Goal: Task Accomplishment & Management: Manage account settings

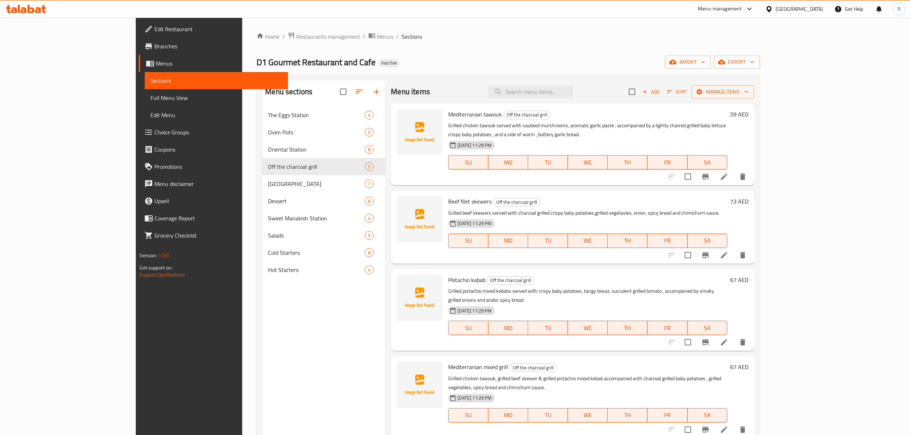
click at [727, 173] on icon at bounding box center [724, 176] width 6 height 6
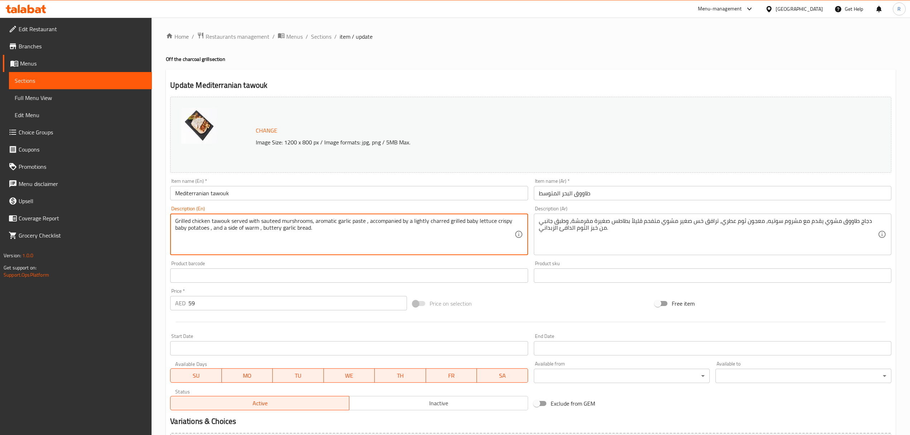
drag, startPoint x: 428, startPoint y: 221, endPoint x: 446, endPoint y: 223, distance: 18.4
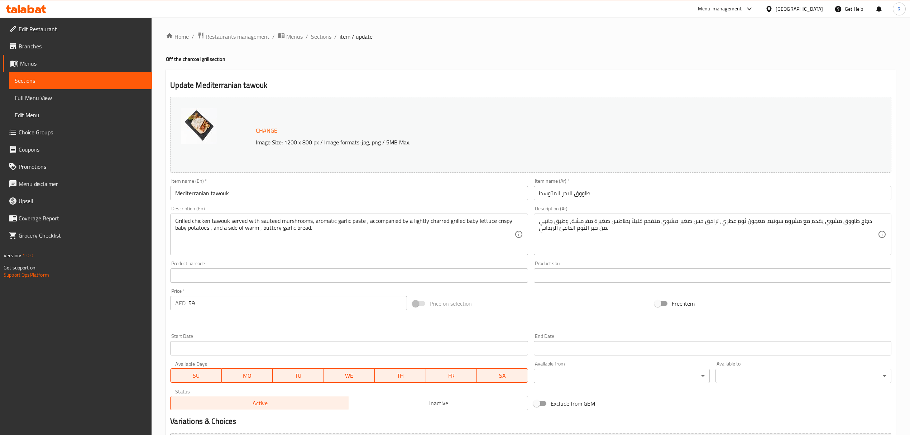
click at [438, 221] on textarea "Grilled chicken tawouk served with sauteed murshrooms, aromatic garlic paste , …" at bounding box center [344, 235] width 339 height 34
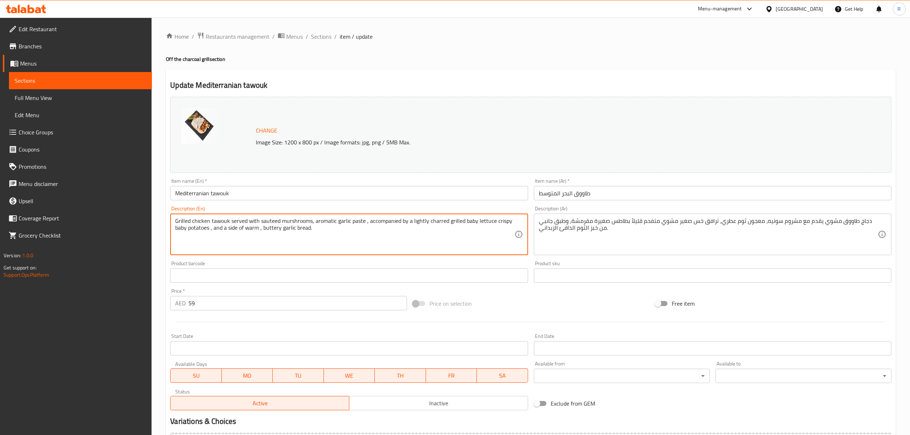
drag, startPoint x: 368, startPoint y: 223, endPoint x: 209, endPoint y: 237, distance: 160.4
click at [209, 237] on textarea "Grilled chicken tawouk served with sauteed murshrooms, aromatic garlic paste , …" at bounding box center [344, 235] width 339 height 34
drag, startPoint x: 214, startPoint y: 229, endPoint x: 317, endPoint y: 227, distance: 102.5
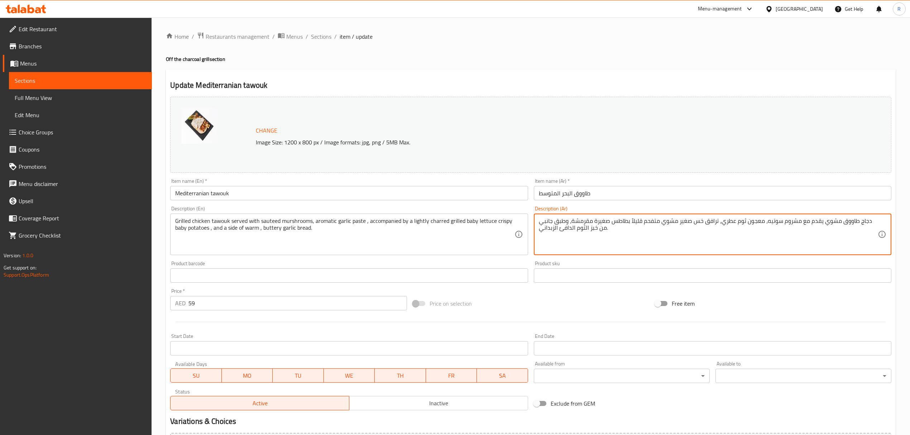
drag, startPoint x: 549, startPoint y: 222, endPoint x: 574, endPoint y: 221, distance: 24.8
click at [578, 239] on textarea "دجاج طاووق مشوي يقدم مع مشروم سوتيه، معجون ثوم عطري، ترافق خس صغير مشوي متفحم ق…" at bounding box center [708, 235] width 339 height 34
drag, startPoint x: 563, startPoint y: 223, endPoint x: 575, endPoint y: 221, distance: 12.6
click at [575, 221] on textarea "دجاج طاووق مشوي يقدم مع مشروم سوتيه، معجون ثوم عطري، ترافق خس صغير مشوي متفحم ق…" at bounding box center [708, 235] width 339 height 34
drag, startPoint x: 548, startPoint y: 221, endPoint x: 573, endPoint y: 221, distance: 25.1
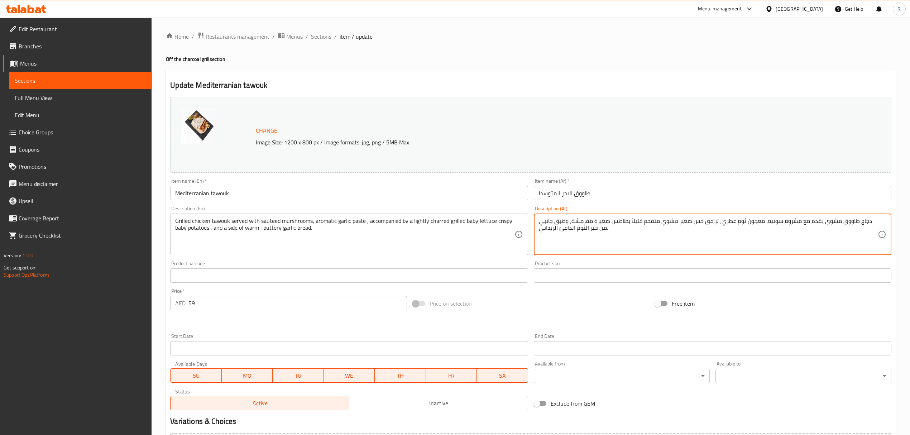
click at [573, 221] on textarea "دجاج طاووق مشوي يقدم مع مشروم سوتيه، معجون ثوم عطري، ترافق خس صغير مشوي متفحم ق…" at bounding box center [708, 235] width 339 height 34
drag, startPoint x: 543, startPoint y: 221, endPoint x: 564, endPoint y: 220, distance: 21.2
click at [564, 220] on textarea "دجاج طاووق مشوي يقدم مع مشروم سوتيه، معجون ثوم عطري، ترافق خس صغير مشوي متفحم ق…" at bounding box center [708, 235] width 339 height 34
click at [565, 242] on textarea "دجاج طاووق مشوي يقدم مع مشروم سوتيه، معجون ثوم عطري، ترافق خس صغير مشوي متفحم ق…" at bounding box center [708, 235] width 339 height 34
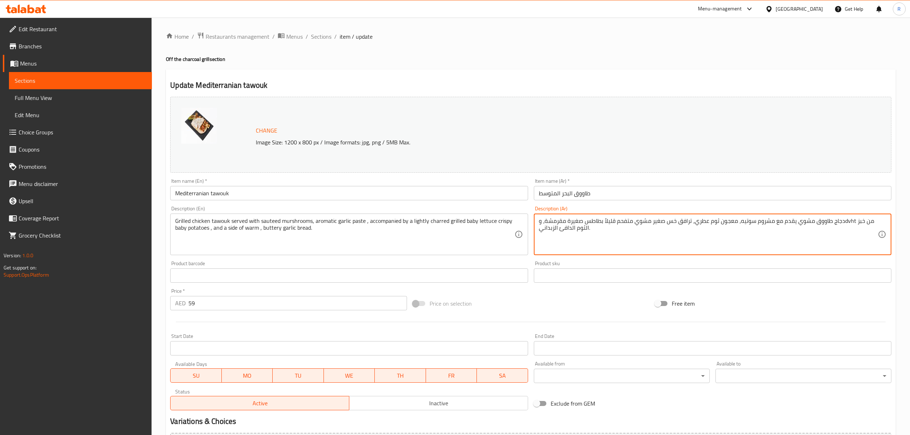
click at [579, 239] on textarea "دجاج طاووق مشوي يقدم مع مشروم سوتيه، معجون ثوم عطري، ترافق خس صغير مشوي متفحم ق…" at bounding box center [708, 235] width 339 height 34
click at [551, 218] on textarea "دجاج طاووق مشوي يقدم مع مشروم سوتيه، معجون ثوم عطري، ترافق خس صغير مشوي متفحم ق…" at bounding box center [708, 235] width 339 height 34
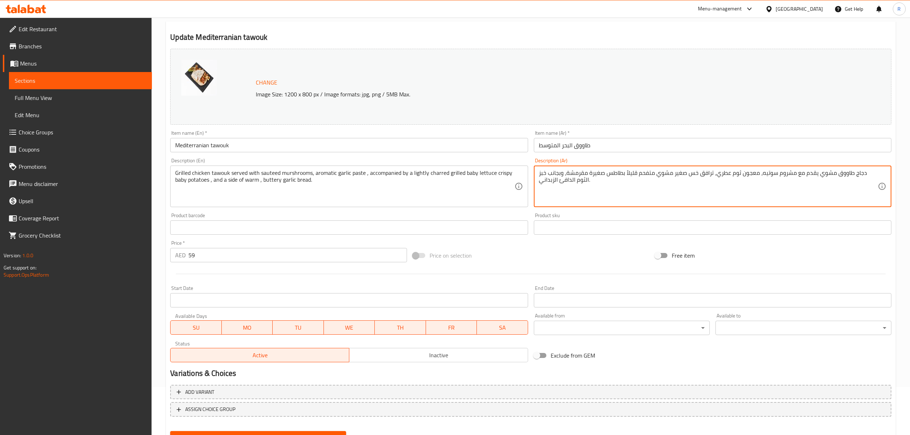
scroll to position [81, 0]
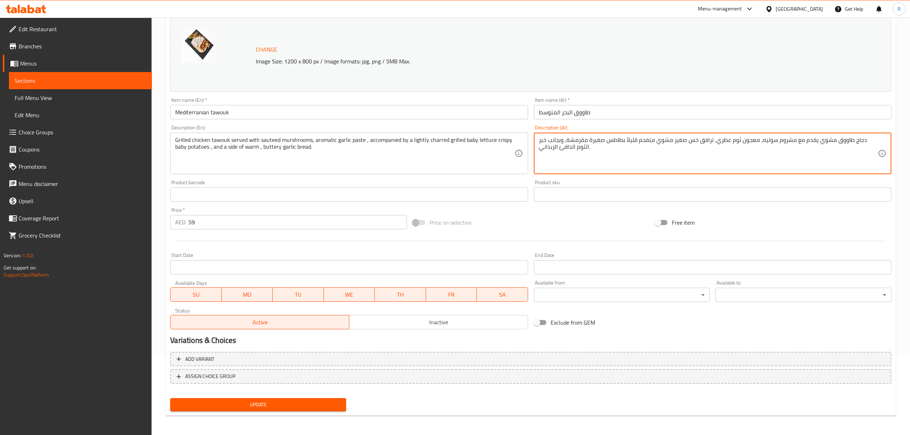
type textarea "دجاج طاووق مشوي يقدم مع مشروم سوتيه، معجون ثوم عطري، ترافق خس صغير مشوي متفحم ق…"
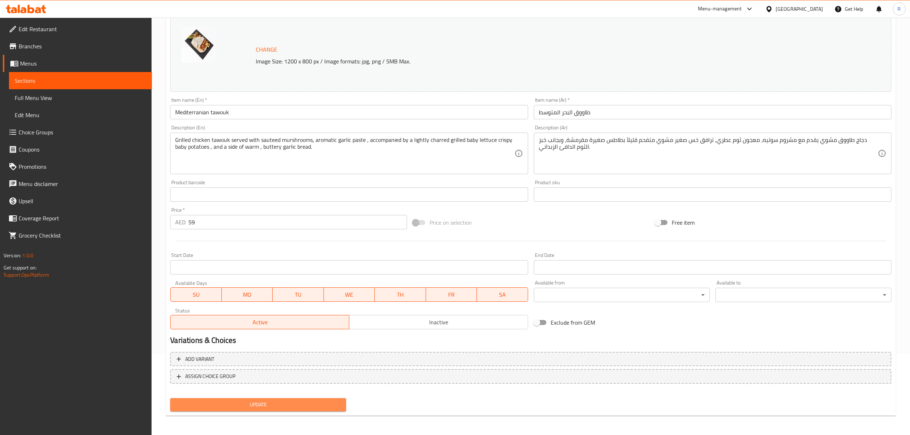
click at [326, 405] on span "Update" at bounding box center [258, 404] width 164 height 9
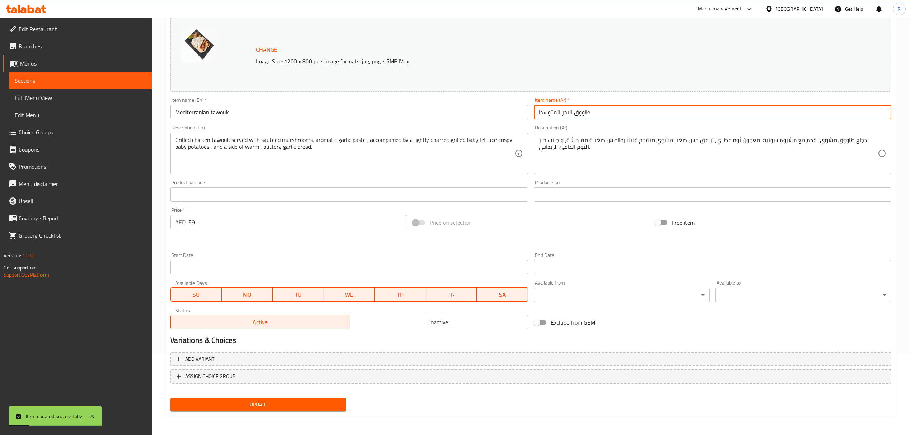
click at [561, 113] on input "طاووق البحر المتوسط" at bounding box center [713, 112] width 358 height 14
type input "طاووق البحر الابيض المتوسط"
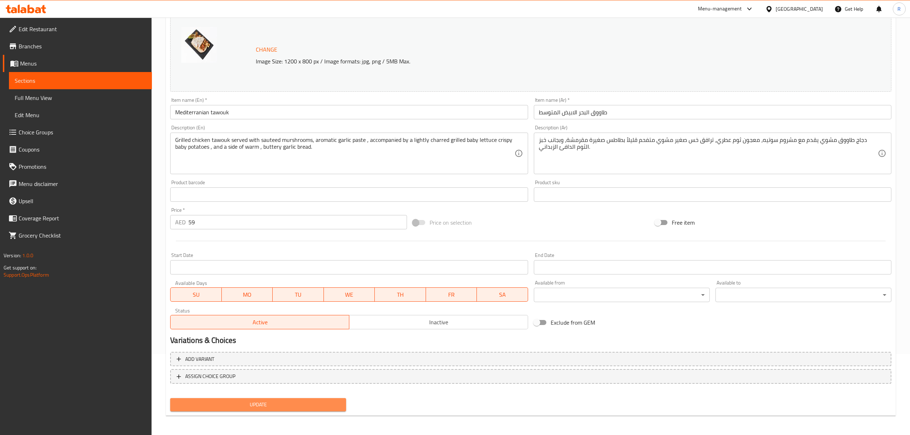
click at [310, 404] on span "Update" at bounding box center [258, 404] width 164 height 9
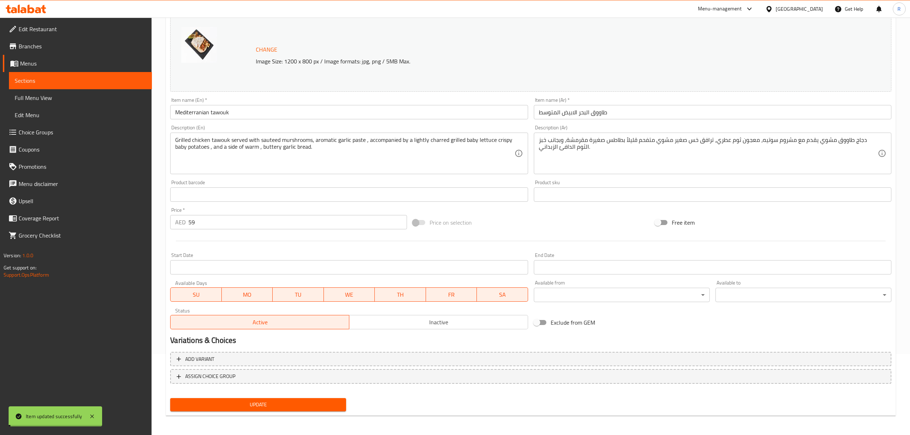
click at [310, 404] on span "Update" at bounding box center [258, 404] width 164 height 9
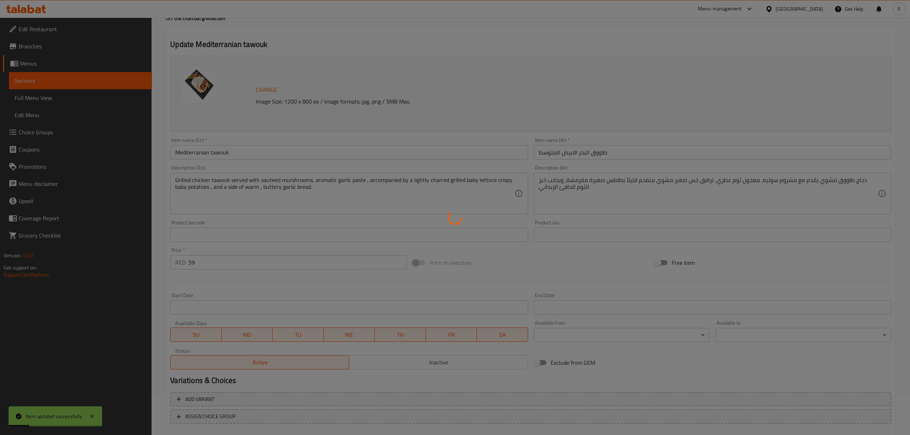
scroll to position [0, 0]
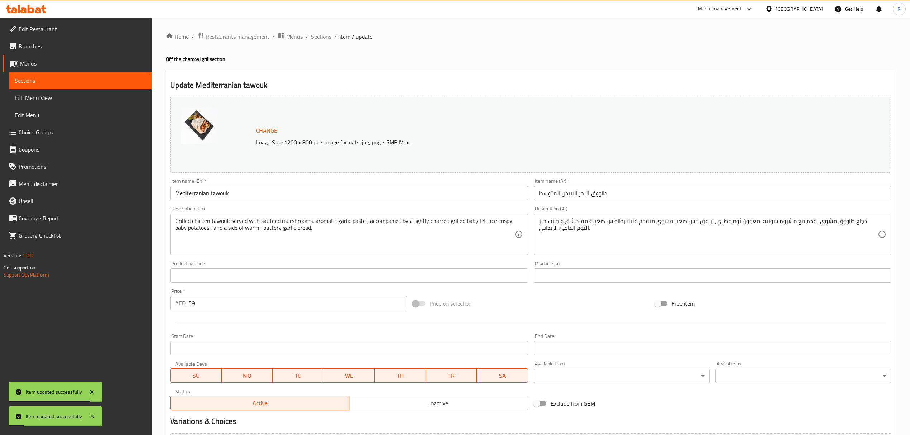
click at [320, 38] on span "Sections" at bounding box center [321, 36] width 20 height 9
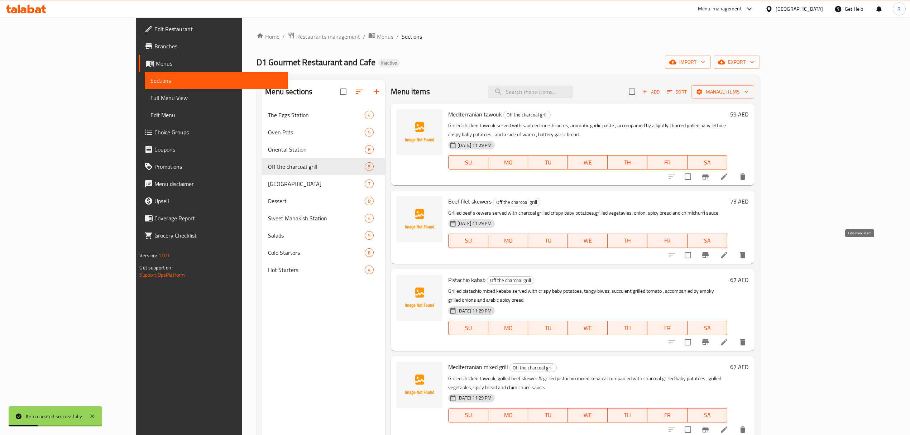
click at [729, 251] on icon at bounding box center [724, 255] width 9 height 9
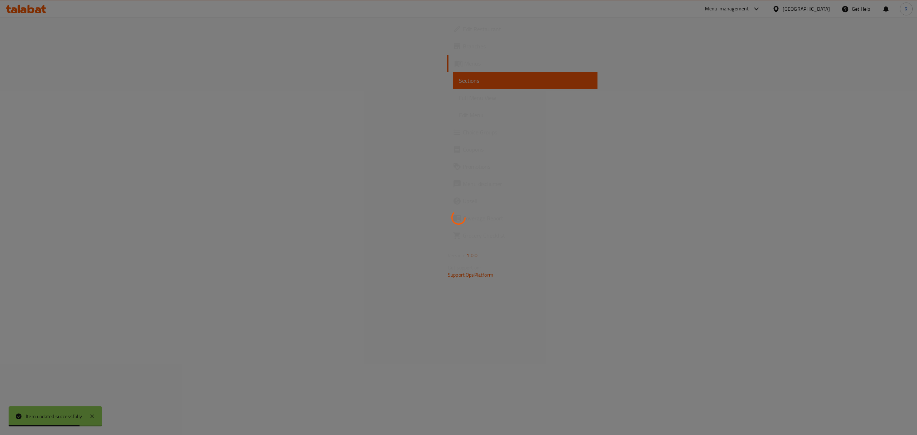
click at [417, 270] on div at bounding box center [458, 217] width 917 height 435
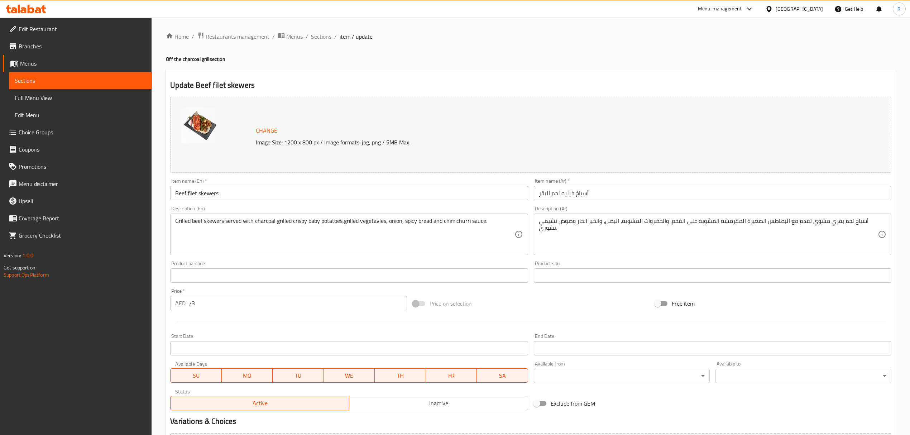
click at [540, 194] on input "أسياخ فيليه لحم البقر" at bounding box center [713, 193] width 358 height 14
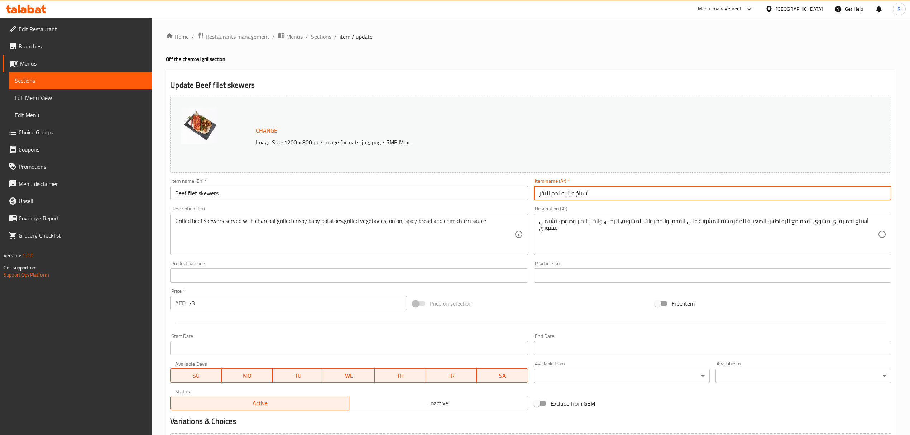
click at [632, 191] on input "أسياخ فيليه لحم البقر" at bounding box center [713, 193] width 358 height 14
type input "أسياخ فيليه لحم البقرى"
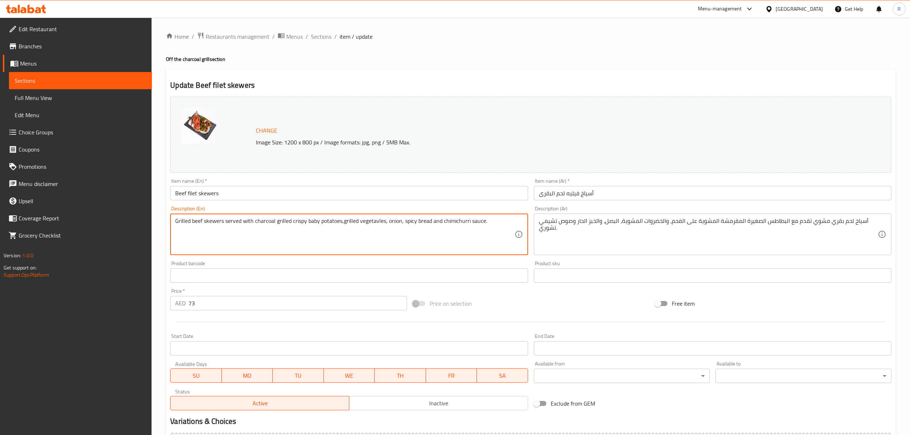
drag, startPoint x: 442, startPoint y: 220, endPoint x: 484, endPoint y: 219, distance: 42.6
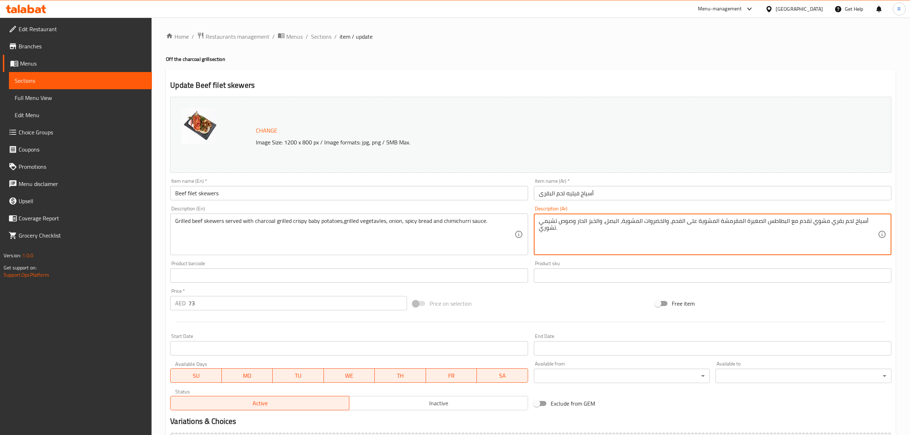
drag, startPoint x: 557, startPoint y: 222, endPoint x: 543, endPoint y: 237, distance: 20.3
paste textarea "شوري"
type textarea "أسياخ لحم بقري مشوي تقدم مع البطاطس الصغيرة المقرمشة المشوية على الفحم، والخضرو…"
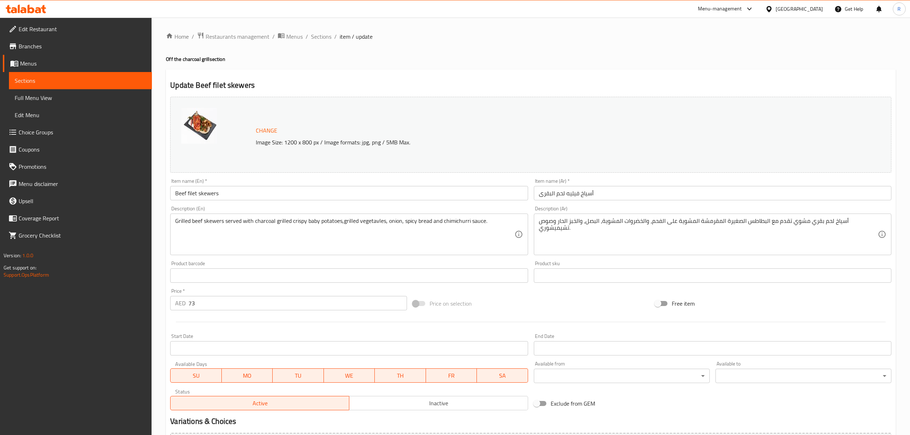
click at [531, 267] on div "Product sku Product sku" at bounding box center [712, 272] width 363 height 28
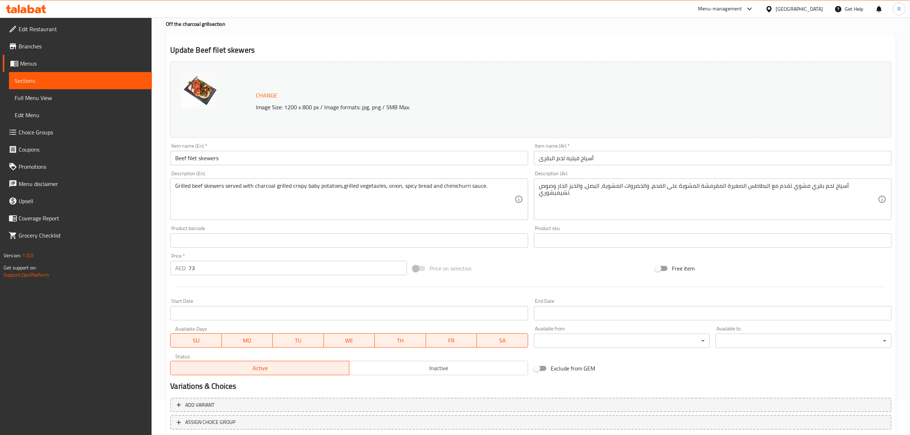
scroll to position [81, 0]
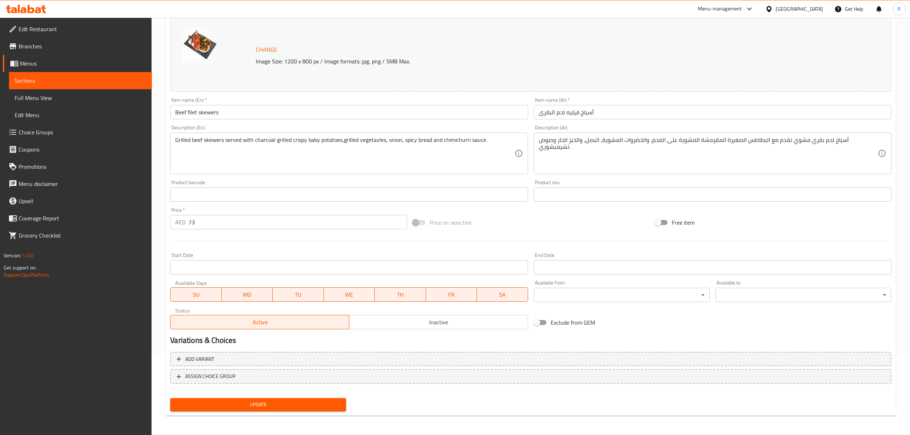
click at [301, 411] on div "Update" at bounding box center [258, 404] width 182 height 19
click at [301, 409] on span "Update" at bounding box center [258, 404] width 164 height 9
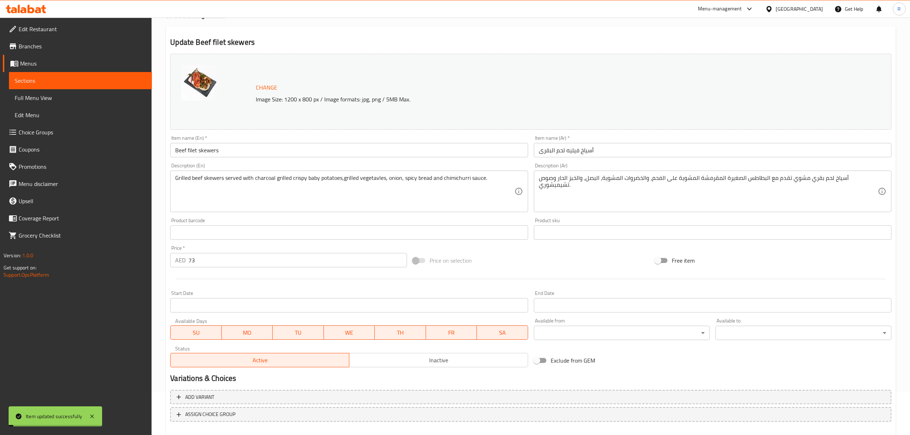
scroll to position [0, 0]
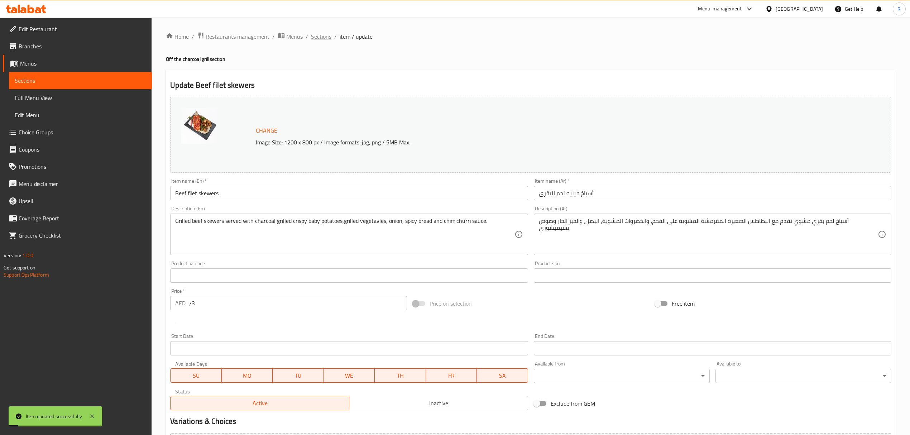
click at [314, 33] on span "Sections" at bounding box center [321, 36] width 20 height 9
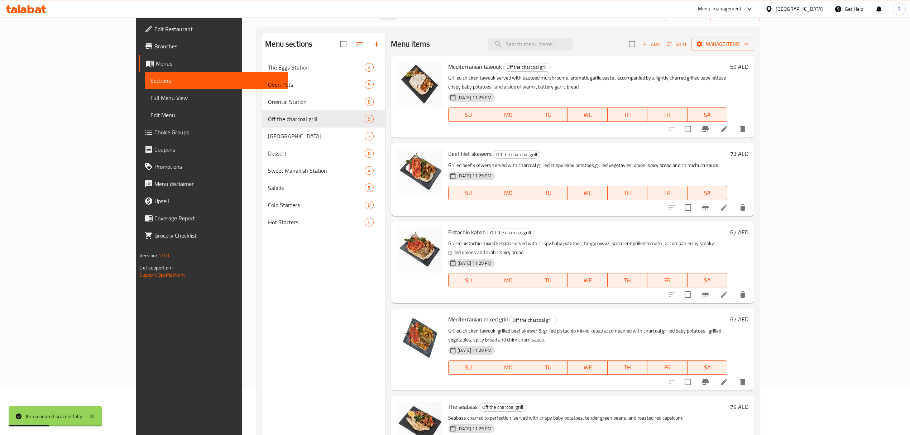
scroll to position [95, 0]
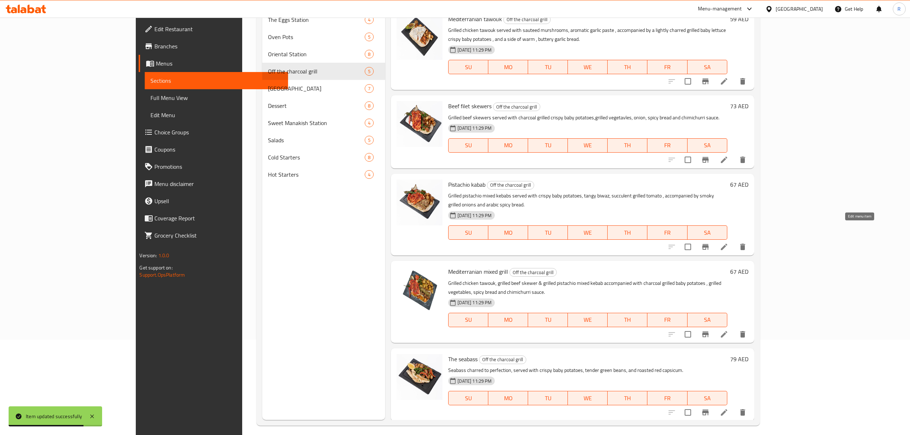
click at [727, 244] on icon at bounding box center [724, 247] width 6 height 6
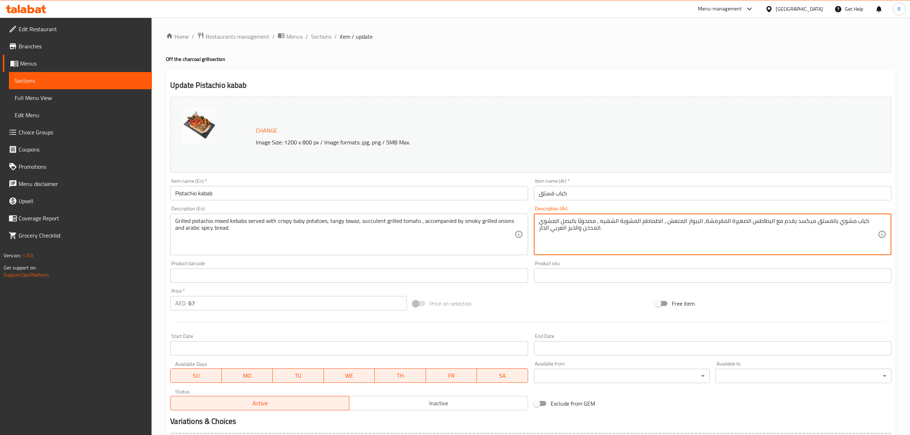
drag, startPoint x: 665, startPoint y: 223, endPoint x: 686, endPoint y: 221, distance: 20.1
click at [671, 231] on textarea "كباب مشوي بالفستق ميكسد يقدم مع البطاطس الصغيرة المقرمشة، البيواز المنعش ، الطم…" at bounding box center [708, 235] width 339 height 34
drag, startPoint x: 666, startPoint y: 223, endPoint x: 686, endPoint y: 221, distance: 19.7
click at [686, 221] on textarea "كباب مشوي بالفستق ميكسد يقدم مع البطاطس الصغيرة المقرمشة، البيواز المنعش ، الطم…" at bounding box center [708, 235] width 339 height 34
click at [673, 234] on textarea "كباب مشوي بالفستق ميكسد يقدم مع البطاطس الصغيرة المقرمشة، البيواز المنعش ، الطم…" at bounding box center [708, 235] width 339 height 34
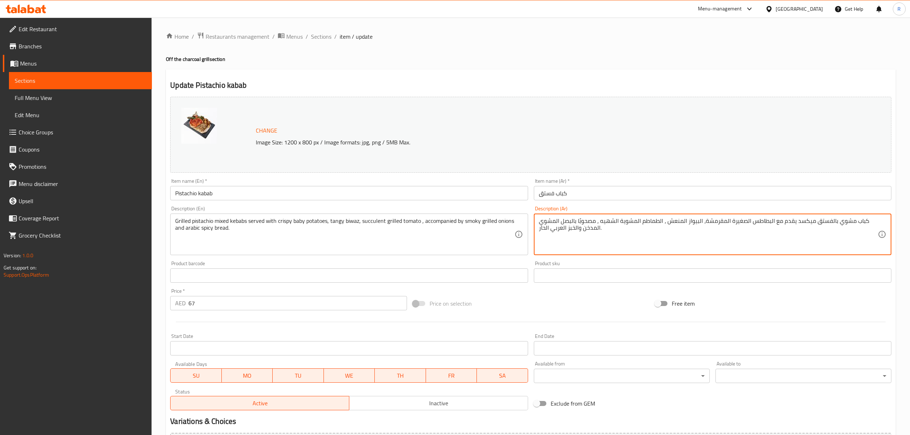
drag, startPoint x: 667, startPoint y: 223, endPoint x: 684, endPoint y: 224, distance: 17.6
click at [684, 224] on textarea "كباب مشوي بالفستق ميكسد يقدم مع البطاطس الصغيرة المقرمشة، البيواز المنعش ، الطم…" at bounding box center [708, 235] width 339 height 34
type textarea "كباب مشوي بالفستق ميكسد يقدم مع البطاطس الصغيرة المقرمشة، البيواز تانجى ، الطما…"
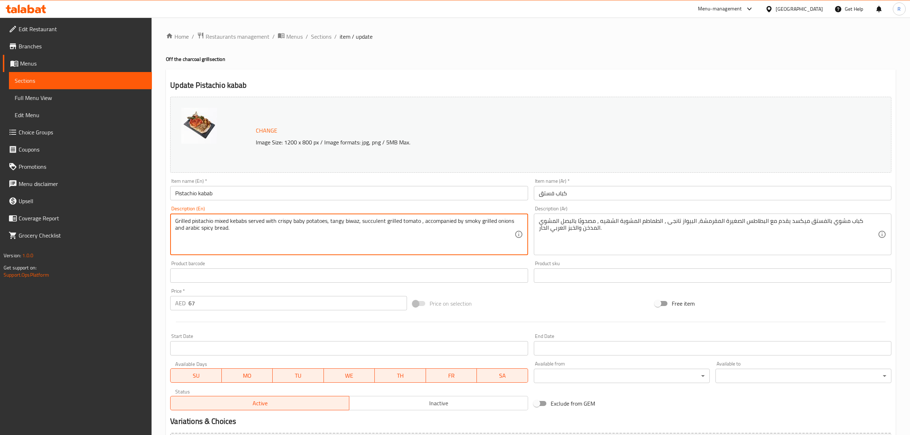
drag, startPoint x: 425, startPoint y: 223, endPoint x: 506, endPoint y: 226, distance: 81.4
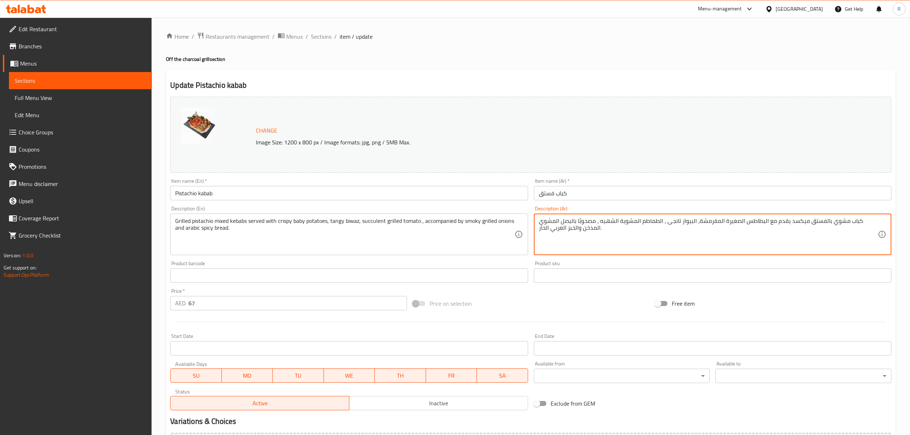
click at [603, 230] on textarea "كباب مشوي بالفستق ميكسد يقدم مع البطاطس الصغيرة المقرمشة، البيواز تانجى ، الطما…" at bounding box center [708, 235] width 339 height 34
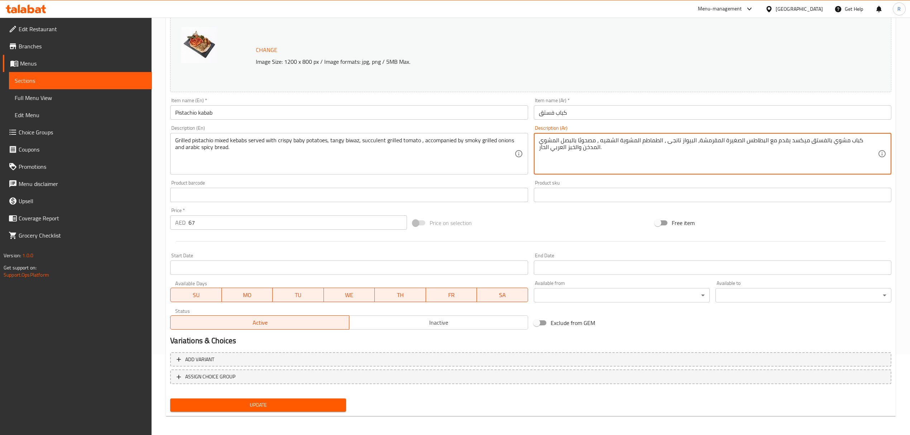
scroll to position [81, 0]
click at [336, 406] on span "Update" at bounding box center [258, 404] width 164 height 9
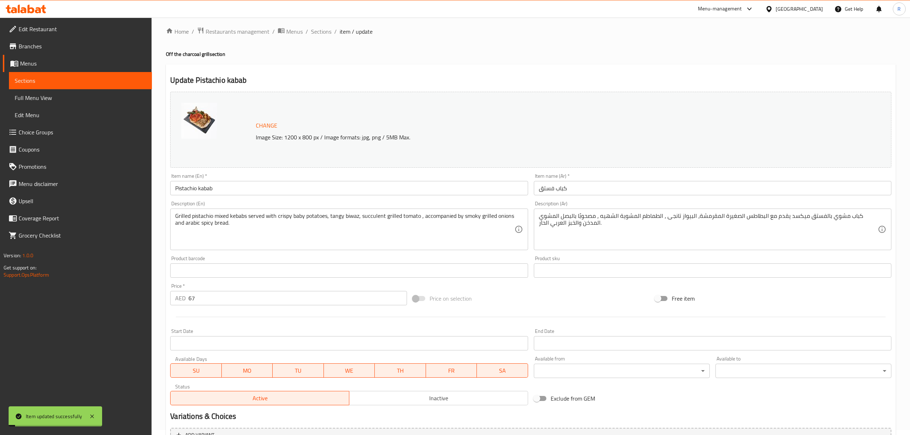
scroll to position [0, 0]
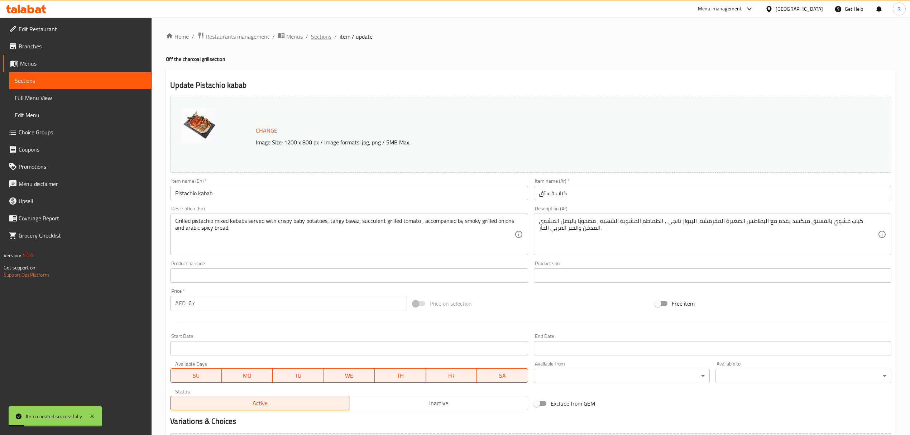
click at [329, 37] on span "Sections" at bounding box center [321, 36] width 20 height 9
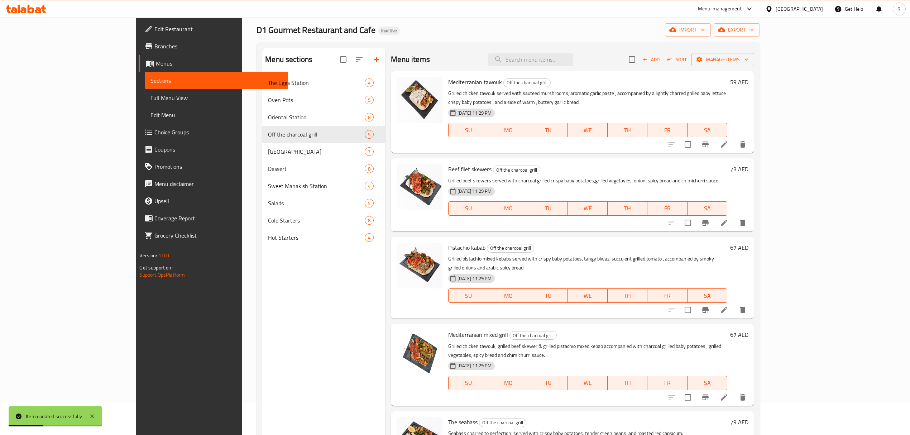
scroll to position [95, 0]
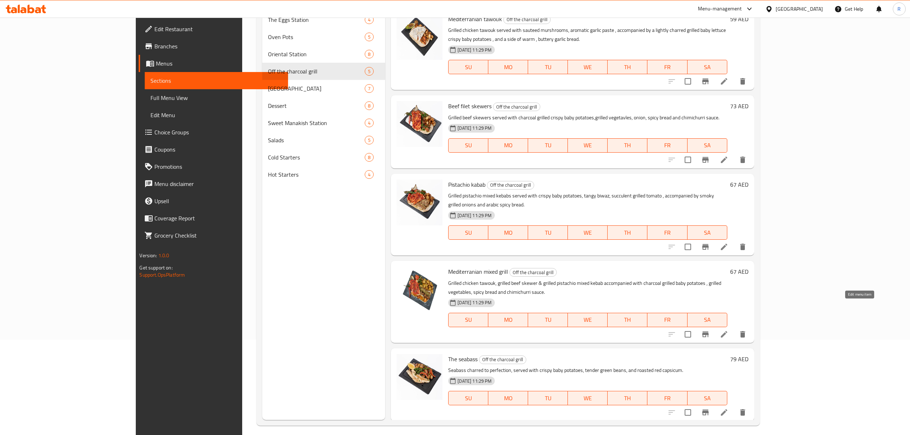
click at [729, 330] on icon at bounding box center [724, 334] width 9 height 9
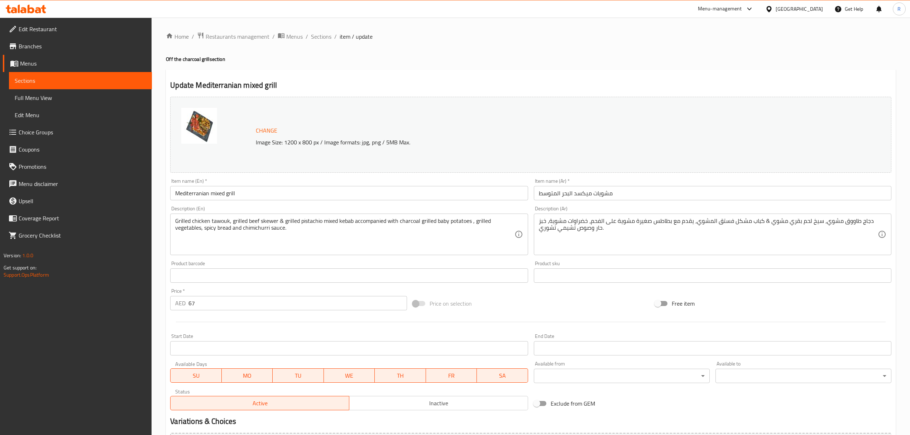
click at [561, 193] on input "مشويات ميكسد البحر المتوسط" at bounding box center [713, 193] width 358 height 14
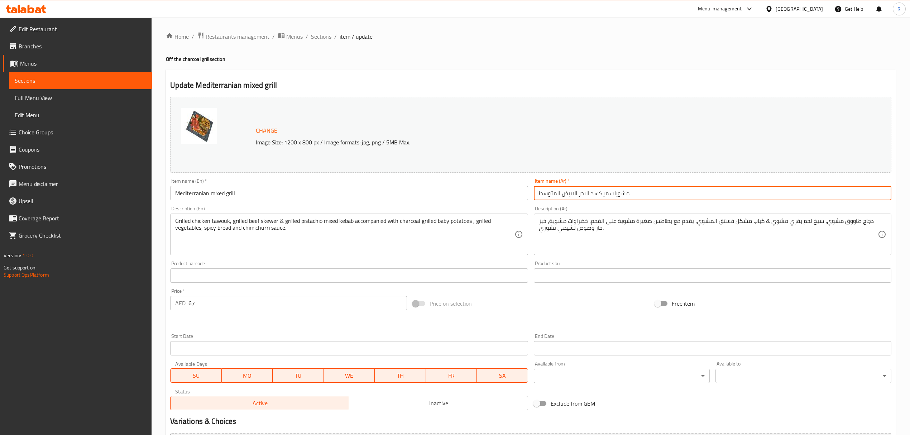
type input "مشويات ميكسد البحر الابيض المتوسط"
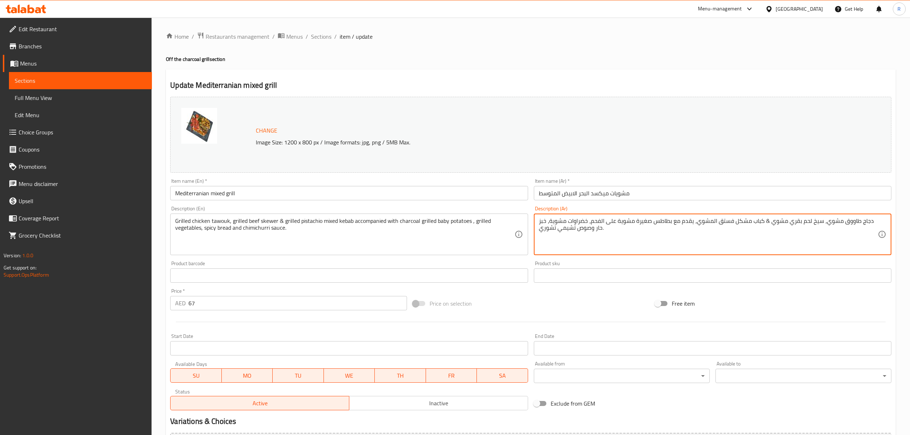
click at [692, 229] on textarea "دجاج طاووق مشوي، سيخ لحم بقري مشوي & كباب مشكل فستق المشوي، يقدم مع بطاطس صغيرة…" at bounding box center [708, 235] width 339 height 34
drag, startPoint x: 688, startPoint y: 221, endPoint x: 699, endPoint y: 221, distance: 10.4
click at [699, 221] on textarea "دجاج طاووق مشوي، سيخ لحم بقري مشوي & كباب مشكل فستق المشوي، يقدم مع بطاطس صغيرة…" at bounding box center [708, 235] width 339 height 34
drag, startPoint x: 540, startPoint y: 229, endPoint x: 575, endPoint y: 231, distance: 34.8
click at [575, 231] on textarea "دجاج طاووق مشوي، سيخ لحم بقري مشوي & كباب مشكل فستق المشوي، يرافقه بطاطس صغيرة …" at bounding box center [708, 235] width 339 height 34
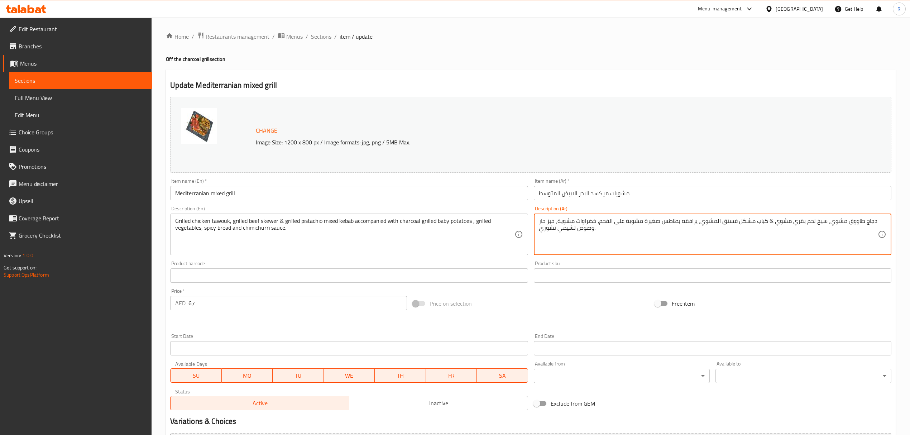
paste textarea "لصة تشيمي"
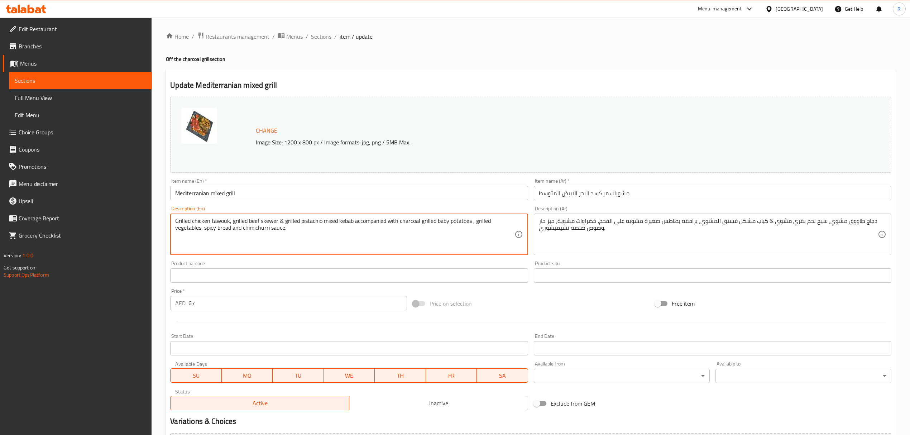
drag, startPoint x: 243, startPoint y: 230, endPoint x: 269, endPoint y: 230, distance: 26.9
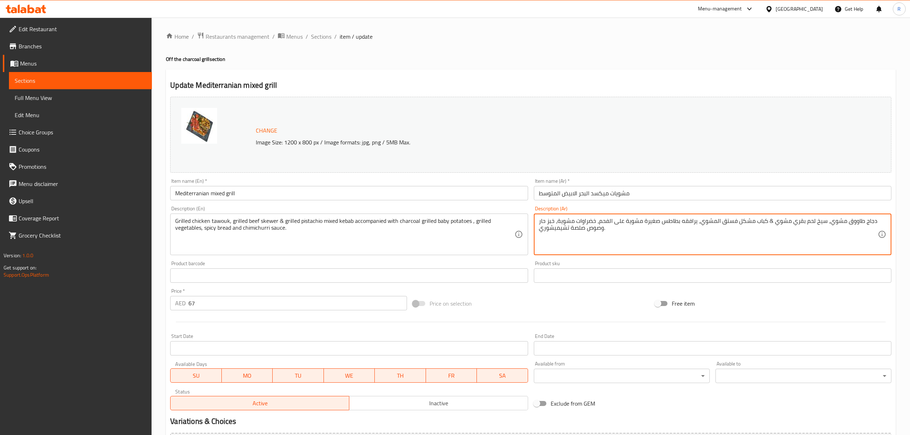
drag, startPoint x: 539, startPoint y: 230, endPoint x: 568, endPoint y: 228, distance: 28.7
paste textarea "وص تشيمي ت"
click at [594, 229] on textarea "دجاج طاووق مشوي، سيخ لحم بقري مشوي & كباب مشكل فستق المشوي، يرافقه بطاطس صغيرة …" at bounding box center [708, 235] width 339 height 34
click at [600, 231] on textarea "دجاج طاووق مشوي، سيخ لحم بقري مشوي & كباب مشكل فستق المشوي، يرافقه بطاطس صغيرة …" at bounding box center [708, 235] width 339 height 34
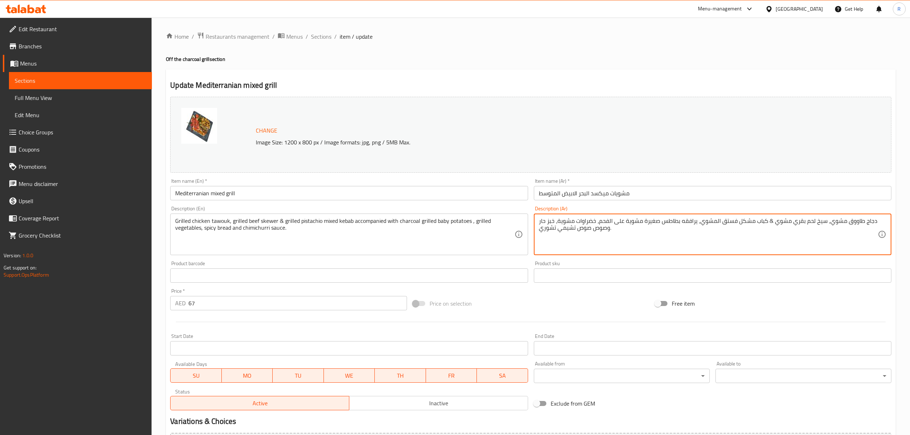
click at [600, 231] on textarea "دجاج طاووق مشوي، سيخ لحم بقري مشوي & كباب مشكل فستق المشوي، يرافقه بطاطس صغيرة …" at bounding box center [708, 235] width 339 height 34
type textarea "دجاج طاووق مشوي، سيخ لحم بقري مشوي & كباب مشكل فستق المشوي، يرافقه بطاطس صغيرة …"
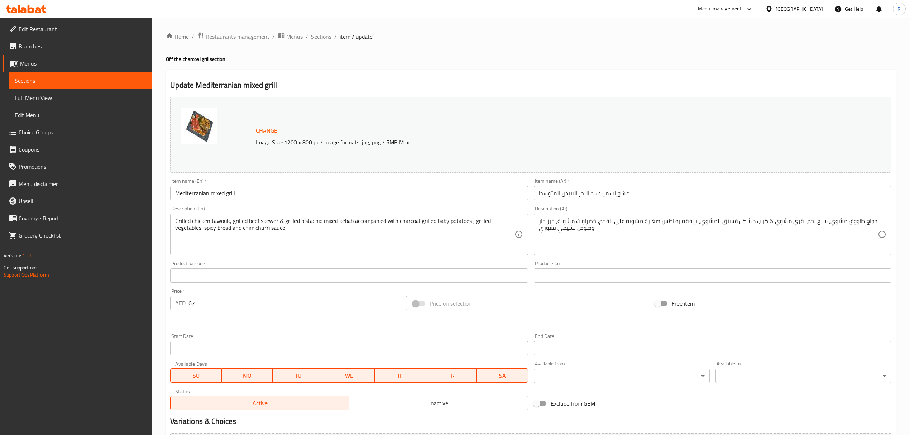
click at [525, 300] on div "Price on selection" at bounding box center [531, 303] width 242 height 19
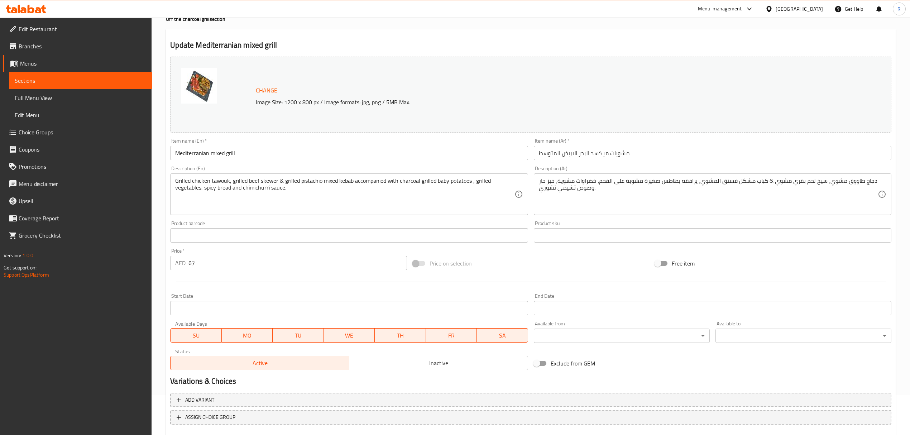
scroll to position [81, 0]
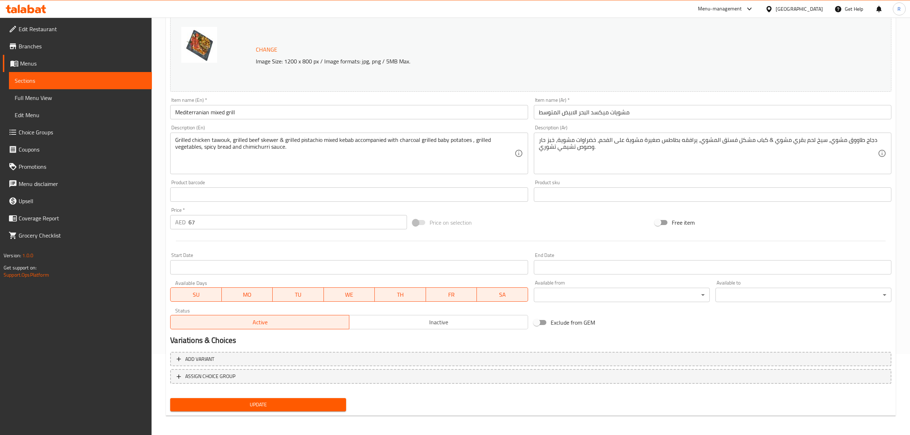
click at [326, 403] on span "Update" at bounding box center [258, 404] width 164 height 9
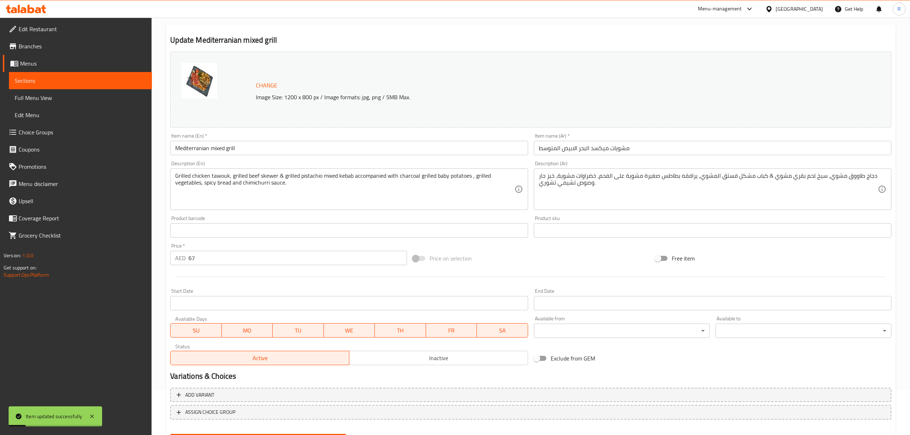
scroll to position [0, 0]
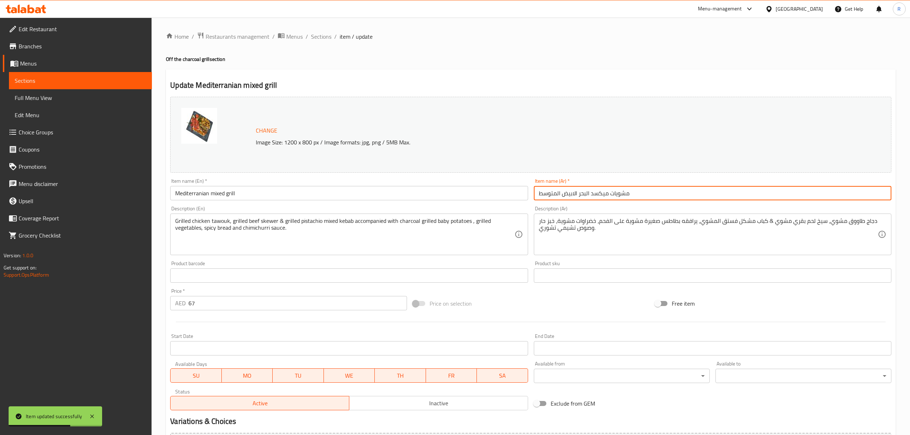
click at [606, 198] on input "مشويات ميكسد البحر الابيض المتوسط" at bounding box center [713, 193] width 358 height 14
drag, startPoint x: 591, startPoint y: 194, endPoint x: 620, endPoint y: 185, distance: 29.7
click at [604, 196] on input "مشويات ميكسد البحر الابيض المتوسط" at bounding box center [713, 193] width 358 height 14
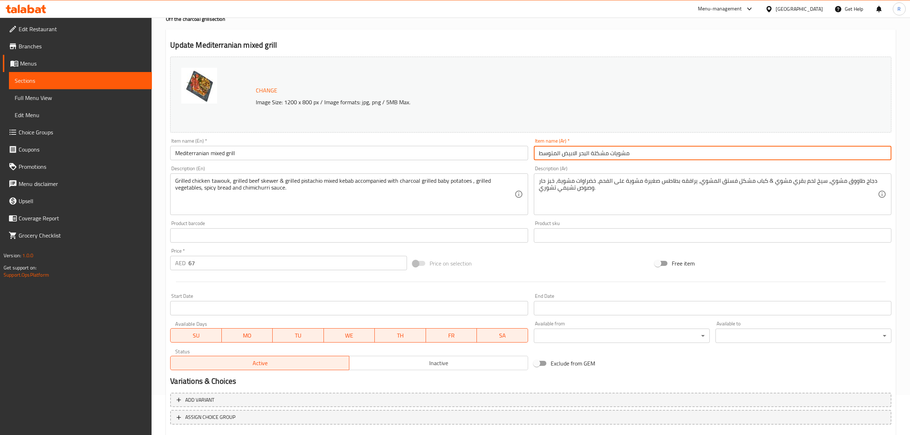
scroll to position [81, 0]
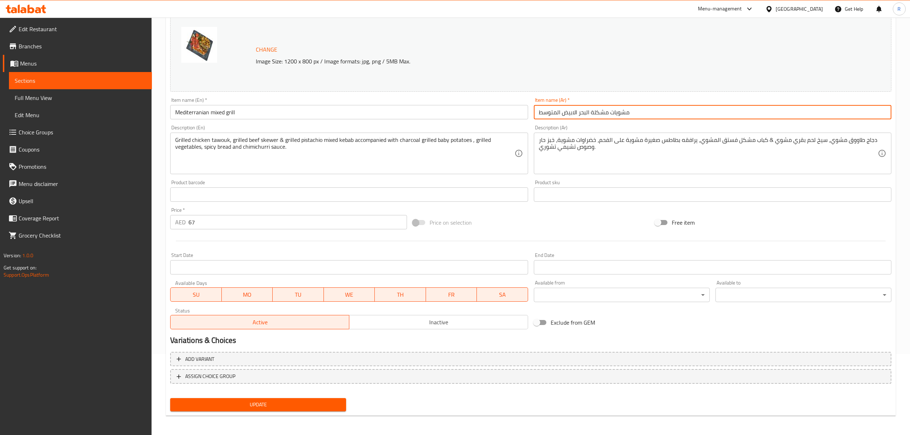
type input "مشويات مشكلة البحر الابيض المتوسط"
click at [323, 403] on span "Update" at bounding box center [258, 404] width 164 height 9
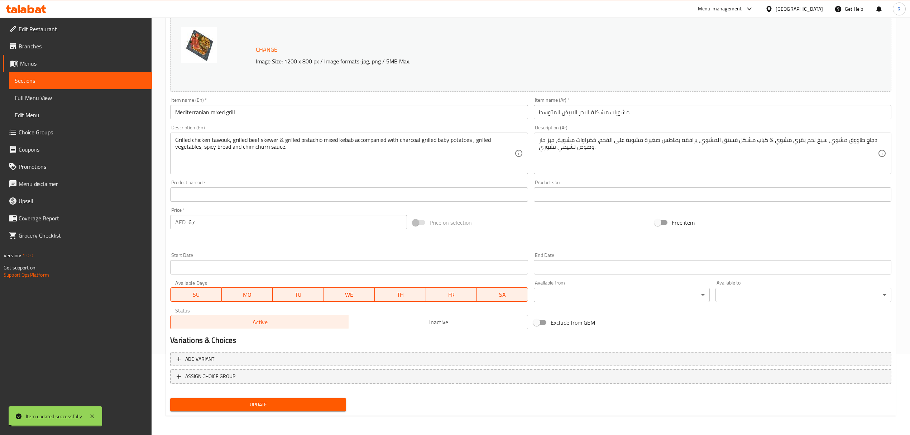
click at [323, 403] on span "Update" at bounding box center [258, 404] width 164 height 9
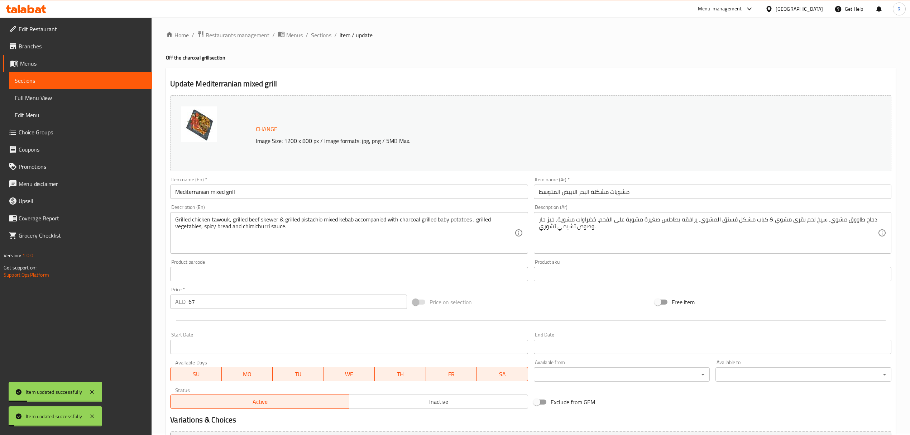
scroll to position [0, 0]
click at [323, 41] on span "Sections" at bounding box center [321, 36] width 20 height 9
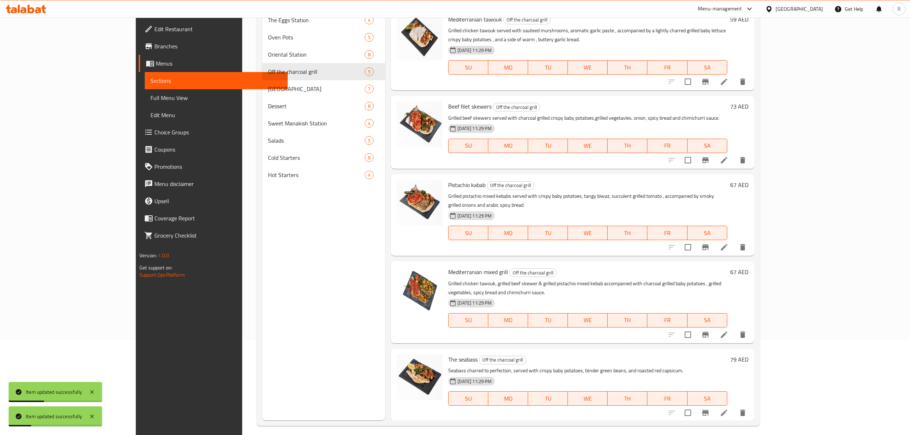
scroll to position [101, 0]
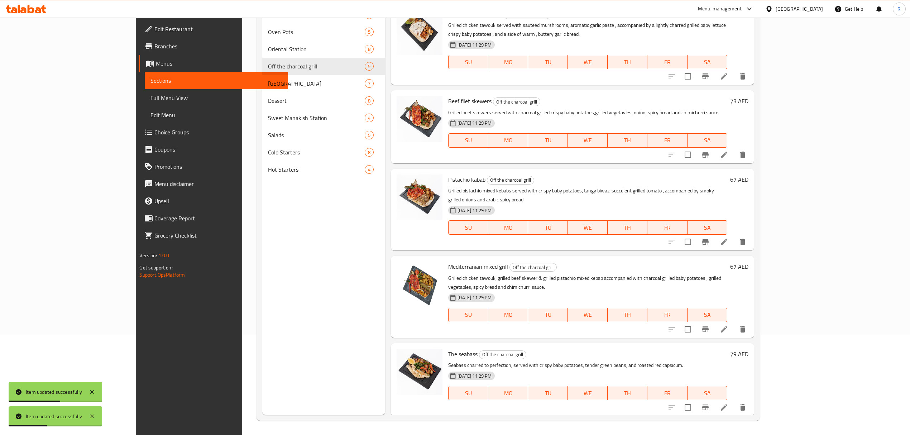
click at [734, 235] on li at bounding box center [724, 241] width 20 height 13
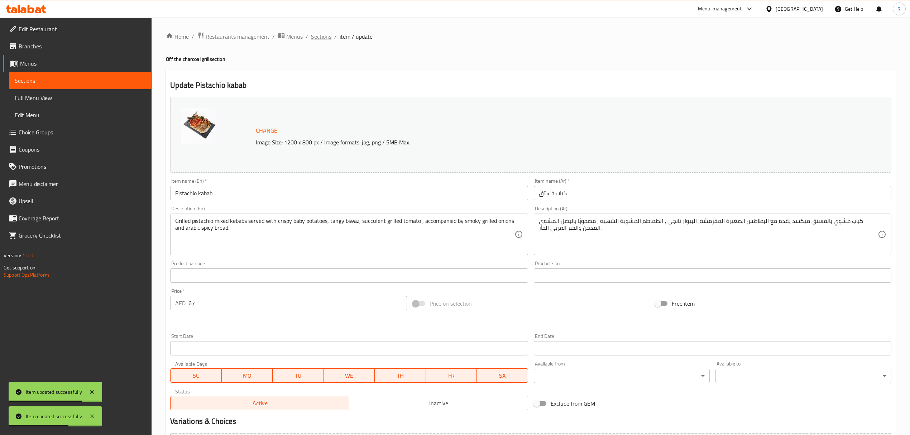
click at [322, 32] on span "Sections" at bounding box center [321, 36] width 20 height 9
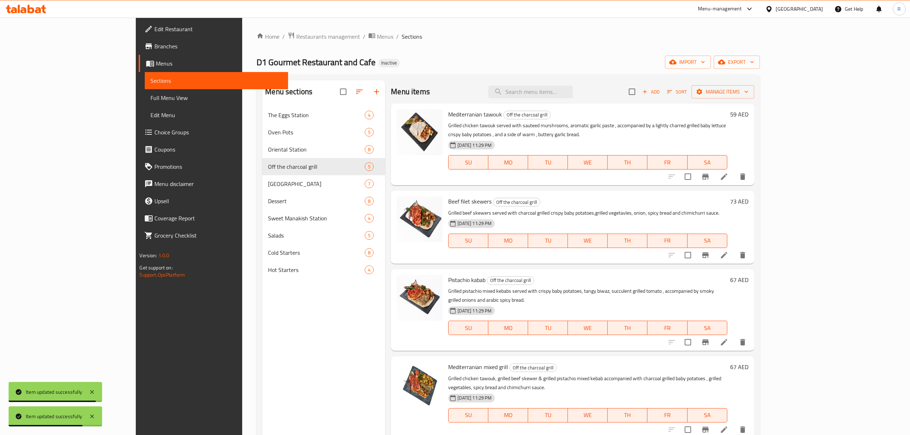
click at [734, 249] on li at bounding box center [724, 255] width 20 height 13
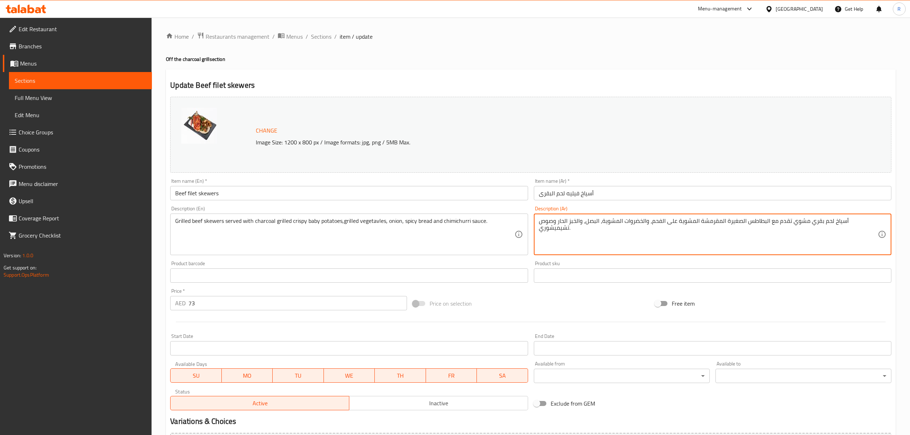
drag, startPoint x: 540, startPoint y: 221, endPoint x: 584, endPoint y: 225, distance: 44.2
paste textarea "ت"
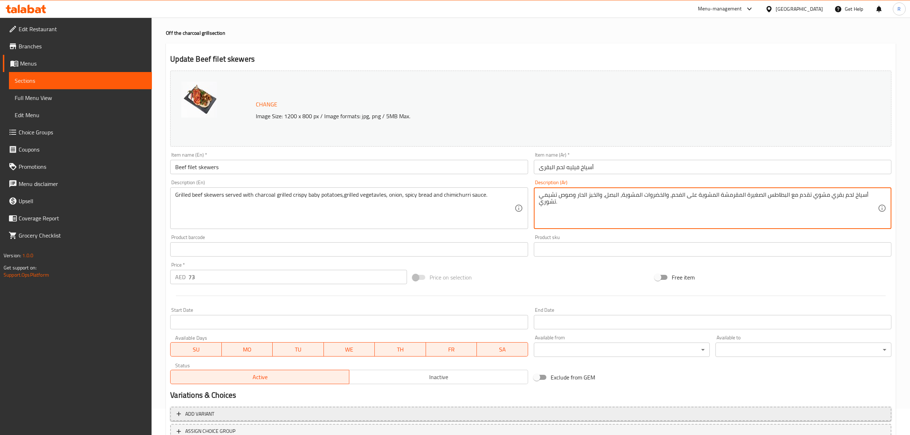
scroll to position [81, 0]
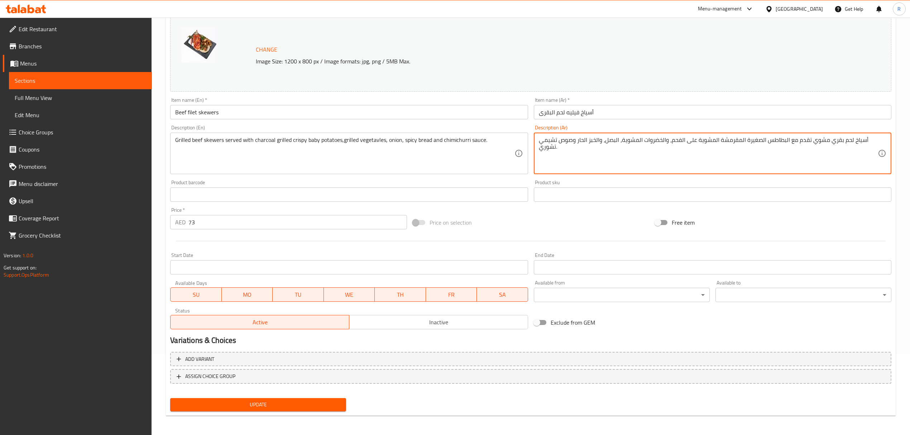
type textarea "أسياخ لحم بقري مشوي تقدم مع البطاطس الصغيرة المقرمشة المشوية على الفحم، والخضرو…"
click at [334, 403] on span "Update" at bounding box center [258, 404] width 164 height 9
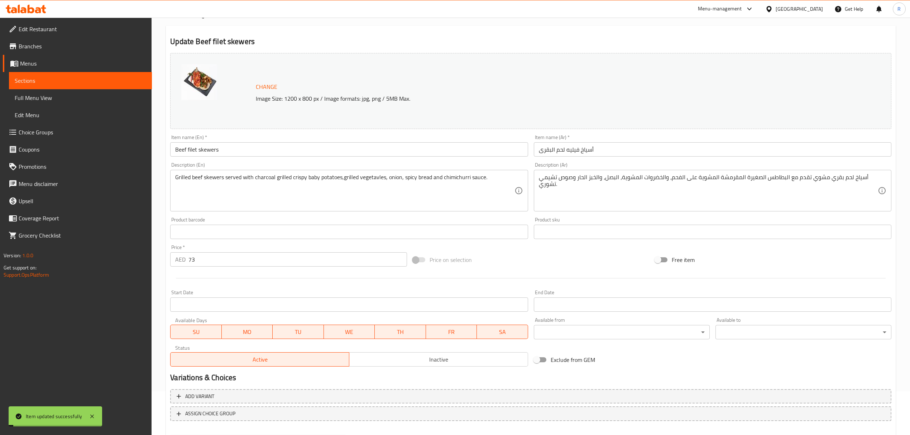
scroll to position [0, 0]
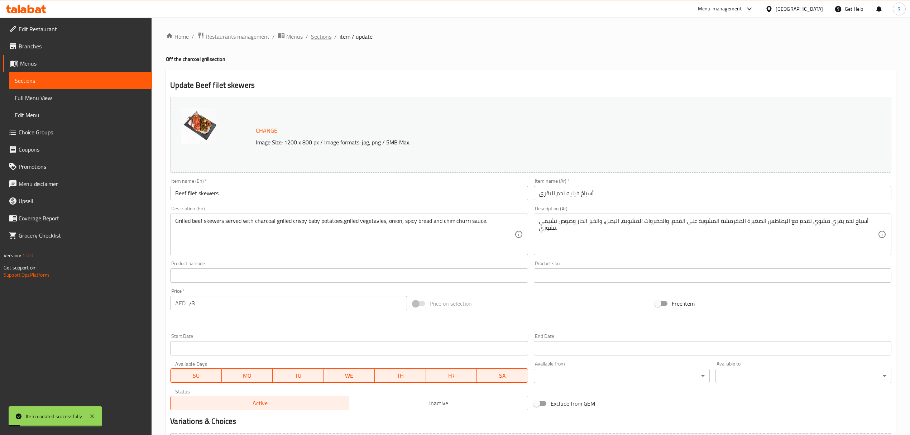
click at [327, 40] on span "Sections" at bounding box center [321, 36] width 20 height 9
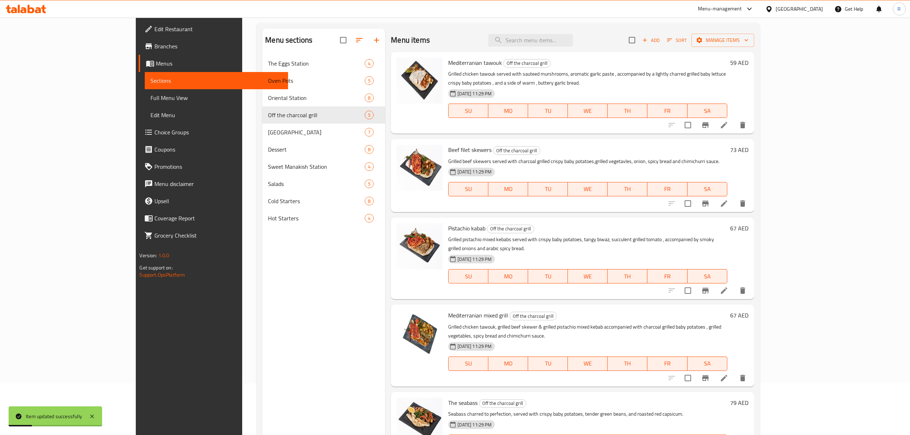
scroll to position [101, 0]
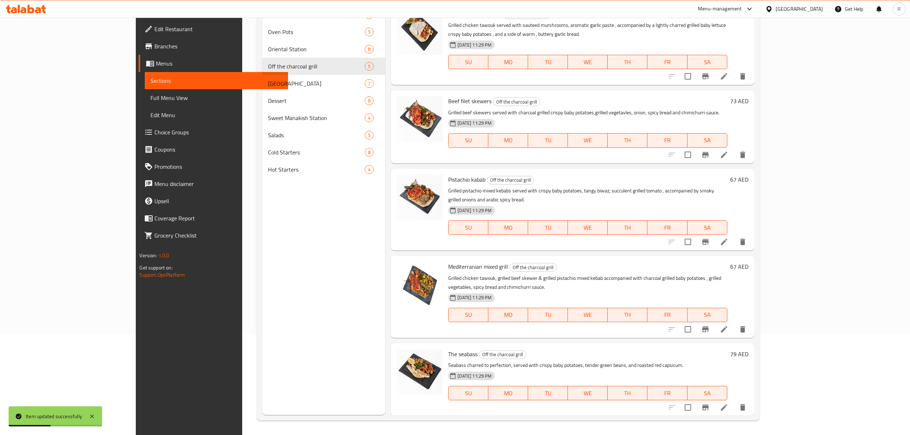
click at [729, 403] on icon at bounding box center [724, 407] width 9 height 9
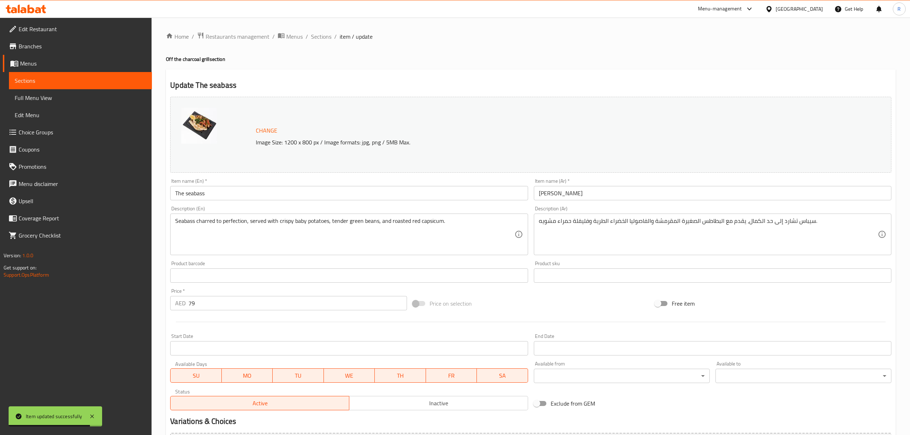
click at [285, 187] on input "The seabass" at bounding box center [349, 193] width 358 height 14
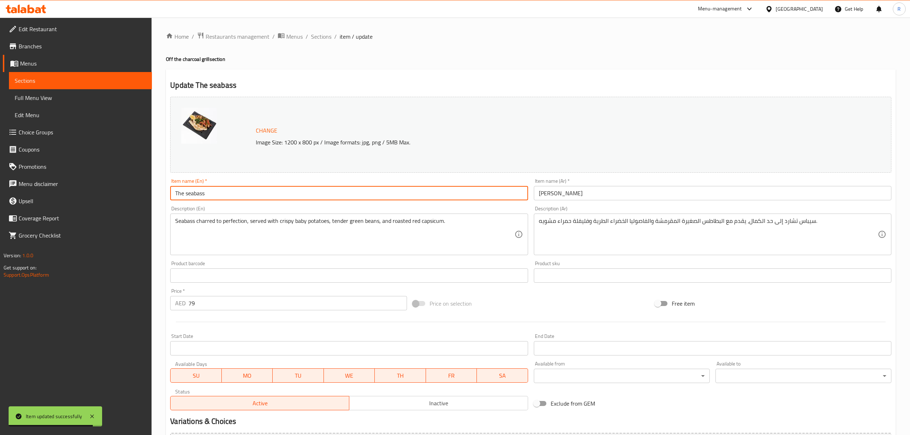
click at [285, 187] on input "The seabass" at bounding box center [349, 193] width 358 height 14
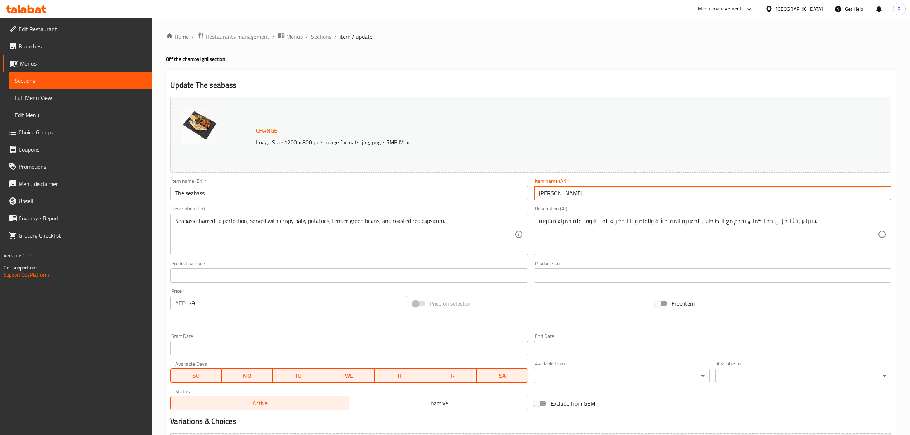
click at [567, 197] on input "[PERSON_NAME]" at bounding box center [713, 193] width 358 height 14
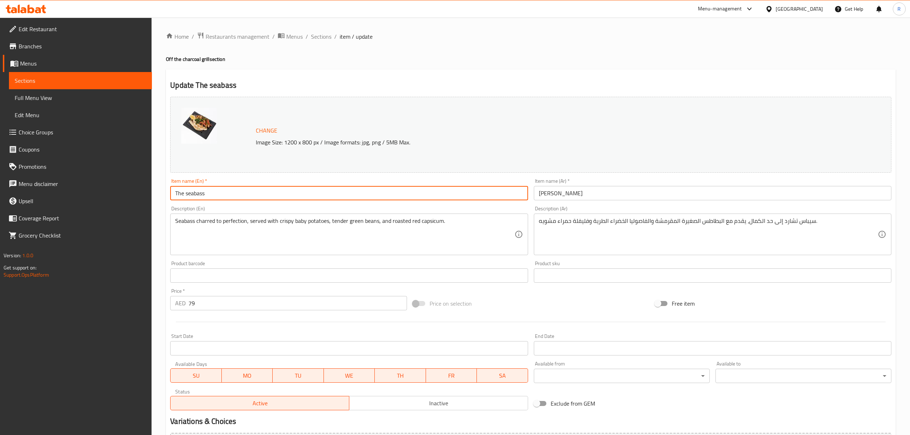
click at [261, 194] on input "The seabass" at bounding box center [349, 193] width 358 height 14
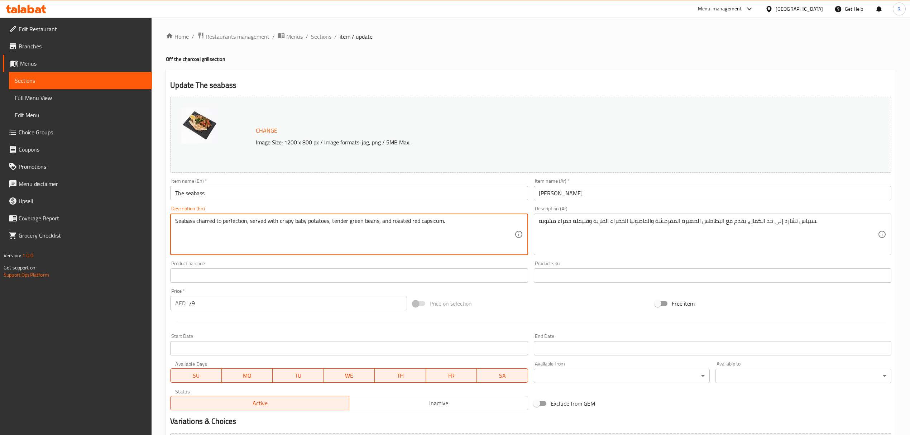
click at [197, 222] on textarea "Seabass charred to perfection, served with crispy baby potatoes, tender green b…" at bounding box center [344, 235] width 339 height 34
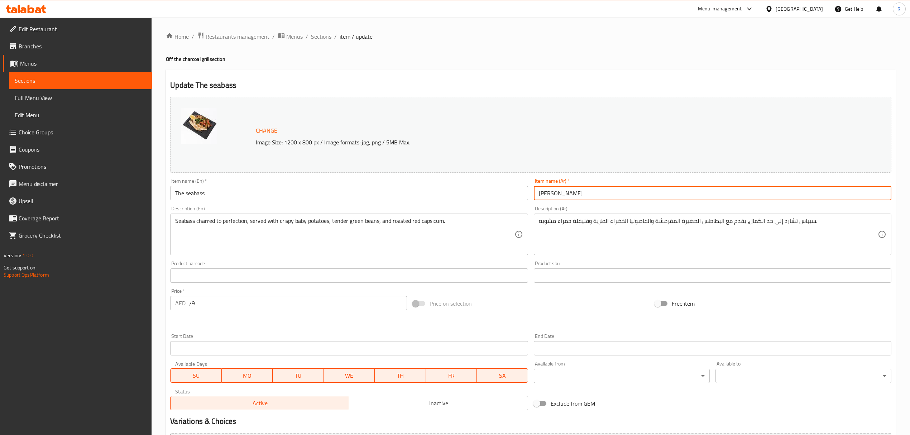
click at [594, 194] on input "[PERSON_NAME]" at bounding box center [713, 193] width 358 height 14
type input "h"
type input "القاروص"
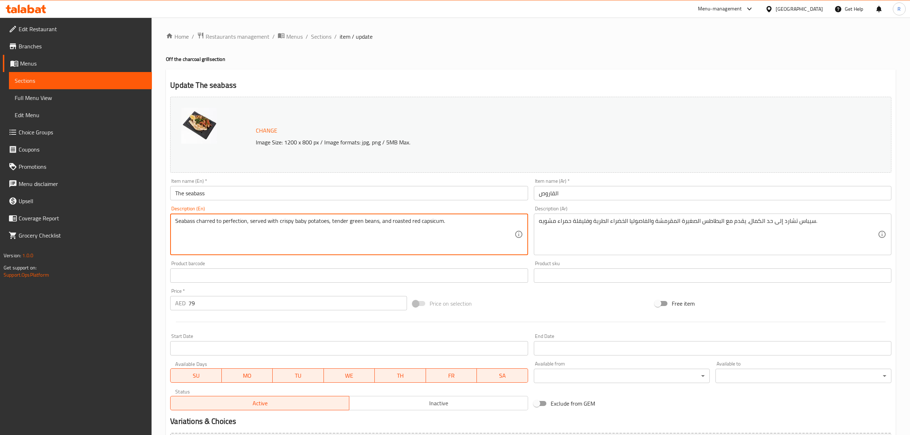
drag, startPoint x: 197, startPoint y: 220, endPoint x: 215, endPoint y: 221, distance: 18.3
click at [215, 221] on textarea "Seabass charred to perfection, served with crispy baby potatoes, tender green b…" at bounding box center [344, 235] width 339 height 34
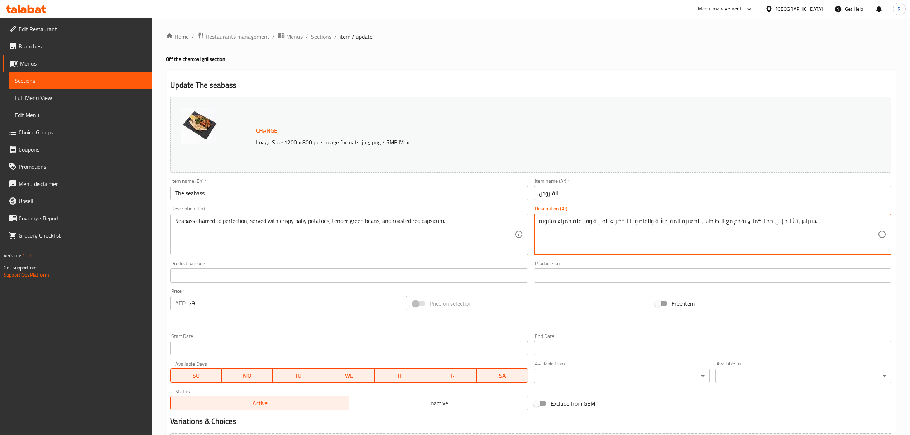
drag, startPoint x: 794, startPoint y: 220, endPoint x: 782, endPoint y: 220, distance: 12.5
paste textarea "قاروص مشوي بإتقان"
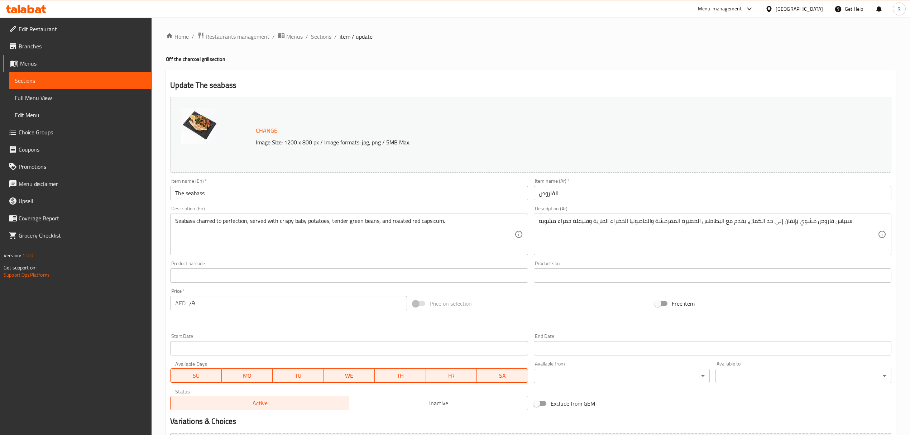
click at [849, 214] on div "سيباس قاروص مشوي بإتقان إلى حد الكمال، يقدم مع البطاطس الصغيرة المقرمشة والفاصو…" at bounding box center [713, 235] width 358 height 42
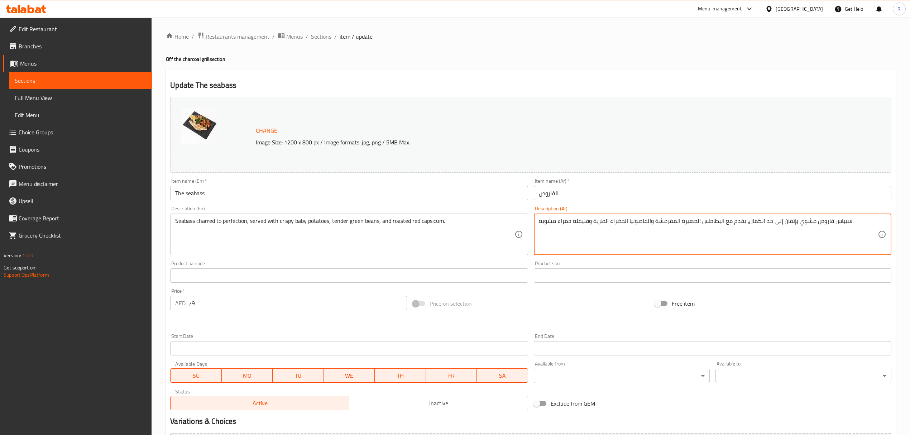
click at [843, 219] on textarea "سيباس قاروص مشوي بإتقان إلى حد الكمال، يقدم مع البطاطس الصغيرة المقرمشة والفاصو…" at bounding box center [708, 235] width 339 height 34
drag, startPoint x: 593, startPoint y: 221, endPoint x: 608, endPoint y: 222, distance: 14.4
click at [608, 222] on textarea "قاروص مشوي بإتقان إلى حد الكمال، يقدم مع البطاطس الصغيرة المقرمشة والفاصوليا ال…" at bounding box center [708, 235] width 339 height 34
type textarea "قاروص مشوي بإتقان إلى حد الكمال، يقدم مع البطاطس الصغيرة المقرمشة والفاصوليا ال…"
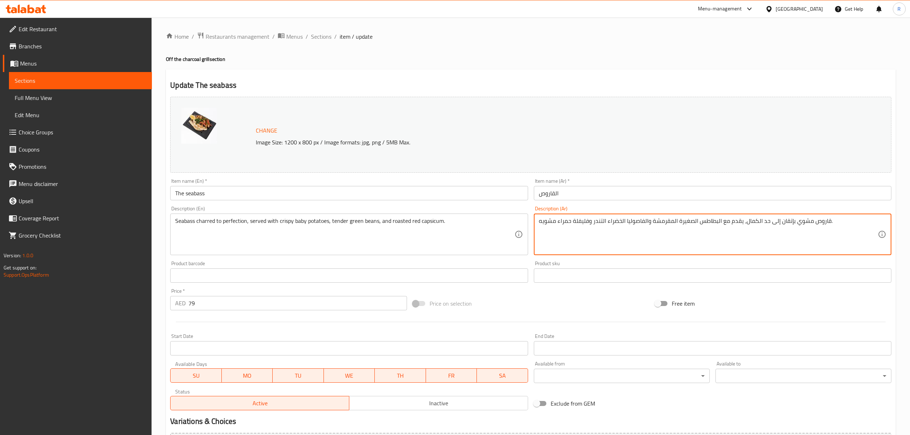
click at [527, 262] on div "Product barcode Product barcode" at bounding box center [349, 272] width 358 height 22
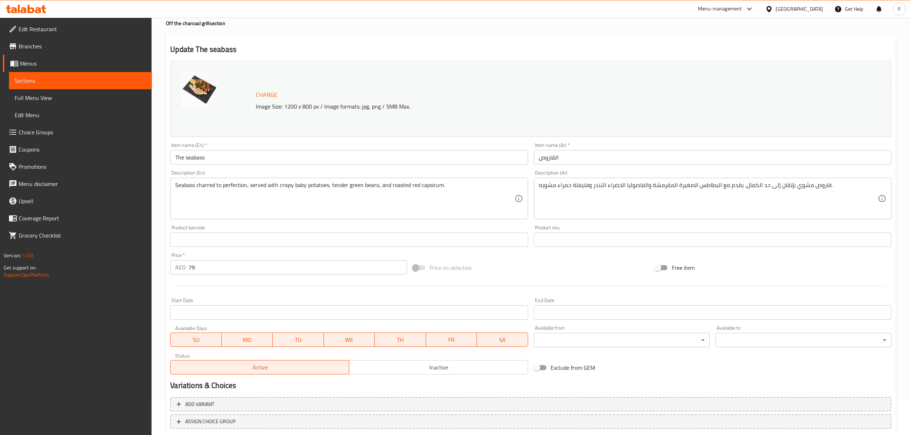
scroll to position [81, 0]
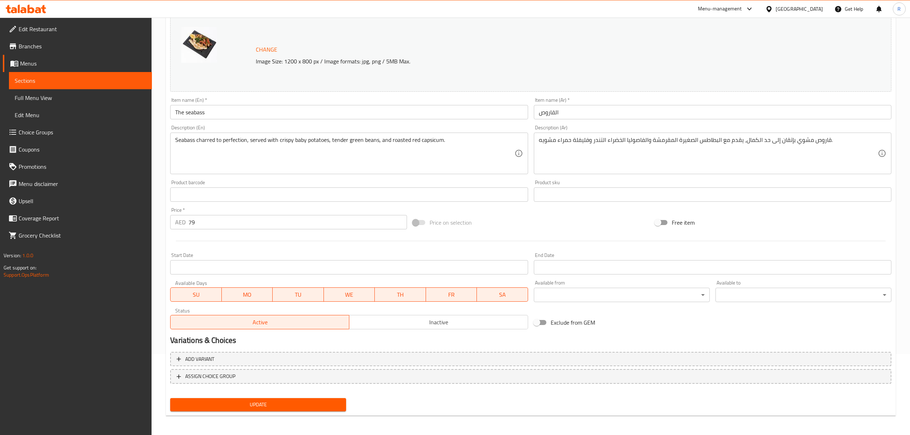
click at [321, 396] on div "Update" at bounding box center [258, 404] width 182 height 19
click at [321, 403] on span "Update" at bounding box center [258, 404] width 164 height 9
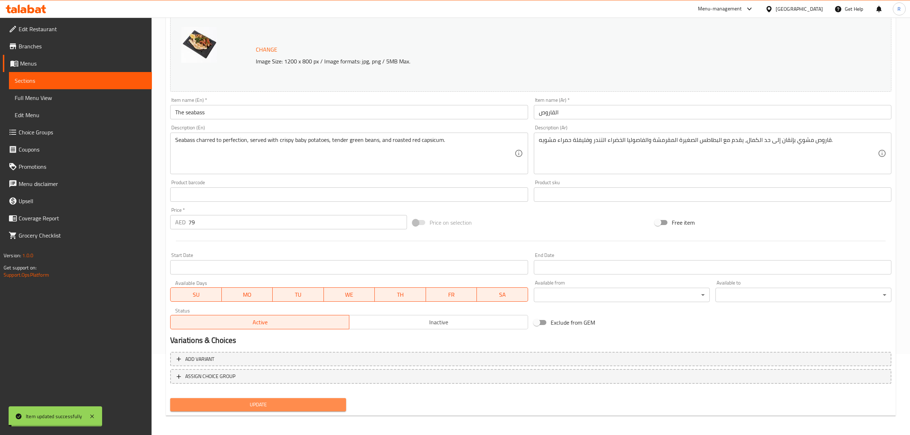
click at [321, 403] on span "Update" at bounding box center [258, 404] width 164 height 9
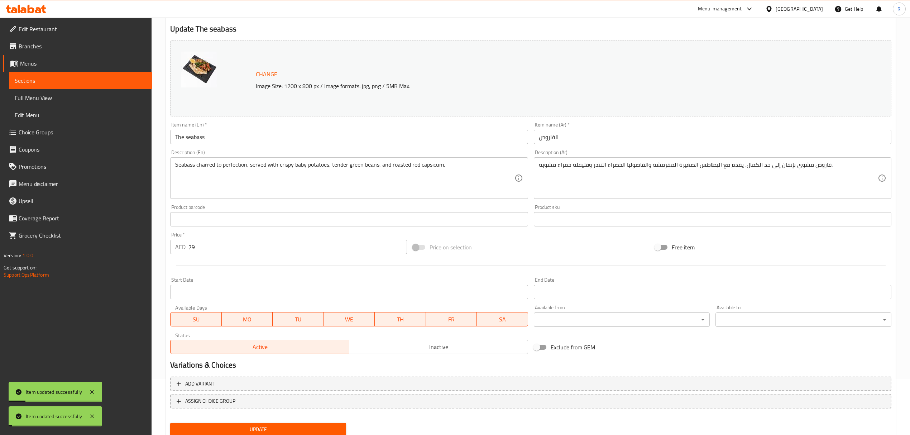
scroll to position [0, 0]
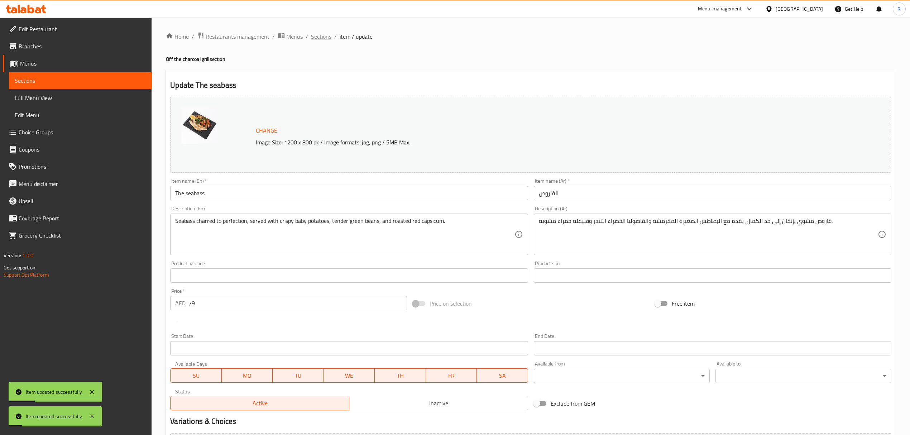
click at [324, 40] on span "Sections" at bounding box center [321, 36] width 20 height 9
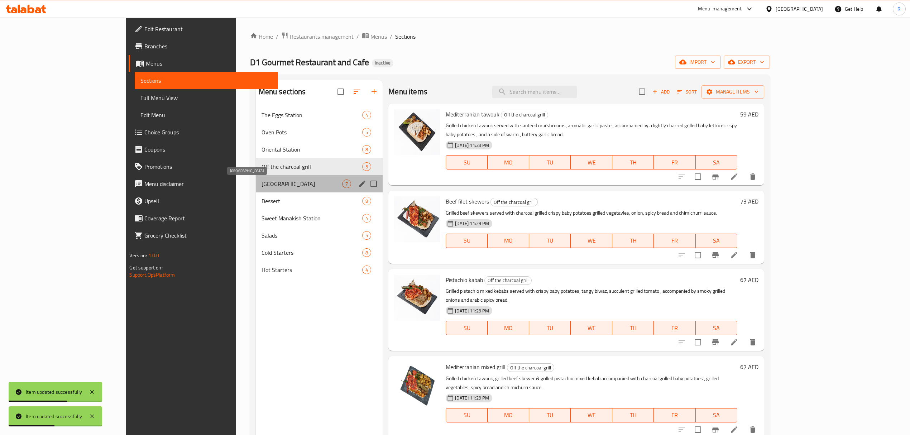
click at [262, 181] on span "[GEOGRAPHIC_DATA]" at bounding box center [302, 184] width 81 height 9
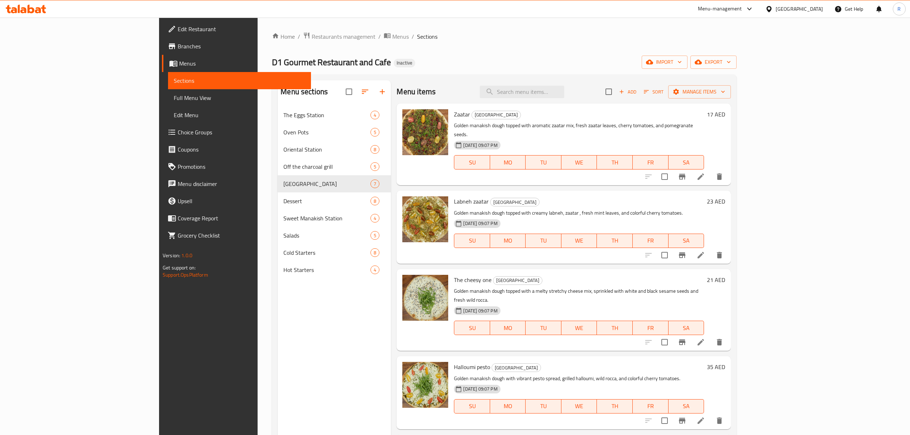
click at [711, 170] on li at bounding box center [701, 176] width 20 height 13
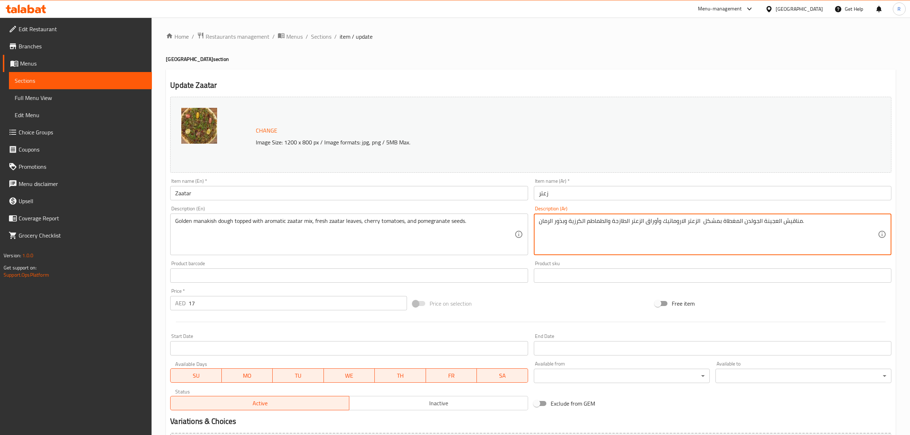
drag, startPoint x: 743, startPoint y: 223, endPoint x: 800, endPoint y: 218, distance: 57.2
drag, startPoint x: 662, startPoint y: 224, endPoint x: 682, endPoint y: 222, distance: 20.1
click at [682, 222] on textarea "عجينة مناقيش ذهبية المغطاة بمشكل الزعتر الاروماتيك وأوراق الزعتر الطازجة والطما…" at bounding box center [708, 235] width 339 height 34
type textarea "عجينة مناقيش ذهبية المغطاة بمشكل الزعتر العطرى وأوراق الزعتر الطازجة والطماطم ا…"
click at [534, 264] on div "Product sku Product sku" at bounding box center [713, 272] width 358 height 22
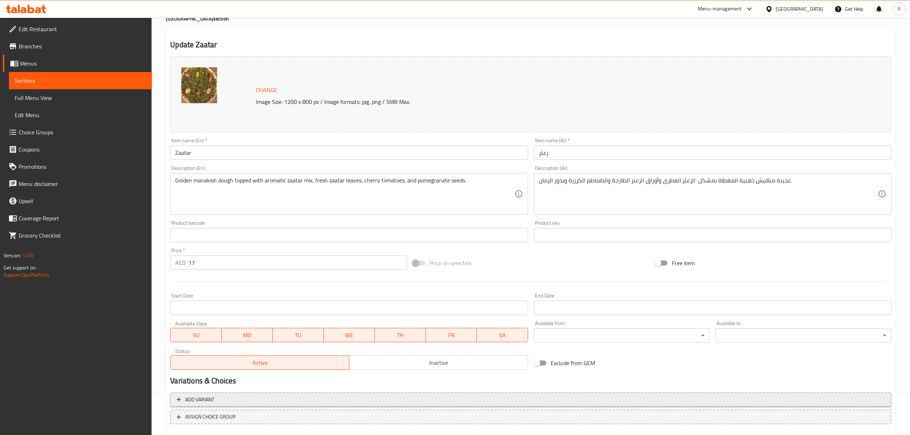
scroll to position [81, 0]
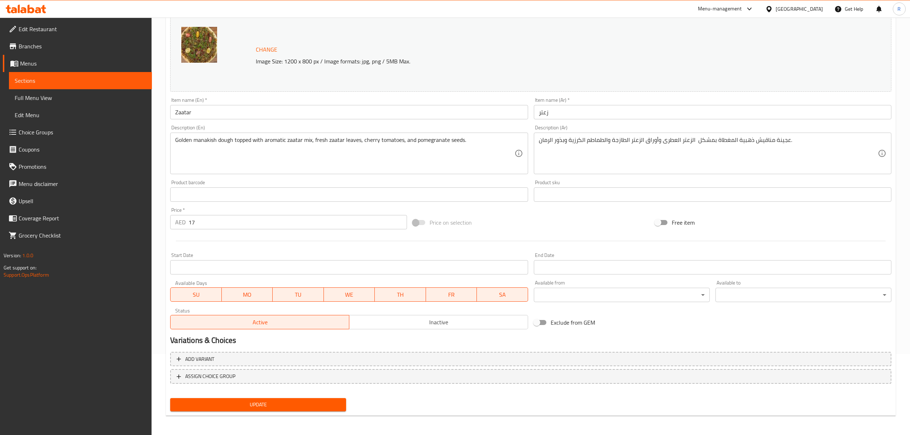
click at [331, 400] on span "Update" at bounding box center [258, 404] width 164 height 9
click at [331, 402] on span "Update" at bounding box center [258, 404] width 164 height 9
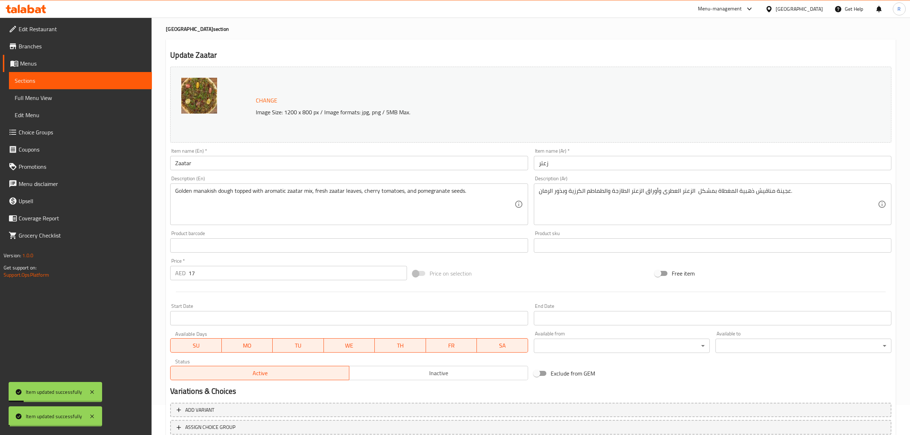
scroll to position [0, 0]
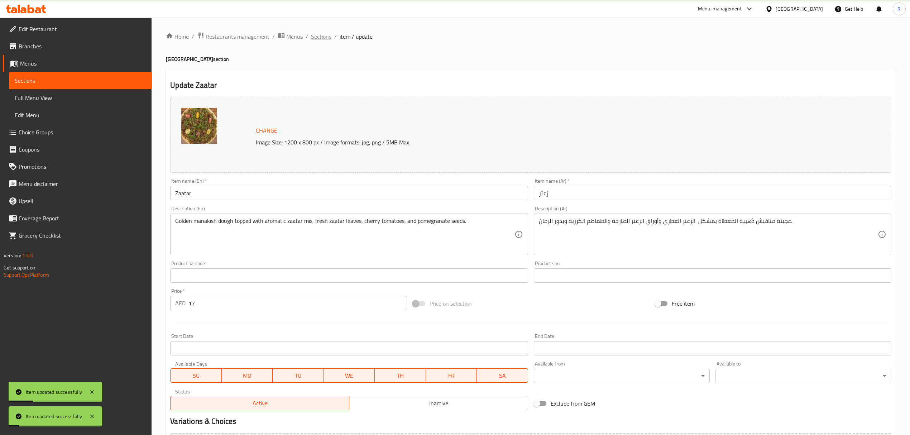
click at [324, 35] on span "Sections" at bounding box center [321, 36] width 20 height 9
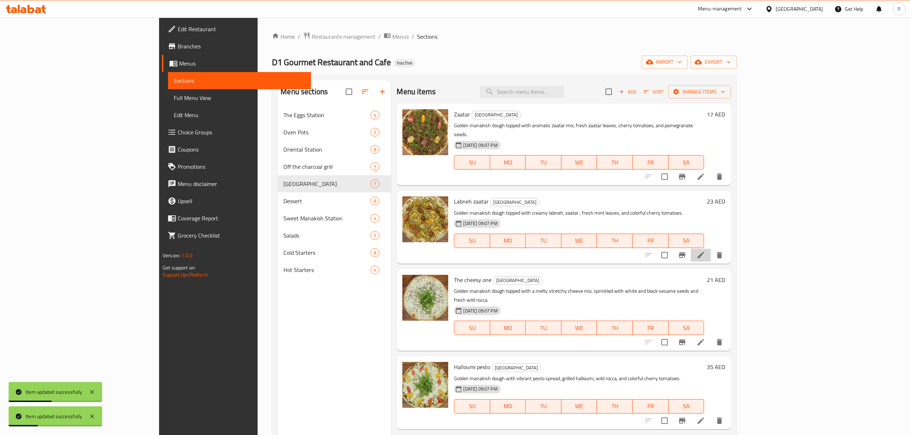
click at [711, 252] on li at bounding box center [701, 255] width 20 height 13
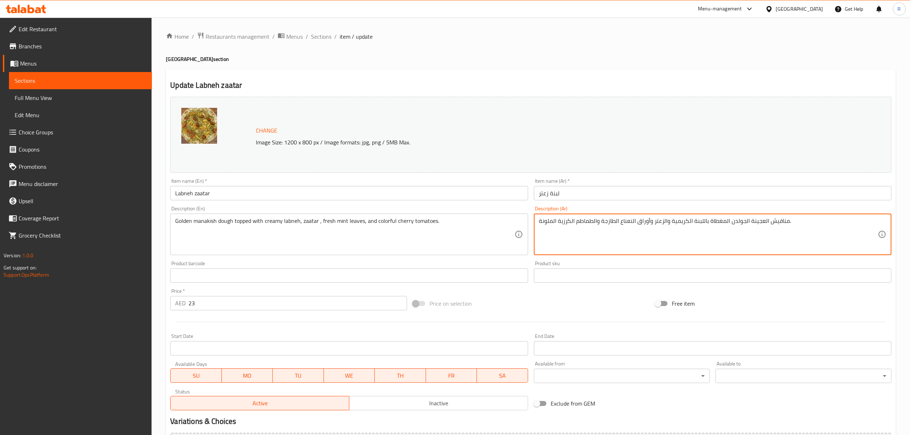
drag, startPoint x: 730, startPoint y: 223, endPoint x: 786, endPoint y: 219, distance: 56.1
type textarea "عجينة مناقيش ذهبية المغطاة باللبنة الكريمية والزعتر وأوراق النعناع الطازجة والط…"
click at [533, 263] on div "Product sku Product sku" at bounding box center [712, 272] width 363 height 28
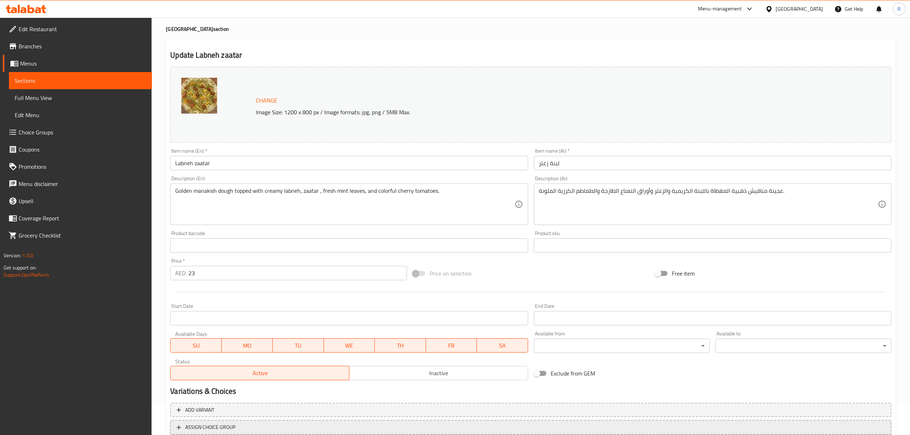
scroll to position [81, 0]
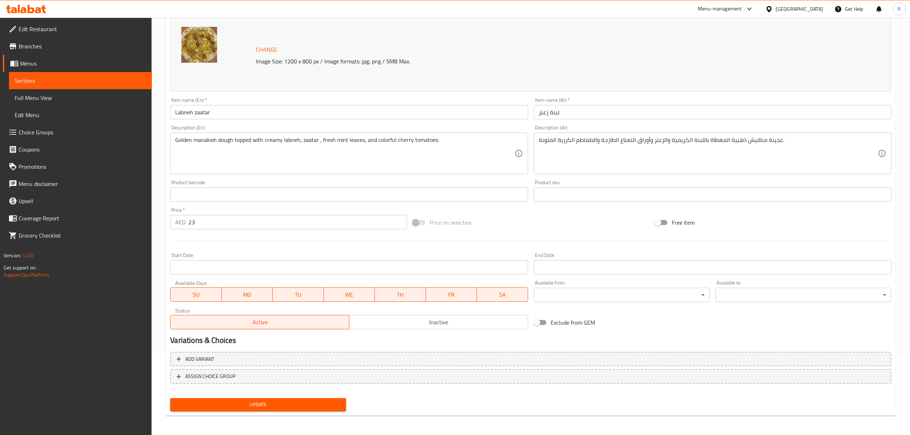
click at [283, 412] on div "Update" at bounding box center [258, 404] width 182 height 19
click at [283, 409] on button "Update" at bounding box center [258, 404] width 176 height 13
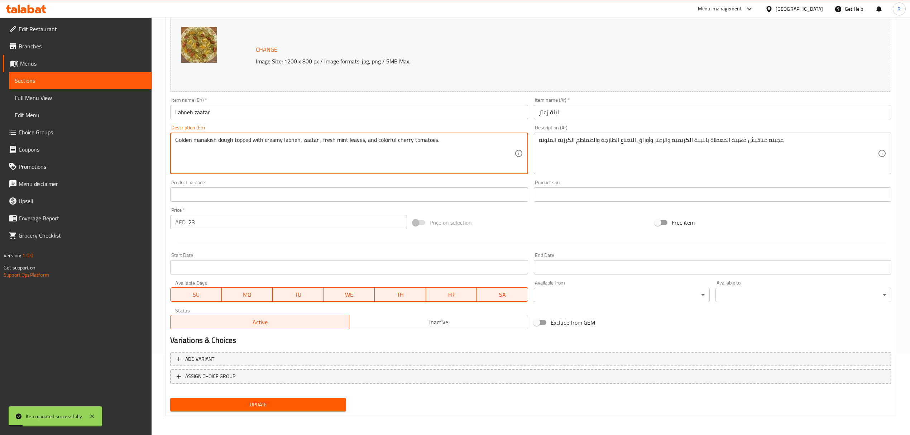
drag, startPoint x: 396, startPoint y: 138, endPoint x: 410, endPoint y: 137, distance: 14.8
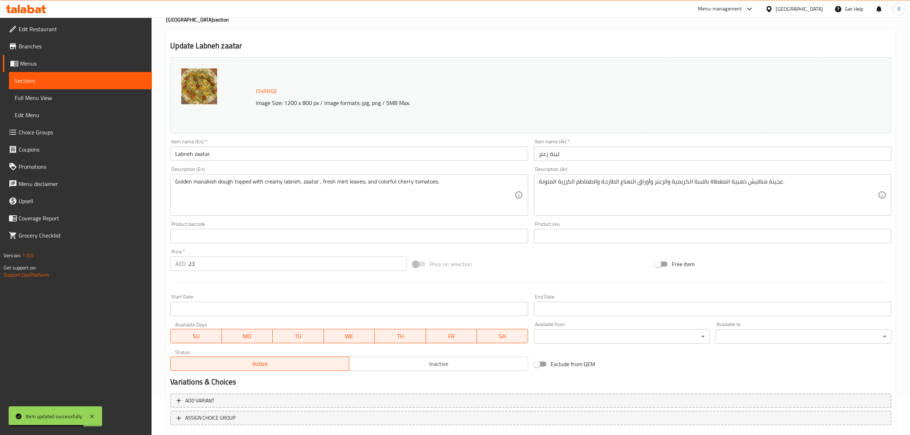
scroll to position [0, 0]
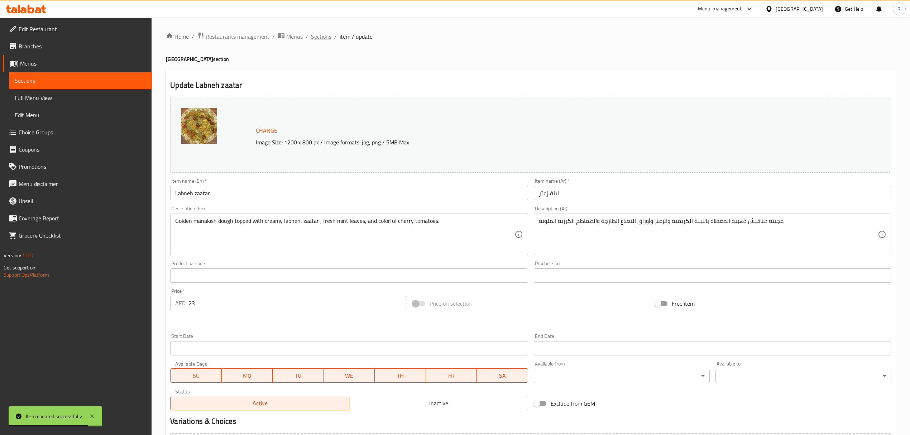
click at [319, 33] on span "Sections" at bounding box center [321, 36] width 20 height 9
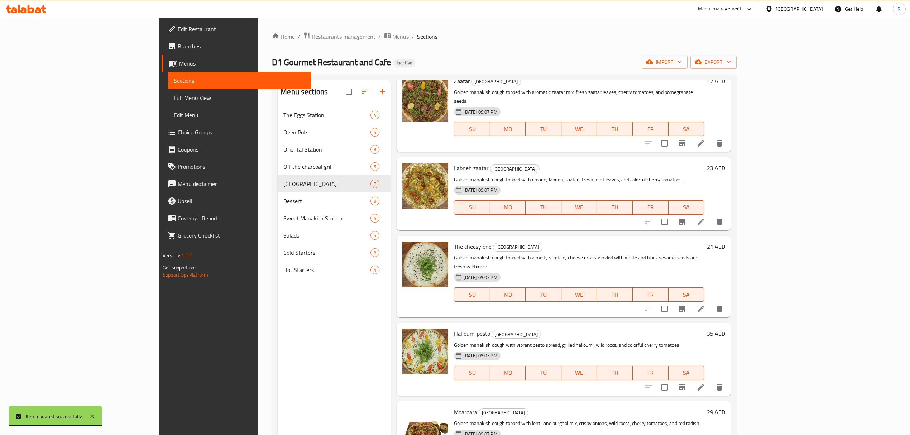
scroll to position [95, 0]
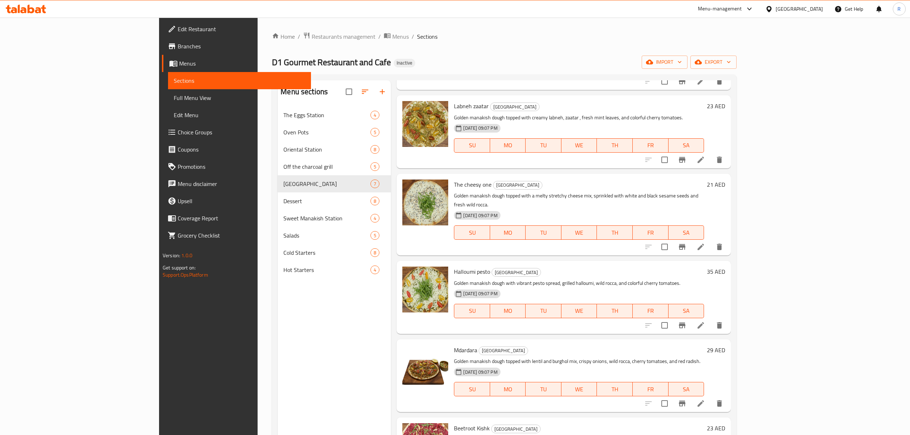
click at [704, 244] on icon at bounding box center [701, 247] width 6 height 6
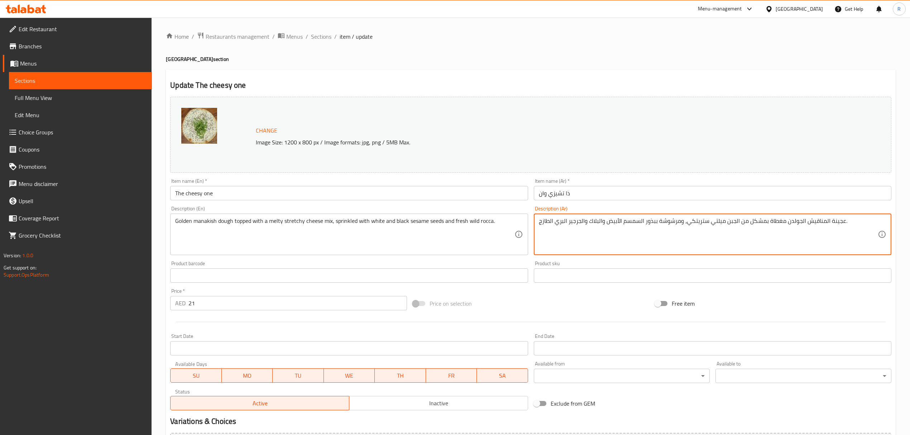
drag, startPoint x: 785, startPoint y: 221, endPoint x: 804, endPoint y: 219, distance: 19.0
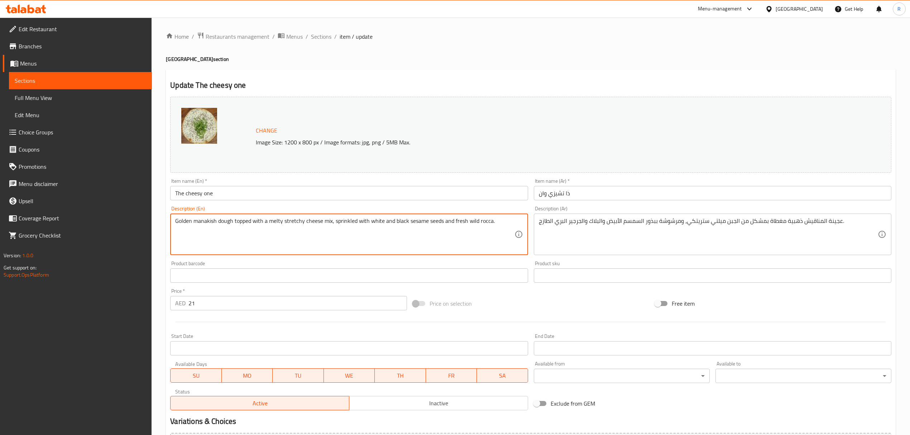
drag, startPoint x: 283, startPoint y: 224, endPoint x: 331, endPoint y: 221, distance: 48.5
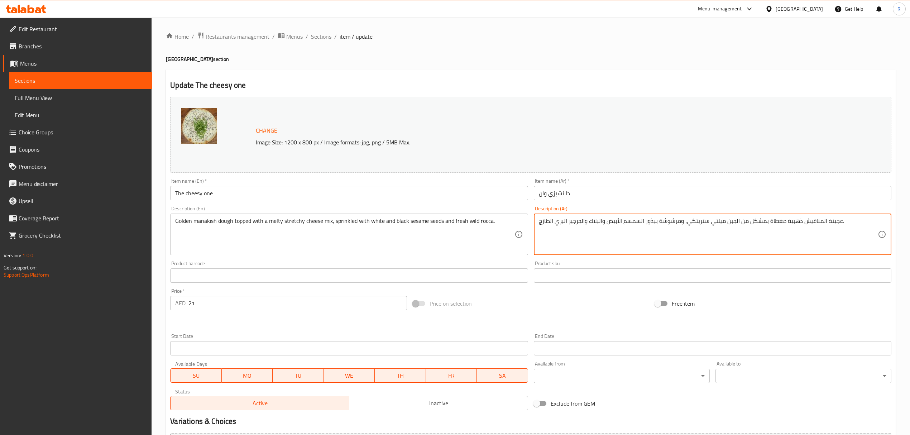
drag, startPoint x: 686, startPoint y: 222, endPoint x: 738, endPoint y: 221, distance: 52.7
click at [688, 221] on textarea "عجينة المناقيش ذهبية مغطاة بمشكل من الجبن ميلتي ستريتكي، ومرشوشة ببذور السمسم ا…" at bounding box center [708, 235] width 339 height 34
click at [686, 223] on textarea "عجينة المناقيش ذهبية مغطاة بمشكل من الجبن ميلتي ستريتكي، ومرشوشة ببذور السمسم ا…" at bounding box center [708, 235] width 339 height 34
click at [694, 224] on textarea "عجينة المناقيش ذهبية مغطاة بمشكل من الجبن ميلتي ستريتكي، ومرشوشة ببذور السمسم ا…" at bounding box center [708, 235] width 339 height 34
drag, startPoint x: 686, startPoint y: 222, endPoint x: 737, endPoint y: 222, distance: 51.2
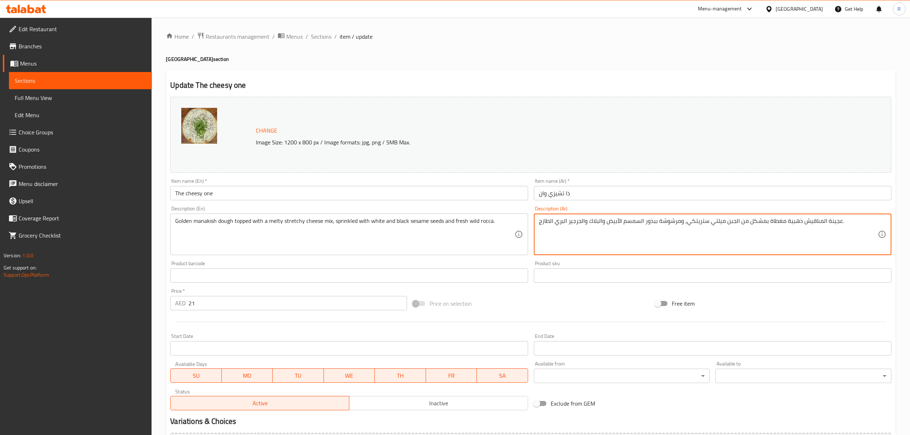
click at [737, 222] on textarea "عجينة المناقيش ذهبية مغطاة بمشكل من الجبن ميلتي ستريتكي، ومرشوشة ببذور السمسم ا…" at bounding box center [708, 235] width 339 height 34
paste textarea "ليط جبن مطّاط"
drag, startPoint x: 588, startPoint y: 220, endPoint x: 597, endPoint y: 219, distance: 8.6
click at [597, 219] on textarea "عجينة المناقيش ذهبية مغطاة بمشكل من خليط جبن مطّاطي، ومرشوشة ببذور السمسم الأبي…" at bounding box center [708, 235] width 339 height 34
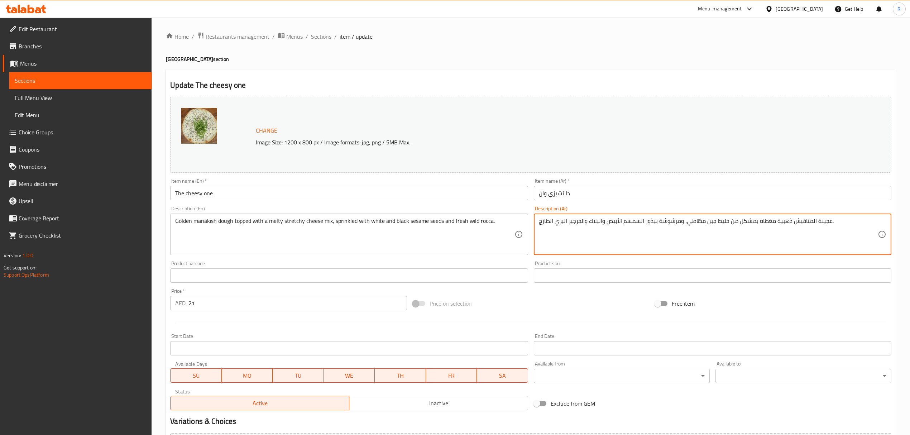
drag, startPoint x: 589, startPoint y: 221, endPoint x: 601, endPoint y: 220, distance: 12.2
click at [601, 220] on textarea "عجينة المناقيش ذهبية مغطاة بمشكل من خليط جبن مطّاطي، ومرشوشة ببذور السمسم الأبي…" at bounding box center [708, 235] width 339 height 34
type textarea "عجينة المناقيش ذهبية مغطاة بمشكل من خليط جبن مطّاطي، ومرشوشة ببذور السمسم الأبي…"
click at [531, 262] on div "Product sku Product sku" at bounding box center [712, 272] width 363 height 28
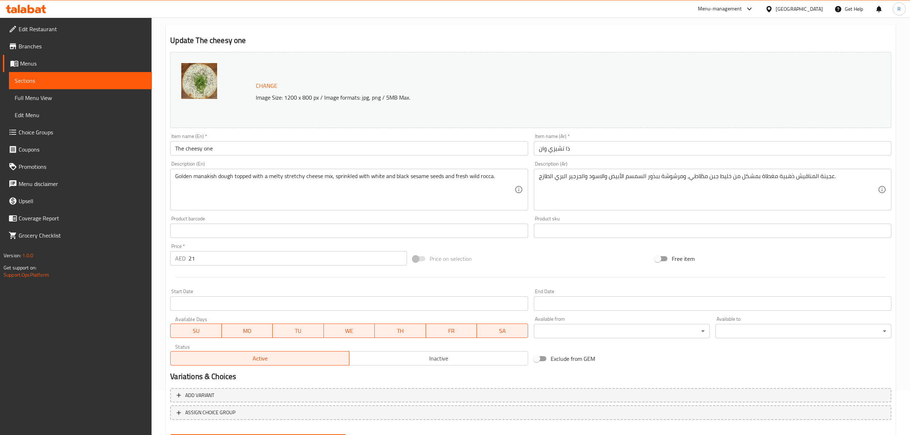
scroll to position [81, 0]
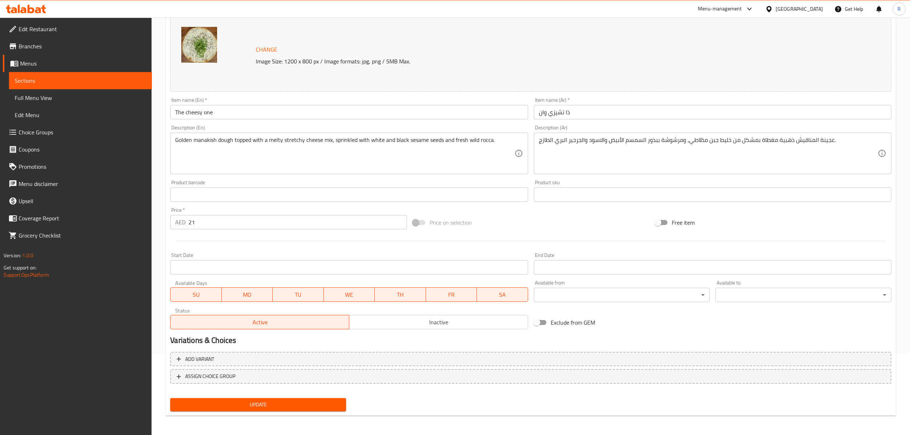
click at [316, 405] on span "Update" at bounding box center [258, 404] width 164 height 9
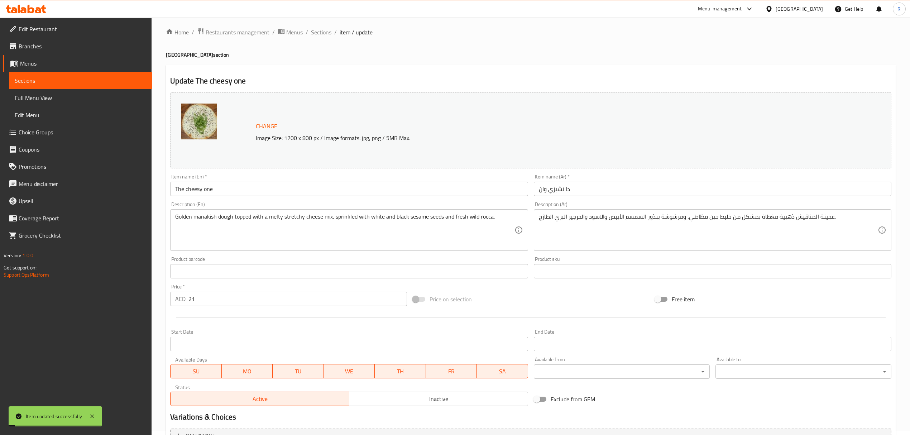
scroll to position [0, 0]
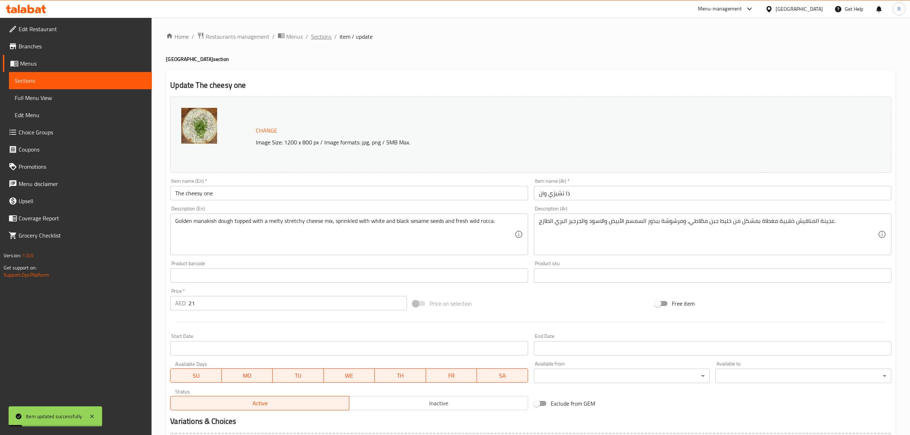
click at [317, 35] on span "Sections" at bounding box center [321, 36] width 20 height 9
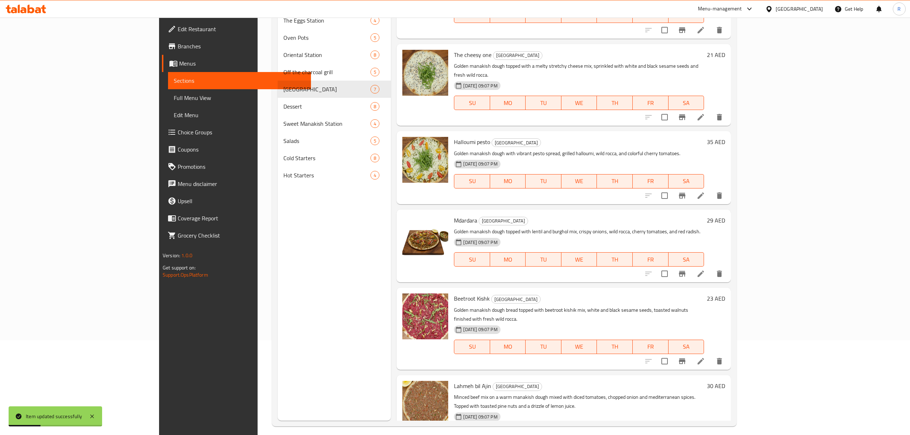
scroll to position [95, 0]
click at [704, 192] on icon at bounding box center [701, 195] width 6 height 6
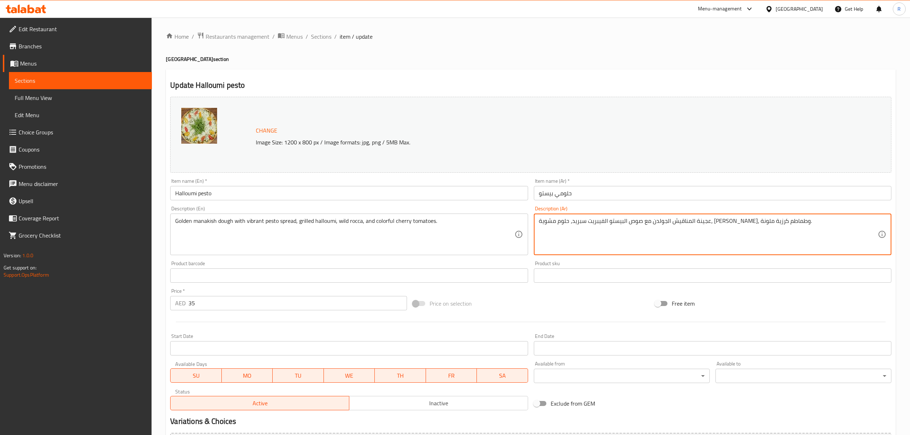
drag, startPoint x: 729, startPoint y: 221, endPoint x: 747, endPoint y: 219, distance: 18.4
click at [697, 231] on textarea "عجينة المناقيش ذهبية مع صوص البيستو الفيبريت سبريد، حلوم مشوية، [PERSON_NAME]، …" at bounding box center [708, 235] width 339 height 34
click at [694, 230] on textarea "عجينة المناقيش ذهبية مع صوص البيستو الفيبريت سبريد، حلوم مشوية، [PERSON_NAME]، …" at bounding box center [708, 235] width 339 height 34
drag, startPoint x: 687, startPoint y: 220, endPoint x: 719, endPoint y: 220, distance: 31.9
click at [719, 220] on textarea "عجينة المناقيش ذهبية مع صوص البيستو الفيبريت سبريد، حلوم مشوية، [PERSON_NAME]، …" at bounding box center [708, 235] width 339 height 34
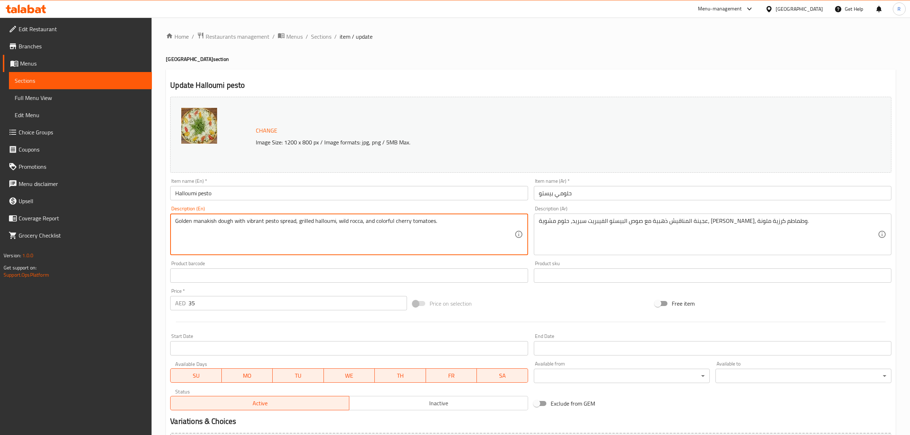
drag, startPoint x: 248, startPoint y: 223, endPoint x: 264, endPoint y: 223, distance: 16.5
click at [252, 220] on textarea "Golden manakish dough with vibrant pesto spread, grilled halloumi, wild rocca, …" at bounding box center [344, 235] width 339 height 34
drag, startPoint x: 247, startPoint y: 220, endPoint x: 295, endPoint y: 221, distance: 48.8
click at [295, 221] on textarea "Golden manakish dough with vibrant pesto spread, grilled halloumi, wild rocca, …" at bounding box center [344, 235] width 339 height 34
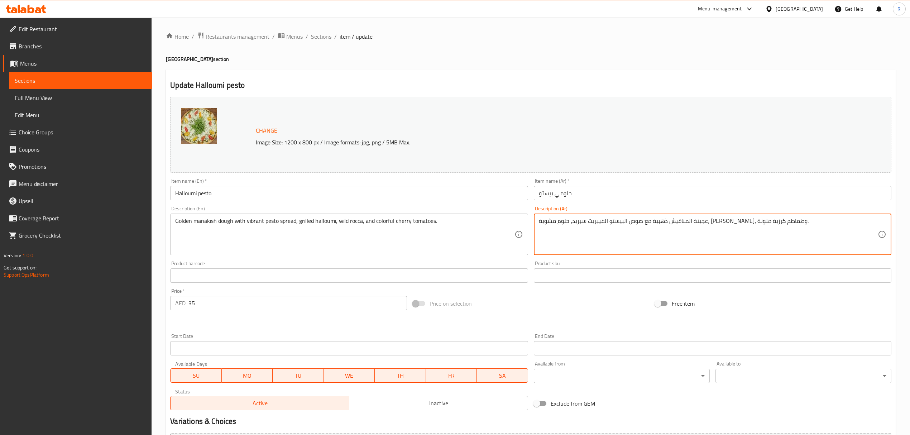
drag, startPoint x: 667, startPoint y: 221, endPoint x: 697, endPoint y: 221, distance: 30.1
drag, startPoint x: 650, startPoint y: 221, endPoint x: 718, endPoint y: 221, distance: 68.1
click at [718, 221] on textarea "عجينة المناقيش ذهبية مع صوص البيستو الفيبريت سبريد، حلوم مشوية، [PERSON_NAME]، …" at bounding box center [708, 235] width 339 height 34
type textarea "عجينة المناقيش ذهبية مع [PERSON_NAME]، حلوم مشوية، [PERSON_NAME]، وطماطم كرزية …"
click at [532, 266] on div "Product sku Product sku" at bounding box center [712, 272] width 363 height 28
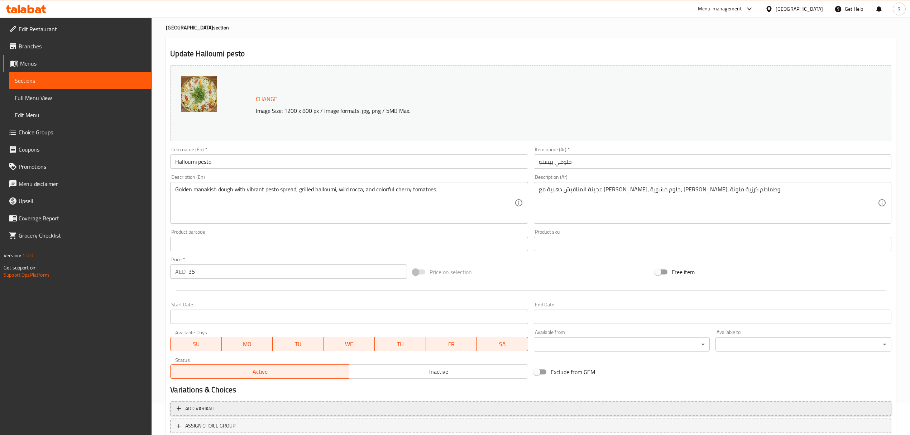
scroll to position [81, 0]
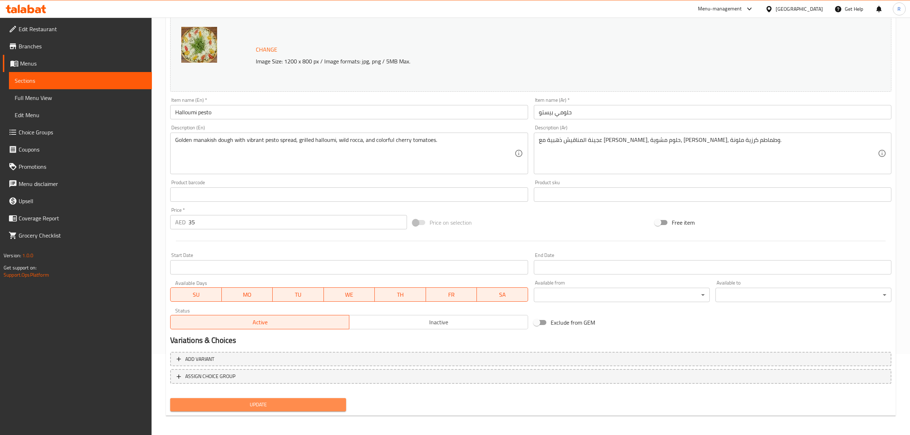
click at [323, 405] on span "Update" at bounding box center [258, 404] width 164 height 9
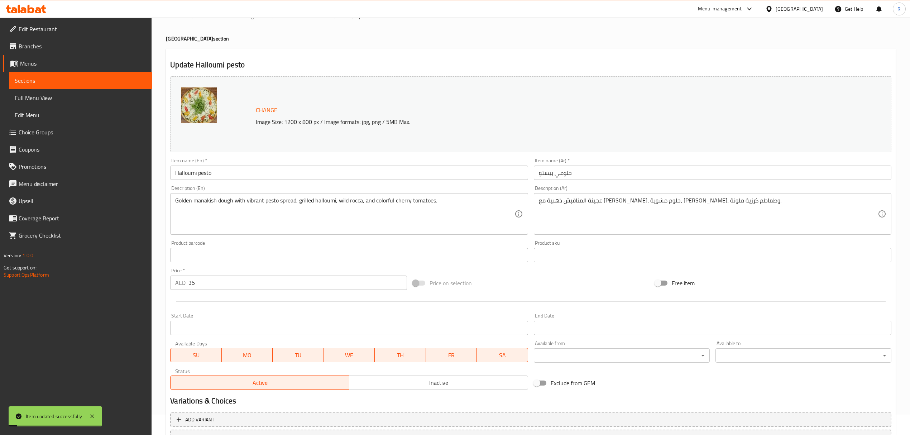
scroll to position [0, 0]
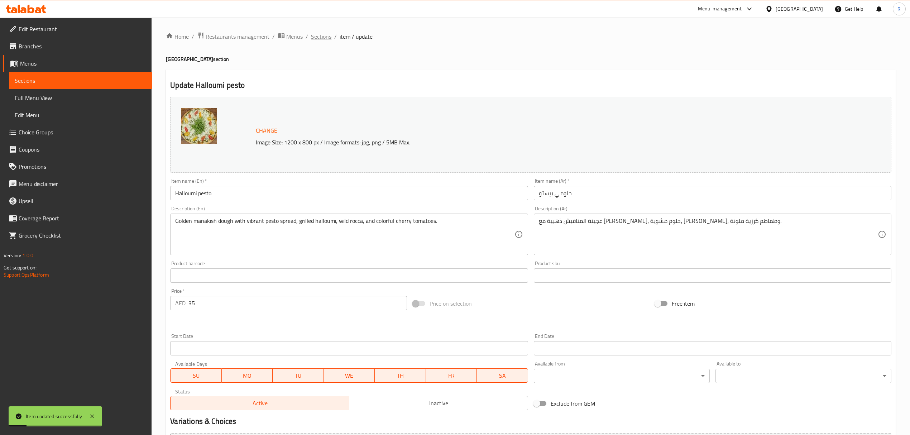
click at [317, 36] on span "Sections" at bounding box center [321, 36] width 20 height 9
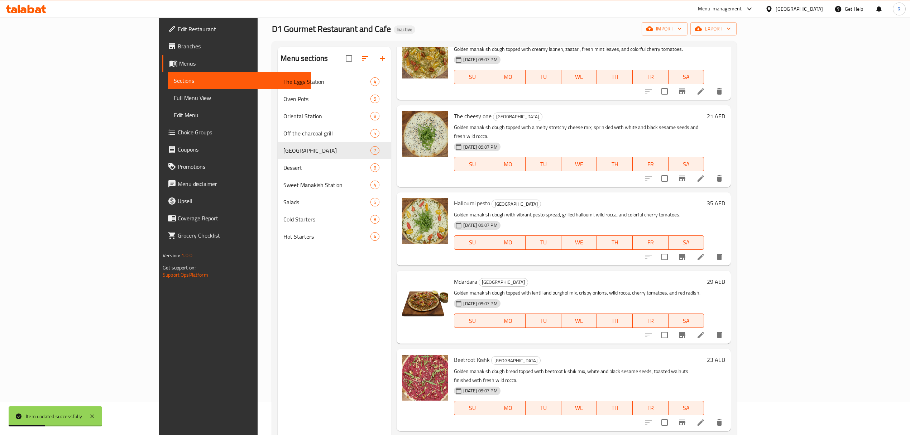
scroll to position [95, 0]
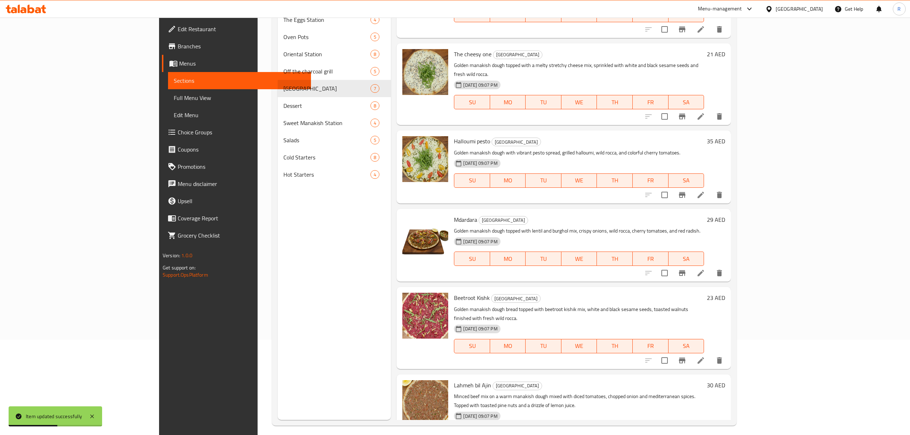
click at [711, 267] on li at bounding box center [701, 273] width 20 height 13
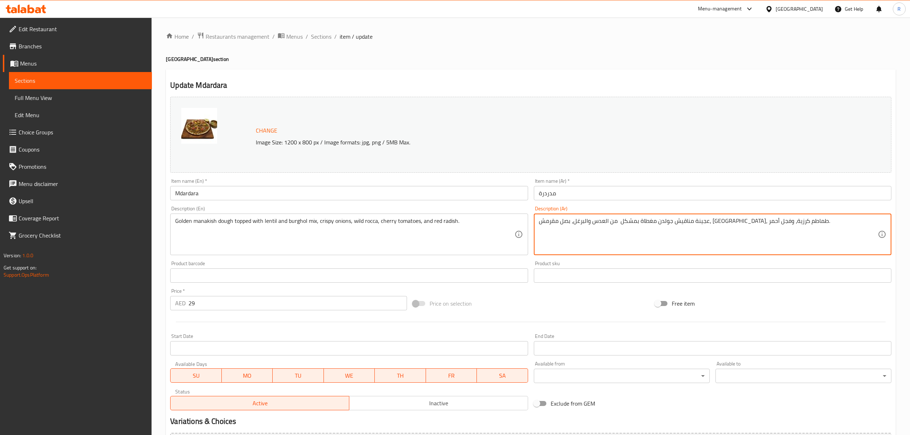
drag, startPoint x: 747, startPoint y: 220, endPoint x: 757, endPoint y: 221, distance: 10.4
click at [757, 221] on textarea "عجينة مناقيش جولدن مغطاة بمشكل من العدس والبرغل، بصل مقرمش، [GEOGRAPHIC_DATA]، …" at bounding box center [708, 235] width 339 height 34
drag, startPoint x: 745, startPoint y: 221, endPoint x: 758, endPoint y: 221, distance: 12.9
click at [758, 221] on textarea "عجينة مناقيش جولدن مغطاة بمشكل من العدس والبرغل، بصل مقرمش، [GEOGRAPHIC_DATA]، …" at bounding box center [708, 235] width 339 height 34
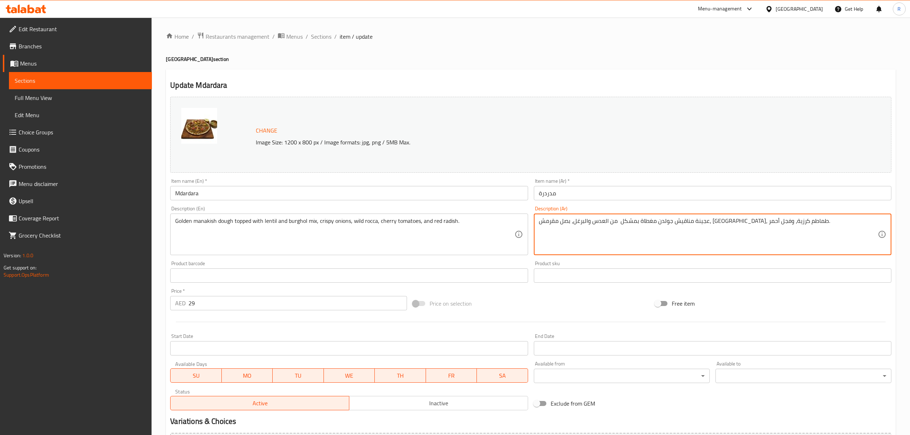
drag, startPoint x: 750, startPoint y: 222, endPoint x: 759, endPoint y: 223, distance: 8.3
click at [759, 223] on textarea "عجينة مناقيش جولدن مغطاة بمشكل من العدس والبرغل، بصل مقرمش، [GEOGRAPHIC_DATA]، …" at bounding box center [708, 235] width 339 height 34
type textarea "عجينة مناقيش ذهبية مغطاة بمشكل من العدس والبرغل، بصل مقرمش، جرجير بري، طماطم كر…"
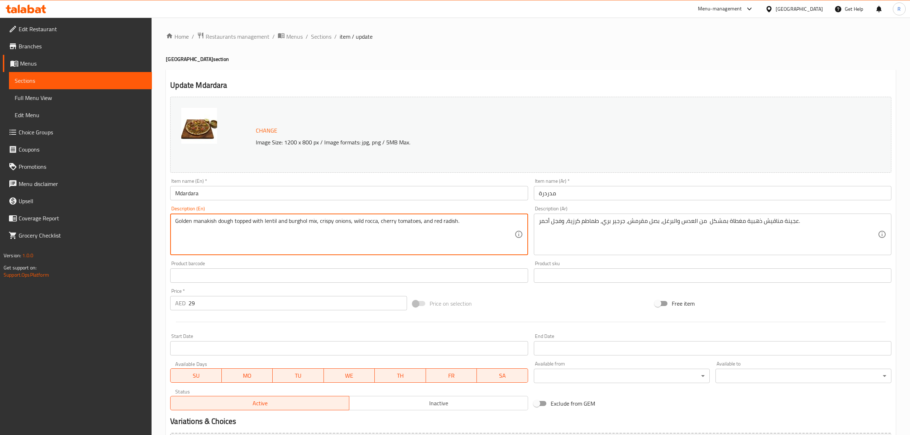
drag, startPoint x: 441, startPoint y: 221, endPoint x: 455, endPoint y: 221, distance: 13.3
click at [455, 221] on textarea "Golden manakish dough topped with lentil and burghol mix, crispy onions, wild r…" at bounding box center [344, 235] width 339 height 34
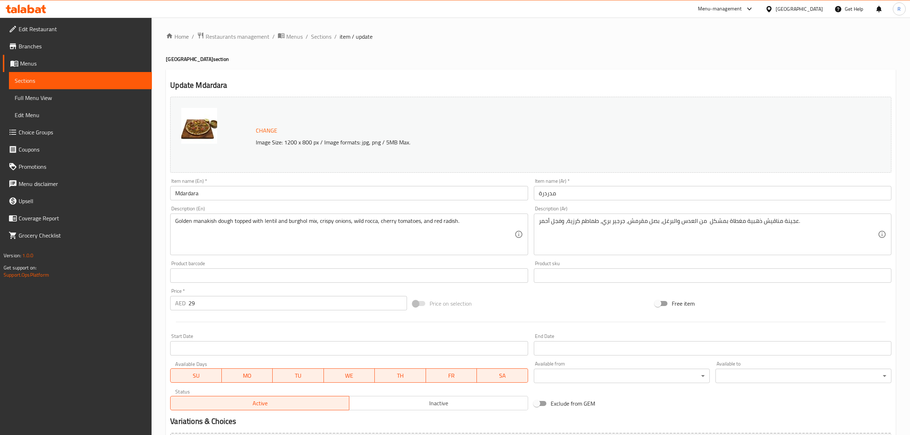
click at [539, 295] on div "Price on selection" at bounding box center [531, 303] width 242 height 19
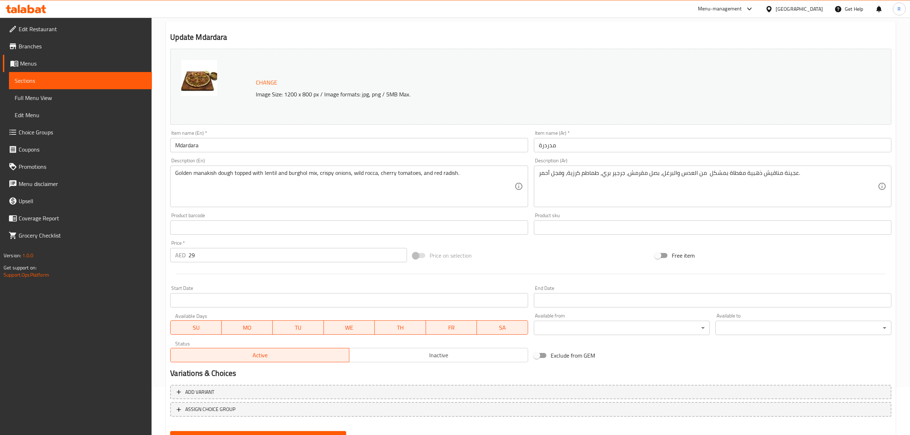
scroll to position [81, 0]
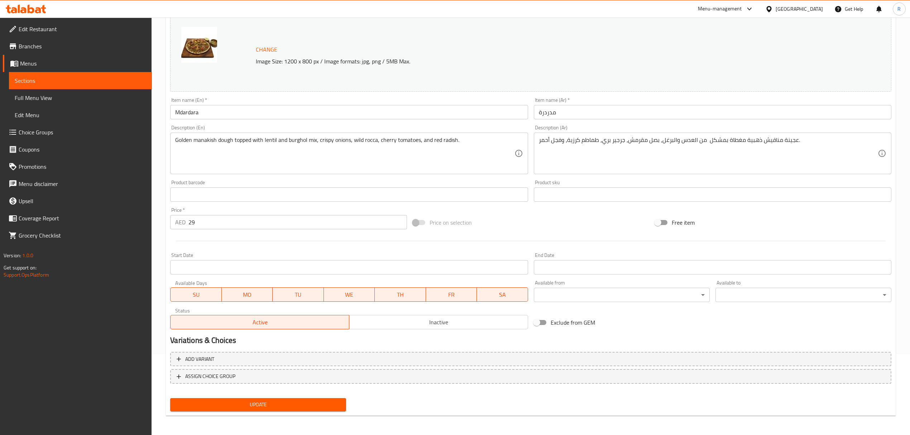
click at [317, 396] on div "Update" at bounding box center [258, 404] width 182 height 19
click at [317, 402] on span "Update" at bounding box center [258, 404] width 164 height 9
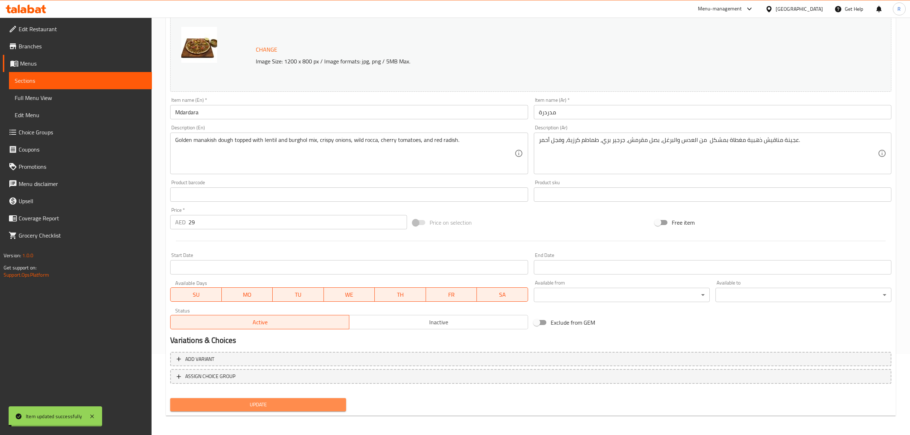
click at [317, 402] on span "Update" at bounding box center [258, 404] width 164 height 9
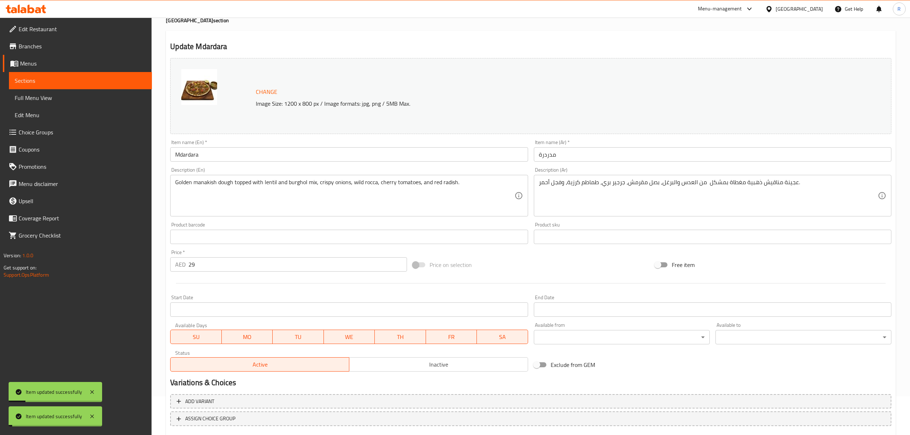
scroll to position [0, 0]
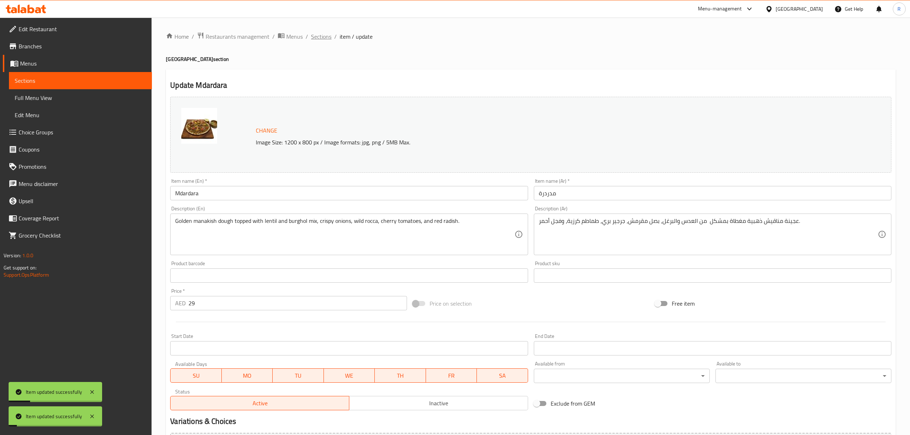
click at [318, 39] on span "Sections" at bounding box center [321, 36] width 20 height 9
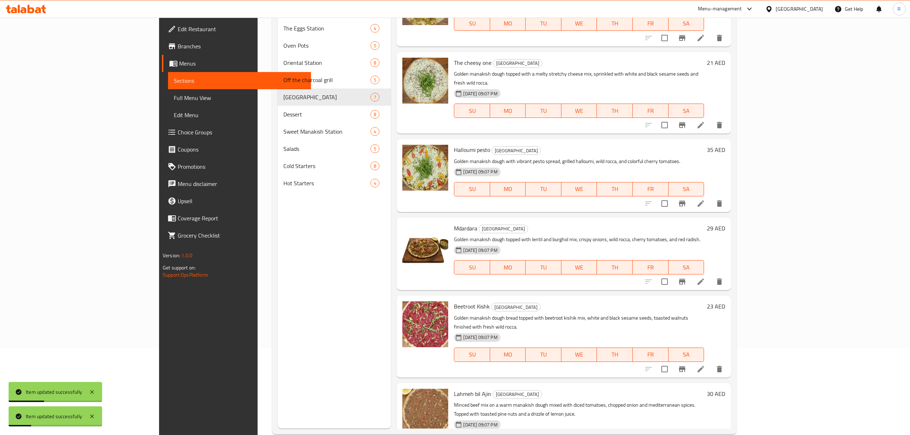
scroll to position [101, 0]
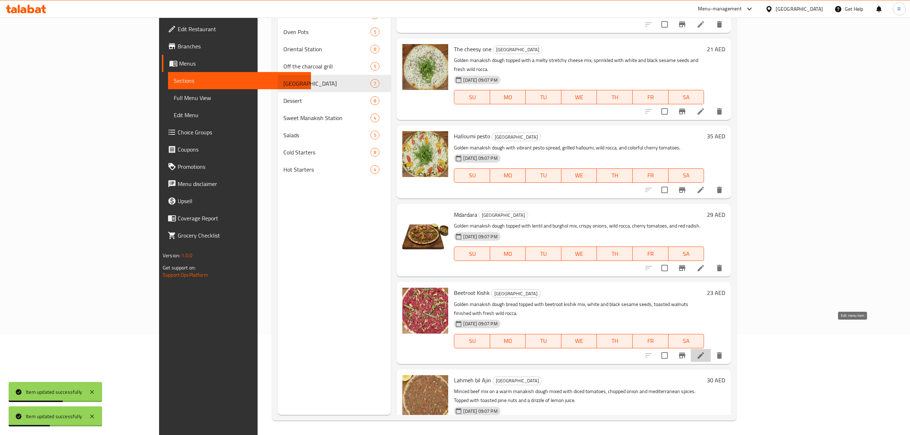
click at [705, 351] on icon at bounding box center [701, 355] width 9 height 9
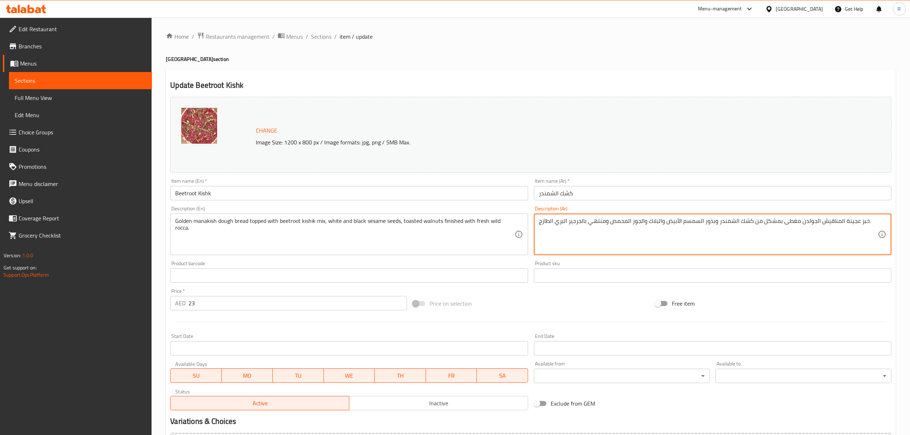
drag, startPoint x: 803, startPoint y: 221, endPoint x: 810, endPoint y: 221, distance: 7.6
click at [806, 221] on textarea "خبز عجينة المناقيش الجولدن مغطى بمشكل من كشك الشمندر وبذور السمسم الأبيض والبلا…" at bounding box center [708, 235] width 339 height 34
click at [801, 223] on textarea "خبز عجينة المناقيش الجولدن مغطى بمشكل من كشك الشمندر وبذور السمسم الأبيض والبلا…" at bounding box center [708, 235] width 339 height 34
drag, startPoint x: 801, startPoint y: 220, endPoint x: 818, endPoint y: 220, distance: 17.9
click at [818, 220] on textarea "خبز عجينة المناقيش الجولدن مغطى بمشكل من كشك الشمندر وبذور السمسم الأبيض والبلا…" at bounding box center [708, 235] width 339 height 34
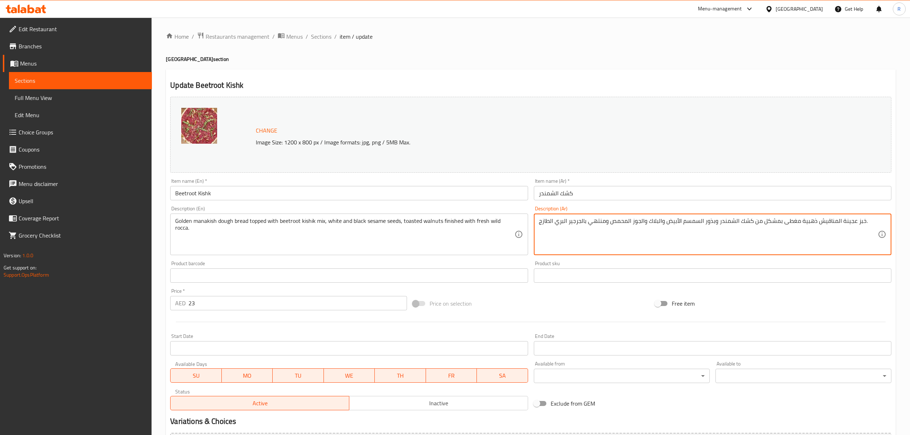
drag, startPoint x: 649, startPoint y: 221, endPoint x: 663, endPoint y: 220, distance: 13.4
click at [663, 220] on textarea "خبز عجينة المناقيش ذهبية مغطى بمشكل من كشك الشمندر وبذور السمسم الأبيض والبلاك …" at bounding box center [708, 235] width 339 height 34
click at [605, 221] on textarea "خبز عجينة المناقيش ذهبية مغطى بمشكل من كشك الشمندر وبذور السمسم الأبيض والاسود …" at bounding box center [708, 235] width 339 height 34
type textarea "خبز عجينة المناقيش ذهبية مغطى بمشكل من كشك الشمندر وبذور السمسم الأبيض والاسود …"
click at [530, 259] on div "Product barcode Product barcode" at bounding box center [348, 272] width 363 height 28
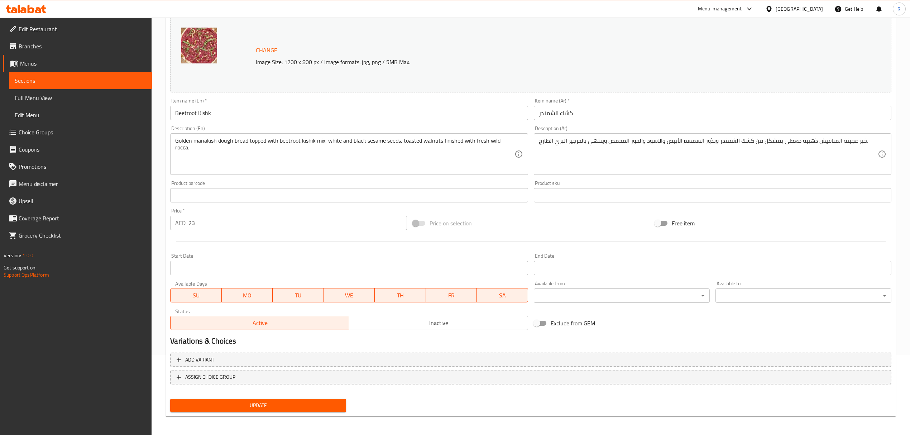
scroll to position [81, 0]
click at [324, 400] on span "Update" at bounding box center [258, 404] width 164 height 9
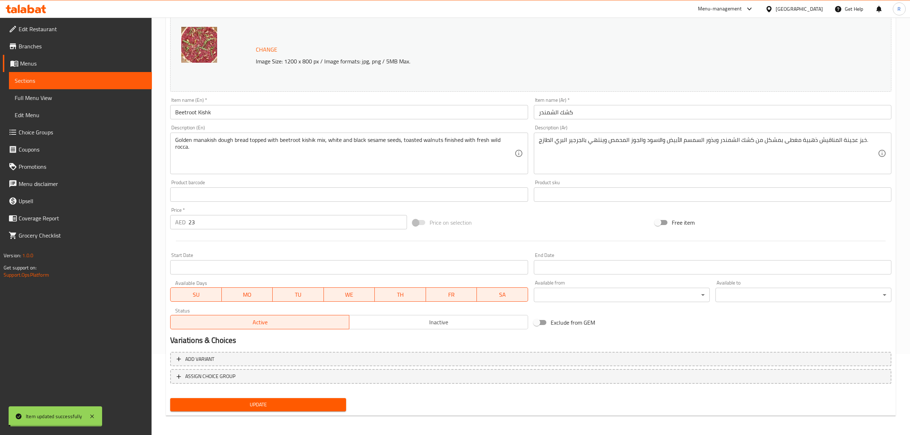
click at [329, 402] on span "Update" at bounding box center [258, 404] width 164 height 9
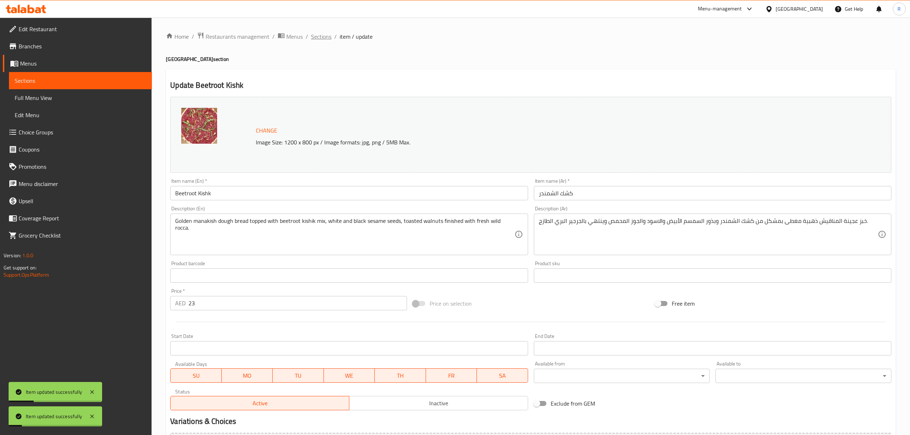
click at [324, 38] on span "Sections" at bounding box center [321, 36] width 20 height 9
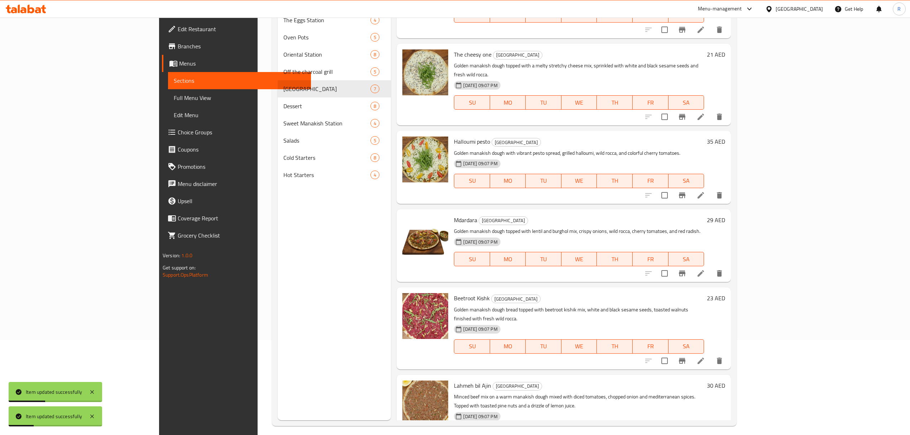
scroll to position [101, 0]
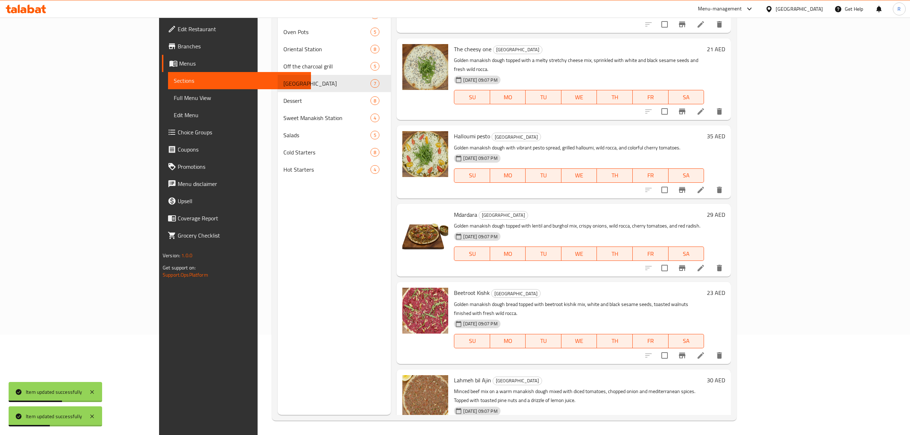
click at [711, 435] on li at bounding box center [701, 442] width 20 height 13
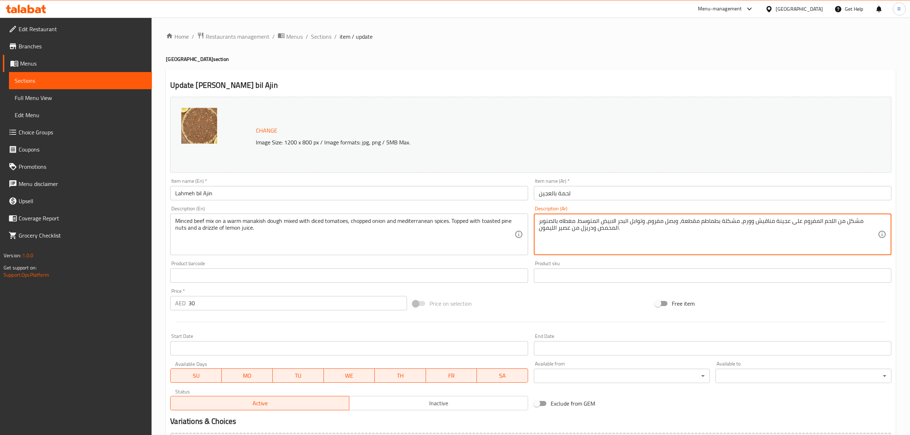
drag, startPoint x: 740, startPoint y: 223, endPoint x: 753, endPoint y: 220, distance: 12.5
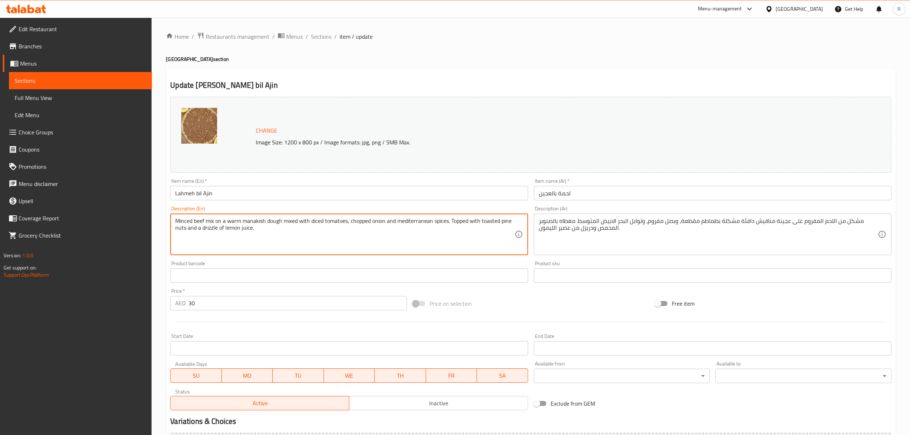
drag, startPoint x: 312, startPoint y: 220, endPoint x: 348, endPoint y: 222, distance: 36.6
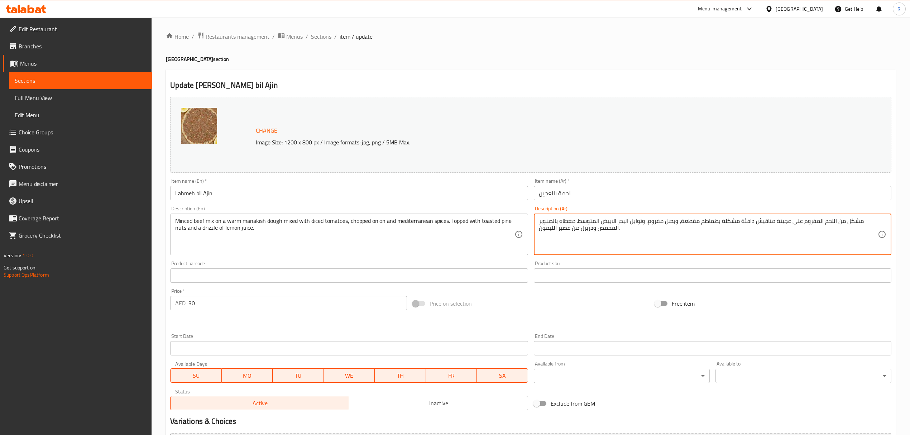
drag, startPoint x: 680, startPoint y: 220, endPoint x: 694, endPoint y: 221, distance: 14.0
drag, startPoint x: 647, startPoint y: 224, endPoint x: 660, endPoint y: 224, distance: 12.9
click at [660, 224] on textarea "مشكل من اللحم المفروم على عجينة مناقيش دافئة مشكلة بطماطم مكعبات، وبصل مفروم، و…" at bounding box center [708, 235] width 339 height 34
click at [644, 231] on textarea "مشكل من اللحم المفروم على عجينة مناقيش دافئة مشكلة بطماطم مكعبات، وبصل مقطع، وت…" at bounding box center [708, 235] width 339 height 34
type textarea "مشكل من اللحم المفروم على عجينة مناقيش دافئة مشكلة بطماطم مكعبات، وبصل مقطع، وت…"
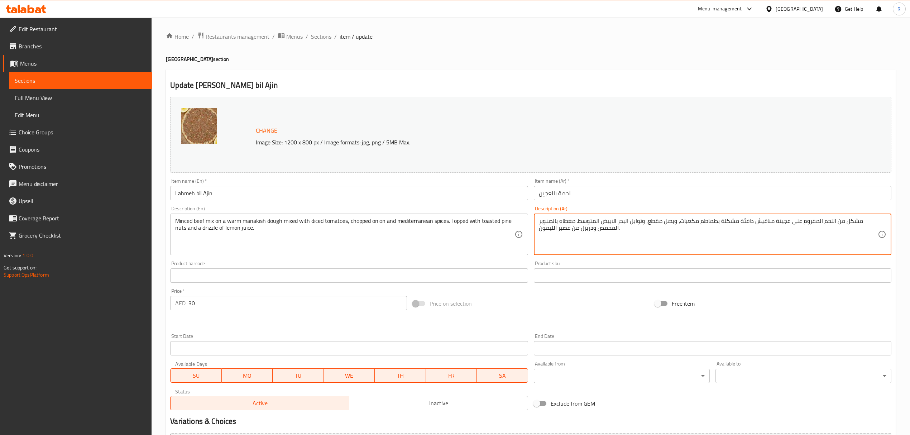
click at [525, 300] on div "Price on selection" at bounding box center [531, 303] width 242 height 19
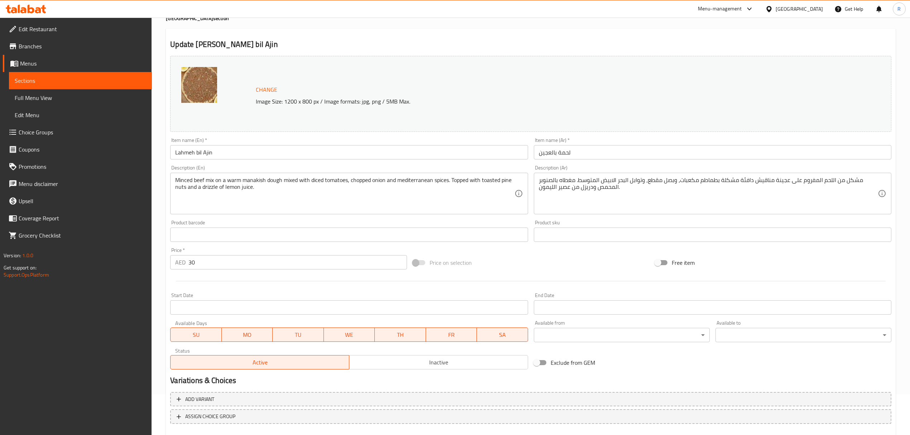
scroll to position [81, 0]
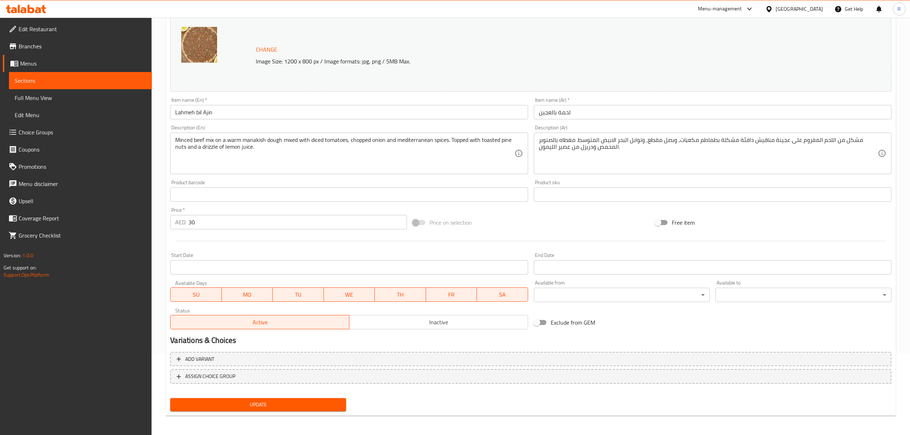
click at [302, 403] on span "Update" at bounding box center [258, 404] width 164 height 9
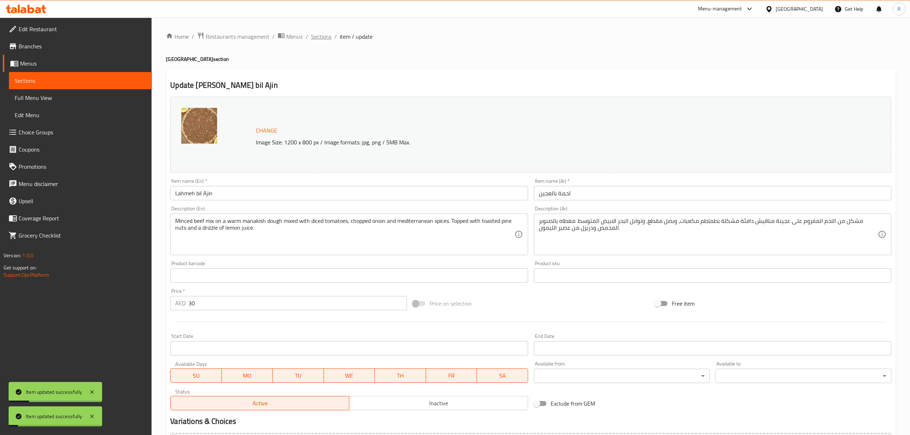
click at [316, 39] on span "Sections" at bounding box center [321, 36] width 20 height 9
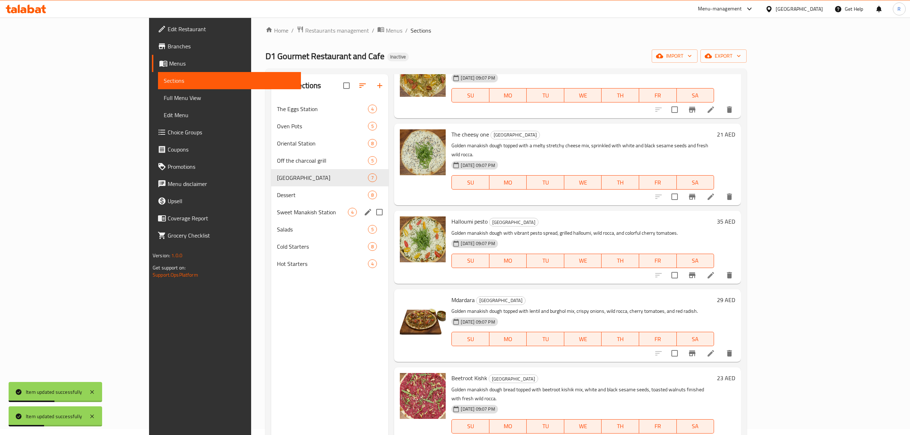
scroll to position [5, 0]
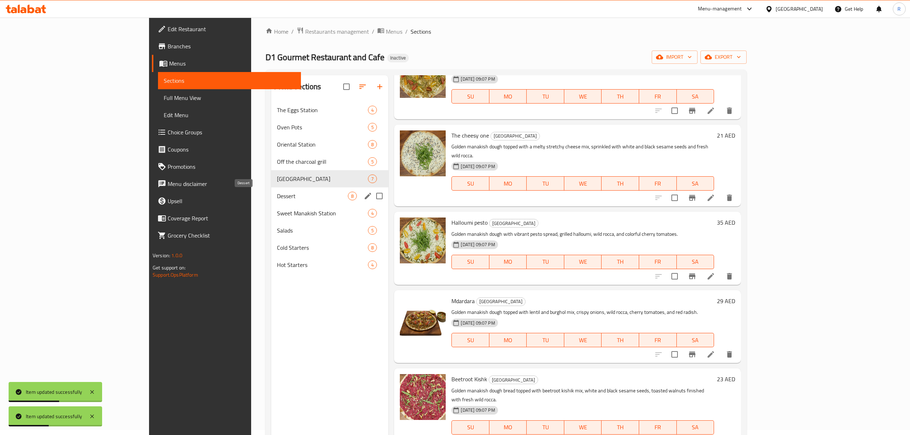
click at [277, 192] on span "Dessert" at bounding box center [312, 196] width 71 height 9
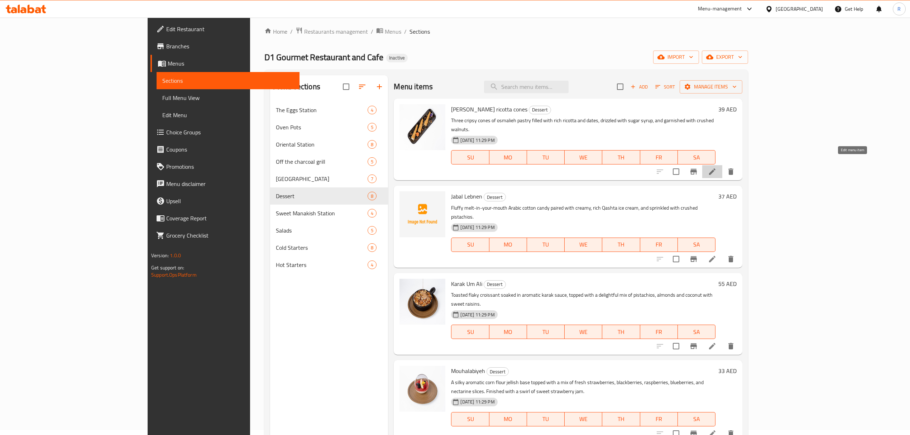
click at [717, 167] on icon at bounding box center [712, 171] width 9 height 9
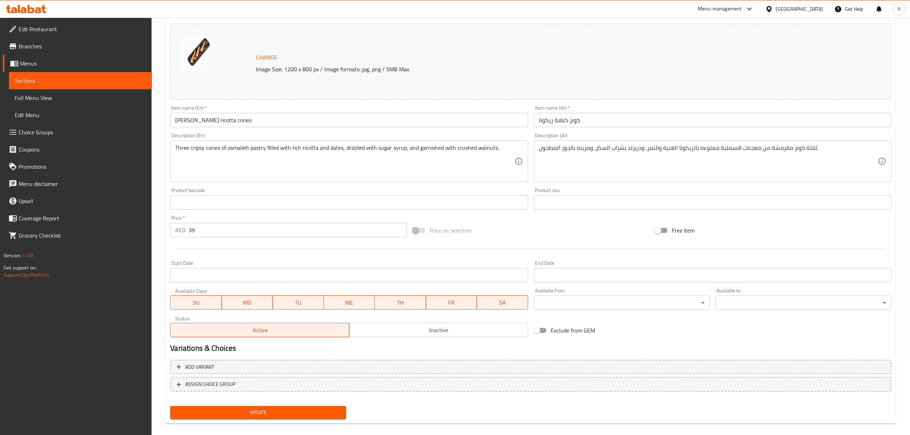
scroll to position [81, 0]
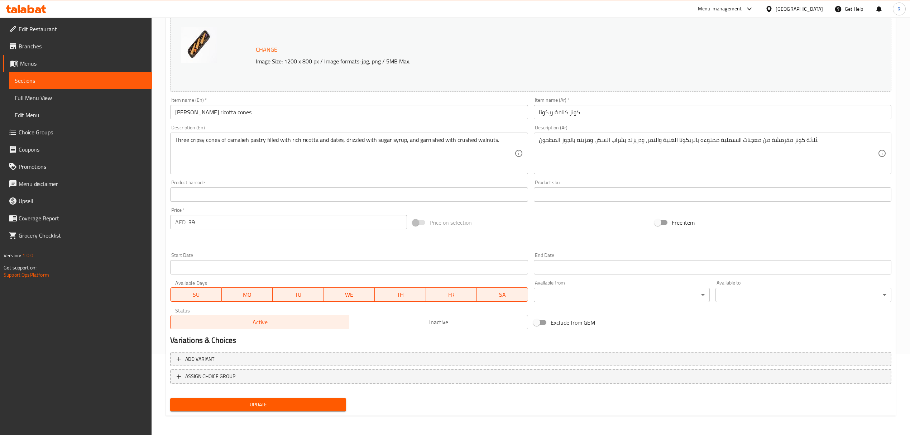
click at [333, 405] on span "Update" at bounding box center [258, 404] width 164 height 9
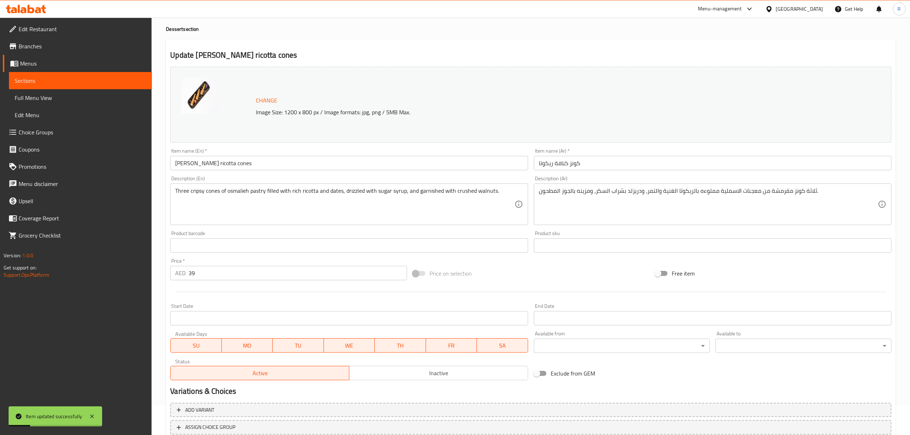
scroll to position [0, 0]
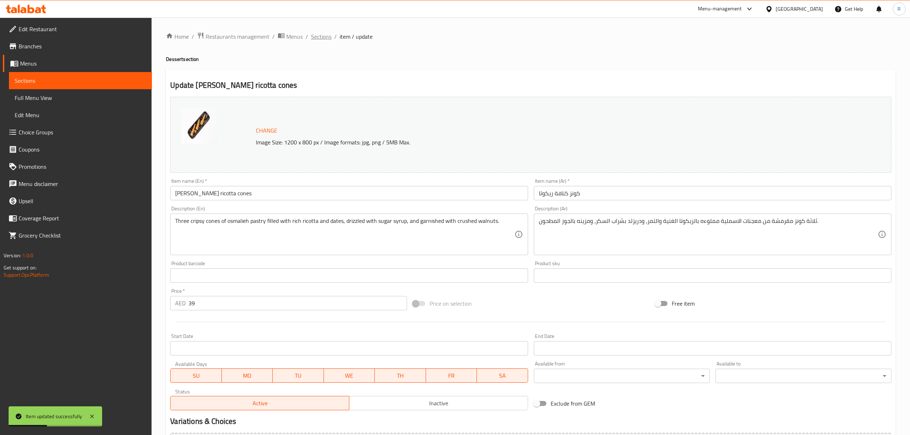
click at [326, 39] on span "Sections" at bounding box center [321, 36] width 20 height 9
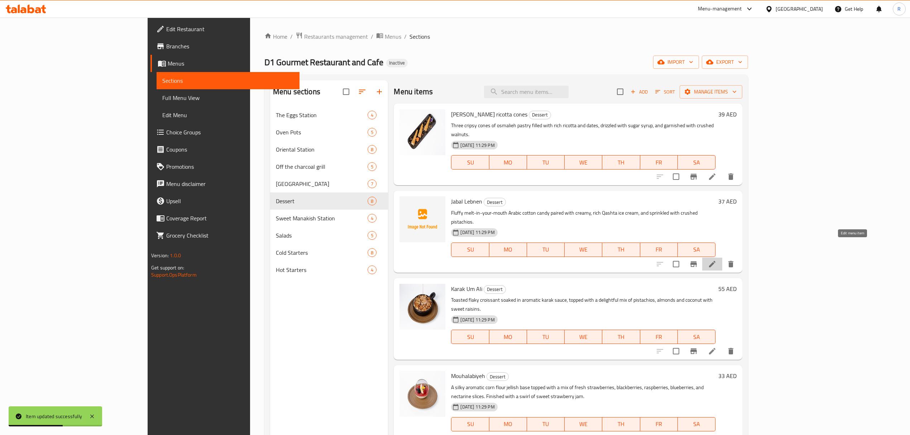
click at [717, 260] on icon at bounding box center [712, 264] width 9 height 9
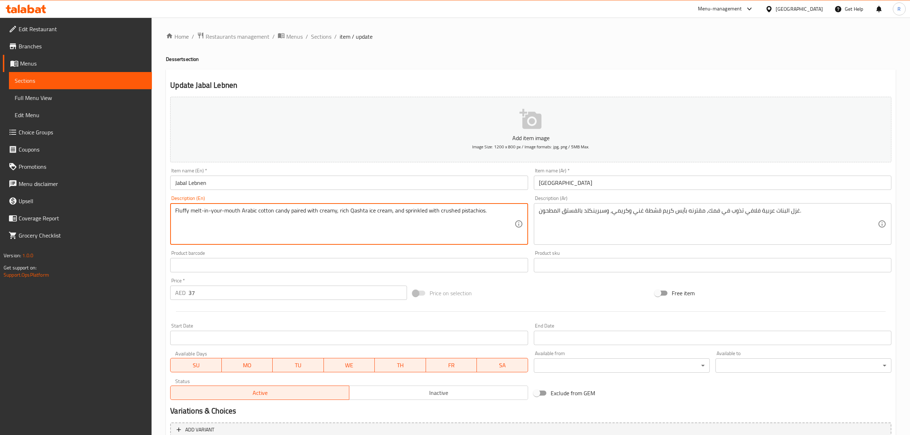
drag, startPoint x: 260, startPoint y: 211, endPoint x: 287, endPoint y: 211, distance: 27.2
click at [287, 211] on textarea "Fluffy melt-in-your-mouth Arabic cotton candy paired with creamy, rich Qashta i…" at bounding box center [344, 224] width 339 height 34
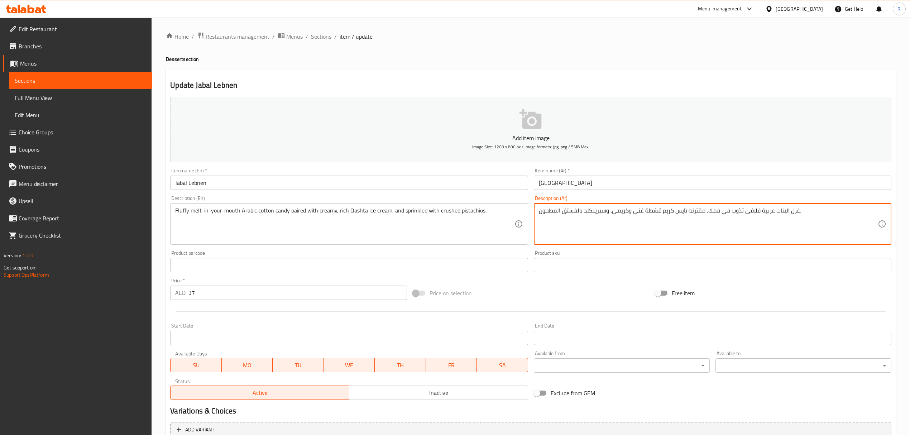
drag, startPoint x: 750, startPoint y: 211, endPoint x: 758, endPoint y: 209, distance: 8.0
drag, startPoint x: 708, startPoint y: 211, endPoint x: 719, endPoint y: 212, distance: 10.8
click at [719, 212] on textarea "غزل البنات عربية هش تذوب في فمك، مقترنه بآيس كريم قشطة غني وكريمي، وسبرينكلد با…" at bounding box center [708, 224] width 339 height 34
drag, startPoint x: 675, startPoint y: 211, endPoint x: 696, endPoint y: 233, distance: 29.7
click at [687, 212] on textarea "غزل البنات عربية هش تذوب في الفم، مقترنه بآيس كريم قشطة غني وكريمي، وسبرينكلد ب…" at bounding box center [708, 224] width 339 height 34
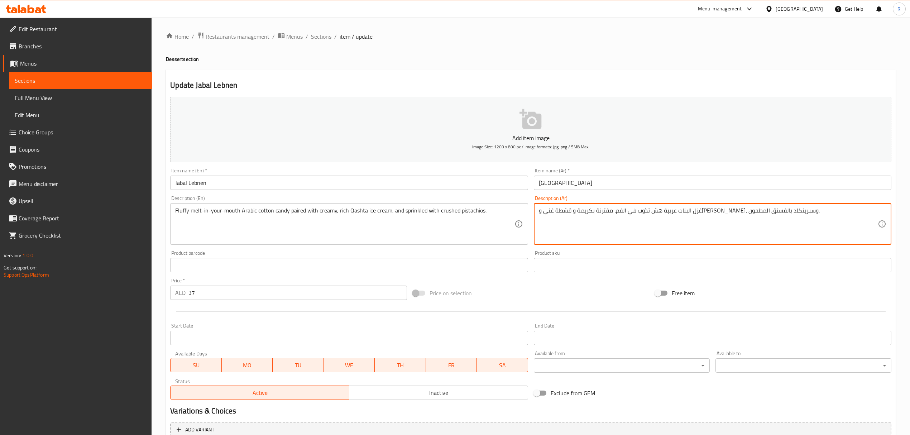
click at [633, 212] on textarea "غزل البنات عربية هش تذوب في الفم، مقترنة بكريمة و قشطة غني و[PERSON_NAME]، وسبر…" at bounding box center [708, 224] width 339 height 34
click at [668, 212] on textarea "غزل البنات عربية هش تذوب في الفم، مقترنة بكريمة و قشطة غنية وكريمي، وسبرينكلد ب…" at bounding box center [708, 224] width 339 height 34
drag, startPoint x: 645, startPoint y: 212, endPoint x: 661, endPoint y: 212, distance: 15.8
click at [661, 212] on textarea "غزل البنات عربية هش تذوب في الفم، مقترنة بكريمية و قشطة غنية وكريمي، وسبرينكلد …" at bounding box center [708, 224] width 339 height 34
drag, startPoint x: 612, startPoint y: 211, endPoint x: 643, endPoint y: 211, distance: 30.5
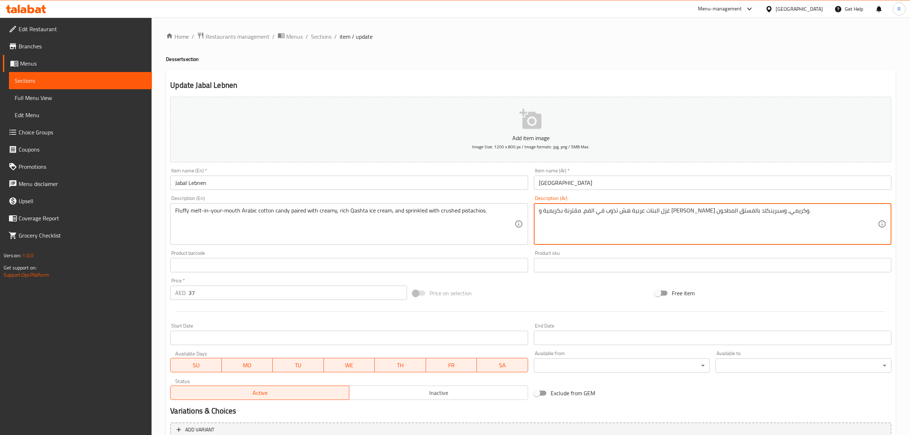
click at [643, 211] on textarea "غزل البنات عربية هش تذوب في الفم، مقترنة بكريمية و [PERSON_NAME] وكريمي، وسبرين…" at bounding box center [708, 224] width 339 height 34
click at [667, 212] on textarea "غزل البنات عربية هش تذوب في الفم، مقترنة بكريمية و [PERSON_NAME] وكريمي، وسبرين…" at bounding box center [708, 224] width 339 height 34
click at [638, 211] on textarea "غزل البنات عربية هش تذوب في الفم، مقترنة بكريمية و قشطة [PERSON_NAME] وكريمي، و…" at bounding box center [708, 224] width 339 height 34
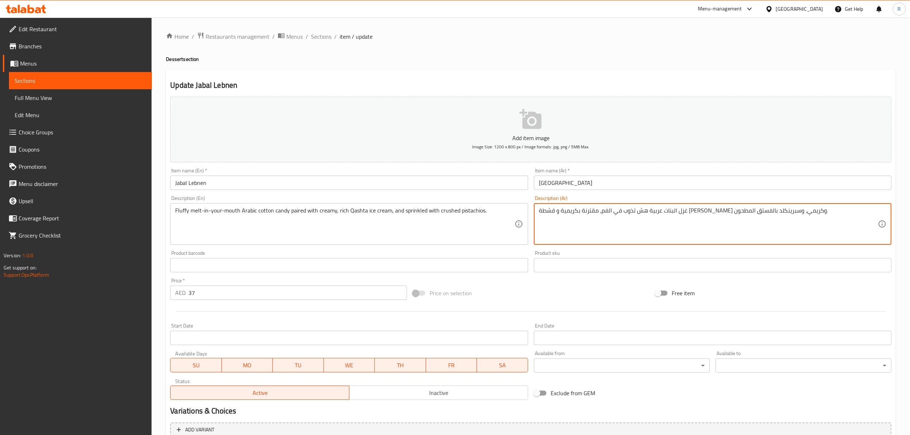
click at [631, 214] on textarea "غزل البنات عربية هش تذوب في الفم، مقترنة بكريمية و قشطة [PERSON_NAME] وكريمي، و…" at bounding box center [708, 224] width 339 height 34
click at [620, 211] on textarea "غزل البنات عربية هش تذوب في الفم، مقترنة بكريمية و قشطة [PERSON_NAME] وكريمي، و…" at bounding box center [708, 224] width 339 height 34
drag, startPoint x: 611, startPoint y: 212, endPoint x: 630, endPoint y: 214, distance: 18.7
click at [630, 214] on textarea "غزل البنات عربية هش تذوب في الفم، مقترنة بكريمية و قشطة [PERSON_NAME] وكريمي، و…" at bounding box center [708, 224] width 339 height 34
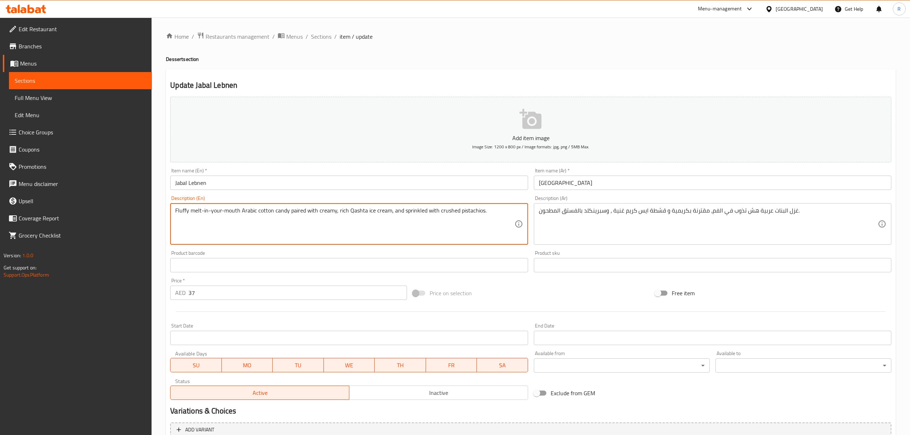
drag, startPoint x: 391, startPoint y: 211, endPoint x: 488, endPoint y: 212, distance: 96.4
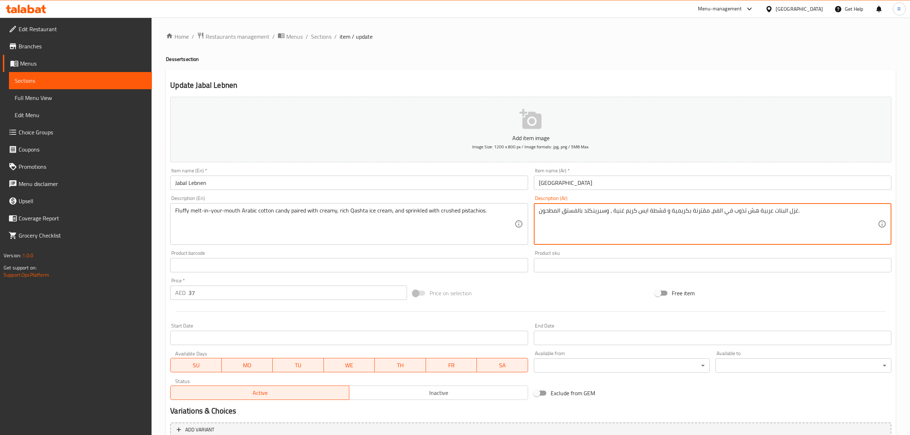
drag, startPoint x: 605, startPoint y: 211, endPoint x: 540, endPoint y: 210, distance: 65.6
click at [540, 210] on textarea "غزل البنات عربية هش تذوب في الفم، مقترنة بكريمية و قشطة ايس كريم غنية ، وسبرينك…" at bounding box center [708, 224] width 339 height 34
paste textarea "ومُرشّة بمكسرات"
click at [621, 212] on textarea "غزل البنات عربية هش تذوب في الفم، مقترنة بكريمية و قشطة [PERSON_NAME] ، وومُرشّ…" at bounding box center [708, 224] width 339 height 34
click at [611, 220] on textarea "غزل البنات عربية هش تذوب في الفم، مقترنة بكريمية و قشطة [PERSON_NAME] ، ومُرشّة…" at bounding box center [708, 224] width 339 height 34
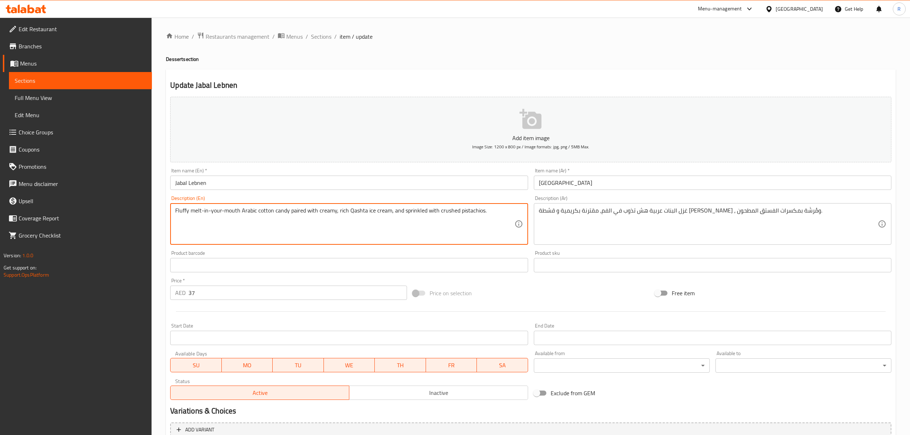
drag, startPoint x: 401, startPoint y: 212, endPoint x: 423, endPoint y: 210, distance: 22.4
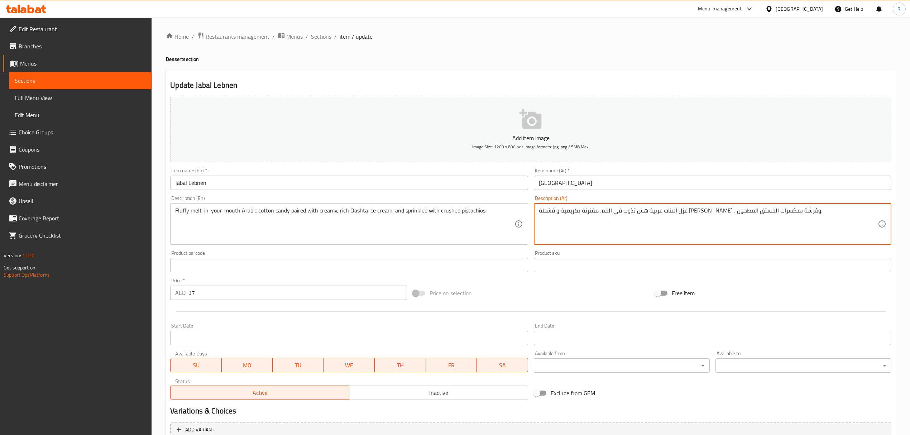
drag, startPoint x: 605, startPoint y: 209, endPoint x: 620, endPoint y: 210, distance: 14.7
paste textarea "رشوش"
click at [602, 225] on textarea "غزل البنات عربية هش تذوب في الفم، مقترنة بكريمية و قشطة [PERSON_NAME] ، ومرشوش …" at bounding box center [708, 224] width 339 height 34
type textarea "غزل البنات عربية هش تذوب في الفم، مقترنة بكريمية و قشطة [PERSON_NAME] ، ومرشوش …"
click at [528, 250] on div "Product barcode Product barcode" at bounding box center [348, 262] width 363 height 28
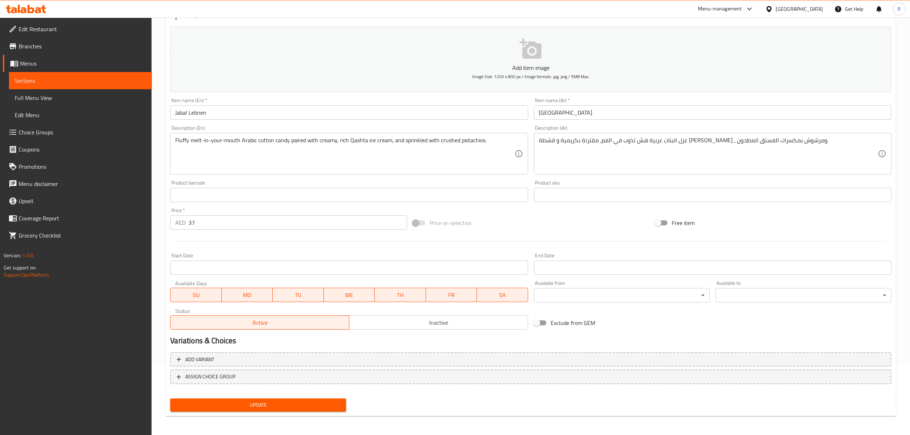
scroll to position [71, 0]
click at [244, 398] on button "Update" at bounding box center [258, 404] width 176 height 13
click at [244, 398] on div at bounding box center [455, 217] width 910 height 435
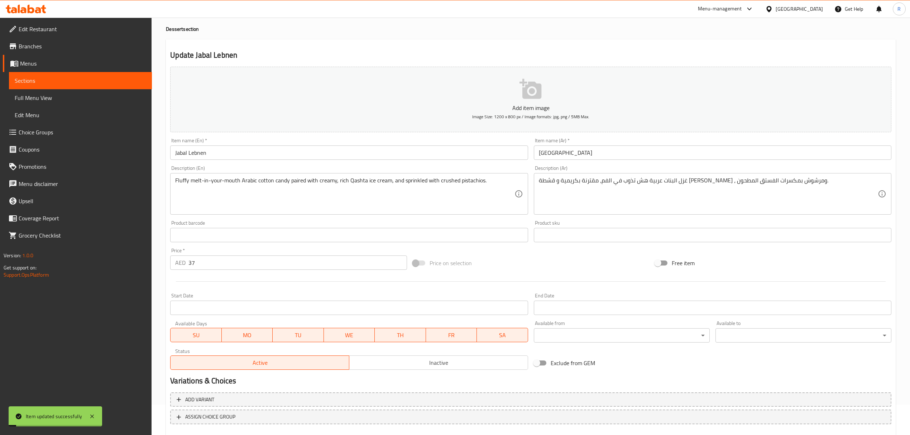
scroll to position [0, 0]
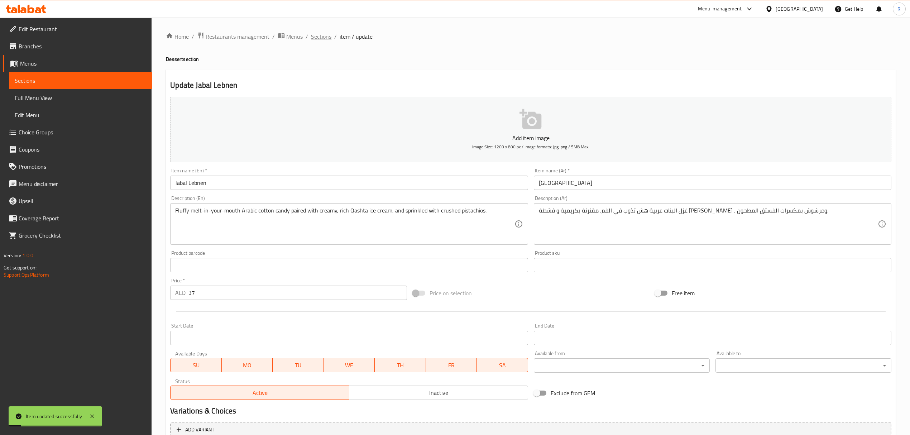
click at [325, 32] on span "Sections" at bounding box center [321, 36] width 20 height 9
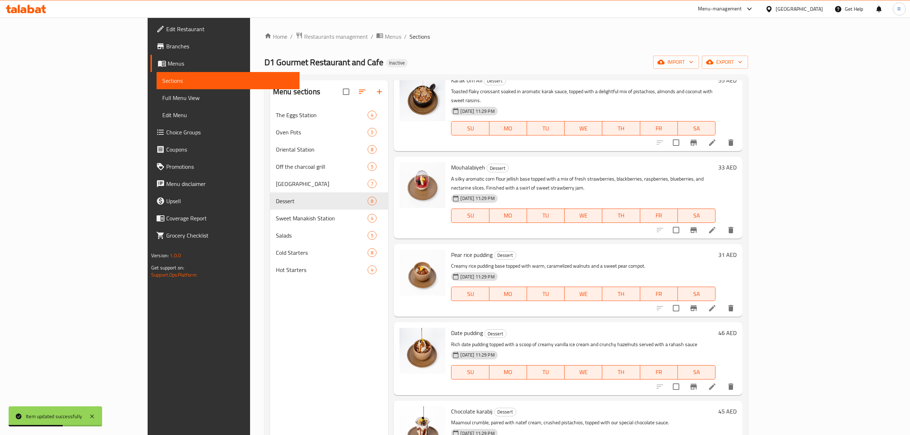
scroll to position [113, 0]
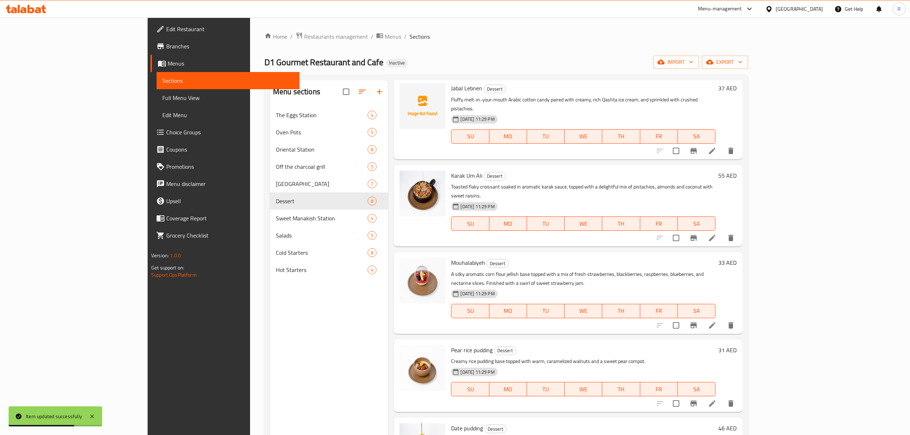
click at [722, 231] on li at bounding box center [712, 237] width 20 height 13
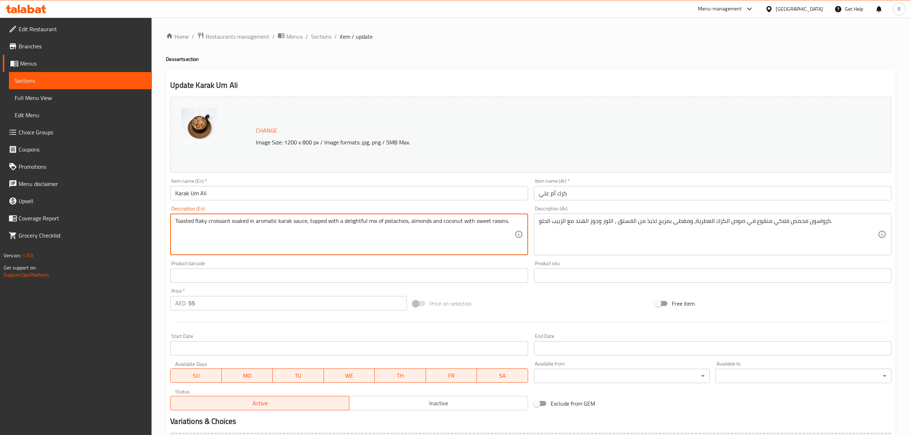
drag, startPoint x: 194, startPoint y: 220, endPoint x: 200, endPoint y: 220, distance: 6.1
click at [200, 220] on textarea "Toasted flaky croissant soaked in aromatic karak sauce, topped with a delightfu…" at bounding box center [344, 235] width 339 height 34
drag, startPoint x: 196, startPoint y: 221, endPoint x: 207, endPoint y: 221, distance: 11.1
click at [207, 221] on textarea "Toasted flaky croissant soaked in aromatic karak sauce, topped with a delightfu…" at bounding box center [344, 235] width 339 height 34
drag, startPoint x: 196, startPoint y: 223, endPoint x: 231, endPoint y: 221, distance: 34.5
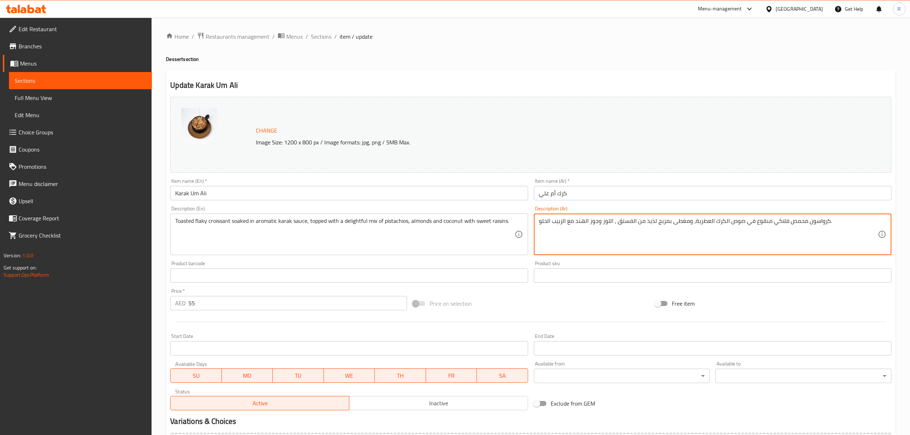
drag, startPoint x: 770, startPoint y: 223, endPoint x: 784, endPoint y: 223, distance: 14.0
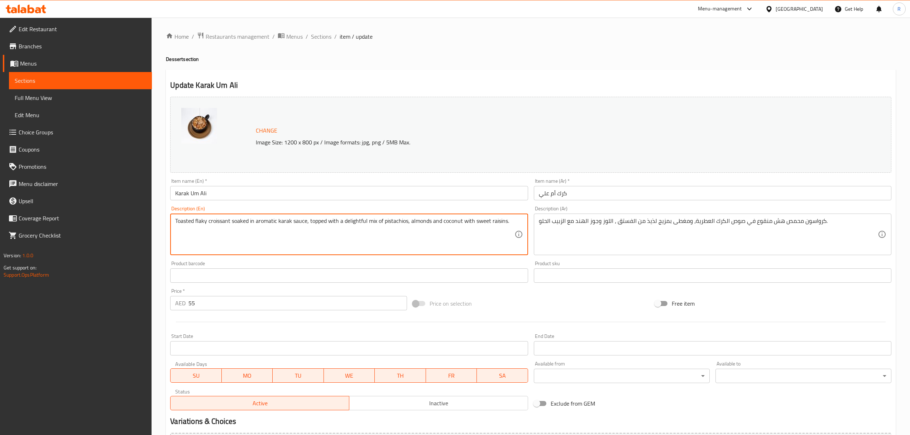
drag, startPoint x: 231, startPoint y: 221, endPoint x: 248, endPoint y: 221, distance: 16.9
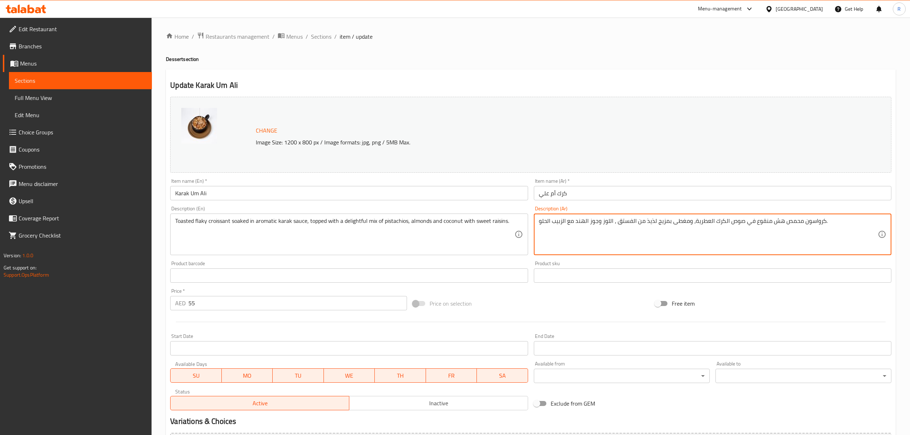
drag, startPoint x: 754, startPoint y: 222, endPoint x: 767, endPoint y: 222, distance: 12.9
type textarea "كرواسون محمص هش مغموس في صوص الكرك العطرية، ومغطى بمزيج لذيذ من الفستق ، اللوز …"
click at [532, 263] on div "Product sku Product sku" at bounding box center [712, 272] width 363 height 28
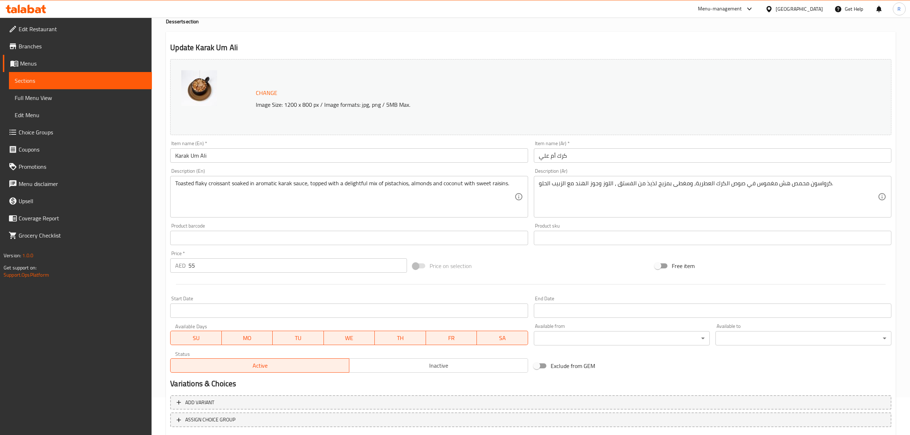
scroll to position [81, 0]
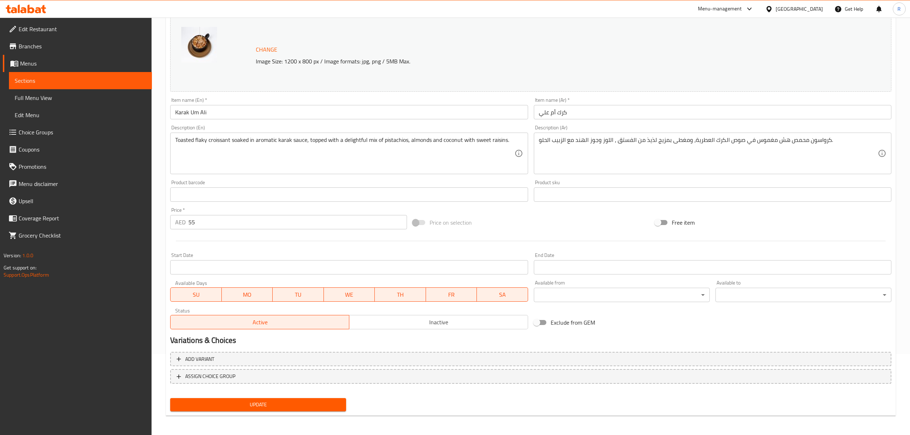
click at [332, 409] on span "Update" at bounding box center [258, 404] width 164 height 9
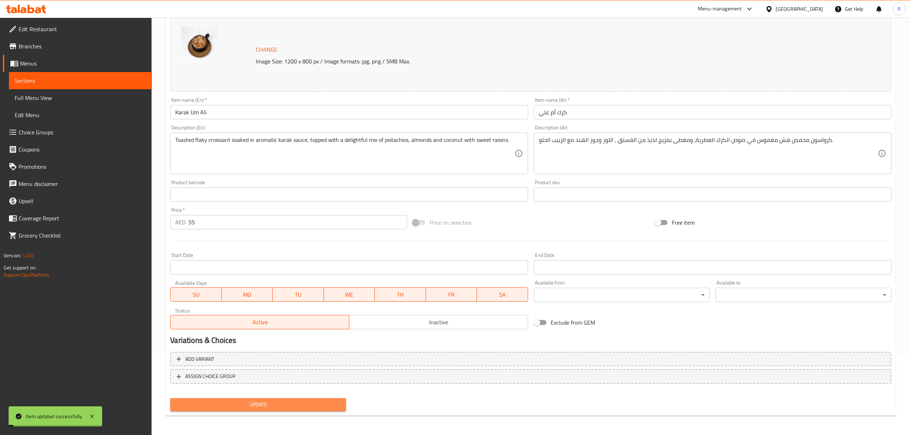
click at [332, 409] on span "Update" at bounding box center [258, 404] width 164 height 9
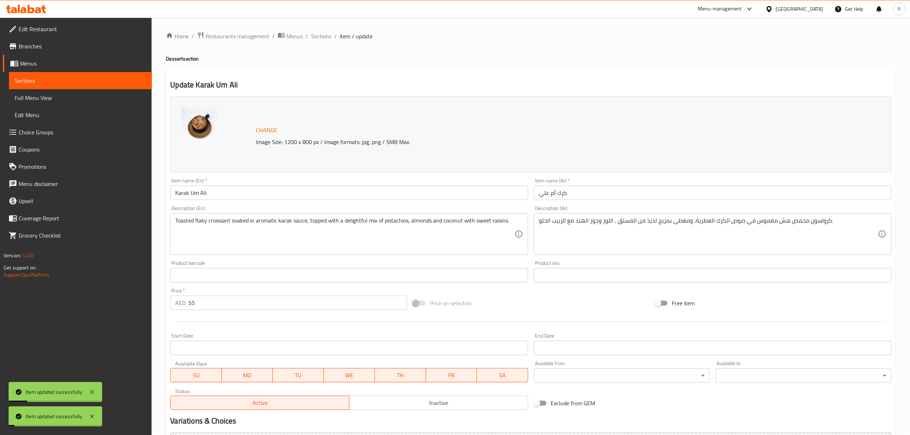
scroll to position [0, 0]
click at [327, 38] on span "Sections" at bounding box center [321, 36] width 20 height 9
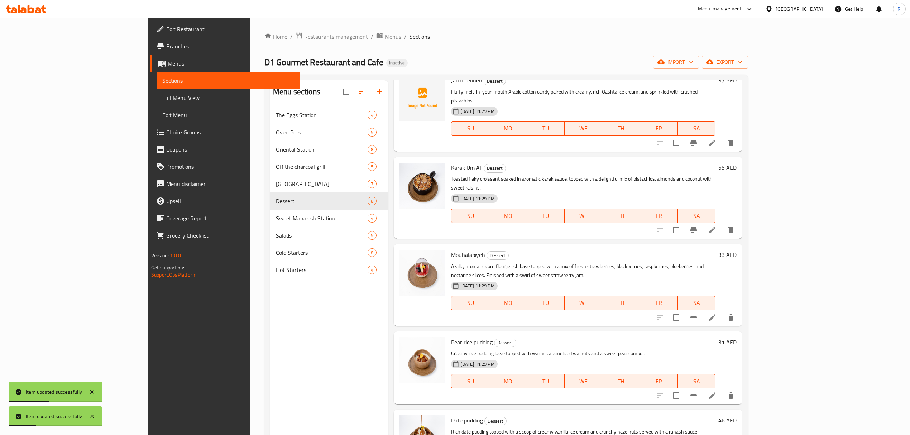
scroll to position [113, 0]
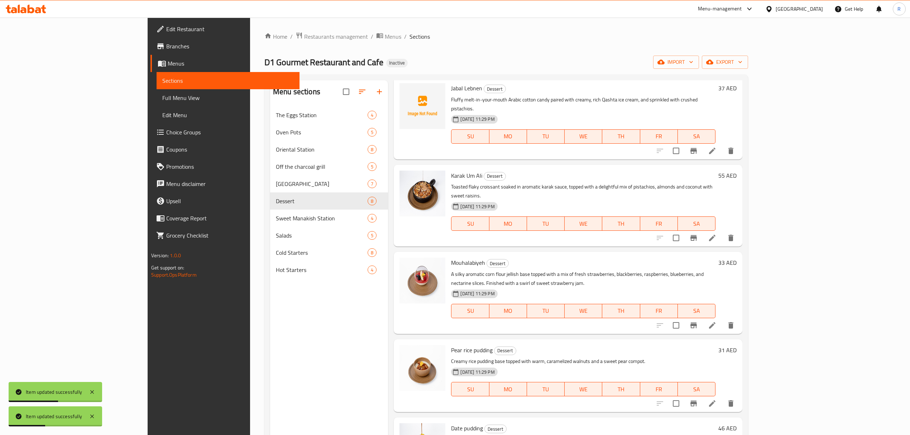
click at [717, 321] on icon at bounding box center [712, 325] width 9 height 9
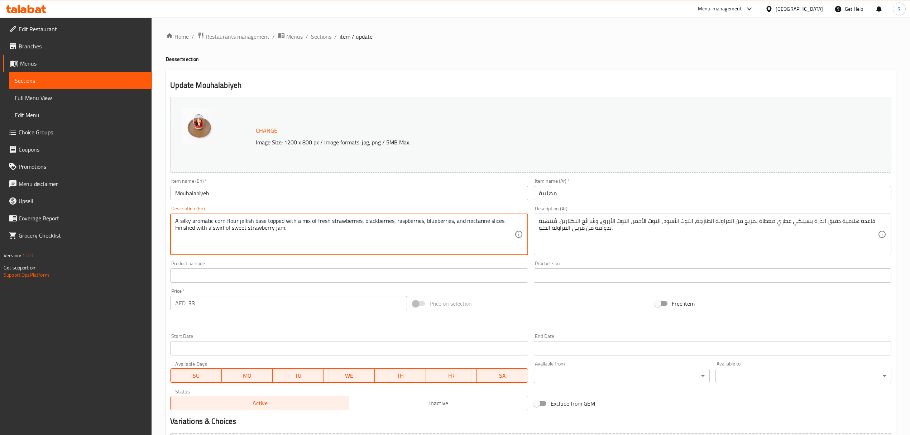
click at [290, 223] on textarea "A silky aromatic corn flour jellish base topped with a mix of fresh strawberrie…" at bounding box center [344, 235] width 339 height 34
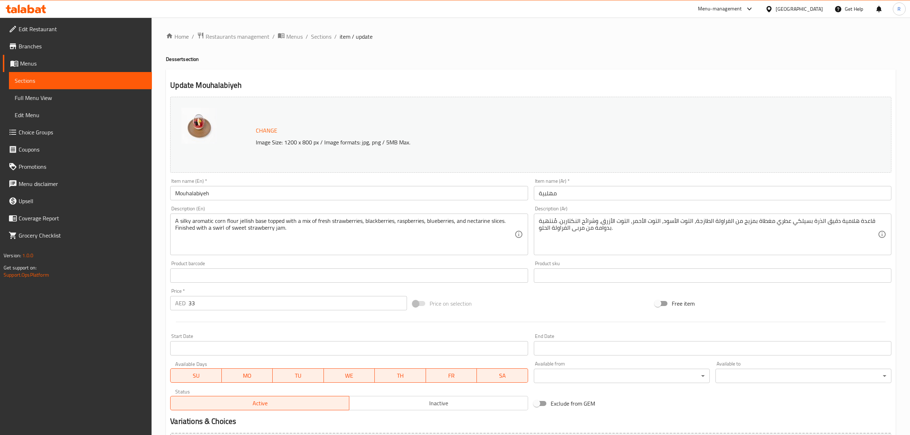
click at [740, 239] on textarea "قاعدة هلامية دقيق الذرة بسيلكي عطري مغطاة بمزيج من الفراولة الطازجة، التوت الأس…" at bounding box center [708, 235] width 339 height 34
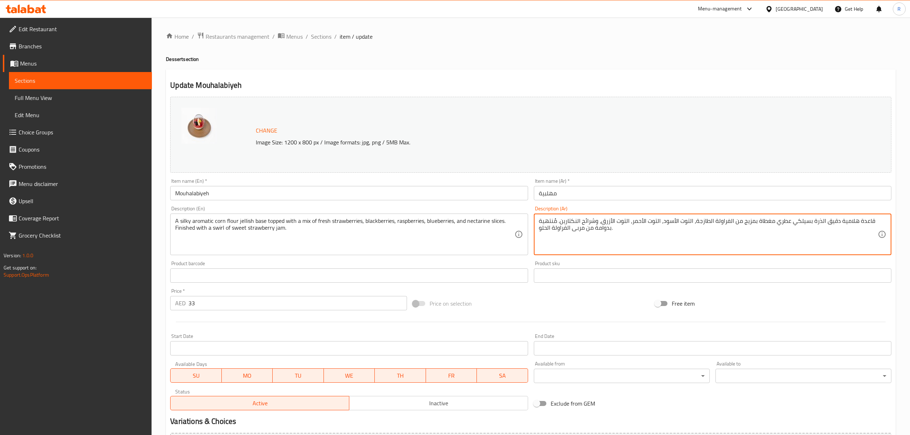
click at [740, 239] on textarea "قاعدة هلامية دقيق الذرة بسيلكي عطري مغطاة بمزيج من الفراولة الطازجة، التوت الأس…" at bounding box center [708, 235] width 339 height 34
paste textarea "ناعمة وعطرية مصنوعة من دقيق الذرة، تُزيَّن بمزيج من الفراولة الطازجة، والتوت ال…"
click at [740, 226] on textarea "قاعدة هلامية ناعمة وعطرية مصنوعة من دقيق الذرة، تُزيَّن بمزيج من الفراولة الطاز…" at bounding box center [708, 235] width 339 height 34
drag, startPoint x: 720, startPoint y: 223, endPoint x: 730, endPoint y: 221, distance: 10.5
click at [730, 221] on textarea "قاعدة هلامية ناعمة وعطرية مصنوعة من دقيق الذرة، تُزيَّن بمزيج من الفراولة الطاز…" at bounding box center [708, 235] width 339 height 34
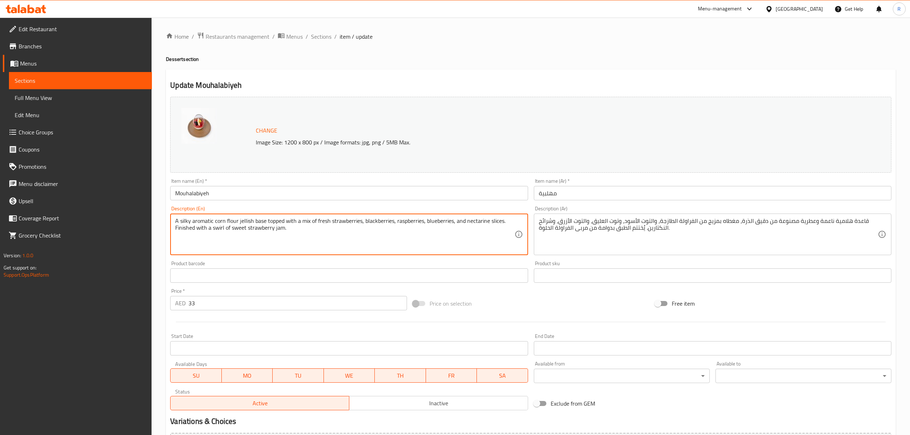
drag, startPoint x: 396, startPoint y: 223, endPoint x: 419, endPoint y: 221, distance: 22.7
click at [406, 221] on textarea "A silky aromatic corn flour jellish base topped with a mix of fresh strawberrie…" at bounding box center [344, 235] width 339 height 34
drag, startPoint x: 396, startPoint y: 220, endPoint x: 421, endPoint y: 221, distance: 25.8
click at [421, 221] on textarea "A silky aromatic corn flour jellish base topped with a mix of fresh strawberrie…" at bounding box center [344, 235] width 339 height 34
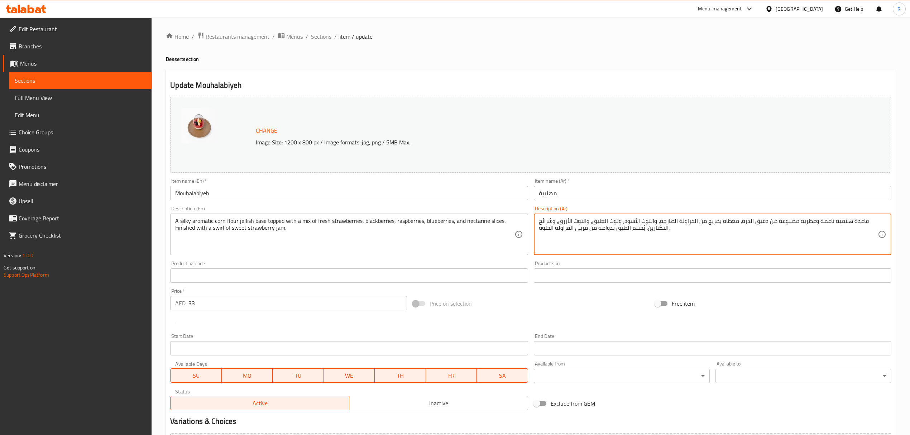
drag, startPoint x: 592, startPoint y: 221, endPoint x: 618, endPoint y: 221, distance: 25.4
paste textarea "ري أحمر"
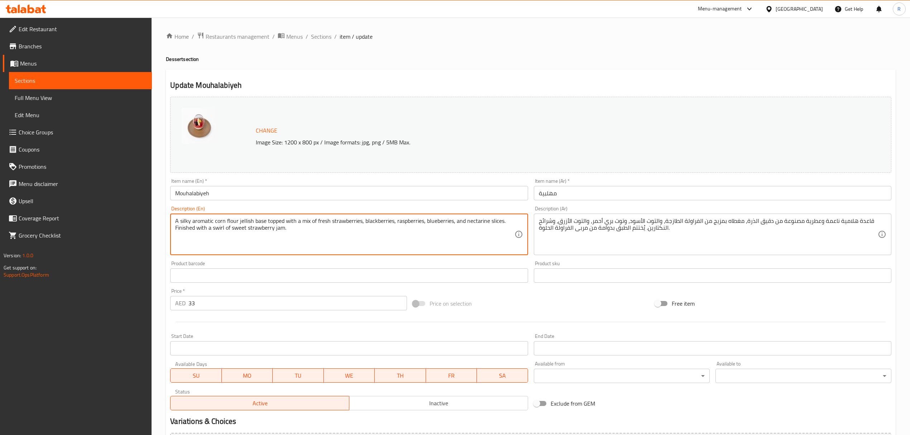
click at [396, 221] on textarea "A silky aromatic corn flour jellish base topped with a mix of fresh strawberrie…" at bounding box center [344, 235] width 339 height 34
drag, startPoint x: 395, startPoint y: 221, endPoint x: 420, endPoint y: 221, distance: 25.1
click at [420, 221] on textarea "A silky aromatic corn flour jellish base topped with a mix of fresh strawberrie…" at bounding box center [344, 235] width 339 height 34
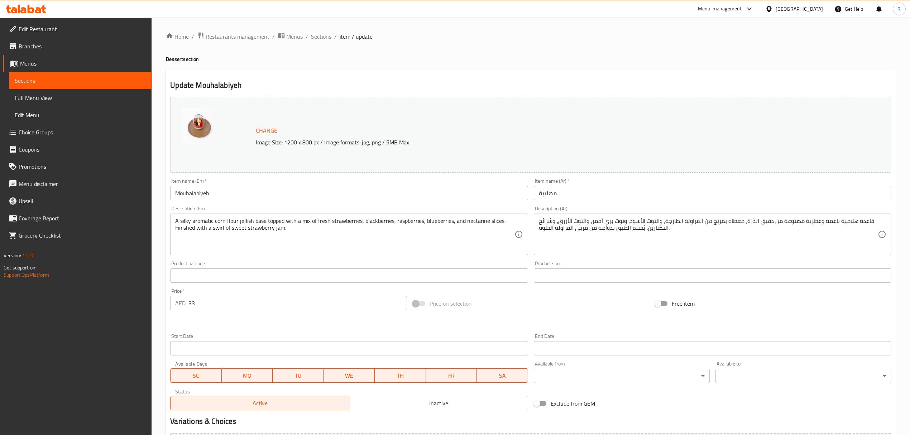
click at [398, 231] on textarea "A silky aromatic corn flour jellish base topped with a mix of fresh strawberrie…" at bounding box center [344, 235] width 339 height 34
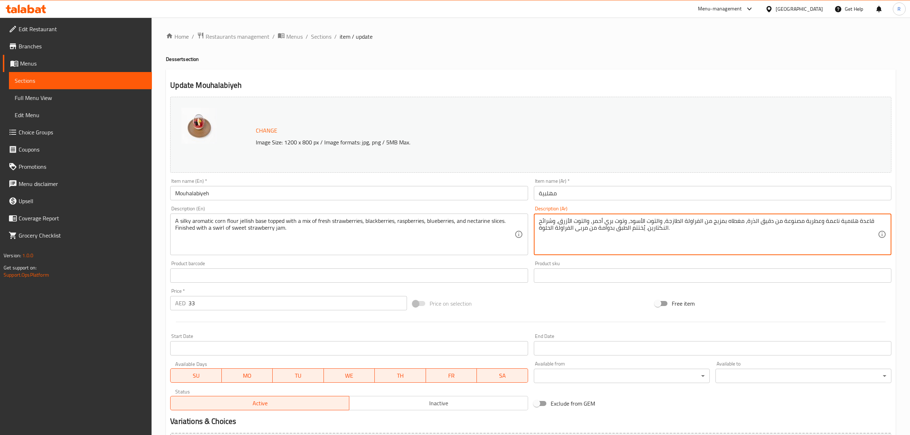
drag, startPoint x: 615, startPoint y: 229, endPoint x: 644, endPoint y: 230, distance: 28.7
type textarea "قاعدة هلامية ناعمة وعطرية مصنوعة من دقيق الذرة، مغطاه بمزيج من الفراولة الطازجة…"
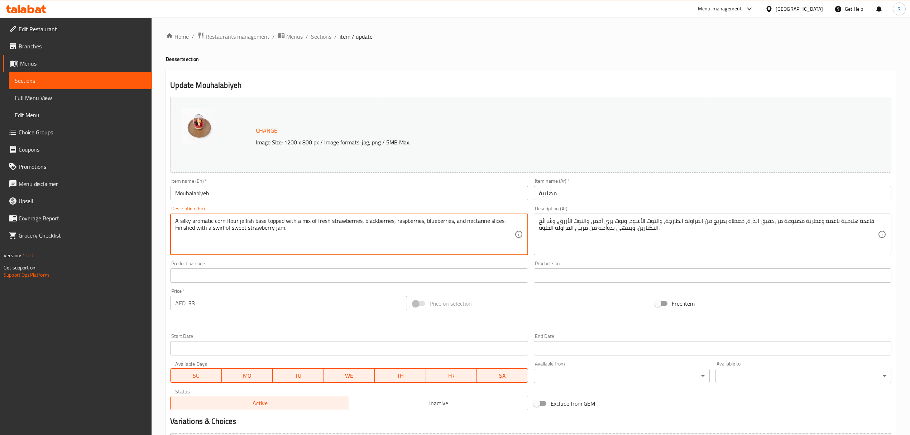
drag, startPoint x: 212, startPoint y: 228, endPoint x: 224, endPoint y: 230, distance: 12.0
click at [431, 231] on textarea "A silky aromatic corn flour jellish base topped with a mix of fresh strawberrie…" at bounding box center [344, 235] width 339 height 34
click at [529, 259] on div "Product barcode Product barcode" at bounding box center [348, 272] width 363 height 28
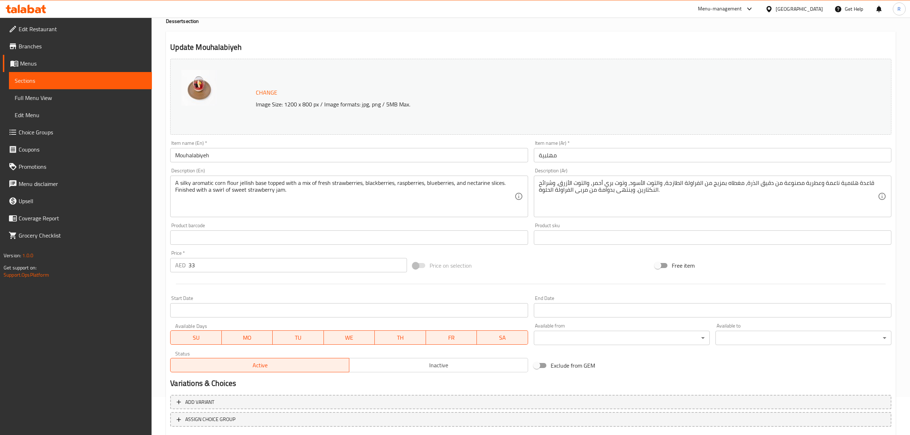
scroll to position [81, 0]
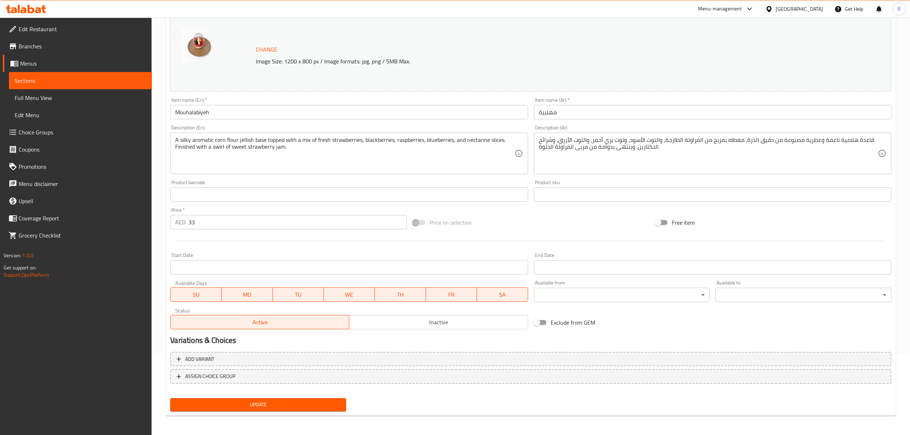
click at [315, 396] on div "Update" at bounding box center [258, 404] width 182 height 19
click at [315, 398] on button "Update" at bounding box center [258, 404] width 176 height 13
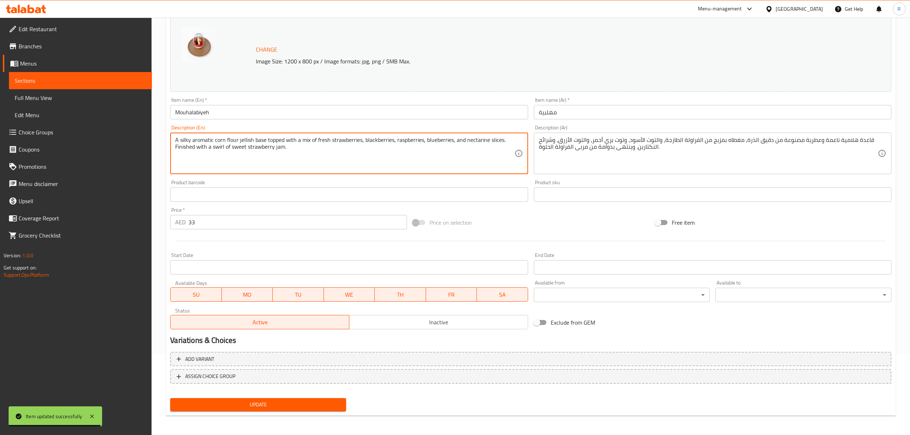
drag, startPoint x: 215, startPoint y: 139, endPoint x: 264, endPoint y: 141, distance: 49.1
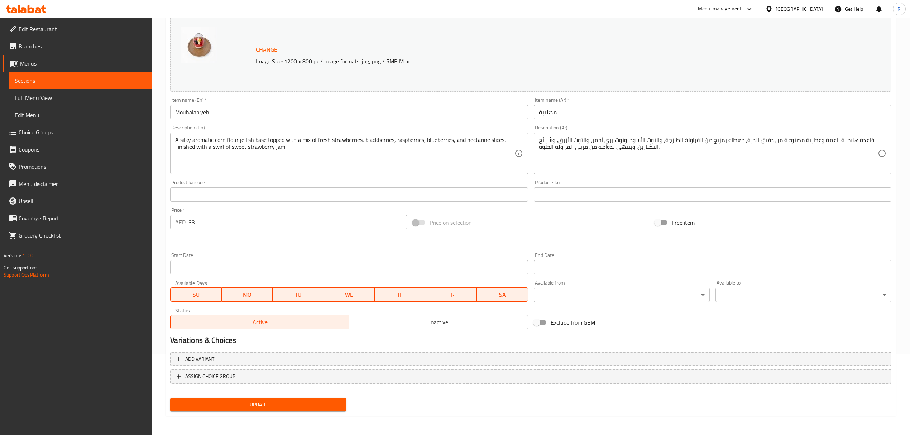
click at [253, 142] on textarea "A silky aromatic corn flour jellish base topped with a mix of fresh strawberrie…" at bounding box center [344, 154] width 339 height 34
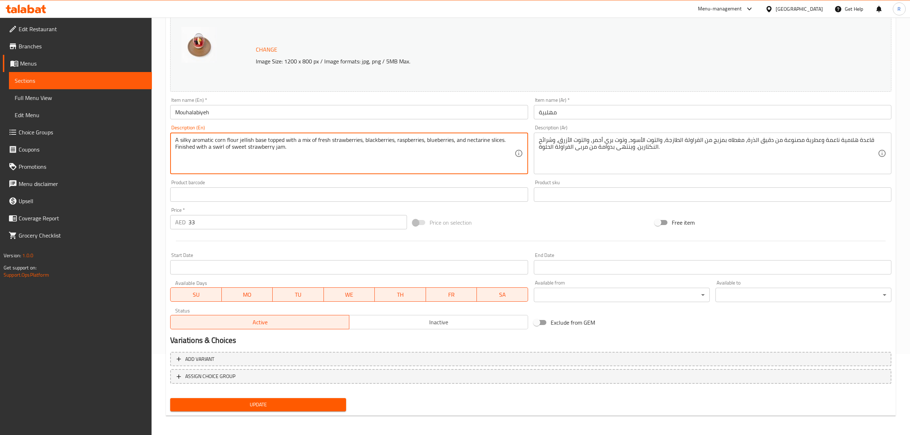
drag, startPoint x: 214, startPoint y: 141, endPoint x: 237, endPoint y: 138, distance: 23.5
click at [237, 138] on textarea "A silky aromatic corn flour jellish base topped with a mix of fresh strawberrie…" at bounding box center [344, 154] width 339 height 34
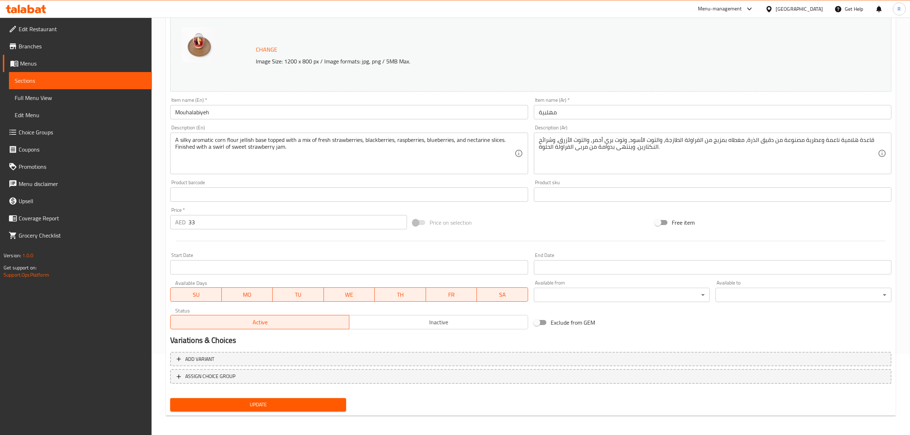
click at [339, 402] on span "Update" at bounding box center [258, 404] width 164 height 9
click at [327, 409] on span "Update" at bounding box center [258, 404] width 164 height 9
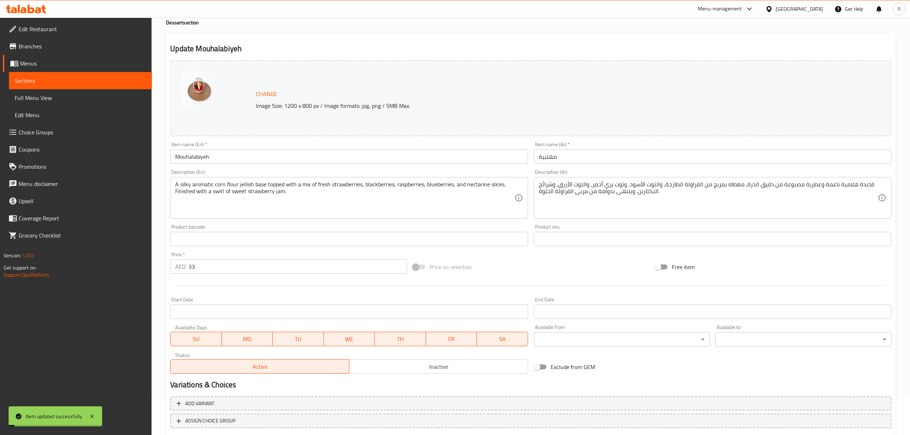
scroll to position [0, 0]
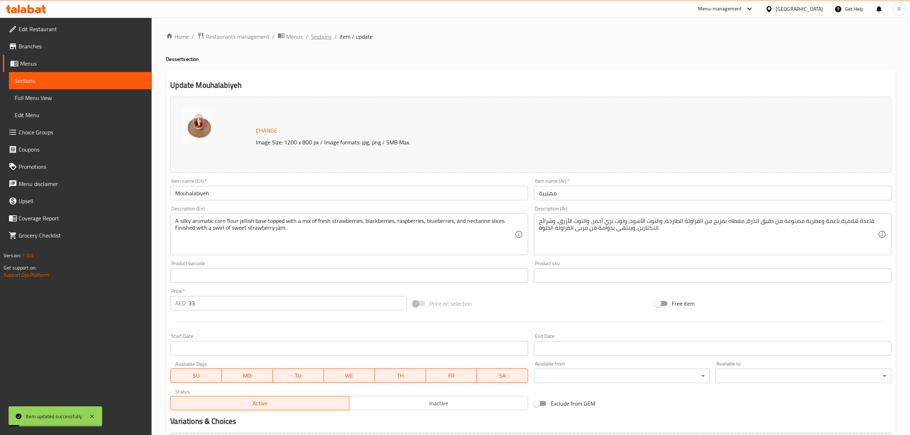
click at [326, 41] on span "Sections" at bounding box center [321, 36] width 20 height 9
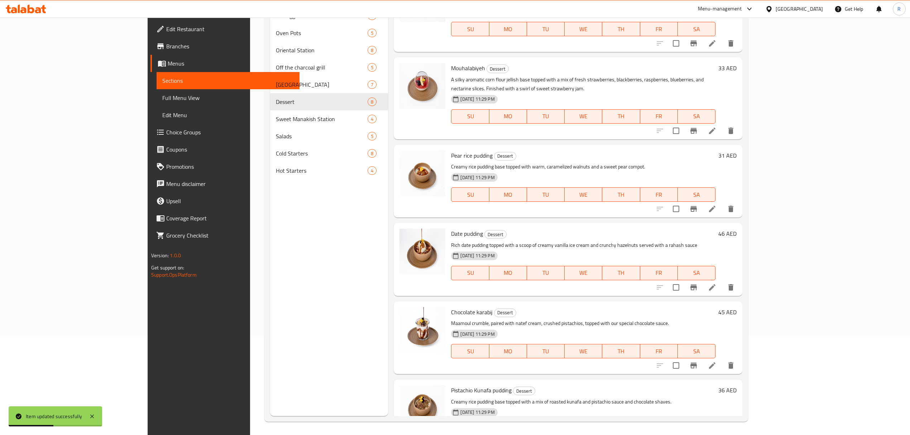
scroll to position [101, 0]
click at [722, 201] on li at bounding box center [712, 207] width 20 height 13
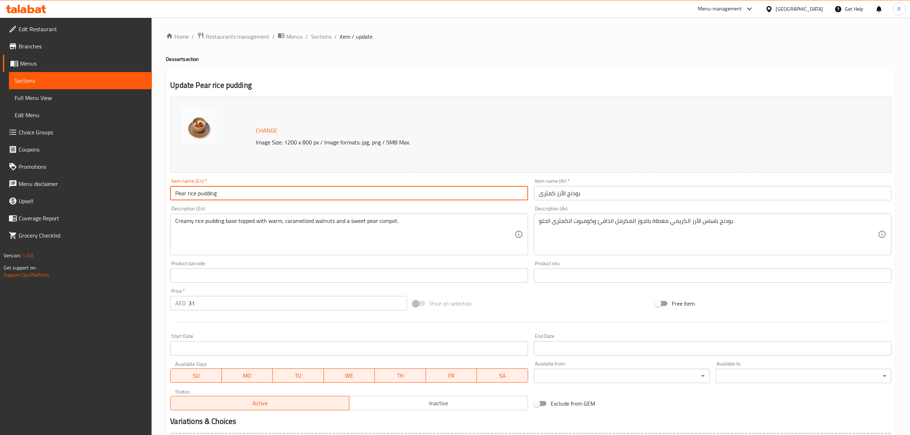
drag, startPoint x: 227, startPoint y: 192, endPoint x: 197, endPoint y: 199, distance: 30.7
click at [197, 199] on input "Pear rice pudding" at bounding box center [349, 193] width 358 height 14
drag, startPoint x: 186, startPoint y: 192, endPoint x: 175, endPoint y: 190, distance: 10.7
click at [175, 190] on input "Pear rice pudding" at bounding box center [349, 193] width 358 height 14
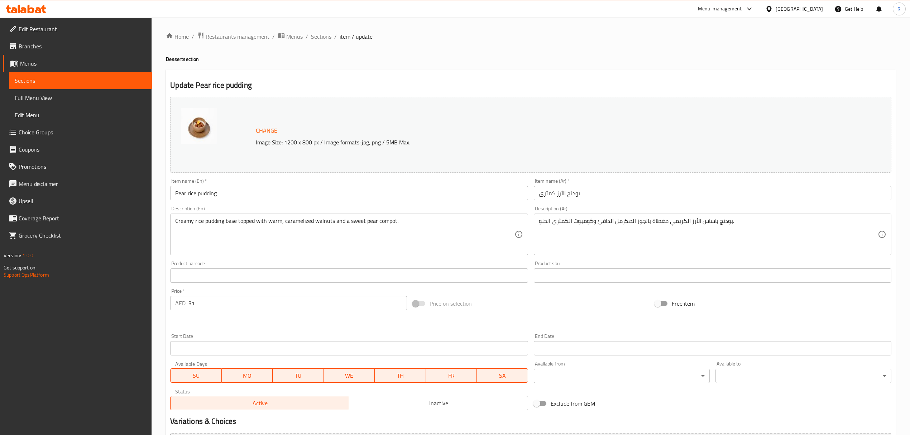
click at [528, 261] on div "Product barcode Product barcode" at bounding box center [348, 272] width 363 height 28
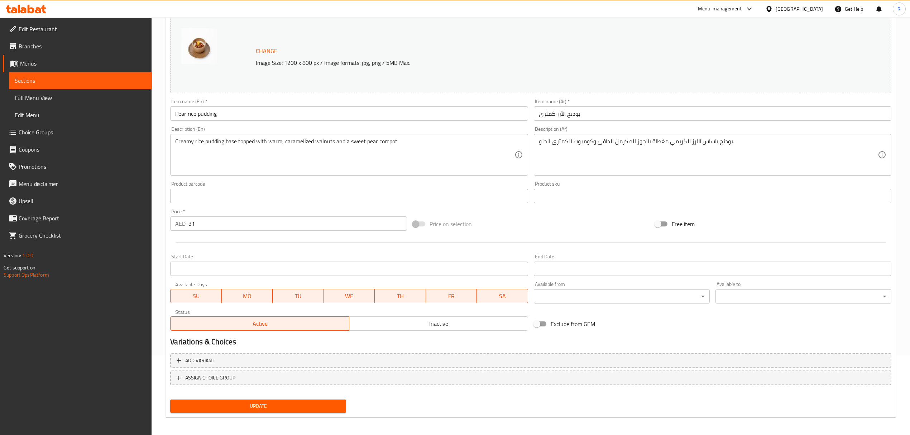
scroll to position [81, 0]
click at [297, 401] on span "Update" at bounding box center [258, 404] width 164 height 9
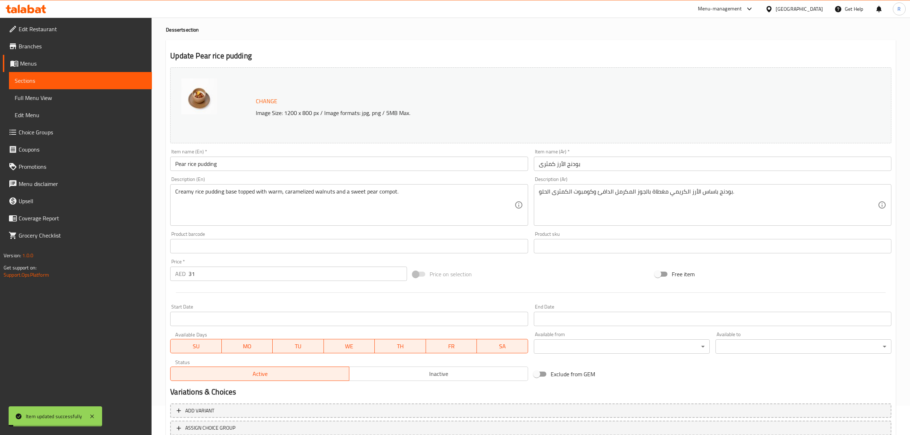
scroll to position [0, 0]
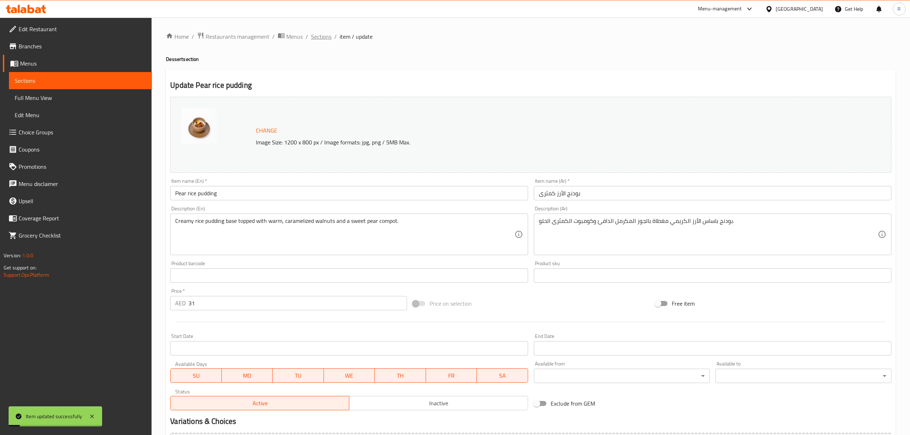
click at [326, 34] on span "Sections" at bounding box center [321, 36] width 20 height 9
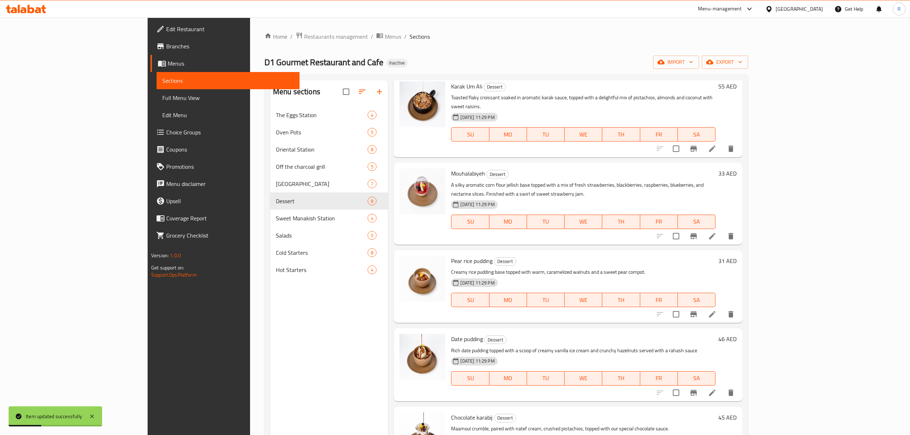
scroll to position [209, 0]
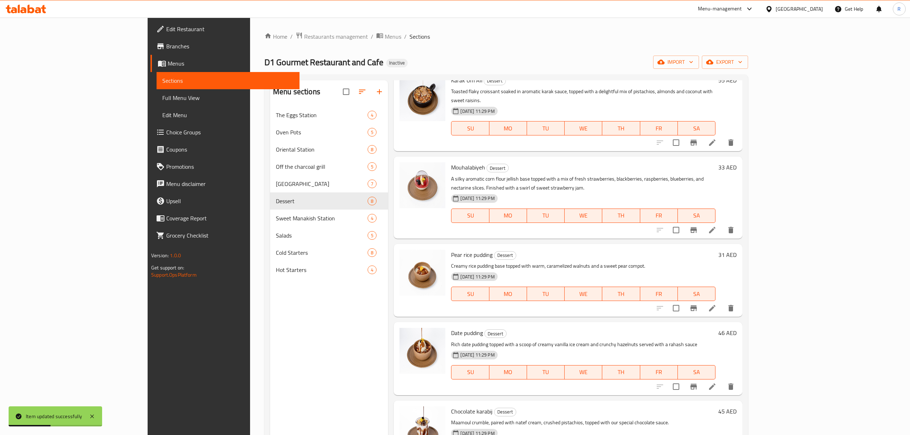
click at [717, 382] on icon at bounding box center [712, 386] width 9 height 9
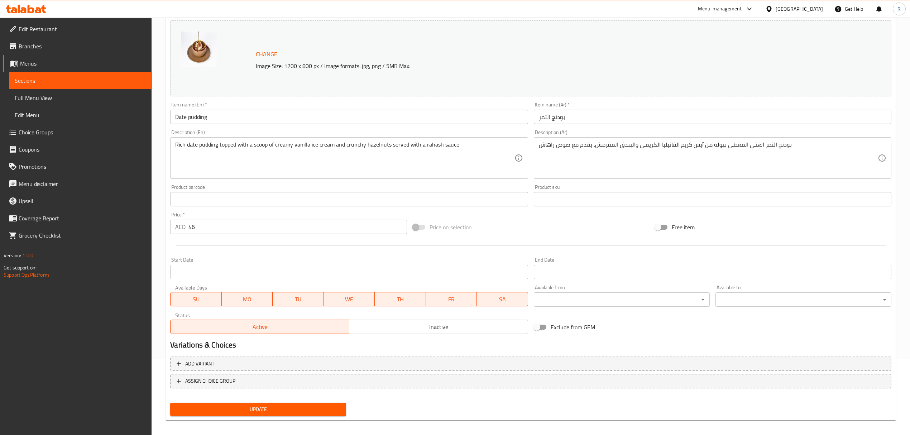
scroll to position [81, 0]
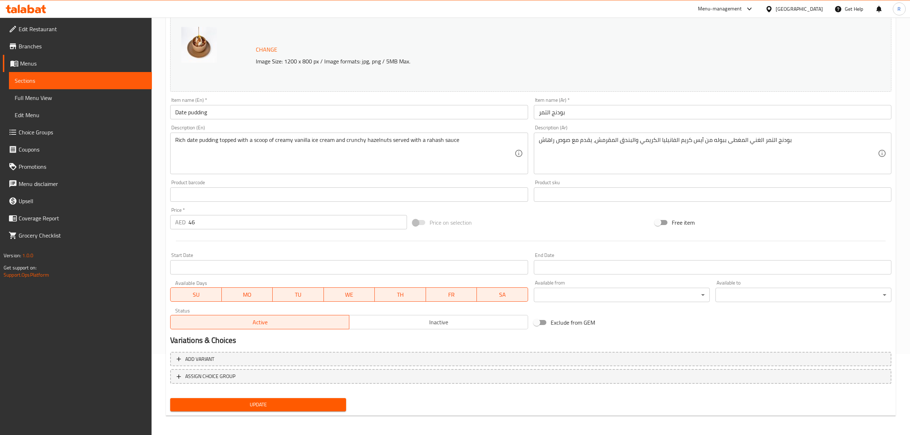
click at [307, 416] on div "Home / Restaurants management / Menus / Sections / item / update Dessert sectio…" at bounding box center [531, 186] width 730 height 471
click at [307, 406] on span "Update" at bounding box center [258, 404] width 164 height 9
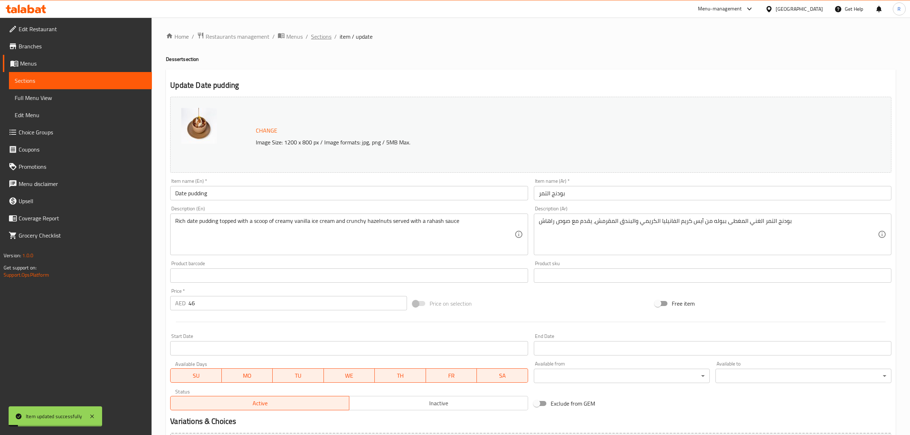
click at [328, 38] on span "Sections" at bounding box center [321, 36] width 20 height 9
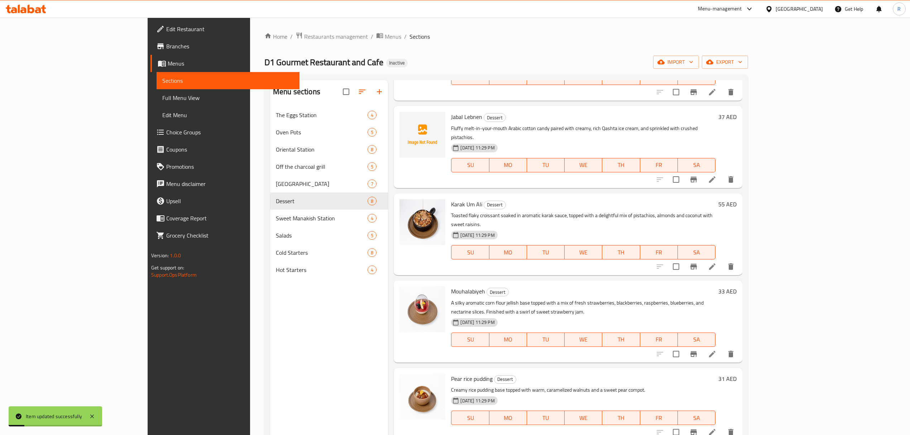
scroll to position [209, 0]
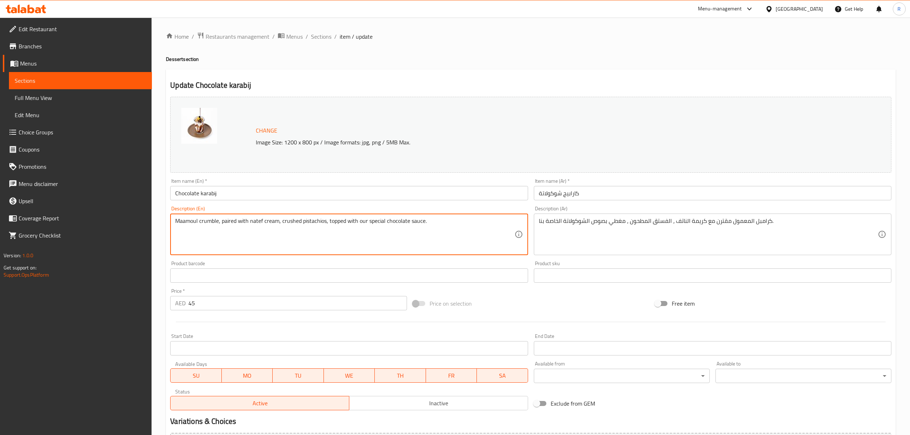
drag, startPoint x: 199, startPoint y: 221, endPoint x: 219, endPoint y: 219, distance: 20.1
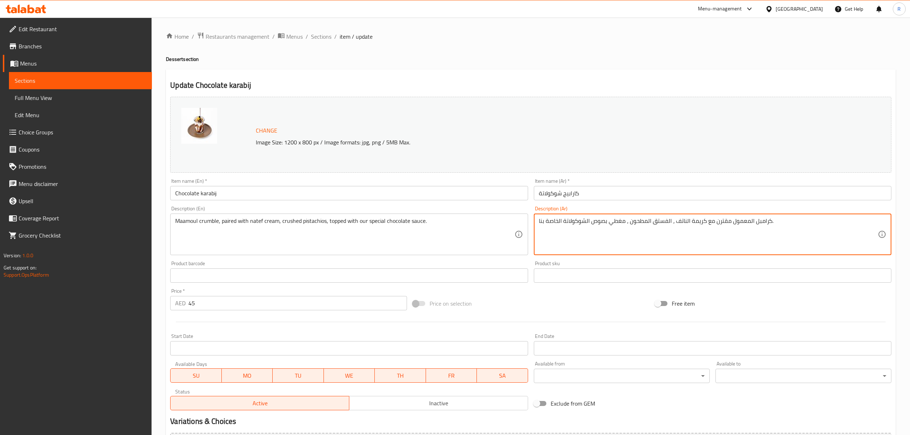
drag, startPoint x: 732, startPoint y: 221, endPoint x: 769, endPoint y: 221, distance: 37.3
click at [732, 221] on textarea "كرامبل المعمول مقترن مع كريمة الناتف ، الفستق المطحون ، مغطي بصوص الشوكولاتة ال…" at bounding box center [708, 235] width 339 height 34
drag, startPoint x: 731, startPoint y: 221, endPoint x: 769, endPoint y: 221, distance: 37.6
click at [769, 221] on textarea "كرامبل المعمول مقترن مع كريمة الناتف ، الفستق المطحون ، مغطي بصوص الشوكولاتة ال…" at bounding box center [708, 235] width 339 height 34
click at [763, 234] on textarea "كرامبل المعمول مقترن مع كريمة الناتف ، الفستق المطحون ، مغطي بصوص الشوكولاتة ال…" at bounding box center [708, 235] width 339 height 34
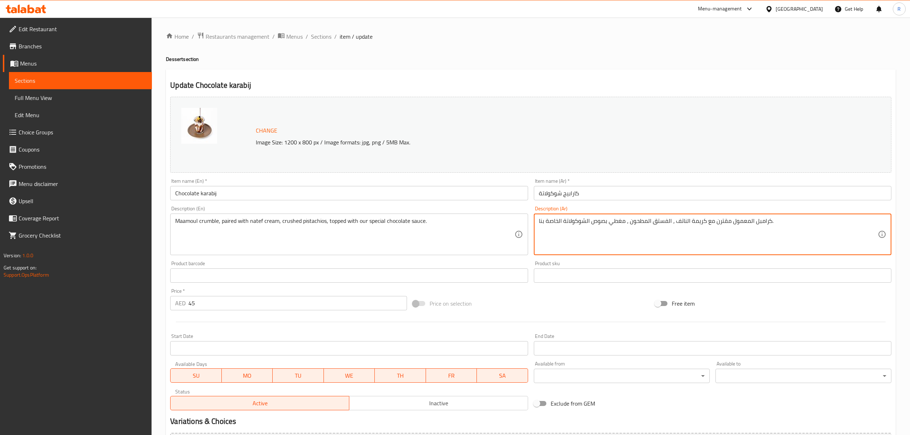
drag, startPoint x: 754, startPoint y: 221, endPoint x: 767, endPoint y: 221, distance: 12.5
click at [767, 221] on textarea "كرامبل المعمول مقترن مع كريمة الناتف ، الفستق المطحون ، مغطي بصوص الشوكولاتة ال…" at bounding box center [708, 235] width 339 height 34
drag, startPoint x: 748, startPoint y: 221, endPoint x: 769, endPoint y: 217, distance: 21.2
click at [769, 217] on div "كرامبل المعمول مقترن مع كريمة الناتف ، الفستق المطحون ، مغطي بصوص الشوكولاتة ال…" at bounding box center [713, 235] width 358 height 42
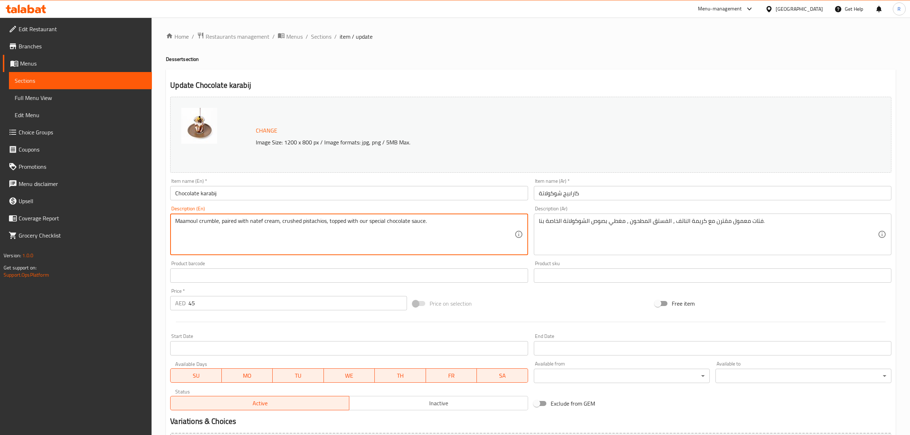
drag, startPoint x: 175, startPoint y: 221, endPoint x: 218, endPoint y: 223, distance: 42.7
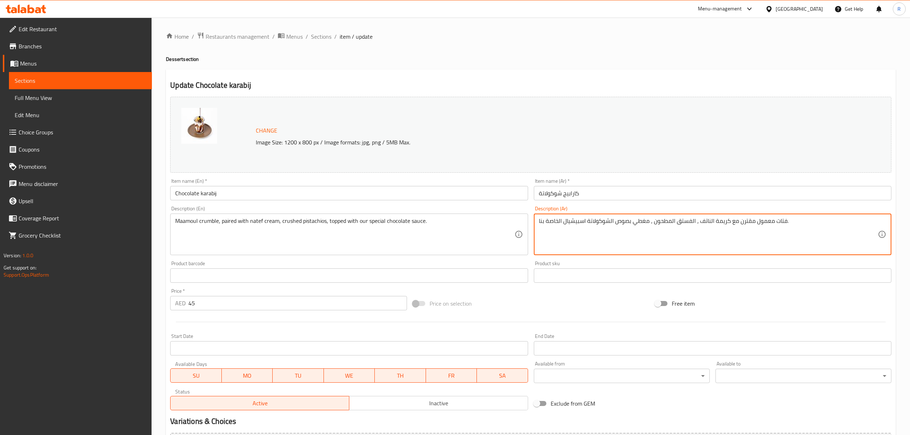
type textarea "فتات معمول مقترن مع كريمة الناتف ، الفستق المطحون ، مغطي بصوص الشوكولاتة اسبيشي…"
click at [527, 307] on div "Price on selection" at bounding box center [531, 303] width 242 height 19
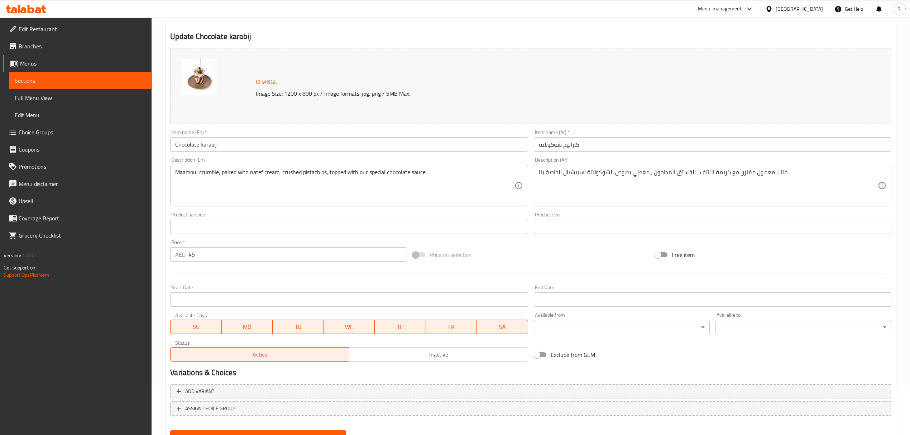
scroll to position [81, 0]
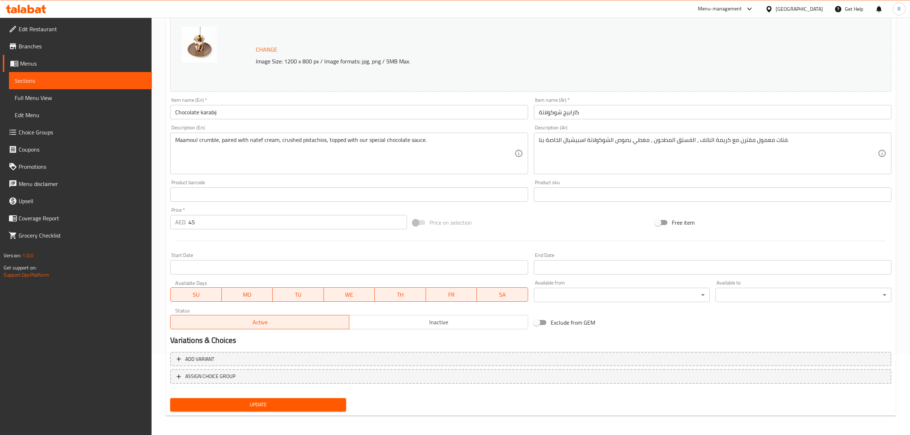
click at [313, 405] on span "Update" at bounding box center [258, 404] width 164 height 9
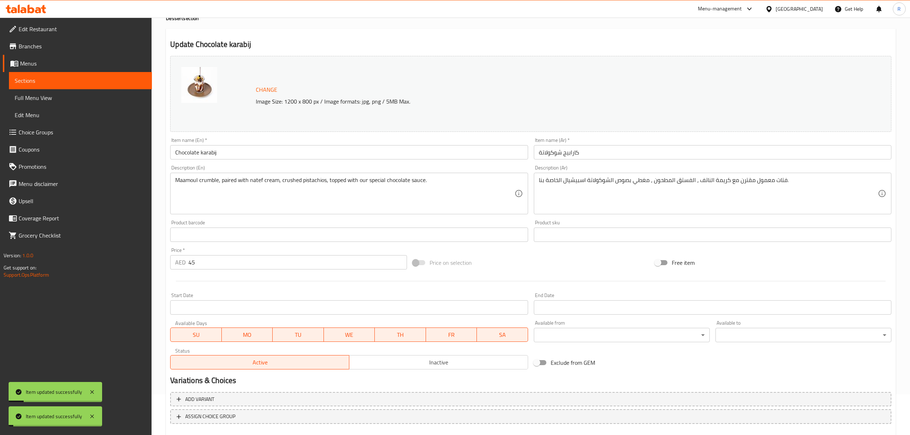
scroll to position [0, 0]
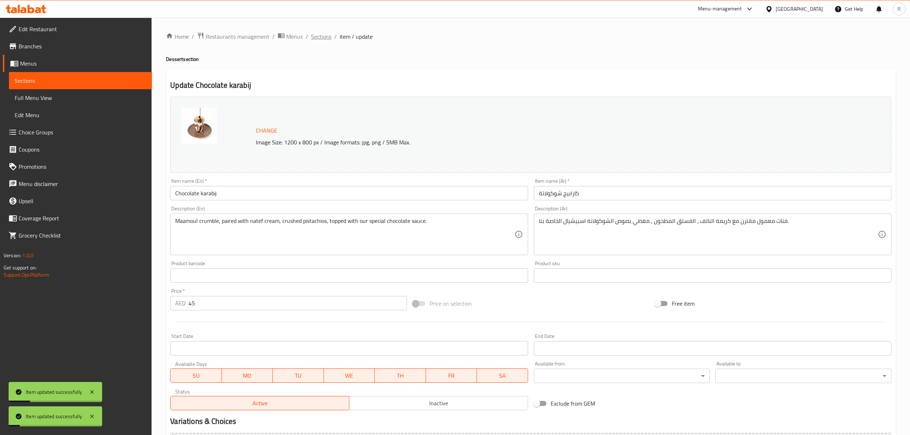
click at [324, 38] on span "Sections" at bounding box center [321, 36] width 20 height 9
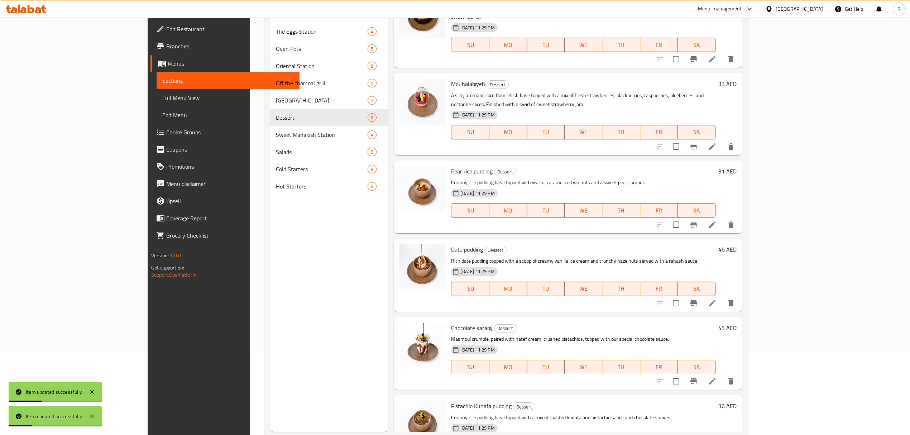
scroll to position [101, 0]
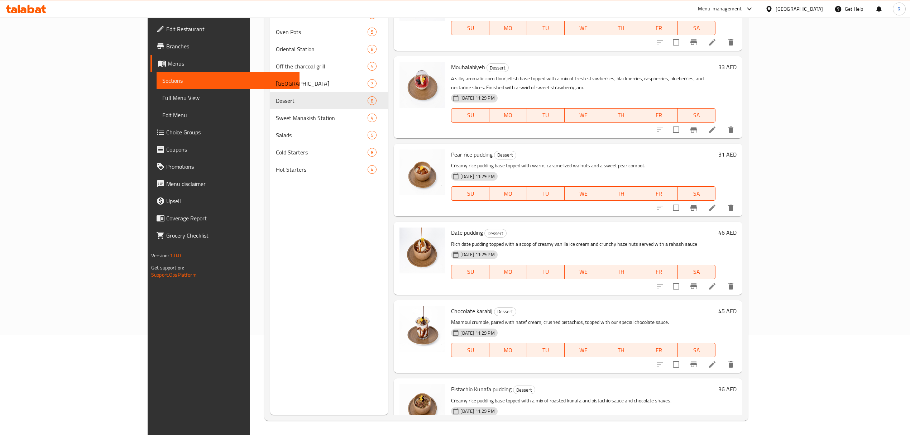
click at [717, 435] on icon at bounding box center [712, 443] width 9 height 9
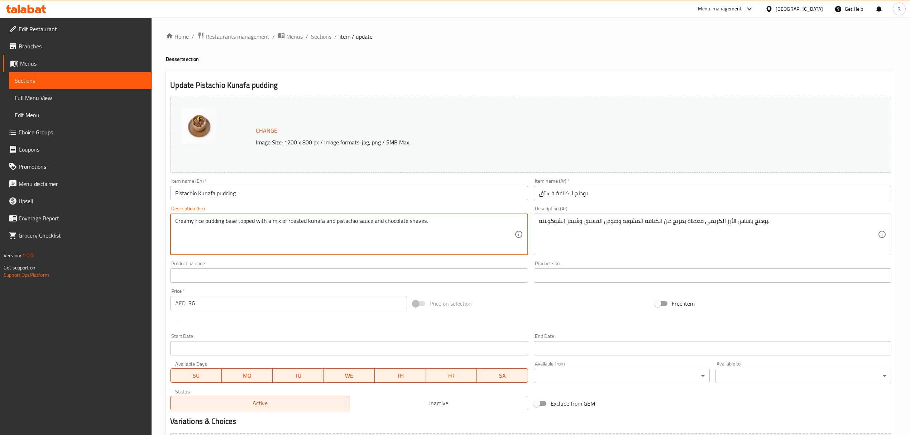
drag, startPoint x: 409, startPoint y: 221, endPoint x: 425, endPoint y: 220, distance: 16.1
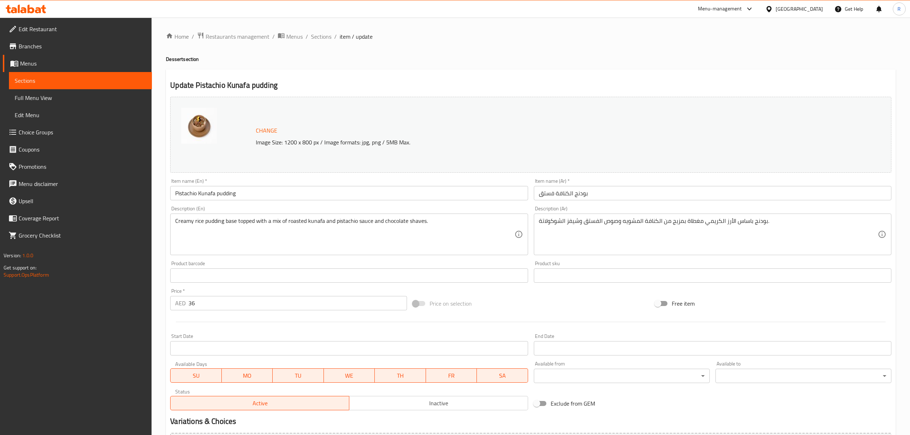
click at [527, 296] on div "Price on selection" at bounding box center [531, 303] width 242 height 19
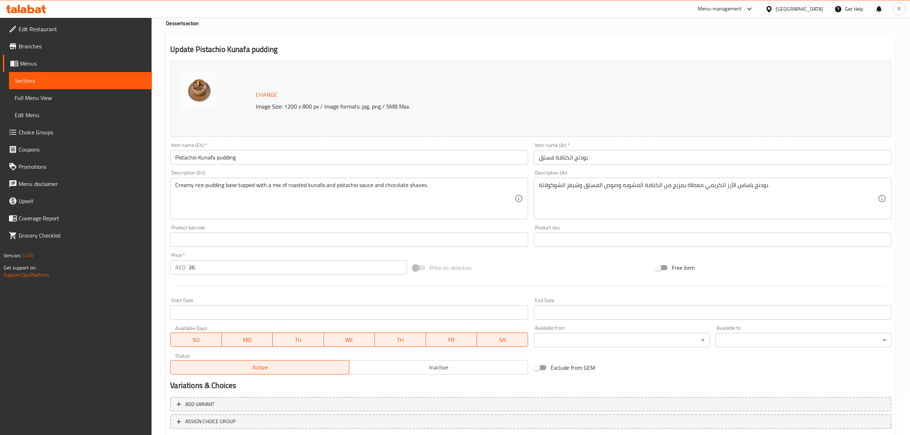
scroll to position [81, 0]
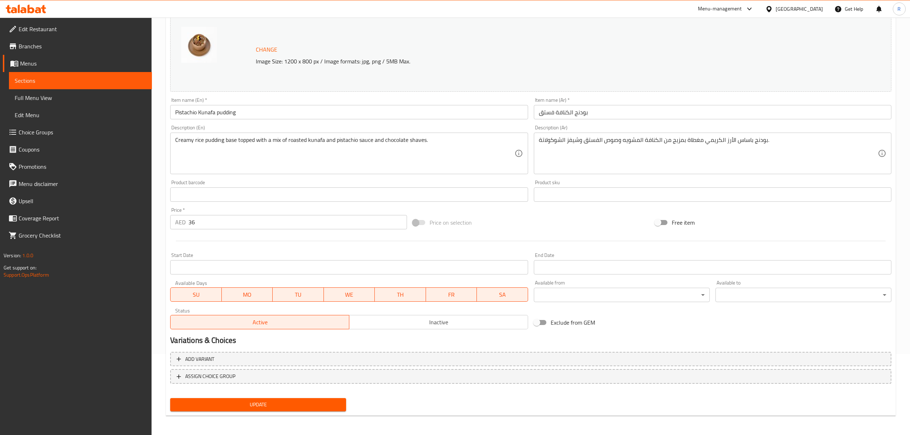
click at [328, 402] on span "Update" at bounding box center [258, 404] width 164 height 9
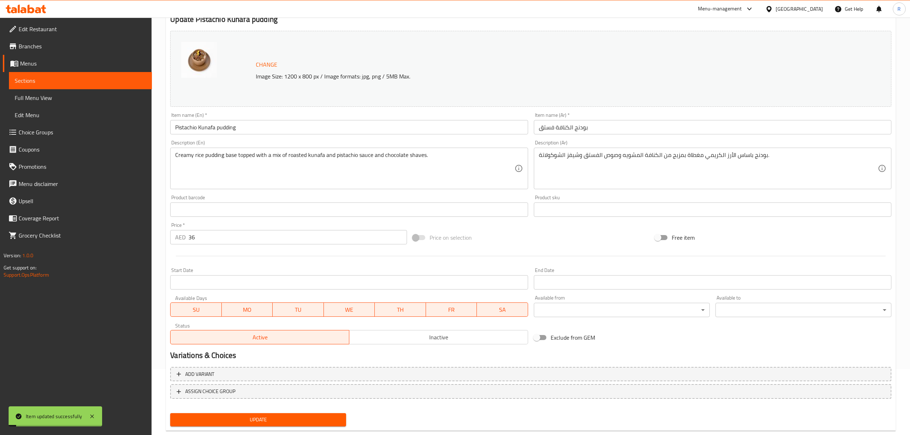
scroll to position [0, 0]
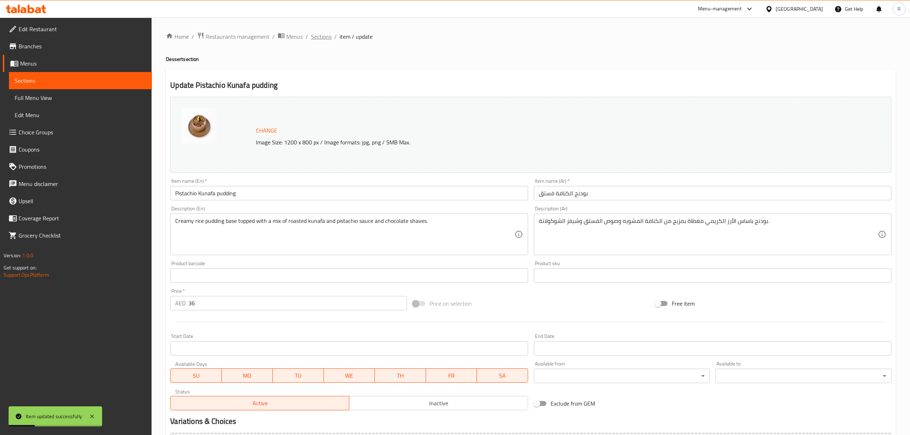
click at [321, 38] on span "Sections" at bounding box center [321, 36] width 20 height 9
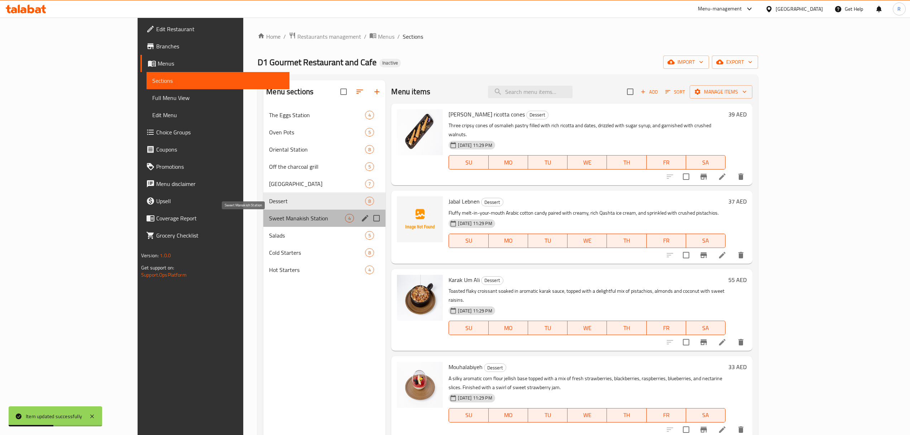
click at [269, 221] on span "Sweet Manakish Station" at bounding box center [307, 218] width 76 height 9
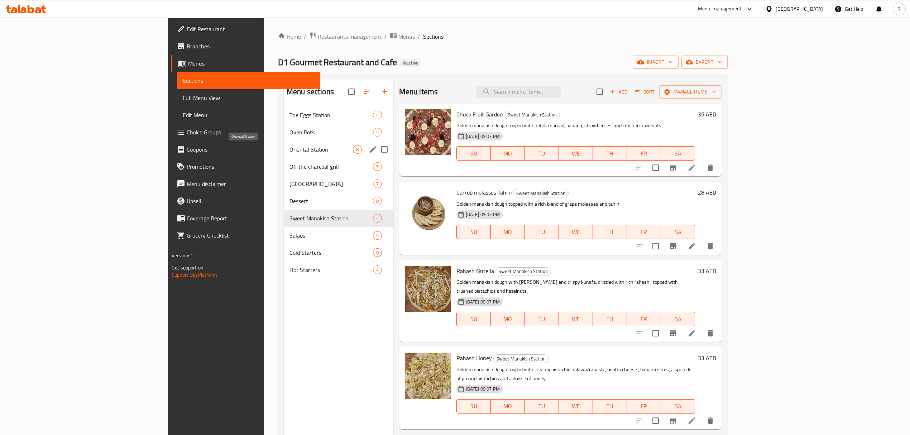
click at [290, 152] on span "Oriental Station" at bounding box center [321, 149] width 63 height 9
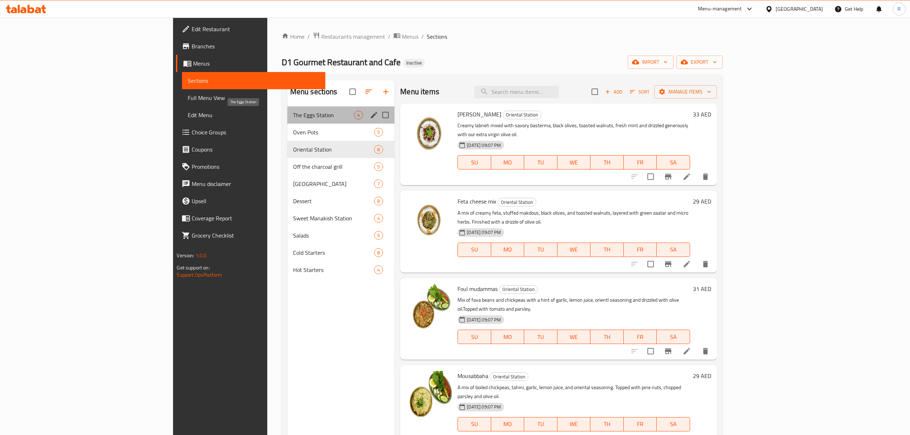
click at [293, 111] on span "The Eggs Station" at bounding box center [323, 115] width 61 height 9
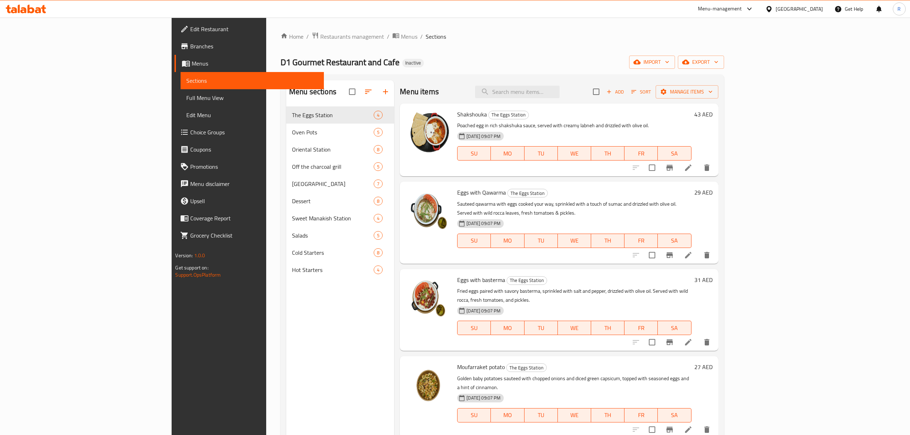
click at [644, 122] on p "Poached egg in rich shakshuka sauce, served with creamy labneh and drizzled wit…" at bounding box center [574, 125] width 234 height 9
click at [693, 251] on icon at bounding box center [688, 255] width 9 height 9
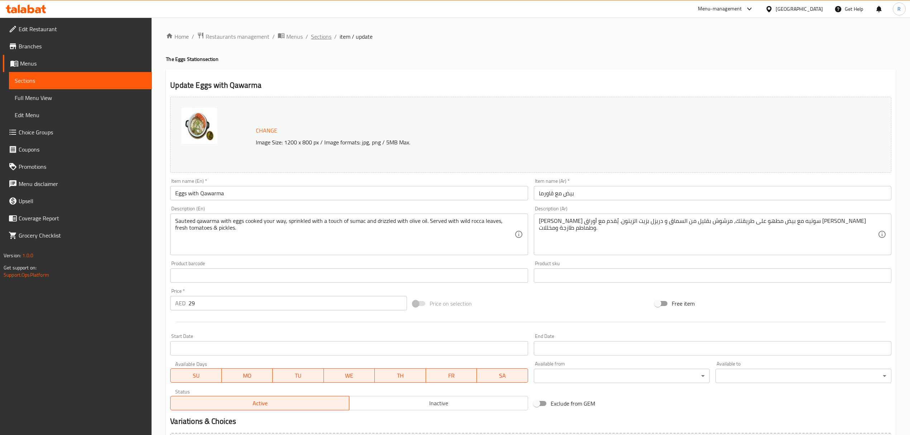
click at [318, 39] on span "Sections" at bounding box center [321, 36] width 20 height 9
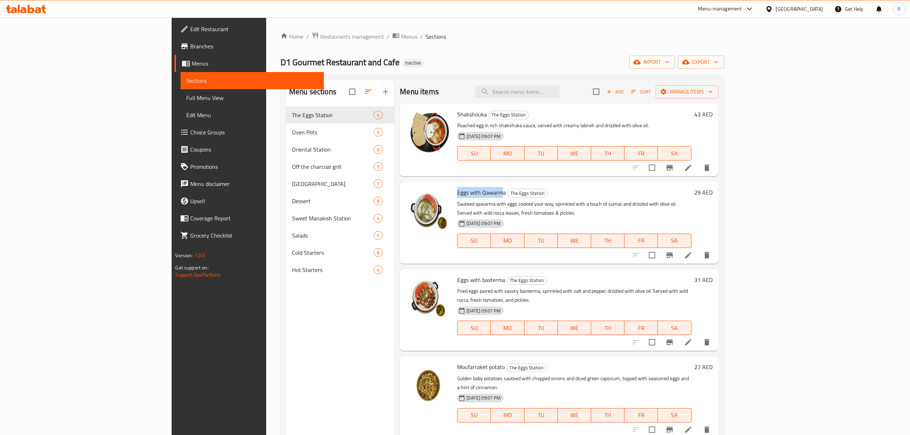
drag, startPoint x: 416, startPoint y: 194, endPoint x: 458, endPoint y: 194, distance: 42.3
click at [458, 194] on span "Eggs with Qawarma" at bounding box center [481, 192] width 49 height 11
click at [457, 191] on span "Eggs with Qawarma" at bounding box center [481, 192] width 49 height 11
click at [457, 188] on span "Eggs with Qawarma" at bounding box center [481, 192] width 49 height 11
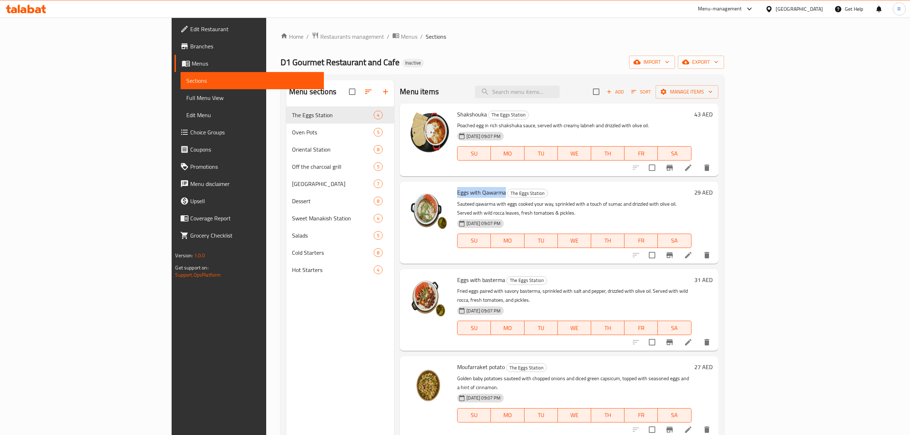
drag, startPoint x: 415, startPoint y: 192, endPoint x: 462, endPoint y: 194, distance: 47.3
click at [462, 194] on span "Eggs with Qawarma" at bounding box center [481, 192] width 49 height 11
copy span "Eggs with Qawarma"
click at [710, 252] on icon "delete" at bounding box center [707, 255] width 5 height 6
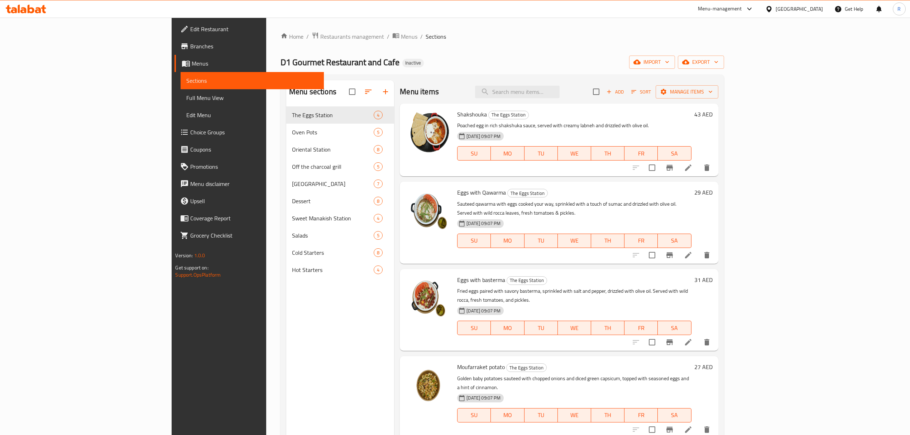
click at [739, 207] on div "Home / Restaurants management / Menus / Sections D1 Gourmet Restaurant and Cafe…" at bounding box center [502, 277] width 472 height 518
click at [711, 251] on icon "delete" at bounding box center [707, 255] width 9 height 9
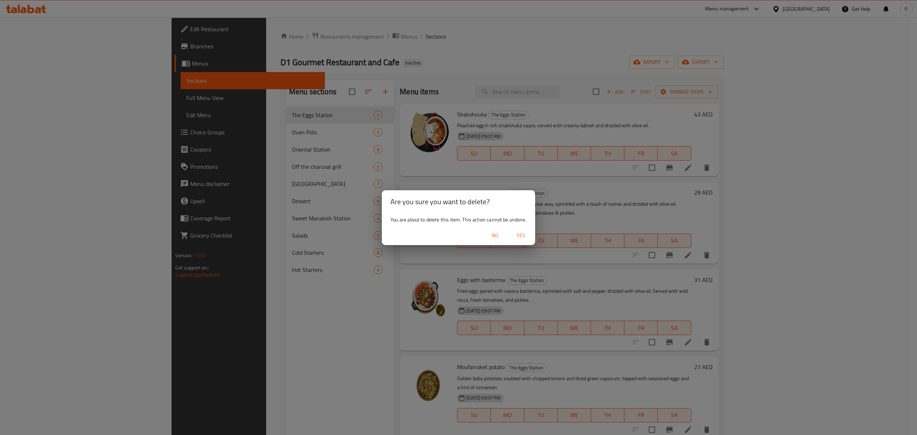
click at [520, 234] on span "Yes" at bounding box center [520, 235] width 17 height 9
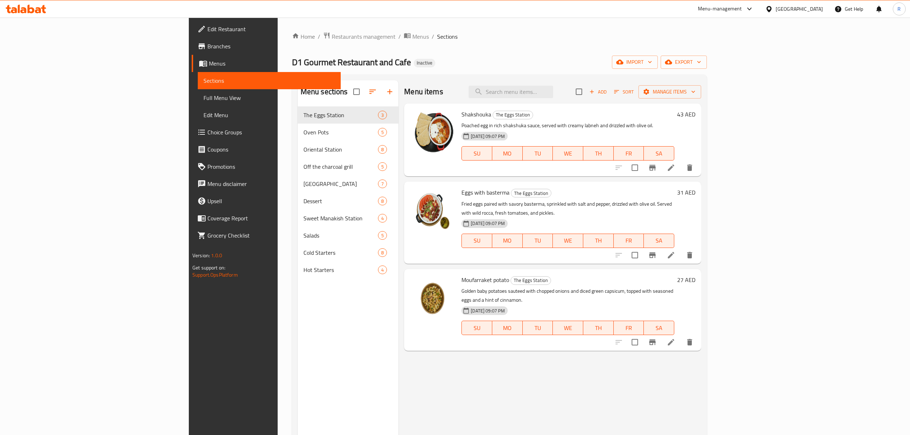
click at [665, 378] on div "Menu items Add Sort Manage items Shakshouka The Eggs Station Poached egg in ric…" at bounding box center [549, 297] width 303 height 435
click at [493, 48] on div "Home / Restaurants management / Menus / Sections D1 Gourmet Restaurant and Cafe…" at bounding box center [499, 276] width 415 height 489
click at [675, 251] on icon at bounding box center [671, 255] width 9 height 9
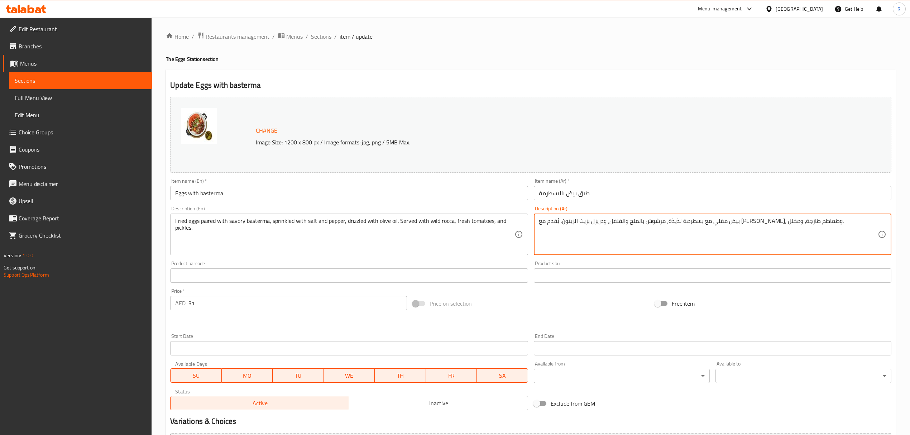
drag, startPoint x: 755, startPoint y: 222, endPoint x: 762, endPoint y: 221, distance: 6.5
click at [753, 220] on textarea "بيض مقلي مع بسطرمة لذيذة، مرشوش بالملح والفلفل، ودريزل بزيت الزيتون. يُقدم مع […" at bounding box center [708, 235] width 339 height 34
drag, startPoint x: 750, startPoint y: 221, endPoint x: 760, endPoint y: 218, distance: 11.0
click at [760, 218] on textarea "بيض مقلي مع بسطرمة لذيذة، مرشوش بالملح والفلفل، ودريزل بزيت الزيتون. يُقدم مع […" at bounding box center [708, 235] width 339 height 34
type textarea "بيض مقلي مع بسطرمة مالح، مرشوش بالملح والفلفل، ودريزل بزيت الزيتون. يُقدم مع [P…"
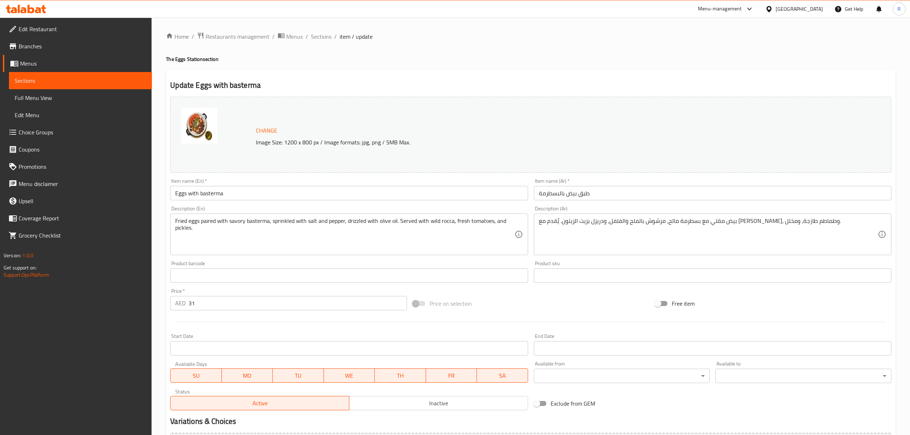
click at [546, 297] on div "Price on selection" at bounding box center [531, 303] width 242 height 19
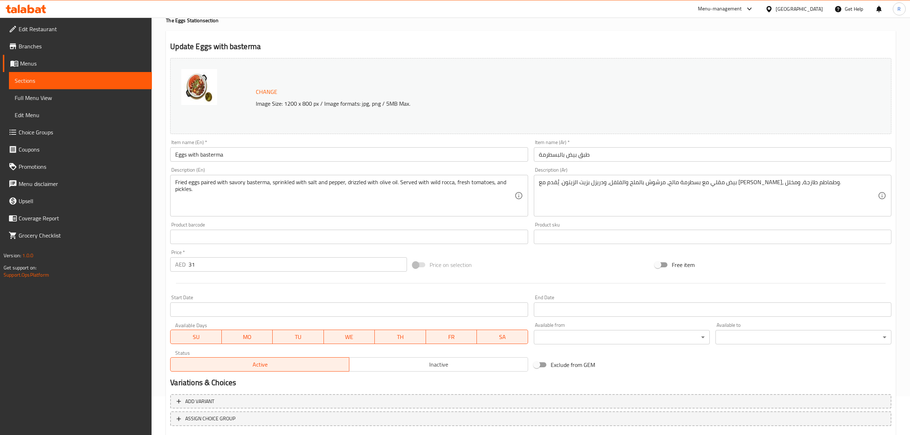
scroll to position [81, 0]
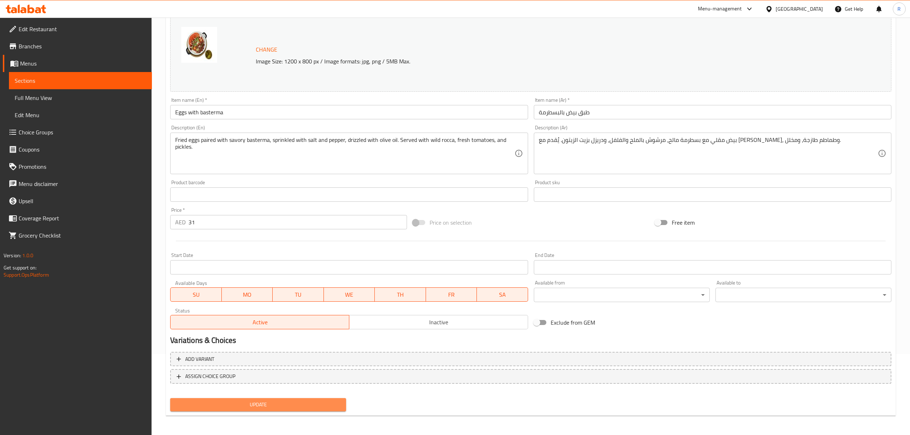
click at [300, 408] on span "Update" at bounding box center [258, 404] width 164 height 9
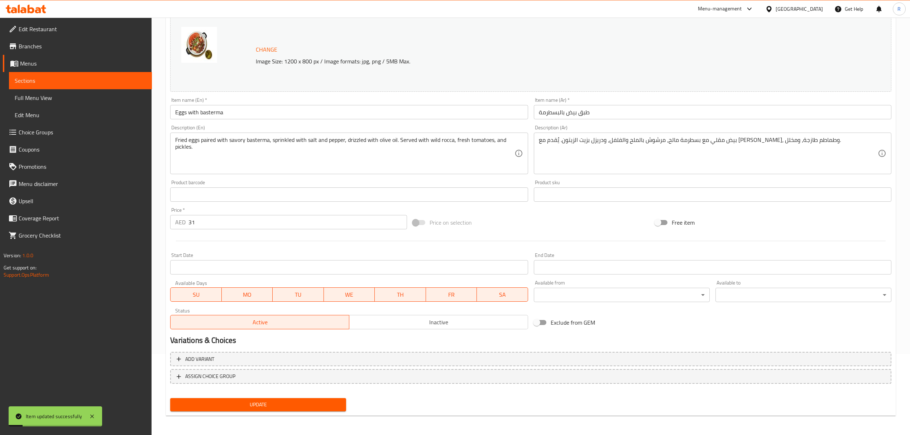
click at [331, 406] on span "Update" at bounding box center [258, 404] width 164 height 9
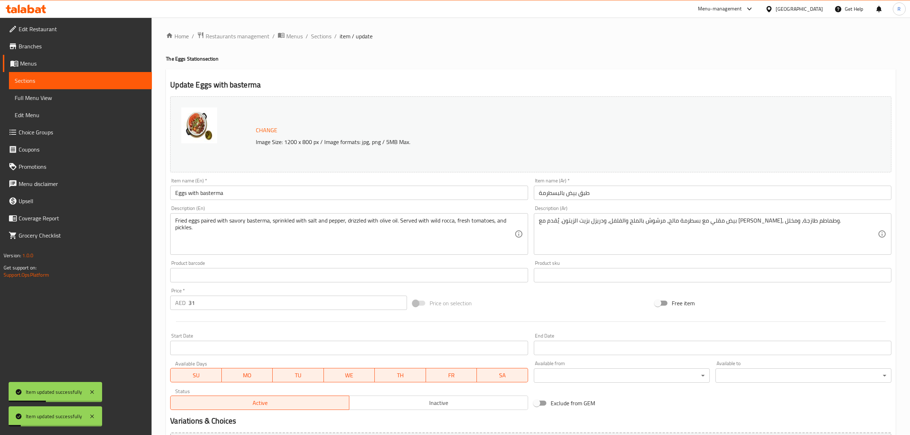
scroll to position [0, 0]
click at [319, 40] on span "Sections" at bounding box center [321, 36] width 20 height 9
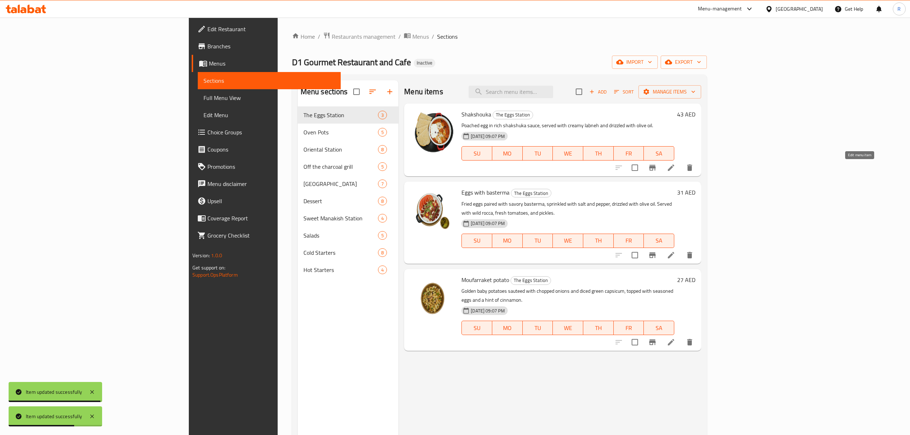
click at [675, 170] on icon at bounding box center [671, 167] width 9 height 9
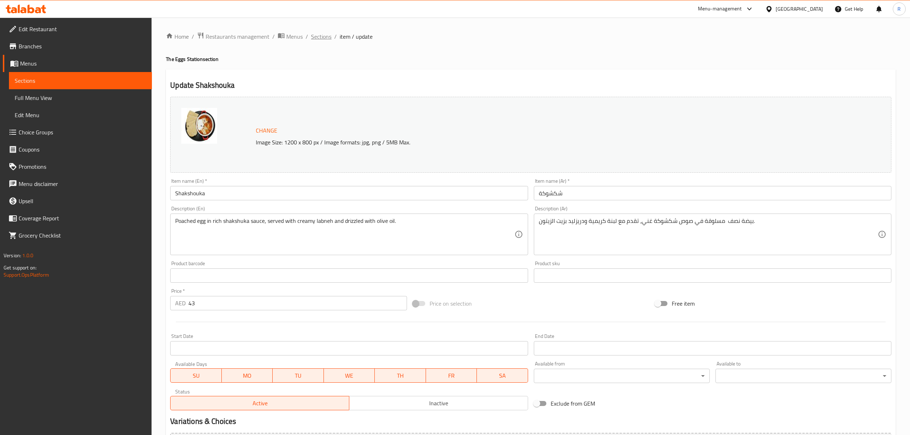
click at [321, 39] on span "Sections" at bounding box center [321, 36] width 20 height 9
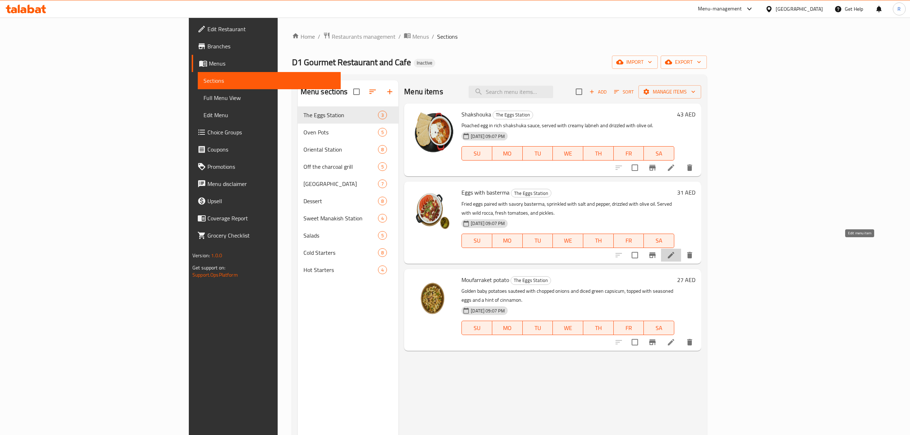
click at [675, 251] on icon at bounding box center [671, 255] width 9 height 9
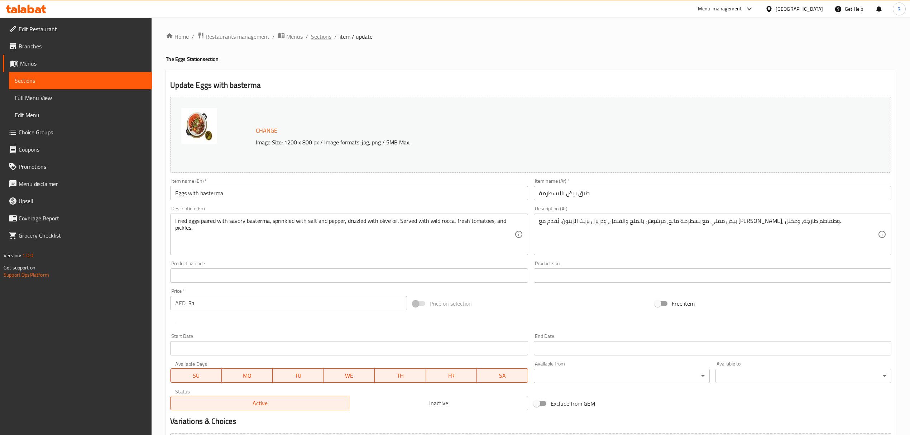
click at [320, 40] on span "Sections" at bounding box center [321, 36] width 20 height 9
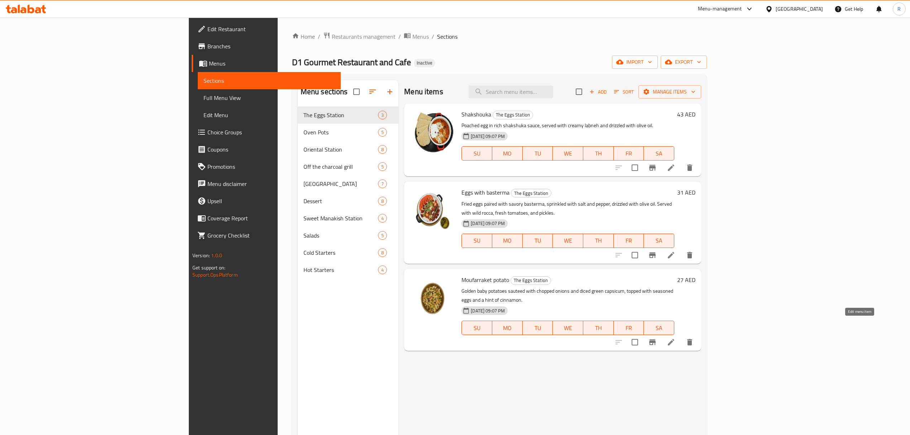
click at [675, 338] on icon at bounding box center [671, 342] width 9 height 9
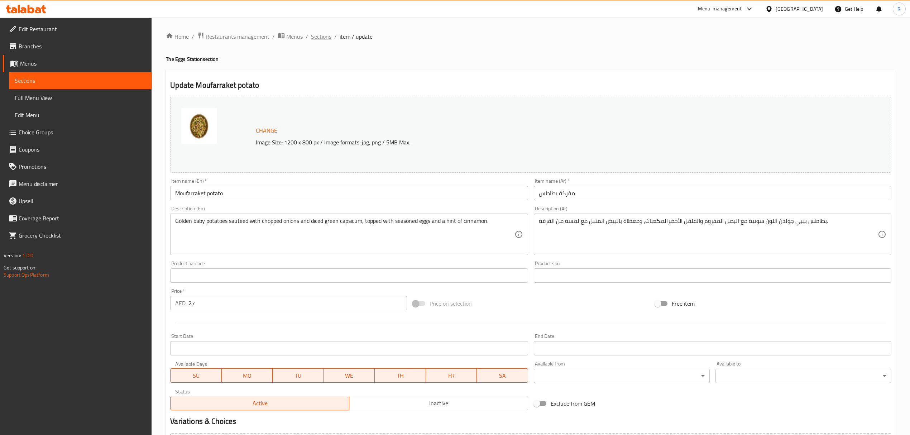
click at [325, 33] on span "Sections" at bounding box center [321, 36] width 20 height 9
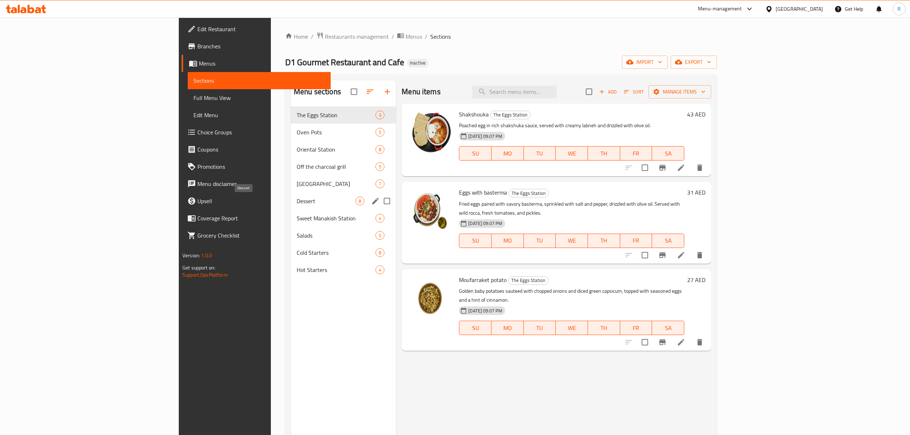
click at [297, 199] on span "Dessert" at bounding box center [326, 201] width 59 height 9
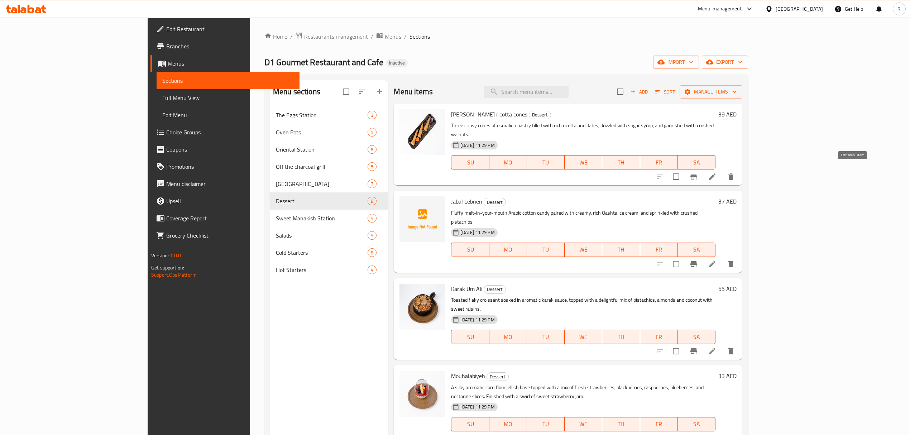
click at [717, 172] on icon at bounding box center [712, 176] width 9 height 9
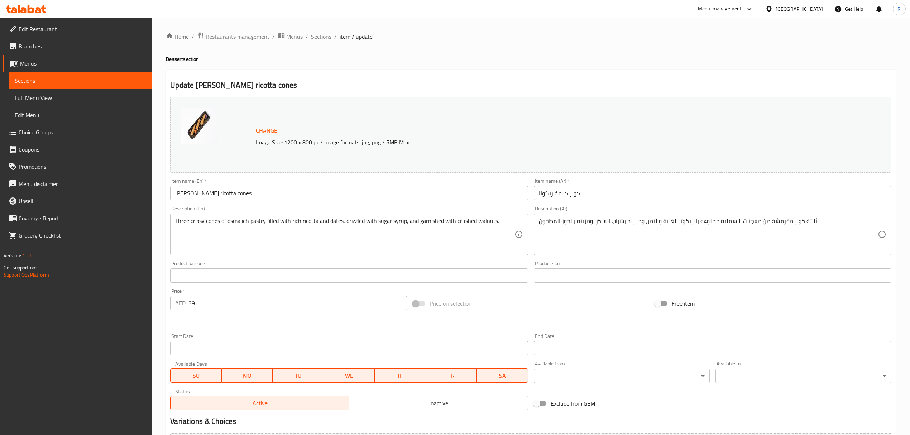
click at [320, 36] on span "Sections" at bounding box center [321, 36] width 20 height 9
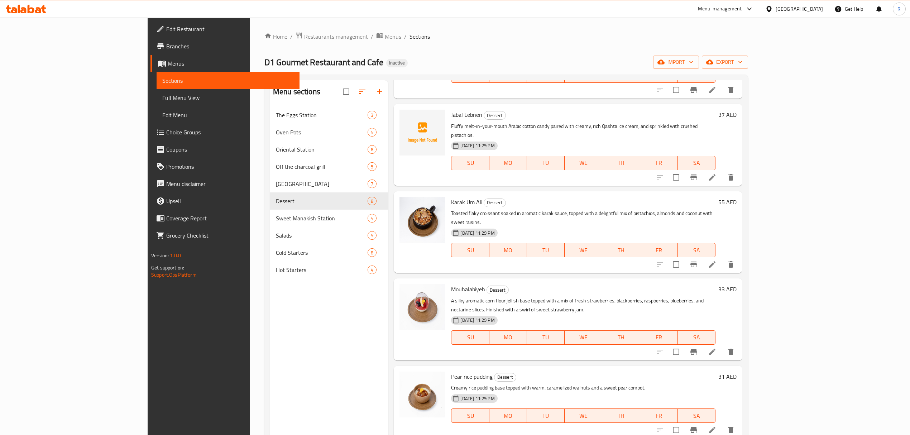
scroll to position [95, 0]
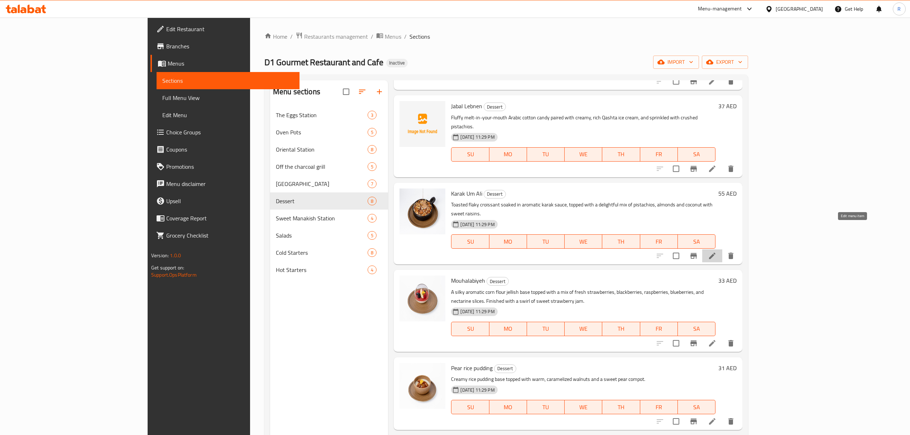
click at [717, 252] on icon at bounding box center [712, 256] width 9 height 9
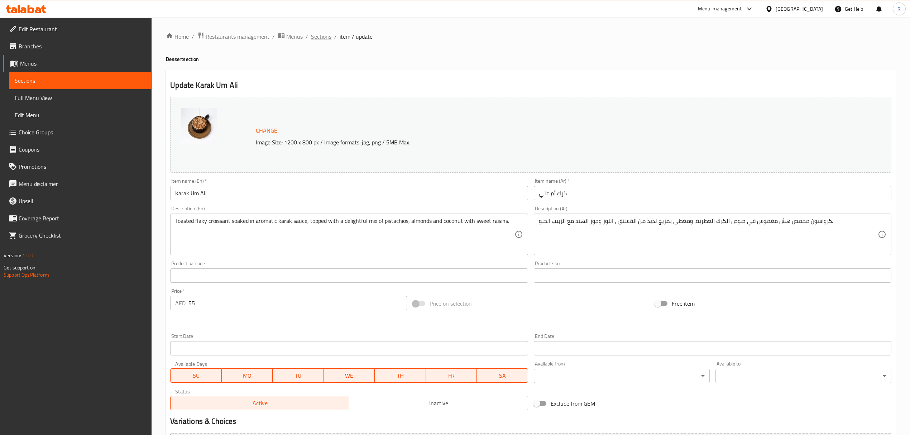
click at [328, 36] on span "Sections" at bounding box center [321, 36] width 20 height 9
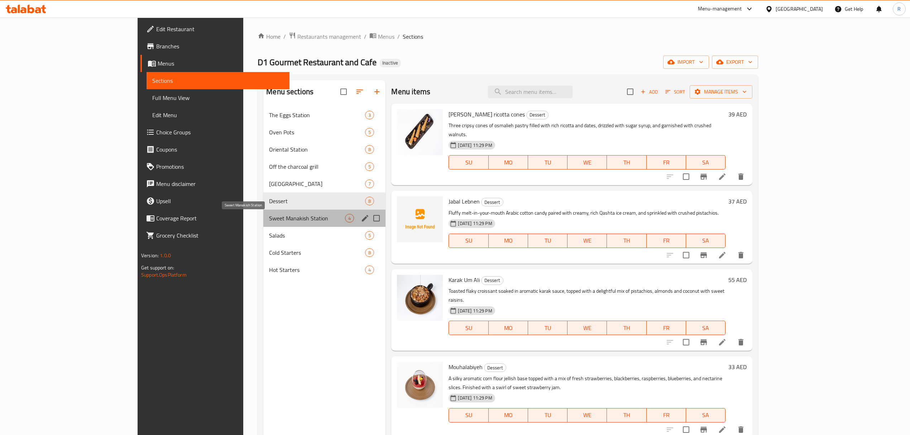
click at [269, 217] on span "Sweet Manakish Station" at bounding box center [307, 218] width 76 height 9
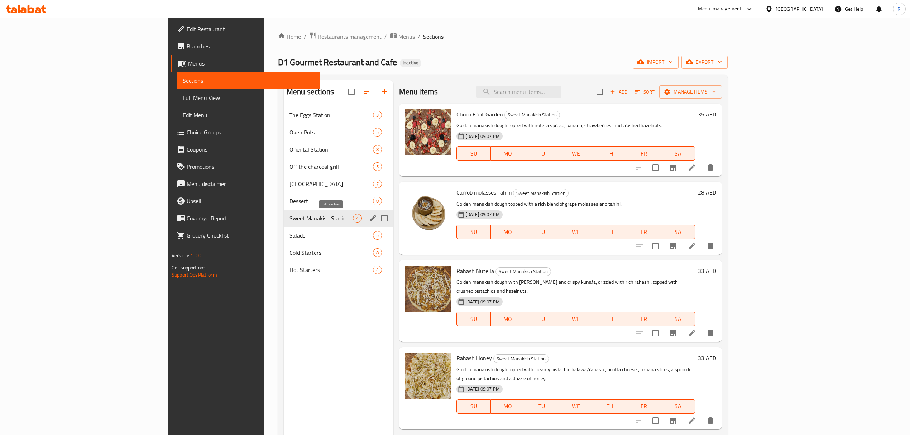
click at [368, 224] on button "edit" at bounding box center [373, 218] width 11 height 11
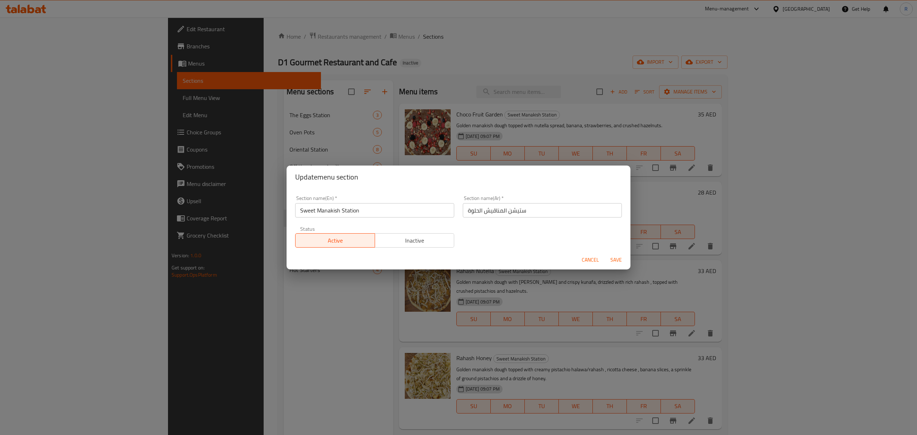
click at [584, 261] on span "Cancel" at bounding box center [590, 260] width 17 height 9
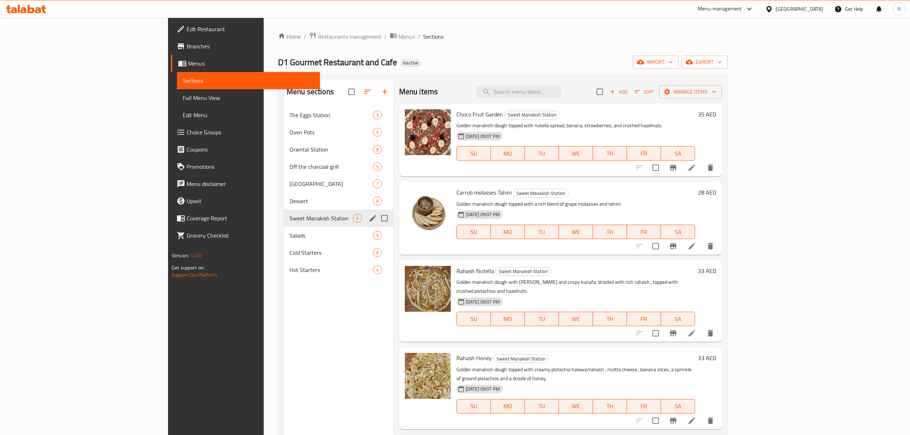
click at [702, 169] on li at bounding box center [692, 167] width 20 height 13
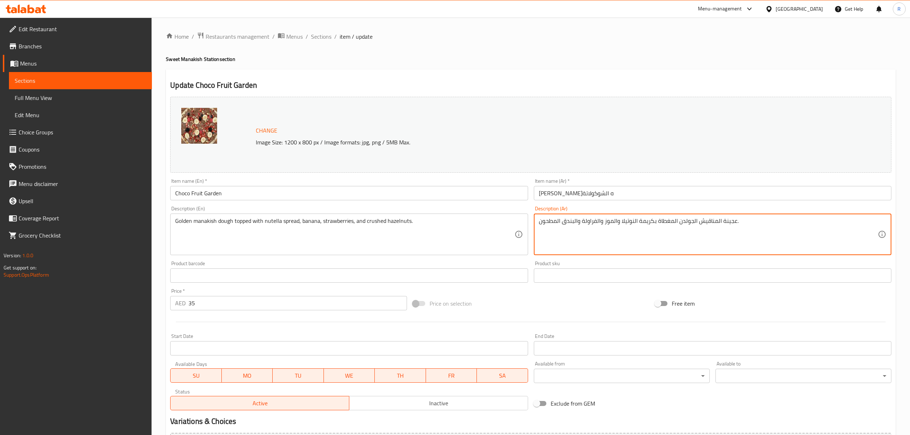
drag, startPoint x: 678, startPoint y: 221, endPoint x: 696, endPoint y: 218, distance: 17.9
drag, startPoint x: 621, startPoint y: 221, endPoint x: 651, endPoint y: 219, distance: 30.9
click at [651, 219] on textarea "عجينة المناقيش ذهبية المغطاة بكريمة النوتيلا والموز والفراولة والبندق المطحون." at bounding box center [708, 235] width 339 height 34
type textarea "عجينة المناقيش ذهبية المغطاة بنوتيلا سبريد والموز والفراولة والبندق المطحون."
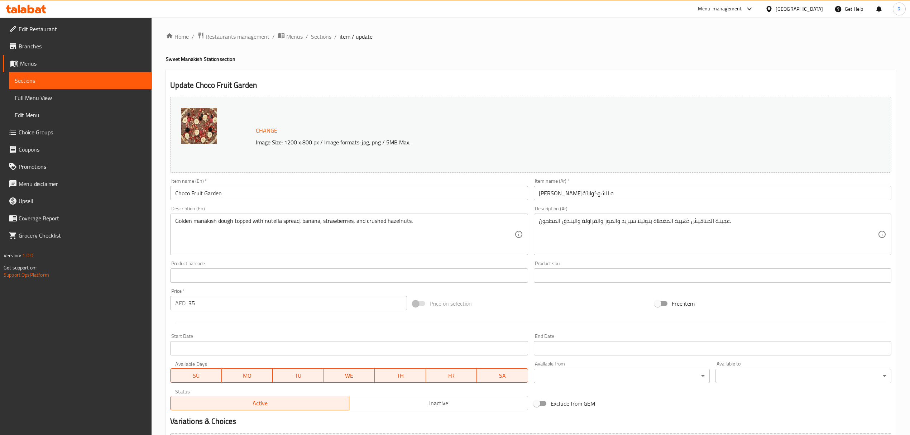
click at [533, 290] on div "Change Image Size: 1200 x 800 px / Image formats: jpg, png / 5MB Max. Item name…" at bounding box center [530, 253] width 727 height 319
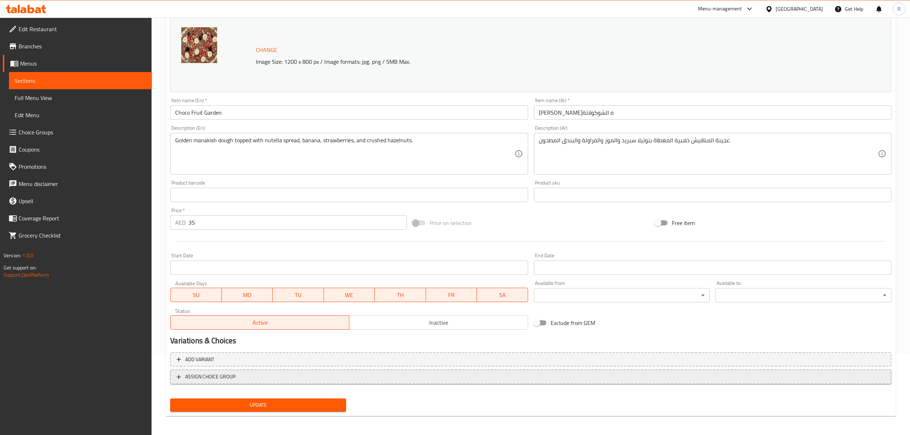
scroll to position [81, 0]
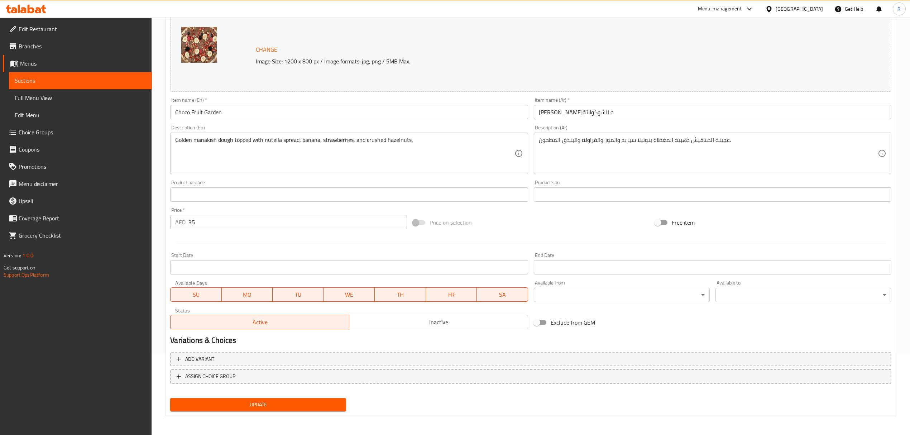
click at [309, 400] on span "Update" at bounding box center [258, 404] width 164 height 9
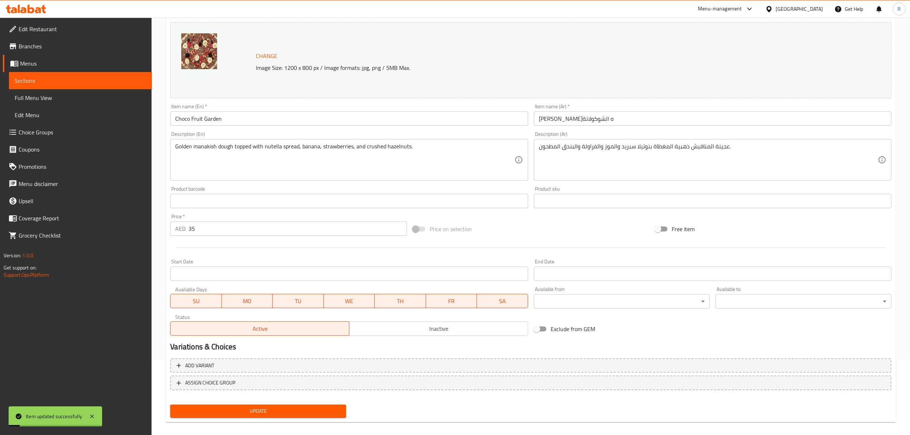
scroll to position [0, 0]
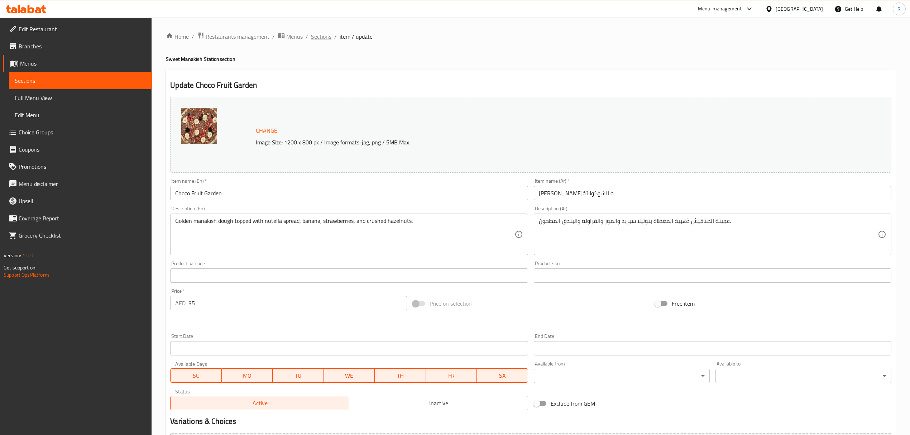
click at [320, 40] on span "Sections" at bounding box center [321, 36] width 20 height 9
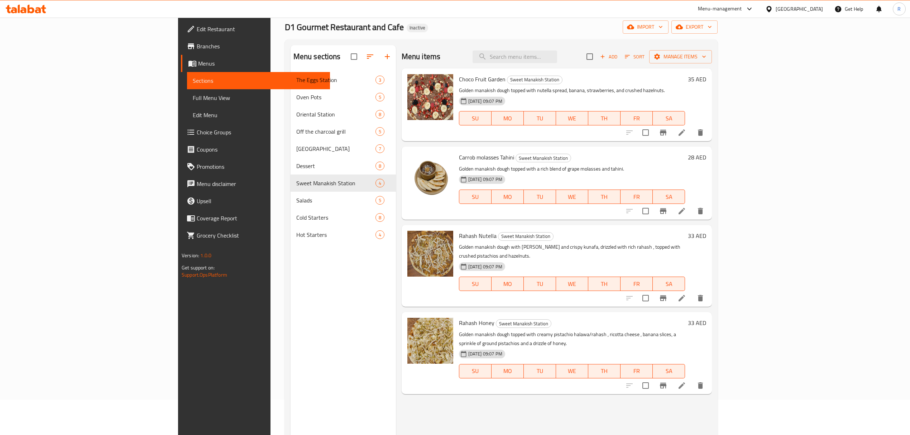
scroll to position [95, 0]
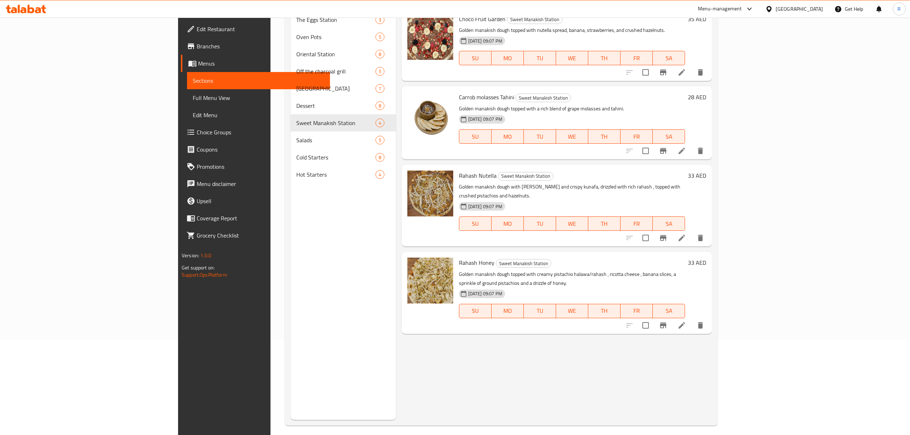
click at [686, 153] on icon at bounding box center [682, 151] width 9 height 9
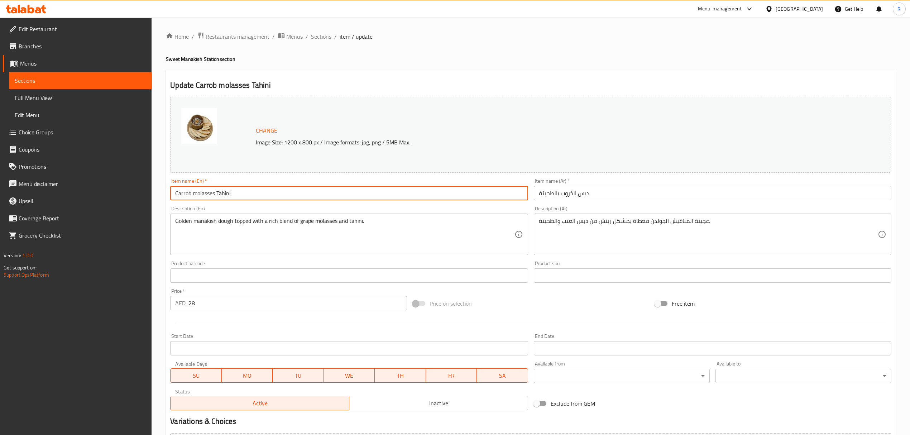
drag, startPoint x: 191, startPoint y: 194, endPoint x: 174, endPoint y: 194, distance: 16.5
click at [174, 194] on input "Carrob molasses Tahini" at bounding box center [349, 193] width 358 height 14
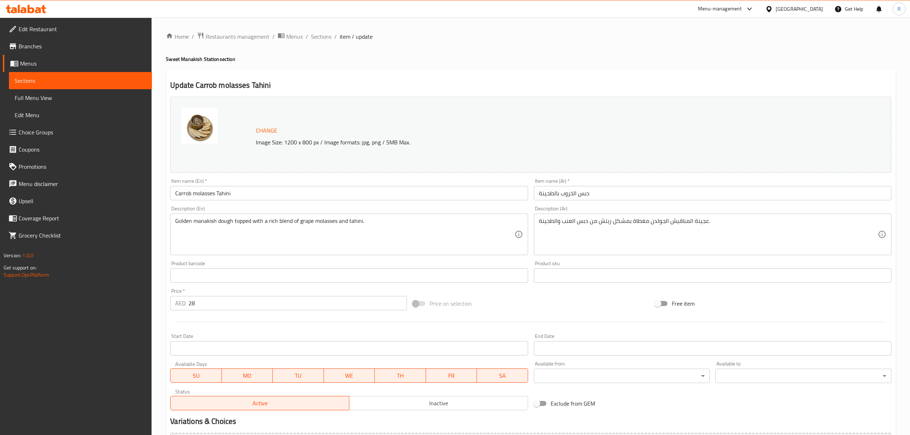
click at [198, 187] on input "Carrob molasses Tahini" at bounding box center [349, 193] width 358 height 14
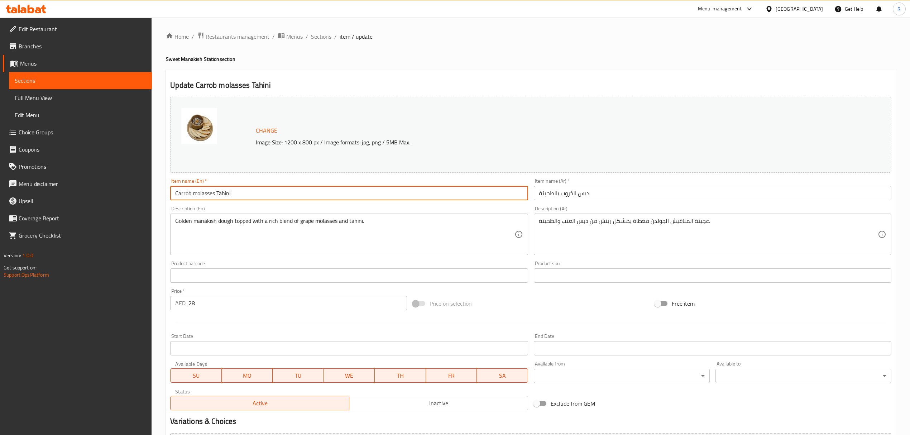
click at [183, 191] on input "Carrob molasses Tahini" at bounding box center [349, 193] width 358 height 14
type input "Carob molasses Tahini"
click at [531, 260] on div "Product sku Product sku" at bounding box center [712, 272] width 363 height 28
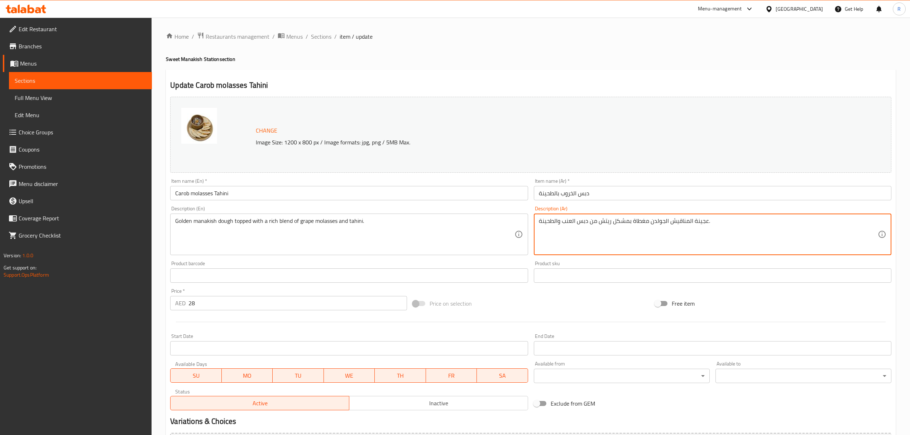
drag, startPoint x: 650, startPoint y: 221, endPoint x: 664, endPoint y: 220, distance: 14.4
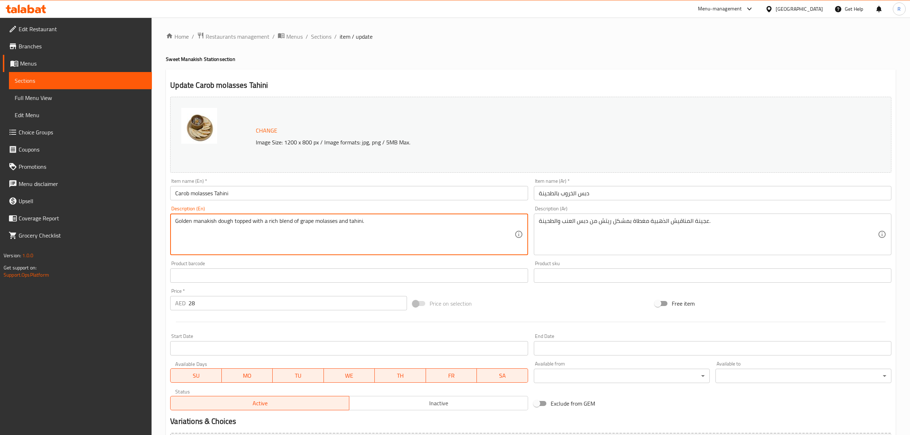
drag, startPoint x: 300, startPoint y: 223, endPoint x: 337, endPoint y: 223, distance: 36.6
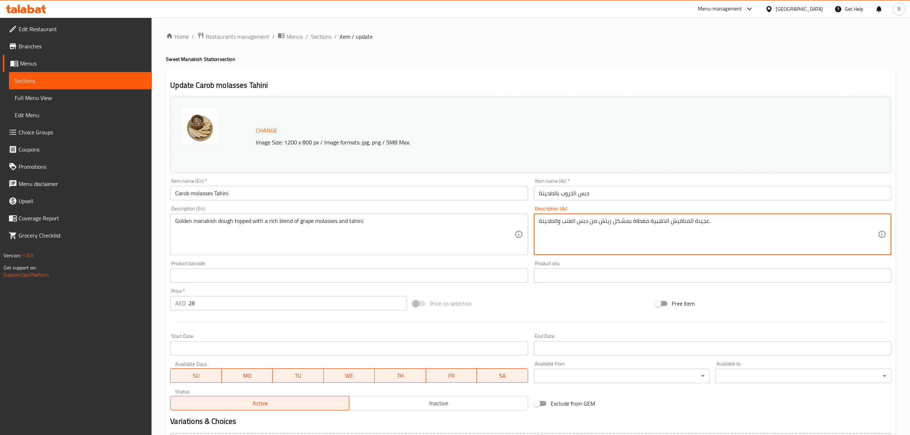
drag, startPoint x: 598, startPoint y: 221, endPoint x: 611, endPoint y: 222, distance: 12.3
click at [611, 222] on textarea "عجينة المناقيش الذهبية مغطاة بمشكل ريتش من دبس العنب والطحينة." at bounding box center [708, 235] width 339 height 34
type textarea "عجينة المناقيش الذهبية مغطاة بمشكل غنى من دبس العنب والطحينة."
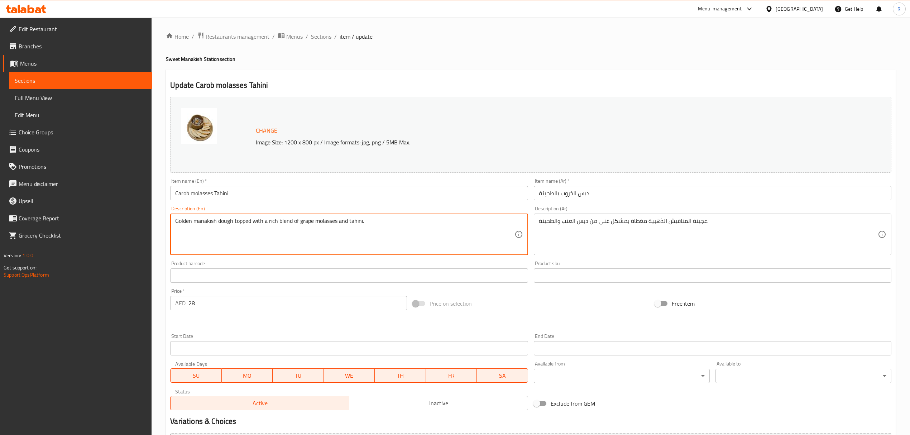
drag, startPoint x: 299, startPoint y: 223, endPoint x: 337, endPoint y: 221, distance: 38.0
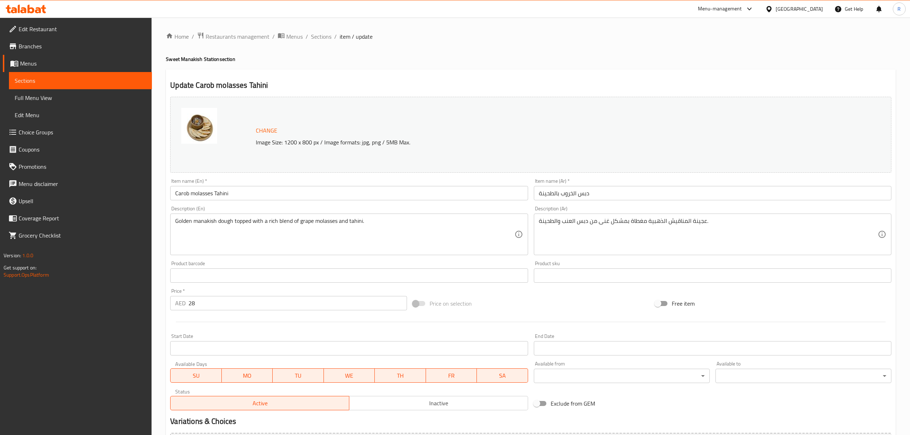
click at [529, 291] on div "Change Image Size: 1200 x 800 px / Image formats: jpg, png / 5MB Max. Item name…" at bounding box center [530, 253] width 727 height 319
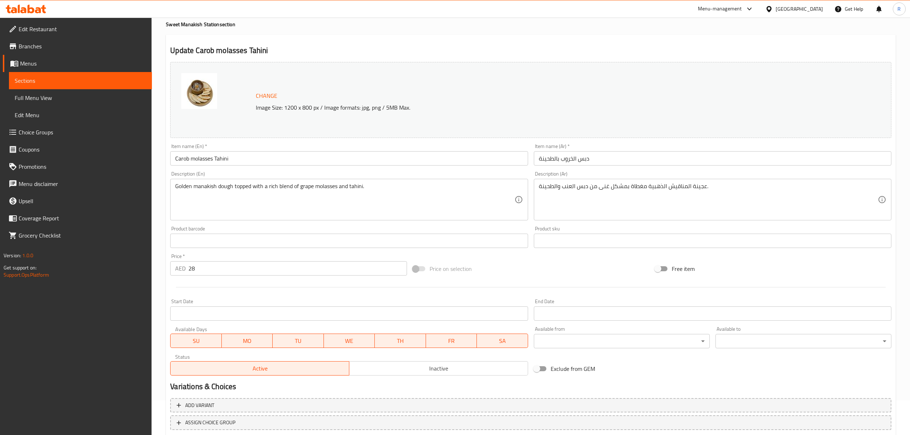
scroll to position [81, 0]
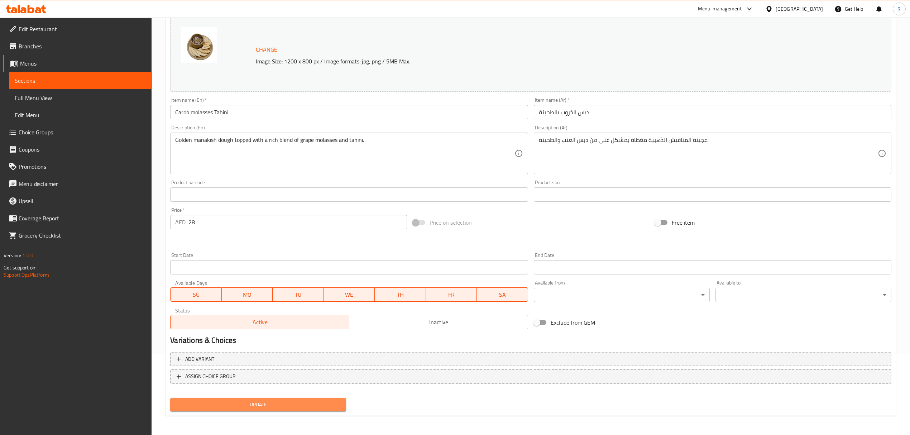
click at [292, 405] on span "Update" at bounding box center [258, 404] width 164 height 9
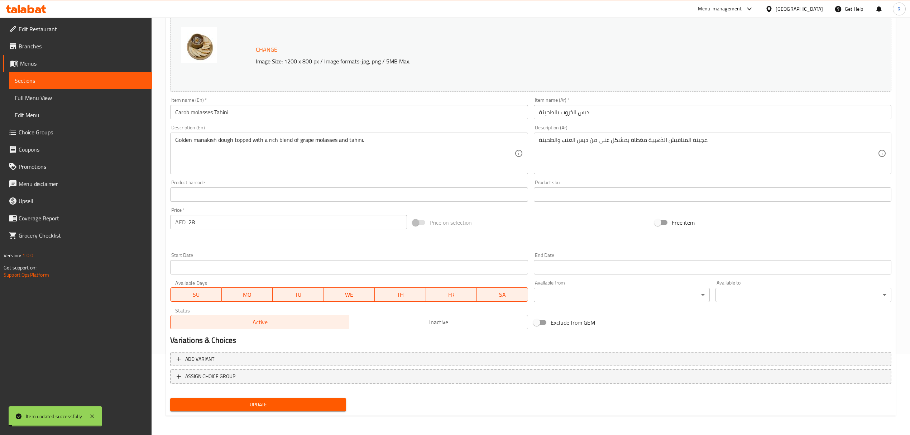
click at [292, 405] on span "Update" at bounding box center [258, 404] width 164 height 9
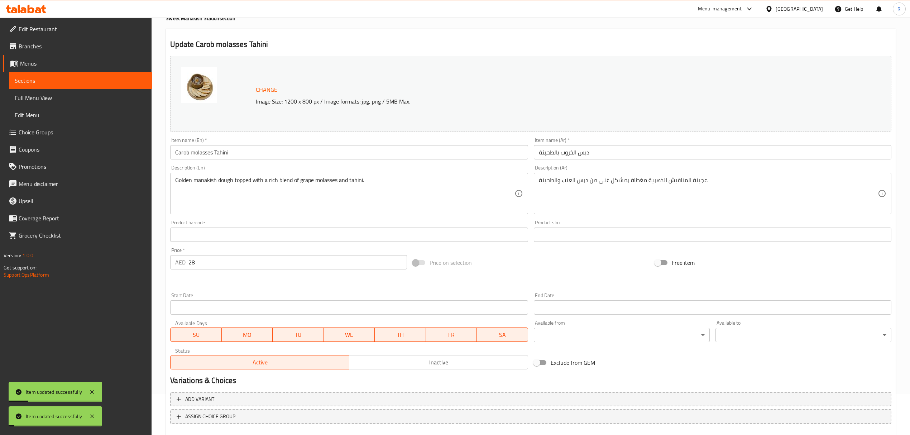
scroll to position [0, 0]
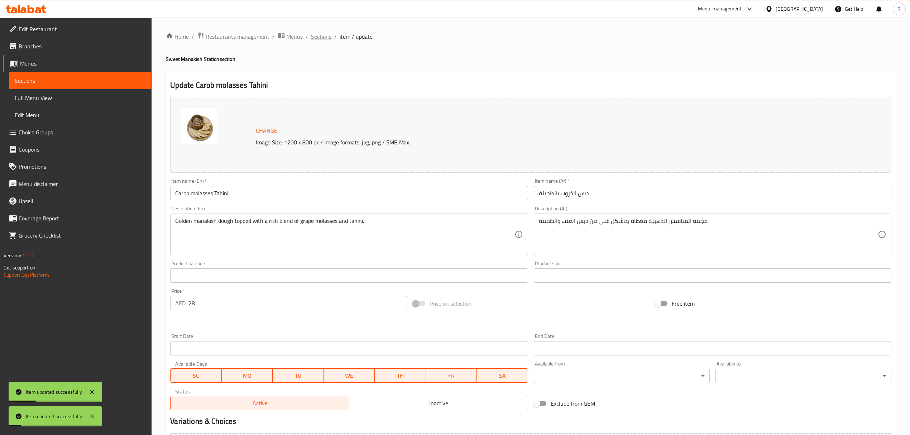
click at [319, 39] on span "Sections" at bounding box center [321, 36] width 20 height 9
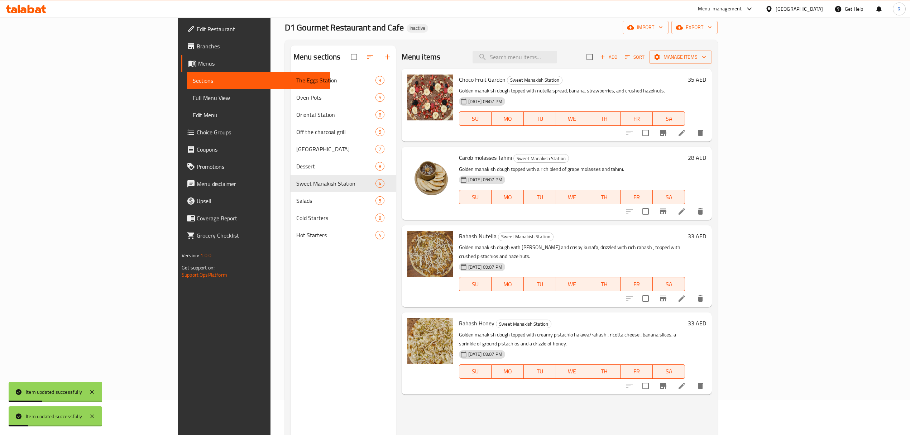
scroll to position [95, 0]
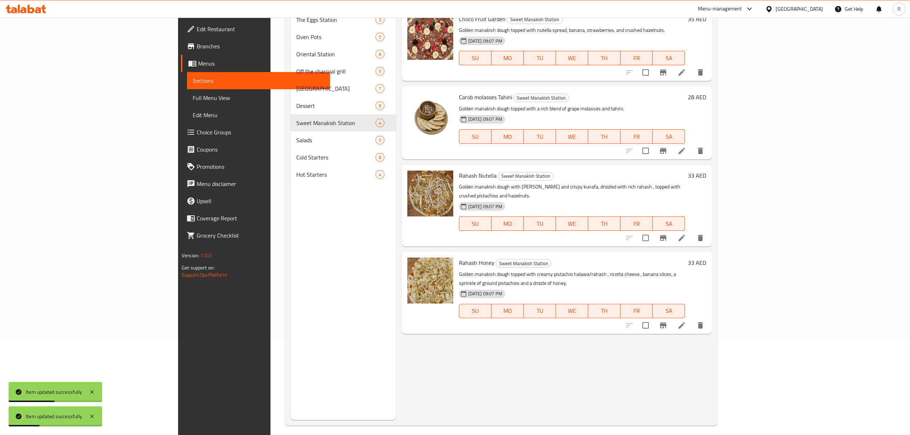
click at [692, 233] on li at bounding box center [682, 237] width 20 height 13
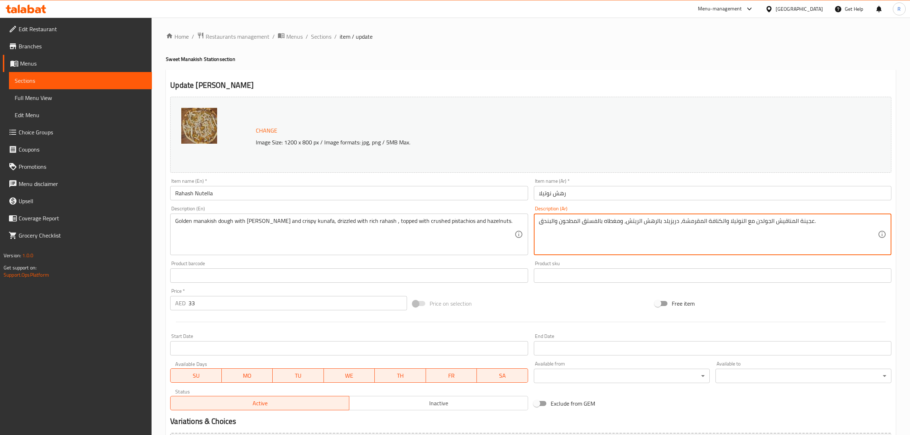
drag, startPoint x: 754, startPoint y: 223, endPoint x: 768, endPoint y: 220, distance: 14.6
drag, startPoint x: 626, startPoint y: 223, endPoint x: 638, endPoint y: 221, distance: 12.7
click at [638, 221] on textarea "عجينة المناقيش الذهبية مع النوتيلا والكنافة المقرمشة، دريزيلد بالرهش الريتش، وم…" at bounding box center [708, 235] width 339 height 34
type textarea "عجينة المناقيش الذهبية مع النوتيلا والكنافة المقرمشة، دريزيلد بالرهش الغنى، ومغ…"
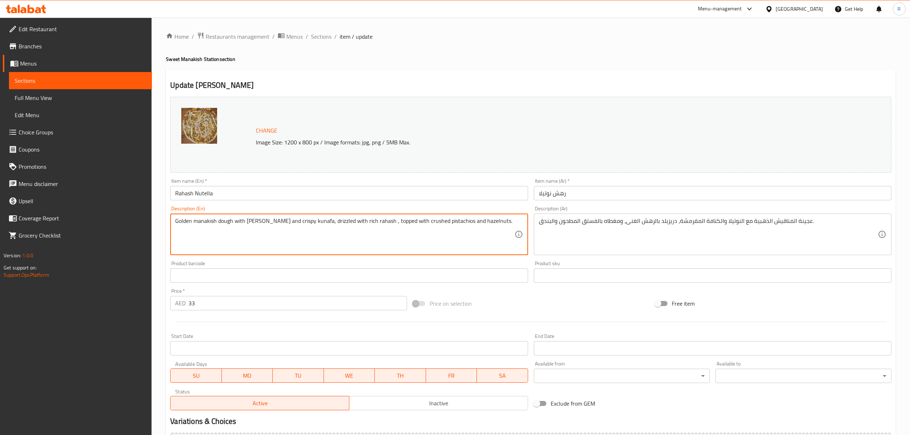
drag, startPoint x: 351, startPoint y: 221, endPoint x: 368, endPoint y: 221, distance: 16.5
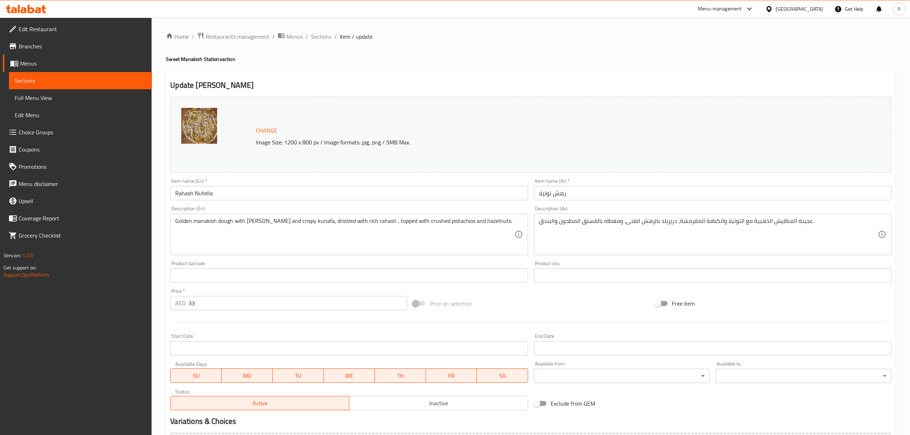
click at [531, 262] on div "Product sku Product sku" at bounding box center [712, 272] width 363 height 28
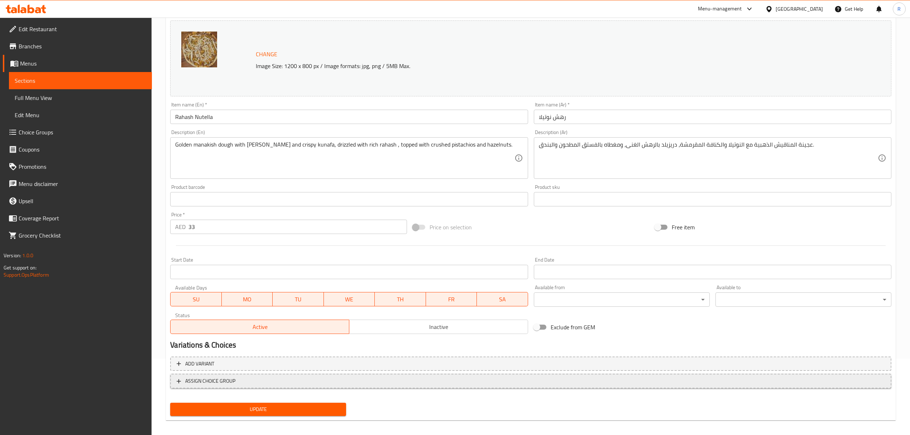
scroll to position [81, 0]
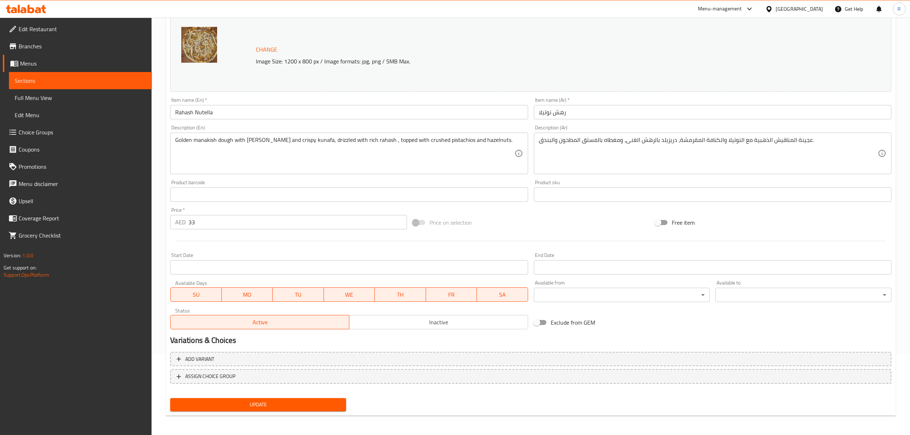
click at [285, 403] on span "Update" at bounding box center [258, 404] width 164 height 9
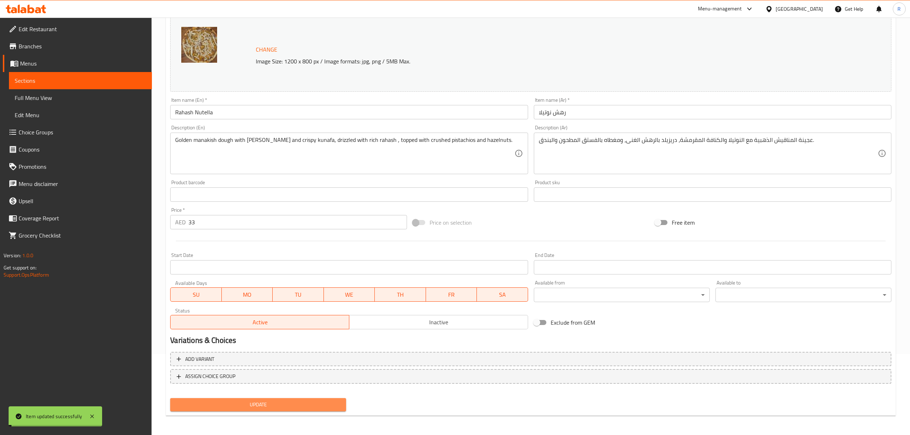
click at [287, 403] on span "Update" at bounding box center [258, 404] width 164 height 9
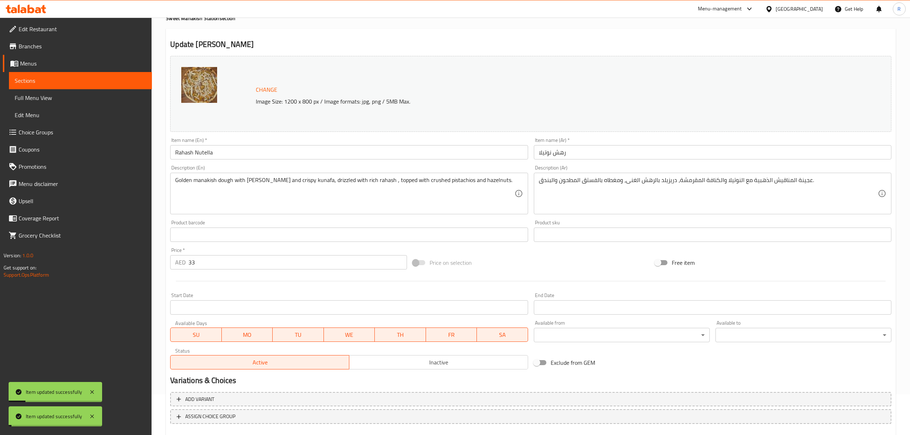
scroll to position [0, 0]
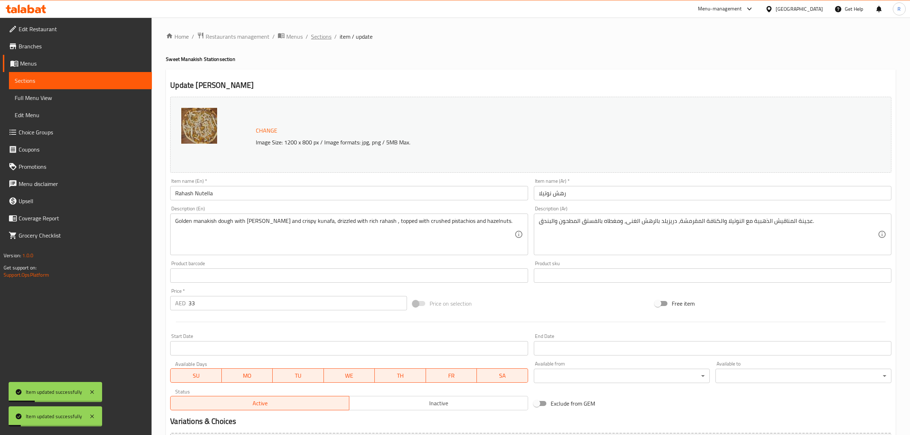
click at [325, 36] on span "Sections" at bounding box center [321, 36] width 20 height 9
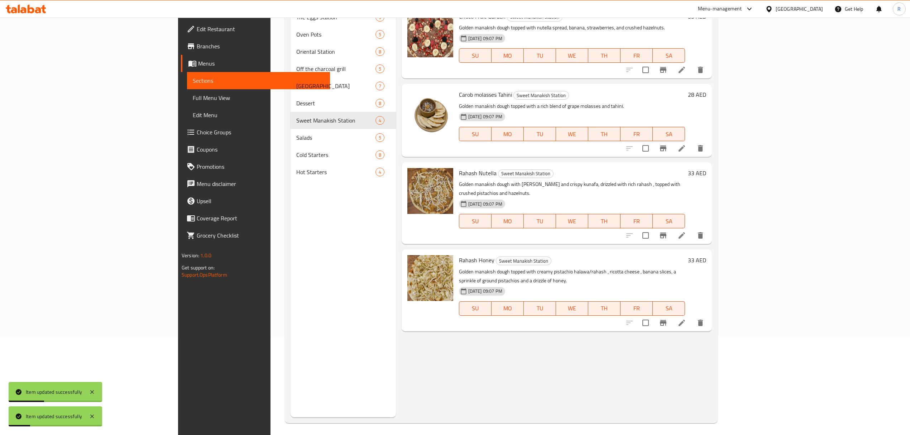
scroll to position [101, 0]
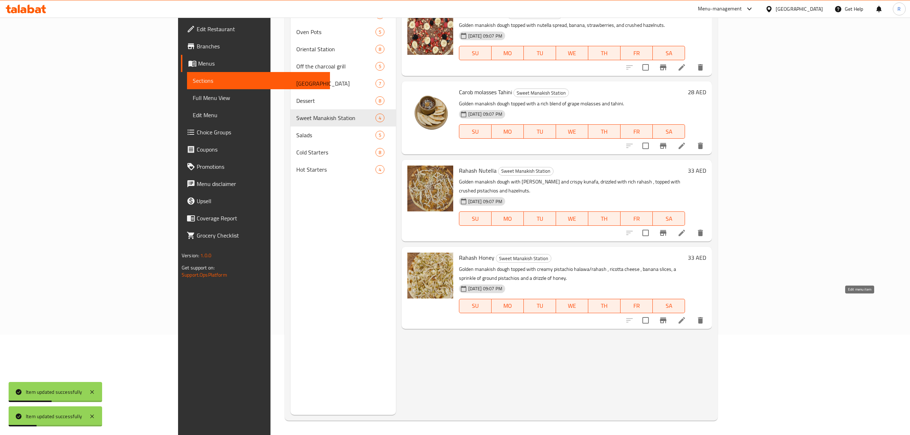
click at [686, 316] on icon at bounding box center [682, 320] width 9 height 9
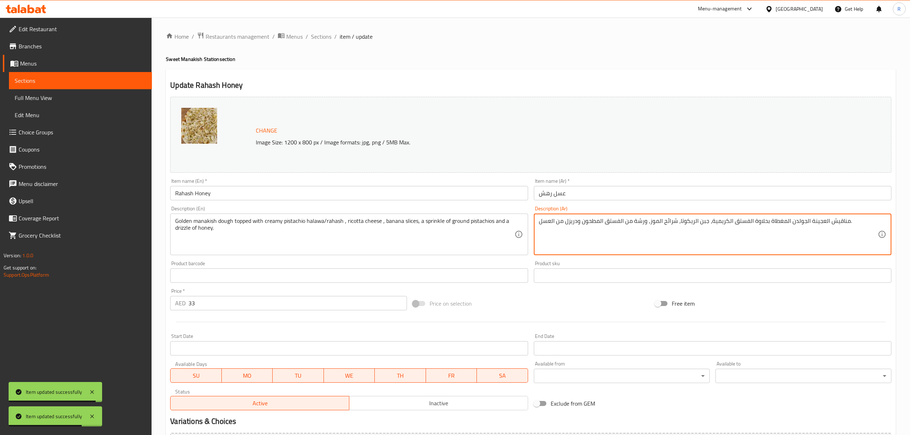
drag, startPoint x: 789, startPoint y: 221, endPoint x: 802, endPoint y: 220, distance: 13.0
click at [689, 244] on textarea "مناقيش العجينة الذهبية المغطاة بحلاوة الفستق الكريمية، جبن الريكوتا، شرائح المو…" at bounding box center [708, 235] width 339 height 34
click at [750, 221] on textarea "مناقيش العجينة الذهبية المغطاة بحلاوة الفستق الكريمية، جبن الريكوتا، شرائح المو…" at bounding box center [708, 235] width 339 height 34
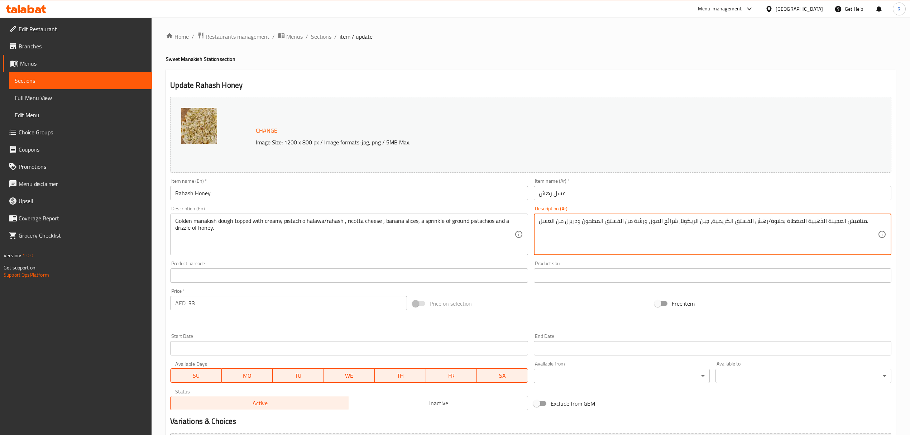
type textarea "مناقيش العجينة الذهبية المغطاة بحلاوة/رهش الفستق الكريمية، جبن الريكوتا، شرائح …"
click at [533, 302] on div "Price on selection" at bounding box center [531, 303] width 242 height 19
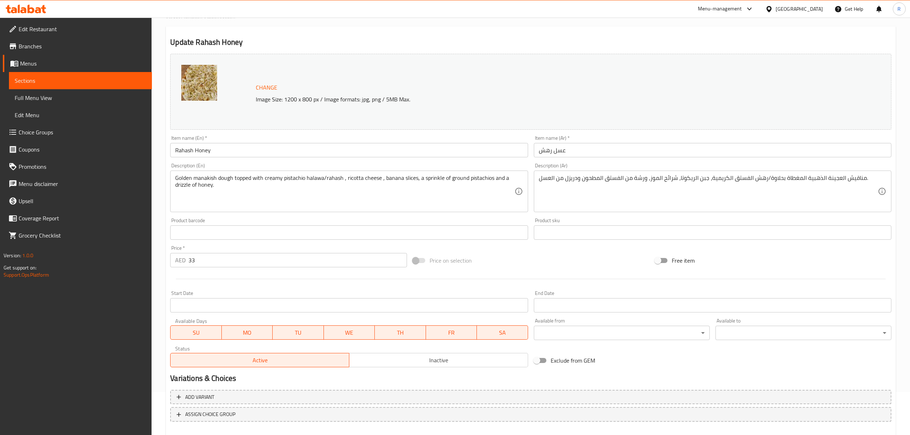
scroll to position [81, 0]
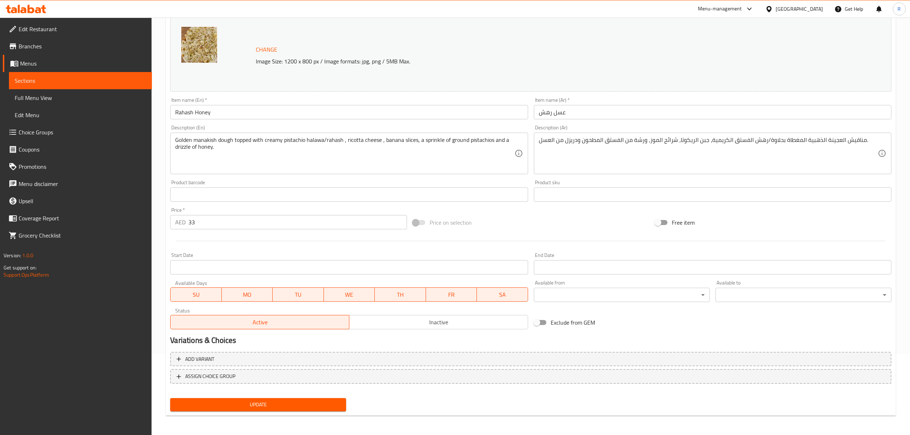
click at [314, 398] on button "Update" at bounding box center [258, 404] width 176 height 13
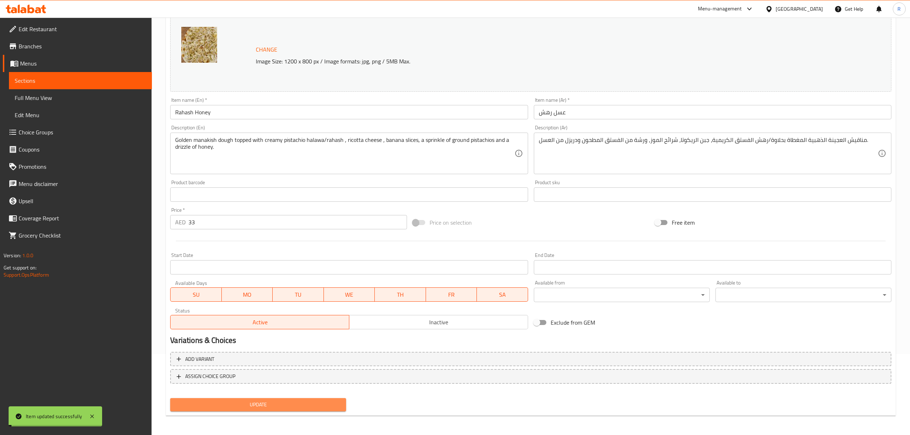
click at [314, 398] on button "Update" at bounding box center [258, 404] width 176 height 13
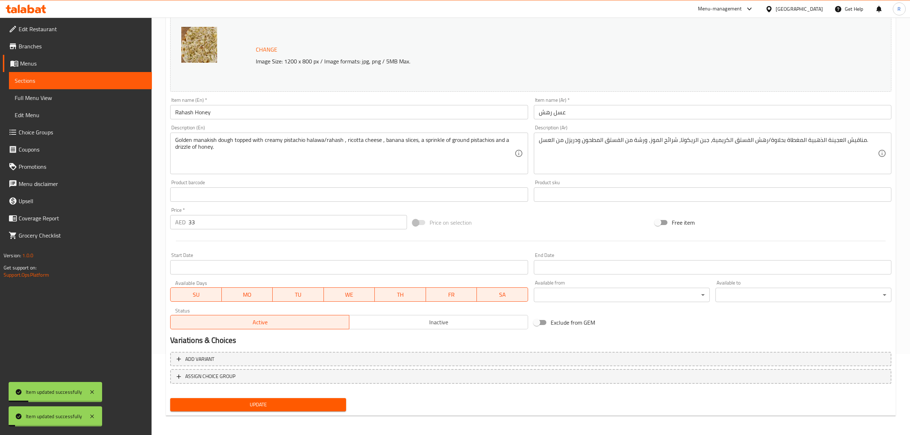
scroll to position [0, 0]
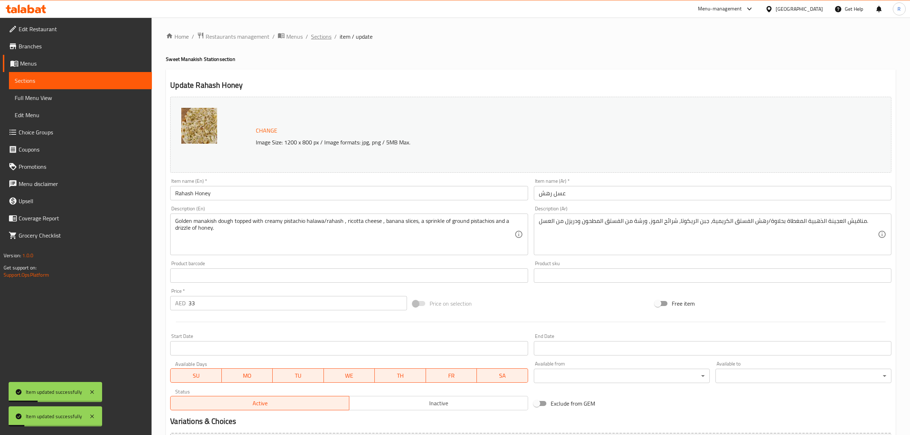
click at [319, 39] on span "Sections" at bounding box center [321, 36] width 20 height 9
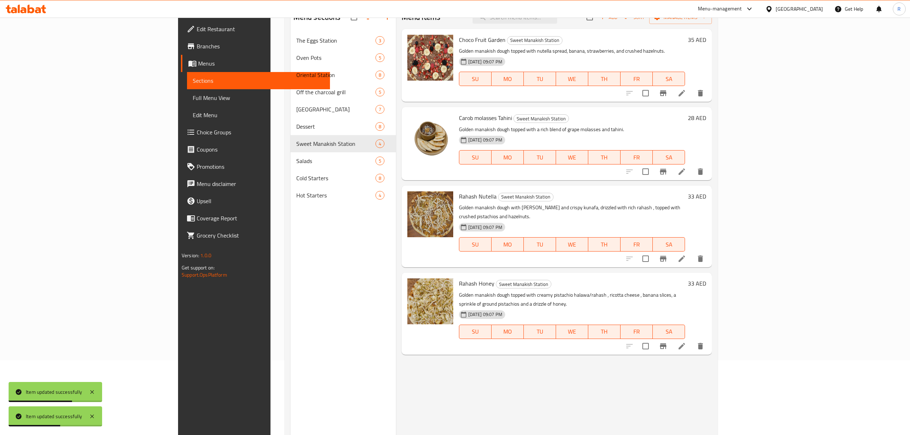
scroll to position [53, 0]
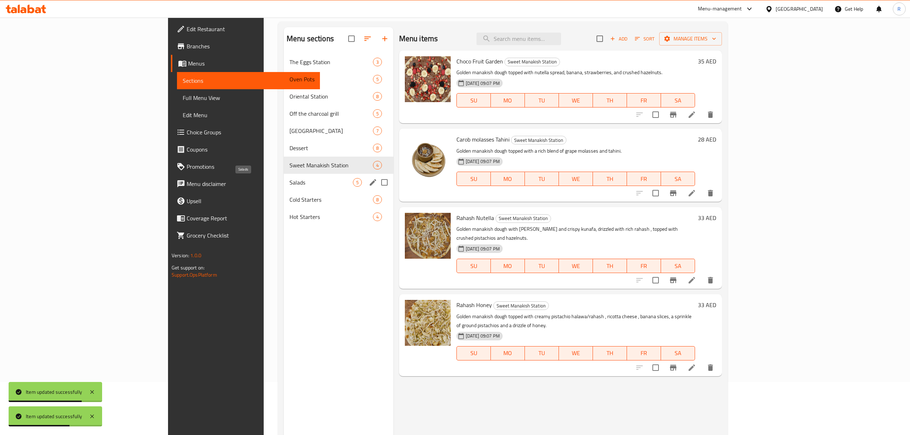
click at [290, 182] on span "Salads" at bounding box center [321, 182] width 63 height 9
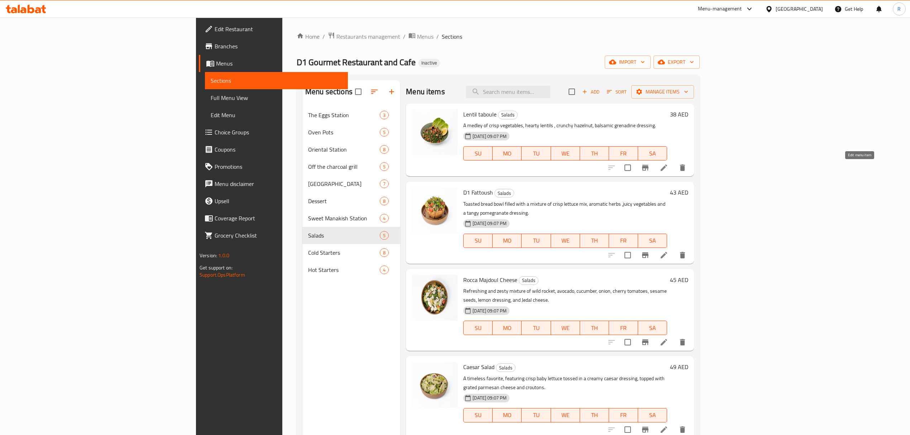
click at [668, 168] on icon at bounding box center [664, 167] width 9 height 9
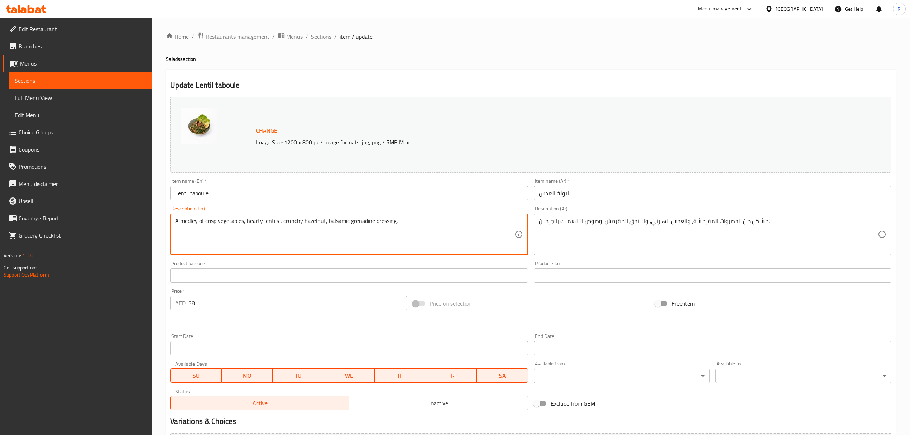
click at [264, 222] on textarea "A medley of crisp vegetables, hearty lentils , crunchy hazelnut, balsamic grena…" at bounding box center [344, 235] width 339 height 34
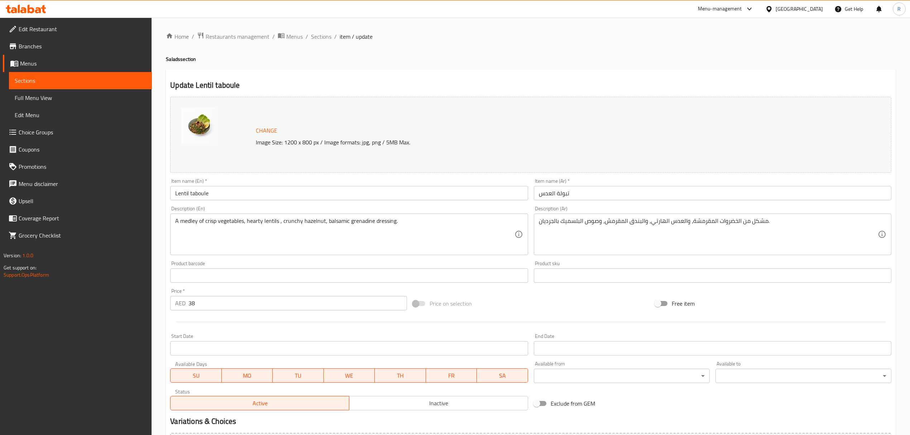
click at [179, 223] on textarea "A medley of crisp vegetables, hearty lentils , crunchy hazelnut, balsamic grena…" at bounding box center [344, 235] width 339 height 34
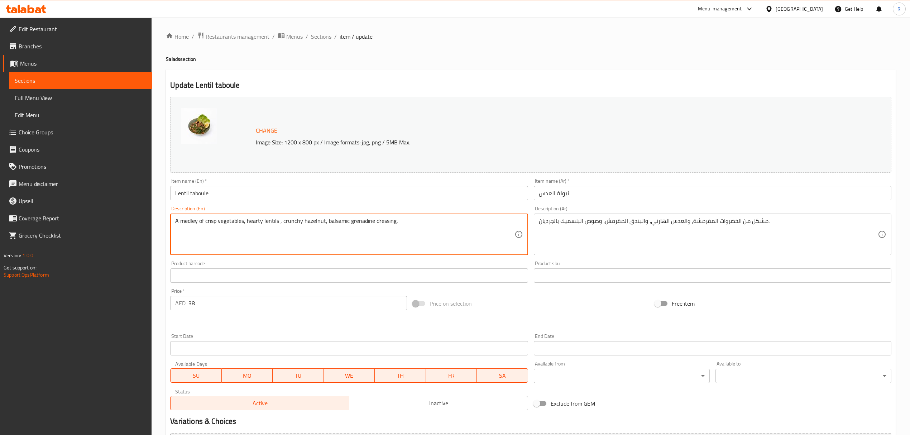
drag, startPoint x: 181, startPoint y: 223, endPoint x: 196, endPoint y: 223, distance: 15.4
click at [196, 223] on textarea "A medley of crisp vegetables, hearty lentils , crunchy hazelnut, balsamic grena…" at bounding box center [344, 235] width 339 height 34
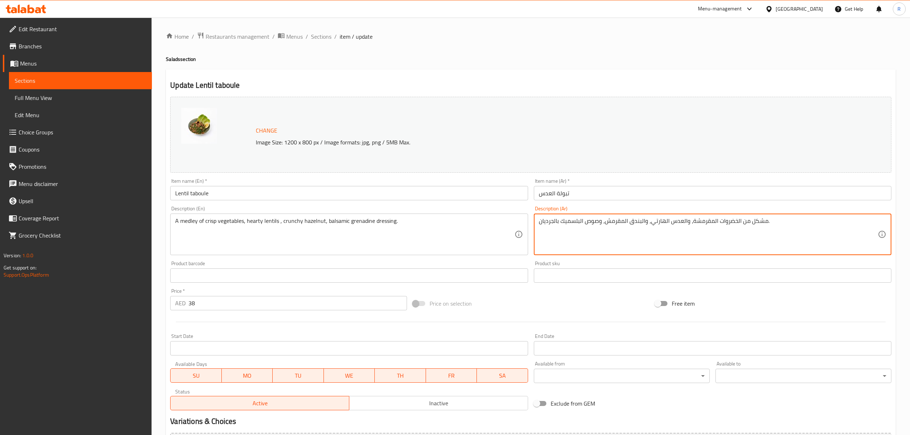
drag, startPoint x: 749, startPoint y: 223, endPoint x: 764, endPoint y: 220, distance: 16.0
click at [764, 233] on textarea "مشكل من الخضروات المقرمشة، والعدس الهارتي، والبندق المقرمش، وصوص البلسميك بالجر…" at bounding box center [708, 235] width 339 height 34
drag, startPoint x: 750, startPoint y: 223, endPoint x: 764, endPoint y: 221, distance: 14.0
click at [764, 221] on textarea "مشكل من الخضروات المقرمشة، والعدس الهارتي، والبندق المقرمش، وصوص البلسميك بالجر…" at bounding box center [708, 235] width 339 height 34
type textarea "تشكيلة من الخضروات المقرمشة، والعدس الهارتي، والبندق المقرمش، وصوص البلسميك بال…"
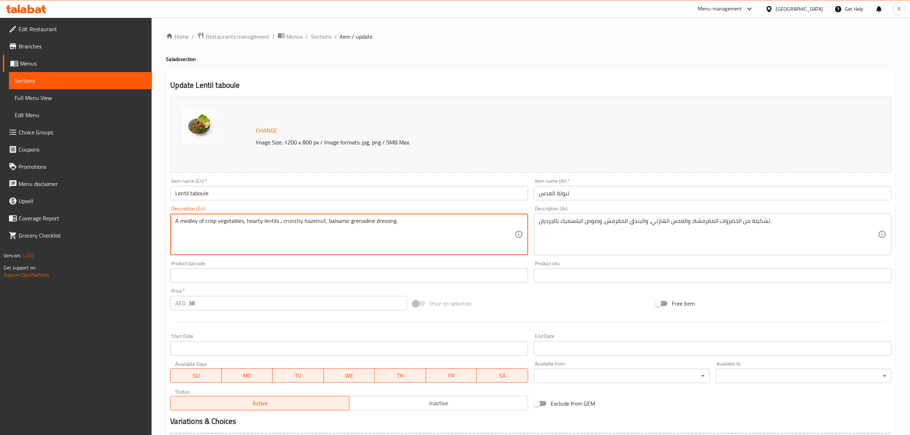
drag, startPoint x: 263, startPoint y: 220, endPoint x: 247, endPoint y: 222, distance: 15.9
type textarea "A medley of crisp vegetables, lentils , crunchy hazelnut, balsamic grenadine dr…"
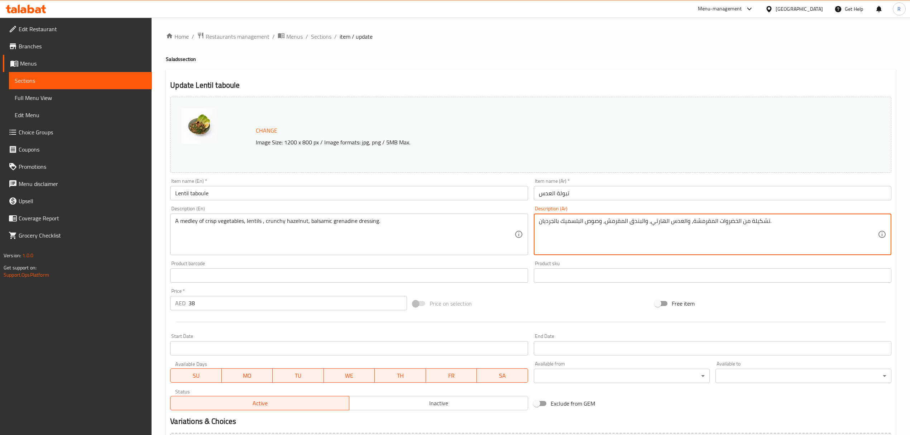
drag, startPoint x: 650, startPoint y: 221, endPoint x: 668, endPoint y: 222, distance: 17.9
type textarea "تشكيلة من الخضروات المقرمشة، والعدس ، والبندق المقرمش، وصوص البلسميك بالجرديان."
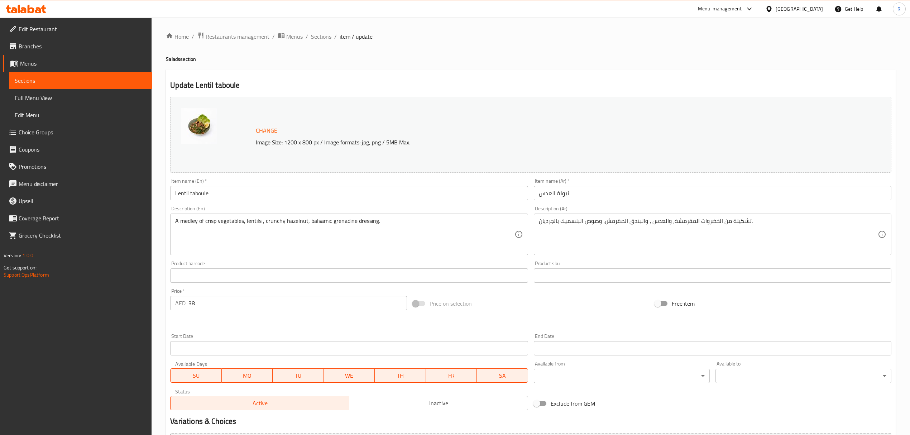
click at [529, 262] on div "Product barcode Product barcode" at bounding box center [348, 272] width 363 height 28
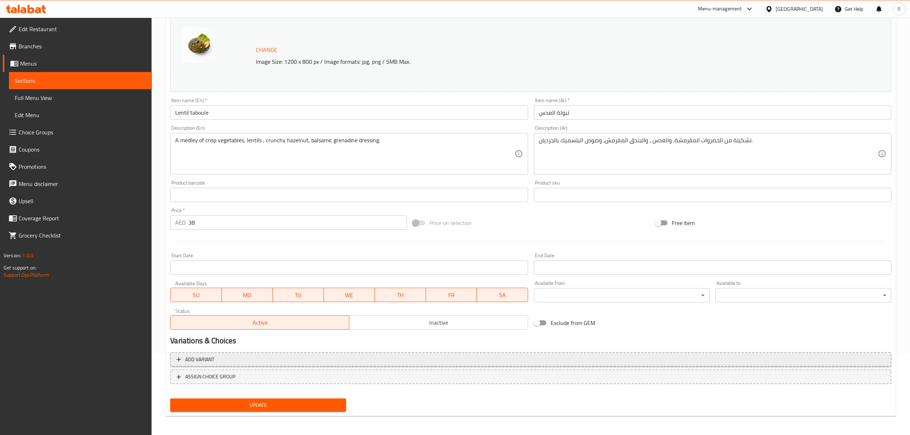
scroll to position [81, 0]
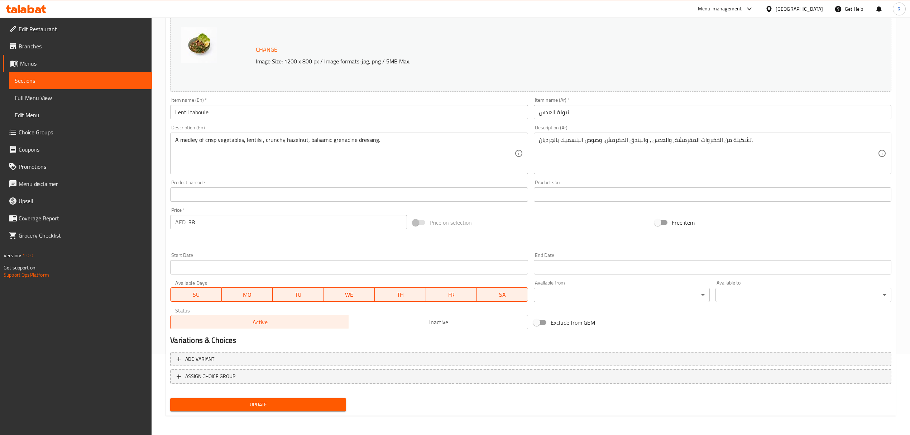
click at [325, 405] on span "Update" at bounding box center [258, 404] width 164 height 9
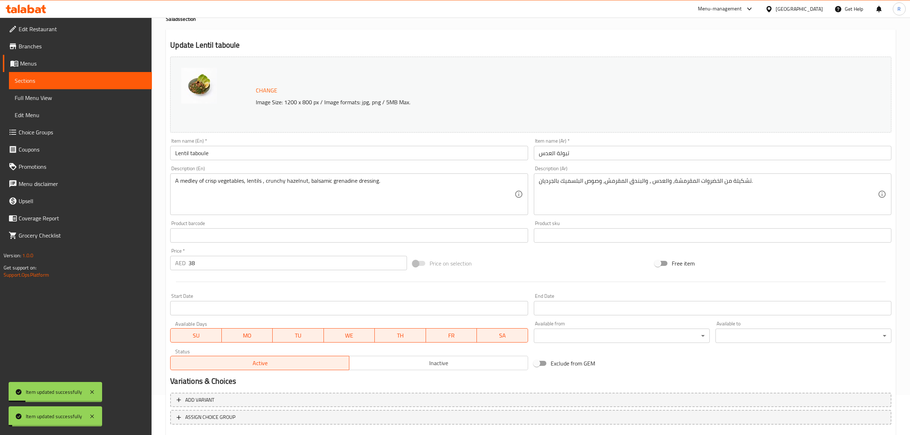
scroll to position [0, 0]
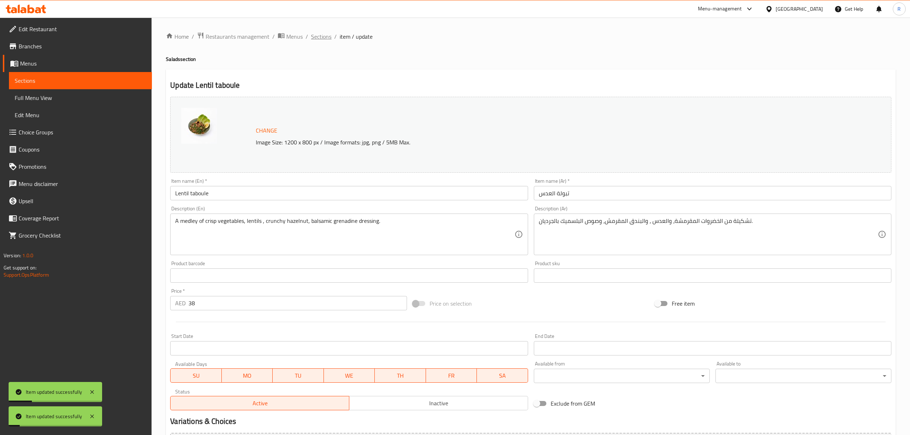
click at [323, 40] on span "Sections" at bounding box center [321, 36] width 20 height 9
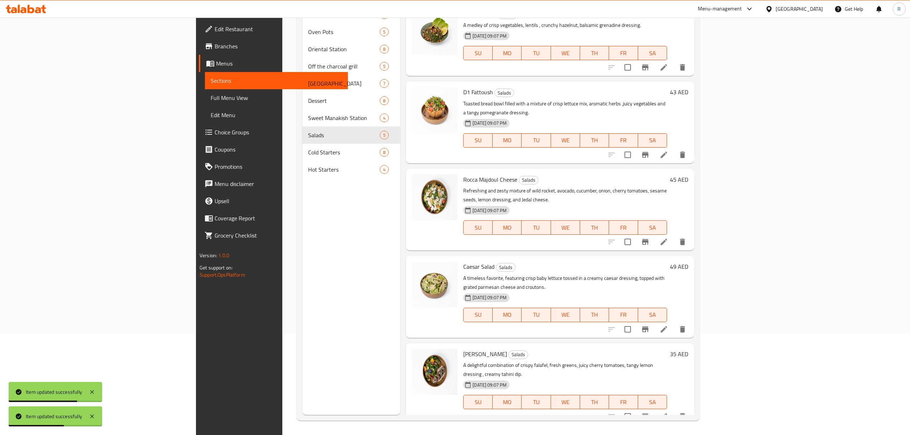
scroll to position [53, 0]
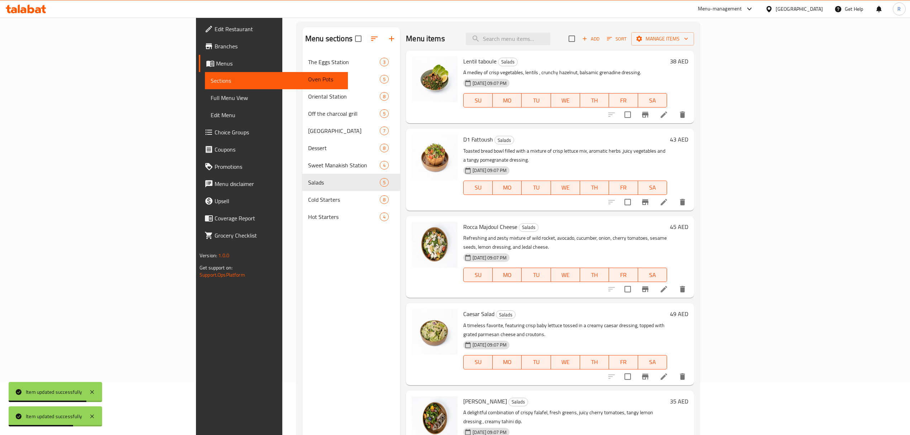
click at [668, 198] on icon at bounding box center [664, 202] width 9 height 9
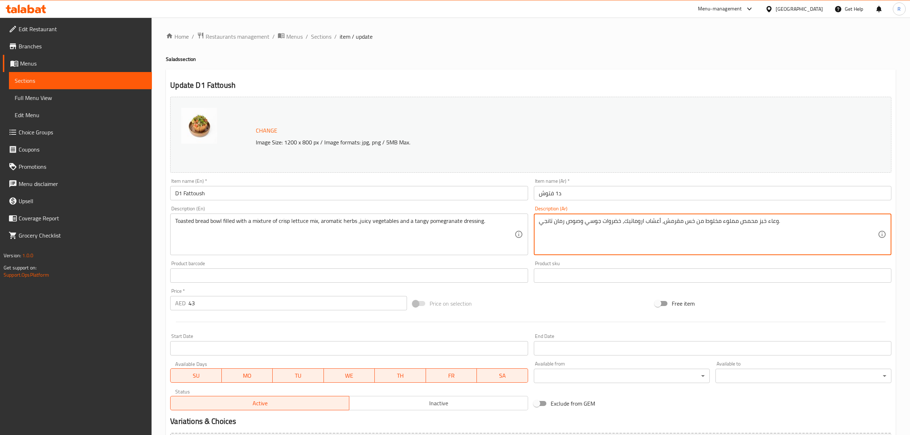
drag, startPoint x: 704, startPoint y: 223, endPoint x: 721, endPoint y: 218, distance: 17.5
click at [717, 236] on textarea "وعاء خبز محمص مملوء مخلوط من خس مقرمش، أعشاب اروماتيك، خضروات جوسي وصوص رمان تا…" at bounding box center [708, 235] width 339 height 34
drag, startPoint x: 703, startPoint y: 222, endPoint x: 720, endPoint y: 220, distance: 17.0
click at [720, 220] on textarea "وعاء خبز محمص مملوء مخلوط من خس مقرمش، أعشاب اروماتيك، خضروات جوسي وصوص رمان تا…" at bounding box center [708, 235] width 339 height 34
click at [667, 231] on textarea "وعاء خبز محمص مملوء بخليط من خس مقرمش، أعشاب اروماتيك، خضروات جوسي وصوص رمان تا…" at bounding box center [708, 235] width 339 height 34
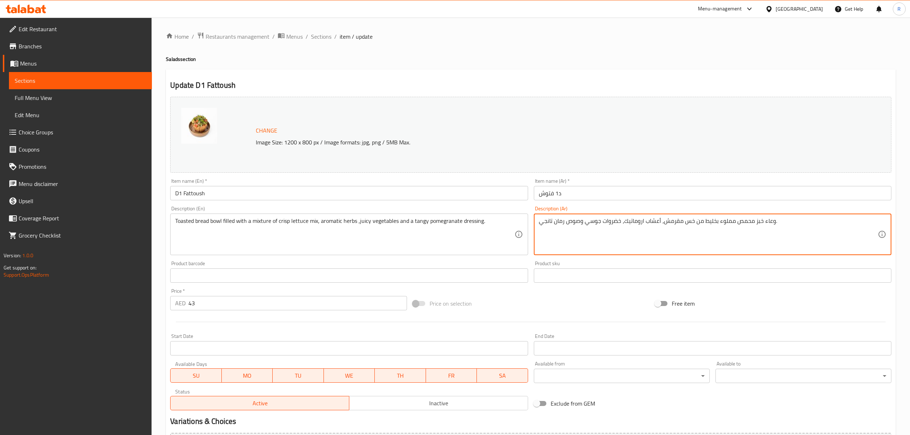
click at [702, 223] on textarea "وعاء خبز محمص مملوء بخليط من خس مقرمش، أعشاب اروماتيك، خضروات جوسي وصوص رمان تا…" at bounding box center [708, 235] width 339 height 34
type textarea "وعاء خبز محمص مملوء بخليط مشكل من خس مقرمش، أعشاب اروماتيك، خضروات جوسي وصوص رم…"
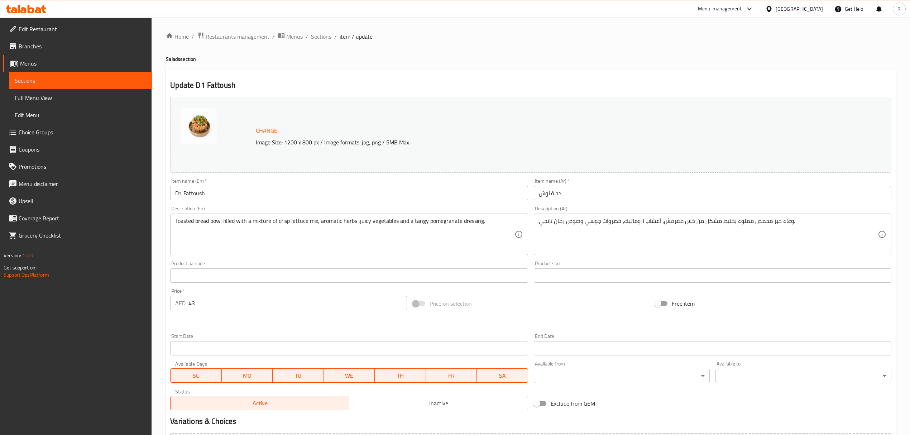
click at [525, 257] on div "Description (En) Toasted bread bowl filled with a mixture of crisp lettuce mix,…" at bounding box center [348, 230] width 363 height 55
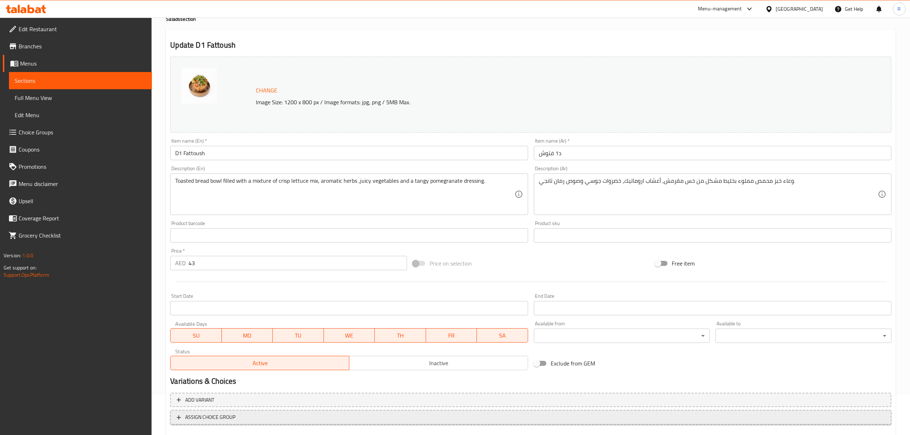
scroll to position [81, 0]
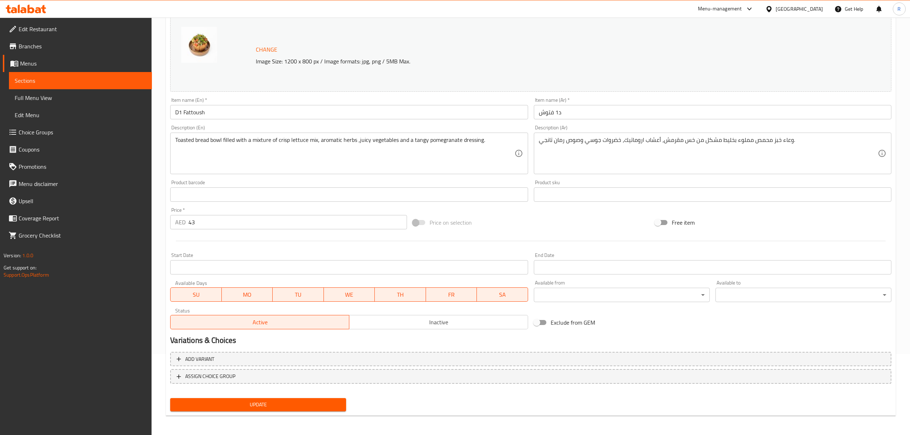
click at [333, 411] on div "Update" at bounding box center [258, 404] width 182 height 19
click at [334, 407] on span "Update" at bounding box center [258, 404] width 164 height 9
click at [336, 406] on span "Update" at bounding box center [258, 404] width 164 height 9
click at [560, 114] on input "د1 فتوش" at bounding box center [713, 112] width 358 height 14
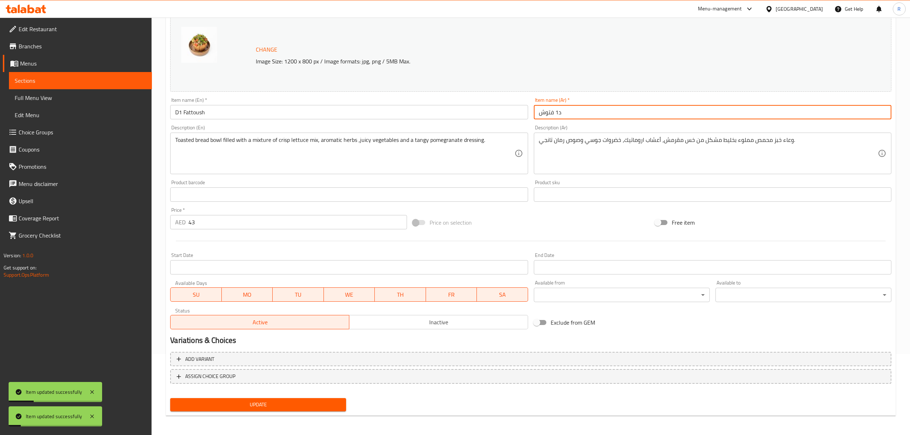
click at [560, 115] on input "د1 فتوش" at bounding box center [713, 112] width 358 height 14
click at [558, 115] on input "د1 فتوش" at bounding box center [713, 112] width 358 height 14
click at [575, 116] on input "د1 فتوش" at bounding box center [713, 112] width 358 height 14
click at [557, 115] on input "د1 فتوش" at bounding box center [713, 112] width 358 height 14
type input "دى1 فتوش"
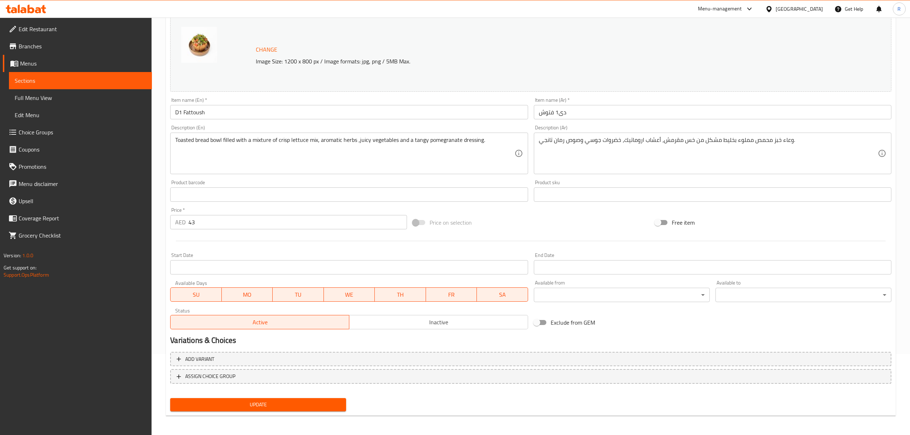
click at [529, 216] on div "Price on selection" at bounding box center [531, 222] width 242 height 19
click at [339, 408] on span "Update" at bounding box center [258, 404] width 164 height 9
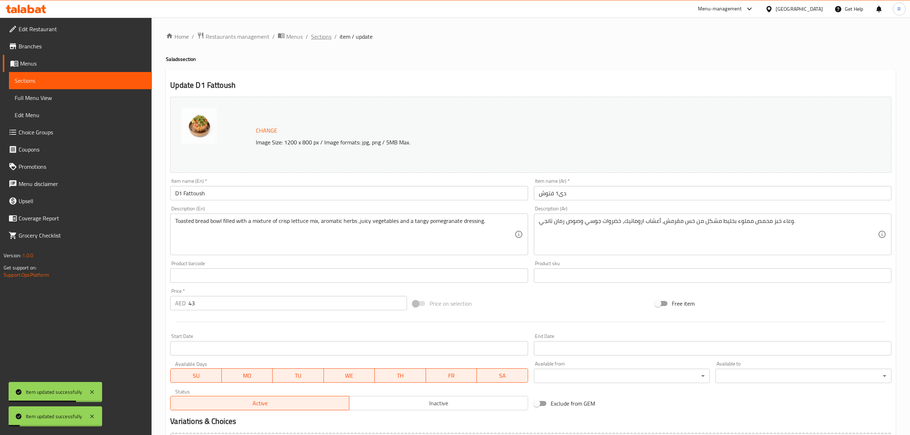
click at [316, 41] on span "Sections" at bounding box center [321, 36] width 20 height 9
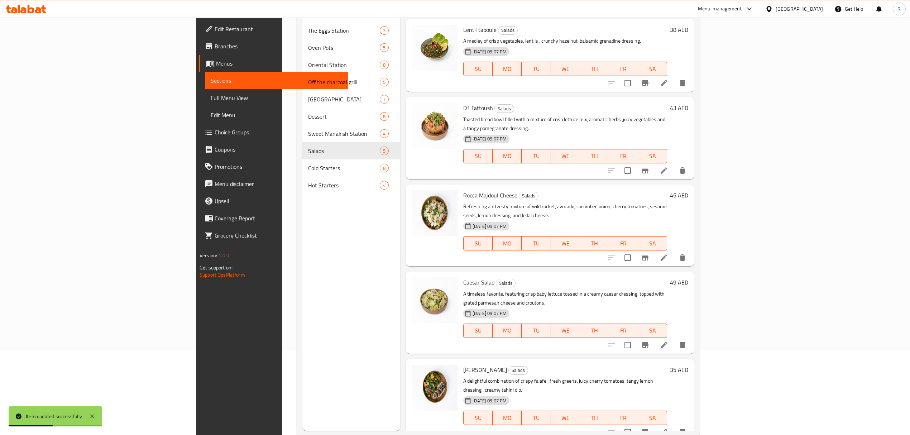
scroll to position [95, 0]
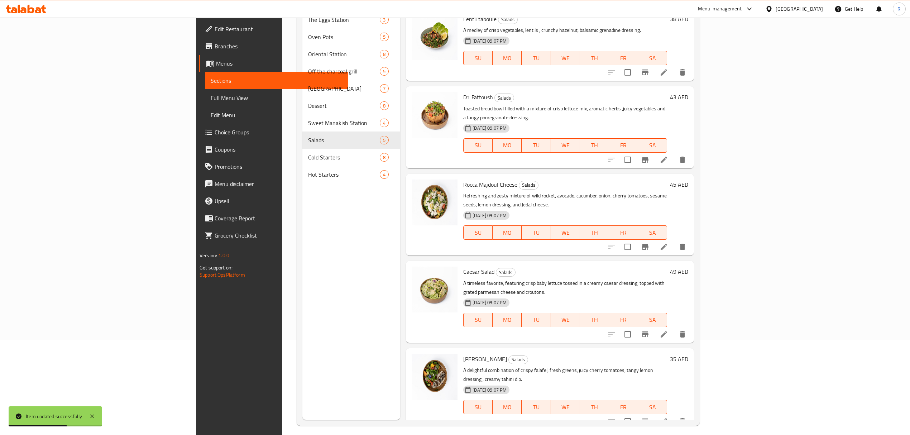
click at [674, 240] on li at bounding box center [664, 246] width 20 height 13
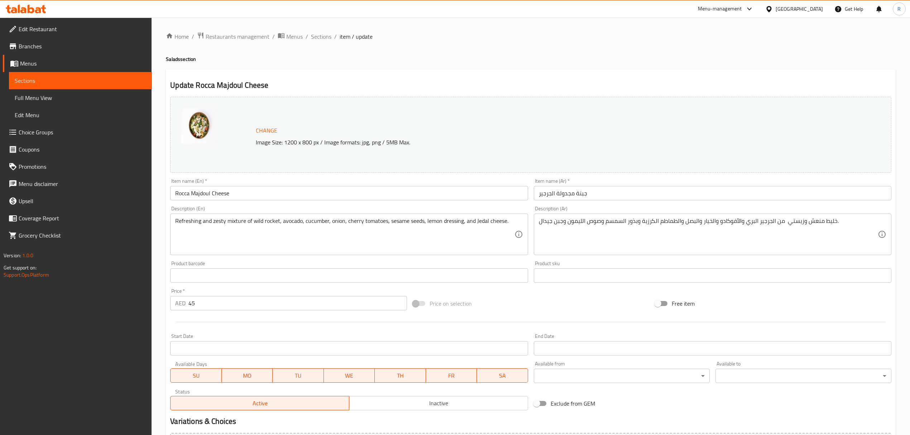
click at [528, 264] on div "Product barcode Product barcode" at bounding box center [348, 272] width 363 height 28
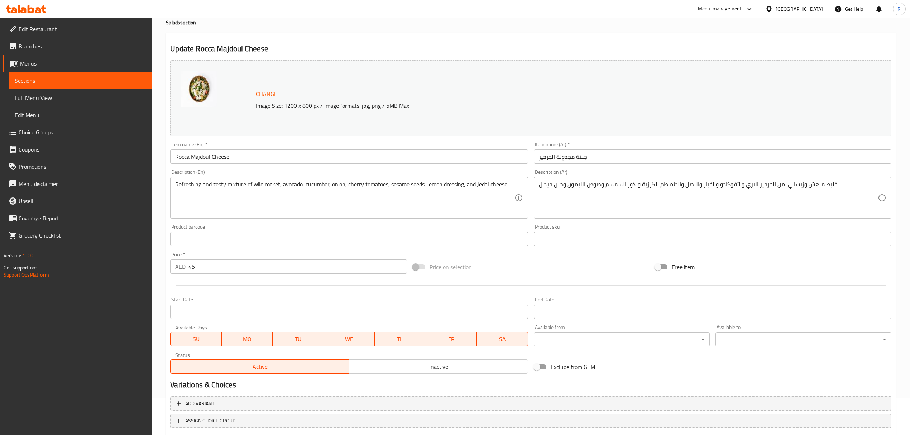
scroll to position [81, 0]
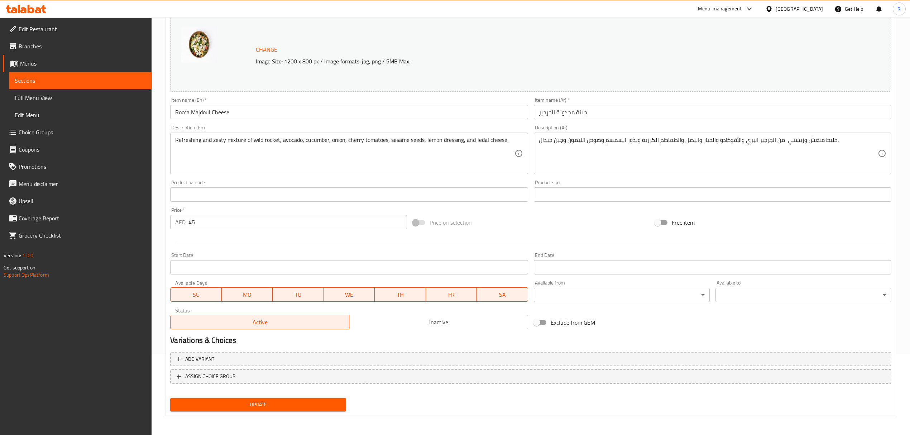
click at [327, 400] on span "Update" at bounding box center [258, 404] width 164 height 9
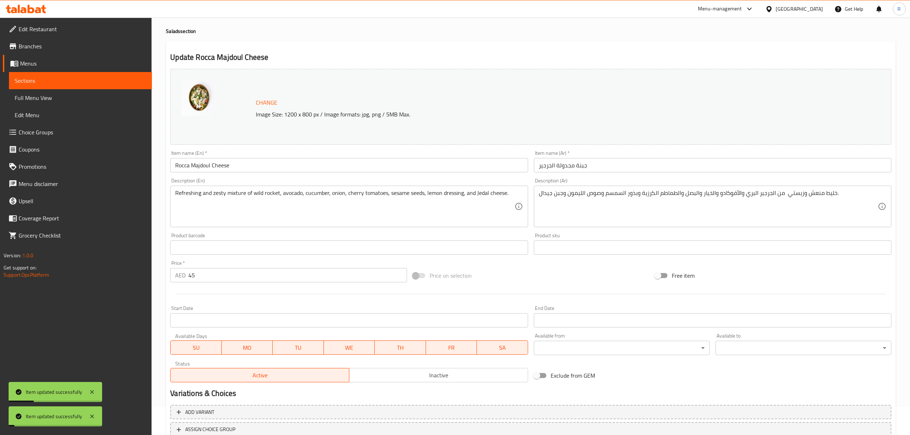
scroll to position [0, 0]
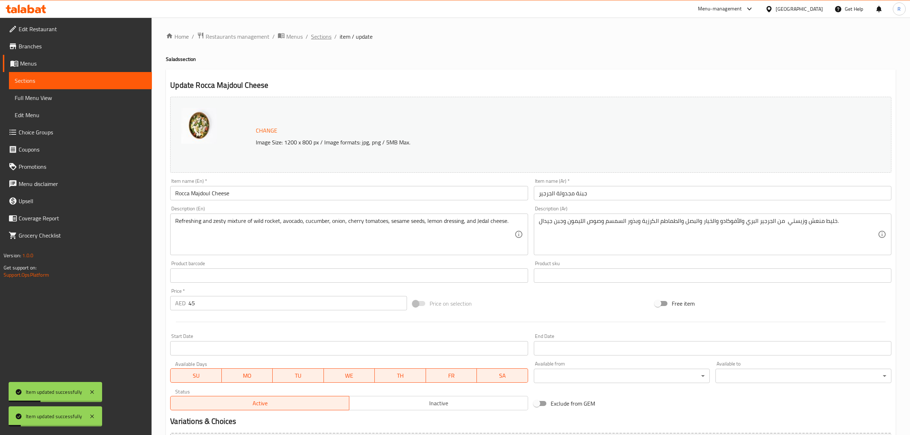
click at [320, 41] on span "Sections" at bounding box center [321, 36] width 20 height 9
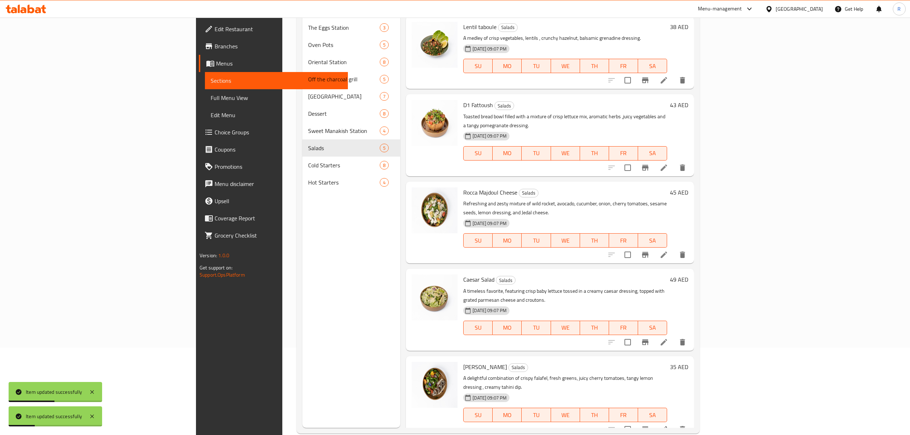
scroll to position [101, 0]
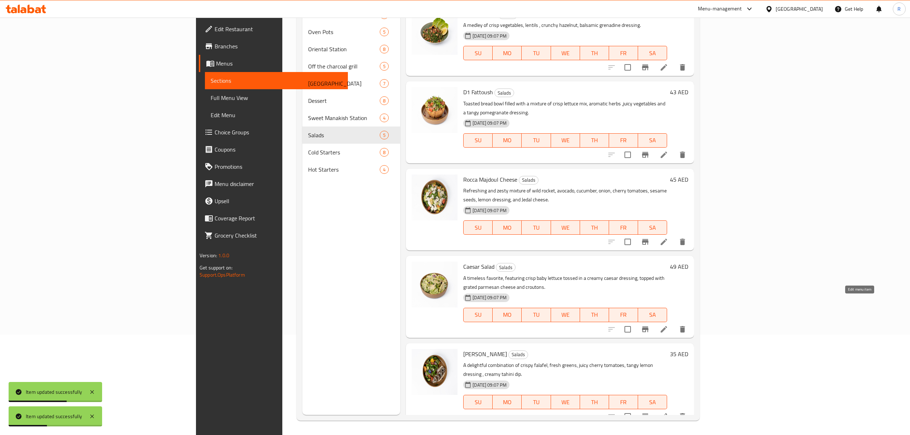
click at [667, 326] on icon at bounding box center [664, 329] width 6 height 6
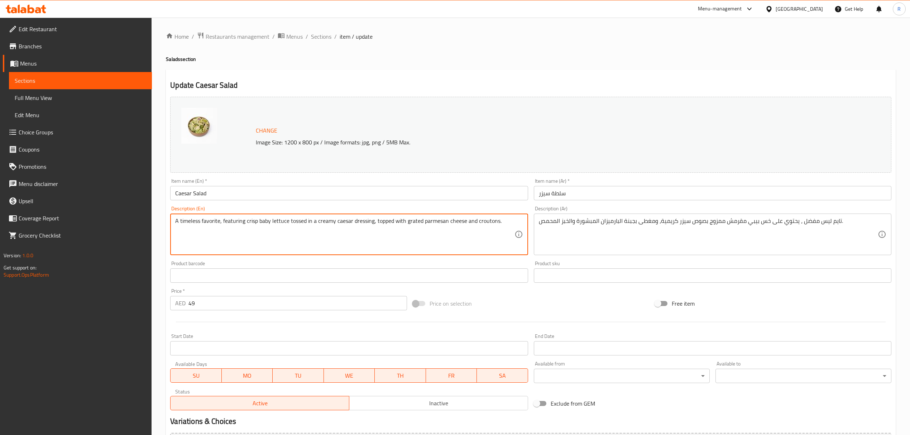
drag, startPoint x: 180, startPoint y: 221, endPoint x: 200, endPoint y: 218, distance: 20.6
click at [200, 218] on textarea "A timeless favorite, featuring crisp baby lettuce tossed in a creamy caesar dre…" at bounding box center [344, 235] width 339 height 34
drag, startPoint x: 178, startPoint y: 221, endPoint x: 191, endPoint y: 221, distance: 12.6
click at [191, 221] on textarea "A timeless favorite, featuring crisp baby lettuce tossed in a creamy caesar dre…" at bounding box center [344, 235] width 339 height 34
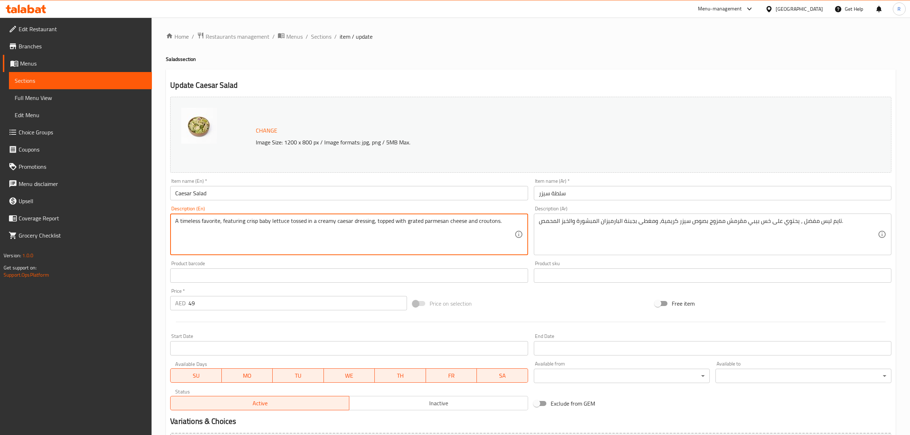
drag, startPoint x: 180, startPoint y: 223, endPoint x: 200, endPoint y: 221, distance: 19.8
click at [200, 221] on textarea "A timeless favorite, featuring crisp baby lettuce tossed in a creamy caesar dre…" at bounding box center [344, 235] width 339 height 34
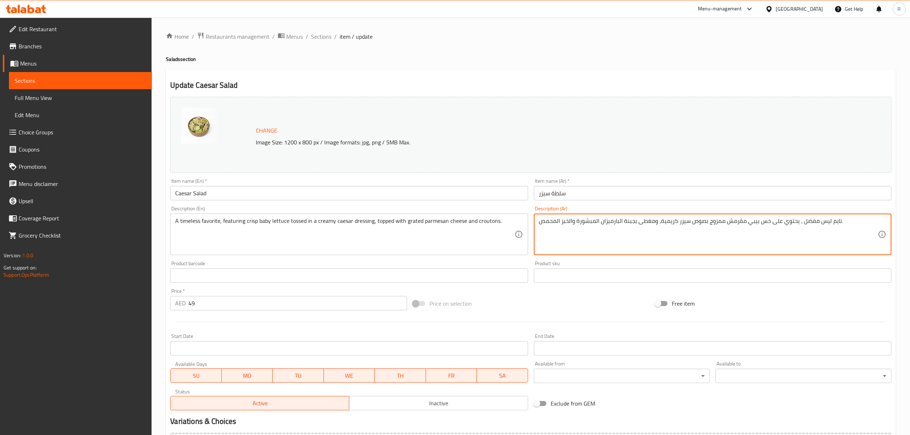
drag, startPoint x: 748, startPoint y: 223, endPoint x: 757, endPoint y: 224, distance: 9.1
click at [753, 223] on textarea "تايم ليس مفضل ، يحتوي على خس بيبي مقرمش ممزوج بصوص سيزر كريمية، ومغطى بجبنة الب…" at bounding box center [708, 235] width 339 height 34
click at [760, 224] on textarea "تايم ليس مفضل ، يحتوي على خس بيبي مقرمش ممزوج بصوص سيزر كريمية، ومغطى بجبنة الب…" at bounding box center [708, 235] width 339 height 34
drag, startPoint x: 748, startPoint y: 224, endPoint x: 758, endPoint y: 223, distance: 10.1
click at [758, 223] on textarea "تايم ليس مفضل ، يحتوي على خس بيبي مقرمش ممزوج بصوص سيزر كريمية، ومغطى بجبنة الب…" at bounding box center [708, 235] width 339 height 34
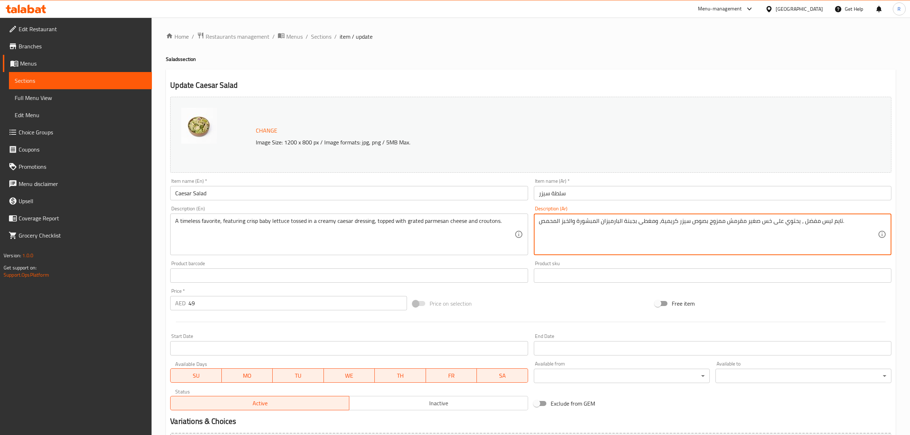
drag, startPoint x: 708, startPoint y: 223, endPoint x: 721, endPoint y: 221, distance: 13.0
click at [721, 221] on textarea "تايم ليس مفضل ، يحتوي على خس صغير مقرمش ممزوج بصوص سيزر كريمية، ومغطى بجبنة الب…" at bounding box center [708, 235] width 339 height 34
type textarea "تايم ليس مفضل ، يحتوي على خس صغير مقرمش مغموس بصوص سيزر كريمية، ومغطى بجبنة الب…"
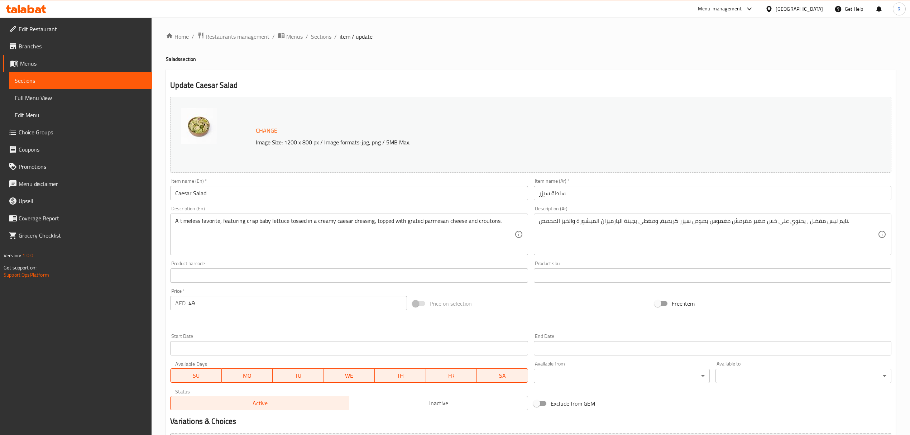
click at [532, 261] on div "Product sku Product sku" at bounding box center [712, 272] width 363 height 28
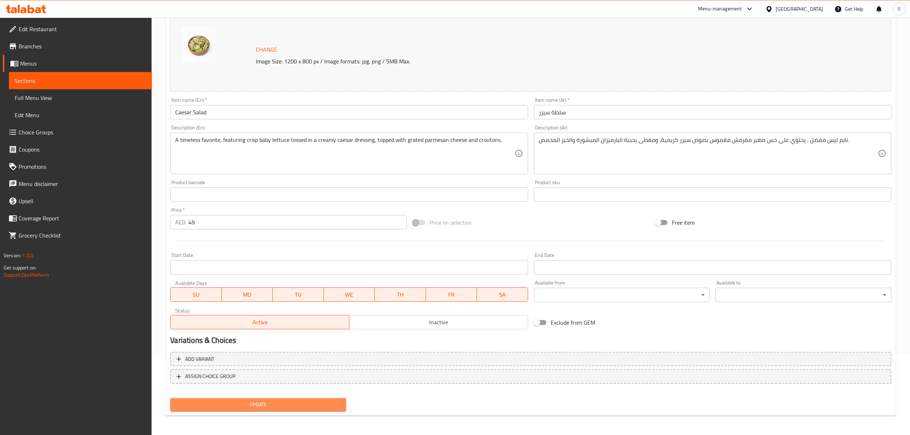
click at [313, 403] on span "Update" at bounding box center [258, 404] width 164 height 9
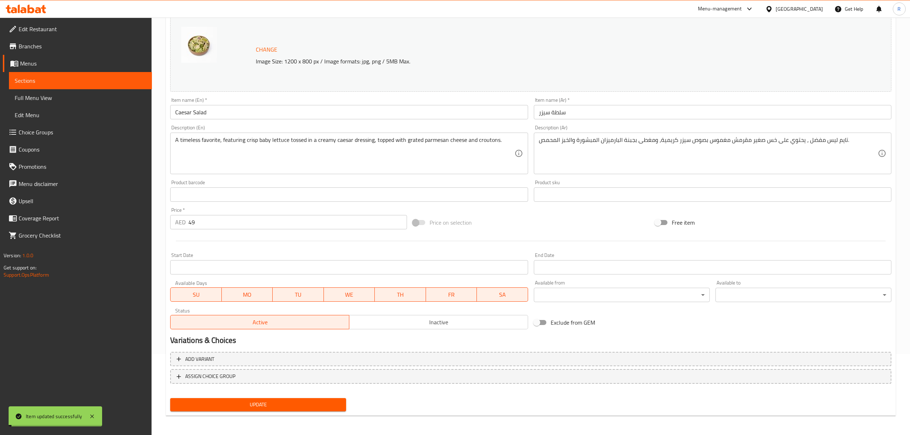
click at [313, 403] on span "Update" at bounding box center [258, 404] width 164 height 9
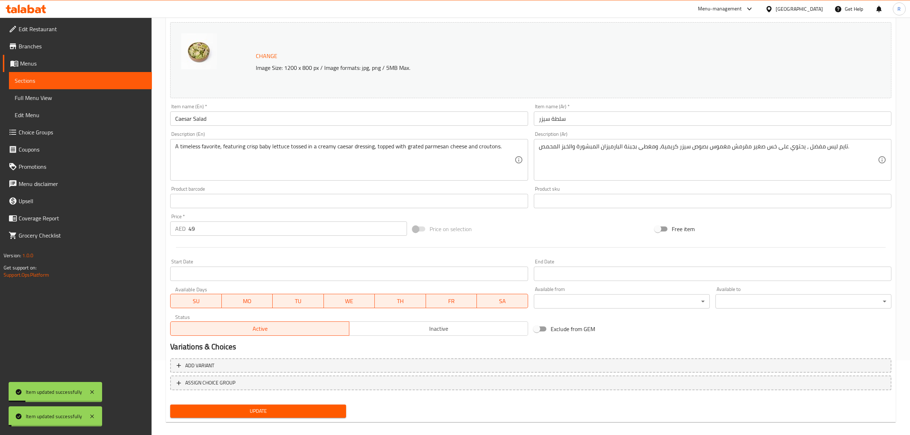
scroll to position [0, 0]
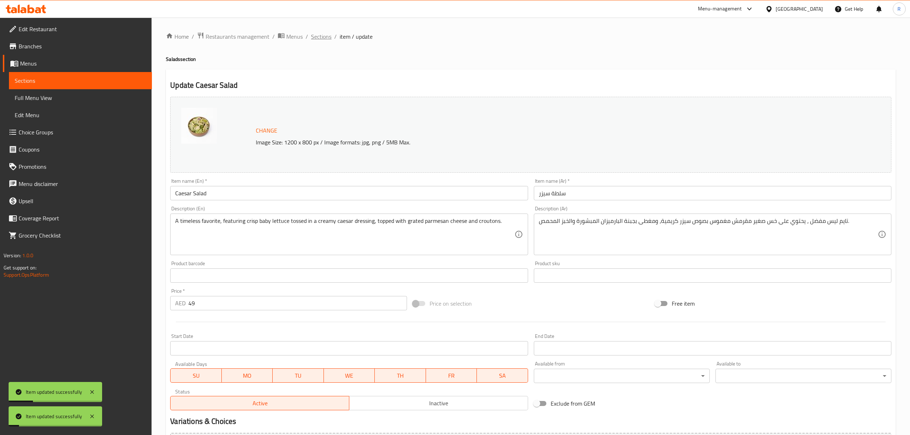
click at [320, 34] on span "Sections" at bounding box center [321, 36] width 20 height 9
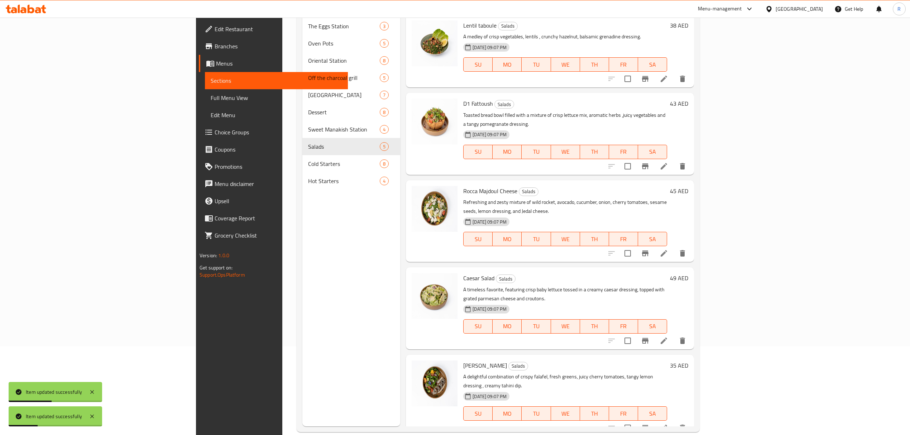
scroll to position [101, 0]
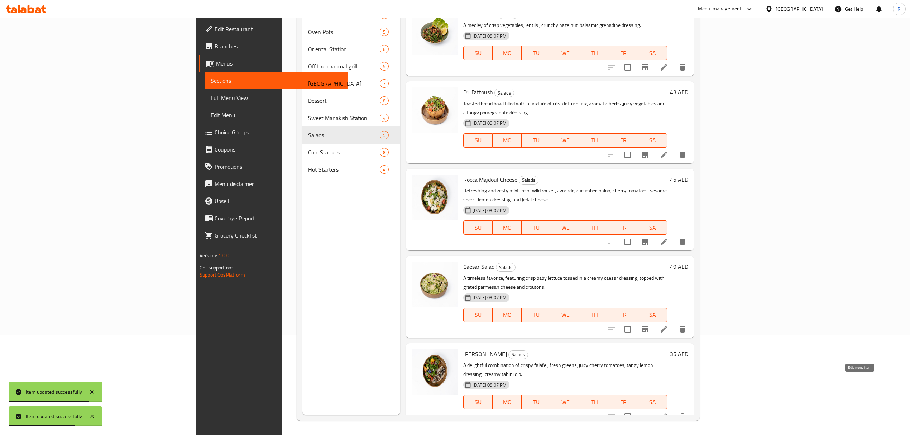
click at [668, 412] on icon at bounding box center [664, 416] width 9 height 9
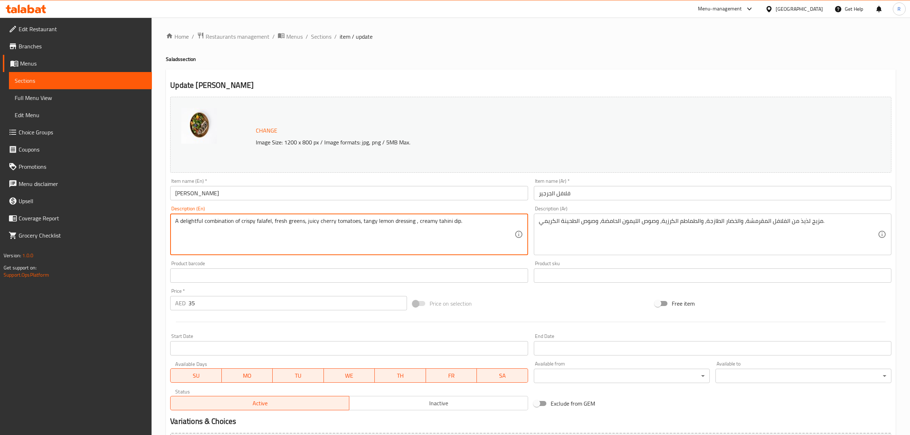
drag, startPoint x: 204, startPoint y: 221, endPoint x: 189, endPoint y: 221, distance: 14.4
click at [206, 234] on textarea "A delightful combination of crispy falafel, fresh greens, juicy cherry tomatoes…" at bounding box center [344, 235] width 339 height 34
drag, startPoint x: 204, startPoint y: 220, endPoint x: 173, endPoint y: 224, distance: 31.5
click at [173, 224] on div "A delightful combination of crispy falafel, fresh greens, juicy cherry tomatoes…" at bounding box center [349, 235] width 358 height 42
type textarea "combination of crispy falafel, fresh greens, juicy cherry tomatoes, tangy lemon…"
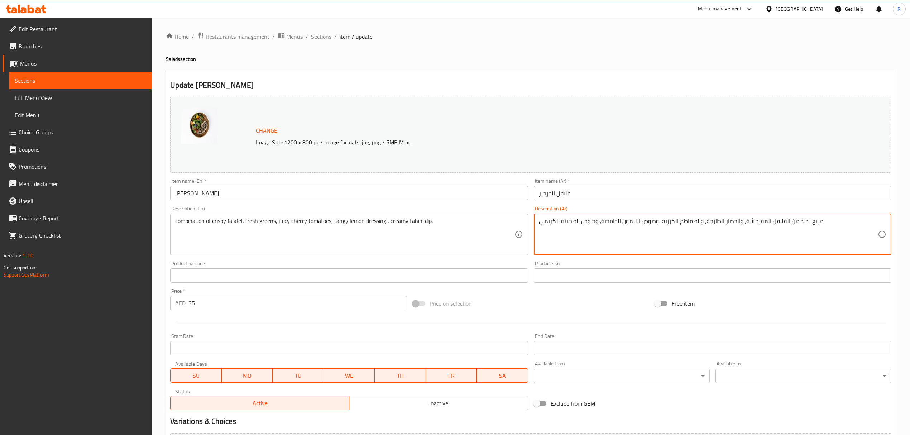
drag, startPoint x: 796, startPoint y: 223, endPoint x: 807, endPoint y: 221, distance: 11.6
click at [782, 228] on textarea "مزيج من الفلافل المقرمشة، والخضار الطازجة، والطماطم الكرزية، وصوص الليمون الحام…" at bounding box center [708, 235] width 339 height 34
click at [660, 223] on textarea "مزيج من الفلافل المقرمشة، والخضار الطازجة، والطماطم الكرزية، وصوص الليمون الحام…" at bounding box center [708, 235] width 339 height 34
drag, startPoint x: 600, startPoint y: 220, endPoint x: 616, endPoint y: 219, distance: 15.8
click at [616, 219] on textarea "مزيج من الفلافل المقرمشة، والخضار الطازجة، والطماطم الكرزية جوسى، وصوص الليمون …" at bounding box center [708, 235] width 339 height 34
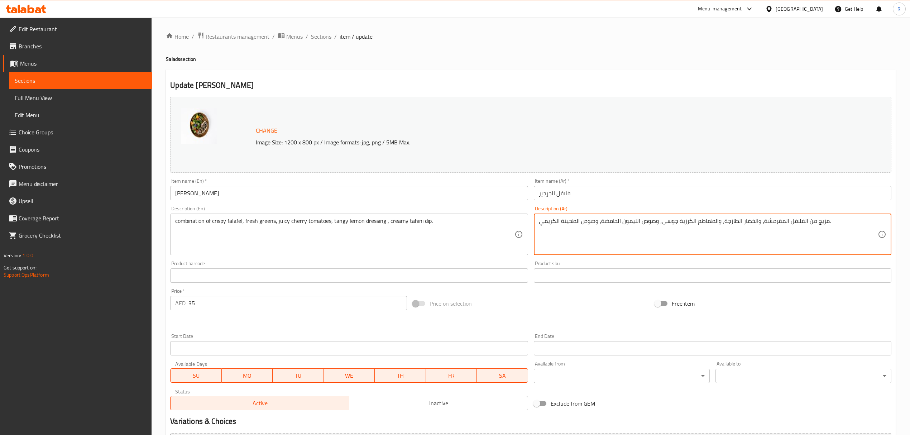
click at [618, 231] on textarea "مزيج من الفلافل المقرمشة، والخضار الطازجة، والطماطم الكرزية جوسى، وصوص الليمون …" at bounding box center [708, 235] width 339 height 34
drag, startPoint x: 601, startPoint y: 221, endPoint x: 617, endPoint y: 218, distance: 16.9
click at [617, 218] on textarea "مزيج من الفلافل المقرمشة، والخضار الطازجة، والطماطم الكرزية جوسى، وصوص الليمون …" at bounding box center [708, 235] width 339 height 34
type textarea "مزيج من الفلافل المقرمشة، والخضار الطازجة، والطماطم الكرزية جوسى، وصوص الليمون …"
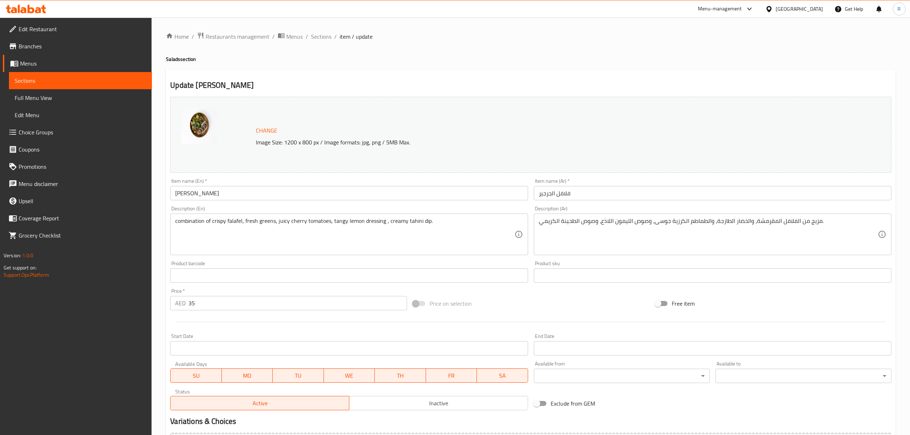
click at [528, 260] on div "Product barcode Product barcode" at bounding box center [348, 272] width 363 height 28
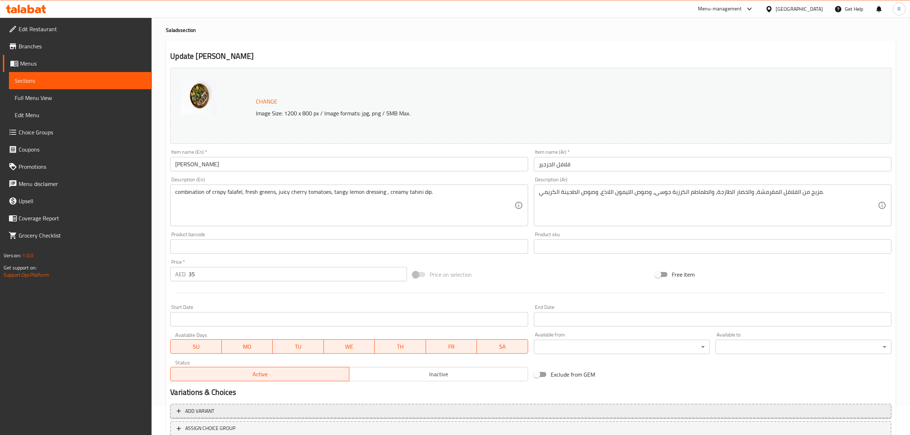
scroll to position [81, 0]
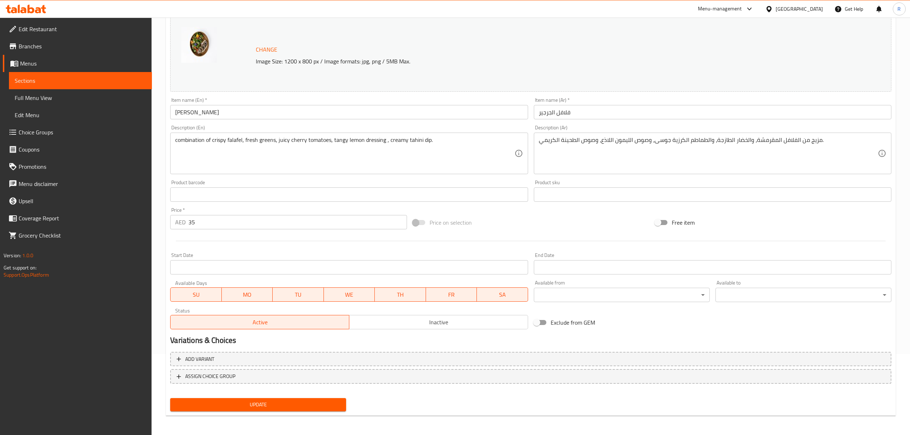
click at [330, 407] on span "Update" at bounding box center [258, 404] width 164 height 9
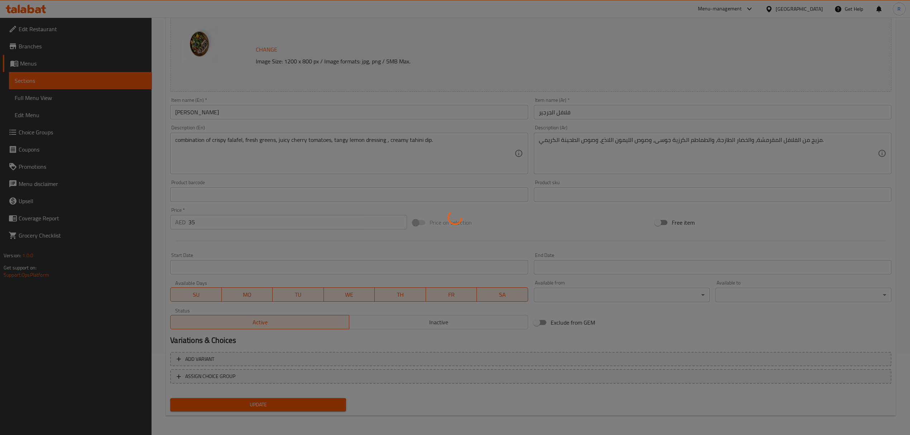
click at [277, 408] on div at bounding box center [455, 217] width 910 height 435
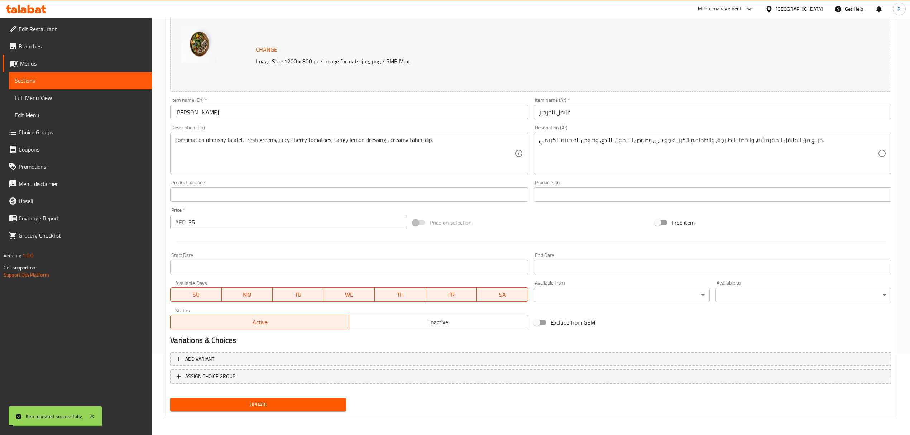
click at [277, 407] on span "Update" at bounding box center [258, 404] width 164 height 9
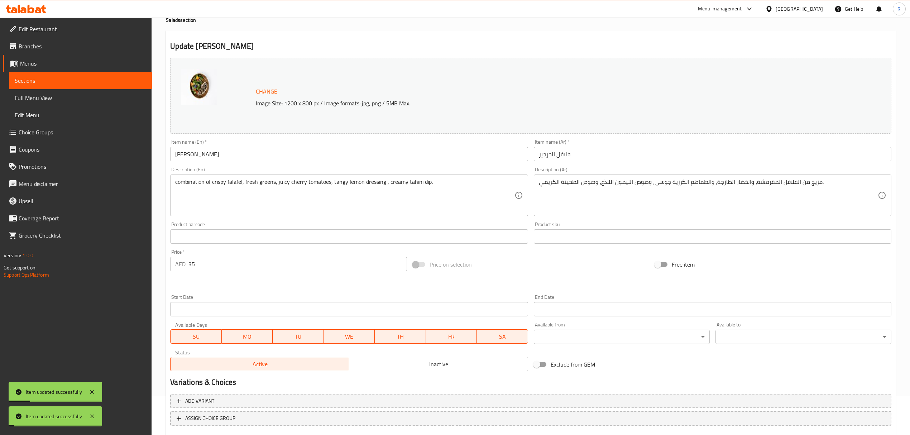
scroll to position [0, 0]
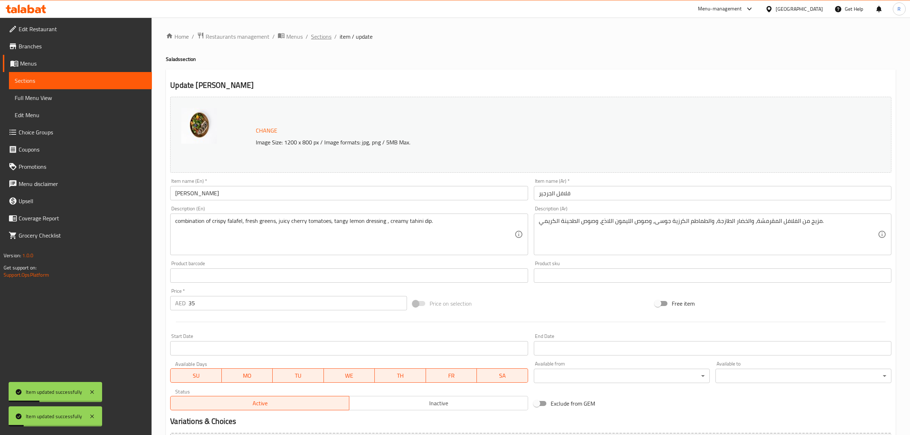
click at [315, 34] on span "Sections" at bounding box center [321, 36] width 20 height 9
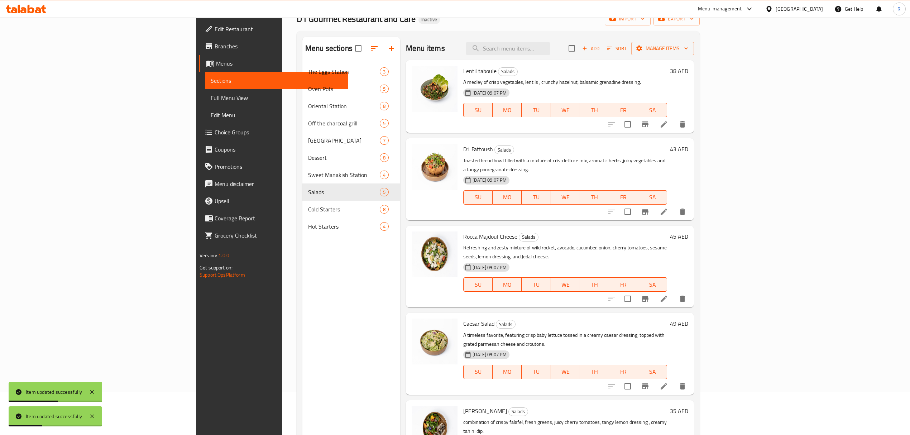
scroll to position [101, 0]
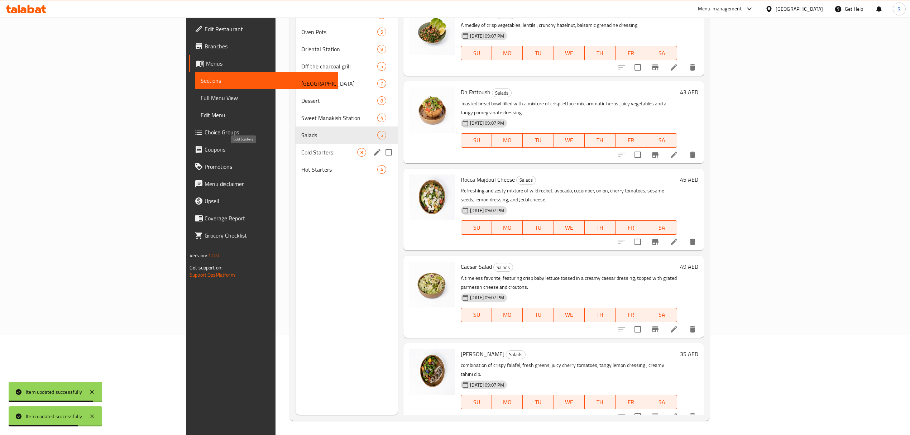
click at [301, 150] on span "Cold Starters" at bounding box center [329, 152] width 56 height 9
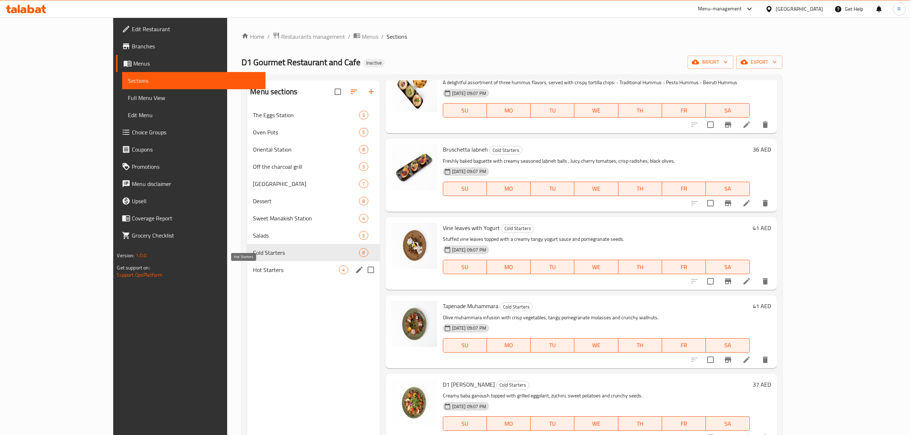
click at [253, 274] on span "Hot Starters" at bounding box center [296, 270] width 86 height 9
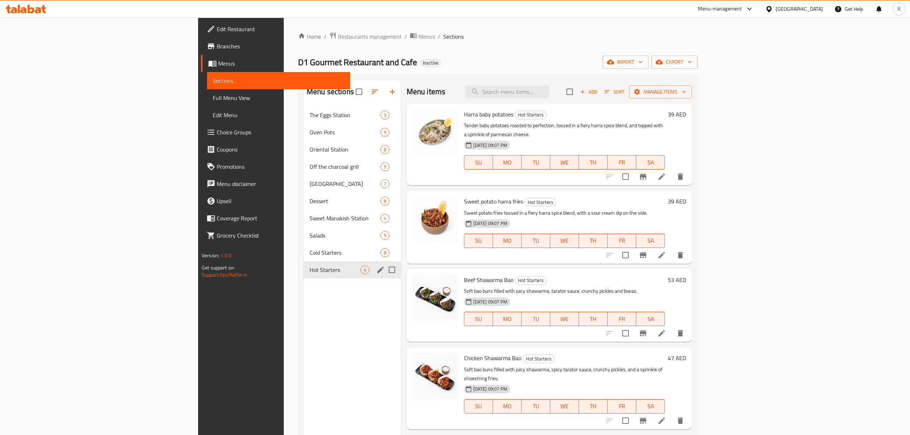
click at [310, 254] on span "Cold Starters" at bounding box center [345, 252] width 71 height 9
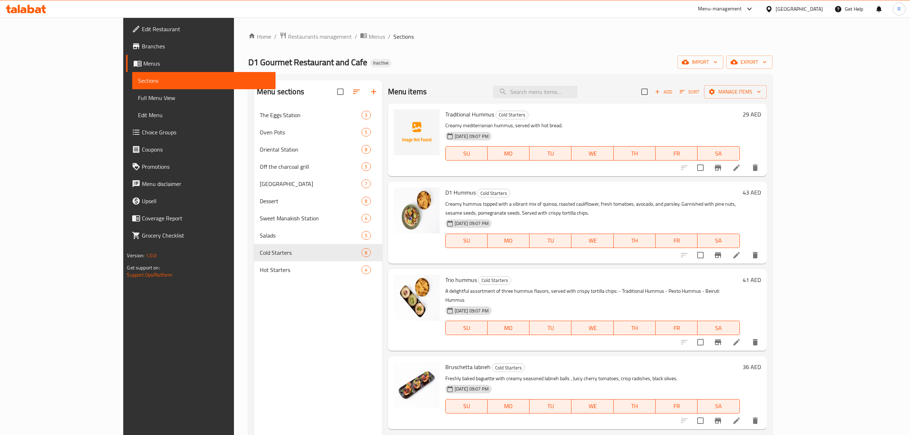
click at [710, 122] on p "Creamy mediterranian hummus, served with hot bread." at bounding box center [592, 125] width 295 height 9
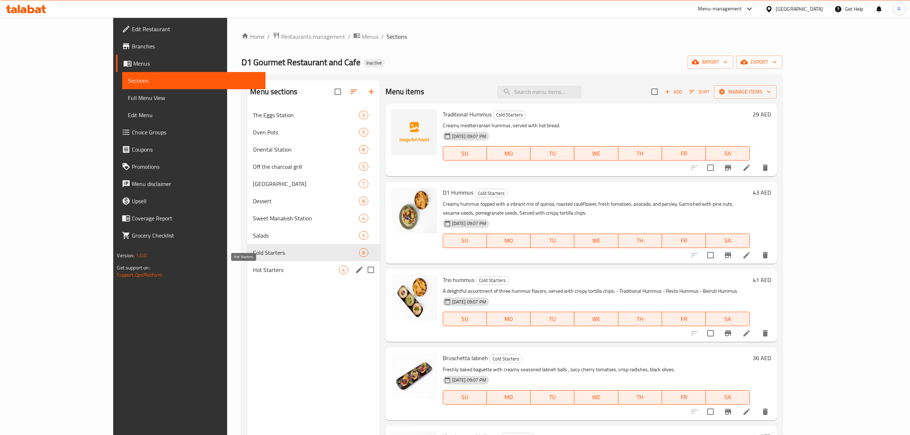
click at [253, 266] on span "Hot Starters" at bounding box center [296, 270] width 86 height 9
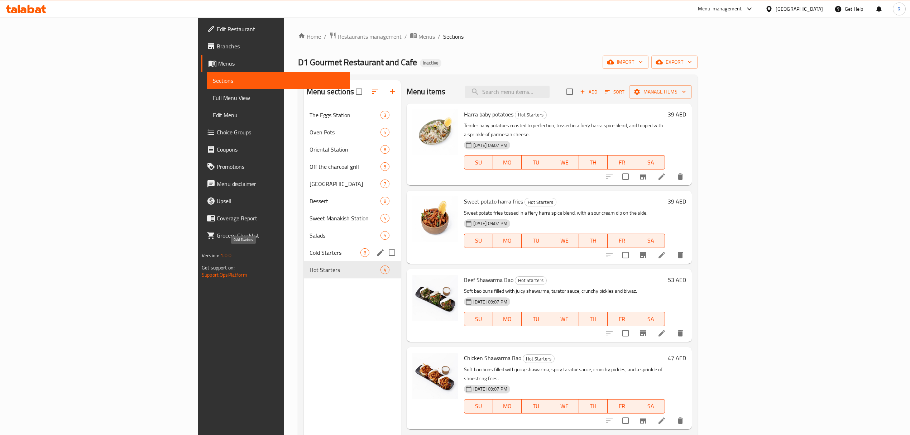
click at [310, 253] on span "Cold Starters" at bounding box center [335, 252] width 51 height 9
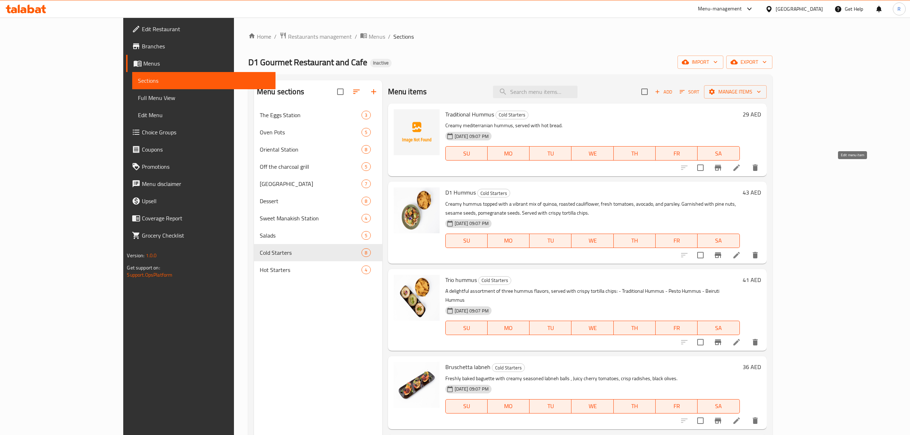
click at [741, 169] on icon at bounding box center [736, 167] width 9 height 9
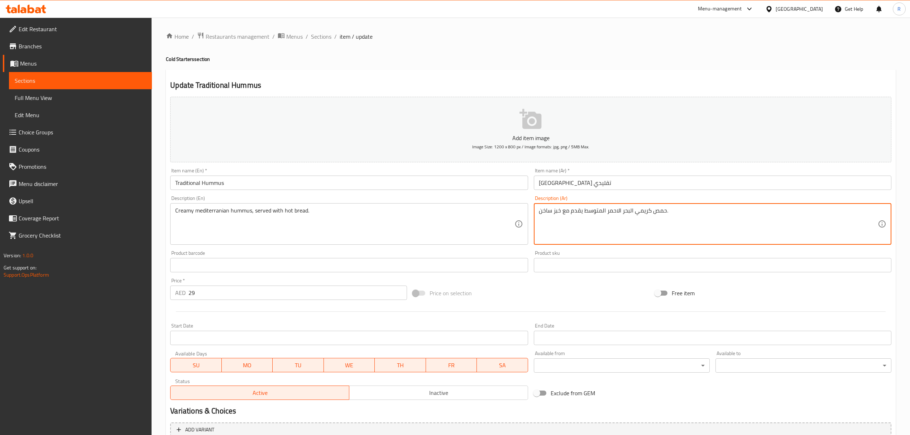
drag, startPoint x: 606, startPoint y: 212, endPoint x: 621, endPoint y: 214, distance: 15.1
click at [622, 217] on textarea "حمص كريمي البحر الاحمر المتوسط يقدم مع خبز ساخن." at bounding box center [708, 224] width 339 height 34
click at [609, 210] on textarea "حمص كريمي البحر الاحمر المتوسط يقدم مع خبز ساخن." at bounding box center [708, 224] width 339 height 34
drag, startPoint x: 616, startPoint y: 210, endPoint x: 621, endPoint y: 210, distance: 4.3
click at [621, 210] on textarea "حمص كريمي البحر الاحمر المتوسط يقدم مع خبز ساخن." at bounding box center [708, 224] width 339 height 34
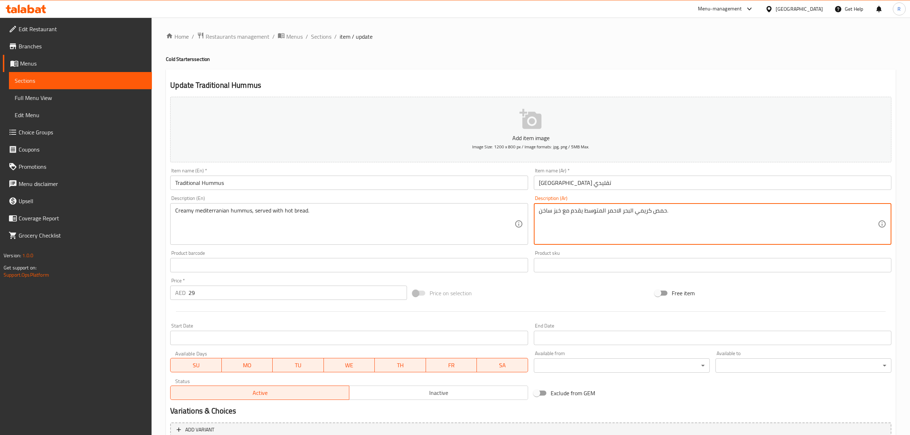
click at [614, 214] on textarea "حمص كريمي البحر الاحمر المتوسط يقدم مع خبز ساخن." at bounding box center [708, 224] width 339 height 34
drag, startPoint x: 607, startPoint y: 212, endPoint x: 621, endPoint y: 212, distance: 13.6
click at [621, 212] on textarea "حمص كريمي البحر الاحمر المتوسط يقدم مع خبز ساخن." at bounding box center [708, 224] width 339 height 34
click at [614, 218] on textarea "حمص كريمي البحر الاحمر المتوسط يقدم مع خبز ساخن." at bounding box center [708, 224] width 339 height 34
drag, startPoint x: 606, startPoint y: 214, endPoint x: 620, endPoint y: 213, distance: 13.6
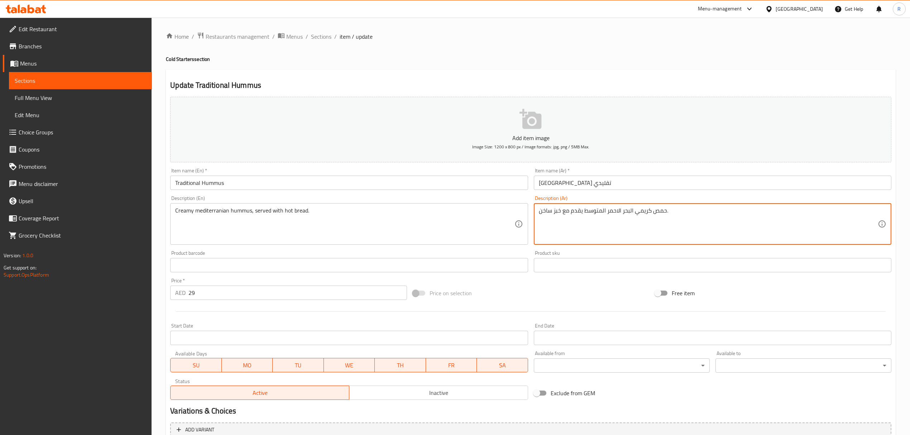
click at [620, 213] on textarea "حمص كريمي البحر الاحمر المتوسط يقدم مع خبز ساخن." at bounding box center [708, 224] width 339 height 34
type textarea "حمص كريمي البحر الابيض المتوسط يقدم مع خبز ساخن."
click at [531, 278] on div "Add item image Image Size: 1200 x 800 px / Image formats: jpg, png / 5MB Max. I…" at bounding box center [530, 248] width 727 height 309
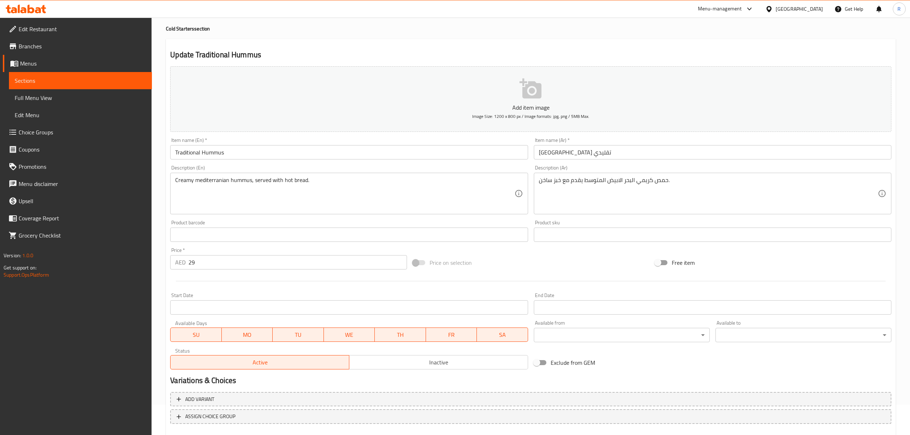
scroll to position [71, 0]
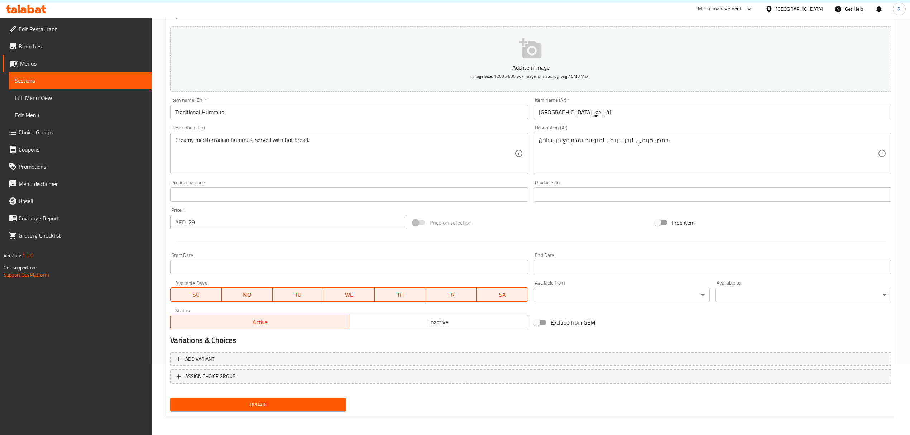
click at [312, 401] on span "Update" at bounding box center [258, 404] width 164 height 9
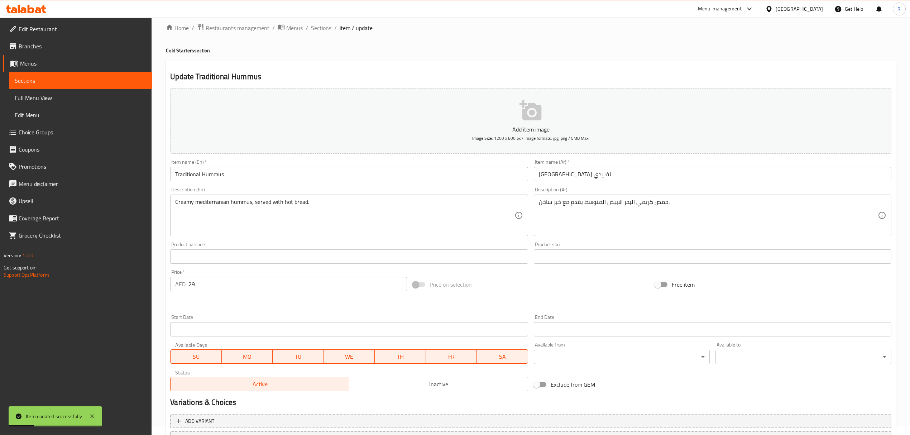
scroll to position [0, 0]
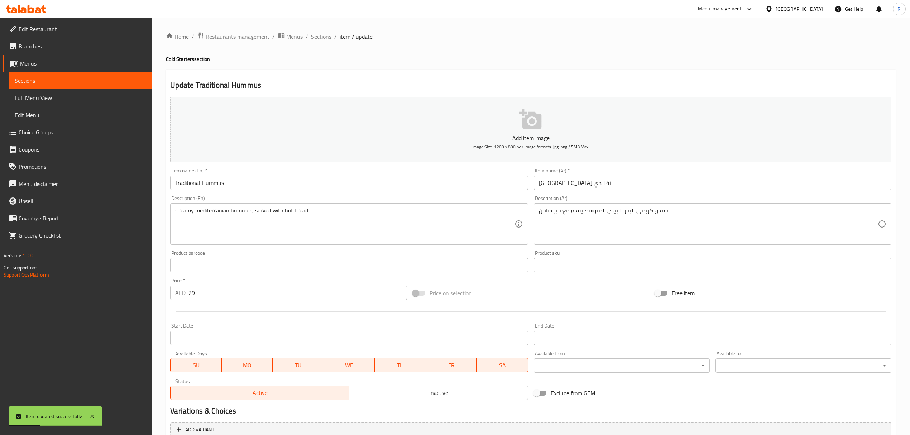
click at [320, 37] on span "Sections" at bounding box center [321, 36] width 20 height 9
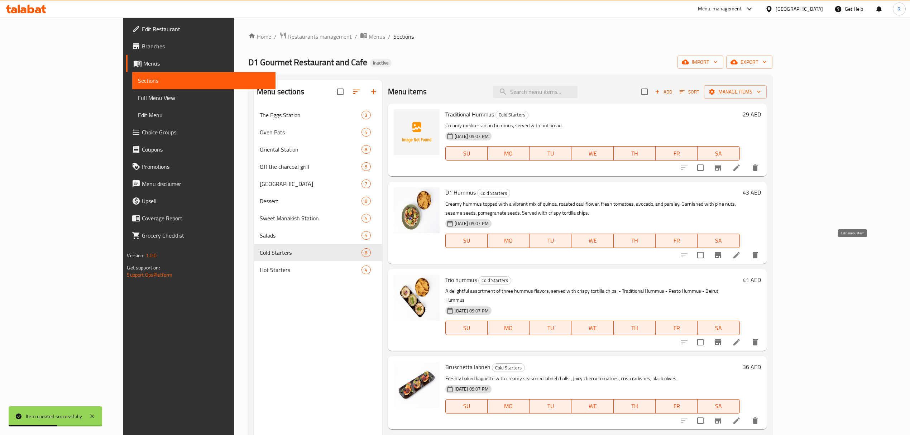
click at [741, 251] on icon at bounding box center [736, 255] width 9 height 9
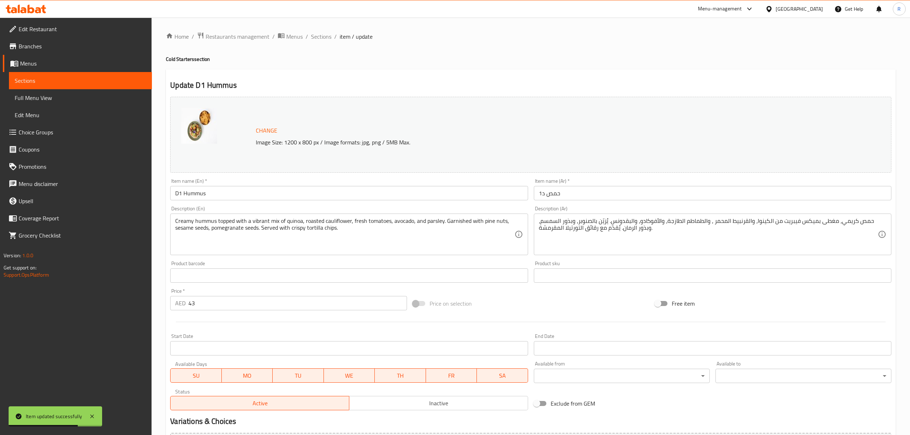
click at [543, 196] on input "حمص د1" at bounding box center [713, 193] width 358 height 14
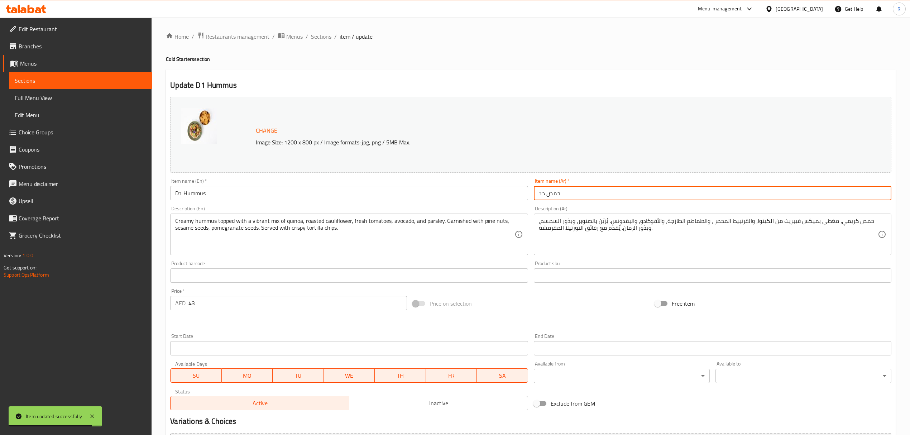
click at [543, 196] on input "حمص د1" at bounding box center [713, 193] width 358 height 14
click at [289, 198] on input "D1 Hummus" at bounding box center [349, 193] width 358 height 14
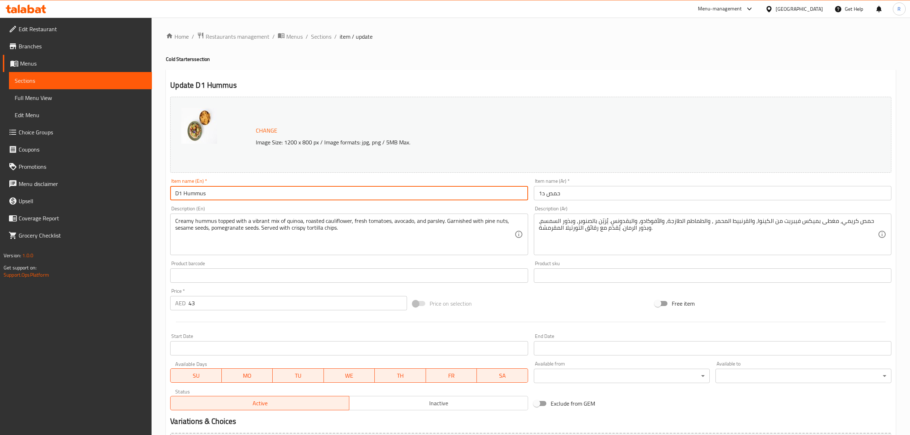
click at [289, 198] on input "D1 Hummus" at bounding box center [349, 193] width 358 height 14
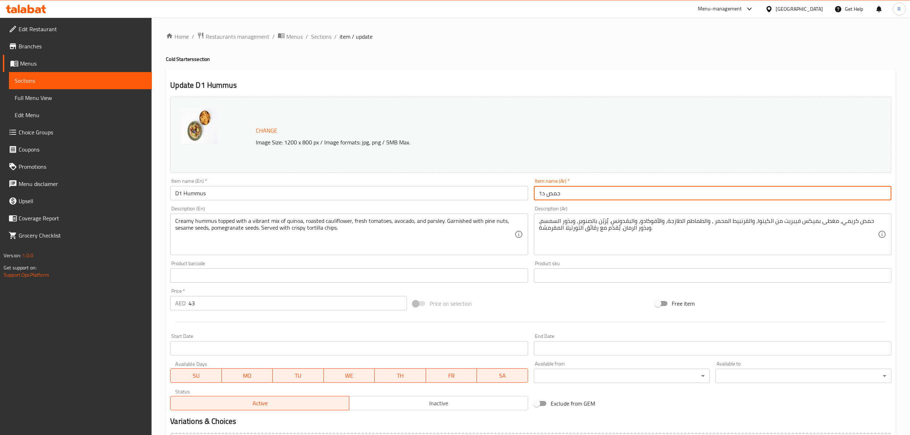
click at [557, 192] on input "حمص د1" at bounding box center [713, 193] width 358 height 14
type input "دى 1 [GEOGRAPHIC_DATA]"
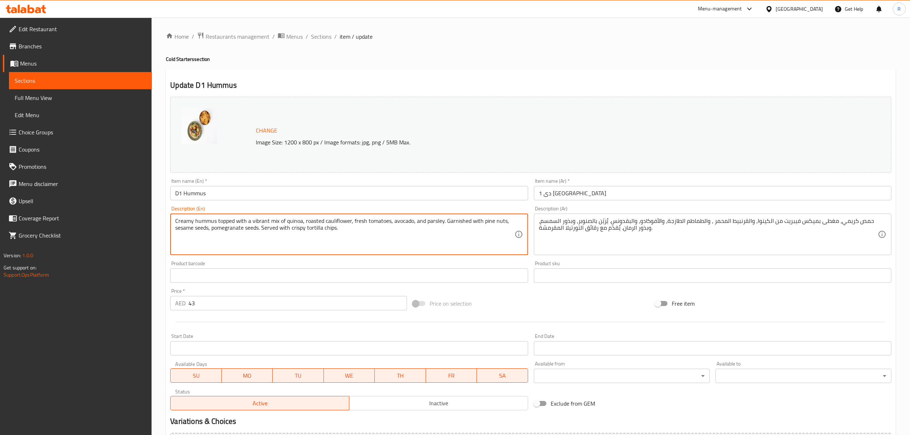
drag, startPoint x: 252, startPoint y: 220, endPoint x: 302, endPoint y: 220, distance: 49.5
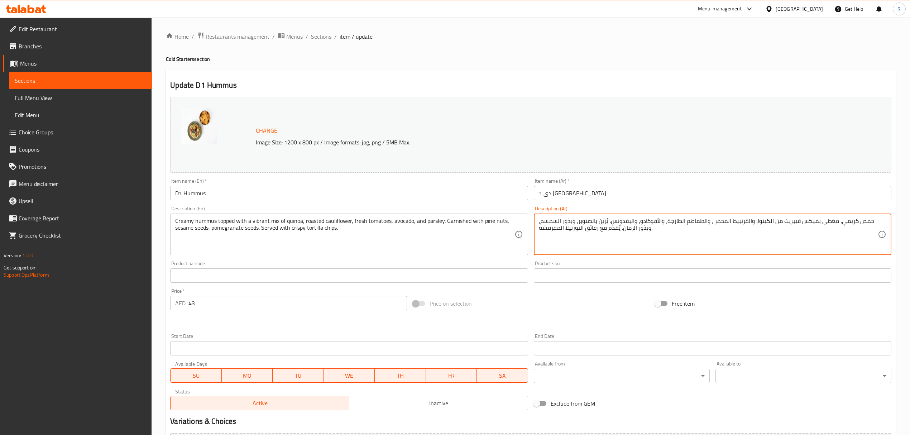
drag, startPoint x: 815, startPoint y: 223, endPoint x: 755, endPoint y: 220, distance: 59.5
paste textarea "زيج نابض بالحيوية"
drag, startPoint x: 565, startPoint y: 229, endPoint x: 598, endPoint y: 230, distance: 32.6
click at [598, 230] on textarea "[PERSON_NAME]، مغطى بمزيج نابض بالحيوية من الكينوا، والقرنبيط المحمر ، والطماطم…" at bounding box center [708, 235] width 339 height 34
paste textarea "ورتيلا شيبس"
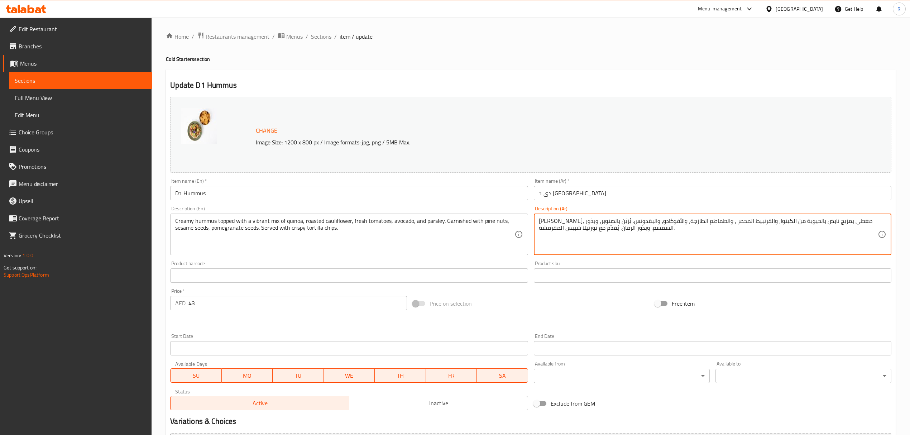
type textarea "[PERSON_NAME]، مغطى بمزيج نابض بالحيوية من الكينوا، والقرنبيط المحمر ، والطماطم…"
click at [533, 296] on div "Price on selection" at bounding box center [531, 303] width 242 height 19
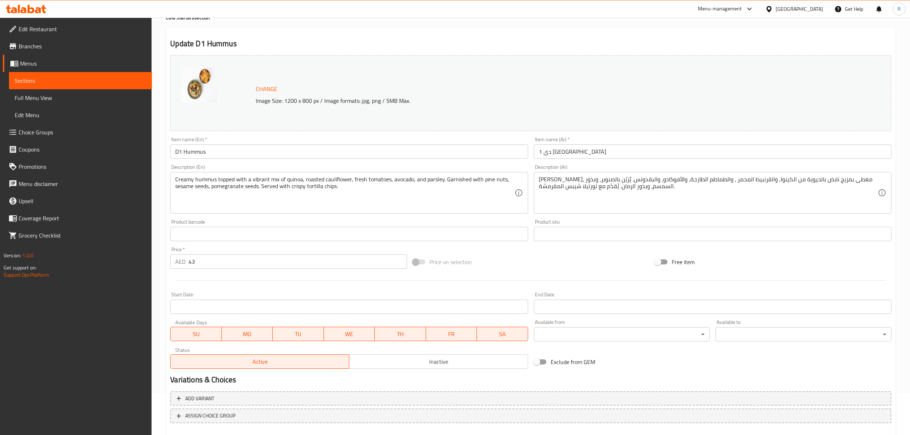
scroll to position [81, 0]
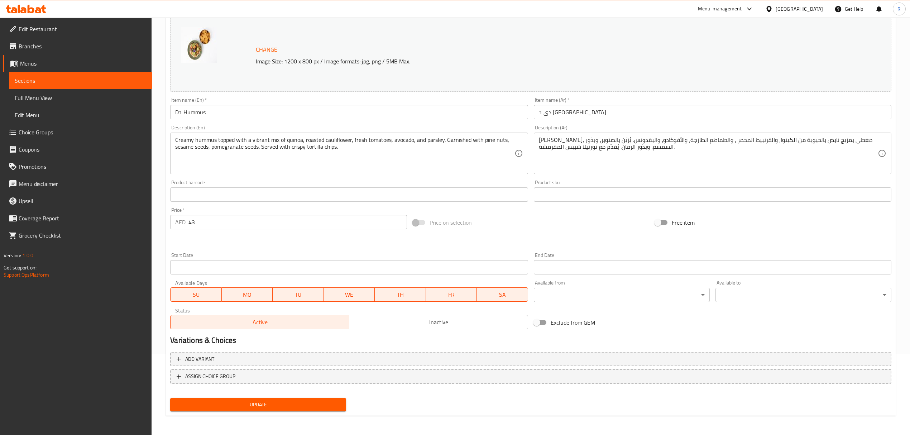
click at [297, 406] on span "Update" at bounding box center [258, 404] width 164 height 9
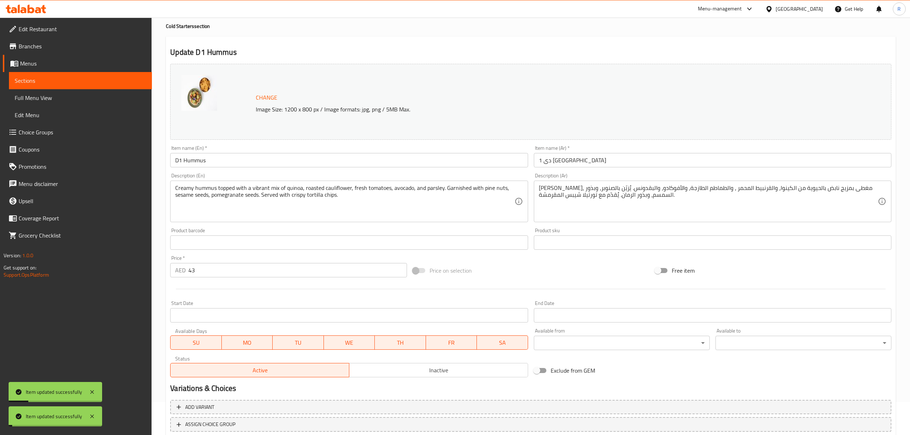
scroll to position [0, 0]
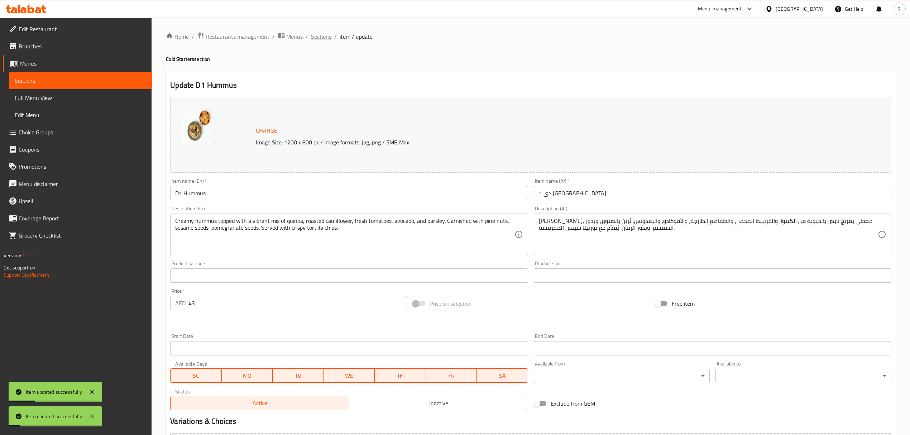
click at [328, 37] on span "Sections" at bounding box center [321, 36] width 20 height 9
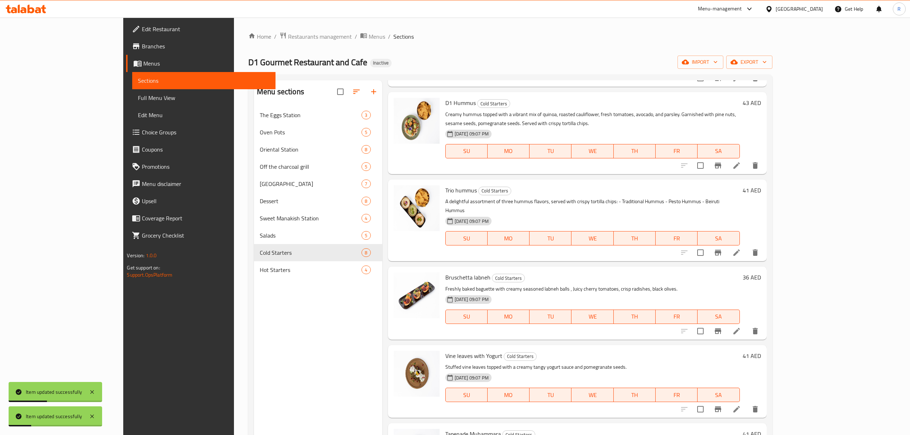
scroll to position [95, 0]
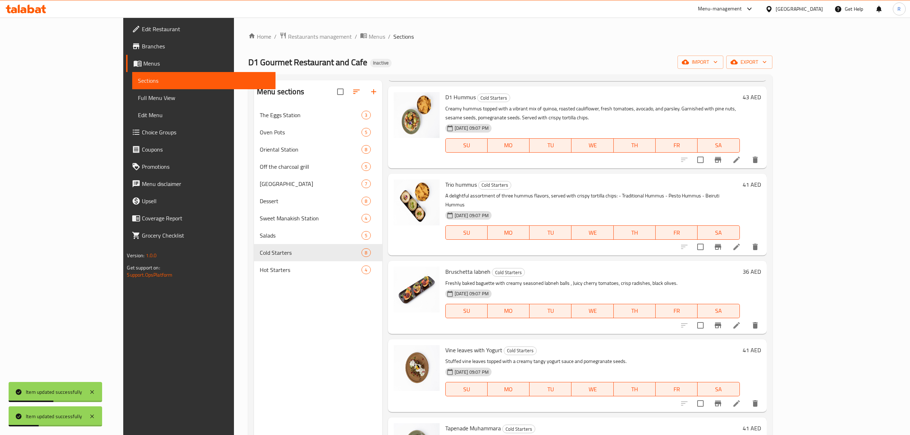
click at [741, 243] on icon at bounding box center [736, 247] width 9 height 9
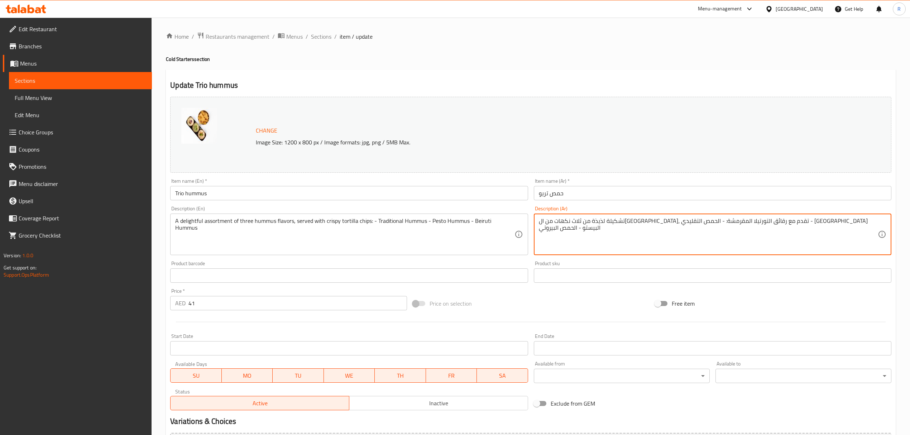
click at [665, 221] on textarea "تشكيلة لذيذة من ثلاث نكهات من ال[GEOGRAPHIC_DATA]، تقدم مع رقائق التورتيلا المق…" at bounding box center [708, 235] width 339 height 34
click at [707, 237] on textarea "تشكيلة لذيذة من ثلاث نكهات من ال[GEOGRAPHIC_DATA]، تقدم مع رقائق التورتيلا المق…" at bounding box center [708, 235] width 339 height 34
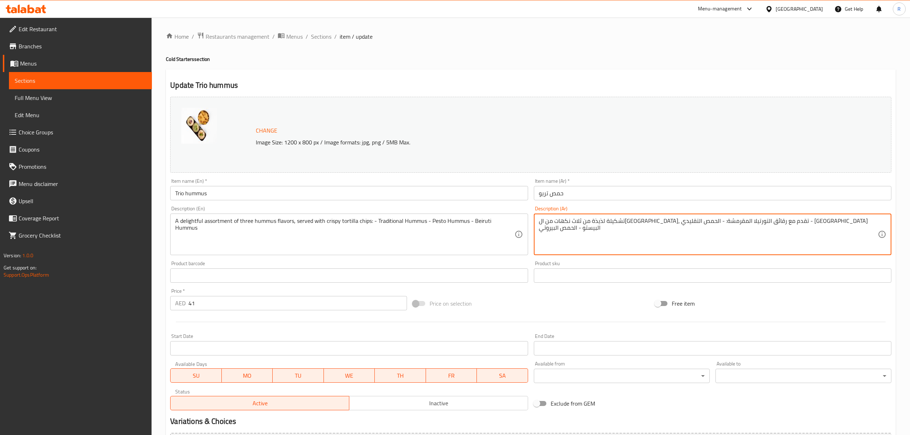
drag, startPoint x: 691, startPoint y: 221, endPoint x: 725, endPoint y: 220, distance: 34.1
click at [725, 220] on textarea "تشكيلة لذيذة من ثلاث نكهات من ال[GEOGRAPHIC_DATA]، تقدم مع رقائق التورتيلا المق…" at bounding box center [708, 235] width 339 height 34
paste textarea "تورتيلا شيبس"
click at [725, 223] on textarea "تشكيلة لذيذة من ثلاث نكهات من ال[GEOGRAPHIC_DATA]، تقدم معتورتيلا شيبس المقرمشة…" at bounding box center [708, 235] width 339 height 34
type textarea "تشكيلة لذيذة من ثلاث نكهات من ال[GEOGRAPHIC_DATA]، تقدم مع تورتيلا شيبس المقرمش…"
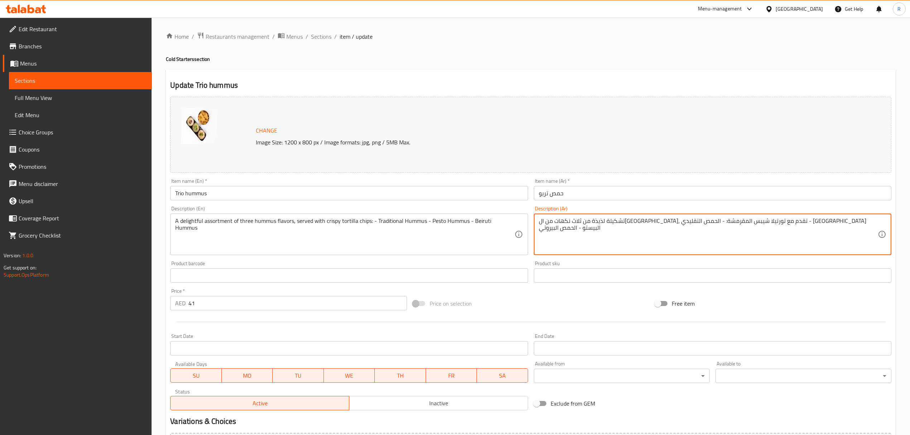
click at [532, 264] on div "Product sku Product sku" at bounding box center [712, 272] width 363 height 28
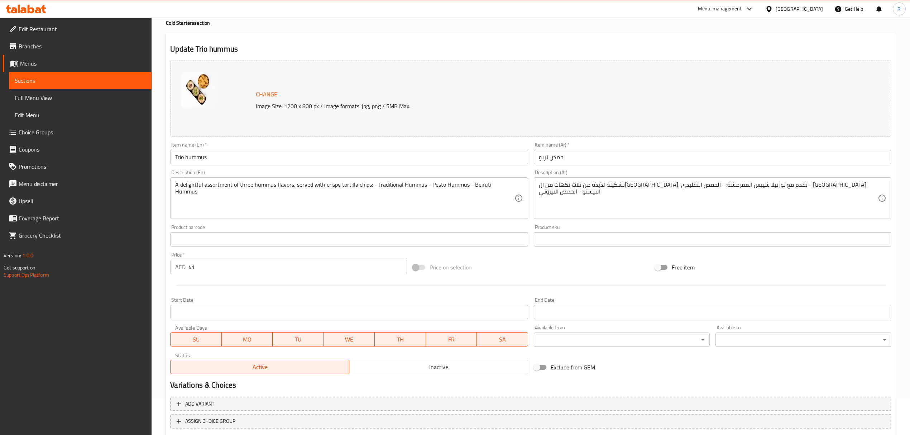
scroll to position [81, 0]
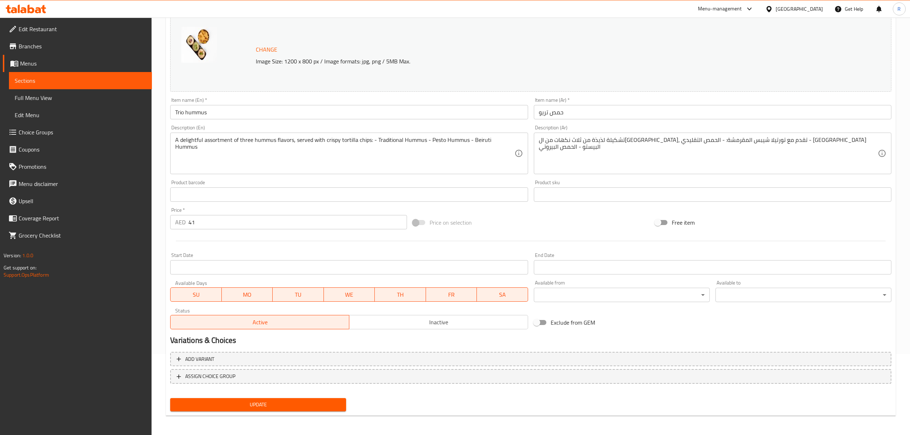
click at [290, 408] on span "Update" at bounding box center [258, 404] width 164 height 9
click at [290, 406] on span "Update" at bounding box center [258, 404] width 164 height 9
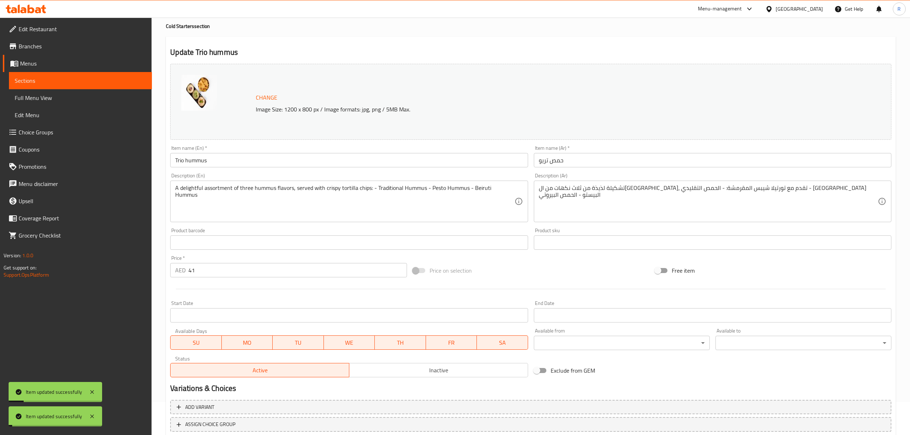
scroll to position [0, 0]
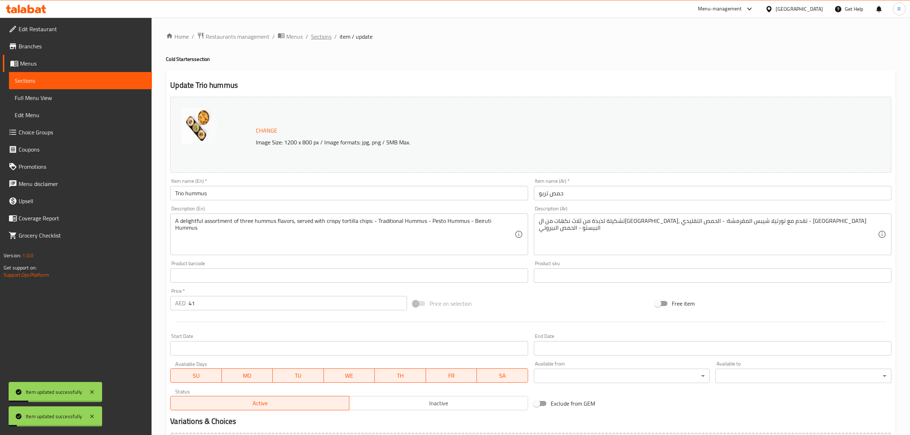
click at [321, 35] on span "Sections" at bounding box center [321, 36] width 20 height 9
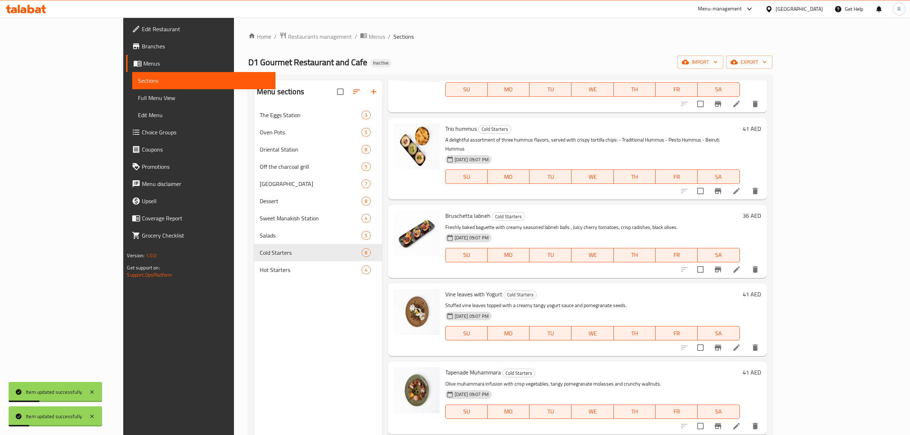
scroll to position [191, 0]
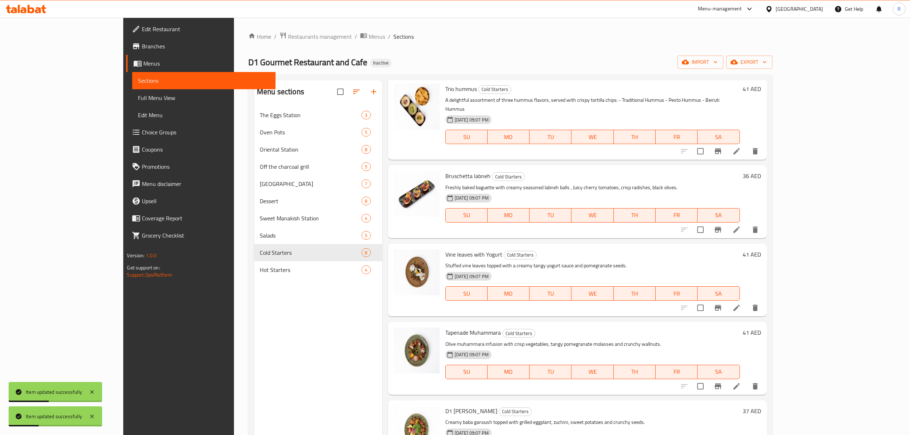
click at [740, 226] on icon at bounding box center [737, 229] width 6 height 6
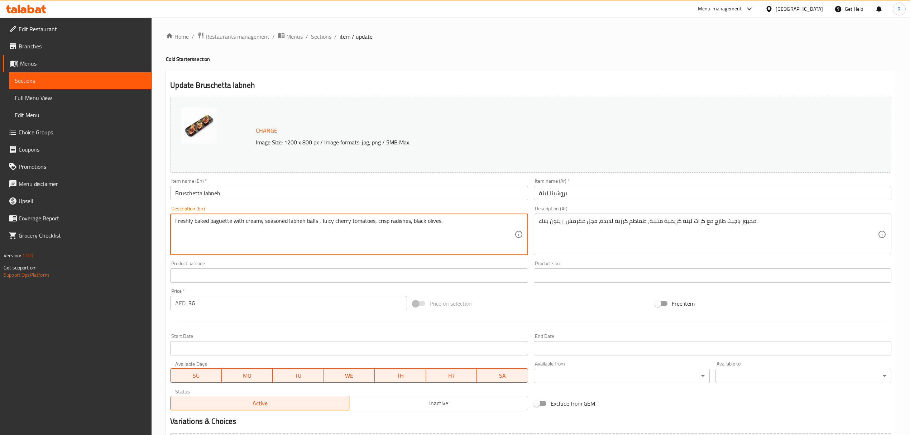
drag, startPoint x: 209, startPoint y: 223, endPoint x: 230, endPoint y: 224, distance: 20.8
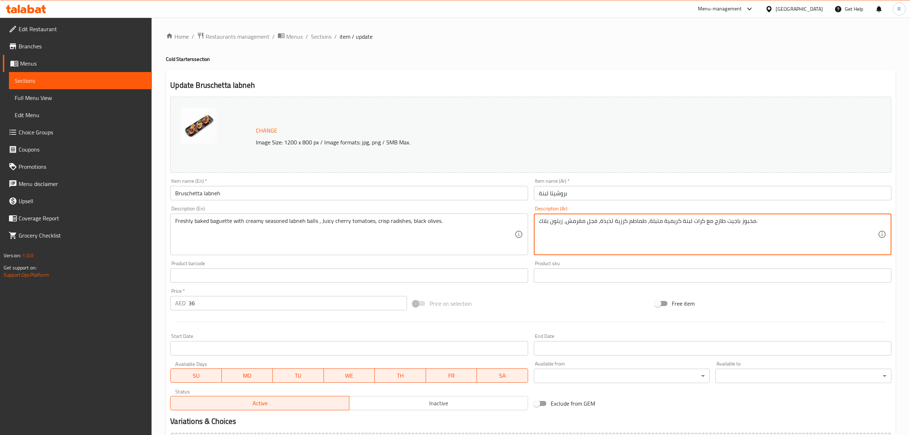
drag, startPoint x: 725, startPoint y: 220, endPoint x: 753, endPoint y: 219, distance: 27.6
drag, startPoint x: 600, startPoint y: 219, endPoint x: 611, endPoint y: 222, distance: 12.2
click at [611, 222] on textarea "باجيت مخبوز طازج مع كرات لبنة كريمية متبلة، طماطم كرزية لذيذة، فجل مقرمش، زيتون…" at bounding box center [708, 235] width 339 height 34
drag, startPoint x: 539, startPoint y: 220, endPoint x: 548, endPoint y: 220, distance: 9.0
click at [548, 220] on textarea "باجيت مخبوز طازج مع كرات لبنة كريمية متبلة، طماطم كرزية جوسى، فجل مقرمش، زيتون …" at bounding box center [708, 235] width 339 height 34
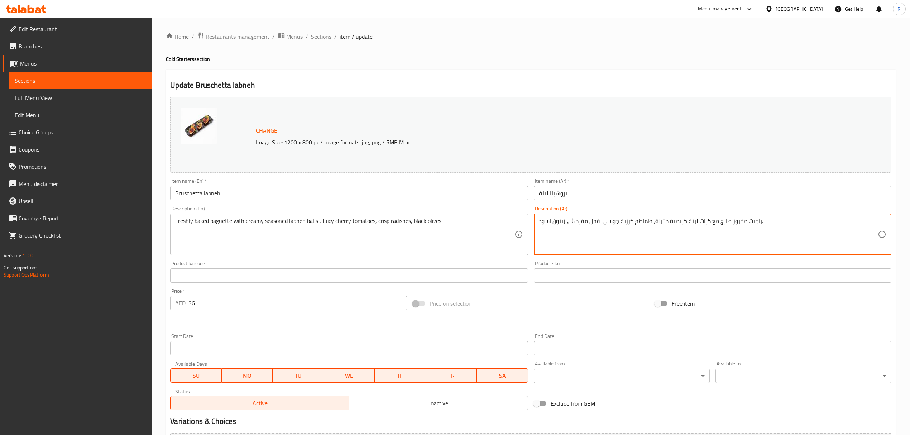
type textarea "باجيت مخبوز طازج مع كرات لبنة كريمية متبلة، طماطم كرزية جوسى، فجل مقرمش، زيتون …"
click at [531, 262] on div "Product sku Product sku" at bounding box center [712, 272] width 363 height 28
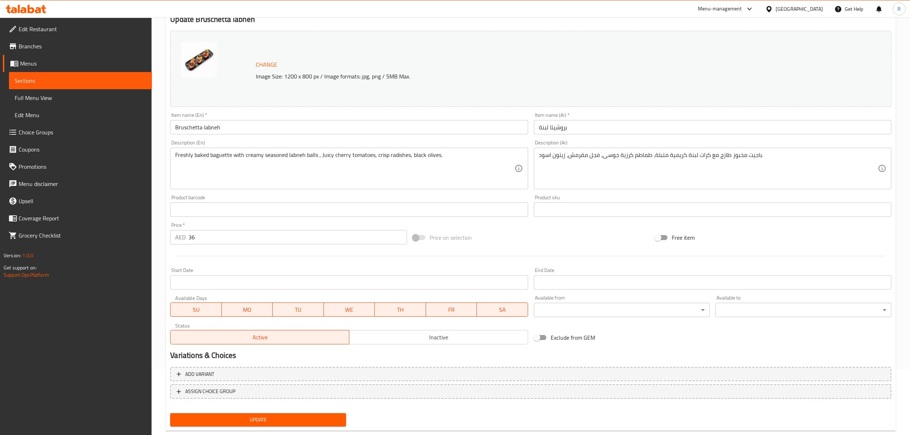
scroll to position [81, 0]
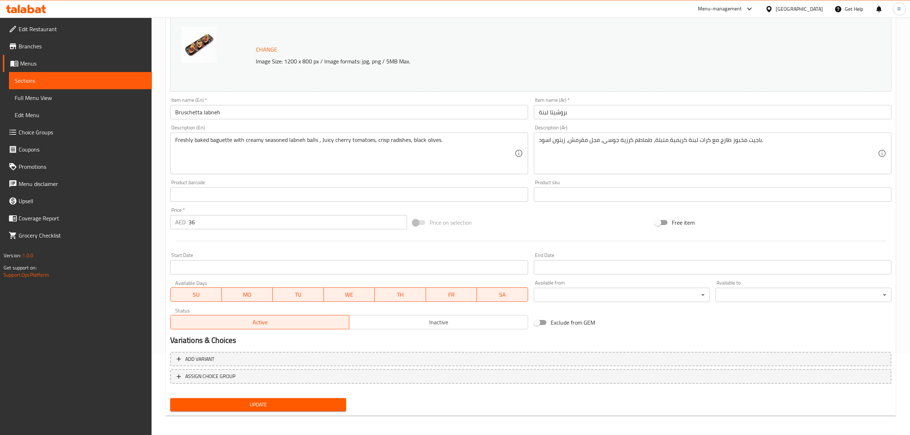
click at [334, 405] on span "Update" at bounding box center [258, 404] width 164 height 9
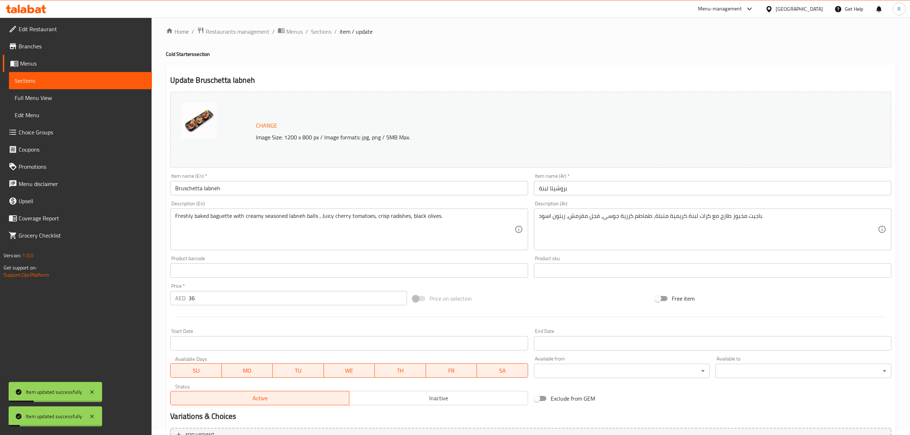
scroll to position [0, 0]
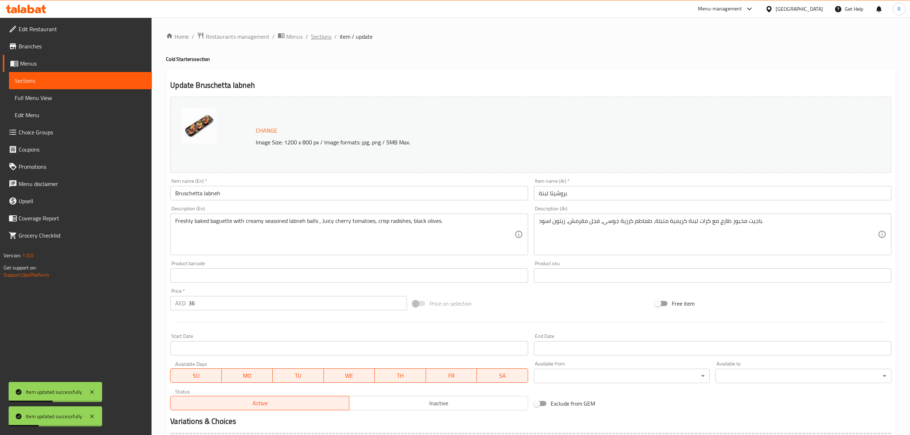
click at [325, 39] on span "Sections" at bounding box center [321, 36] width 20 height 9
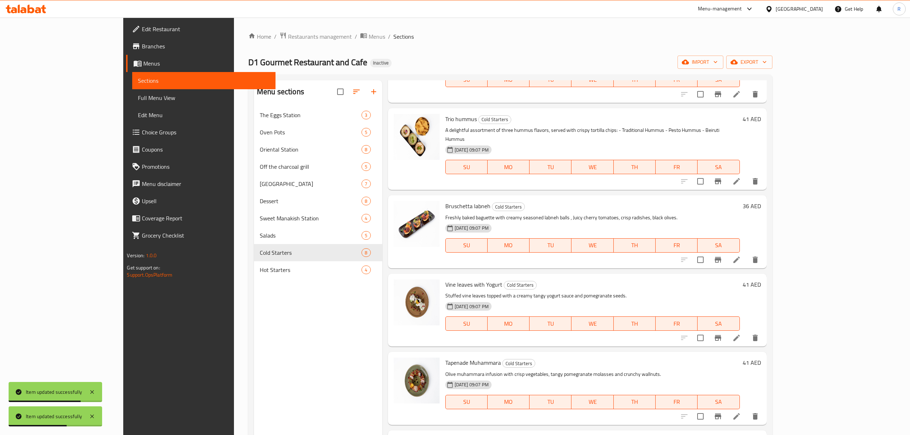
scroll to position [209, 0]
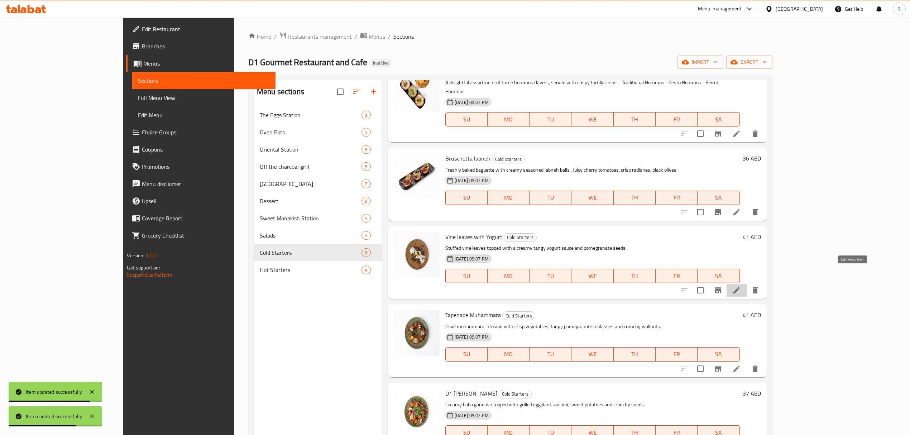
click at [741, 286] on icon at bounding box center [736, 290] width 9 height 9
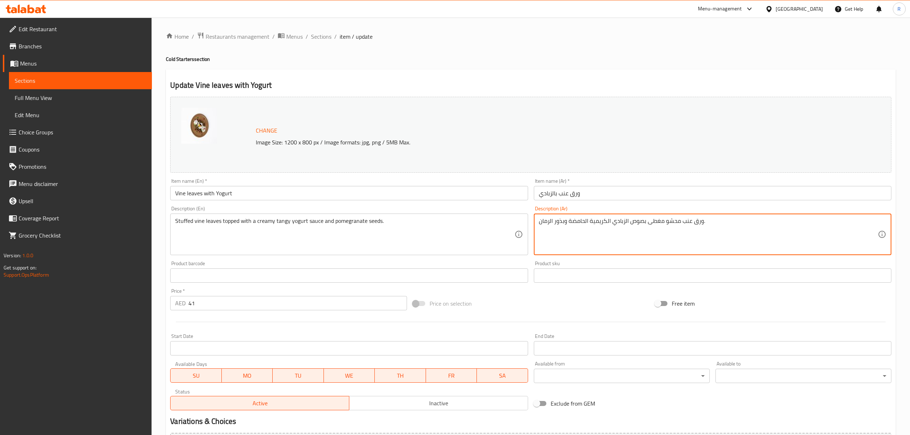
drag, startPoint x: 568, startPoint y: 221, endPoint x: 587, endPoint y: 222, distance: 18.6
click at [587, 222] on textarea "ورق عنب محشو مغطى بصوص الزبادي الكريمية الحامضة وبذور الرمان." at bounding box center [708, 235] width 339 height 34
click at [571, 223] on textarea "ورق عنب محشو مغطى بصوص الزبادي الكريمية الحامضة وبذور الرمان." at bounding box center [708, 235] width 339 height 34
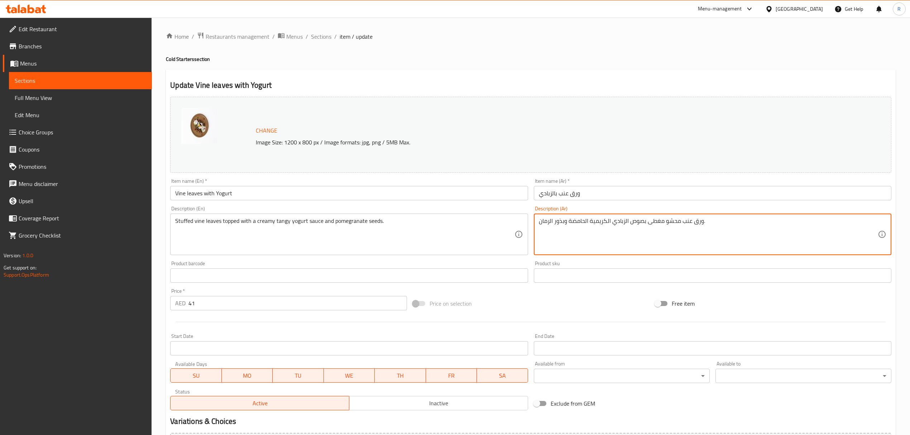
drag, startPoint x: 568, startPoint y: 221, endPoint x: 584, endPoint y: 223, distance: 15.8
click at [584, 223] on textarea "ورق عنب محشو مغطى بصوص الزبادي الكريمية الحامضة وبذور الرمان." at bounding box center [708, 235] width 339 height 34
type textarea "ورق عنب محشو مغطى بصوص الزبادي الكريمية التانجى وبذور الرمان."
click at [540, 294] on div "Change Image Size: 1200 x 800 px / Image formats: jpg, png / 5MB Max. Item name…" at bounding box center [530, 253] width 727 height 319
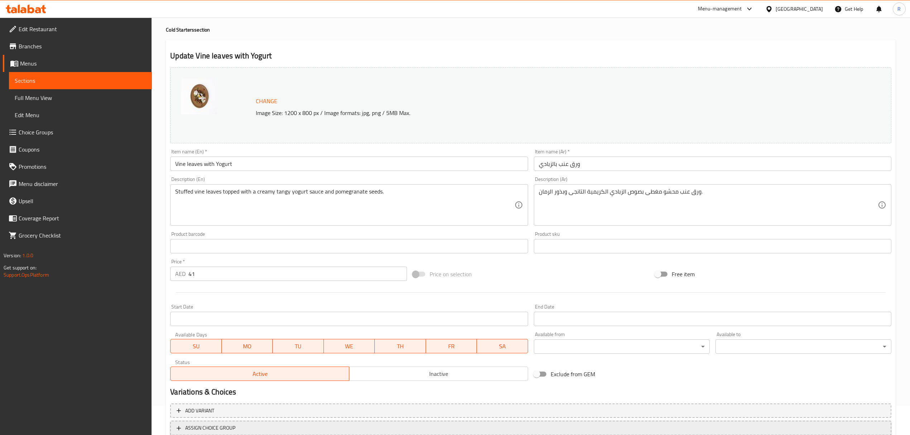
scroll to position [81, 0]
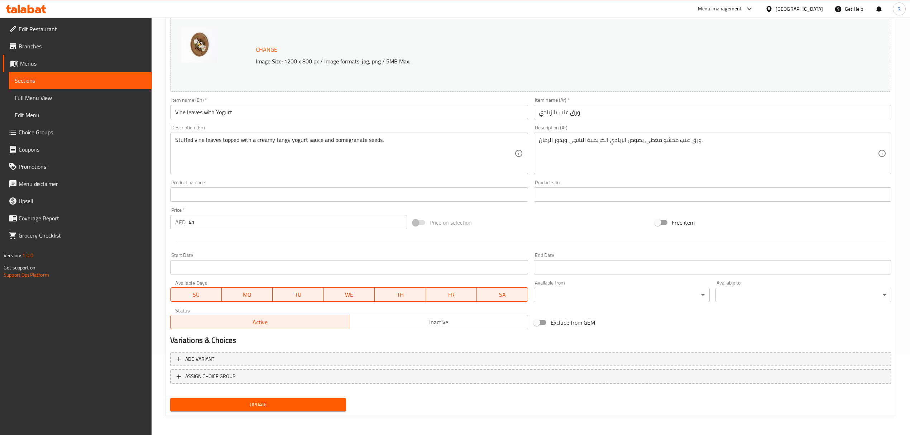
click at [267, 400] on span "Update" at bounding box center [258, 404] width 164 height 9
click at [267, 403] on span "Update" at bounding box center [258, 404] width 164 height 9
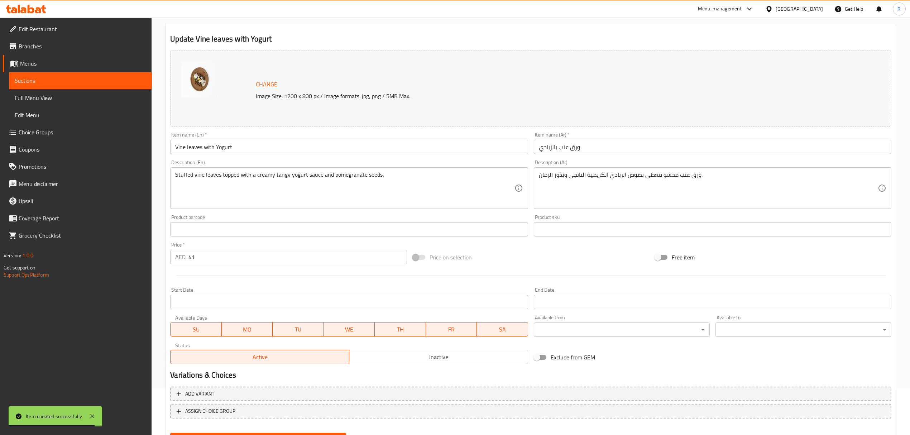
scroll to position [0, 0]
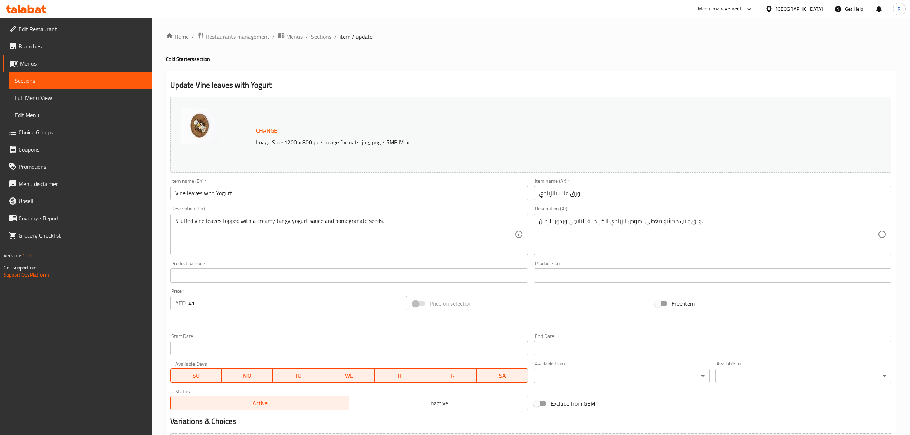
click at [321, 39] on span "Sections" at bounding box center [321, 36] width 20 height 9
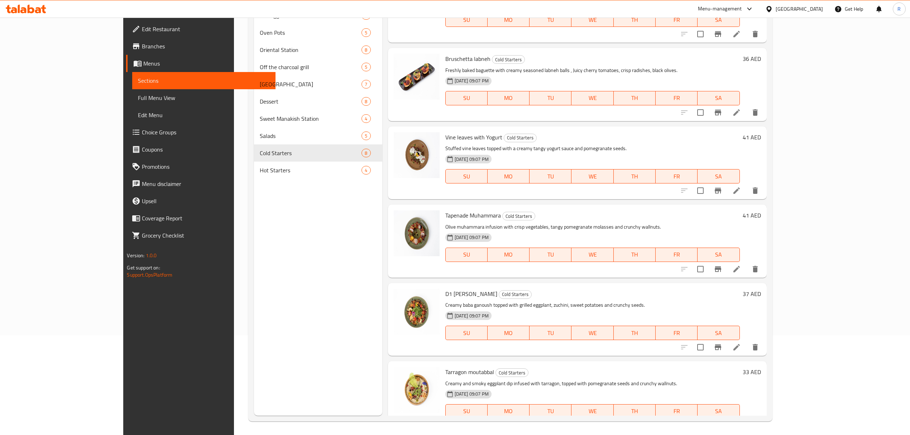
scroll to position [101, 0]
click at [741, 264] on icon at bounding box center [736, 268] width 9 height 9
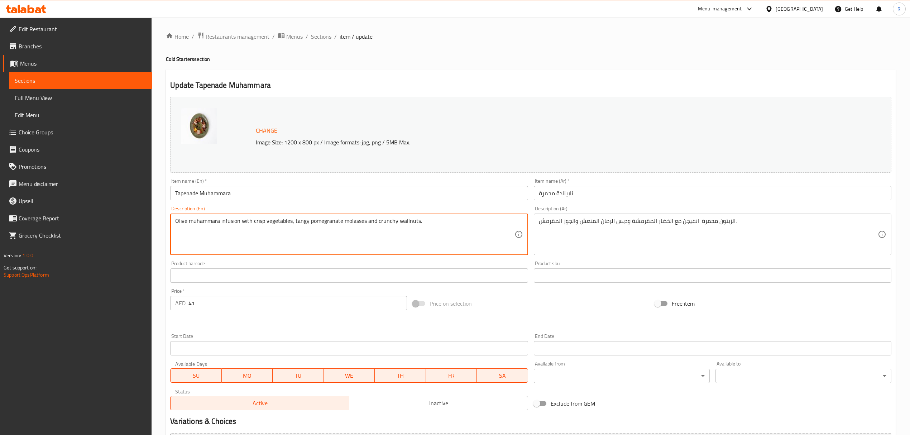
drag, startPoint x: 221, startPoint y: 222, endPoint x: 291, endPoint y: 222, distance: 70.2
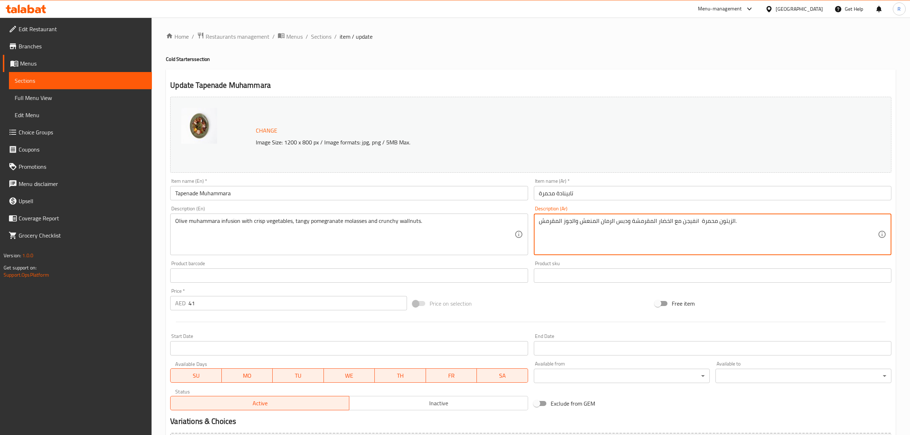
drag, startPoint x: 684, startPoint y: 223, endPoint x: 699, endPoint y: 222, distance: 15.8
click at [631, 222] on textarea "الزيتون محمرة ممزوج مع الخضار المقرمشة ودبس الرمان المنعش والجوز المقرمش." at bounding box center [708, 235] width 339 height 34
drag, startPoint x: 581, startPoint y: 221, endPoint x: 596, endPoint y: 221, distance: 15.1
click at [596, 221] on textarea "الزيتون محمرة ممزوج مع الخضار المقرمش ودبس الرمان المنعش والجوز المقرمش." at bounding box center [708, 235] width 339 height 34
type textarea "الزيتون محمرة ممزوج مع الخضار المقرمش ودبس الرمان التانجى والجوز المقرمش."
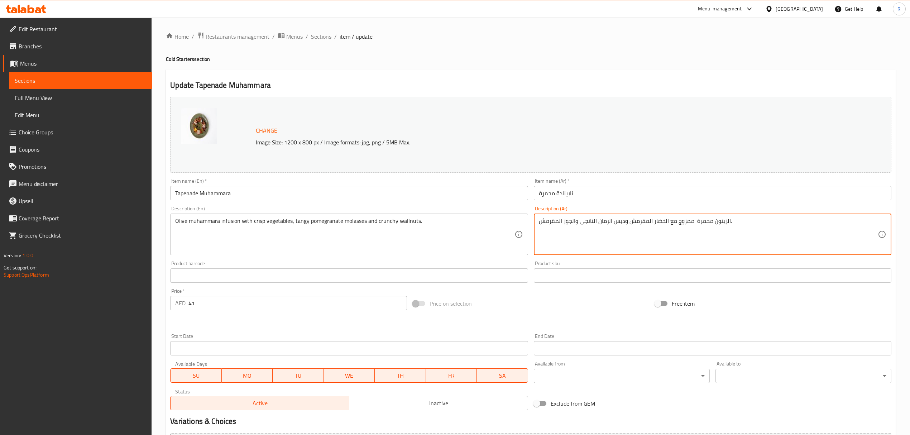
click at [533, 294] on div "Price on selection" at bounding box center [531, 303] width 242 height 19
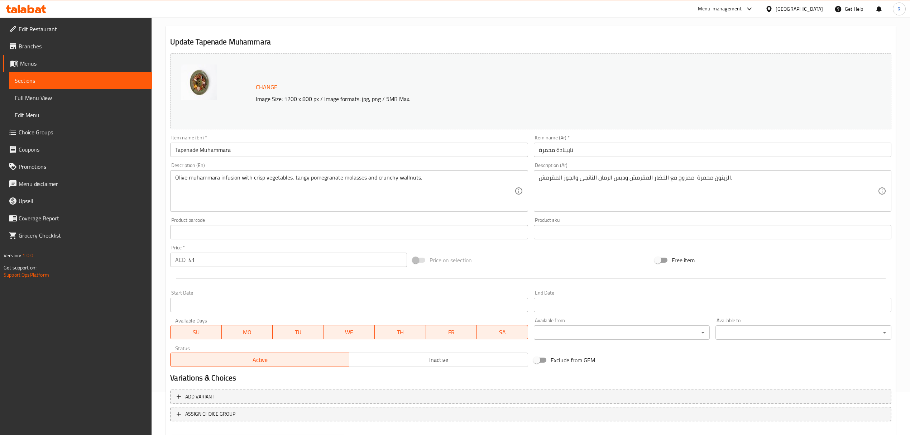
scroll to position [81, 0]
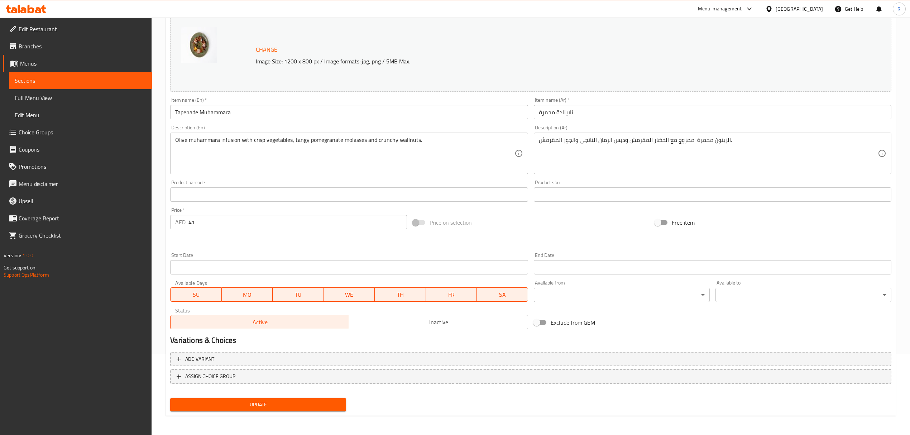
click at [330, 402] on span "Update" at bounding box center [258, 404] width 164 height 9
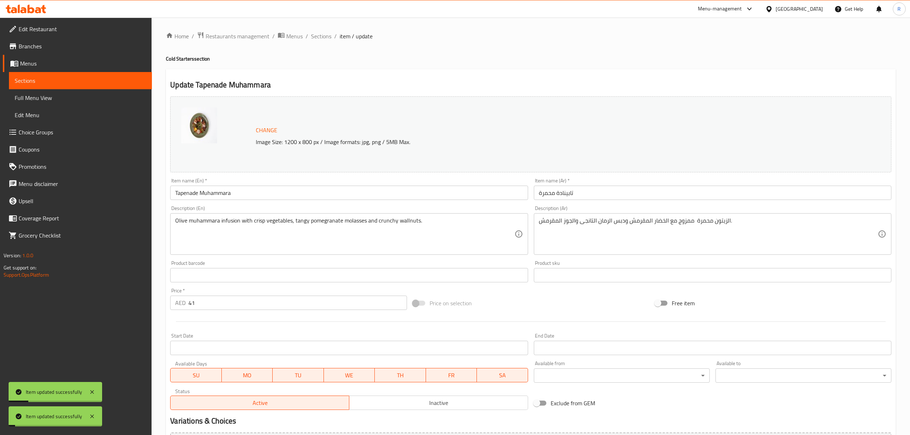
scroll to position [0, 0]
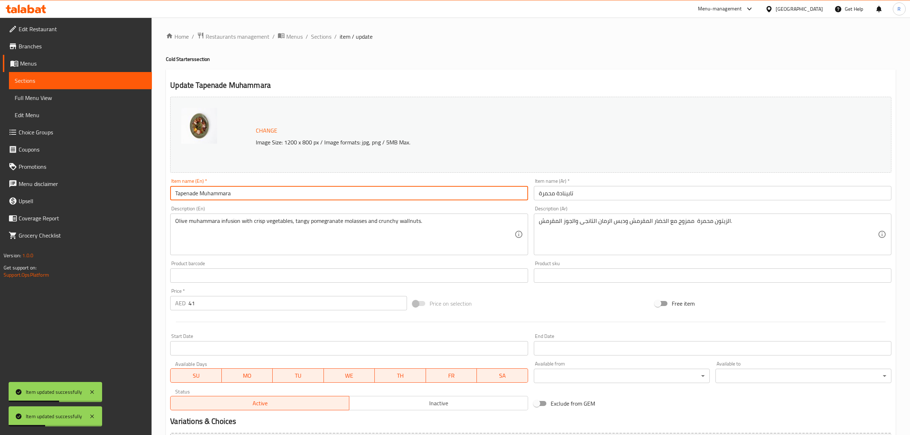
drag, startPoint x: 175, startPoint y: 193, endPoint x: 198, endPoint y: 195, distance: 23.0
click at [198, 195] on input "Tapenade Muhammara" at bounding box center [349, 193] width 358 height 14
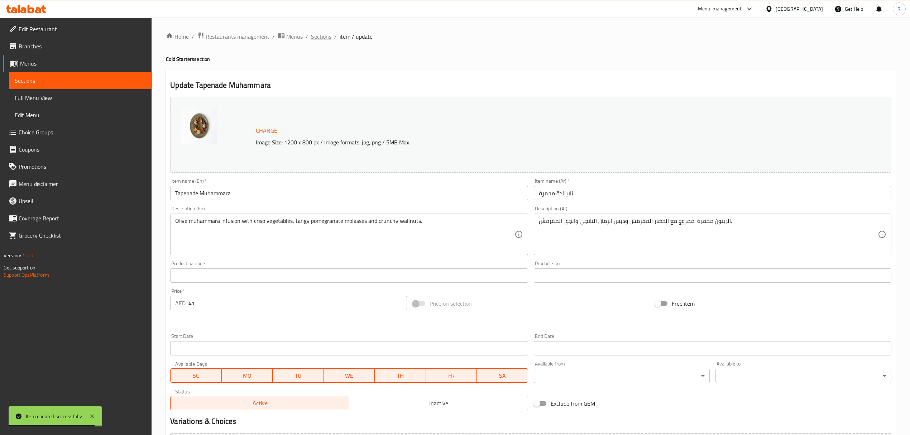
click at [317, 36] on span "Sections" at bounding box center [321, 36] width 20 height 9
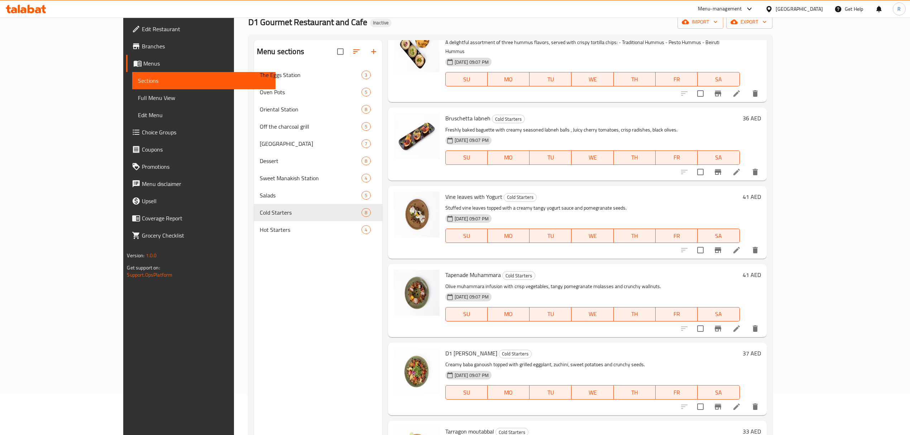
scroll to position [101, 0]
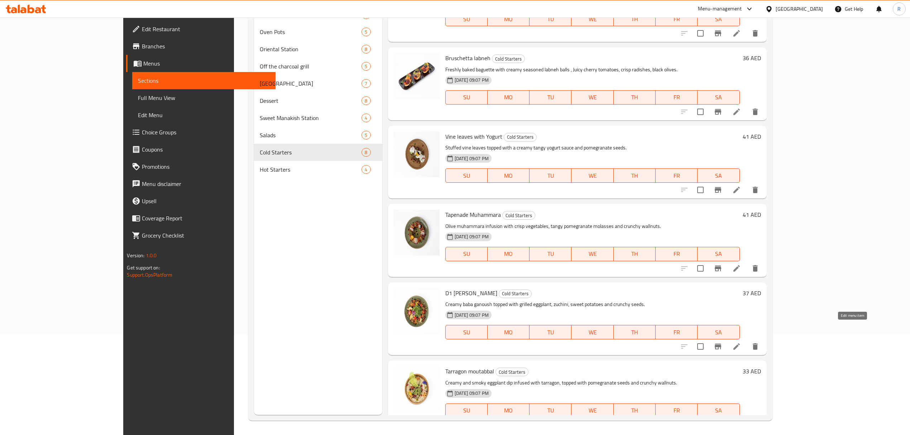
click at [741, 342] on icon at bounding box center [736, 346] width 9 height 9
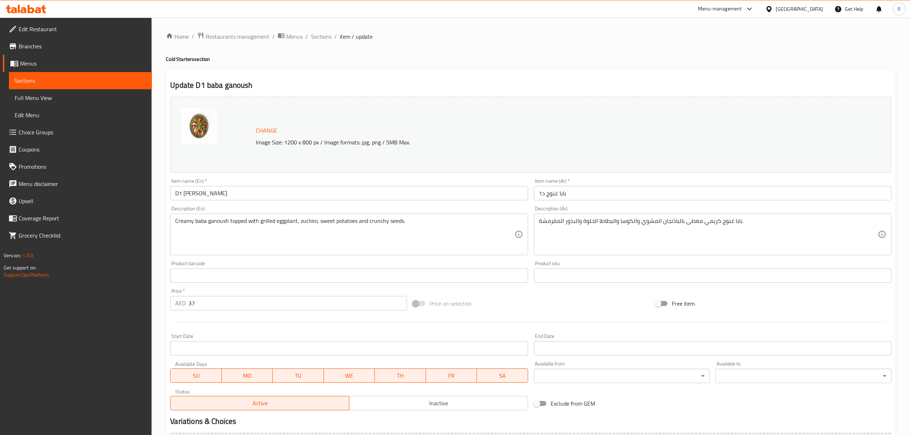
click at [568, 195] on input "بابا غنوج د1" at bounding box center [713, 193] width 358 height 14
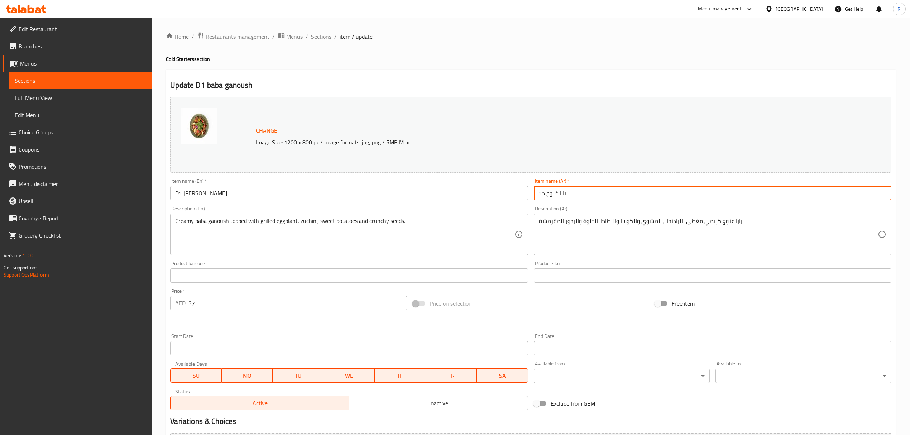
click at [568, 195] on input "بابا غنوج د1" at bounding box center [713, 193] width 358 height 14
type input "دى 1 بابا غنوج"
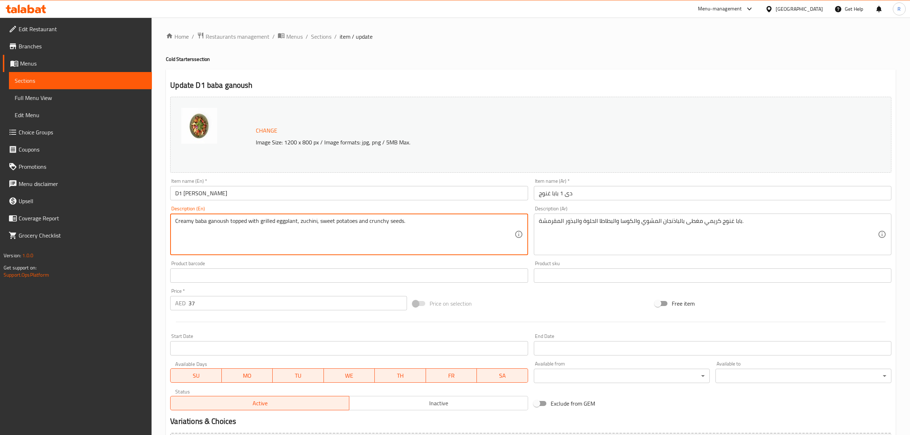
click at [530, 264] on div "Product barcode Product barcode" at bounding box center [348, 272] width 363 height 28
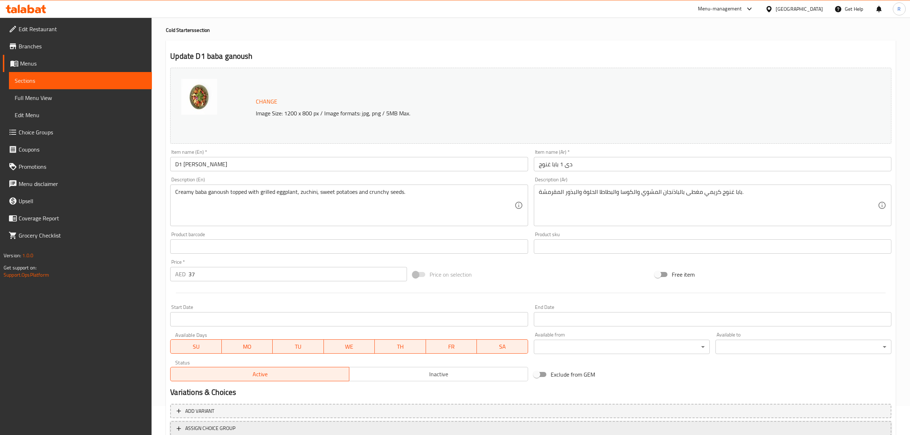
scroll to position [81, 0]
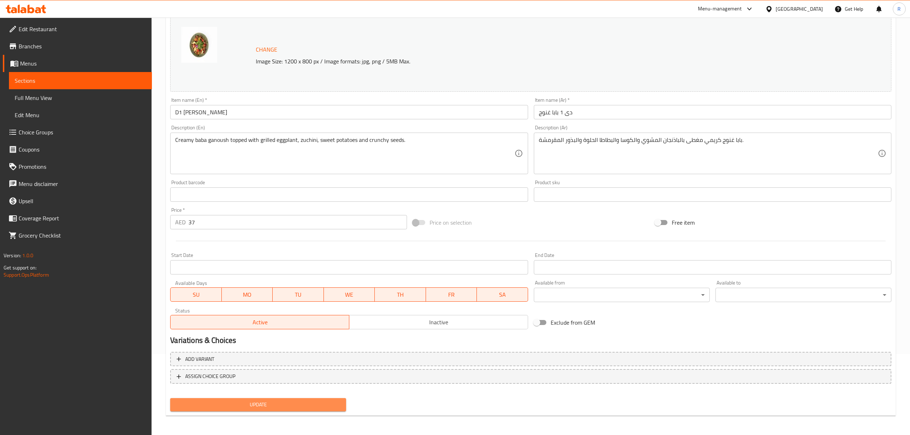
click at [319, 398] on button "Update" at bounding box center [258, 404] width 176 height 13
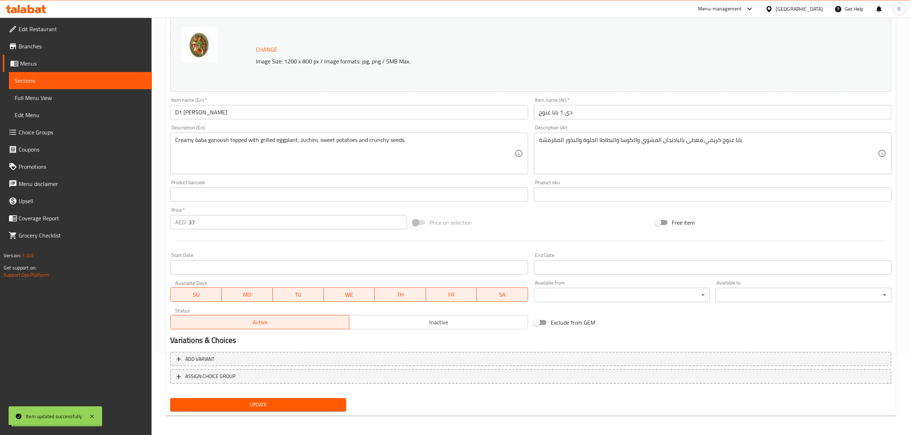
click at [319, 398] on button "Update" at bounding box center [258, 404] width 176 height 13
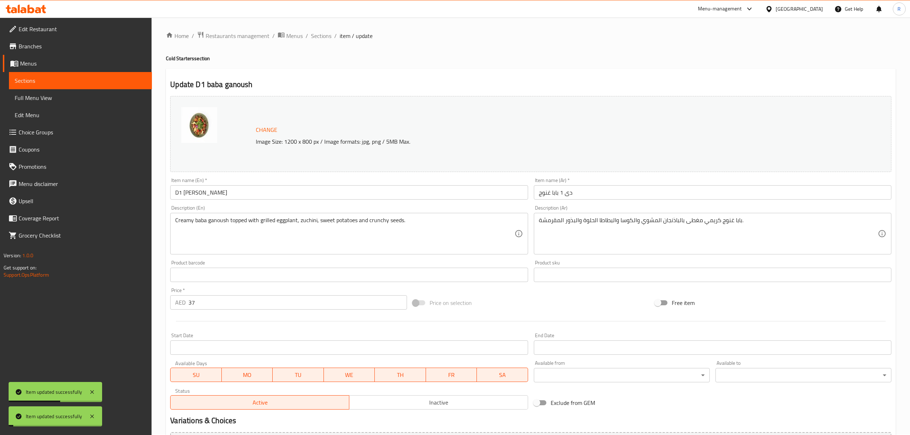
scroll to position [0, 0]
click at [326, 38] on span "Sections" at bounding box center [321, 36] width 20 height 9
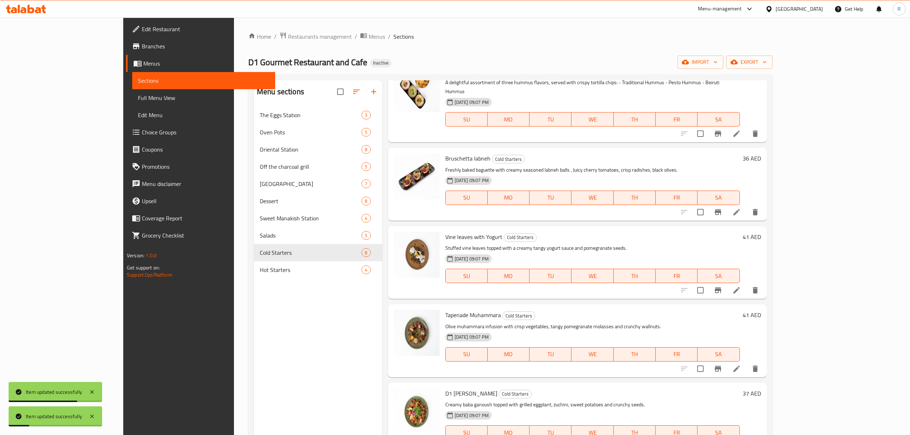
scroll to position [101, 0]
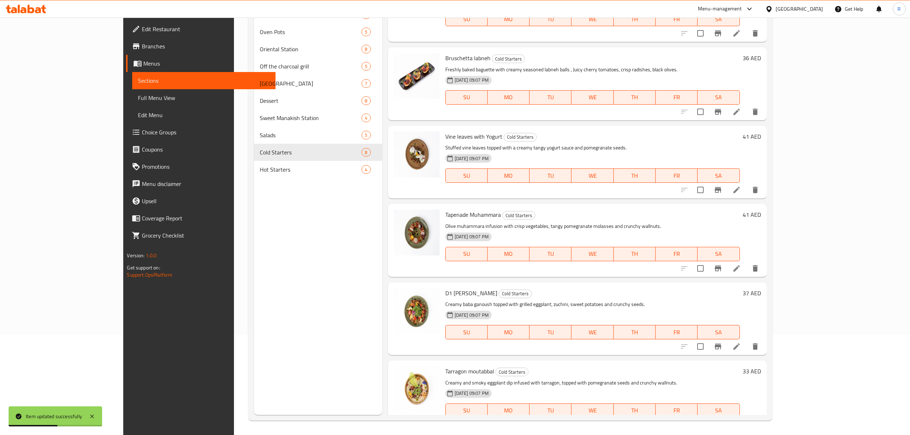
click at [747, 419] on li at bounding box center [737, 425] width 20 height 13
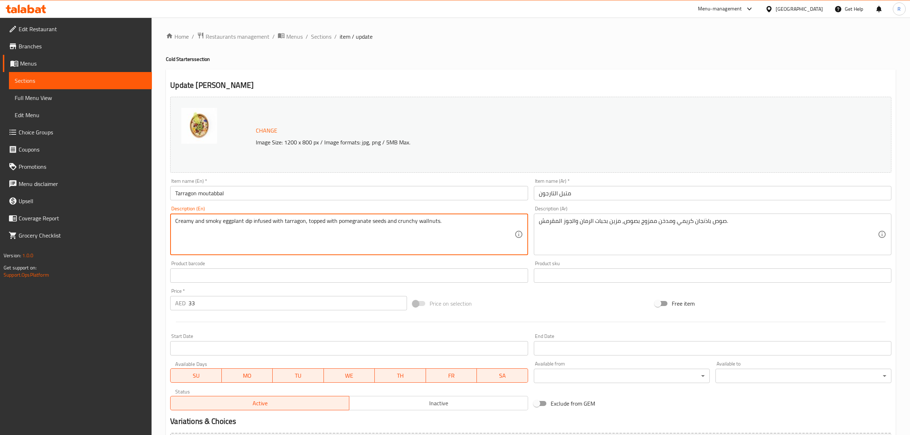
drag, startPoint x: 284, startPoint y: 221, endPoint x: 305, endPoint y: 220, distance: 20.5
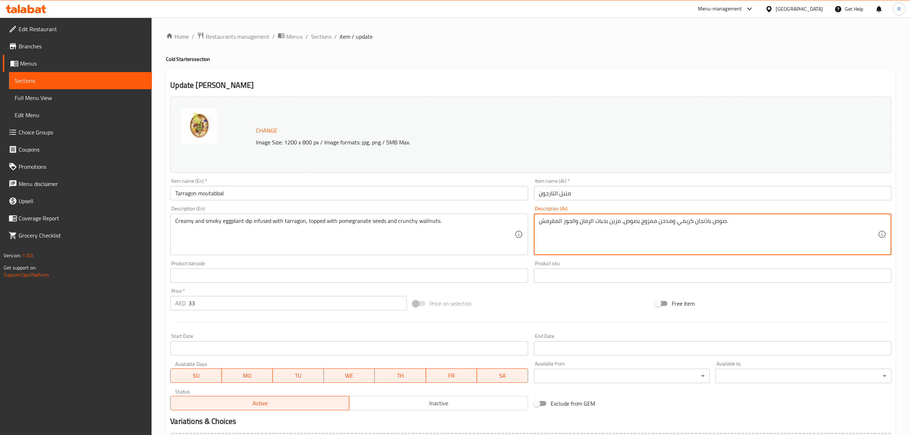
drag, startPoint x: 624, startPoint y: 221, endPoint x: 640, endPoint y: 221, distance: 15.8
click at [633, 223] on textarea "صوص باذنجان كريمي ومدخن ممزوج بصوص، مزين بحبات الرمان والجوز المقرمش." at bounding box center [708, 235] width 339 height 34
drag, startPoint x: 624, startPoint y: 224, endPoint x: 636, endPoint y: 224, distance: 12.5
click at [636, 224] on textarea "صوص باذنجان كريمي ومدخن ممزوج بصوص، مزين بحبات الرمان والجوز المقرمش." at bounding box center [708, 235] width 339 height 34
paste textarea "لطرخون"
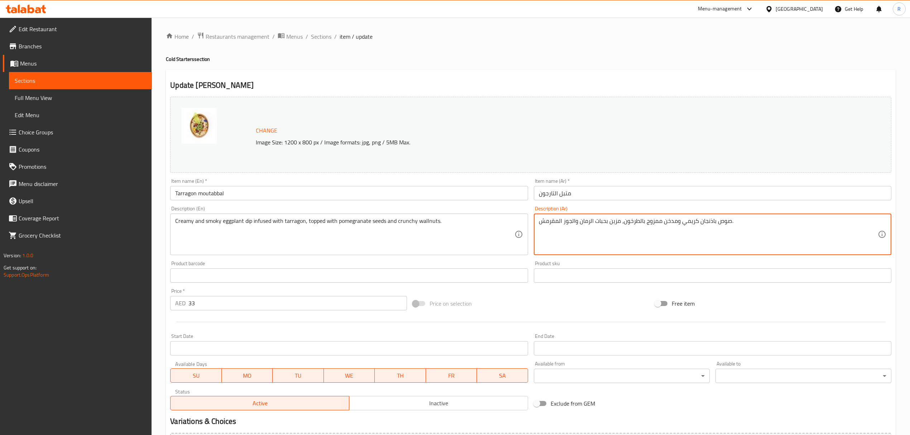
drag, startPoint x: 609, startPoint y: 224, endPoint x: 620, endPoint y: 224, distance: 10.4
click at [620, 224] on textarea "صوص باذنجان كريمي ومدخن ممزوج بالطرخون، مزين بحبات الرمان والجوز المقرمش." at bounding box center [708, 235] width 339 height 34
drag, startPoint x: 595, startPoint y: 222, endPoint x: 605, endPoint y: 221, distance: 10.1
click at [605, 221] on textarea "صوص باذنجان كريمي ومدخن ممزوج بالطرخون، مغطاة بحبات الرمان والجوز المقرمش." at bounding box center [708, 235] width 339 height 34
click at [602, 224] on textarea "صوص باذنجان كريمي ومدخن ممزوج بالطرخون، مغطاة بذور الرمان والجوز المقرمش." at bounding box center [708, 235] width 339 height 34
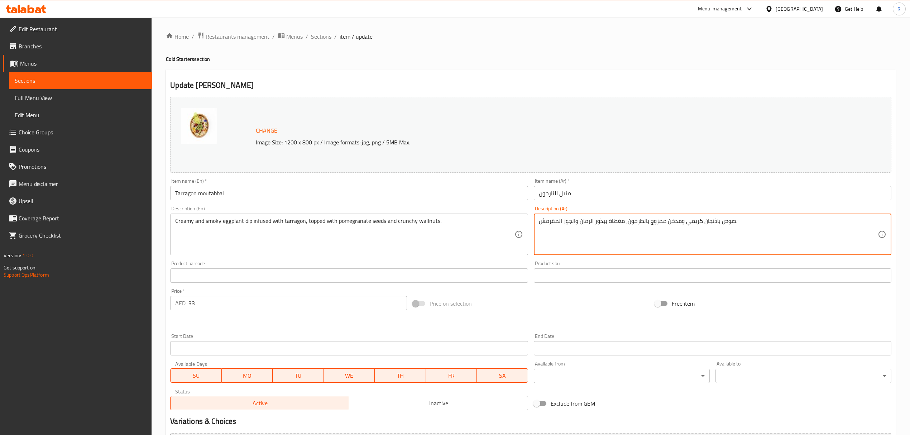
type textarea "صوص باذنجان كريمي ومدخن ممزوج بالطرخون، مغطاة ببذور الرمان والجوز المقرمش."
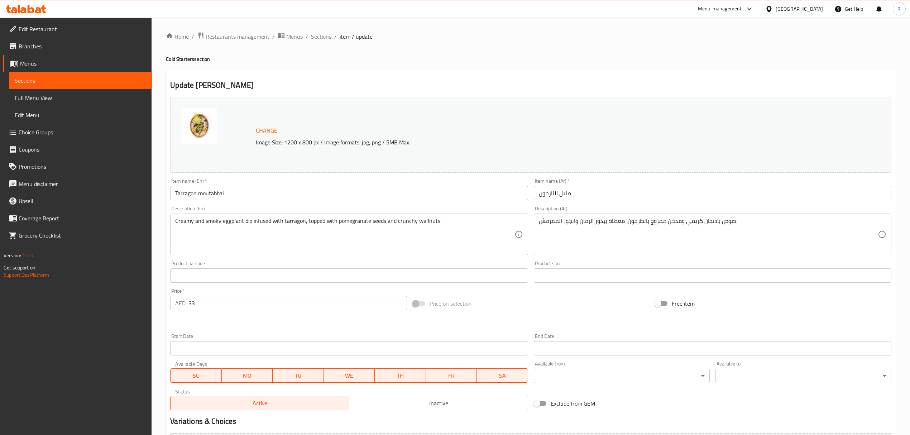
click at [532, 266] on div "Product sku Product sku" at bounding box center [712, 272] width 363 height 28
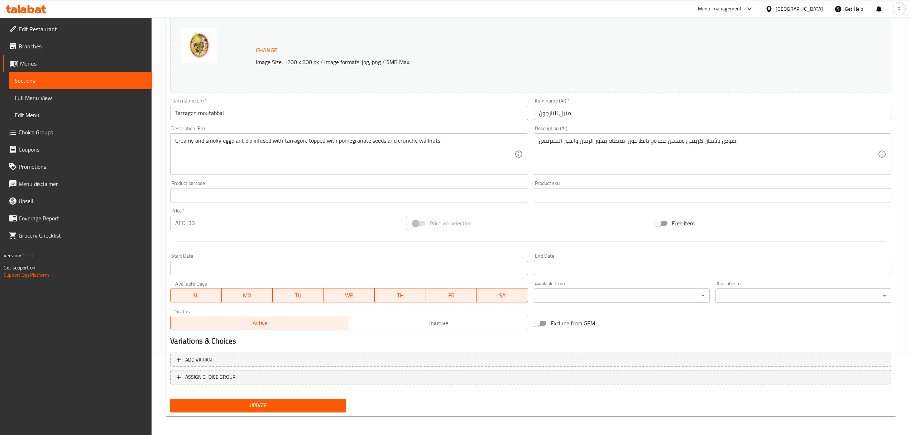
scroll to position [81, 0]
click at [328, 402] on span "Update" at bounding box center [258, 404] width 164 height 9
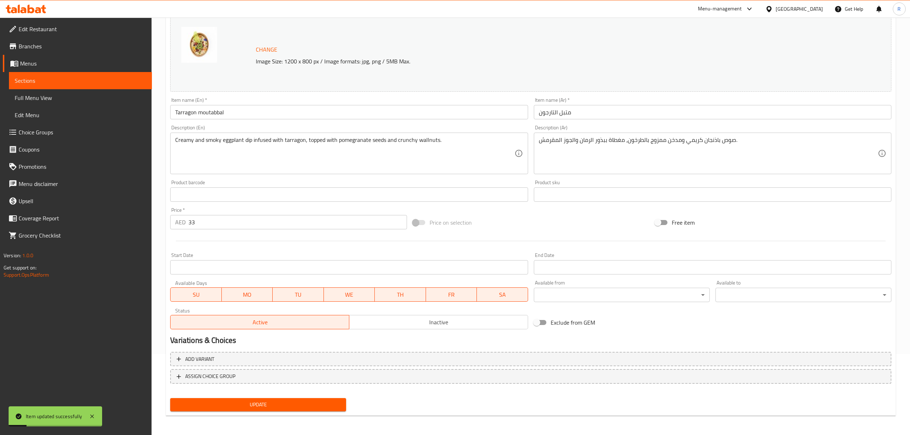
click at [328, 402] on span "Update" at bounding box center [258, 404] width 164 height 9
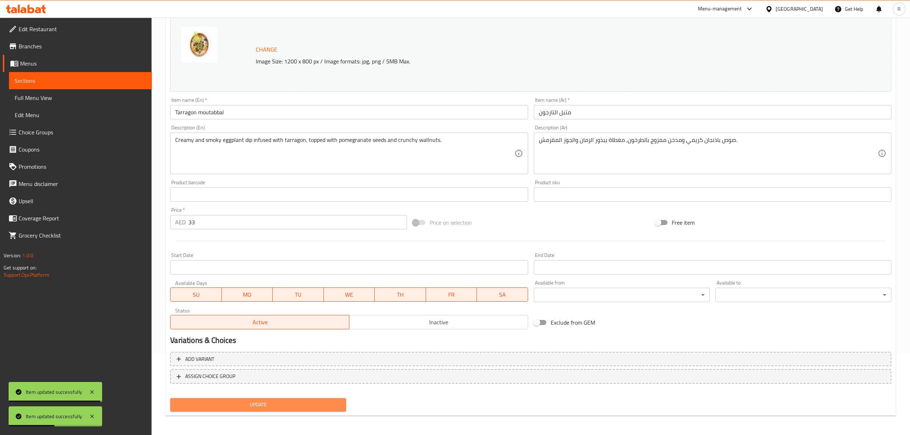
click at [328, 402] on span "Update" at bounding box center [258, 404] width 164 height 9
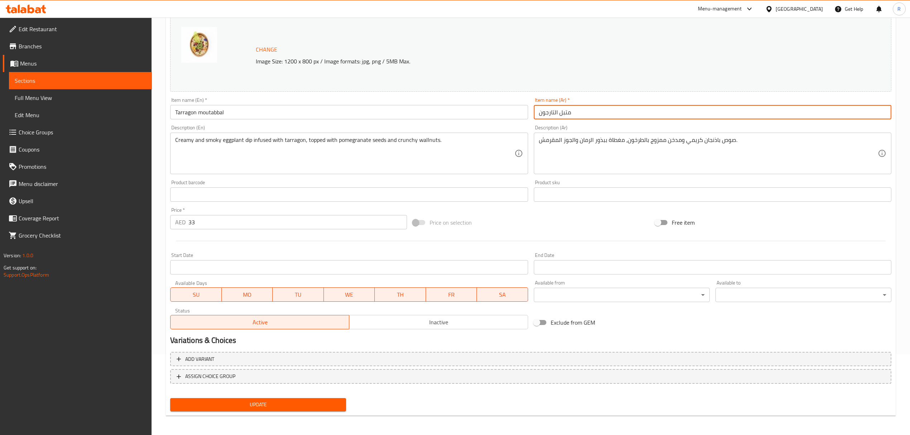
drag, startPoint x: 538, startPoint y: 113, endPoint x: 555, endPoint y: 114, distance: 16.9
click at [555, 114] on input "متبل التارجون" at bounding box center [713, 112] width 358 height 14
click at [579, 72] on div "Change Image Size: 1200 x 800 px / Image formats: jpg, png / 5MB Max." at bounding box center [530, 54] width 721 height 76
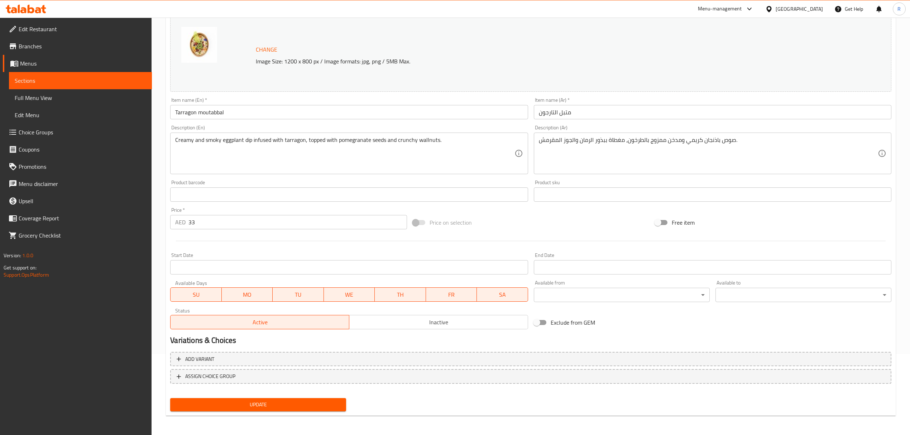
click at [336, 398] on button "Update" at bounding box center [258, 404] width 176 height 13
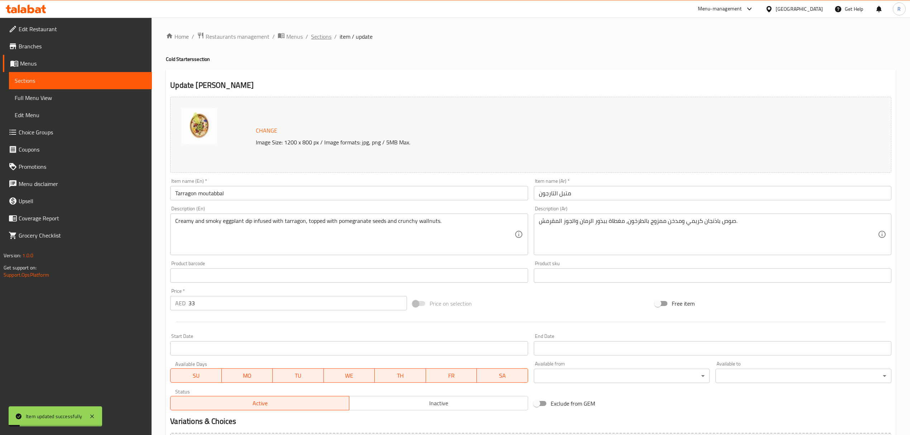
click at [314, 32] on span "Sections" at bounding box center [321, 36] width 20 height 9
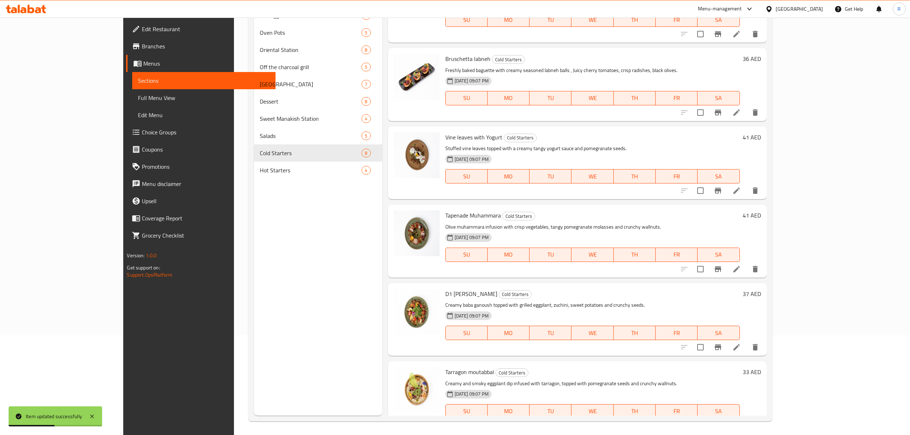
scroll to position [101, 0]
click at [747, 340] on li at bounding box center [737, 346] width 20 height 13
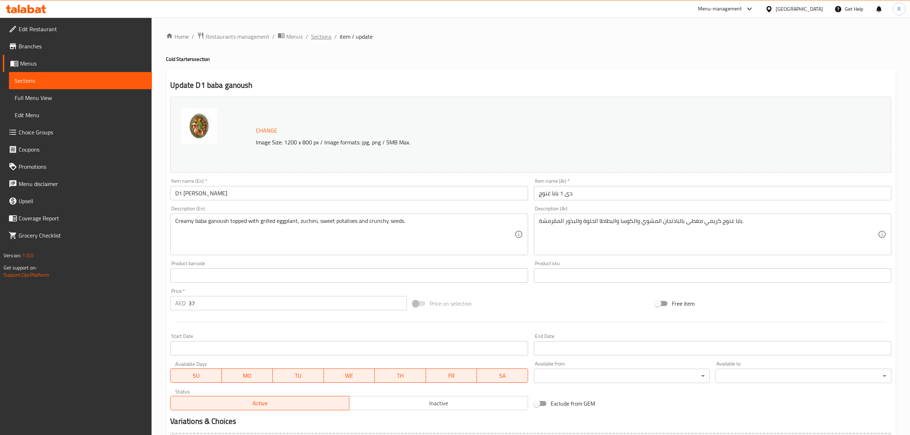
click at [323, 39] on span "Sections" at bounding box center [321, 36] width 20 height 9
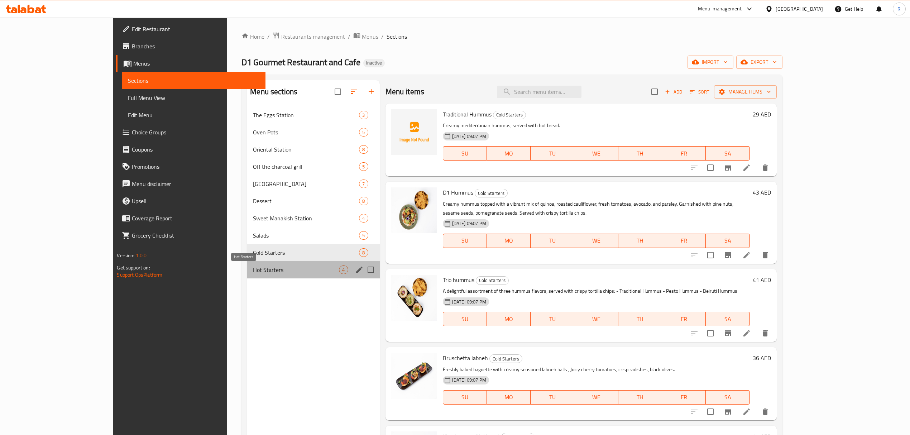
click at [253, 271] on span "Hot Starters" at bounding box center [296, 270] width 86 height 9
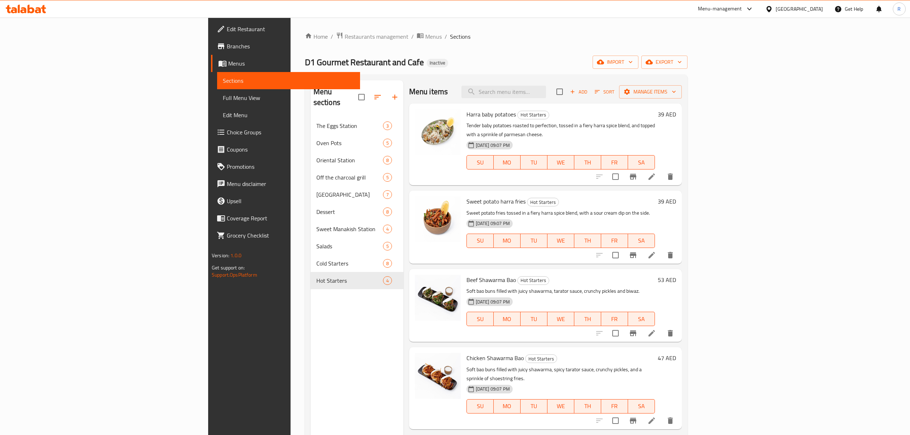
click at [662, 174] on li at bounding box center [652, 176] width 20 height 13
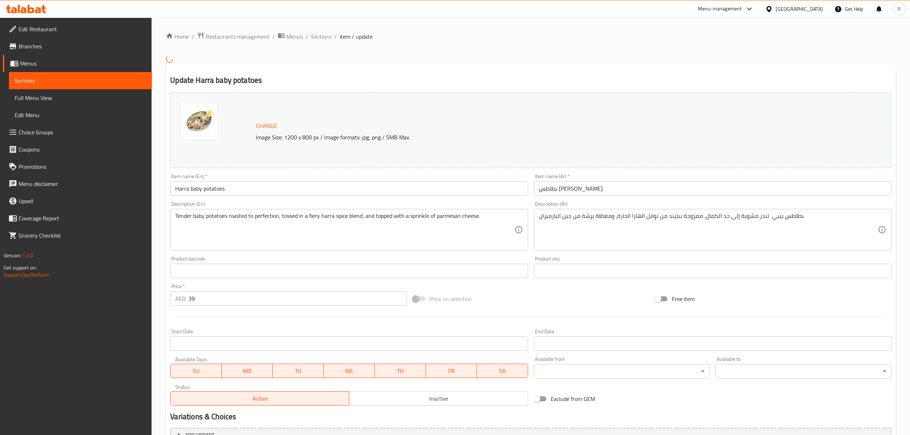
click at [237, 191] on input "Harra baby potatoes" at bounding box center [349, 188] width 358 height 14
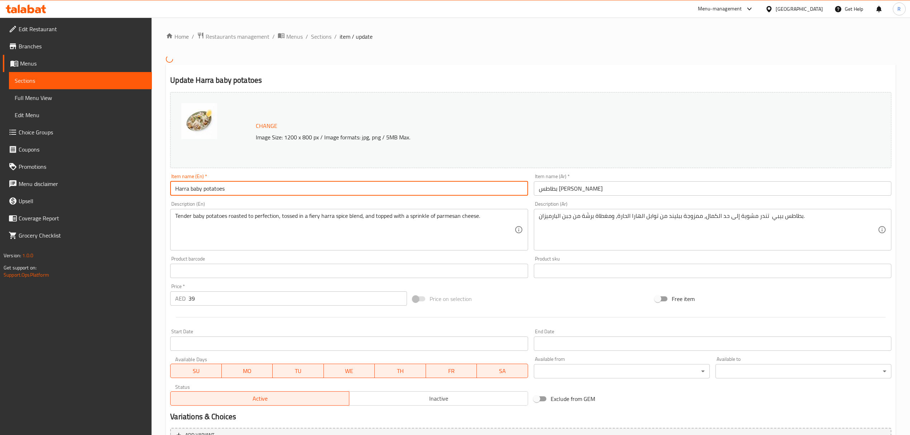
click at [237, 191] on input "Harra baby potatoes" at bounding box center [349, 188] width 358 height 14
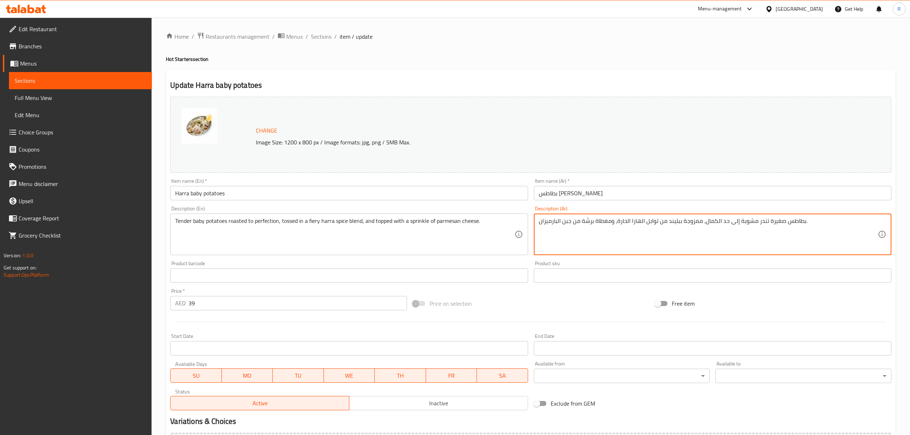
drag, startPoint x: 682, startPoint y: 224, endPoint x: 697, endPoint y: 223, distance: 14.7
click at [697, 223] on textarea "بطاطس صغيرة تندر مشوية إلى حد الكمال، ممزوجة ببليند من توابل الهارا الحارة، ومغ…" at bounding box center [708, 235] width 339 height 34
drag, startPoint x: 666, startPoint y: 221, endPoint x: 676, endPoint y: 220, distance: 10.1
click at [676, 220] on textarea "بطاطس صغيرة تندر مشوية إلى حد الكمال، مغموسة ببليند من توابل الهارا الحارة، ومغ…" at bounding box center [708, 235] width 339 height 34
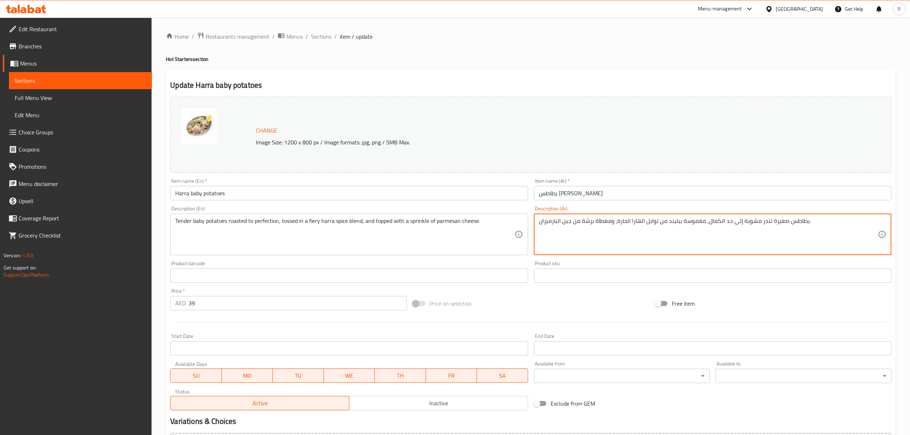
click at [676, 220] on textarea "بطاطس صغيرة تندر مشوية إلى حد الكمال، مغموسة ببليند من توابل الهارا الحارة، ومغ…" at bounding box center [708, 235] width 339 height 34
click at [668, 222] on textarea "بطاطس صغيرة تندر مشوية إلى حد الكمال، مغموسة ببليند من توابل الهارا الحارة، ومغ…" at bounding box center [708, 235] width 339 height 34
drag, startPoint x: 668, startPoint y: 222, endPoint x: 678, endPoint y: 221, distance: 10.4
click at [678, 221] on textarea "بطاطس صغيرة تندر مشوية إلى حد الكمال، مغموسة ببليند من توابل الهارا الحارة، ومغ…" at bounding box center [708, 235] width 339 height 34
type textarea "بطاطس صغيرة تندر مشوية إلى حد الكمال، مغموسة بمزيج من توابل الهارا الحارة، ومغط…"
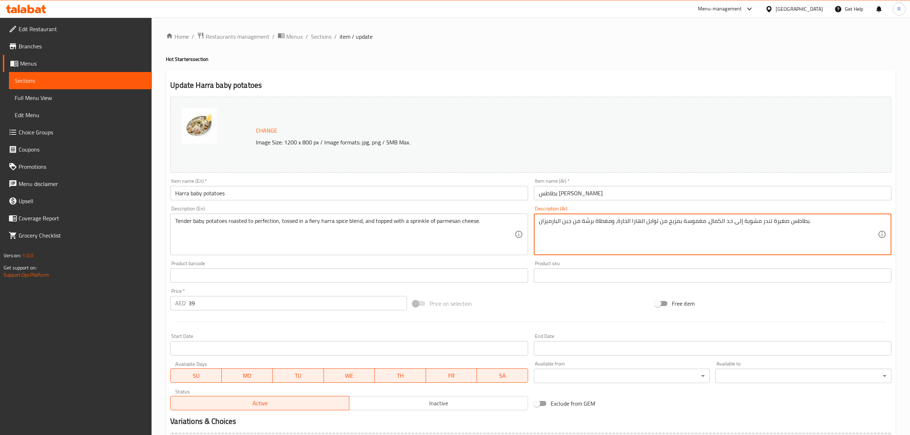
click at [532, 264] on div "Product sku Product sku" at bounding box center [712, 272] width 363 height 28
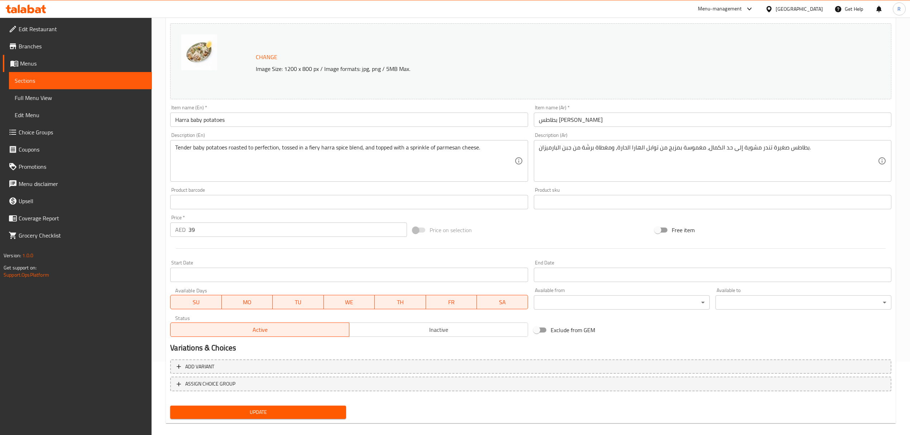
scroll to position [81, 0]
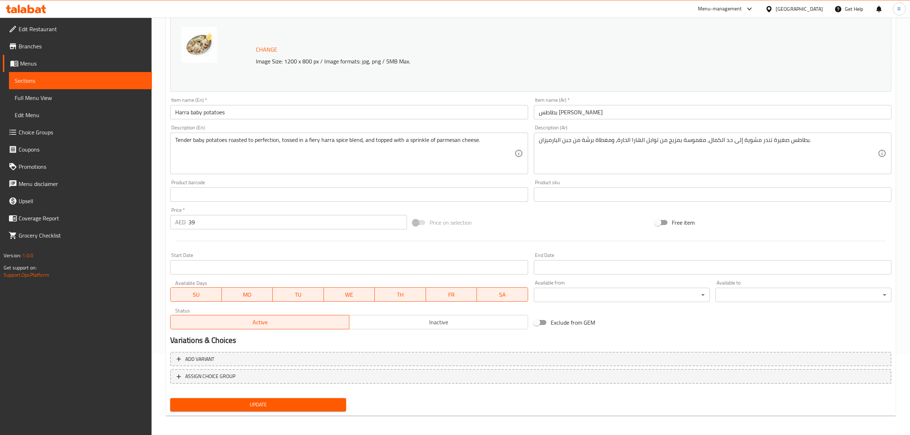
click at [305, 405] on span "Update" at bounding box center [258, 404] width 164 height 9
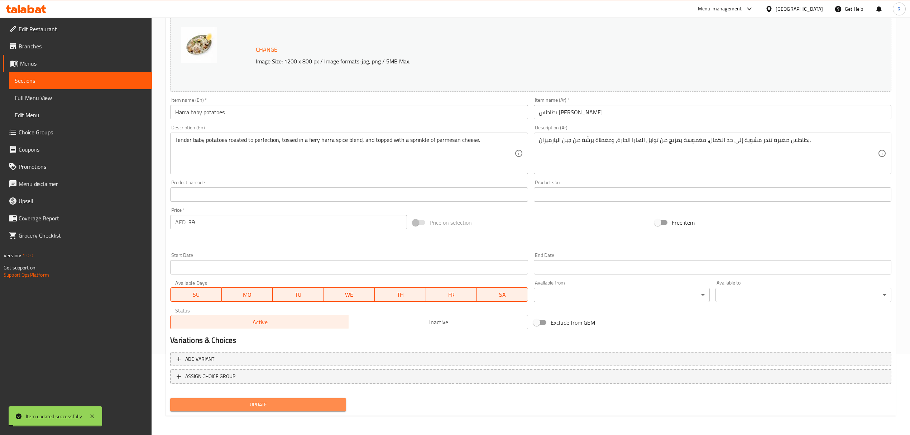
click at [305, 405] on span "Update" at bounding box center [258, 404] width 164 height 9
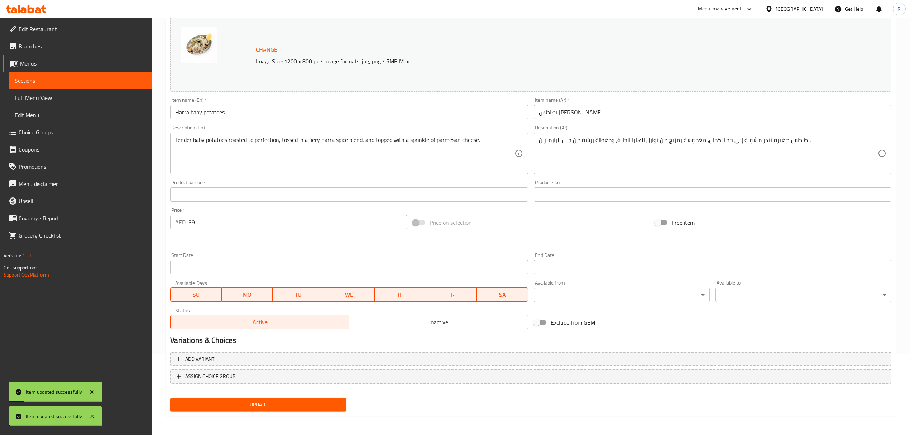
click at [305, 405] on span "Update" at bounding box center [258, 404] width 164 height 9
click at [305, 405] on div at bounding box center [455, 217] width 910 height 435
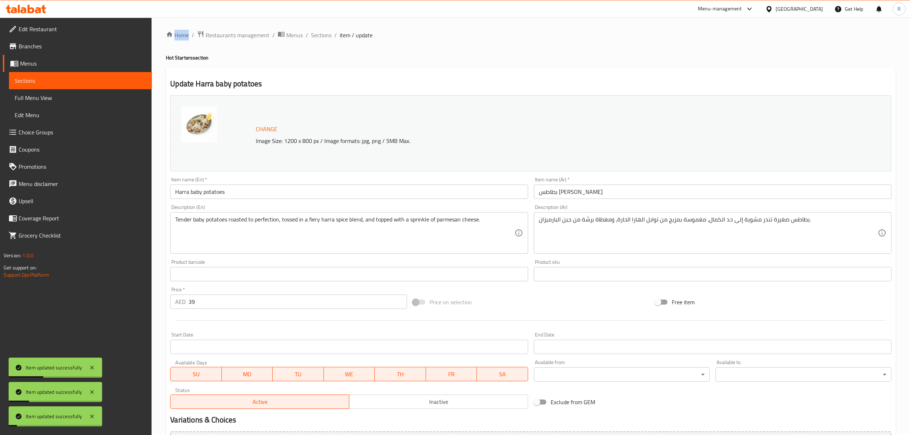
scroll to position [0, 0]
click at [325, 39] on span "Sections" at bounding box center [321, 36] width 20 height 9
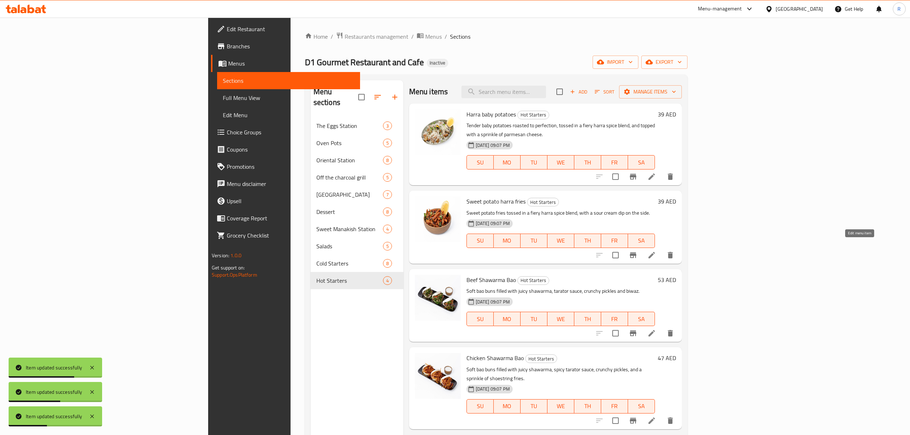
click at [655, 252] on icon at bounding box center [652, 255] width 6 height 6
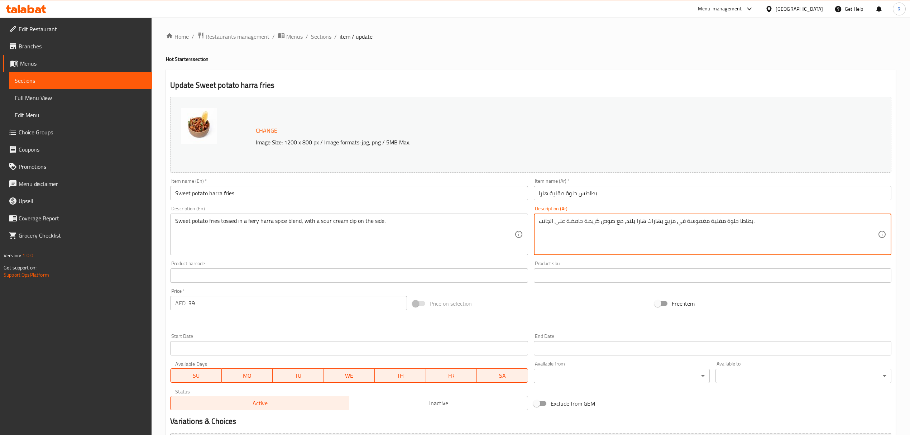
drag, startPoint x: 626, startPoint y: 223, endPoint x: 634, endPoint y: 223, distance: 8.2
type textarea "بطاطا حلوة مقلية مغموسة في مزيج بهارات هارا ، مع صوص كريمة حامضة على الجانب."
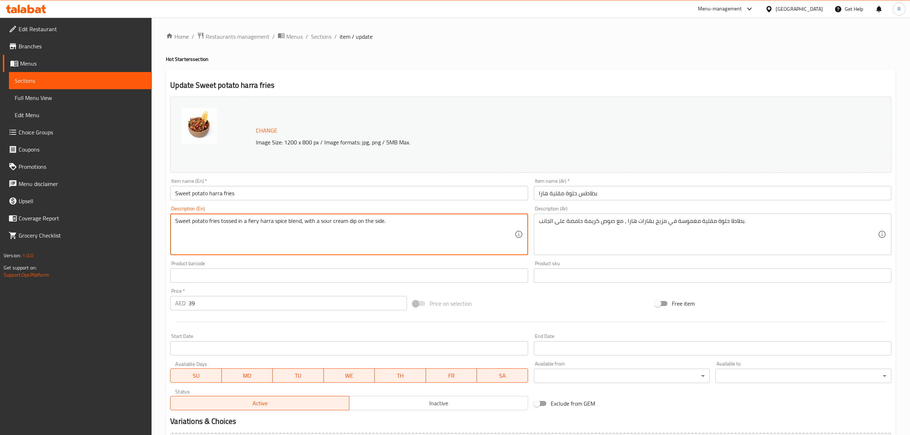
drag, startPoint x: 320, startPoint y: 221, endPoint x: 330, endPoint y: 221, distance: 10.8
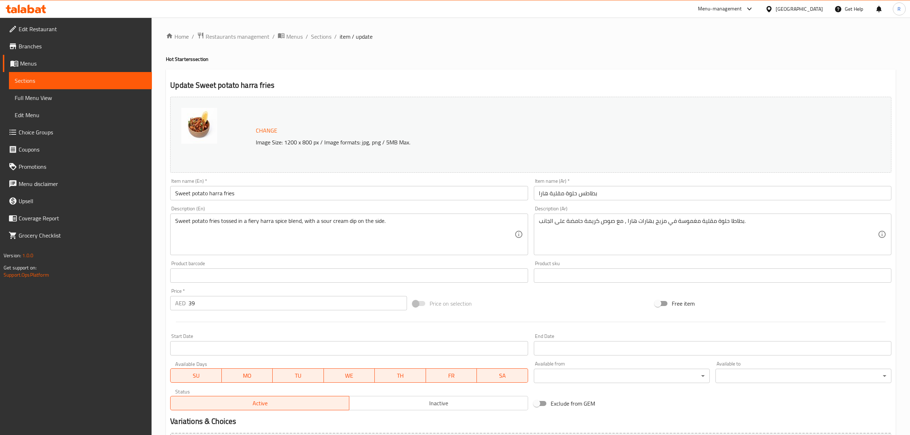
click at [532, 264] on div "Product sku Product sku" at bounding box center [712, 272] width 363 height 28
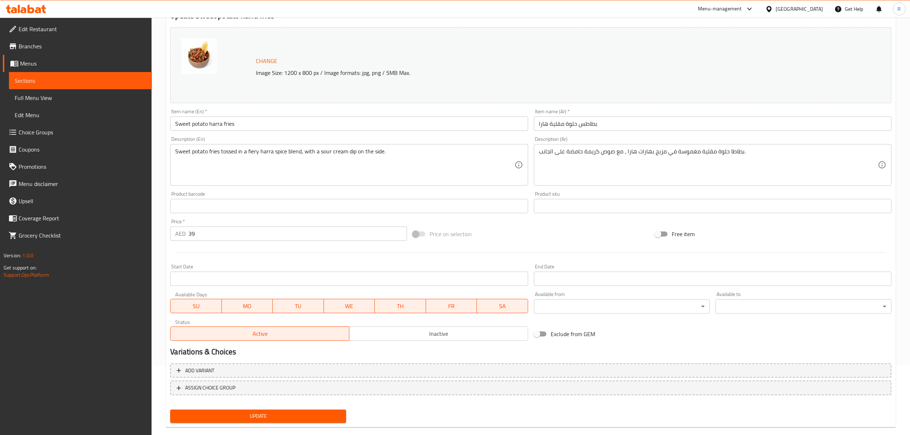
scroll to position [81, 0]
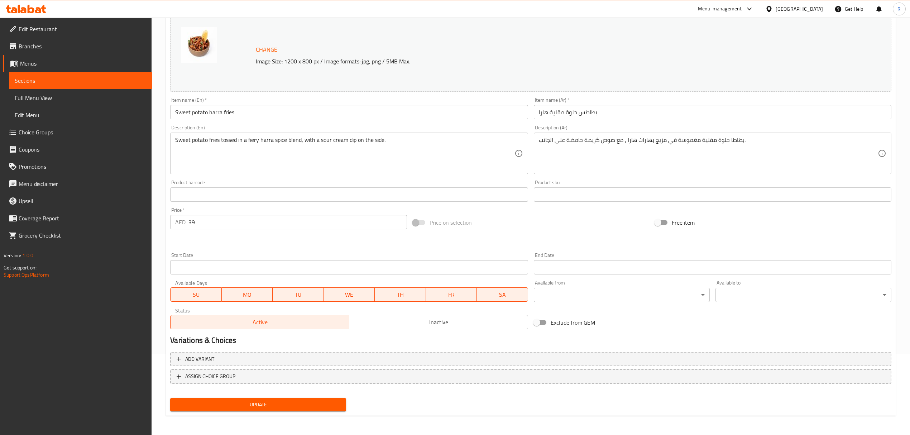
click at [316, 408] on span "Update" at bounding box center [258, 404] width 164 height 9
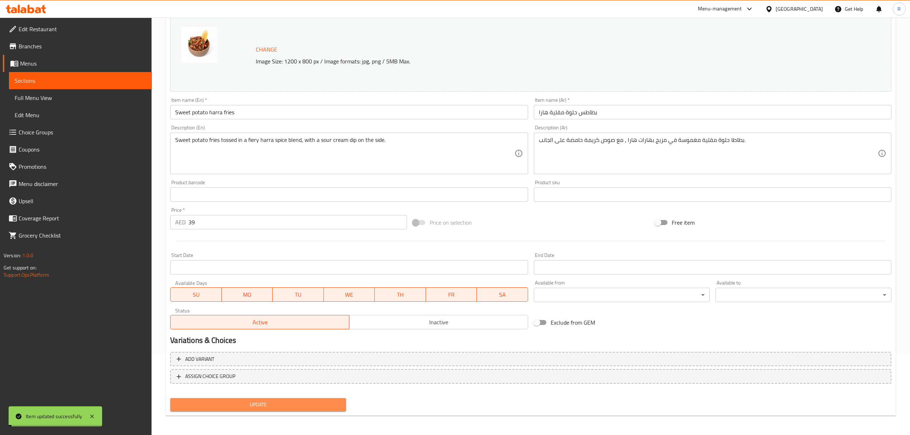
click at [316, 408] on span "Update" at bounding box center [258, 404] width 164 height 9
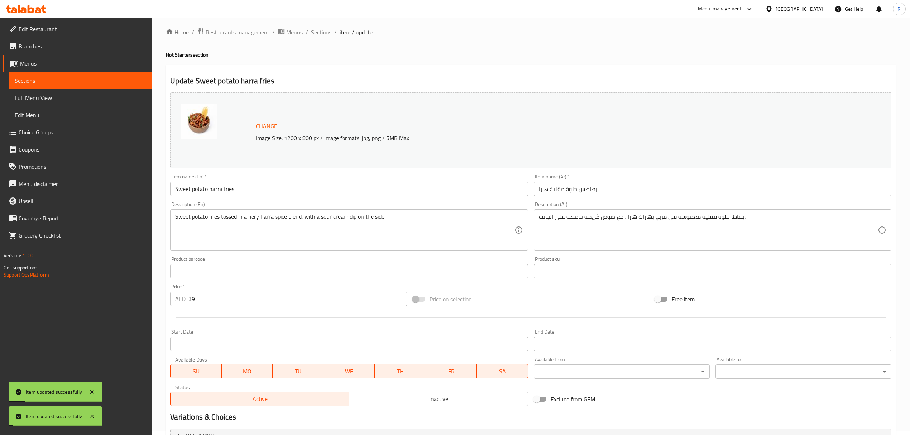
scroll to position [0, 0]
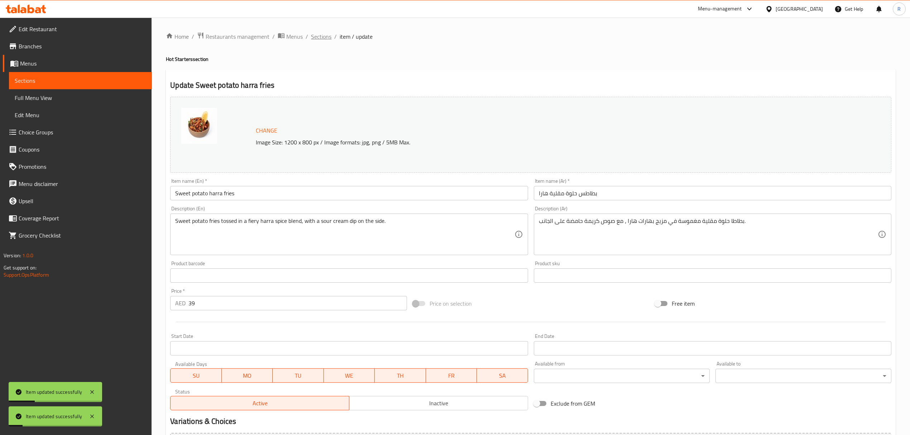
click at [329, 36] on span "Sections" at bounding box center [321, 36] width 20 height 9
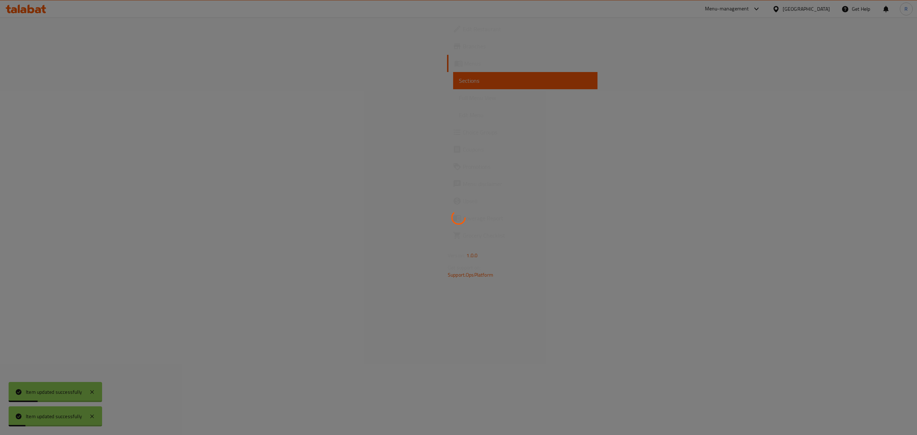
click at [329, 36] on div at bounding box center [458, 217] width 917 height 435
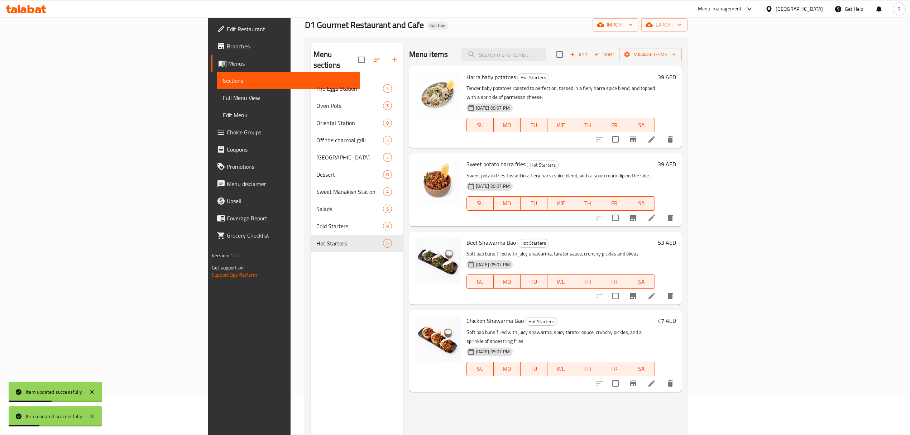
scroll to position [95, 0]
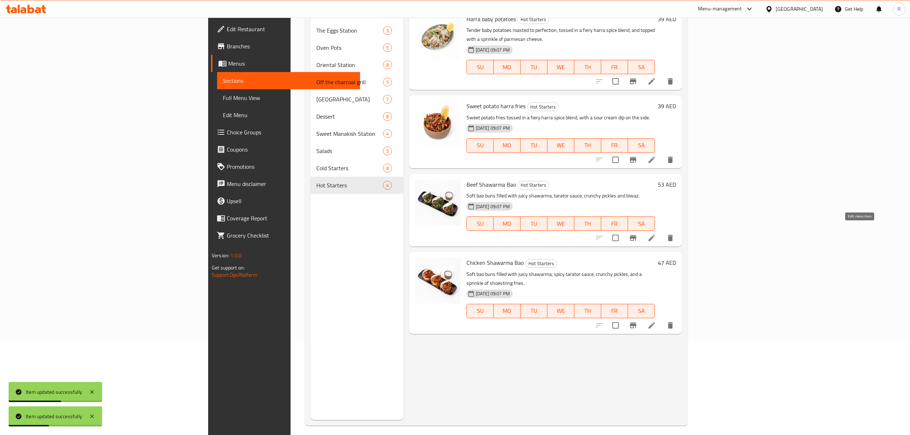
click at [656, 234] on icon at bounding box center [652, 238] width 9 height 9
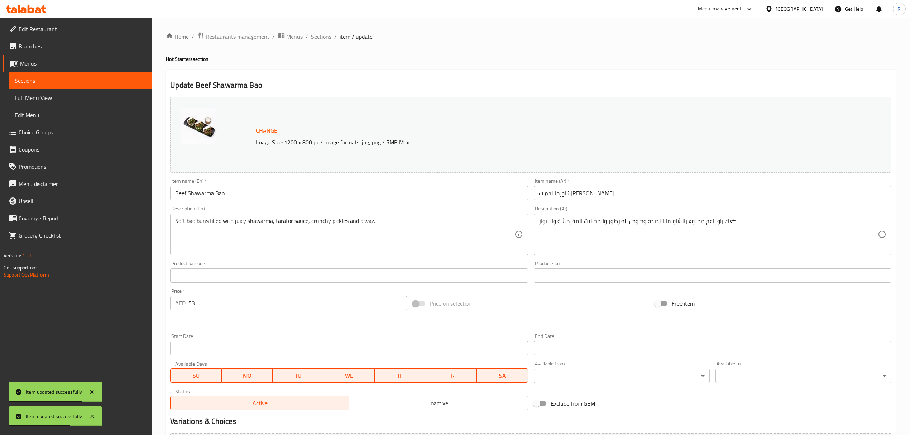
click at [531, 262] on div "Product sku Product sku" at bounding box center [712, 272] width 363 height 28
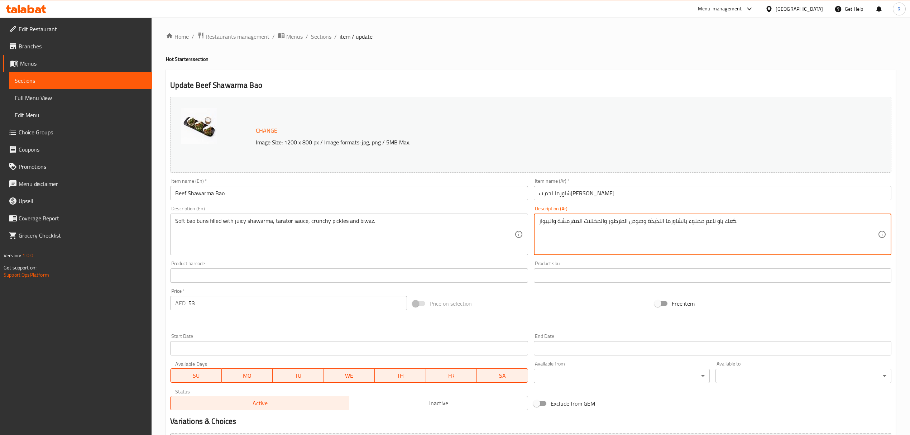
drag, startPoint x: 723, startPoint y: 221, endPoint x: 733, endPoint y: 221, distance: 10.0
drag, startPoint x: 647, startPoint y: 223, endPoint x: 660, endPoint y: 221, distance: 13.4
click at [660, 221] on textarea "كيزر باو ناعم مملوء بالشاورما اللذيذة وصوص الطرطور والمخللات المقرمشة والبيواز." at bounding box center [708, 235] width 339 height 34
type textarea "كيزر باو ناعم مملوء بالشاورما [PERSON_NAME] وصوص الطرطور والمخللات المقرمشة وال…"
click at [531, 261] on div "Product sku Product sku" at bounding box center [712, 272] width 363 height 28
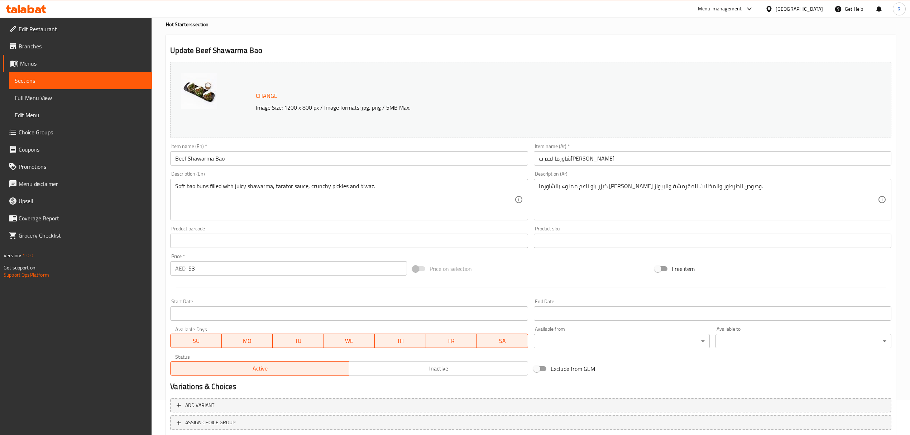
scroll to position [81, 0]
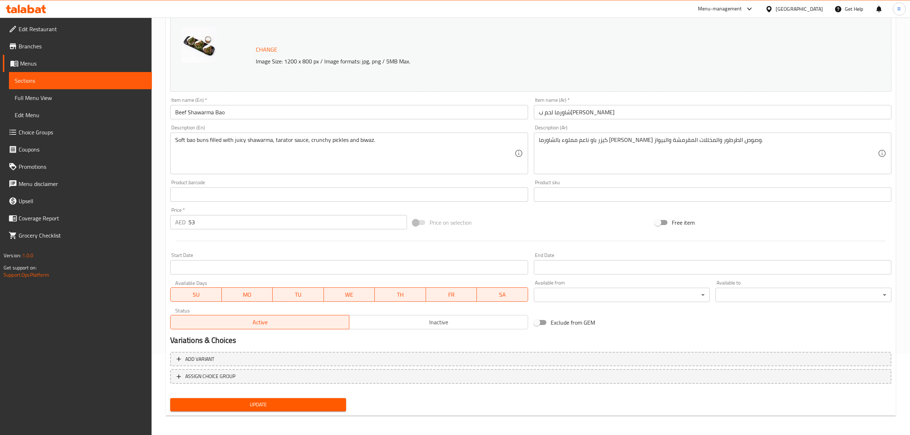
click at [269, 406] on span "Update" at bounding box center [258, 404] width 164 height 9
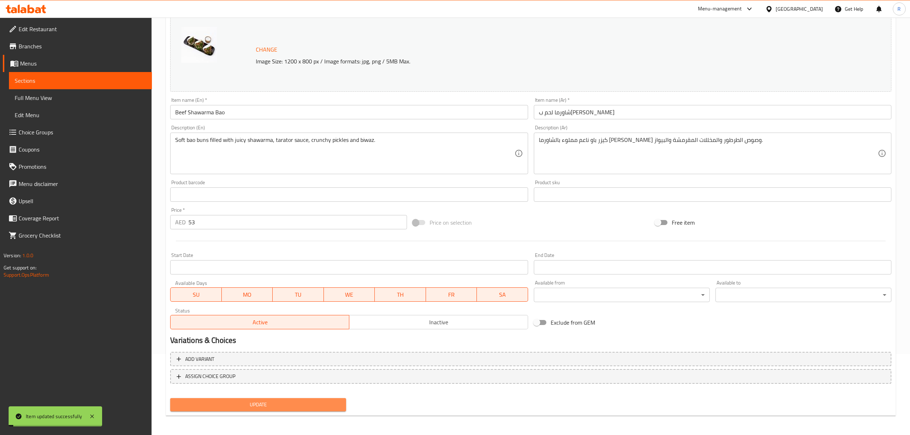
click at [269, 406] on span "Update" at bounding box center [258, 404] width 164 height 9
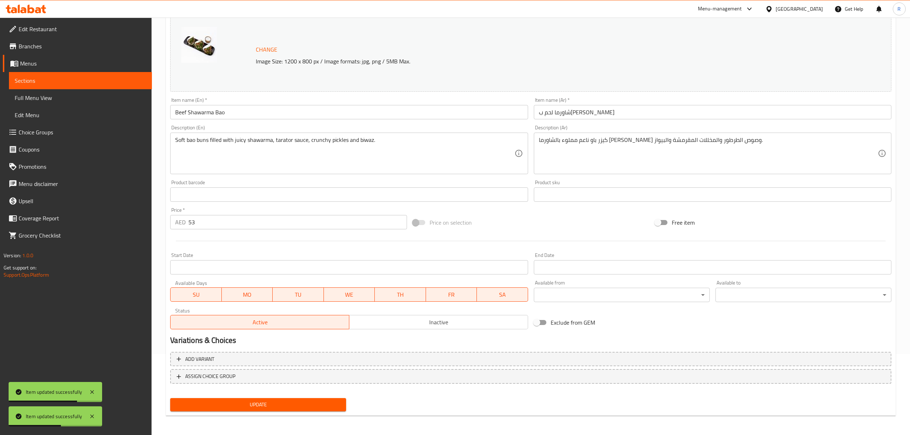
scroll to position [0, 0]
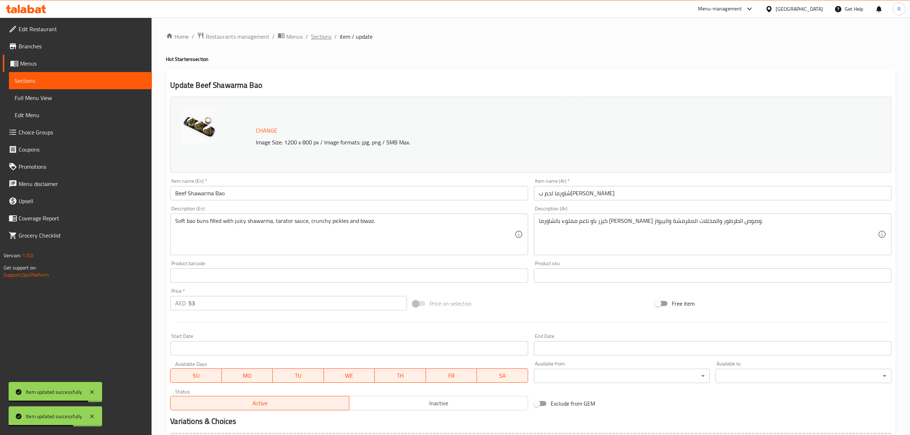
click at [326, 38] on span "Sections" at bounding box center [321, 36] width 20 height 9
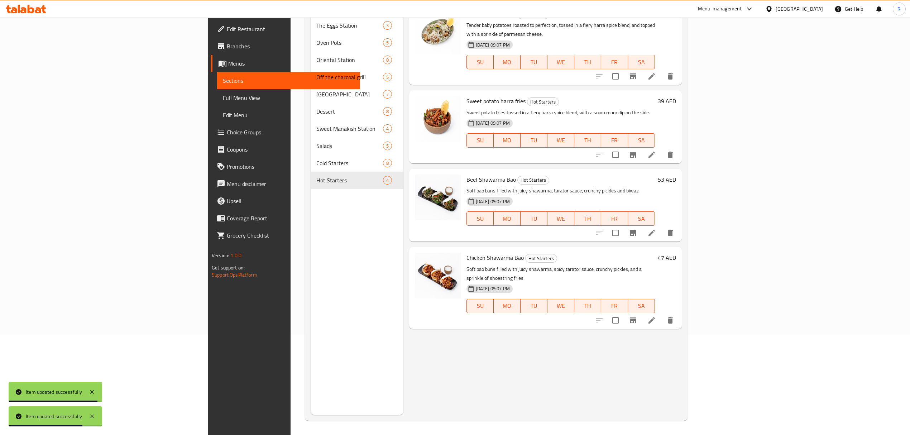
scroll to position [101, 0]
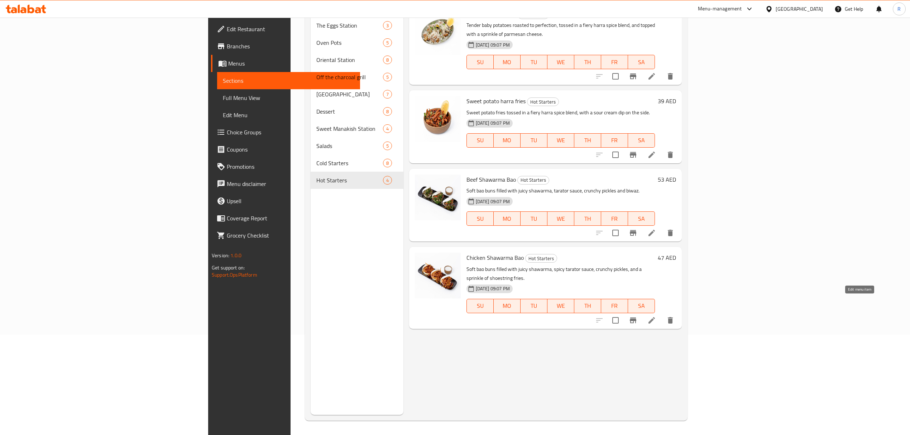
click at [656, 316] on icon at bounding box center [652, 320] width 9 height 9
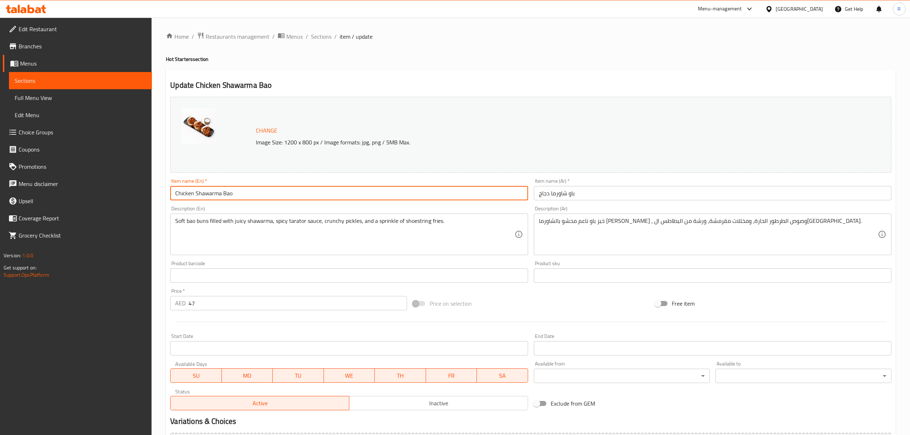
drag, startPoint x: 231, startPoint y: 196, endPoint x: 223, endPoint y: 197, distance: 8.0
click at [223, 197] on input "Chicken Shawarma Bao" at bounding box center [349, 193] width 358 height 14
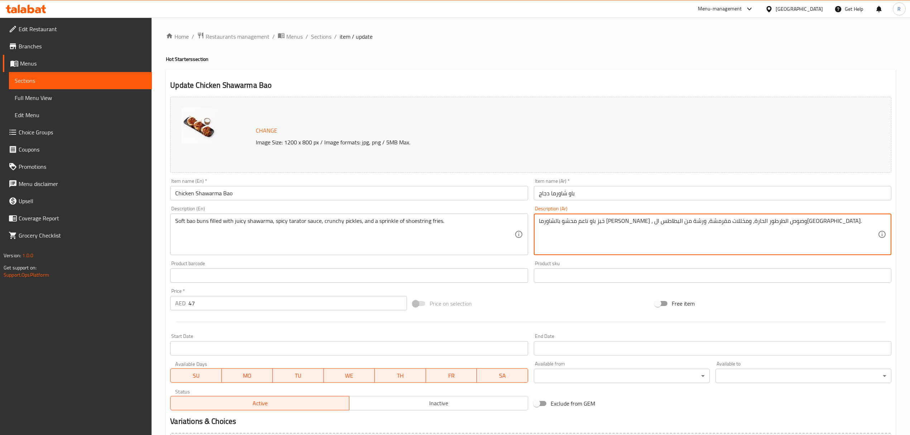
drag, startPoint x: 786, startPoint y: 223, endPoint x: 793, endPoint y: 223, distance: 6.5
click at [654, 221] on textarea "كيزر باو ناعم محشو بالشاورما [PERSON_NAME] ، وصوص الطرطور الحارة، ومخللات مقرمش…" at bounding box center [708, 235] width 339 height 34
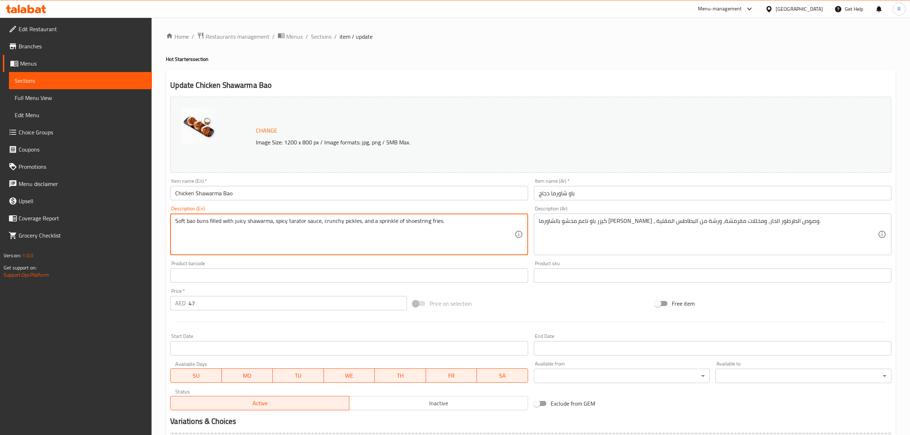
drag, startPoint x: 403, startPoint y: 221, endPoint x: 439, endPoint y: 221, distance: 36.6
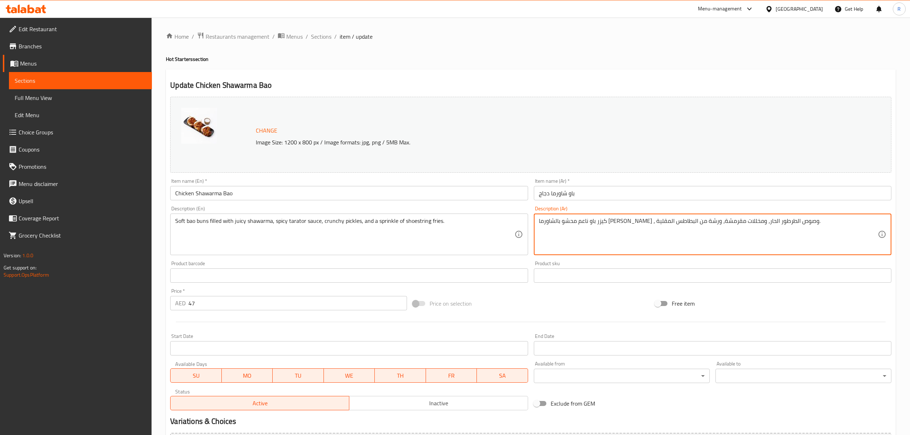
paste textarea "شوزسترينغ"
click at [566, 221] on textarea "كيزر باو ناعم محشو بالشاورما [PERSON_NAME] ، وصوص الطرطور الحار، ومخللات مقرمشة…" at bounding box center [708, 235] width 339 height 34
type textarea "كيزر باو ناعم محشو بالشاورما [PERSON_NAME] ، وصوص الطرطور الحار، ومخللات مقرمشة…"
click at [527, 264] on div "Product barcode Product barcode" at bounding box center [349, 272] width 358 height 22
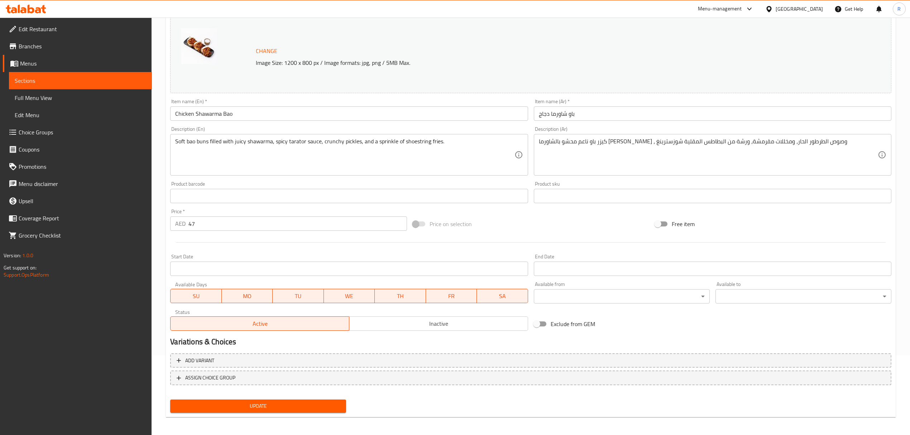
scroll to position [81, 0]
click at [313, 408] on span "Update" at bounding box center [258, 404] width 164 height 9
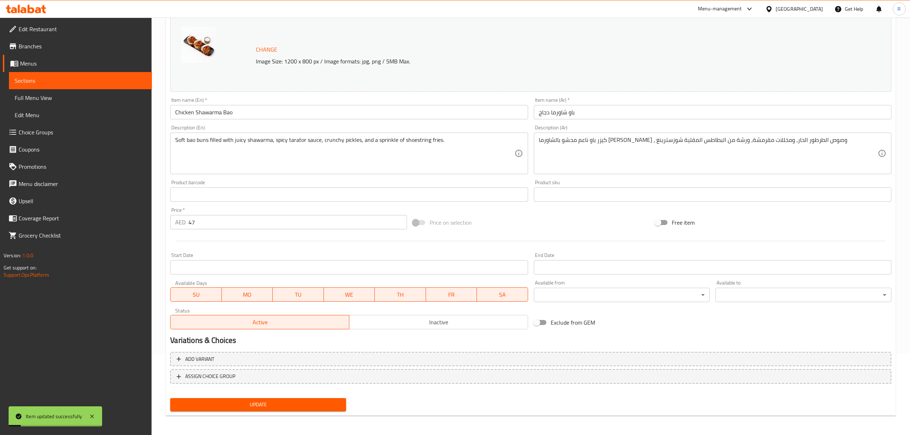
click at [311, 403] on span "Update" at bounding box center [258, 404] width 164 height 9
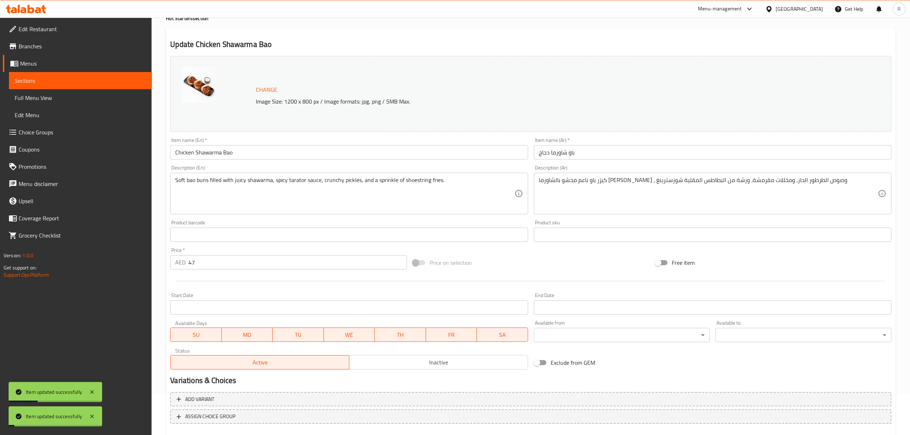
scroll to position [0, 0]
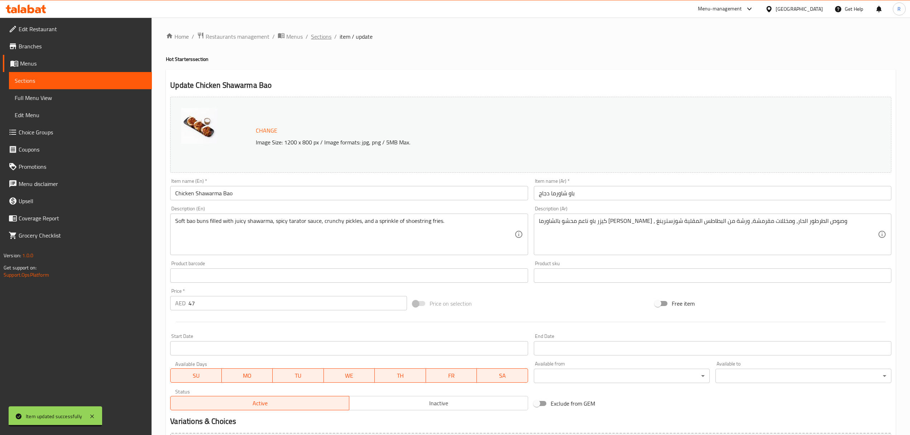
click at [321, 38] on span "Sections" at bounding box center [321, 36] width 20 height 9
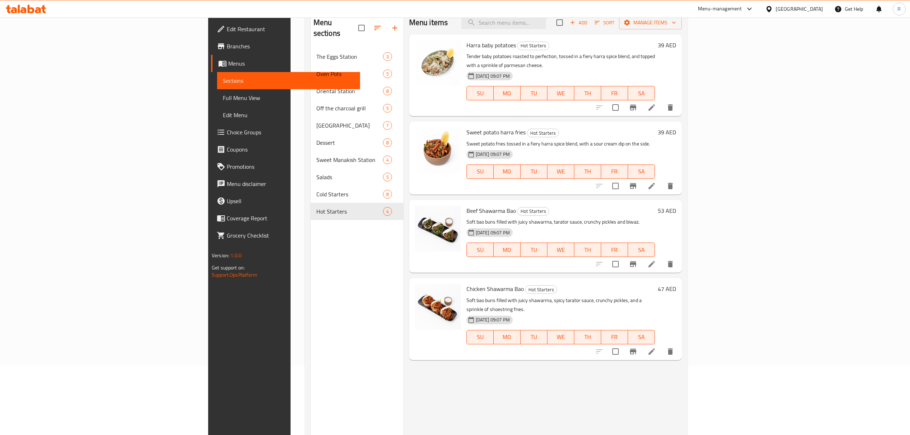
scroll to position [53, 0]
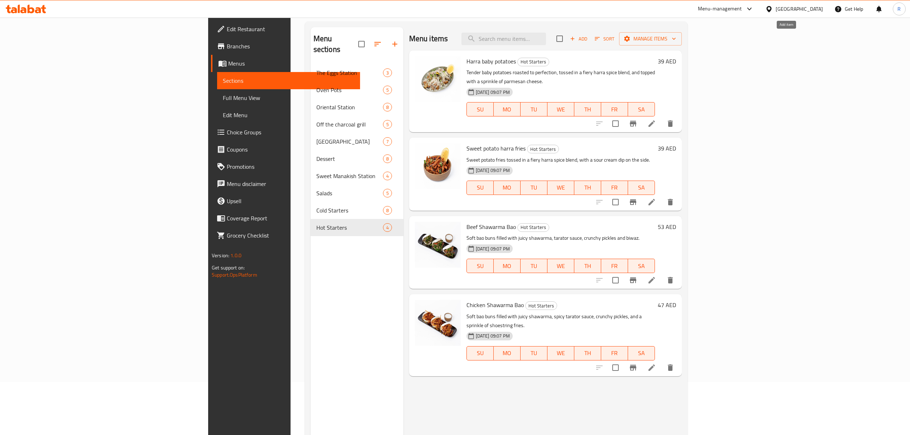
click at [588, 37] on span "Add" at bounding box center [578, 39] width 19 height 8
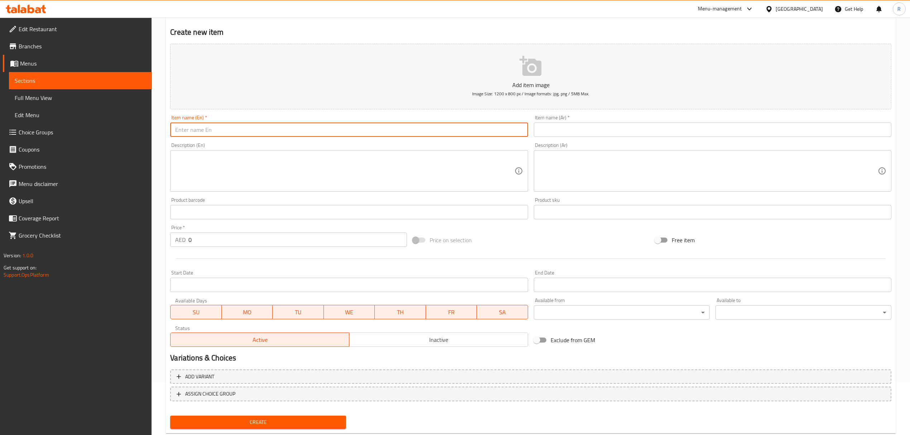
click at [338, 131] on input "text" at bounding box center [349, 130] width 358 height 14
paste input "Peri Peri Wings"
type input "Peri Peri Wings"
click at [583, 132] on input "text" at bounding box center [713, 130] width 358 height 14
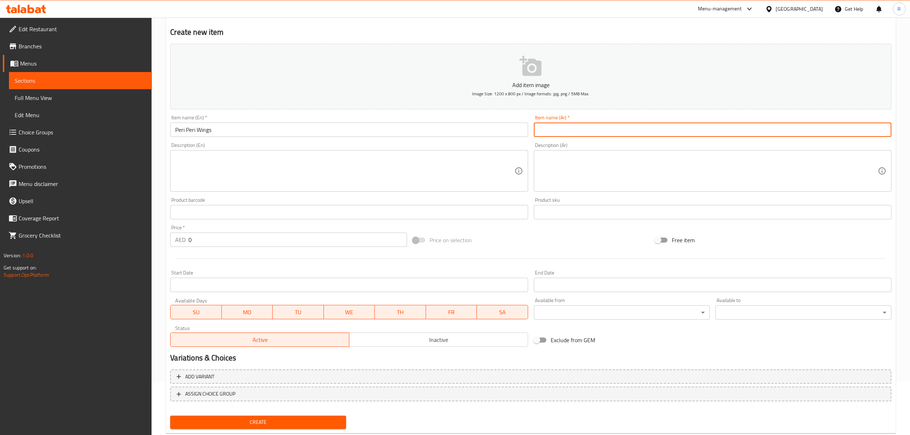
paste input "أجنحة [PERSON_NAME]"
type input "أجنحة [PERSON_NAME]"
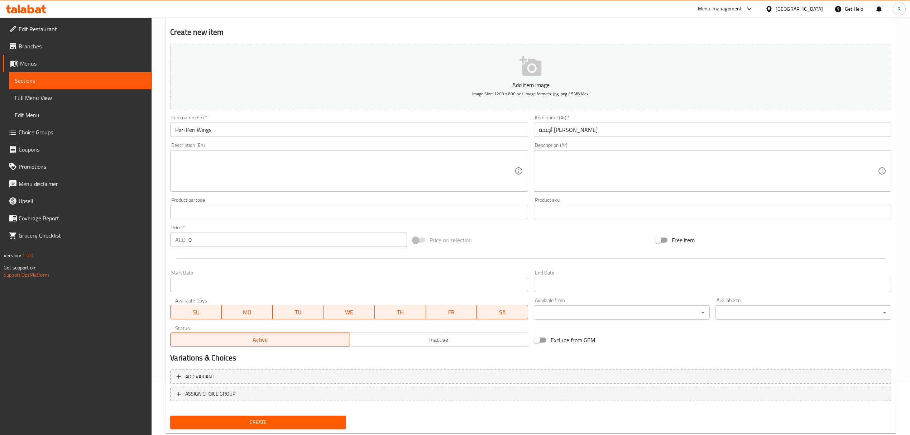
click at [332, 165] on textarea at bounding box center [344, 171] width 339 height 34
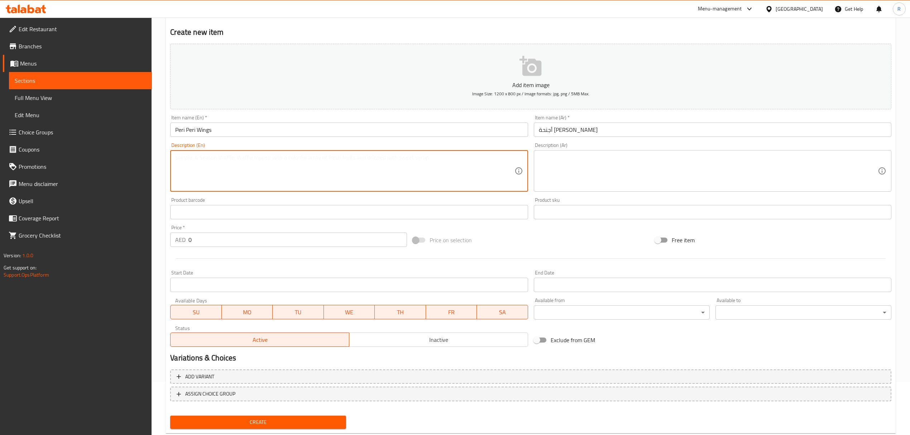
paste textarea "Crispy, golden-brown wings tossed in a fiery peri-peri sauce and garnished with…"
type textarea "Crispy, golden-brown wings tossed in a fiery peri-peri sauce and garnished with…"
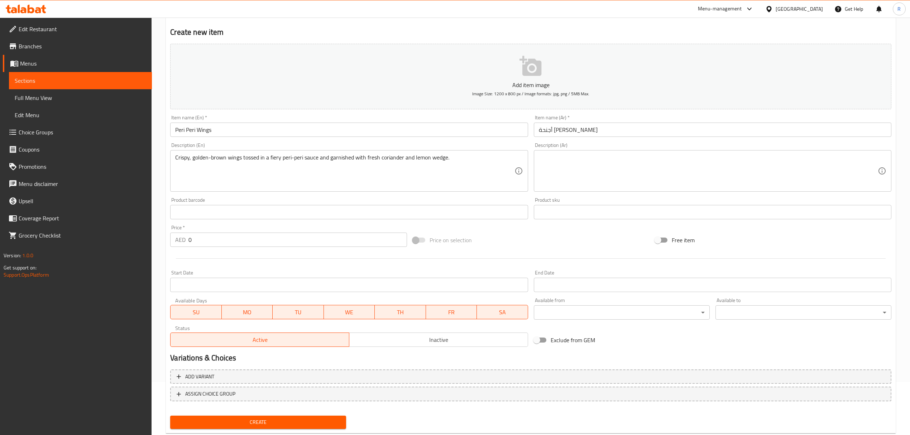
click at [589, 165] on textarea at bounding box center [708, 171] width 339 height 34
paste textarea "أجنحة دجاج مقرمشة بلون ذهبي شهي، مغموسة في صلصة بيري بيري الحارة، ومزيّنة بالكز…"
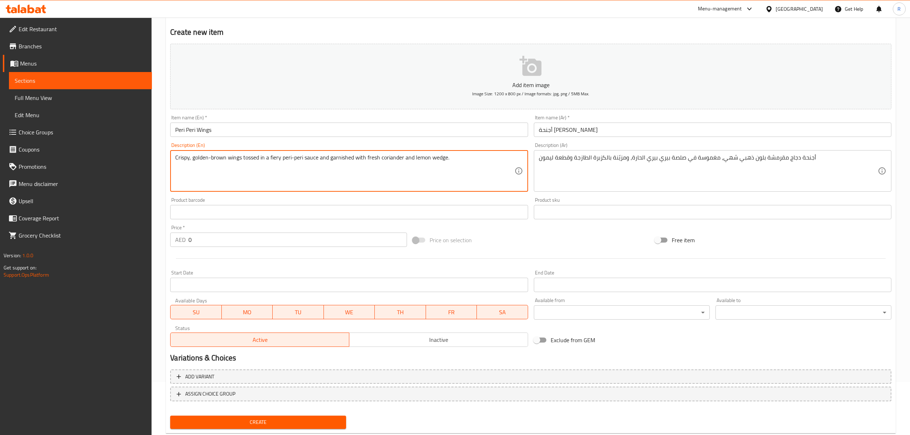
drag, startPoint x: 271, startPoint y: 159, endPoint x: 282, endPoint y: 159, distance: 10.8
click at [282, 159] on textarea "Crispy, golden-brown wings tossed in a fiery peri-peri sauce and garnished with…" at bounding box center [344, 171] width 339 height 34
click at [280, 163] on textarea "Crispy, golden-brown wings tossed in a fiery peri-peri sauce and garnished with…" at bounding box center [344, 171] width 339 height 34
click at [271, 158] on textarea "Crispy, golden-brown wings tossed in a fiery peri-peri sauce and garnished with…" at bounding box center [344, 171] width 339 height 34
drag, startPoint x: 273, startPoint y: 158, endPoint x: 282, endPoint y: 157, distance: 9.0
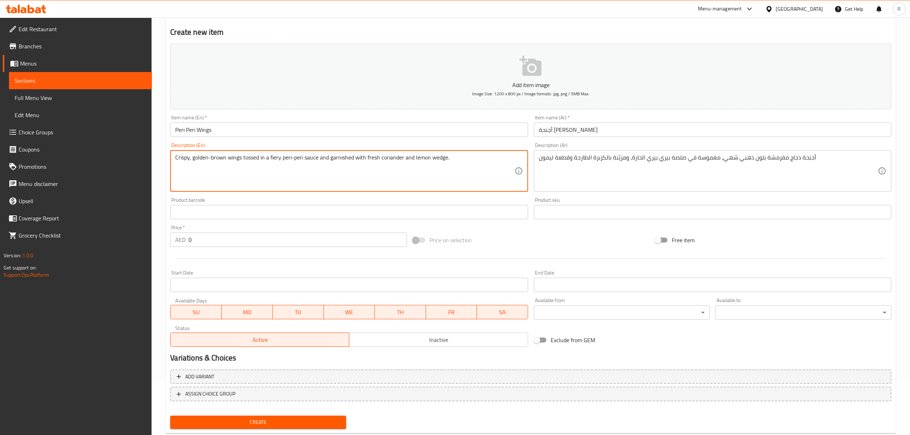
click at [282, 157] on textarea "Crispy, golden-brown wings tossed in a fiery peri-peri sauce and garnished with…" at bounding box center [344, 171] width 339 height 34
drag, startPoint x: 270, startPoint y: 157, endPoint x: 281, endPoint y: 157, distance: 11.1
click at [281, 157] on textarea "Crispy, golden-brown wings tossed in a fiery peri-peri sauce and garnished with…" at bounding box center [344, 171] width 339 height 34
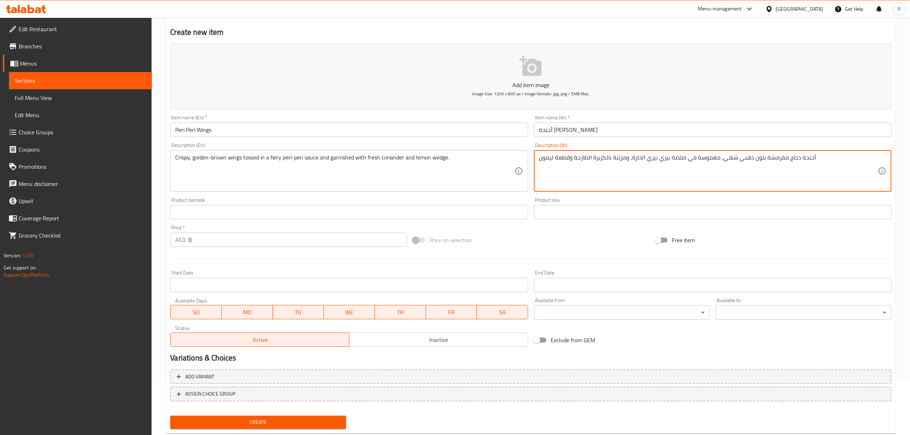
drag, startPoint x: 539, startPoint y: 159, endPoint x: 569, endPoint y: 158, distance: 30.5
click at [569, 158] on textarea "أجنحة دجاج مقرمشة بلون ذهبي شهي، مغموسة في صلصة بيري بيري الحارة، ومزيّنة بالكز…" at bounding box center [708, 171] width 339 height 34
type textarea "أجنحة دجاج مقرمشة بلون ذهبي شهي، مغموسة في صلصة بيري بيري الحارة، ومزيّنة بالكز…"
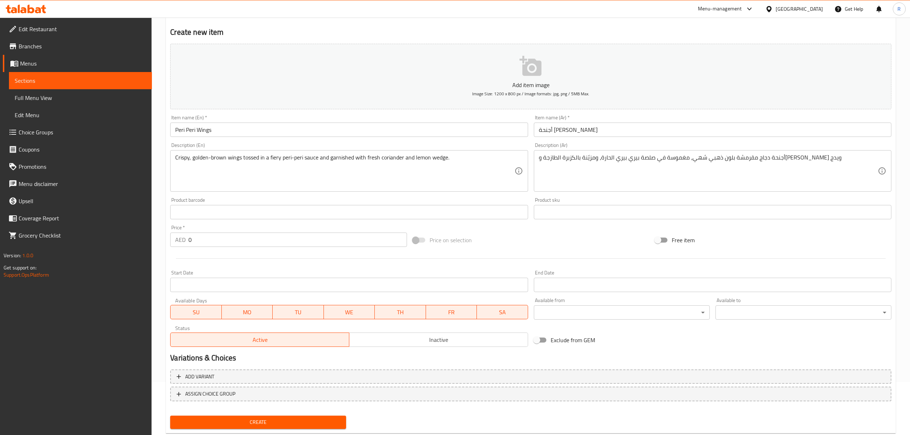
click at [532, 199] on div "Product sku Product sku" at bounding box center [712, 209] width 363 height 28
click at [532, 235] on div "Price on selection" at bounding box center [531, 239] width 242 height 19
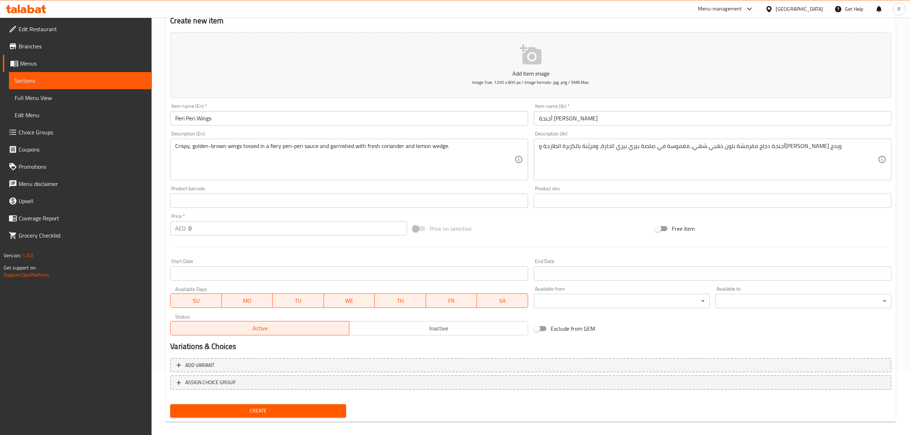
scroll to position [71, 0]
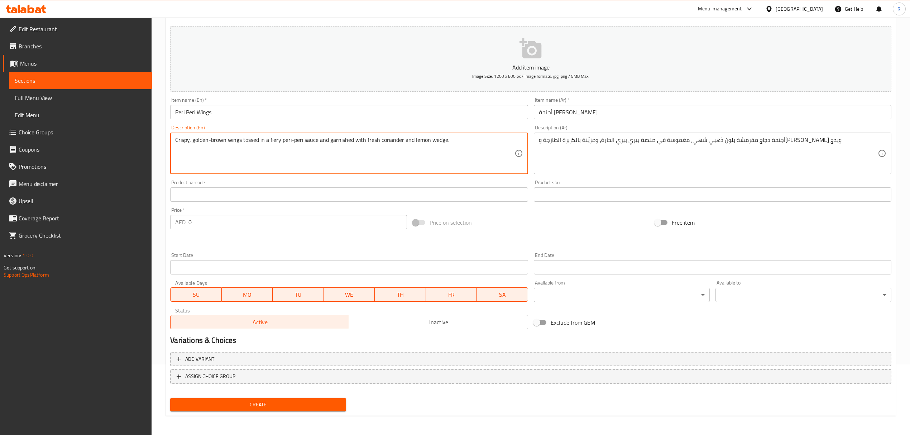
drag, startPoint x: 433, startPoint y: 141, endPoint x: 447, endPoint y: 140, distance: 14.4
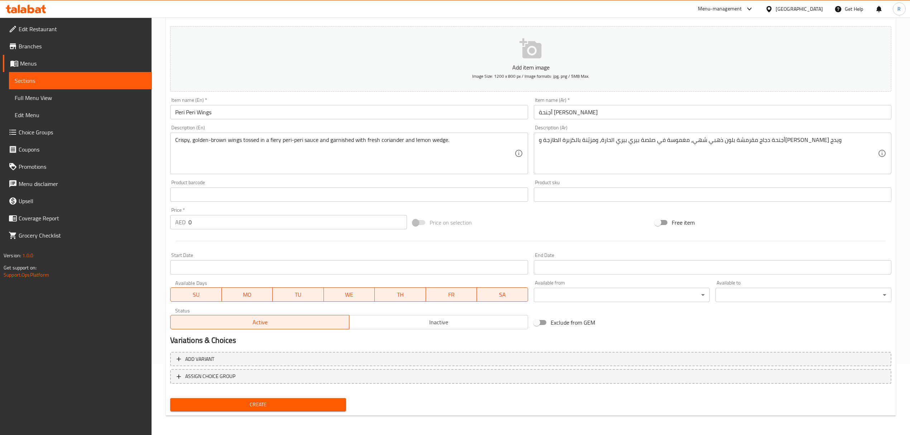
click at [446, 142] on textarea "Crispy, golden-brown wings tossed in a fiery peri-peri sauce and garnished with…" at bounding box center [344, 154] width 339 height 34
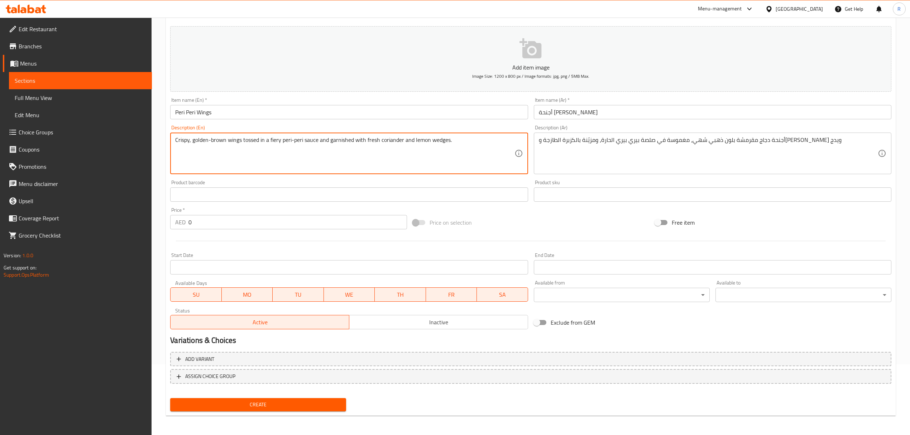
type textarea "Crispy, golden-brown wings tossed in a fiery peri-peri sauce and garnished with…"
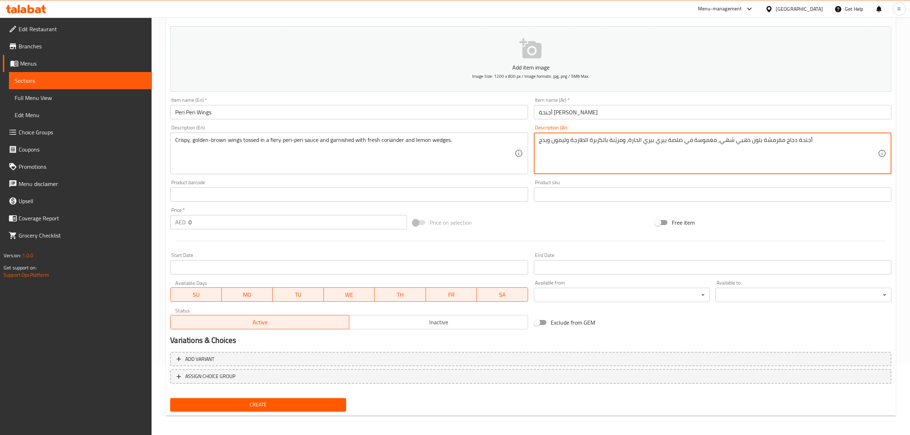
click at [539, 145] on textarea "أجنحة دجاج مقرمشة بلون ذهبي شهي، مغموسة في صلصة بيري بيري الحارة، ومزيّنة بالكز…" at bounding box center [708, 154] width 339 height 34
click at [821, 141] on textarea "أجنحة دجاج مقرمشة بلون ذهبي شهي، مغموسة في صلصة بيري بيري الحارة، ومزيّنة بالكز…" at bounding box center [708, 154] width 339 height 34
type textarea "أجنحة دجاج مقرمشة بلون ذهبي شهي، مغموسة في صلصة بيري بيري الحارة، ومزيّنة بالكز…"
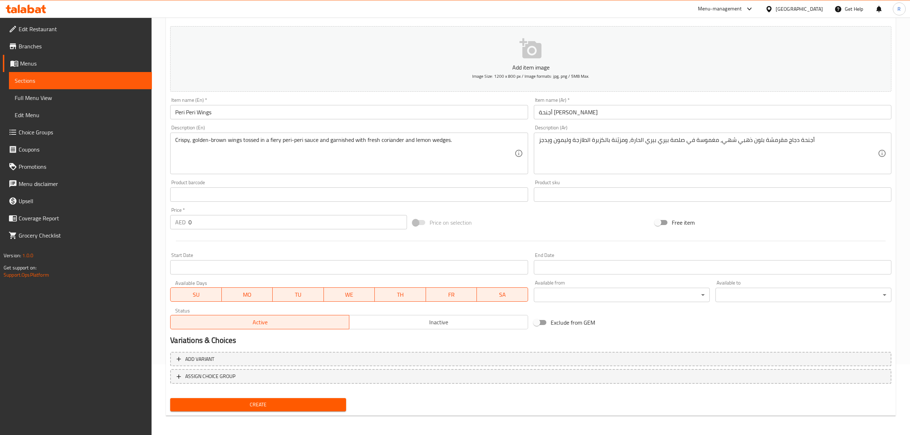
click at [542, 227] on div "Price on selection" at bounding box center [531, 222] width 242 height 19
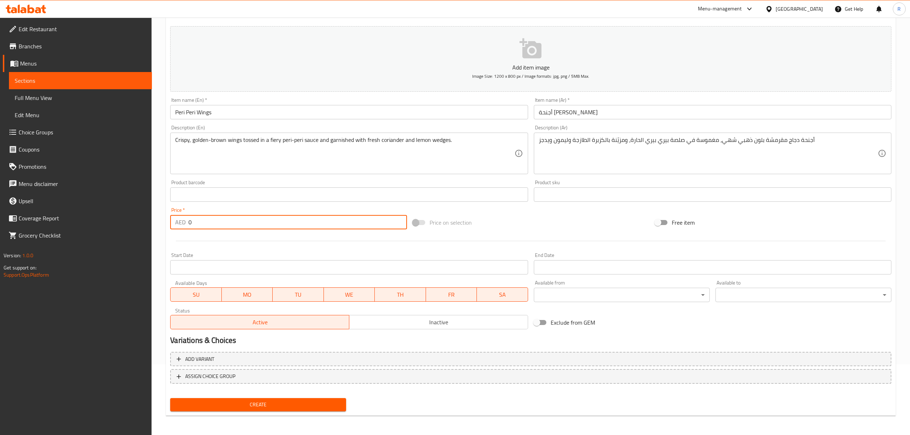
drag, startPoint x: 196, startPoint y: 227, endPoint x: 181, endPoint y: 228, distance: 15.1
click at [182, 228] on div "AED 0 Price *" at bounding box center [288, 222] width 237 height 14
click at [181, 228] on div "AED 0 Price *" at bounding box center [288, 222] width 237 height 14
type input "47"
click at [407, 401] on div "Create" at bounding box center [530, 404] width 727 height 19
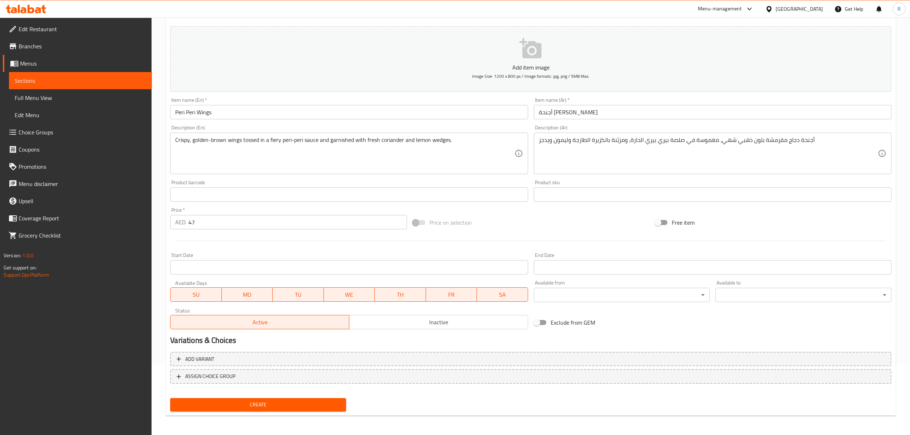
click at [346, 393] on div "Add variant ASSIGN CHOICE GROUP" at bounding box center [530, 372] width 727 height 47
click at [339, 405] on span "Create" at bounding box center [258, 404] width 164 height 9
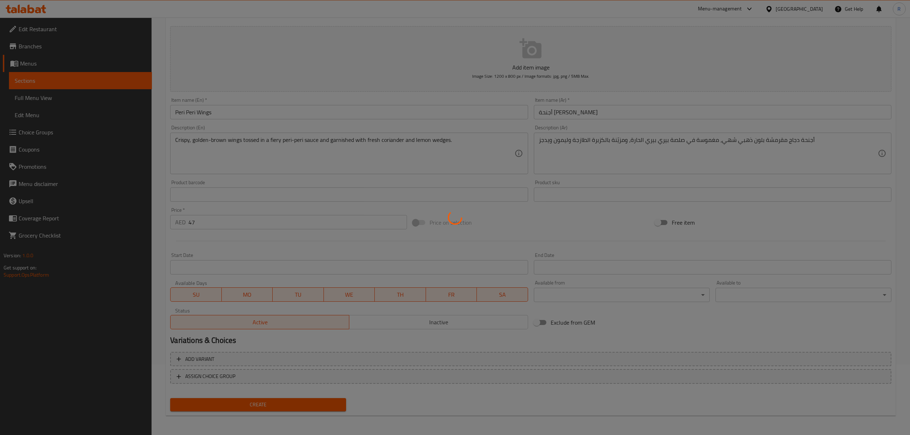
type input "0"
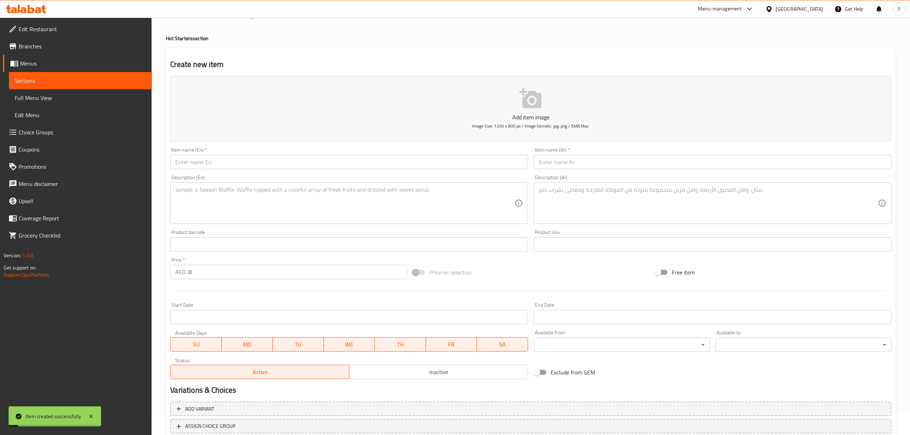
scroll to position [0, 0]
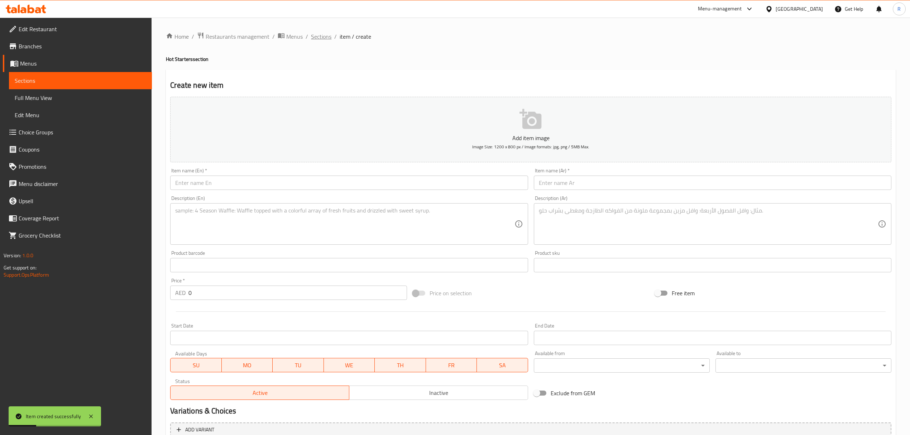
click at [329, 36] on span "Sections" at bounding box center [321, 36] width 20 height 9
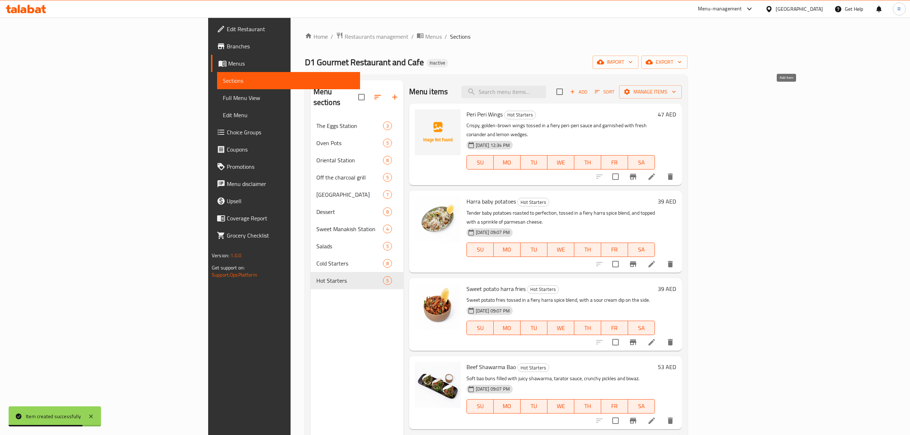
click at [588, 92] on span "Add" at bounding box center [578, 92] width 19 height 8
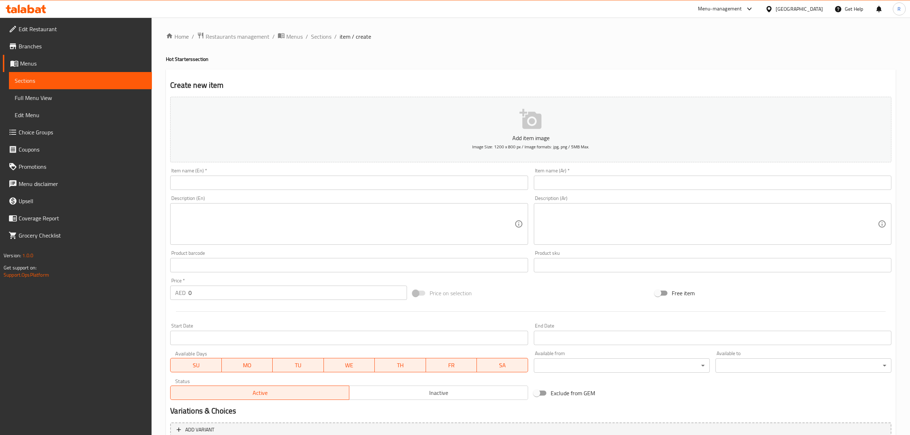
click at [357, 188] on input "text" at bounding box center [349, 183] width 358 height 14
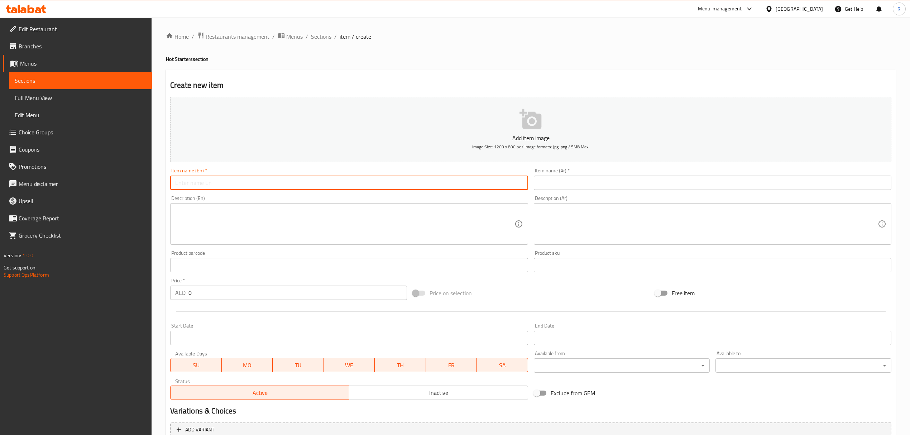
paste input "Shrimp Kunafa"
type input "Shrimp Kunafa"
click at [633, 182] on input "text" at bounding box center [713, 183] width 358 height 14
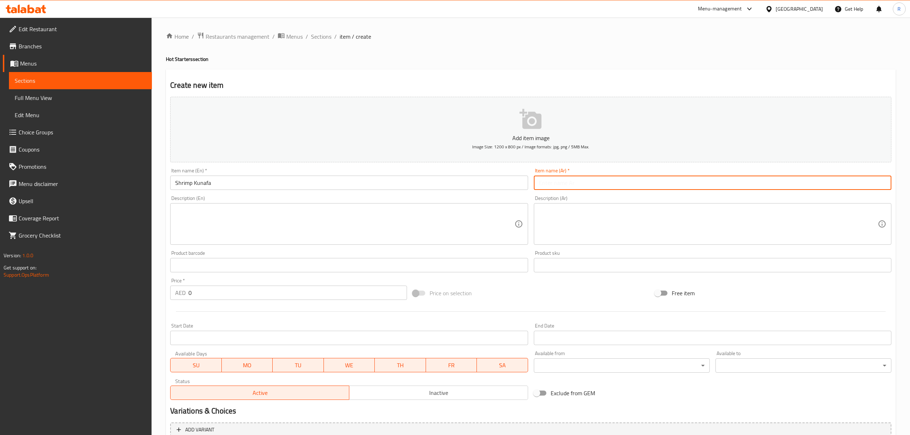
paste input "كنافة بالجمبري"
type input "كنافة بالجمبري"
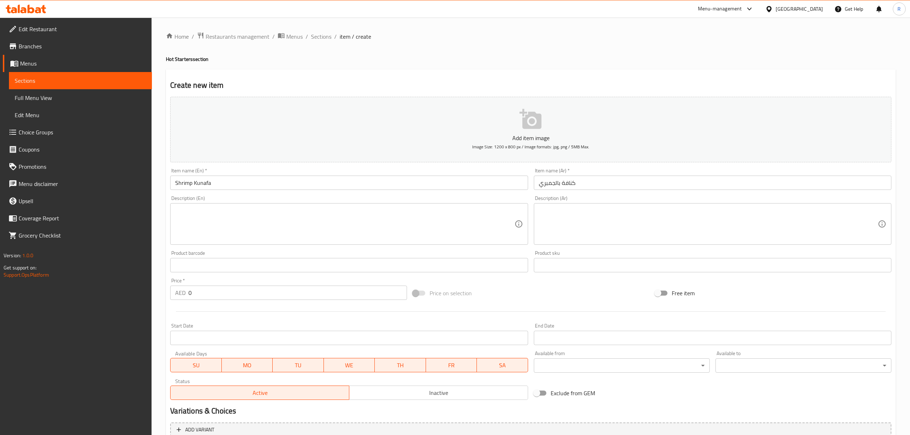
click at [310, 221] on textarea at bounding box center [344, 224] width 339 height 34
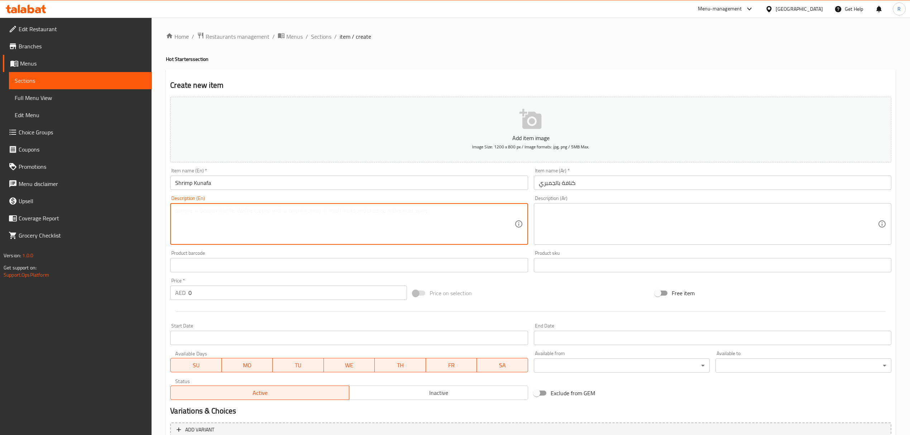
paste textarea "Kunafa pastry filled with savory shrimp with a creamy dollop of sour cream on t…"
type textarea "Kunafa pastry filled with savory shrimp with a creamy dollop of sour cream on t…"
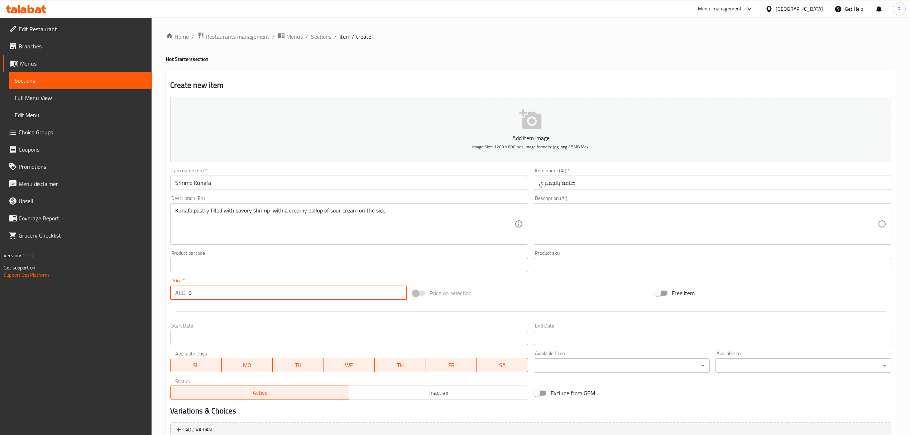
drag, startPoint x: 204, startPoint y: 295, endPoint x: 180, endPoint y: 298, distance: 24.3
click at [180, 298] on div "AED 0 Price *" at bounding box center [288, 293] width 237 height 14
type input "41"
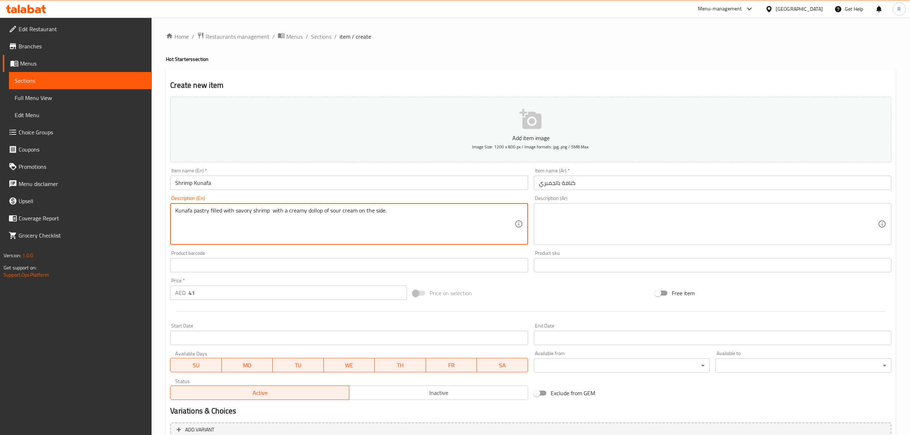
click at [423, 215] on textarea "Kunafa pastry filled with savory shrimp with a creamy dollop of sour cream on t…" at bounding box center [344, 224] width 339 height 34
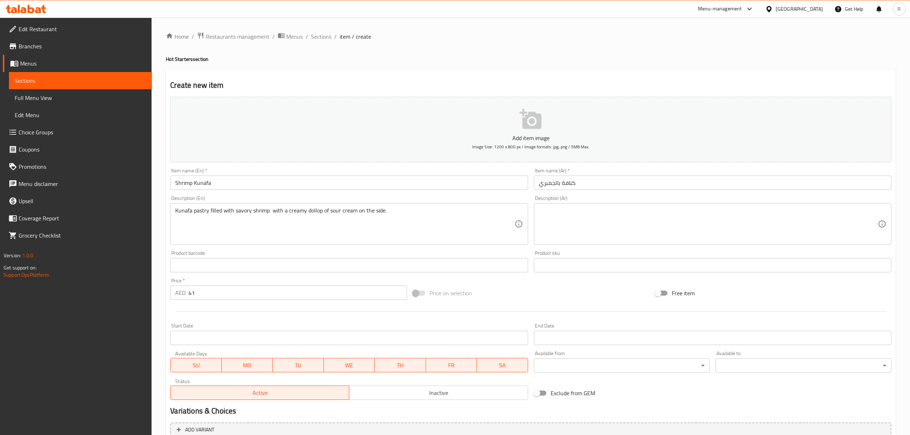
click at [544, 214] on textarea at bounding box center [708, 224] width 339 height 34
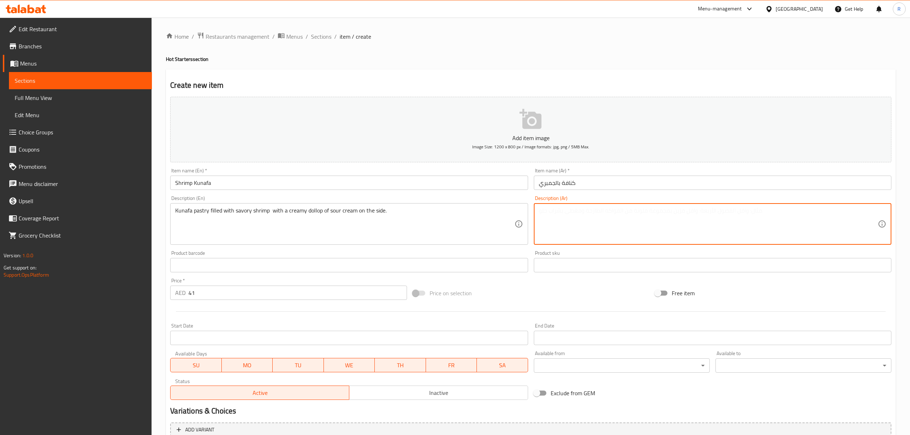
paste textarea "عجينة الكنافة المحشوة بالجمبري اللذيذ مع ملعقة كبيرة من الكريمة الحامضة على الج…"
drag, startPoint x: 656, startPoint y: 211, endPoint x: 669, endPoint y: 211, distance: 13.6
click at [669, 211] on textarea "عجينة الكنافة المحشوة بالجمبري اللذيذ مع ملعقة كبيرة من الكريمة الحامضة على الج…" at bounding box center [708, 224] width 339 height 34
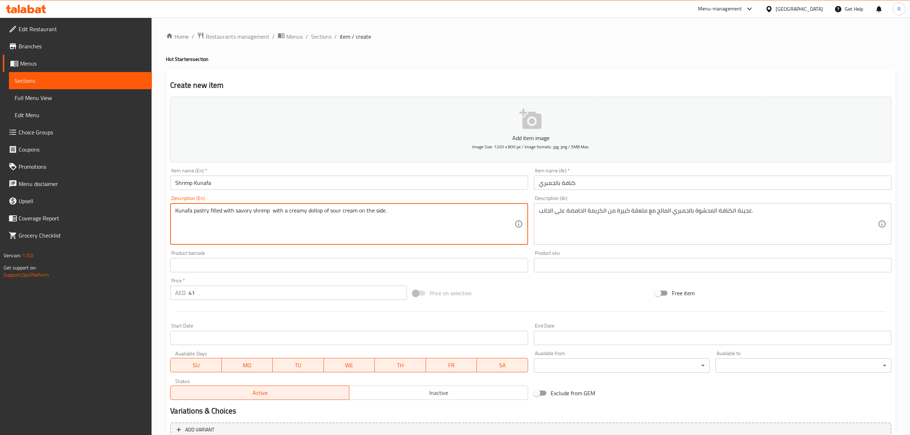
drag, startPoint x: 307, startPoint y: 210, endPoint x: 321, endPoint y: 211, distance: 14.0
click at [321, 211] on textarea "Kunafa pastry filled with savory shrimp with a creamy dollop of sour cream on t…" at bounding box center [344, 224] width 339 height 34
drag, startPoint x: 306, startPoint y: 209, endPoint x: 310, endPoint y: 209, distance: 4.3
click at [310, 209] on textarea "Kunafa pastry filled with savory shrimp with a creamy dollop of sour cream on t…" at bounding box center [344, 224] width 339 height 34
click at [311, 214] on textarea "Kunafa pastry filled with savory shrimp with a creamy dollop of sour cream on t…" at bounding box center [344, 224] width 339 height 34
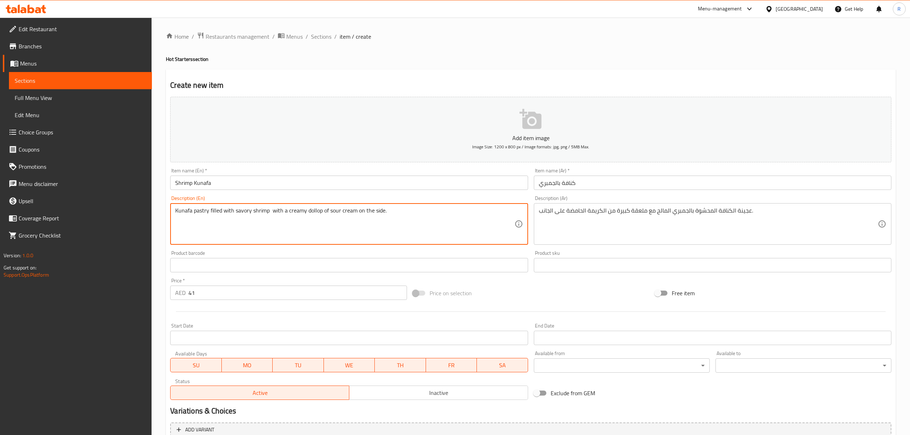
drag, startPoint x: 307, startPoint y: 211, endPoint x: 320, endPoint y: 210, distance: 13.3
click at [320, 210] on textarea "Kunafa pastry filled with savory shrimp with a creamy dollop of sour cream on t…" at bounding box center [344, 224] width 339 height 34
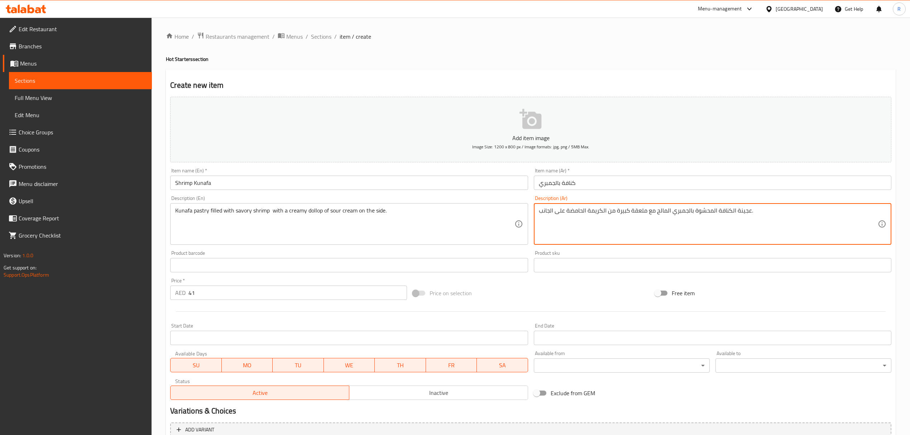
drag, startPoint x: 616, startPoint y: 211, endPoint x: 629, endPoint y: 211, distance: 12.2
drag, startPoint x: 567, startPoint y: 210, endPoint x: 581, endPoint y: 211, distance: 14.4
click at [581, 211] on textarea "عجينة الكنافة المحشوة بالجمبري المالح مع ملعقة من الكريمة الحامضة على الجانب." at bounding box center [708, 224] width 339 height 34
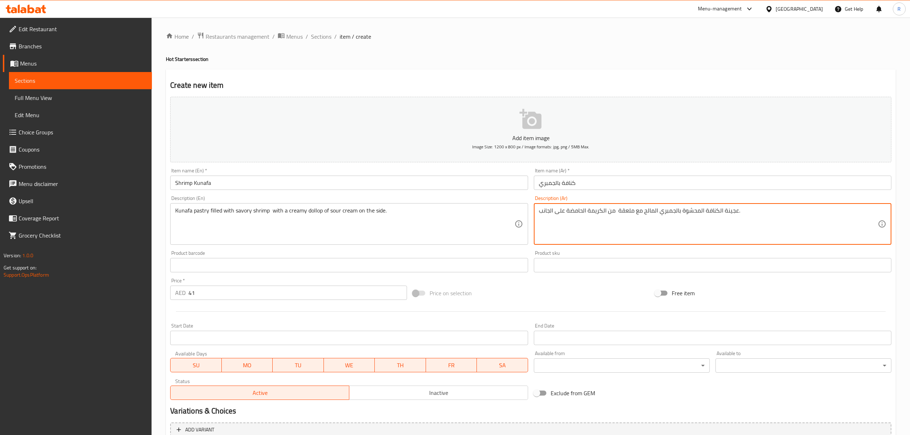
type textarea "عجينة الكنافة المحشوة بالجمبري المالح مع ملعقة من الكريمة الحامضة على الجانب."
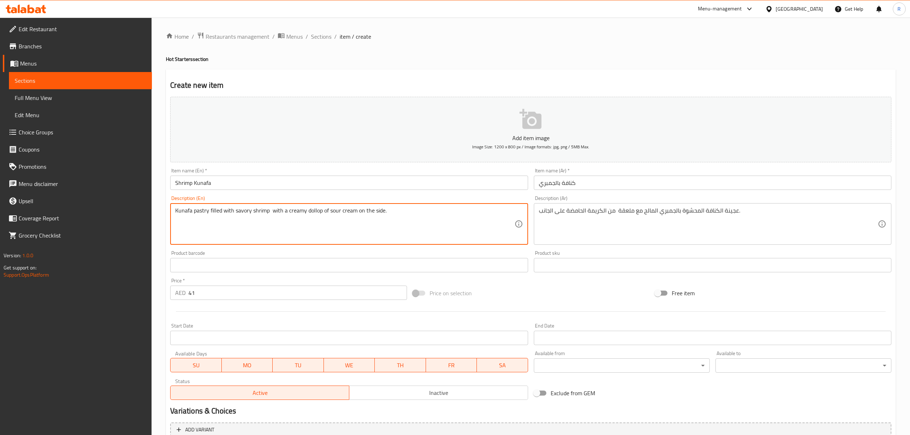
drag, startPoint x: 329, startPoint y: 214, endPoint x: 353, endPoint y: 212, distance: 24.7
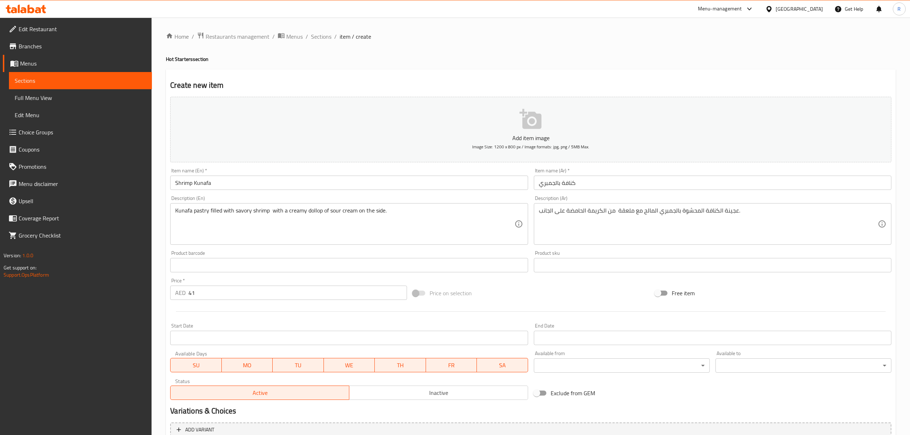
click at [532, 281] on div "Add item image Image Size: 1200 x 800 px / Image formats: jpg, png / 5MB Max. I…" at bounding box center [530, 248] width 727 height 309
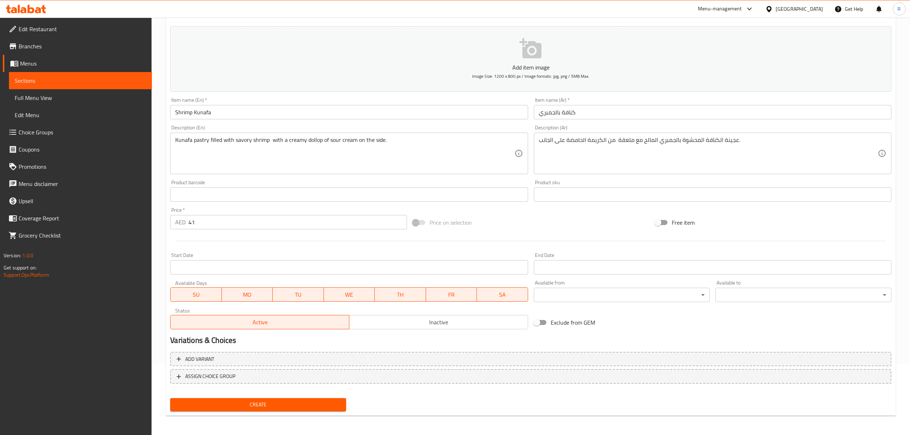
click at [241, 403] on span "Create" at bounding box center [258, 404] width 164 height 9
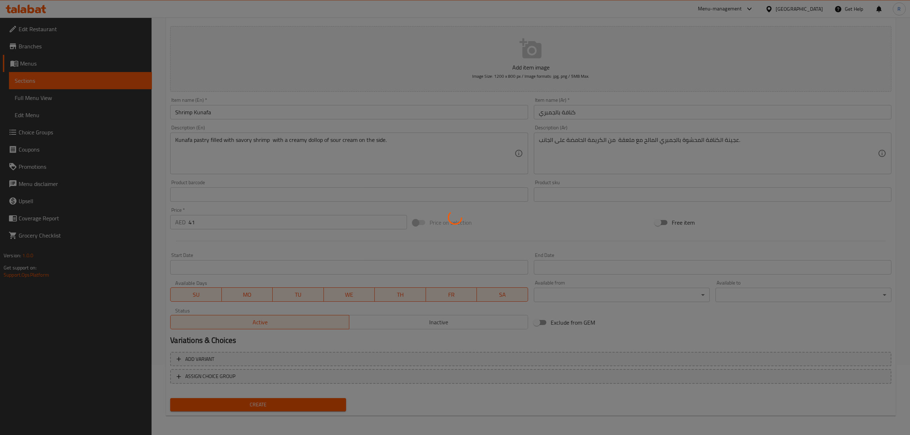
type input "0"
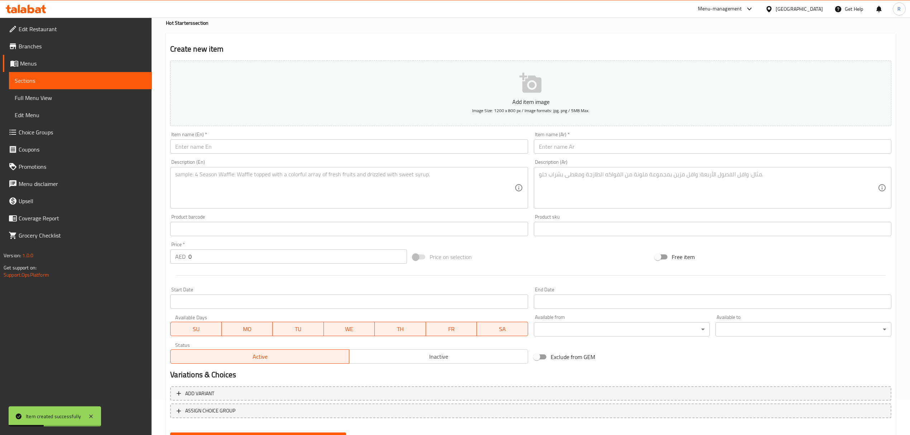
scroll to position [0, 0]
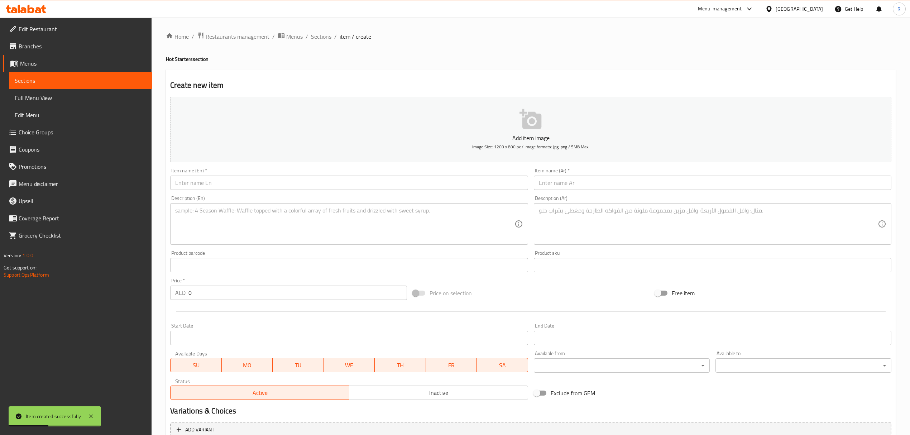
click at [306, 188] on input "text" at bounding box center [349, 183] width 358 height 14
paste input "Goat Cheese Rolls"
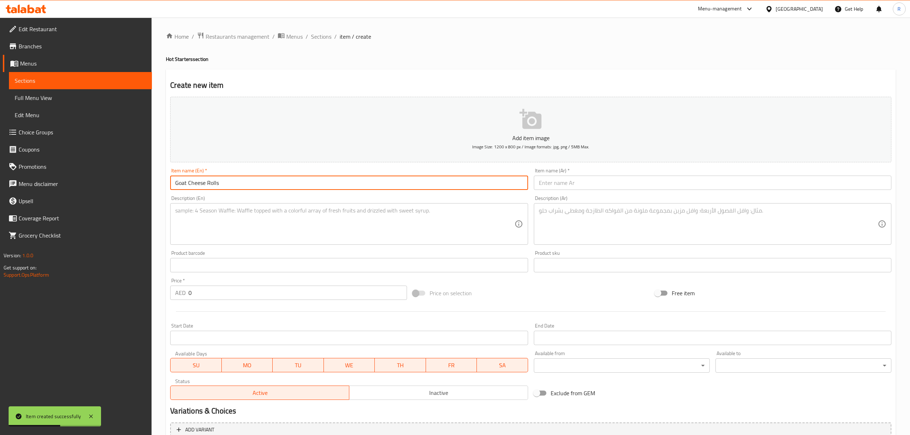
type input "Goat Cheese Rolls"
drag, startPoint x: 563, startPoint y: 177, endPoint x: 567, endPoint y: 182, distance: 6.7
click at [563, 177] on input "text" at bounding box center [713, 183] width 358 height 14
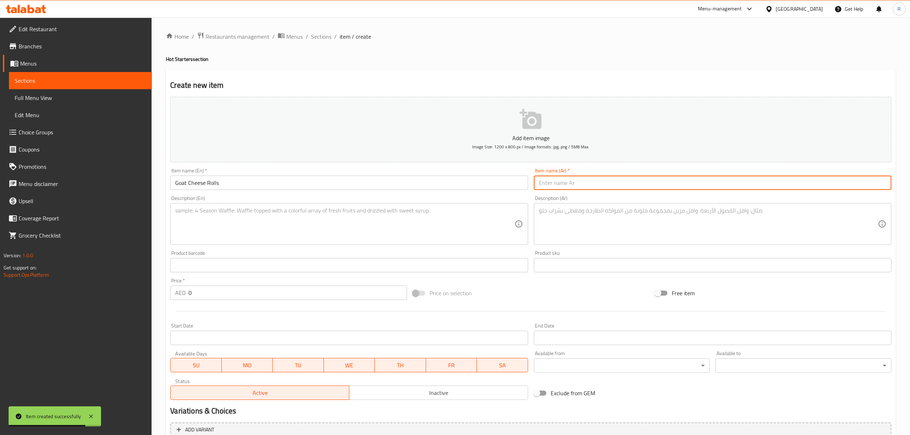
paste input "لفائف جبن الماعز"
type input "لفائف جبن الماعز"
click at [150, 296] on div "Edit Restaurant Branches Menus Sections Full Menu View Edit Menu Choice Groups …" at bounding box center [455, 262] width 910 height 489
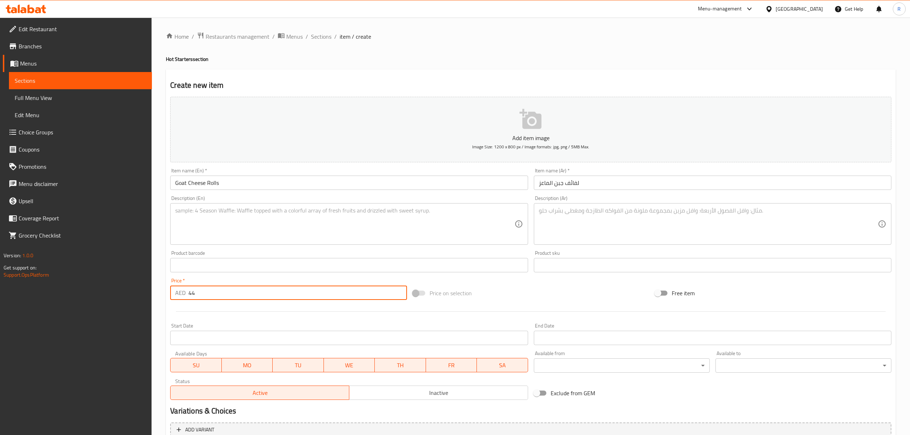
type input "44"
click at [321, 232] on textarea at bounding box center [344, 224] width 339 height 34
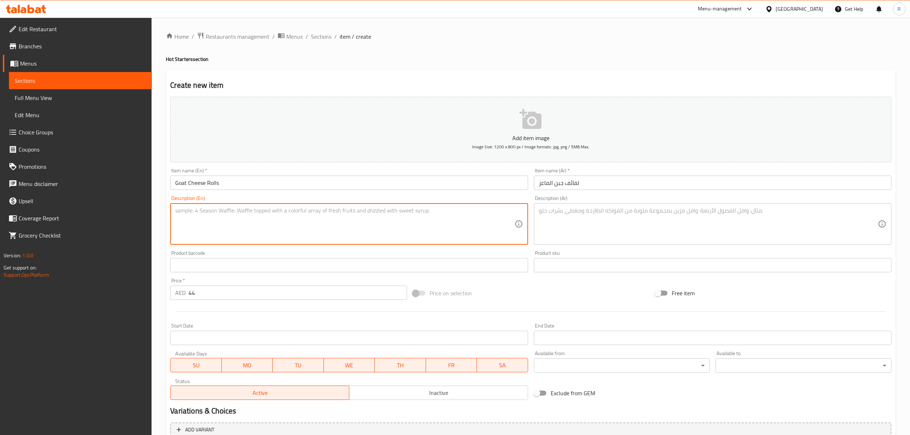
paste textarea "Crispy rolls filled with creamy goat cheese, sweet apples, and caramelized onio…"
type textarea "Crispy rolls filled with creamy goat cheese, sweet apples, and caramelized onio…"
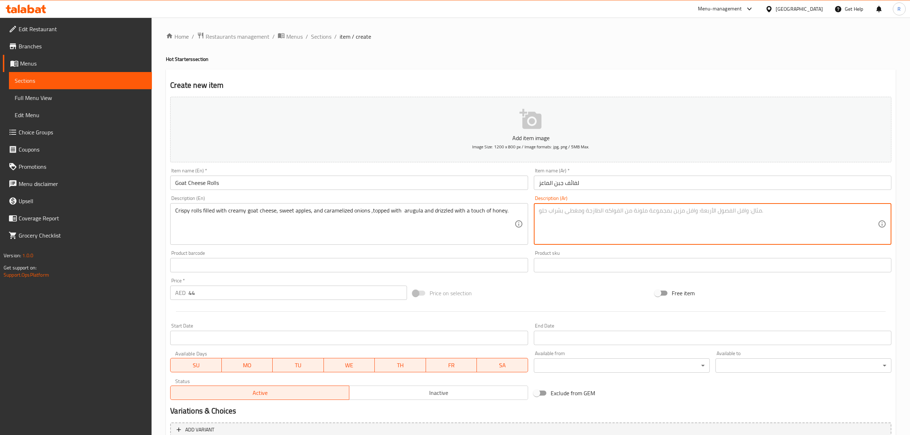
click at [693, 218] on textarea at bounding box center [708, 224] width 339 height 34
paste textarea "لفائف مقرمشة محشوة بجبن الماعز الكريمي والتفاح الحلو والبصل المكرمل، ومغطاة بال…"
drag, startPoint x: 582, startPoint y: 211, endPoint x: 593, endPoint y: 211, distance: 11.1
click at [593, 211] on textarea "لفائف مقرمشة محشوة بجبن الماعز الكريمي والتفاح الحلو والبصل المكرمل، ومغطاة بال…" at bounding box center [708, 224] width 339 height 34
type textarea "لفائف مقرمشة محشوة بجبن الماعز الكريمي والتفاح الحلو والبصل المكرمل، ومغطاة ب[G…"
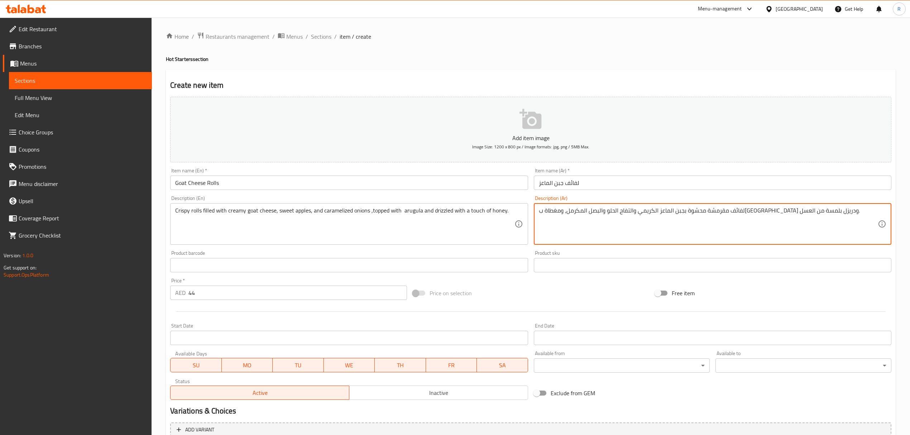
click at [532, 290] on div "Price on selection" at bounding box center [531, 292] width 242 height 19
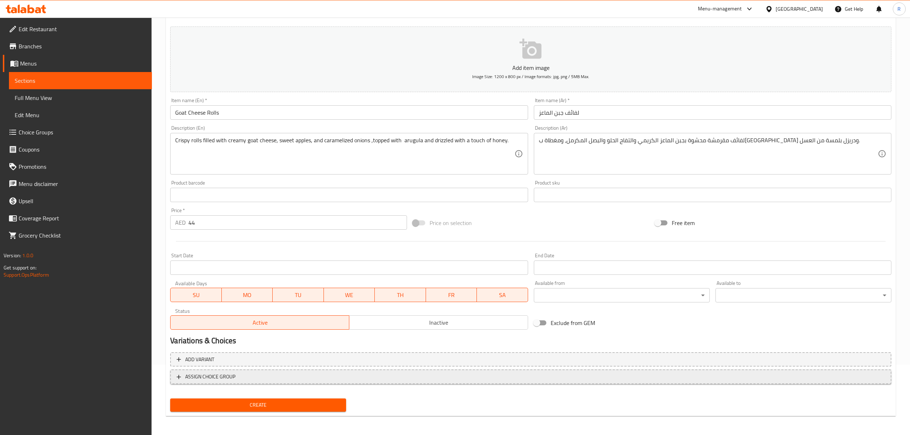
scroll to position [71, 0]
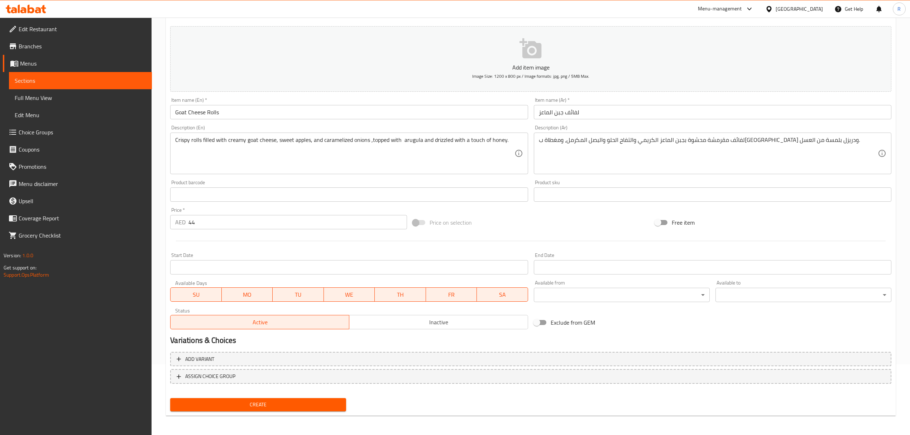
click at [308, 407] on span "Create" at bounding box center [258, 404] width 164 height 9
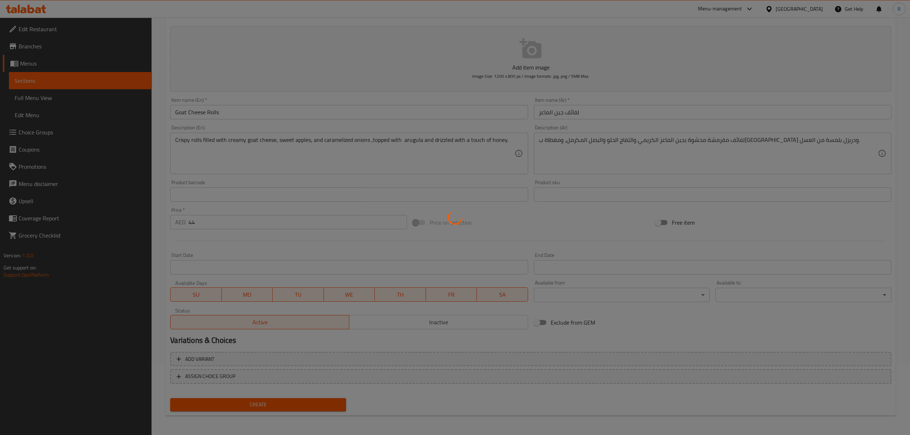
type input "0"
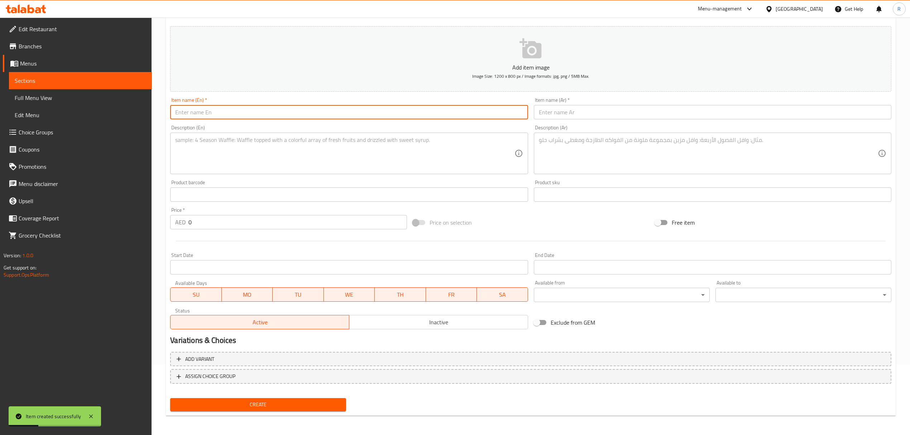
click at [354, 117] on input "text" at bounding box center [349, 112] width 358 height 14
paste input "Sojok with [PERSON_NAME]"
type input "Sojok with [PERSON_NAME]"
click at [608, 113] on input "text" at bounding box center [713, 112] width 358 height 14
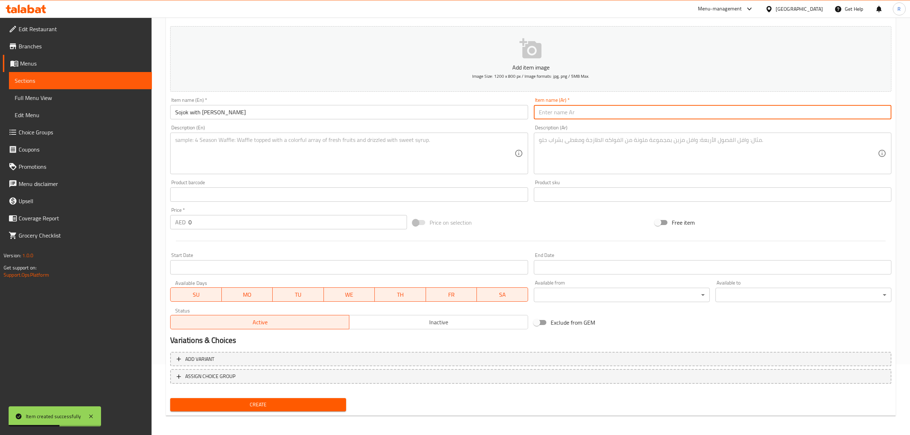
paste input "سجق مع صلصة الهريسة"
drag, startPoint x: 561, startPoint y: 113, endPoint x: 574, endPoint y: 113, distance: 12.9
click at [574, 113] on input "سجق مع صلصة الهريسة" at bounding box center [713, 112] width 358 height 14
type input "سجق مع صوص الهريسة"
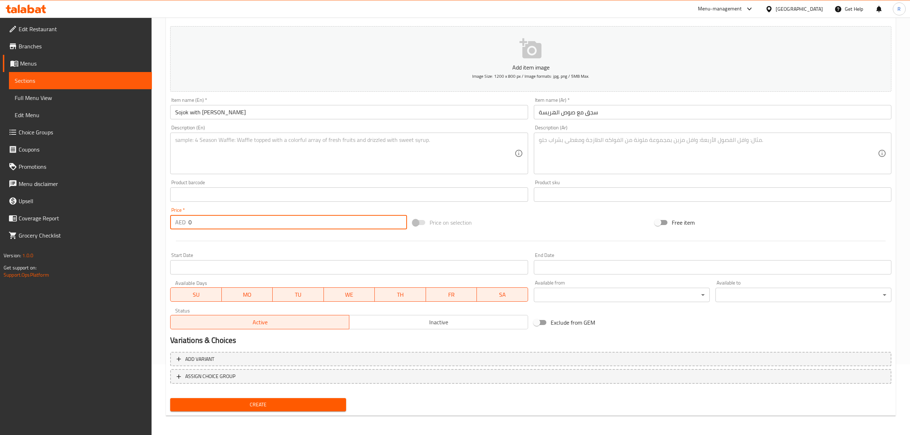
drag, startPoint x: 202, startPoint y: 221, endPoint x: 180, endPoint y: 225, distance: 22.6
click at [181, 224] on div "AED 0 Price *" at bounding box center [288, 222] width 237 height 14
click at [180, 225] on p "AED" at bounding box center [180, 222] width 10 height 9
drag, startPoint x: 199, startPoint y: 226, endPoint x: 187, endPoint y: 224, distance: 12.4
click at [187, 224] on div "AED 0 Price *" at bounding box center [288, 222] width 237 height 14
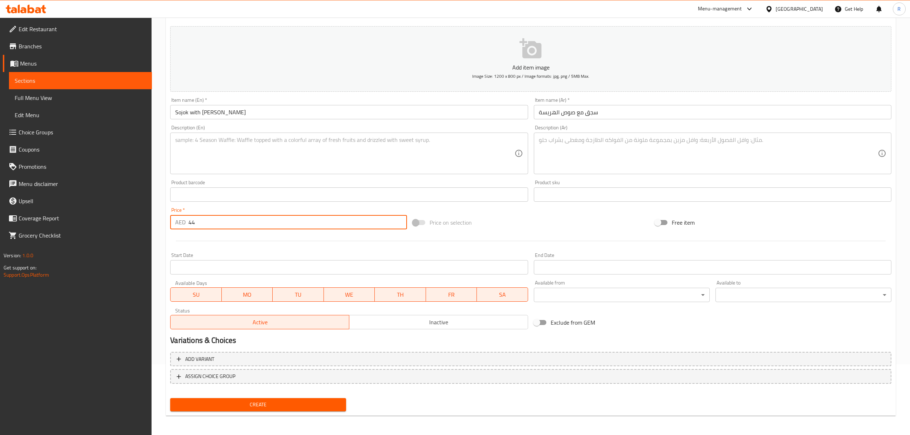
drag, startPoint x: 206, startPoint y: 224, endPoint x: 187, endPoint y: 226, distance: 19.8
click at [187, 226] on div "AED 44 Price *" at bounding box center [288, 222] width 237 height 14
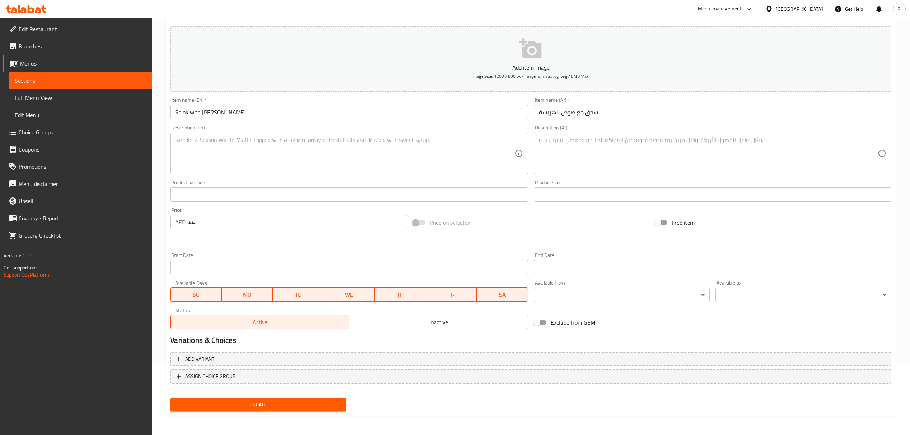
click at [187, 226] on div "AED 44 Price *" at bounding box center [288, 222] width 237 height 14
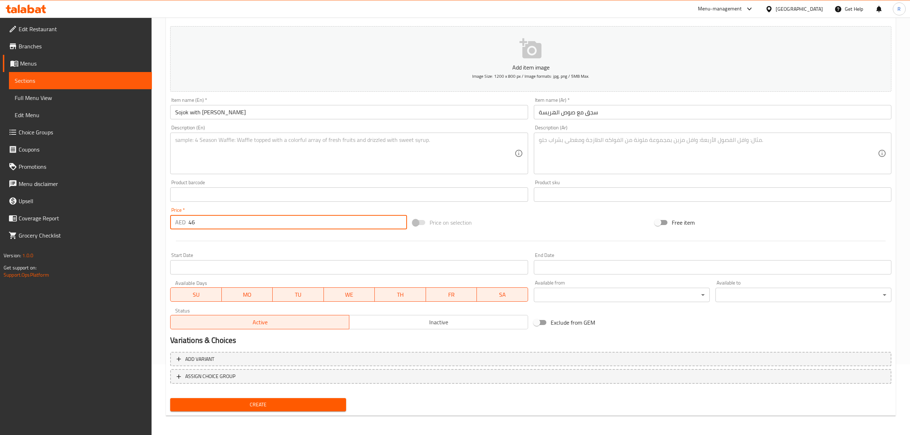
type input "46"
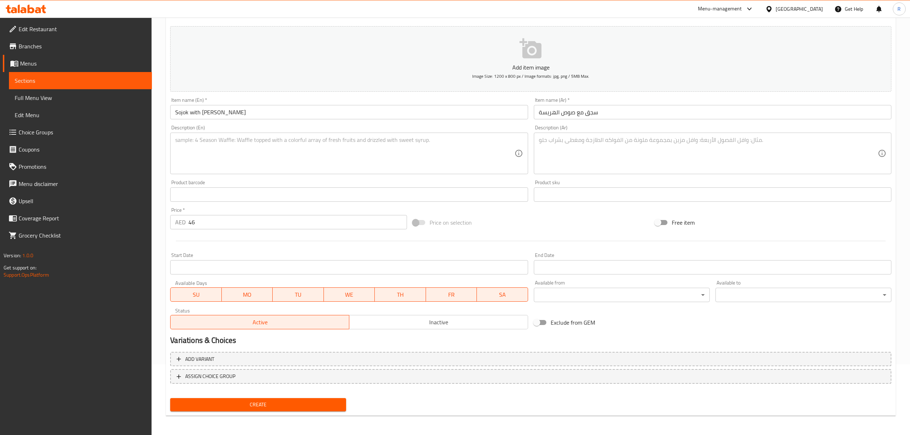
click at [241, 161] on textarea at bounding box center [344, 154] width 339 height 34
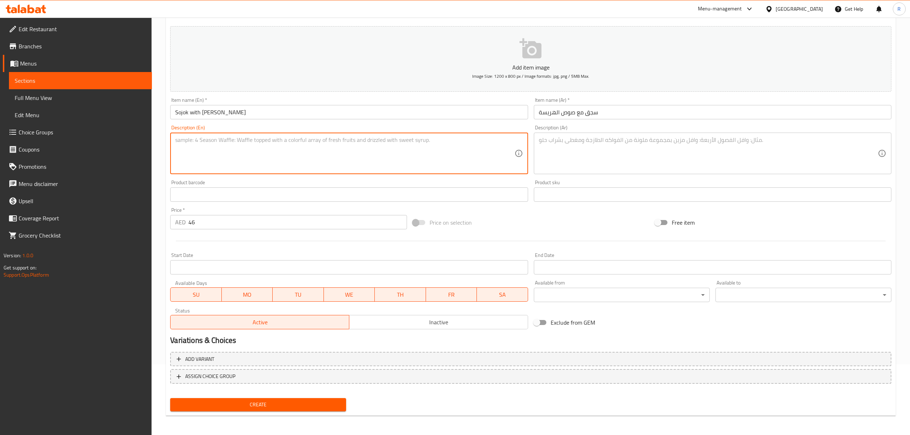
paste textarea "Juicy grilled sojok sausage with fiery harissa sauce ,topped with creamy feta c…"
type textarea "Juicy grilled sojok sausage with fiery harissa sauce ,topped with creamy feta c…"
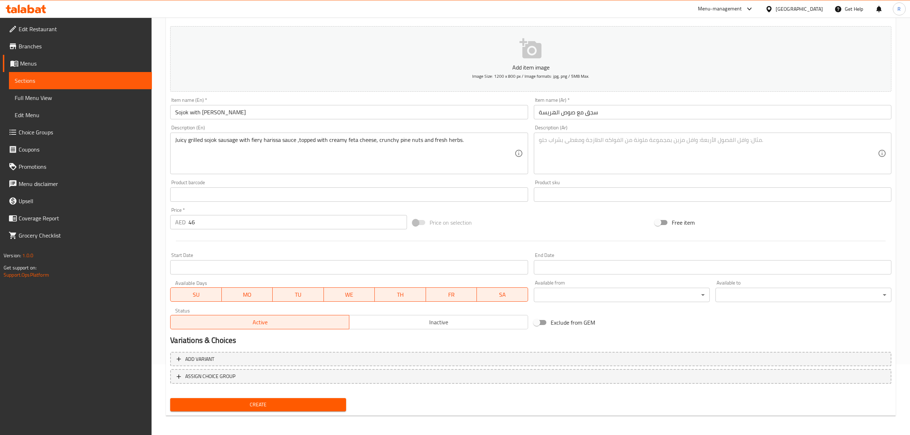
click at [637, 138] on textarea at bounding box center [708, 154] width 339 height 34
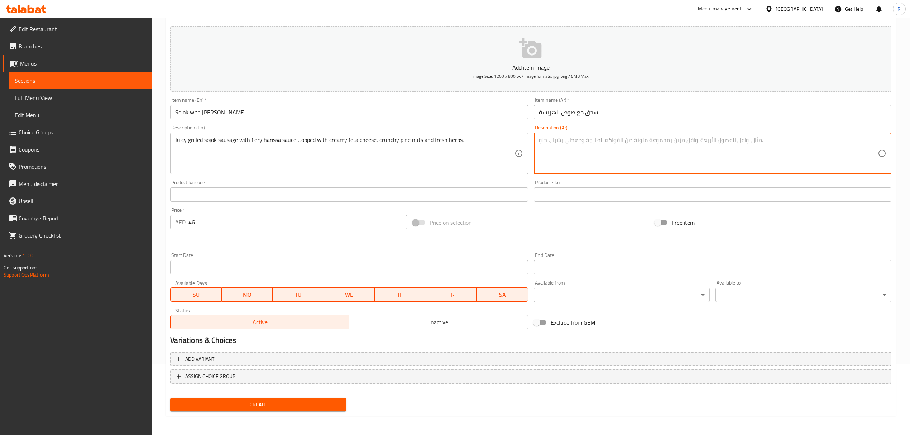
paste textarea "نقانق سوجوك مشوية شهية مع صلصة الهريسة النارية، مغطاة بجبنة الفيتا الكريمية وال…"
drag, startPoint x: 792, startPoint y: 142, endPoint x: 810, endPoint y: 150, distance: 19.6
click at [806, 141] on textarea "نقانق سوجوك مشوية شهية مع صلصة الهريسة النارية، مغطاة بجبنة الفيتا الكريمية وال…" at bounding box center [708, 154] width 339 height 34
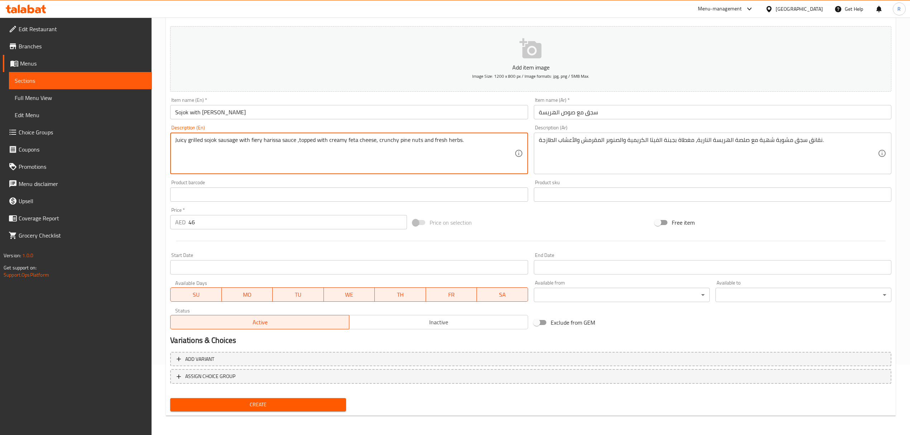
drag, startPoint x: 217, startPoint y: 140, endPoint x: 237, endPoint y: 136, distance: 20.5
click at [222, 145] on textarea "Juicy grilled sojok sausage with fiery harissa sauce ,topped with creamy feta c…" at bounding box center [344, 154] width 339 height 34
drag, startPoint x: 217, startPoint y: 141, endPoint x: 238, endPoint y: 141, distance: 20.8
click at [238, 141] on textarea "Juicy grilled sojok sausage with fiery harissa sauce ,topped with creamy feta c…" at bounding box center [344, 154] width 339 height 34
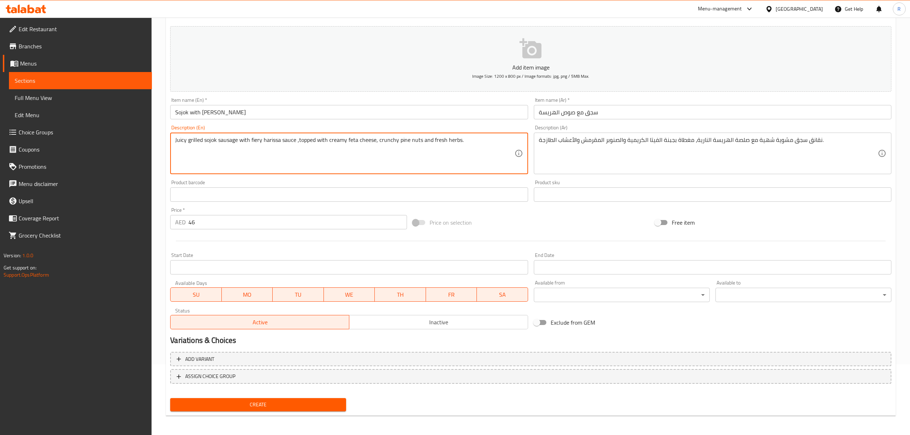
drag, startPoint x: 218, startPoint y: 140, endPoint x: 237, endPoint y: 139, distance: 18.3
click at [237, 139] on textarea "Juicy grilled sojok sausage with fiery harissa sauce ,topped with creamy feta c…" at bounding box center [344, 154] width 339 height 34
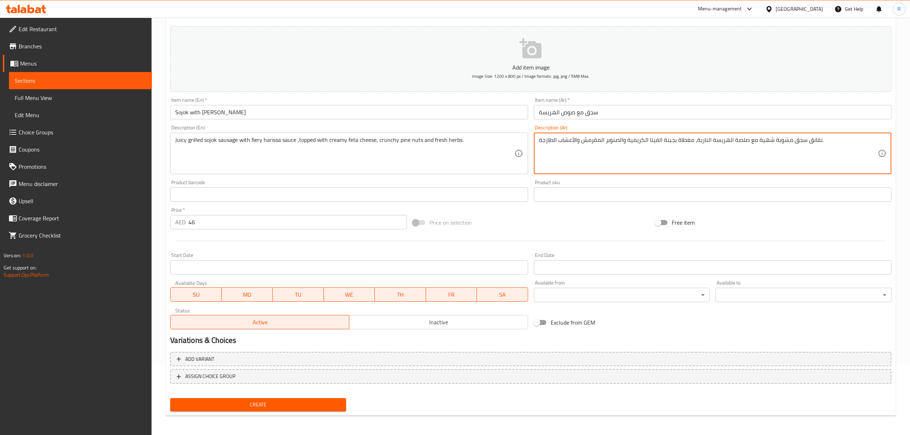
drag, startPoint x: 806, startPoint y: 142, endPoint x: 819, endPoint y: 143, distance: 13.6
drag, startPoint x: 759, startPoint y: 141, endPoint x: 773, endPoint y: 141, distance: 14.0
click at [773, 141] on textarea "سجق مشوية شهية مع صلصة الهريسة النارية، مغطاة بجبنة الفيتا الكريمية والصنوبر ال…" at bounding box center [708, 154] width 339 height 34
click at [776, 141] on textarea "سجق مشوية شهية مع صلصة الهريسة النارية، مغطاة بجبنة الفيتا الكريمية والصنوبر ال…" at bounding box center [708, 154] width 339 height 34
drag, startPoint x: 758, startPoint y: 142, endPoint x: 772, endPoint y: 139, distance: 13.8
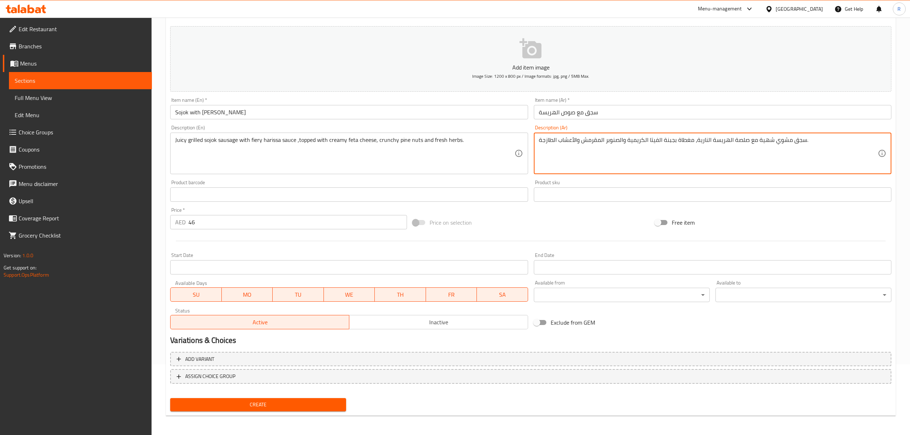
click at [772, 139] on textarea "سجق مشوي شهية مع صلصة الهريسة النارية، مغطاة بجبنة الفيتا الكريمية والصنوبر الم…" at bounding box center [708, 154] width 339 height 34
drag, startPoint x: 759, startPoint y: 141, endPoint x: 772, endPoint y: 138, distance: 13.5
click at [772, 138] on textarea "سجق مشوي شهية مع صلصة الهريسة النارية، مغطاة بجبنة الفيتا الكريمية والصنوبر الم…" at bounding box center [708, 154] width 339 height 34
drag, startPoint x: 697, startPoint y: 140, endPoint x: 708, endPoint y: 138, distance: 11.3
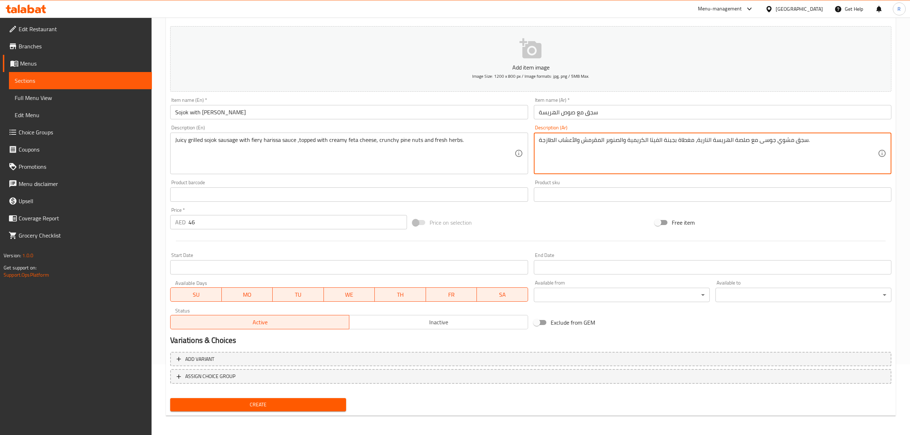
click at [708, 138] on textarea "سجق مشوي جوسى مع صلصة الهريسة النارية، مغطاة بجبنة الفيتا الكريمية والصنوبر الم…" at bounding box center [708, 154] width 339 height 34
type textarea "سجق مشوي جوسى مع صلصة الهريسة الحارة، مغطاة بجبنة الفيتا الكريمية والصنوبر المق…"
click at [533, 184] on div "Product sku Product sku" at bounding box center [712, 191] width 363 height 28
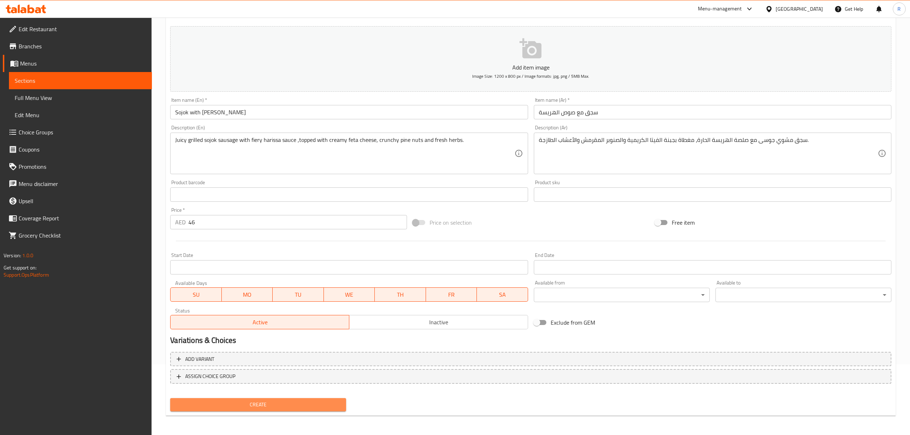
click at [330, 402] on span "Create" at bounding box center [258, 404] width 164 height 9
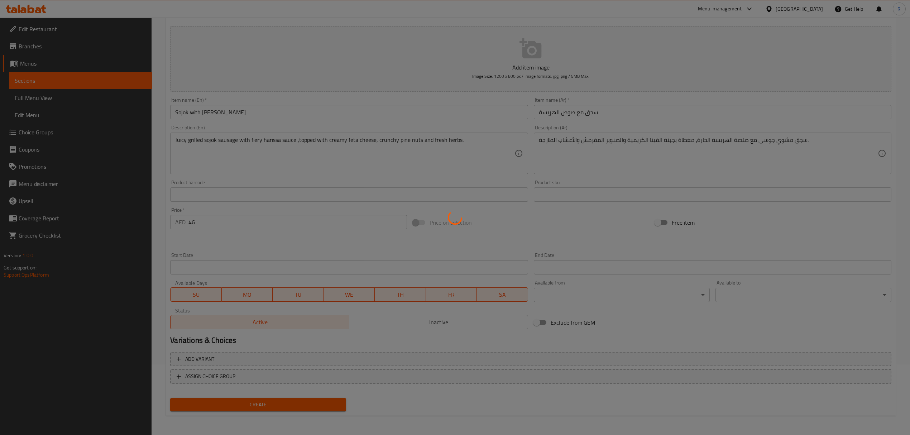
type input "0"
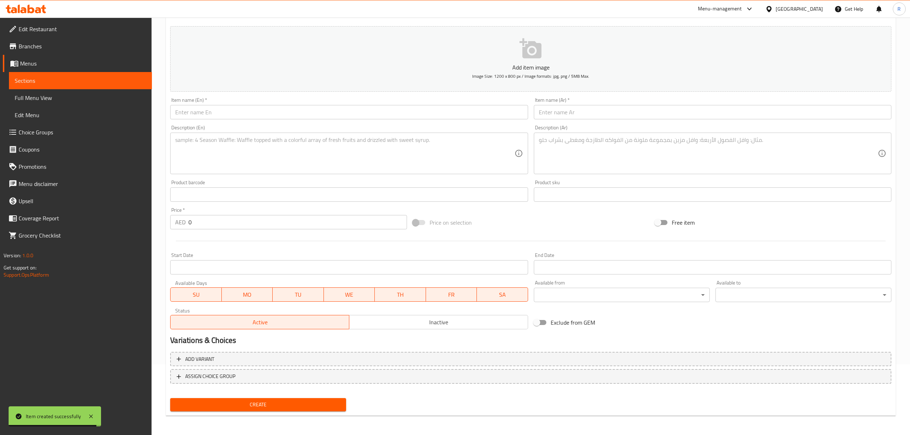
click at [336, 108] on input "text" at bounding box center [349, 112] width 358 height 14
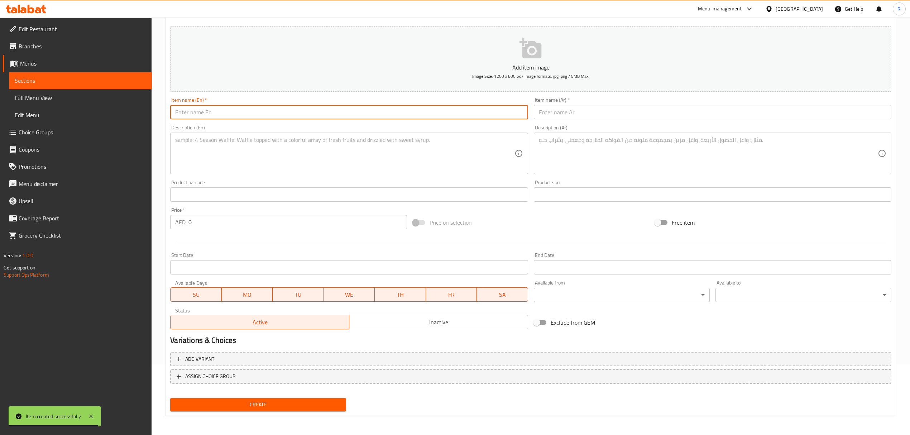
paste input "Musakhan cups"
type input "Musakhan cups"
click at [592, 104] on div "Item name (Ar)   * Item name (Ar) *" at bounding box center [713, 108] width 358 height 22
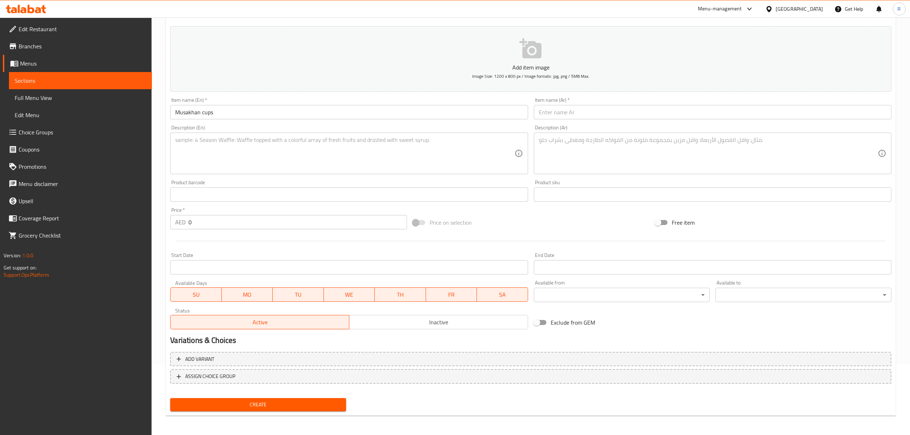
click at [594, 113] on input "text" at bounding box center [713, 112] width 358 height 14
paste input "أكواب مسخن"
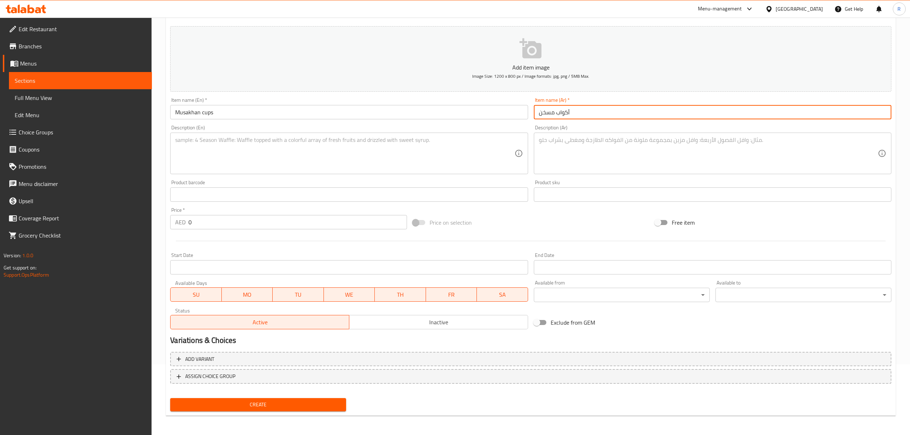
type input "أكواب مسخن"
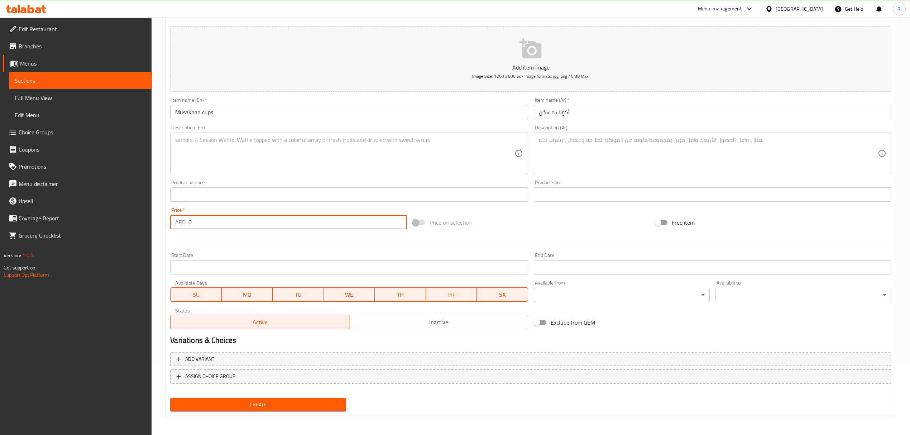
drag, startPoint x: 208, startPoint y: 221, endPoint x: 182, endPoint y: 227, distance: 26.1
click at [201, 223] on input "0" at bounding box center [297, 222] width 218 height 14
click at [182, 227] on div "AED 0 Price *" at bounding box center [288, 222] width 237 height 14
paste input "number"
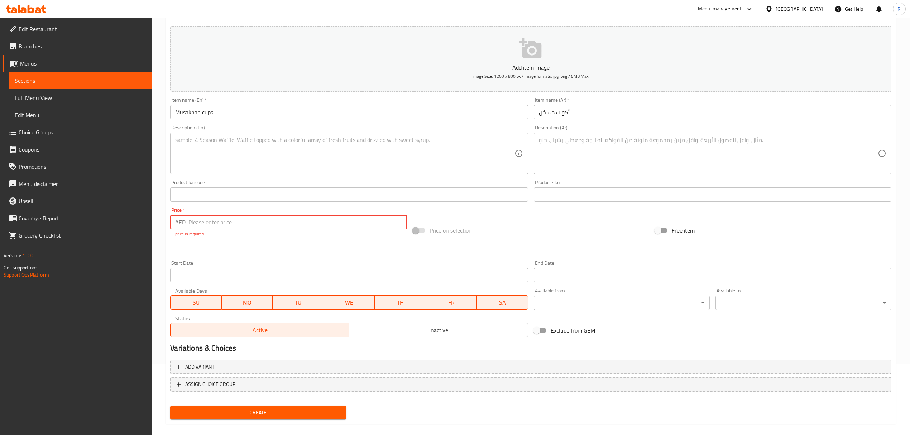
drag, startPoint x: 215, startPoint y: 221, endPoint x: 171, endPoint y: 223, distance: 44.1
click at [171, 223] on div "AED Price *" at bounding box center [288, 222] width 237 height 14
type input "7"
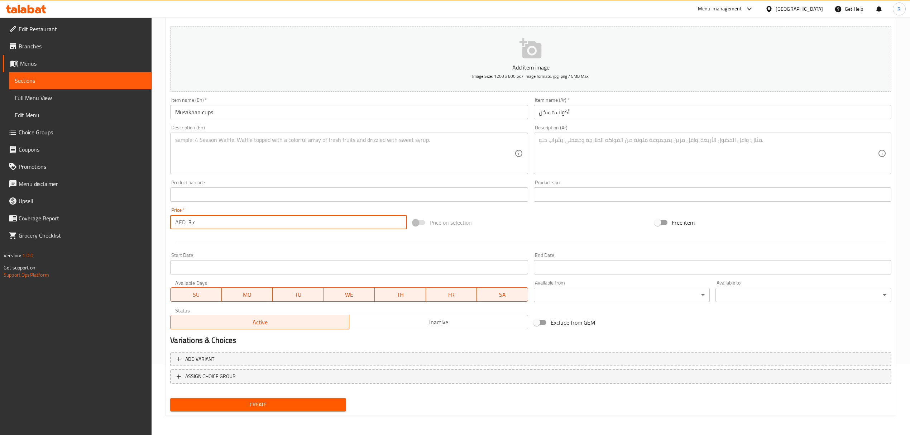
type input "37"
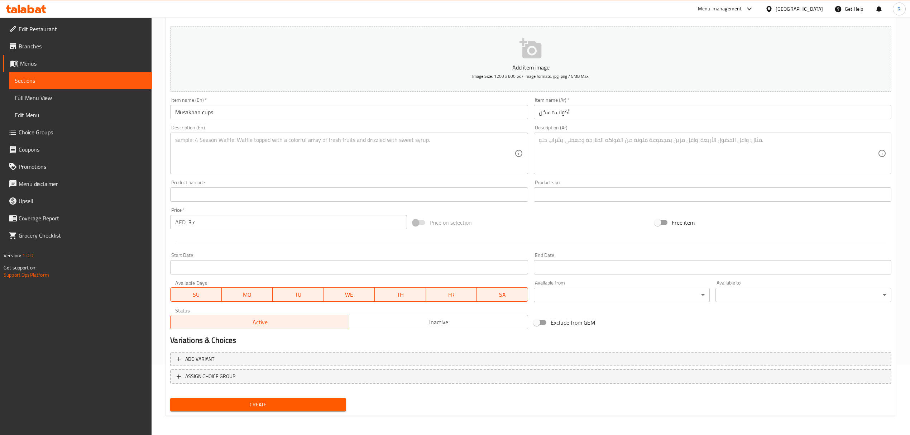
click at [325, 161] on textarea at bounding box center [344, 154] width 339 height 34
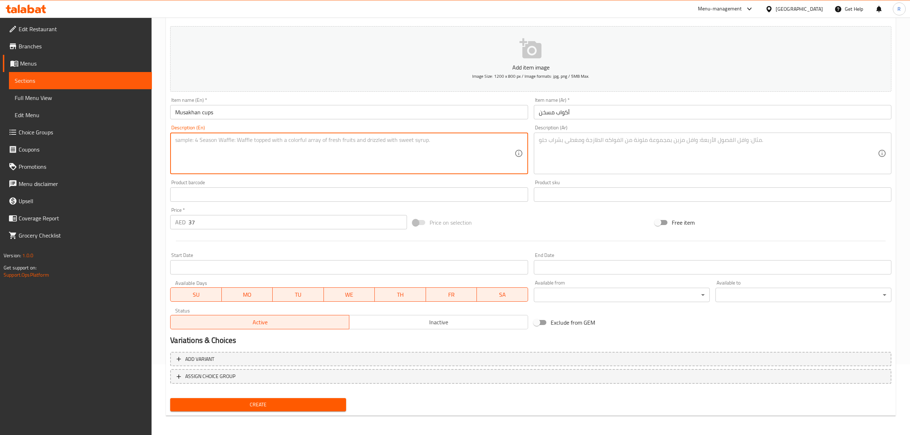
paste textarea "Crispy toasted bread filled with tender chicken musakhan, topped with pomegrana…"
type textarea "Crispy toasted bread filled with tender chicken musakhan, topped with pomegrana…"
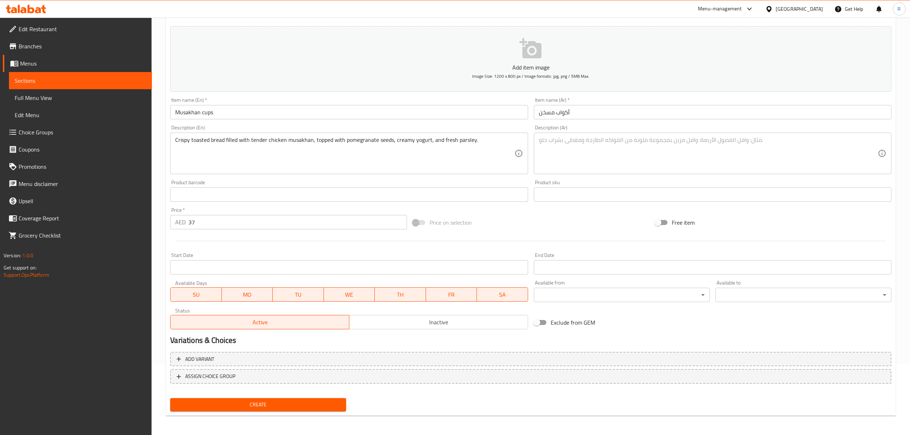
click at [610, 148] on textarea at bounding box center [708, 154] width 339 height 34
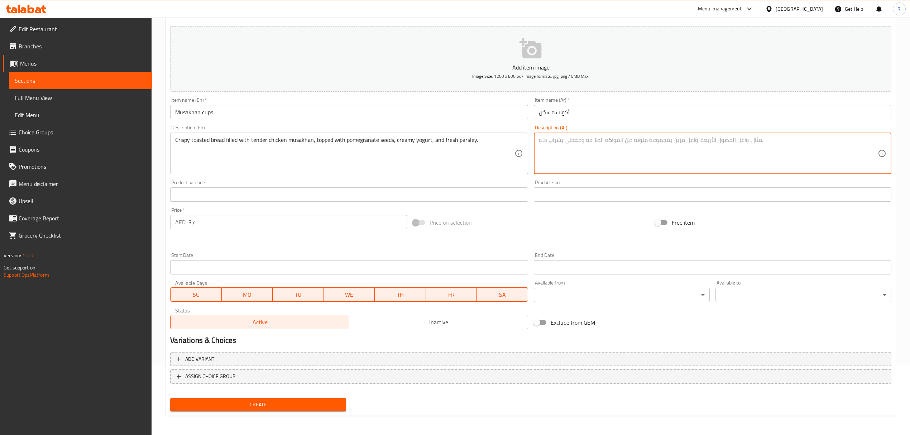
paste textarea "خبز محمص مقرمش محشو بمسخن الدجاج الطري، ومغطى ببذور الرمان والزبادي الكريمي وال…"
drag, startPoint x: 675, startPoint y: 141, endPoint x: 686, endPoint y: 141, distance: 10.0
click at [686, 141] on textarea "خبز محمص مقرمش محشو بمسخن الدجاج الطري، ومغطى ببذور الرمان والزبادي الكريمي وال…" at bounding box center [708, 154] width 339 height 34
drag, startPoint x: 676, startPoint y: 145, endPoint x: 689, endPoint y: 141, distance: 13.4
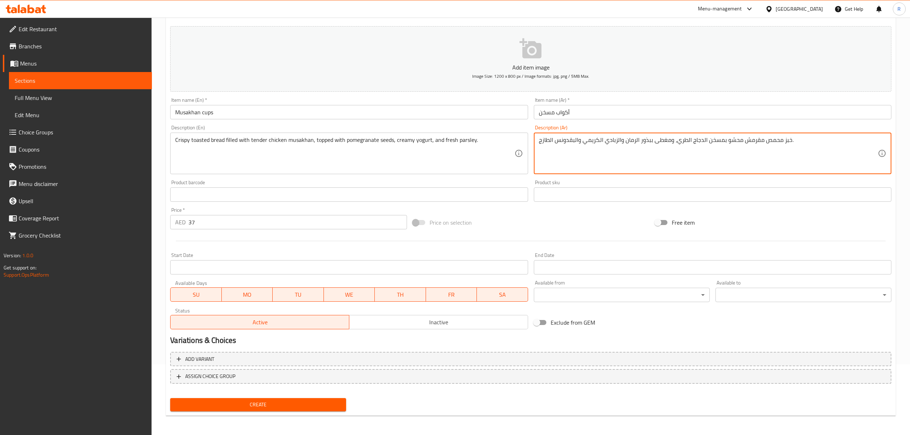
click at [689, 141] on textarea "خبز محمص مقرمش محشو بمسخن الدجاج الطري، ومغطى ببذور الرمان والزبادي الكريمي وال…" at bounding box center [708, 154] width 339 height 34
type textarea "خبز محمص مقرمش محشو بمسخن الدجاج تندر، ومغطى ببذور الرمان والزبادي الكريمي والب…"
click at [529, 183] on div "Product barcode Product barcode" at bounding box center [348, 191] width 363 height 28
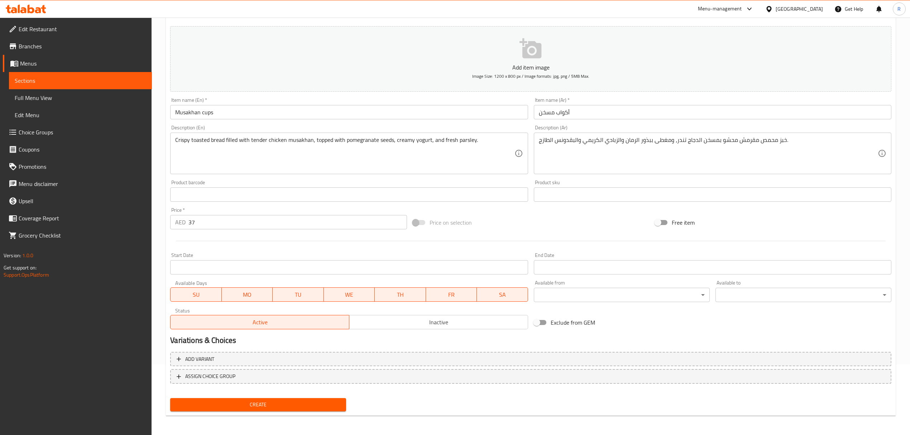
click at [338, 401] on span "Create" at bounding box center [258, 404] width 164 height 9
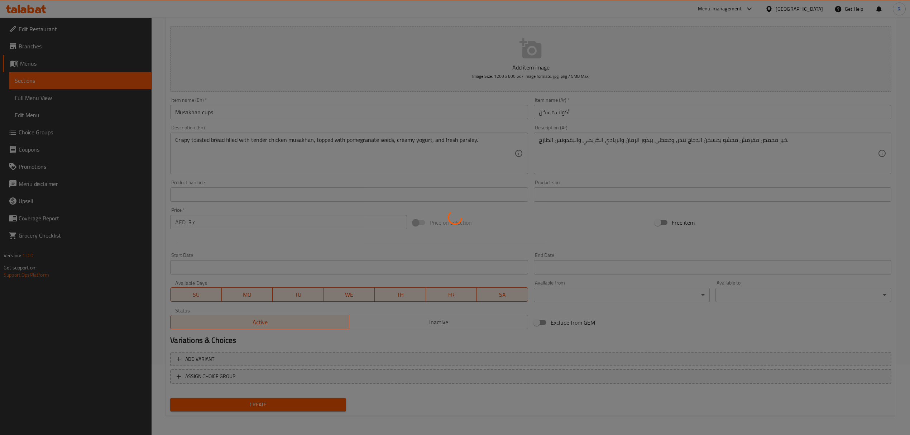
type input "0"
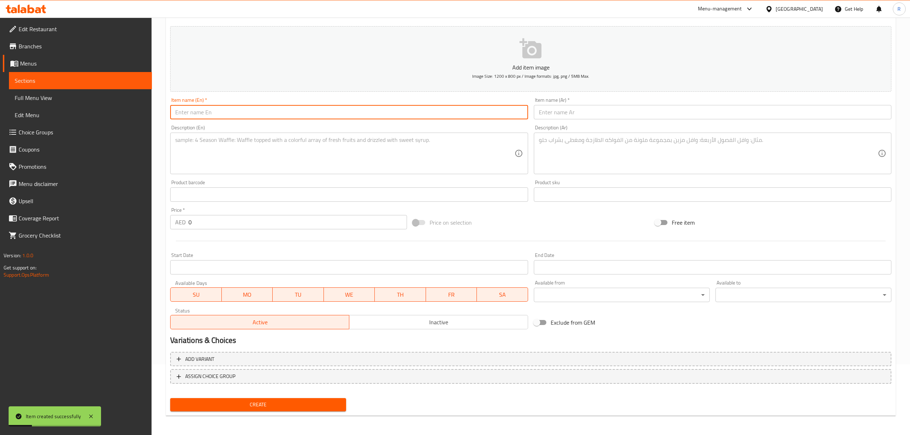
click at [372, 116] on input "text" at bounding box center [349, 112] width 358 height 14
paste input "Arayes rolls"
type input "Arayes rolls"
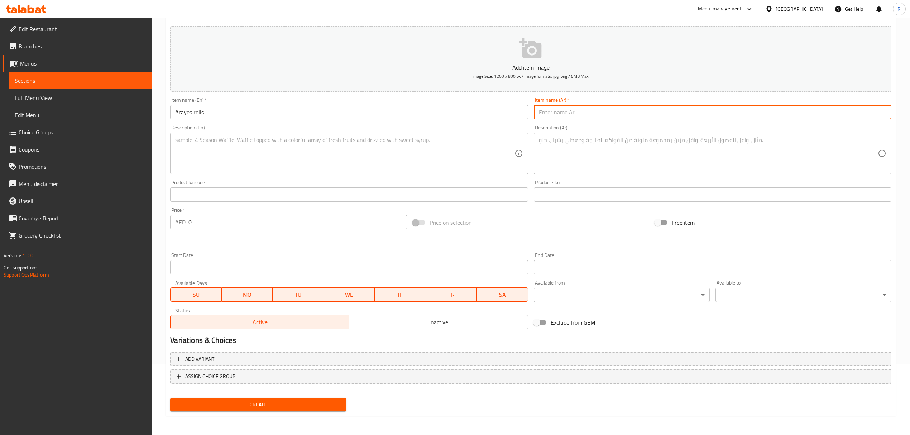
click at [613, 118] on input "text" at bounding box center [713, 112] width 358 height 14
type input "[PERSON_NAME]"
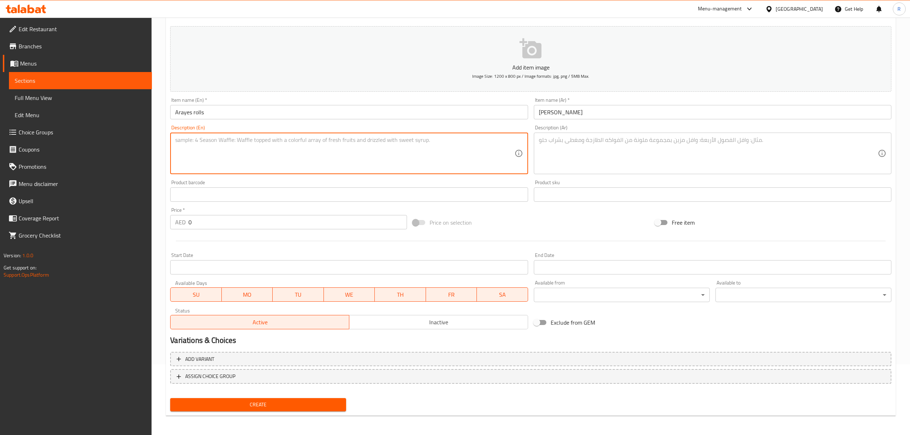
click at [416, 155] on textarea at bounding box center [344, 154] width 339 height 34
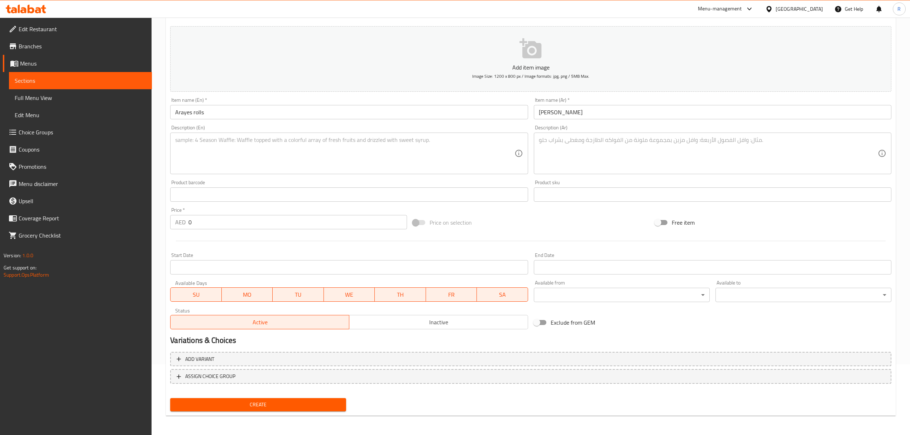
drag, startPoint x: 220, startPoint y: 223, endPoint x: 190, endPoint y: 222, distance: 30.5
click at [190, 222] on input "0" at bounding box center [297, 222] width 218 height 14
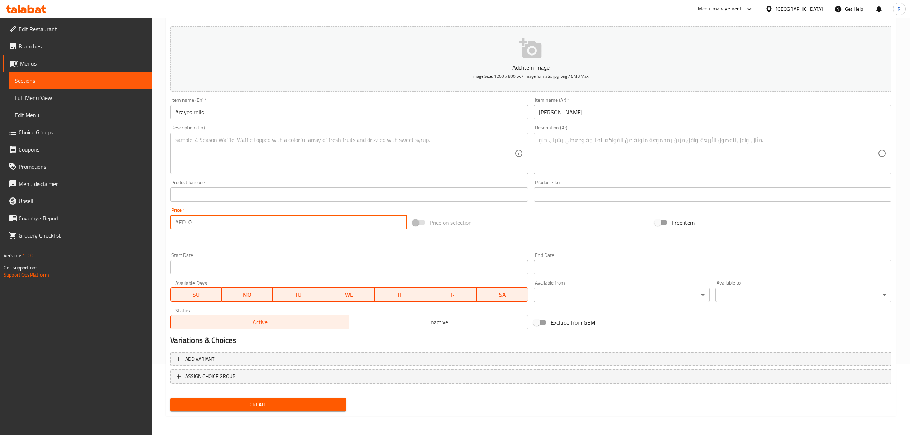
click at [182, 222] on p "AED" at bounding box center [180, 222] width 10 height 9
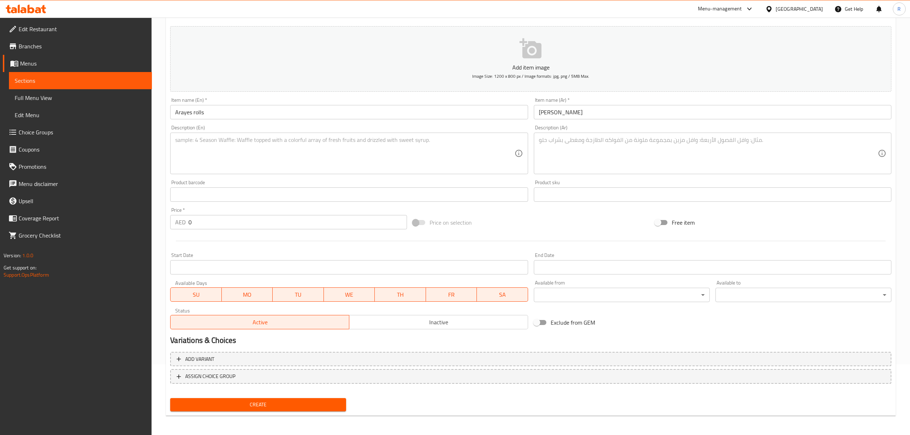
click at [196, 221] on input "0" at bounding box center [297, 222] width 218 height 14
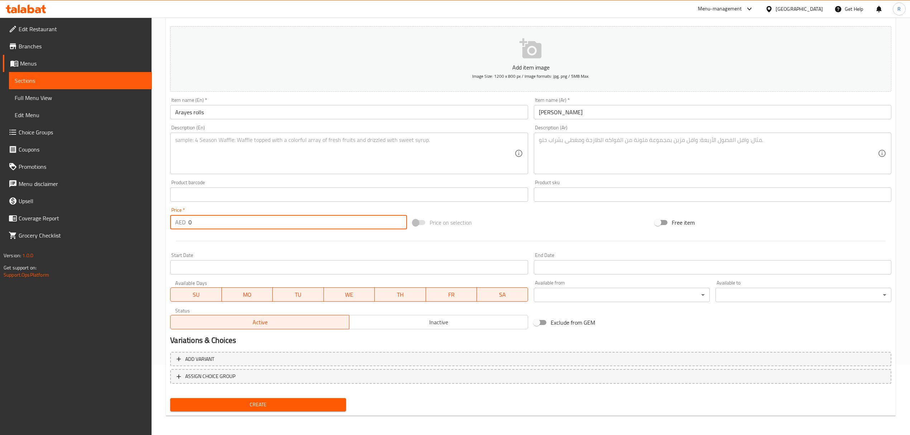
click at [196, 221] on input "0" at bounding box center [297, 222] width 218 height 14
type input "46"
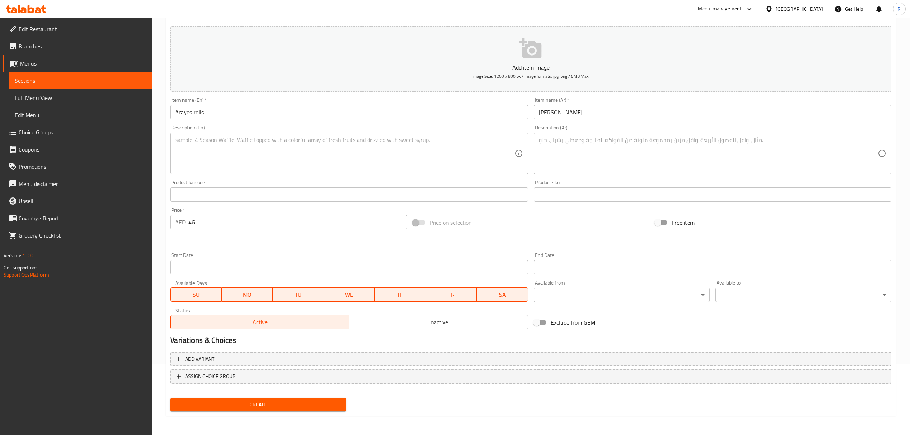
click at [294, 148] on textarea at bounding box center [344, 154] width 339 height 34
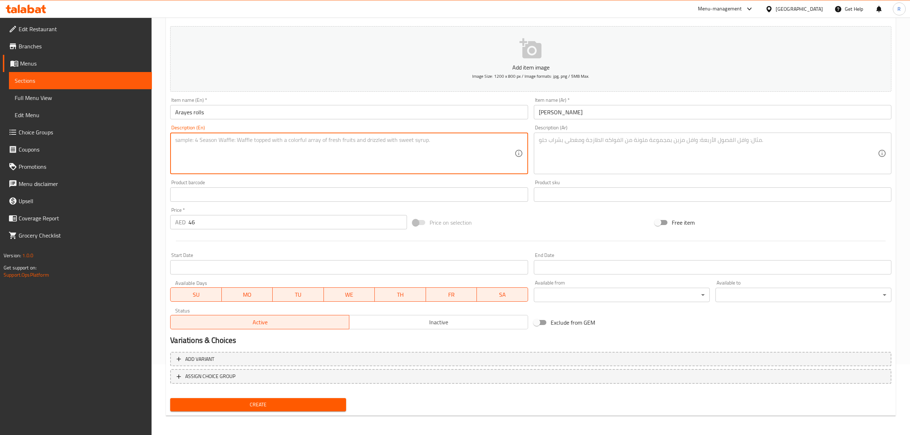
paste textarea "Grilled arayes bread rolls, in a seasoned yogurt sauce with crunchy pine nuts a…"
type textarea "Grilled arayes bread rolls, in a seasoned yogurt sauce with crunchy pine nuts a…"
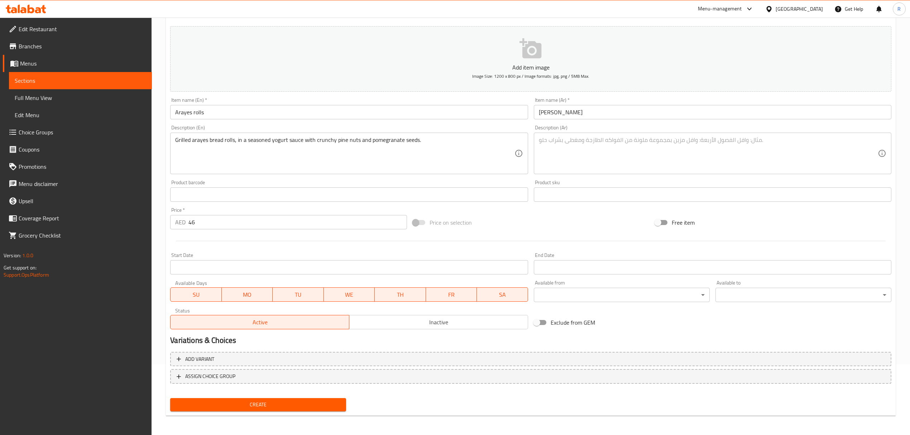
click at [579, 151] on textarea at bounding box center [708, 154] width 339 height 34
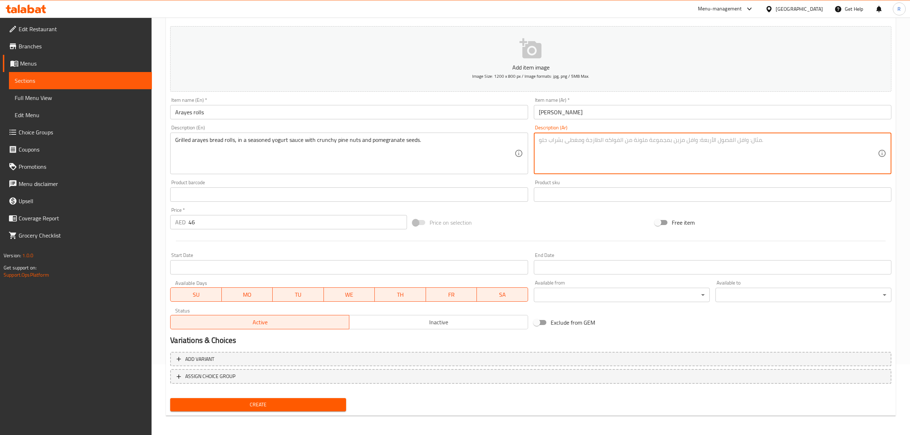
paste textarea "خبز العرايس المشوي، في صلصة الزبادي المتبلة مع الصنوبر المقرمش وبذور الرمان."
click at [724, 141] on textarea "خبز العرايس المشوي، في صلصة الزبادي المتبلة مع الصنوبر المقرمش وبذور الرمان." at bounding box center [708, 154] width 339 height 34
click at [718, 152] on textarea "خبز العرايس المشوي، في صلصة الزبادي المتبلة مع الصنوبر المقرمش وبذور الرمان." at bounding box center [708, 154] width 339 height 34
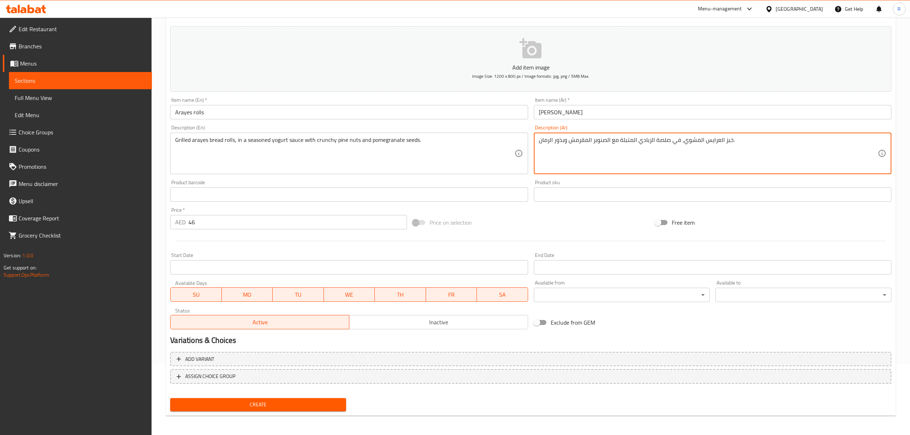
click at [704, 142] on textarea "خبز العرايس المشوي، في صلصة الزبادي المتبلة مع الصنوبر المقرمش وبذور الرمان." at bounding box center [708, 154] width 339 height 34
drag, startPoint x: 730, startPoint y: 140, endPoint x: 734, endPoint y: 137, distance: 5.6
click at [734, 137] on textarea "خبز العرايس رولز المشوي، في صلصة الزبادي المتبلة مع الصنوبر المقرمش وبذور الرما…" at bounding box center [708, 154] width 339 height 34
click at [717, 151] on textarea "خبز عرايس رولز المشوي، في صلصة الزبادي المتبلة مع الصنوبر المقرمش وبذور الرمان." at bounding box center [708, 154] width 339 height 34
drag, startPoint x: 664, startPoint y: 142, endPoint x: 670, endPoint y: 142, distance: 6.1
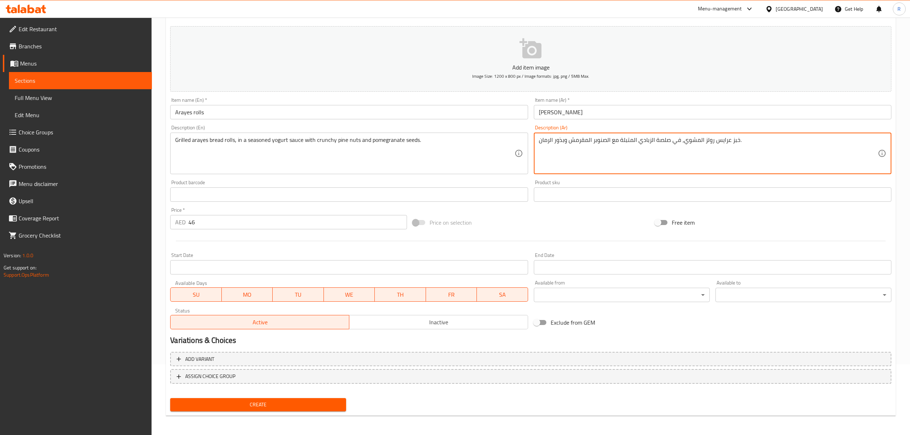
click at [670, 142] on textarea "خبز عرايس رولز المشوي، في صلصة الزبادي المتبلة مع الصنوبر المقرمش وبذور الرمان." at bounding box center [708, 154] width 339 height 34
click at [659, 150] on textarea "خبز عرايس رولز المشوي، في صلصة الزبادي المتبلة مع الصنوبر المقرمش وبذور الرمان." at bounding box center [708, 154] width 339 height 34
type textarea "خبز عرايس رولز المشوي، في صلصة الزبادي المتبلة مع الصنوبر المقرمش وبذور الرمان."
click at [530, 183] on div "Product barcode Product barcode" at bounding box center [348, 191] width 363 height 28
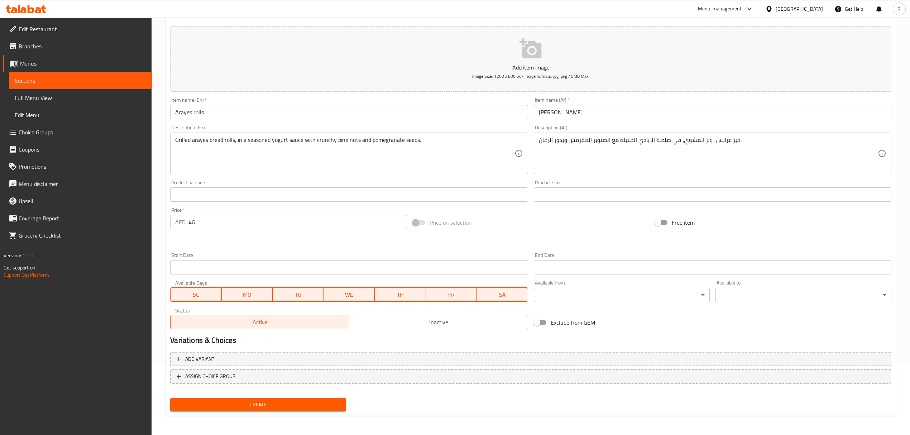
click at [231, 403] on span "Create" at bounding box center [258, 404] width 164 height 9
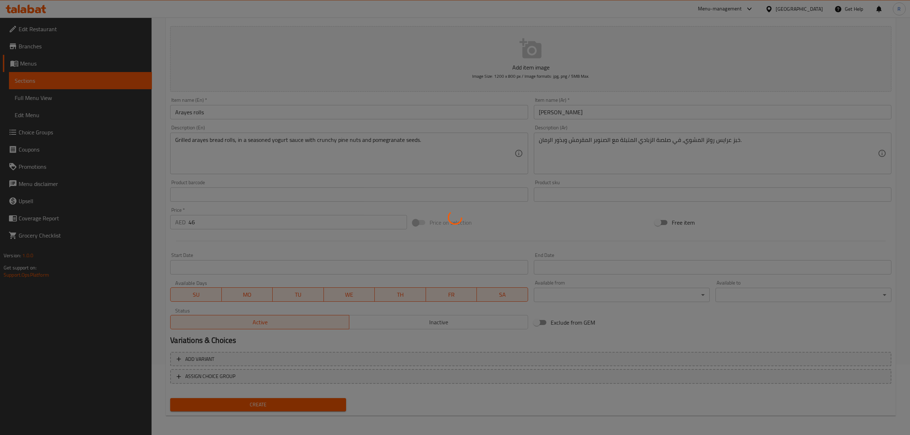
type input "0"
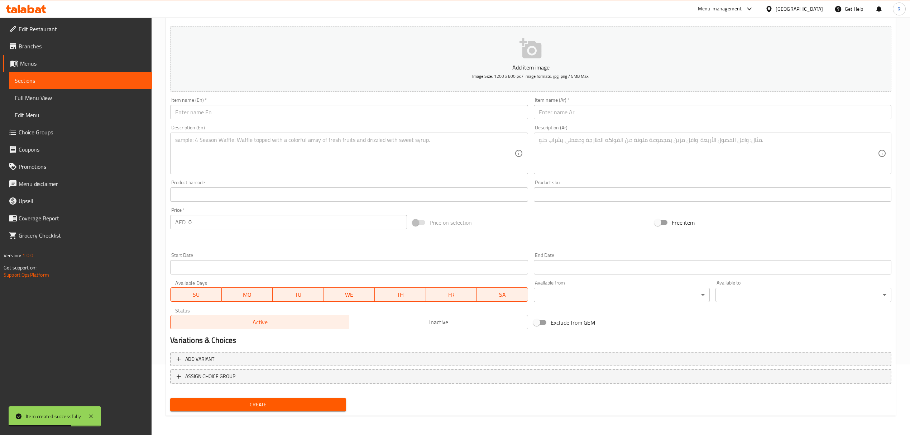
click at [295, 110] on input "text" at bounding box center [349, 112] width 358 height 14
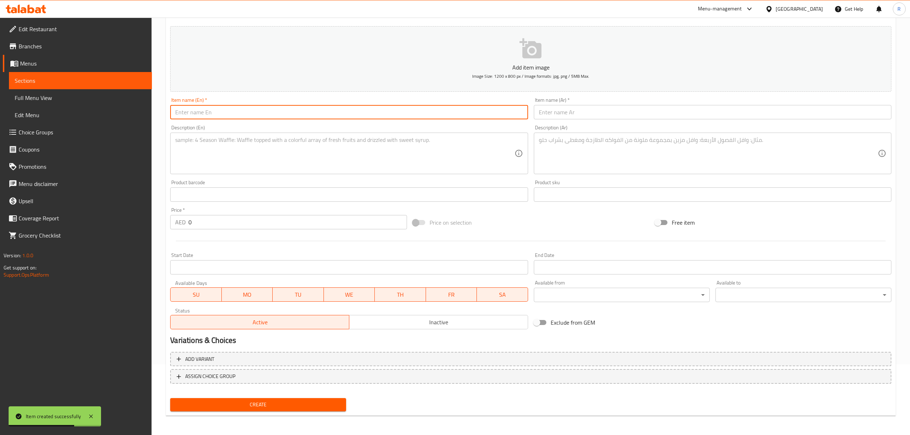
paste input "Eggplant shrimp fatteh"
type input "Eggplant shrimp fatteh"
click at [616, 105] on div "Item name (Ar)   * Item name (Ar) *" at bounding box center [713, 108] width 358 height 22
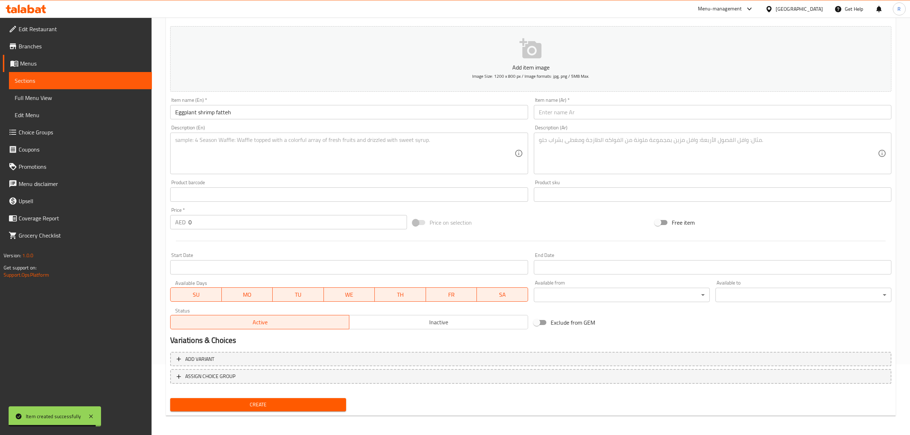
click at [617, 108] on input "text" at bounding box center [713, 112] width 358 height 14
paste input "فتة باذنجان بالروبيان"
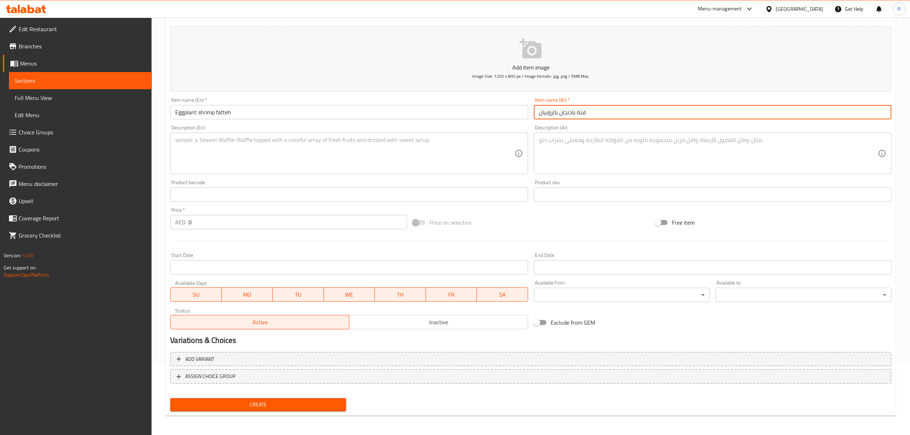
type input "فتة باذنجان بالروبيان"
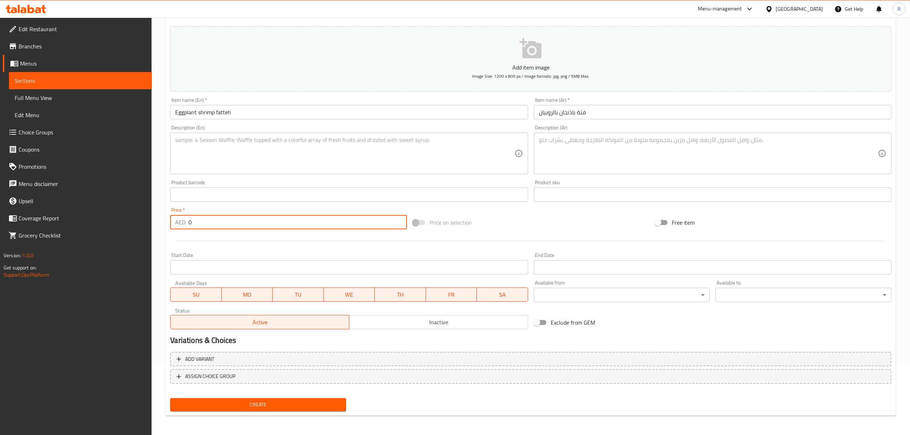
drag, startPoint x: 210, startPoint y: 218, endPoint x: 186, endPoint y: 228, distance: 26.0
click at [188, 227] on div "AED 0 Price *" at bounding box center [288, 222] width 237 height 14
type input "49"
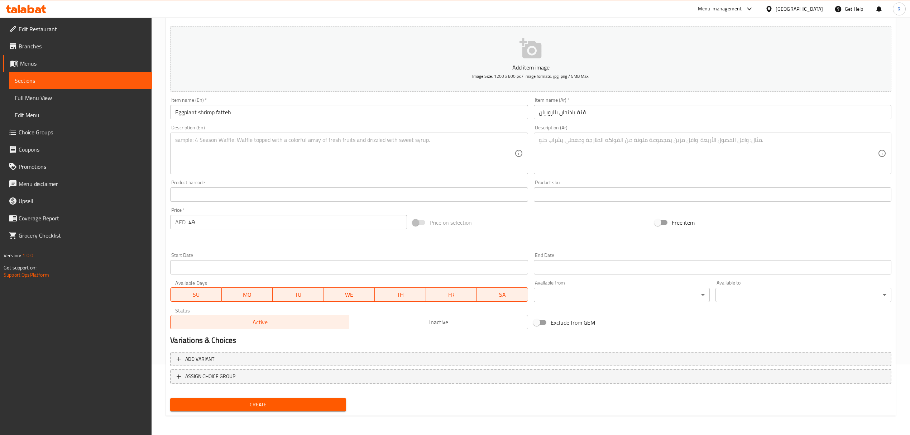
click at [301, 156] on textarea at bounding box center [344, 154] width 339 height 34
paste textarea "Toasted bread bowl filled with juicy shrimps and tender eggplant in a creamy yo…"
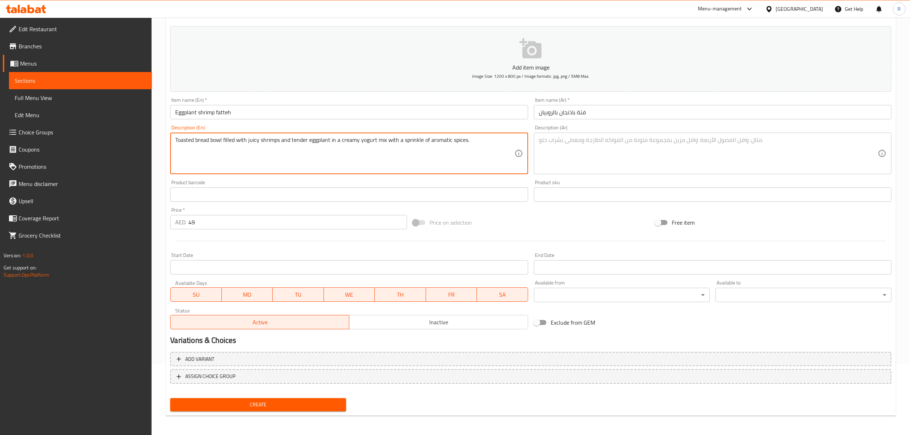
type textarea "Toasted bread bowl filled with juicy shrimps and tender eggplant in a creamy yo…"
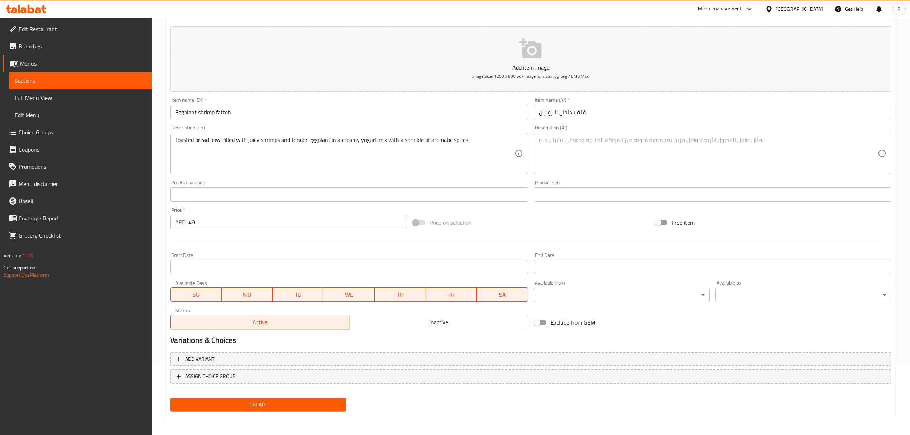
click at [686, 145] on textarea at bounding box center [708, 154] width 339 height 34
paste textarea "وعاء خبز محمص محشو بالجمبري العصير والباذنجان الطري في مزيج من الزبادي الكريمي …"
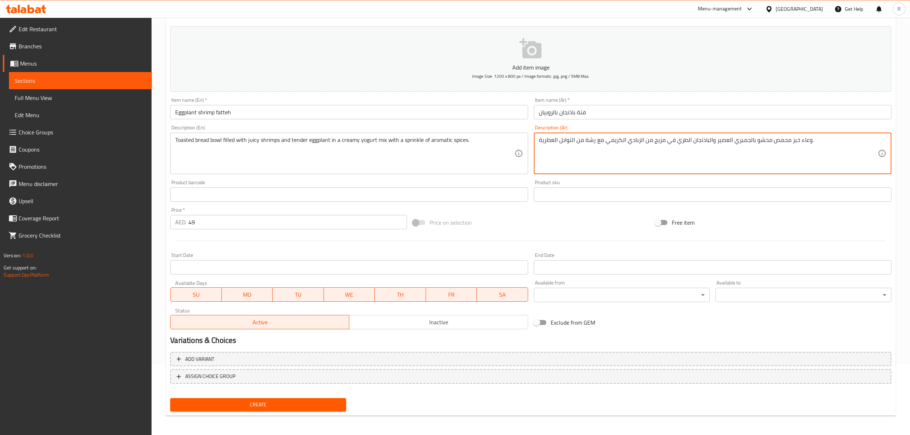
drag, startPoint x: 715, startPoint y: 143, endPoint x: 726, endPoint y: 140, distance: 11.1
click at [726, 140] on textarea "وعاء خبز محمص محشو بالجمبري العصير والباذنجان الطري في مزيج من الزبادي الكريمي …" at bounding box center [708, 154] width 339 height 34
drag, startPoint x: 674, startPoint y: 144, endPoint x: 685, endPoint y: 141, distance: 11.1
click at [685, 141] on textarea "وعاء خبز محمص محشو بالجمبري [PERSON_NAME] والباذنجان الطري في مزيج من الزبادي ا…" at bounding box center [708, 154] width 339 height 34
type textarea "وعاء خبز محمص محشو بالجمبري [PERSON_NAME] والباذنجان التندر في مزيج من الزبادي …"
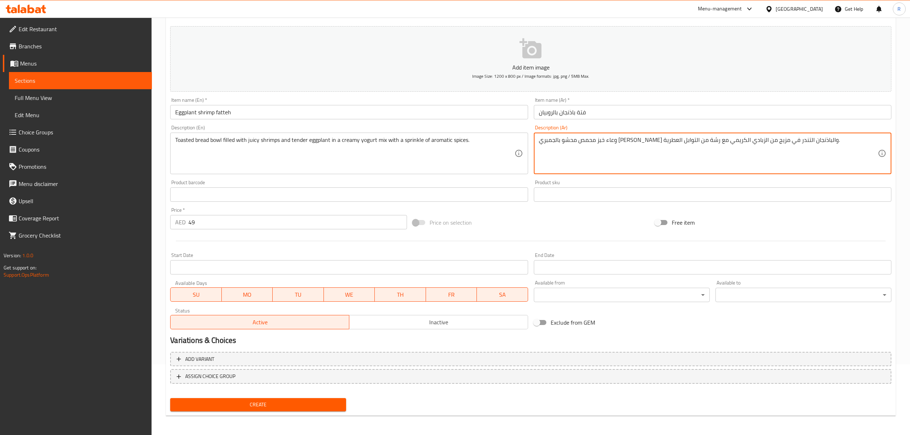
click at [530, 184] on div "Product barcode Product barcode" at bounding box center [348, 191] width 363 height 28
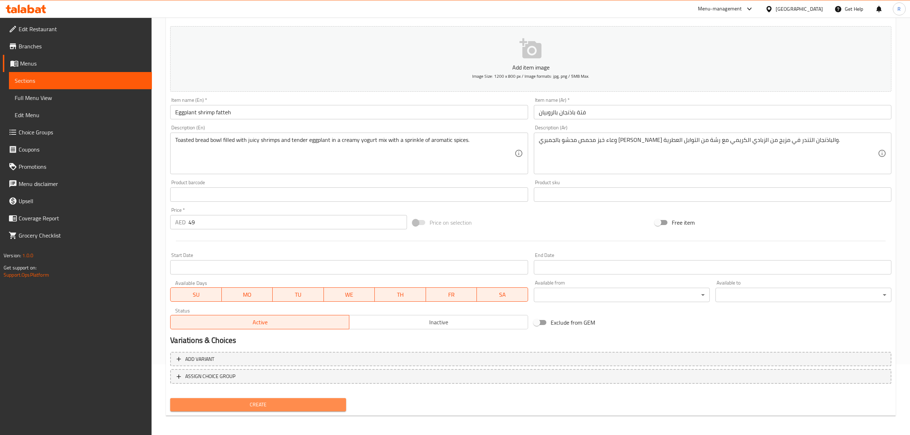
click at [338, 406] on span "Create" at bounding box center [258, 404] width 164 height 9
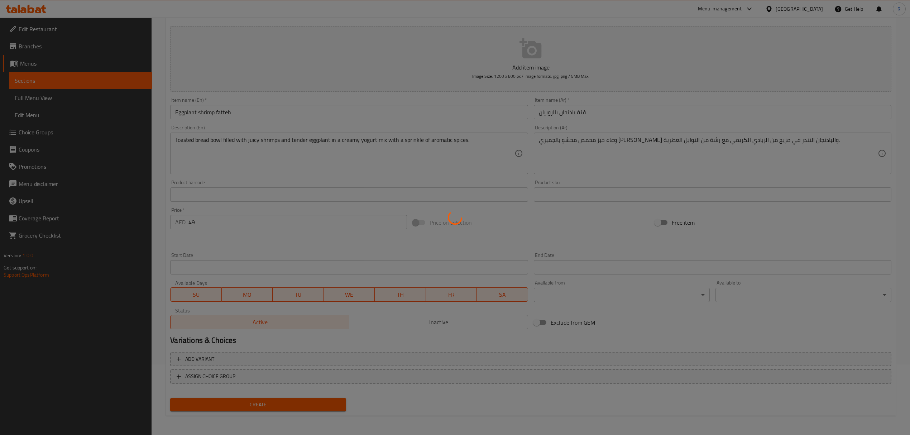
type input "0"
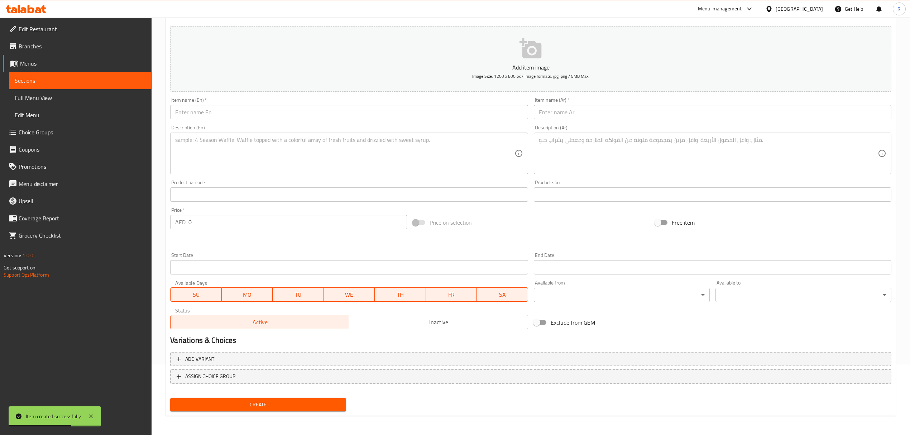
click at [316, 109] on input "text" at bounding box center [349, 112] width 358 height 14
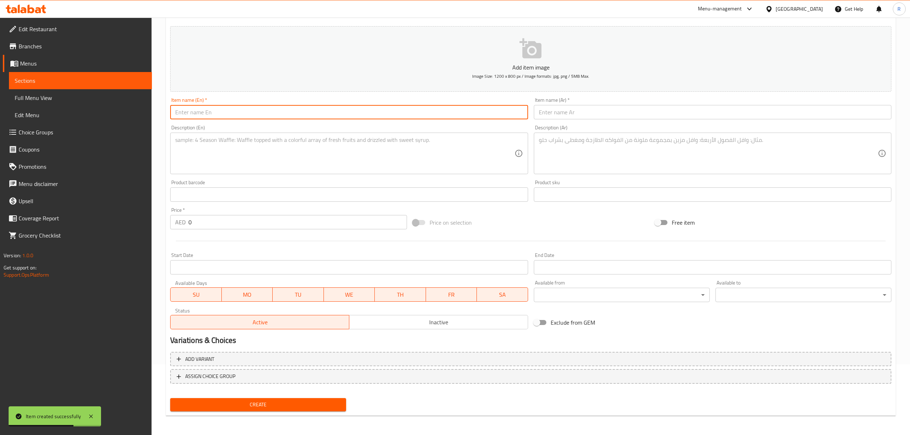
paste input "Cherry kebbe cups"
type input "Cherry kebbe cups"
click at [624, 110] on input "text" at bounding box center [713, 112] width 358 height 14
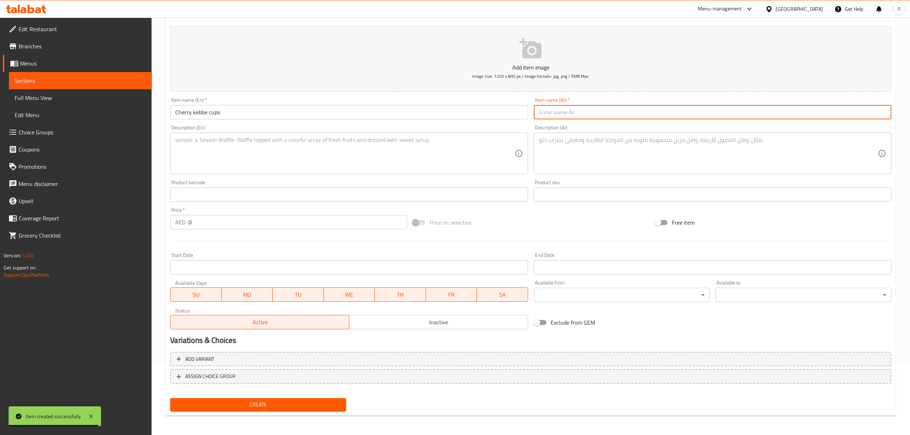
paste input "أكواب كبة الكرز"
type input "أكواب كبة الكرز"
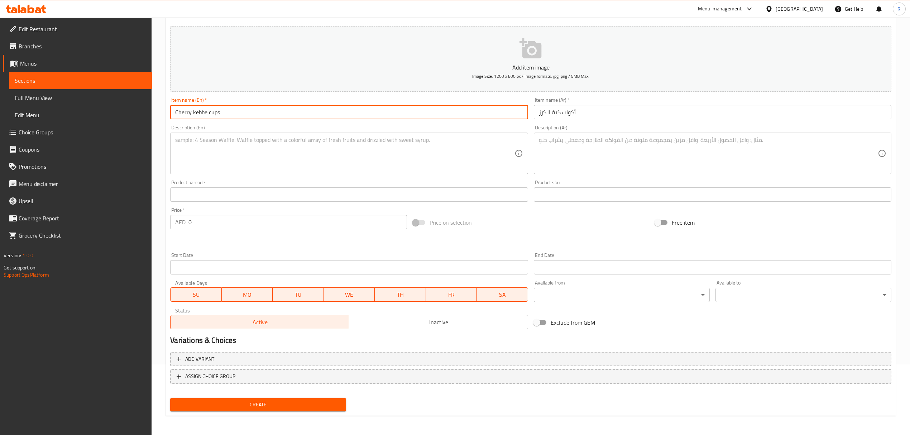
drag, startPoint x: 194, startPoint y: 111, endPoint x: 206, endPoint y: 114, distance: 13.1
click at [206, 114] on input "Cherry kebbe cups" at bounding box center [349, 112] width 358 height 14
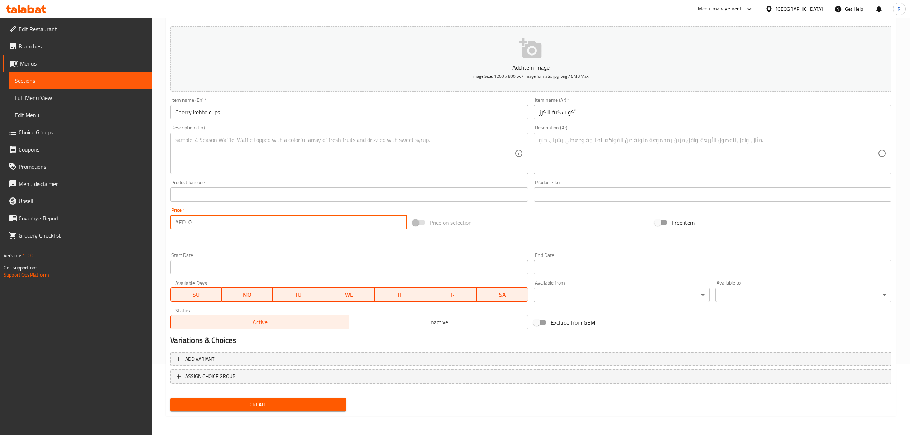
drag, startPoint x: 199, startPoint y: 223, endPoint x: 180, endPoint y: 225, distance: 19.2
click at [180, 225] on div "AED 0 Price *" at bounding box center [288, 222] width 237 height 14
click at [180, 225] on p "AED" at bounding box center [180, 222] width 10 height 9
drag, startPoint x: 194, startPoint y: 226, endPoint x: 190, endPoint y: 225, distance: 4.7
click at [190, 225] on input "0" at bounding box center [297, 222] width 218 height 14
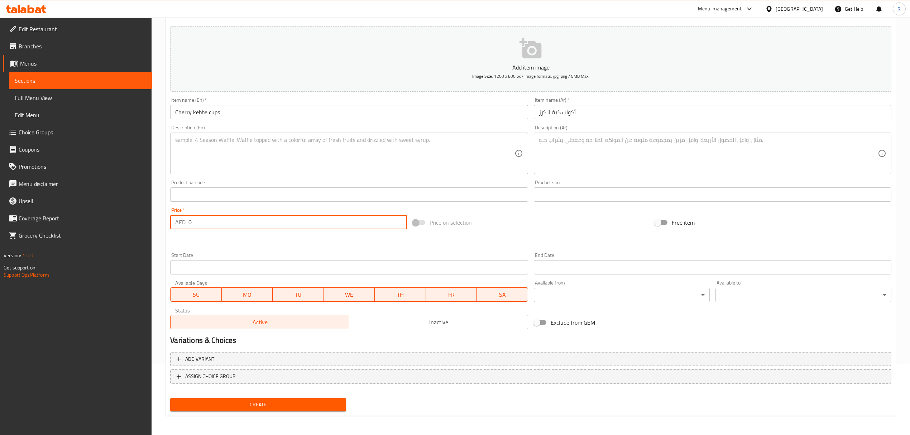
click at [190, 225] on input "0" at bounding box center [297, 222] width 218 height 14
click at [191, 224] on input "0" at bounding box center [297, 222] width 218 height 14
click at [189, 224] on input "0" at bounding box center [297, 222] width 218 height 14
type input "66"
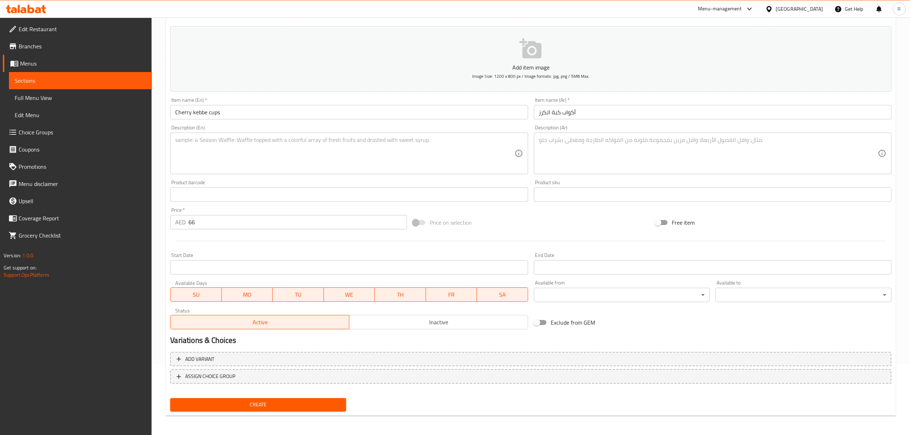
click at [363, 150] on textarea at bounding box center [344, 154] width 339 height 34
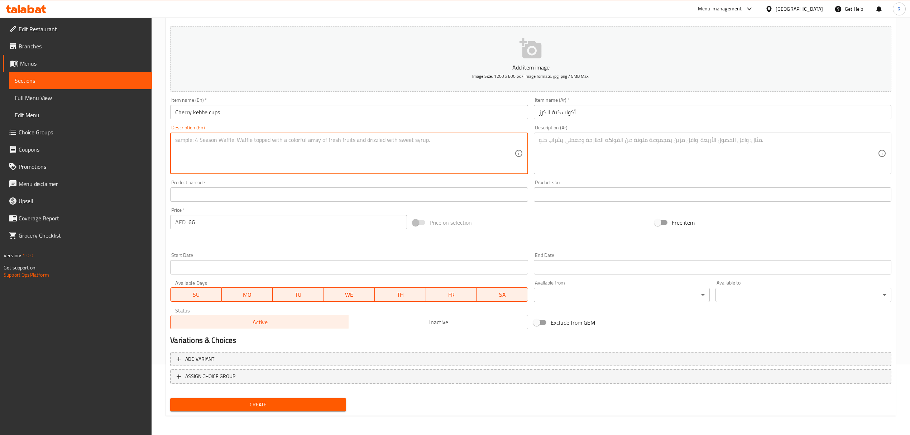
paste textarea "Kebbe cups filled with savory beef , creamy laban, cherry sauce, crunchy pine n…"
type textarea "Kebbe cups filled with savory beef , creamy laban, cherry sauce, crunchy pine n…"
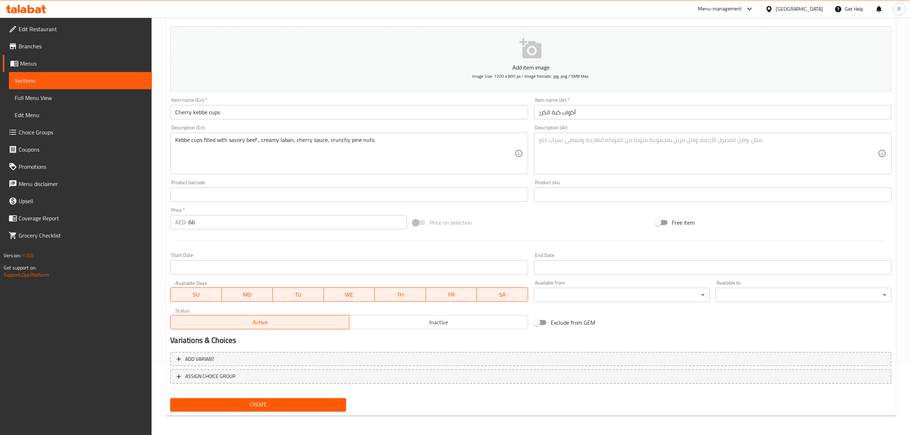
click at [675, 140] on textarea at bounding box center [708, 154] width 339 height 34
paste textarea "أكواب الكبة المحشوة باللحم البقري اللذيذ، اللبن الكريمي، صلصة الكرز، الصنوبر ال…"
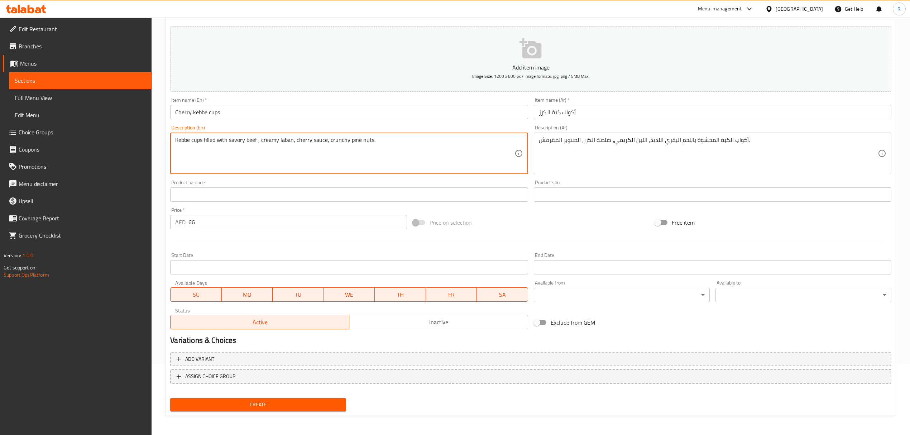
drag, startPoint x: 192, startPoint y: 141, endPoint x: 202, endPoint y: 141, distance: 9.7
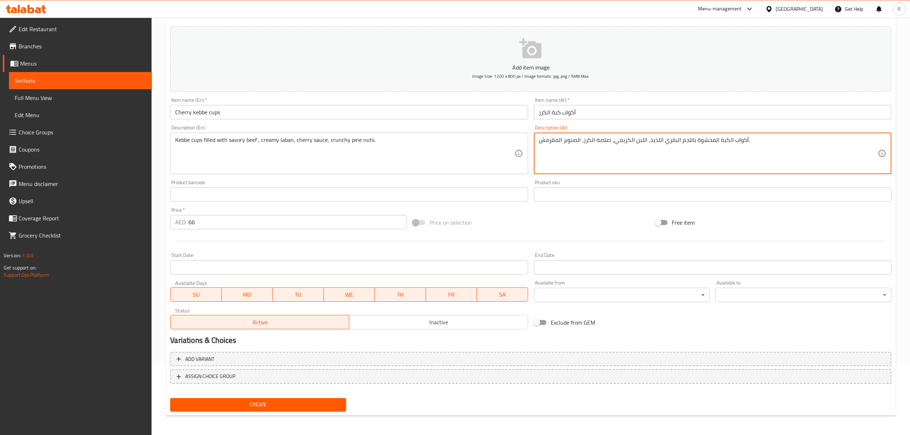
drag, startPoint x: 648, startPoint y: 139, endPoint x: 657, endPoint y: 139, distance: 9.0
drag, startPoint x: 597, startPoint y: 140, endPoint x: 610, endPoint y: 141, distance: 12.9
click at [610, 141] on textarea "أكواب الكبة المحشوة باللحم البقري المالح، اللبن الكريمي، صلصة الكرز، الصنوبر ال…" at bounding box center [708, 154] width 339 height 34
type textarea "أكواب الكبة المحشوة باللحم البقري المالح، اللبن الكريمي، صوص الكرز، الصنوبر الم…"
click at [528, 182] on div "Product barcode Product barcode" at bounding box center [348, 191] width 363 height 28
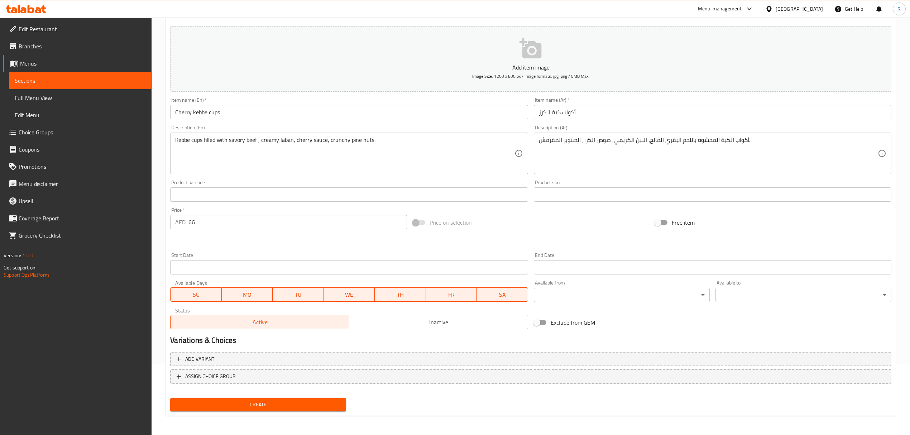
click at [330, 403] on span "Create" at bounding box center [258, 404] width 164 height 9
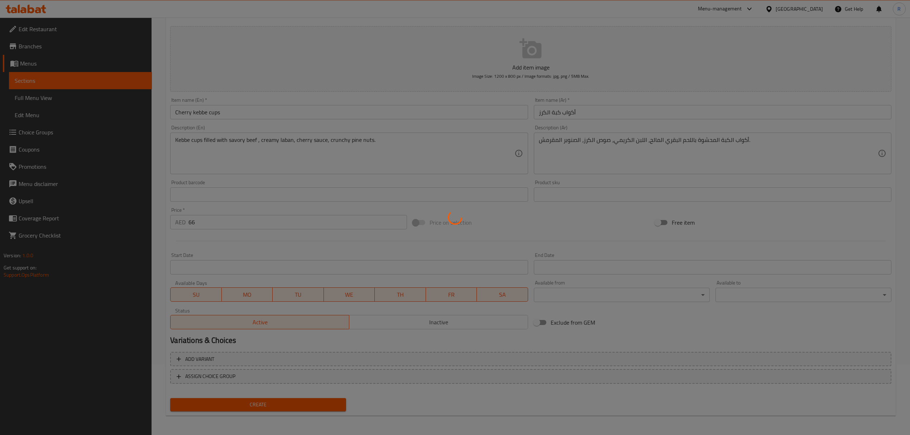
type input "0"
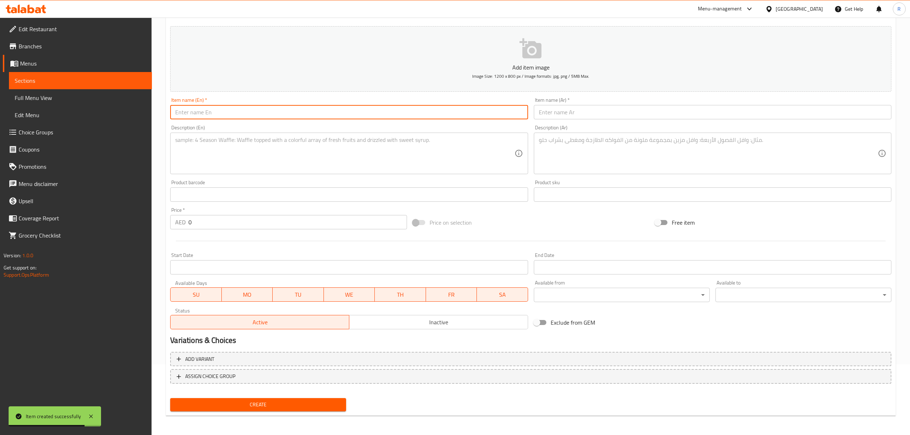
click at [297, 118] on input "text" at bounding box center [349, 112] width 358 height 14
paste input "Vermicelli rice"
type input "Vermicelli rice"
click at [618, 118] on input "text" at bounding box center [713, 112] width 358 height 14
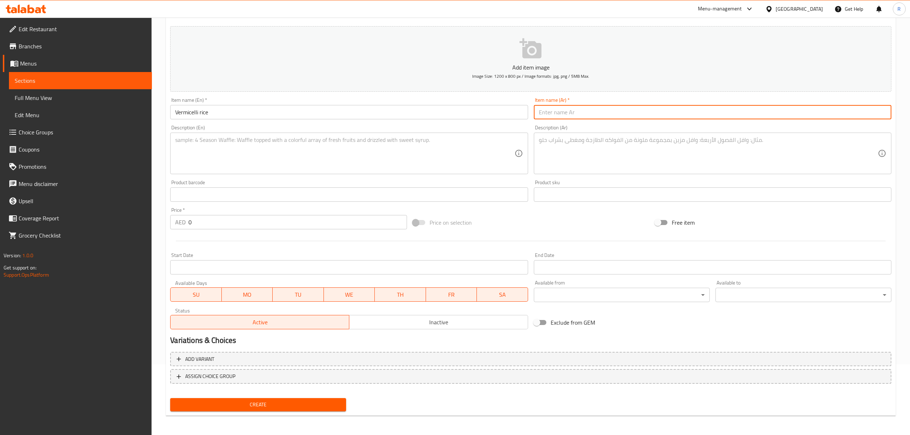
paste input "أرز بالشعرية"
type input "أرز بالشعرية"
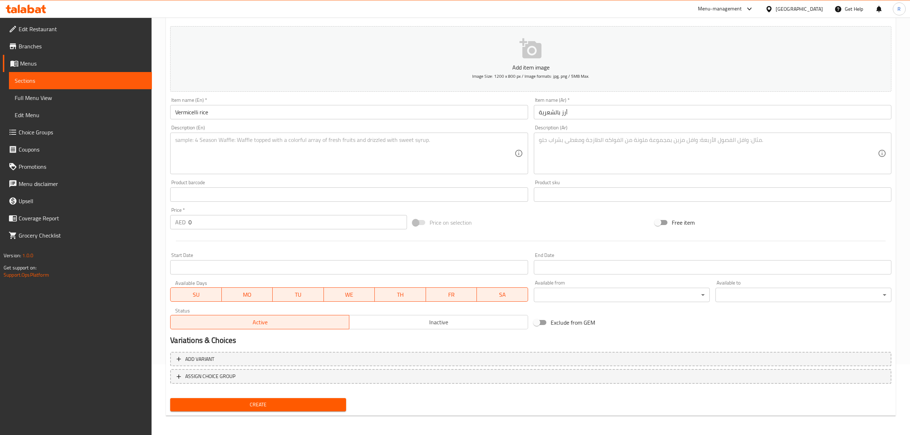
click at [185, 223] on p "AED" at bounding box center [180, 222] width 10 height 9
drag, startPoint x: 195, startPoint y: 221, endPoint x: 179, endPoint y: 225, distance: 16.6
click at [181, 224] on div "AED 0 Price *" at bounding box center [288, 222] width 237 height 14
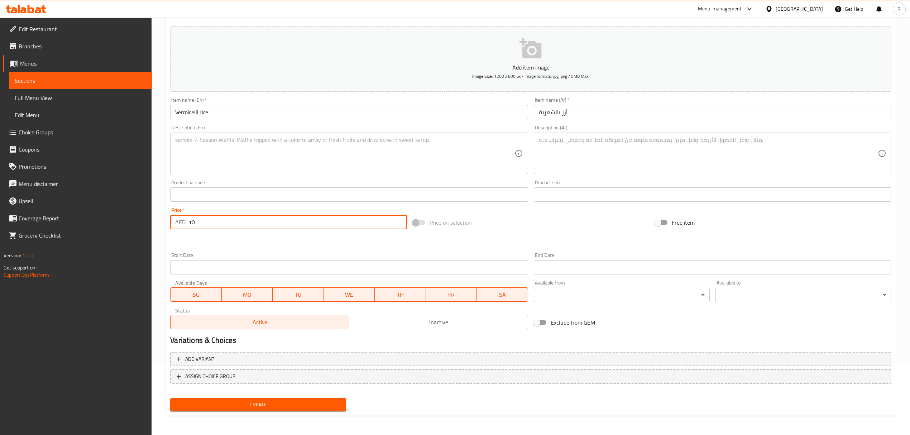
type input "10"
click at [333, 399] on button "Create" at bounding box center [258, 404] width 176 height 13
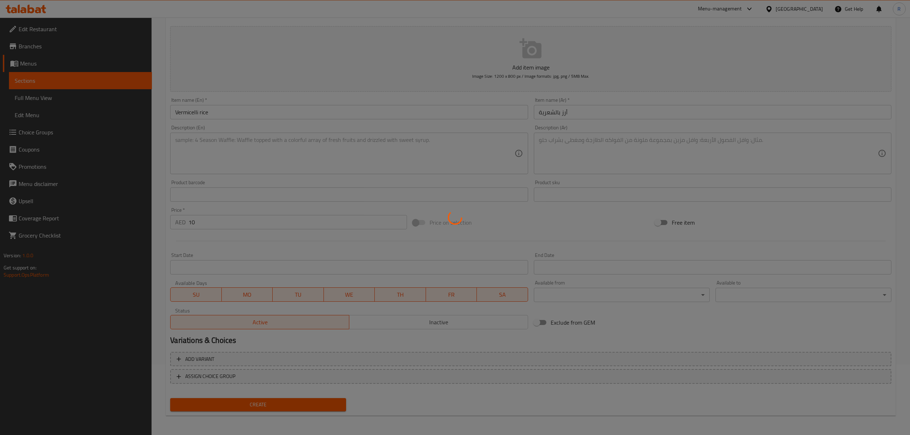
type input "0"
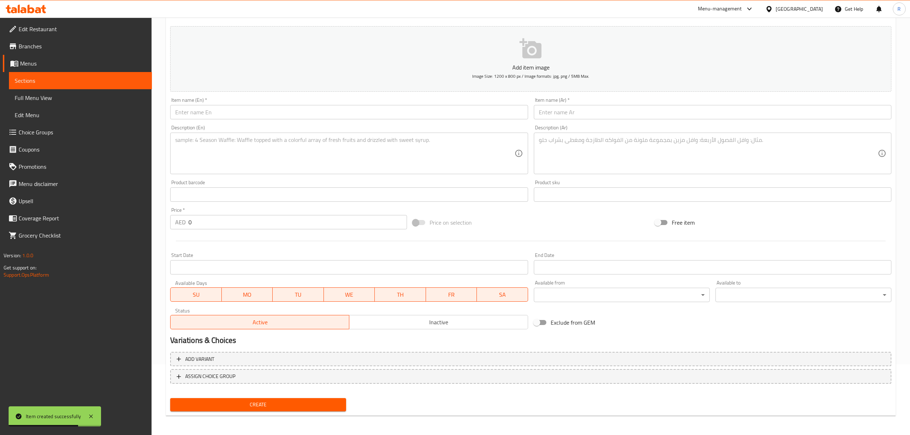
click at [290, 116] on input "text" at bounding box center [349, 112] width 358 height 14
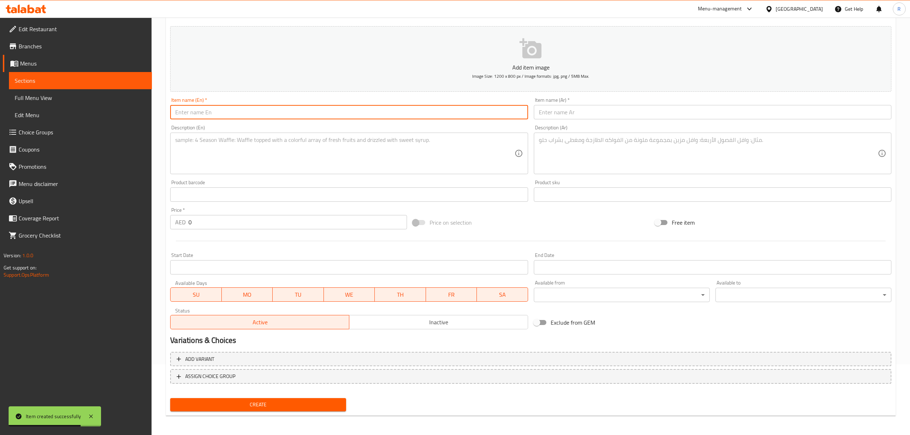
paste input "French fries"
type input "French fries"
click at [610, 116] on input "text" at bounding box center [713, 112] width 358 height 14
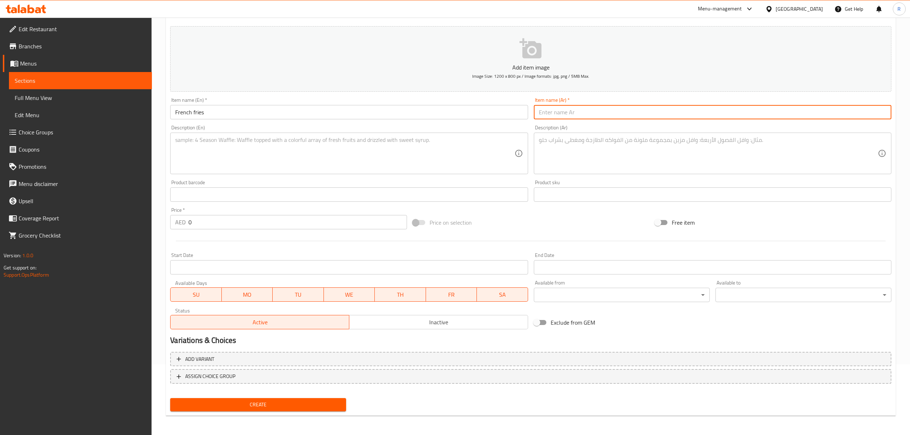
paste input "بطاطا [GEOGRAPHIC_DATA]"
type input "بطاطا [GEOGRAPHIC_DATA]"
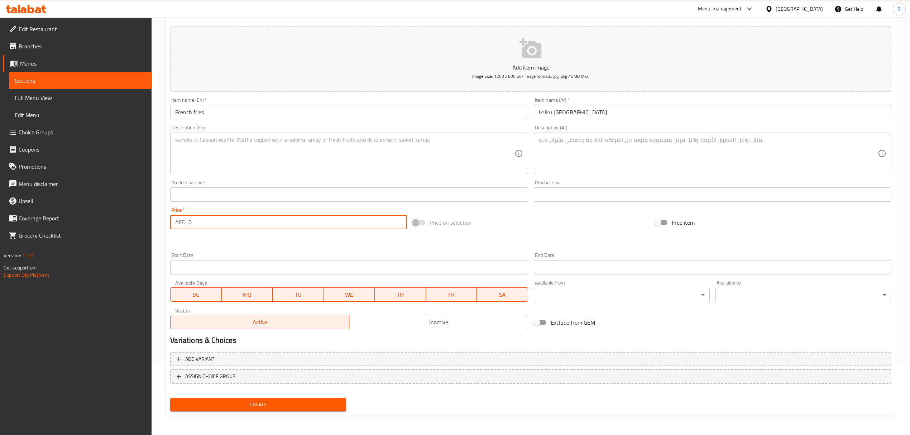
drag, startPoint x: 201, startPoint y: 222, endPoint x: 184, endPoint y: 226, distance: 17.6
click at [184, 226] on div "AED 0 Price *" at bounding box center [288, 222] width 237 height 14
click at [184, 226] on p "AED" at bounding box center [180, 222] width 10 height 9
drag, startPoint x: 194, startPoint y: 224, endPoint x: 190, endPoint y: 225, distance: 3.7
click at [190, 225] on input "0" at bounding box center [297, 222] width 218 height 14
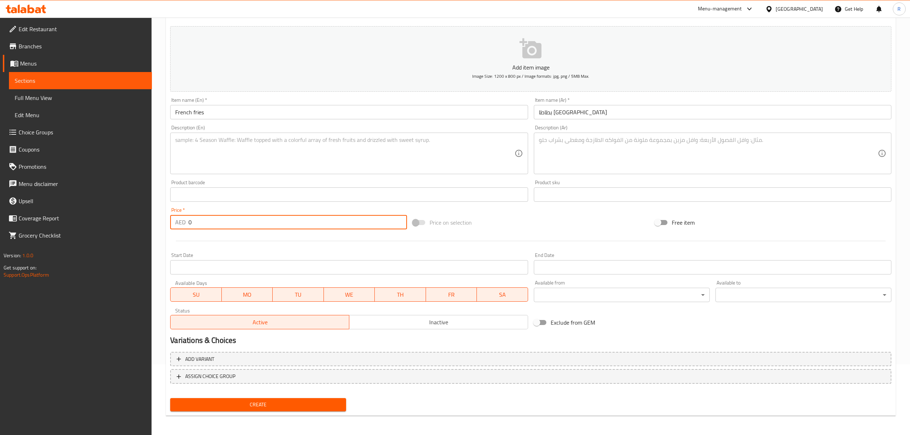
click at [190, 225] on input "0" at bounding box center [297, 222] width 218 height 14
type input "15"
click at [284, 402] on span "Create" at bounding box center [258, 404] width 164 height 9
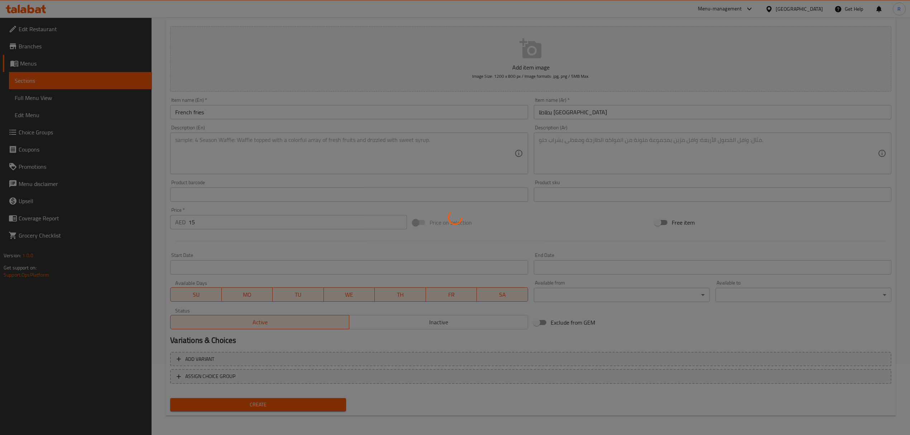
type input "0"
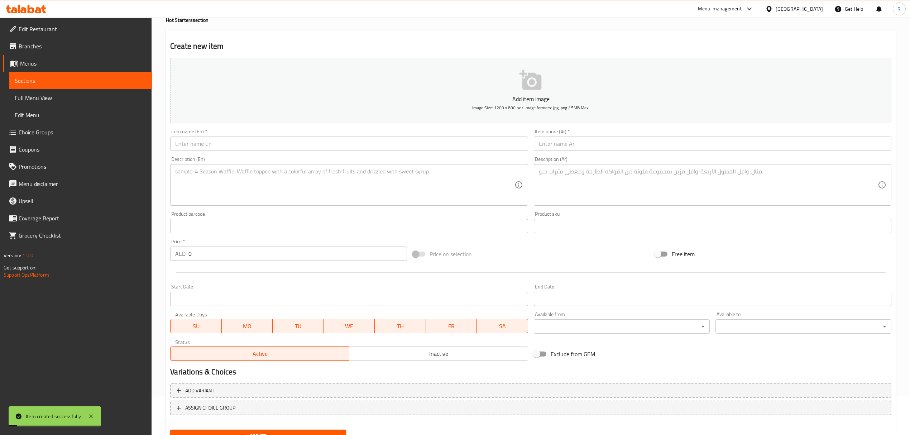
scroll to position [0, 0]
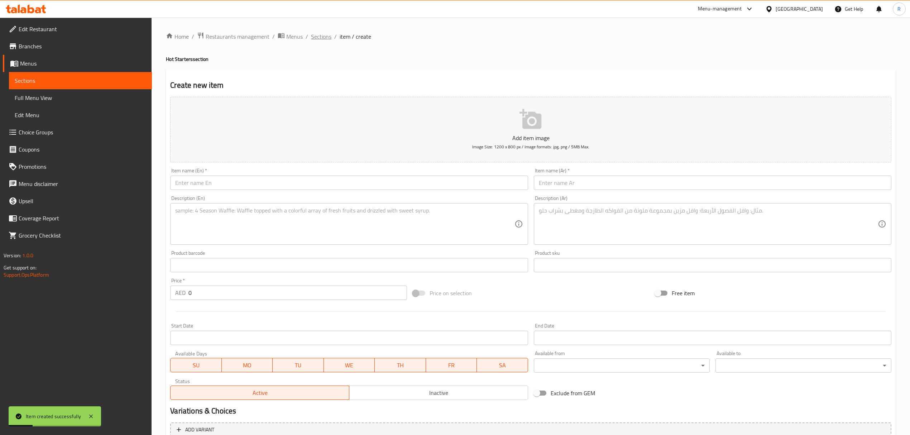
click at [329, 38] on span "Sections" at bounding box center [321, 36] width 20 height 9
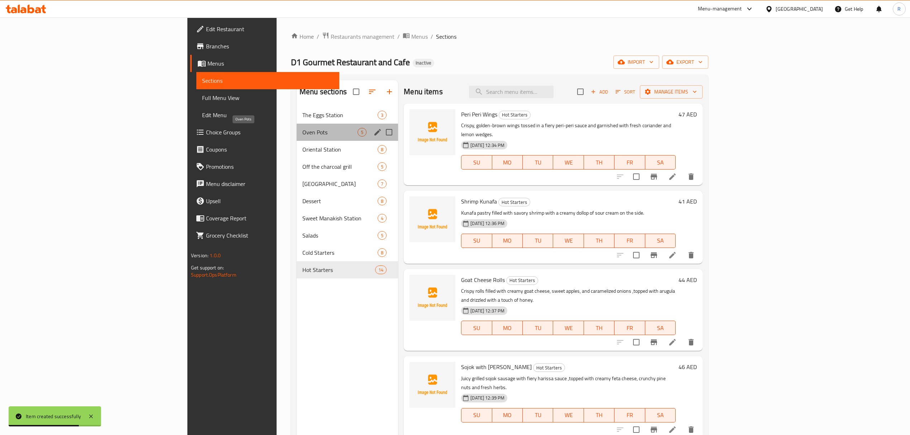
click at [302, 132] on span "Oven Pots" at bounding box center [329, 132] width 55 height 9
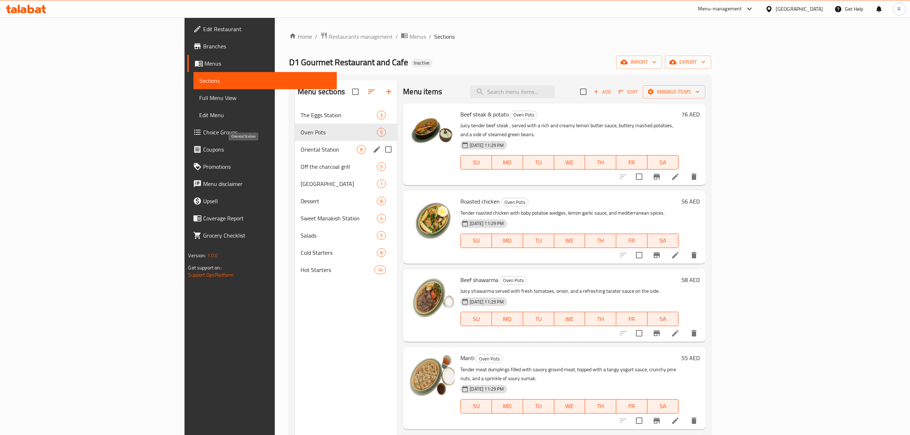
click at [301, 151] on span "Oriental Station" at bounding box center [329, 149] width 56 height 9
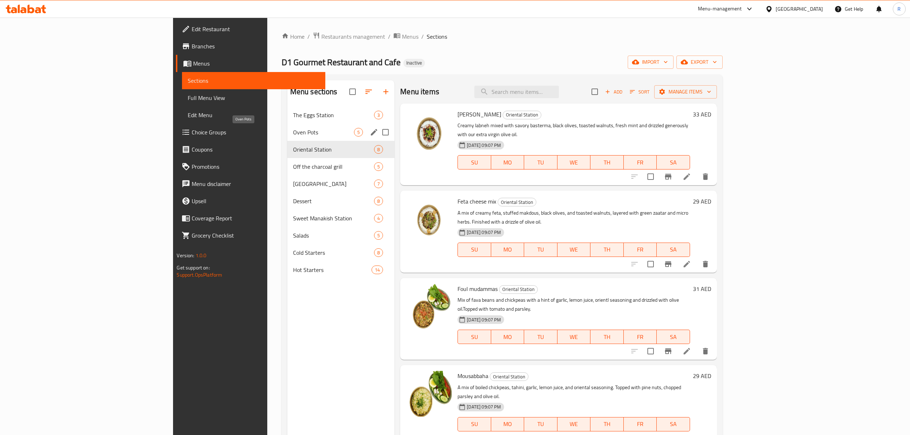
click at [293, 130] on span "Oven Pots" at bounding box center [323, 132] width 61 height 9
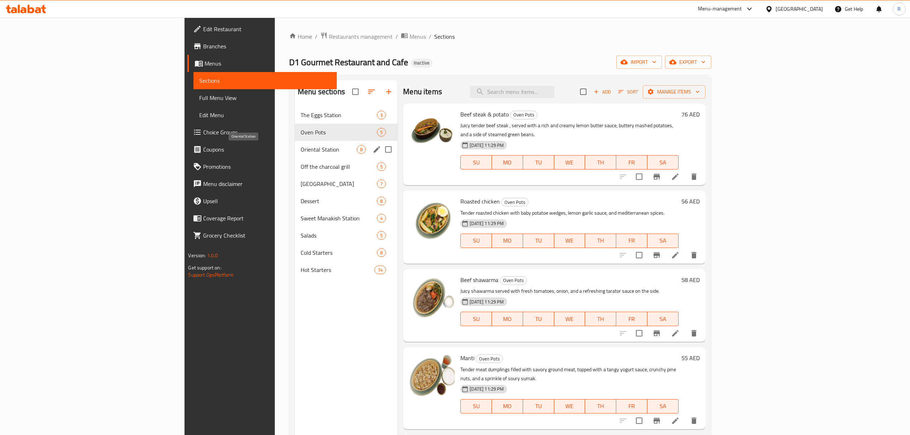
click at [301, 149] on span "Oriental Station" at bounding box center [329, 149] width 56 height 9
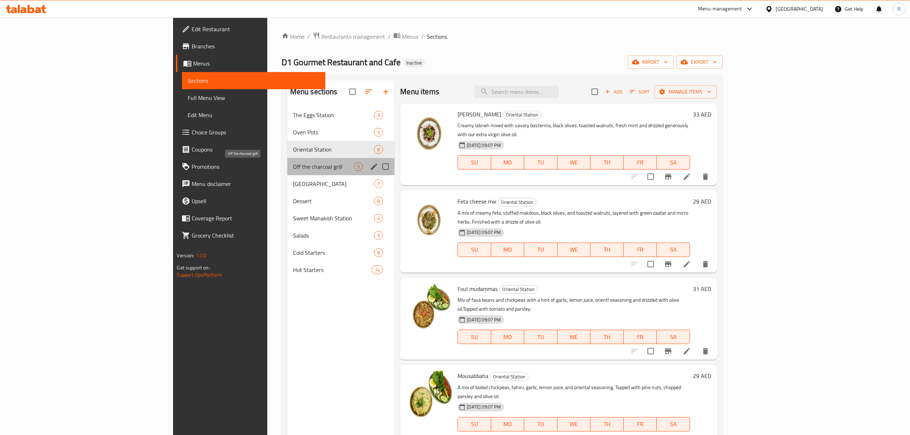
click at [293, 164] on span "Off the charcoal grill" at bounding box center [323, 166] width 61 height 9
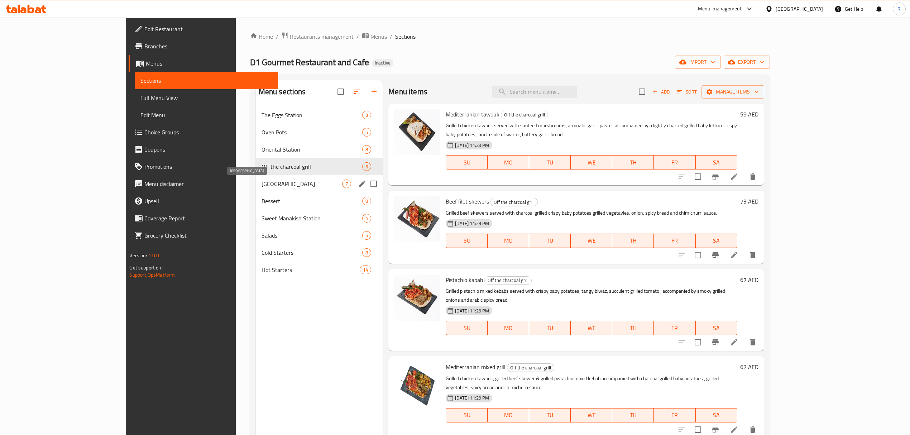
click at [262, 186] on span "[GEOGRAPHIC_DATA]" at bounding box center [302, 184] width 81 height 9
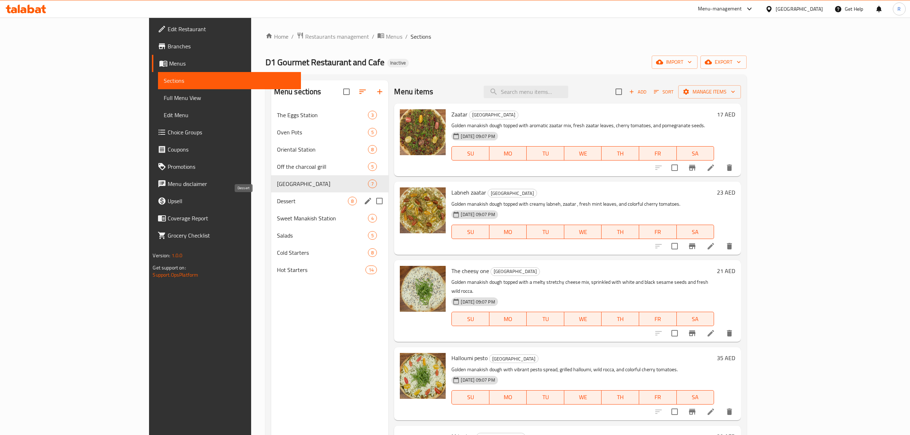
click at [277, 201] on span "Dessert" at bounding box center [312, 201] width 71 height 9
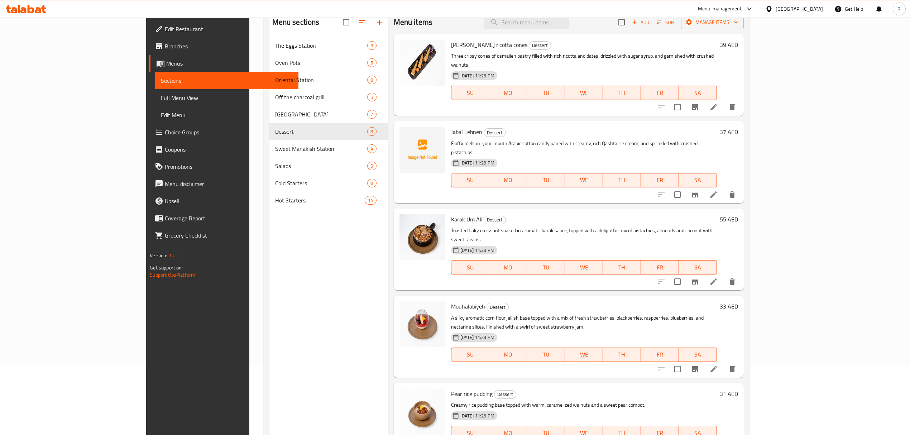
scroll to position [53, 0]
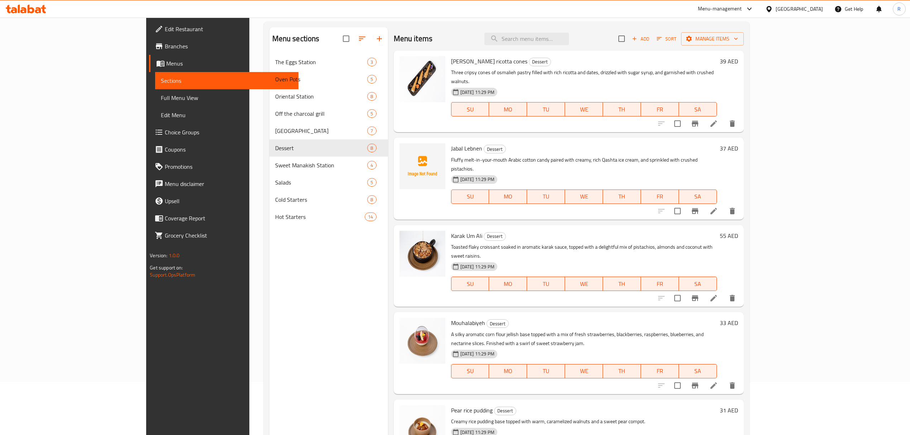
click at [161, 96] on span "Full Menu View" at bounding box center [227, 98] width 132 height 9
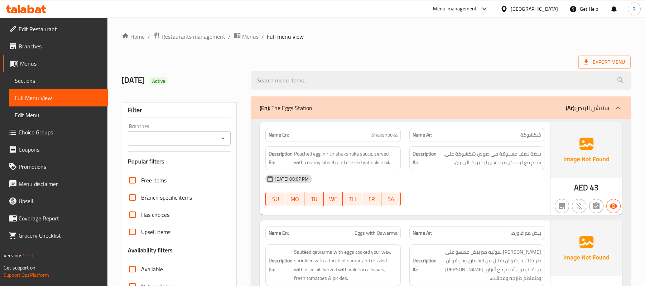
scroll to position [983, 0]
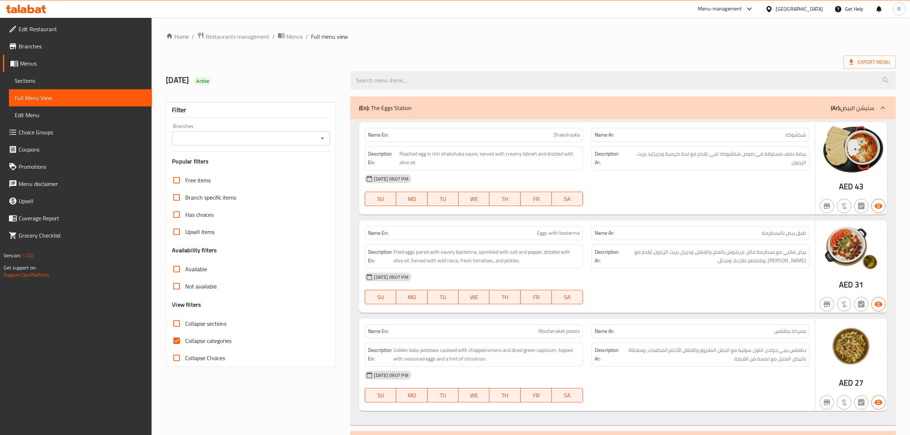
scroll to position [53, 0]
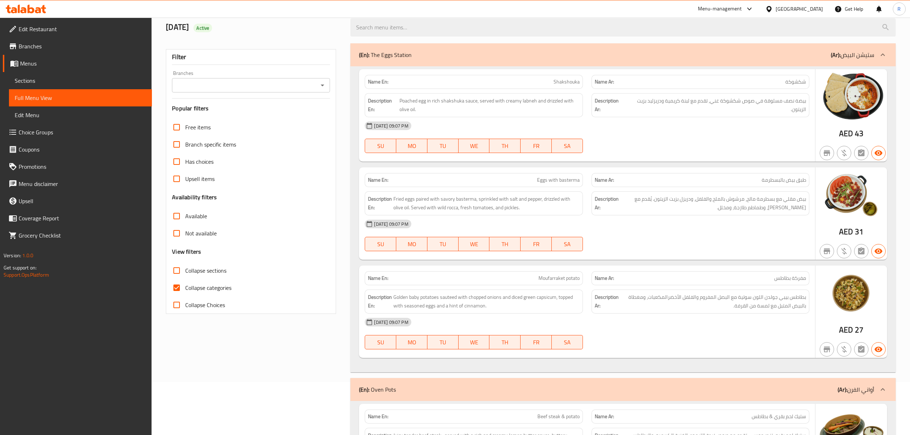
click at [87, 62] on span "Menus" at bounding box center [83, 63] width 126 height 9
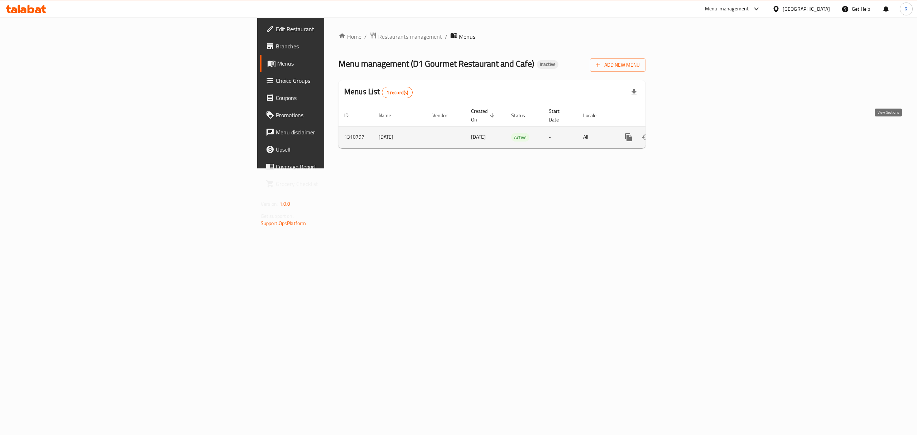
click at [685, 133] on icon "enhanced table" at bounding box center [680, 137] width 9 height 9
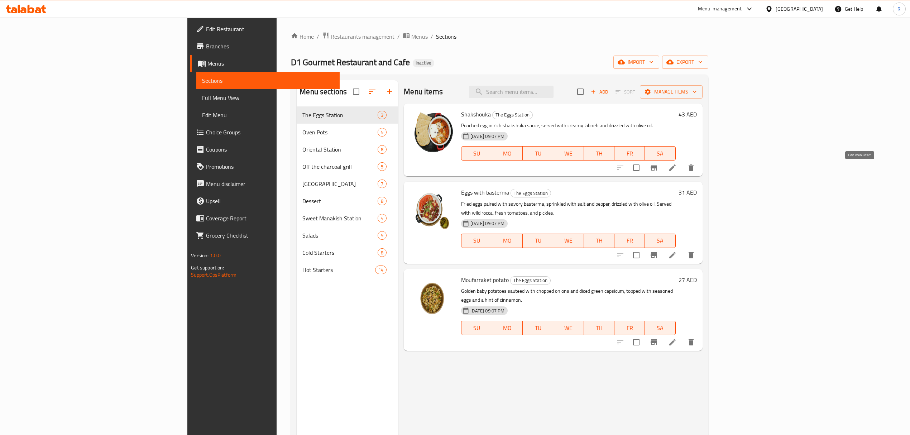
click at [677, 171] on icon at bounding box center [672, 167] width 9 height 9
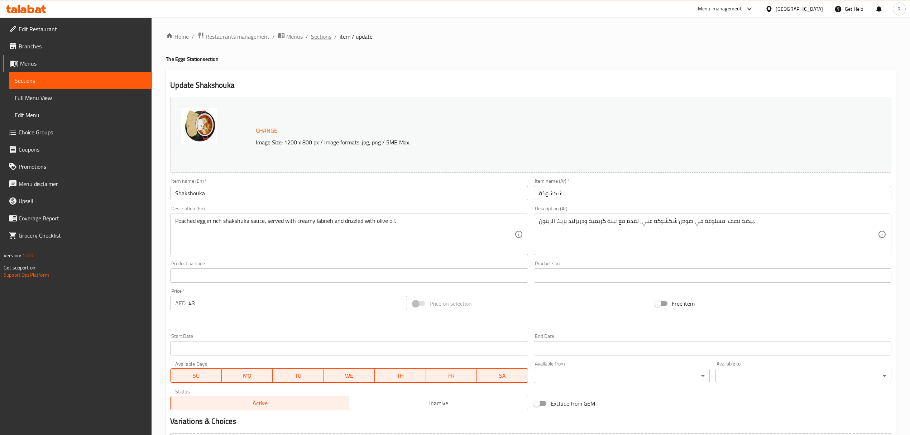
click at [321, 34] on span "Sections" at bounding box center [321, 36] width 20 height 9
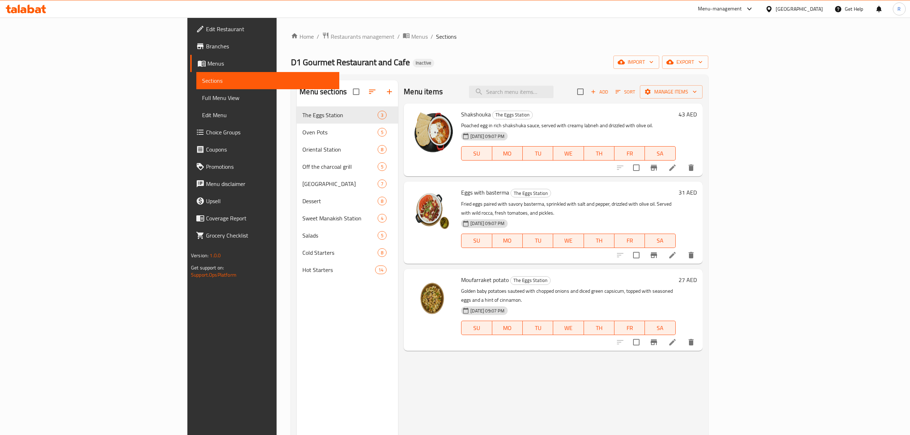
click at [202, 98] on span "Full Menu View" at bounding box center [268, 98] width 132 height 9
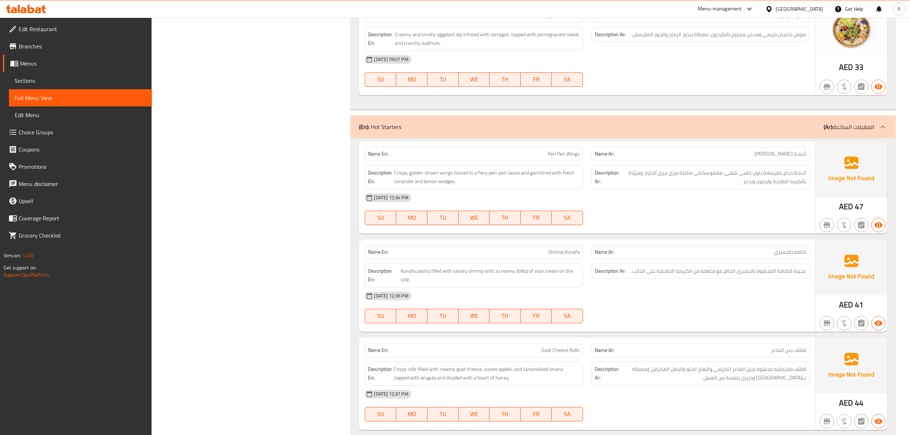
scroll to position [5542, 0]
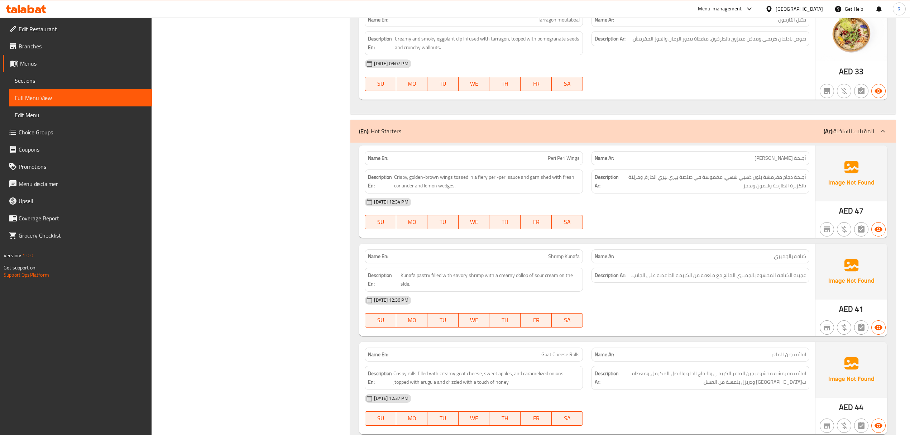
click at [87, 65] on span "Menus" at bounding box center [83, 63] width 126 height 9
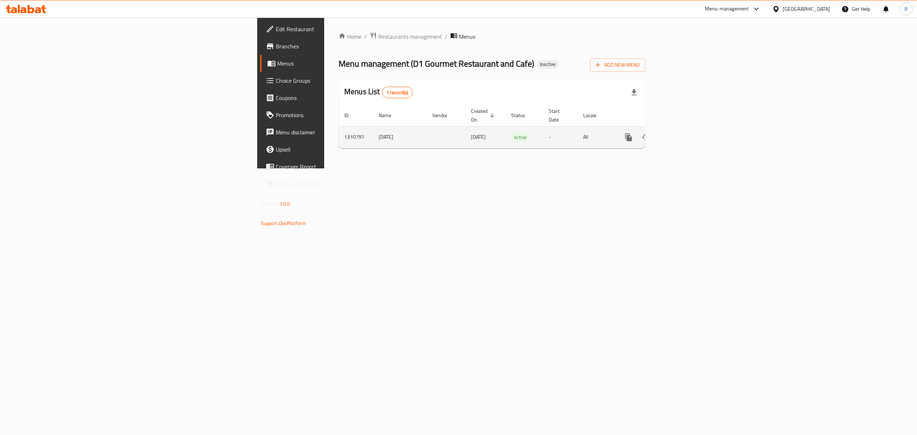
click at [685, 133] on icon "enhanced table" at bounding box center [680, 137] width 9 height 9
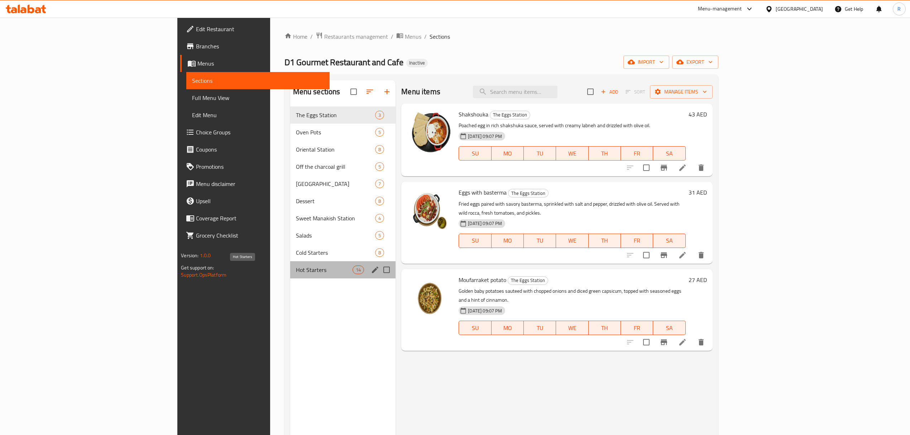
click at [296, 267] on span "Hot Starters" at bounding box center [324, 270] width 57 height 9
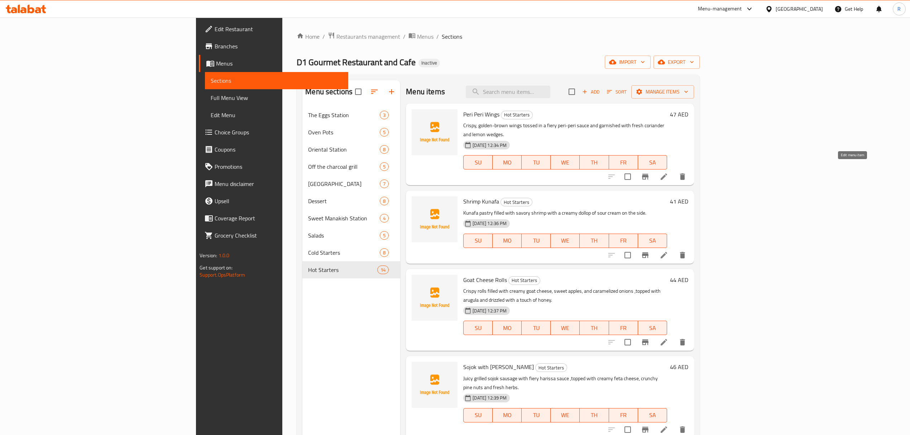
click at [668, 172] on icon at bounding box center [664, 176] width 9 height 9
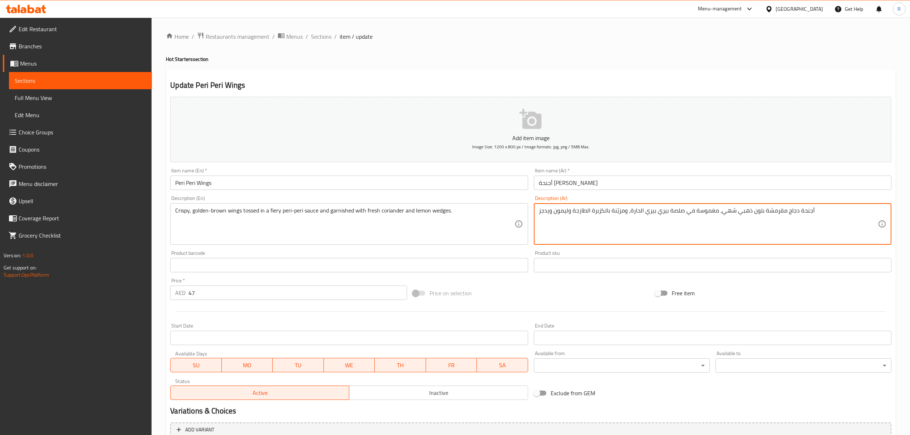
drag, startPoint x: 694, startPoint y: 212, endPoint x: 713, endPoint y: 212, distance: 19.0
click at [713, 212] on textarea "أجنحة دجاج مقرمشة بلون ذهبي شهي، مغموسة في صلصة بيري بيري الحارة، ومزيّنة بالكز…" at bounding box center [708, 224] width 339 height 34
drag, startPoint x: 694, startPoint y: 212, endPoint x: 712, endPoint y: 210, distance: 18.9
click at [712, 210] on textarea "أجنحة دجاج مقرمشة بلون ذهبي شهي، مغموسة في صلصة بيري بيري الحارة، ومزيّنة بالكز…" at bounding box center [708, 224] width 339 height 34
click at [713, 212] on textarea "أجنحة دجاج مقرمشة بلون ذهبي شهي، مزينة في صلصة بيري بيري الحارة، ومزيّنة بالكزب…" at bounding box center [708, 224] width 339 height 34
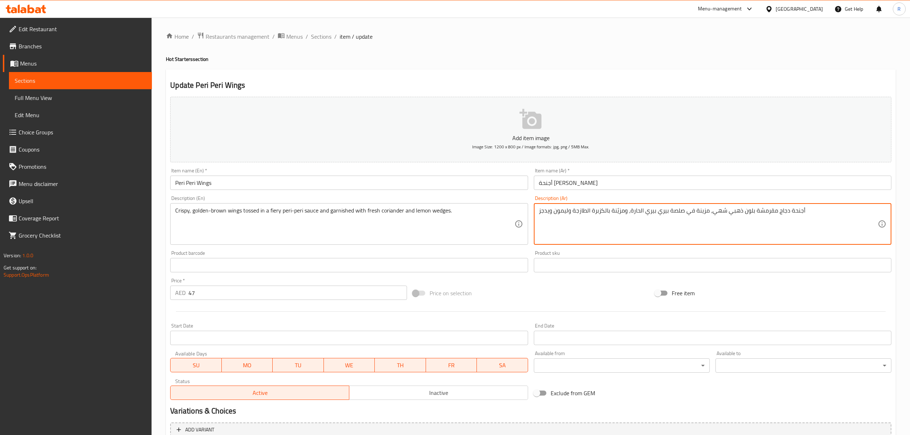
click at [713, 212] on textarea "أجنحة دجاج مقرمشة بلون ذهبي شهي، مزينة في صلصة بيري بيري الحارة، ومزيّنة بالكزب…" at bounding box center [708, 224] width 339 height 34
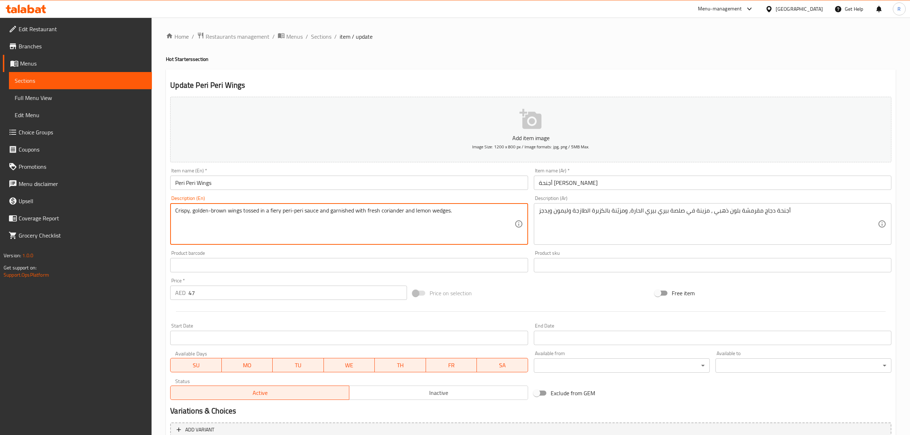
drag, startPoint x: 192, startPoint y: 210, endPoint x: 242, endPoint y: 211, distance: 49.1
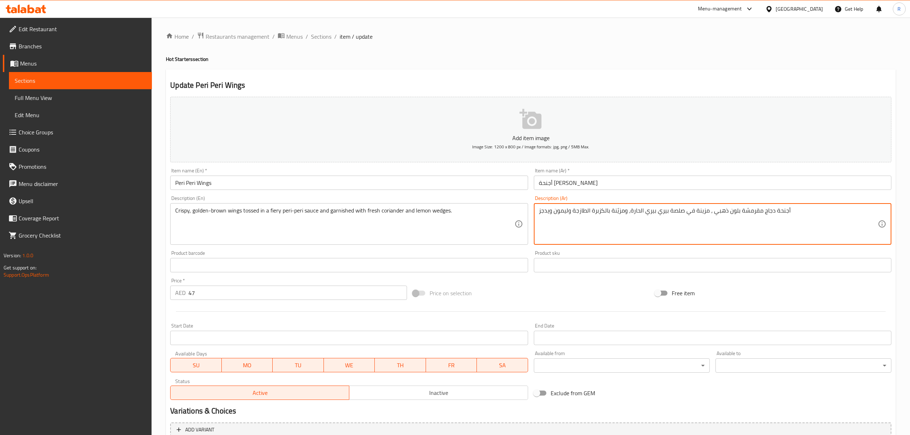
drag, startPoint x: 763, startPoint y: 213, endPoint x: 772, endPoint y: 211, distance: 9.1
click at [772, 211] on textarea "أجنحة دجاج مقرمشة بلون ذهبي ، مزينة في صلصة بيري بيري الحارة، ومزيّنة بالكزبرة …" at bounding box center [708, 224] width 339 height 34
drag, startPoint x: 694, startPoint y: 210, endPoint x: 706, endPoint y: 209, distance: 11.8
click at [706, 209] on textarea "أجنحة مقرمشة بلون ذهبي ، مزينة في صلصة بيري بيري الحارة، ومزيّنة بالكزبرة الطاز…" at bounding box center [708, 224] width 339 height 34
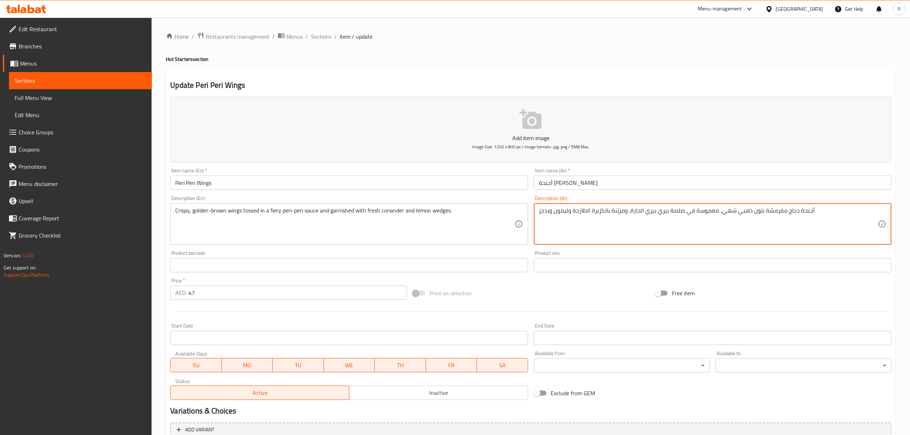
click at [705, 231] on textarea "أجنحة دجاج مقرمشة بلون ذهبي شهي، مغموسة في صلصة بيري بيري الحارة، ومزيّنة بالكز…" at bounding box center [708, 224] width 339 height 34
click at [789, 212] on textarea "أجنحة دجاج مقرمشة بلون ذهبي شهي، مغموسة في صلصة بيري بيري الحارة، ومزيّنة بالكز…" at bounding box center [708, 224] width 339 height 34
click at [753, 211] on textarea "أجنحة بنية مقرمشة بلون ذهبي شهي، مغموسة في صلصة بيري بيري الحارة، ومزيّنة بالكز…" at bounding box center [708, 224] width 339 height 34
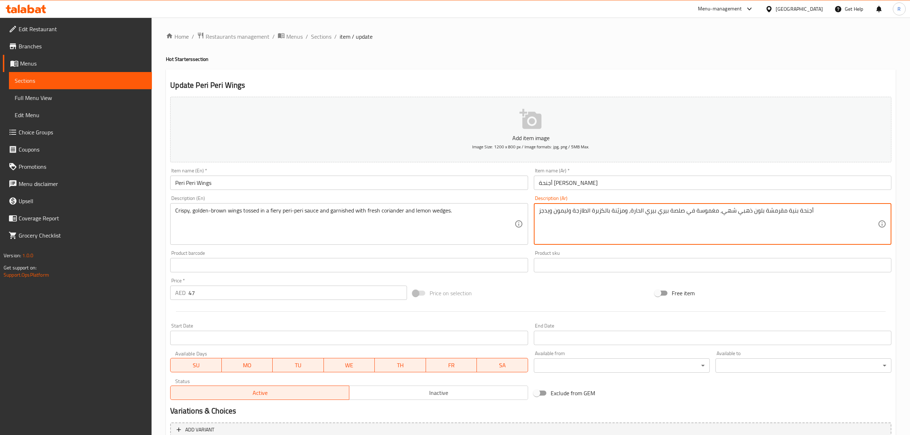
click at [753, 211] on textarea "أجنحة بنية مقرمشة بلون ذهبي شهي، مغموسة في صلصة بيري بيري الحارة، ومزيّنة بالكز…" at bounding box center [708, 224] width 339 height 34
click at [749, 226] on textarea "أجنحة بنية مقرمشة بلون ذهبي شهي، مغموسة في صلصة بيري بيري الحارة، ومزيّنة بالكز…" at bounding box center [708, 224] width 339 height 34
drag, startPoint x: 720, startPoint y: 212, endPoint x: 760, endPoint y: 208, distance: 40.4
click at [760, 208] on textarea "أجنحة بنية مقرمشة بلون ذهبي شهي، مغموسة في صلصة بيري بيري الحارة، ومزيّنة بالكز…" at bounding box center [708, 224] width 339 height 34
click at [754, 226] on textarea "أجنحة بنية مقرمشة ذهبية، مغموسة في صلصة بيري بيري الحارة، ومزيّنة بالكزبرة الطا…" at bounding box center [708, 224] width 339 height 34
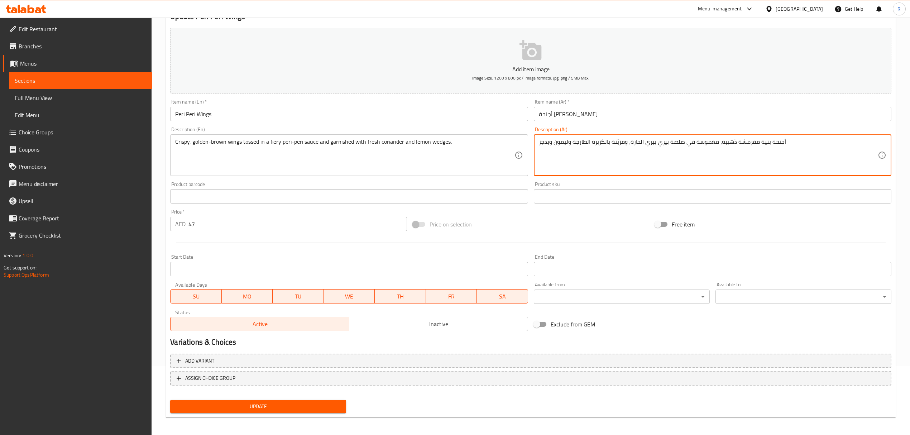
scroll to position [71, 0]
type textarea "أجنحة بنية مقرمشة ذهبية، مغموسة في صلصة بيري بيري الحارة، ومزيّنة بالكزبرة الطا…"
click at [295, 409] on span "Update" at bounding box center [258, 404] width 164 height 9
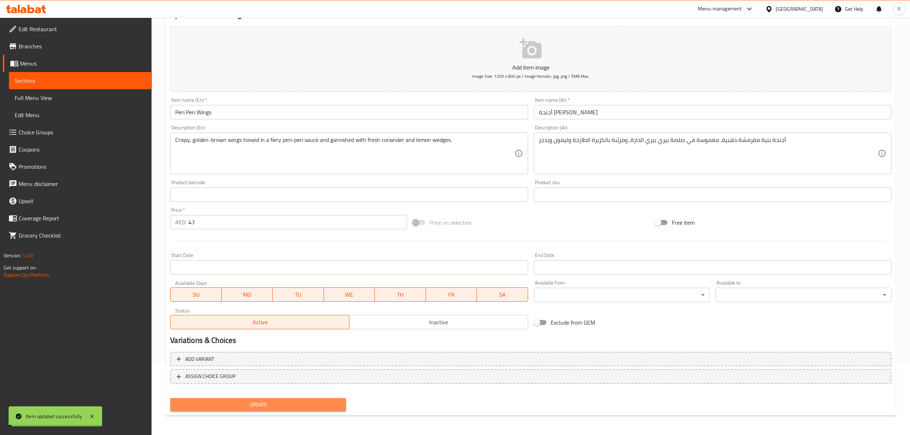
click at [295, 408] on span "Update" at bounding box center [258, 404] width 164 height 9
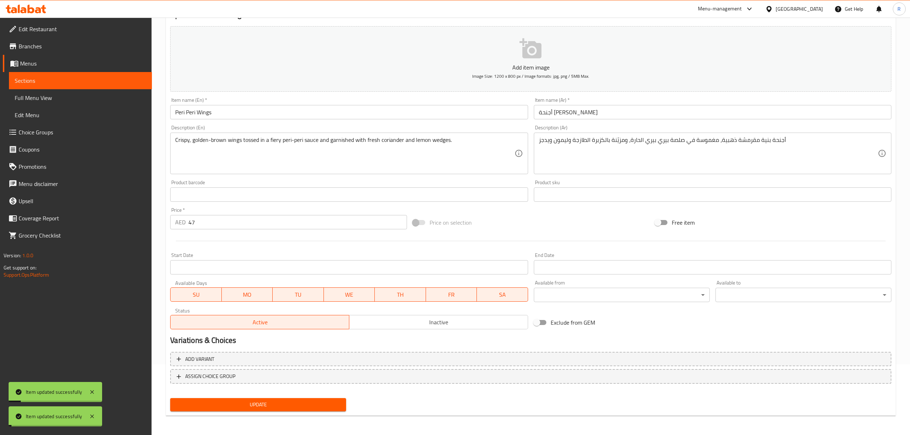
click at [71, 97] on span "Full Menu View" at bounding box center [81, 98] width 132 height 9
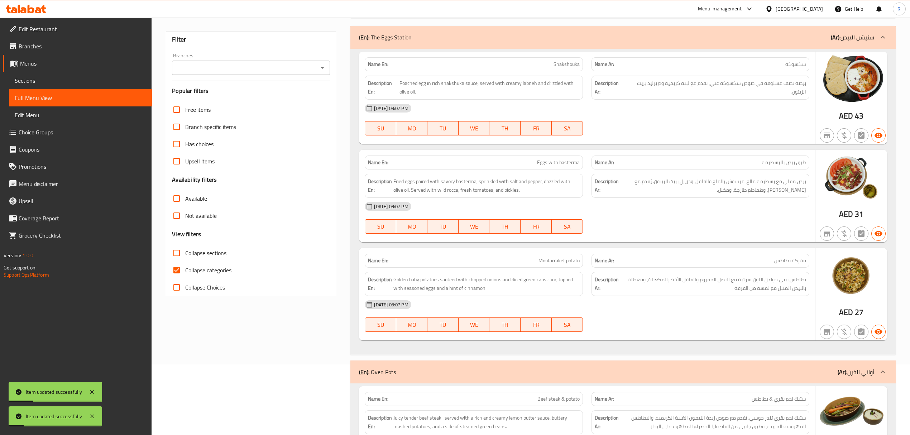
click at [174, 272] on input "Collapse categories" at bounding box center [176, 270] width 17 height 17
checkbox input "false"
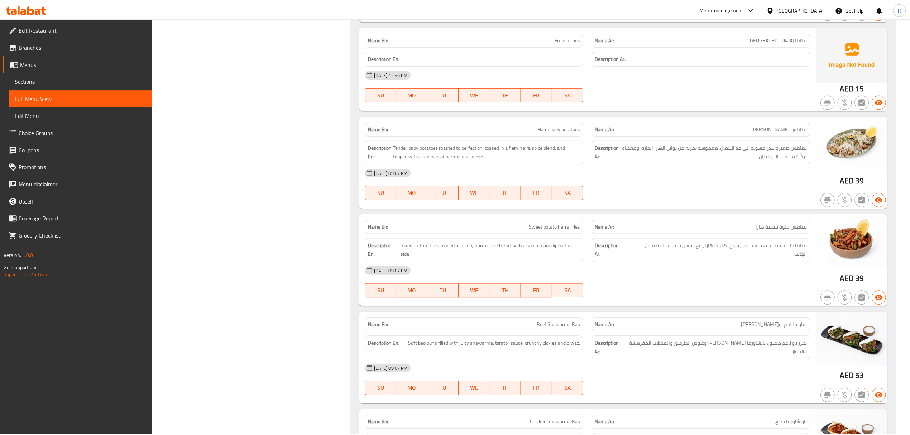
scroll to position [6647, 0]
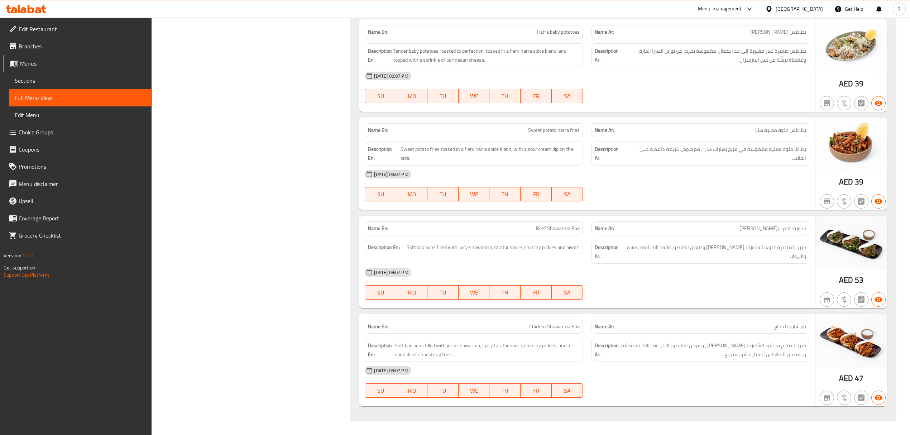
click at [101, 80] on span "Sections" at bounding box center [81, 80] width 132 height 9
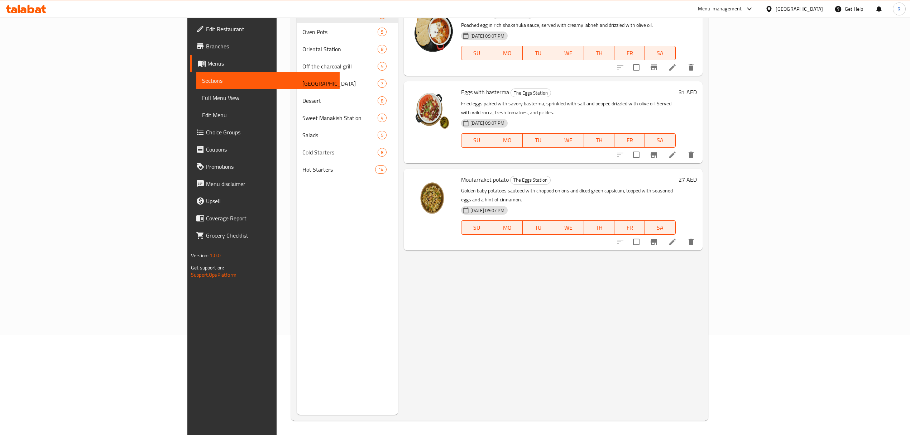
scroll to position [101, 0]
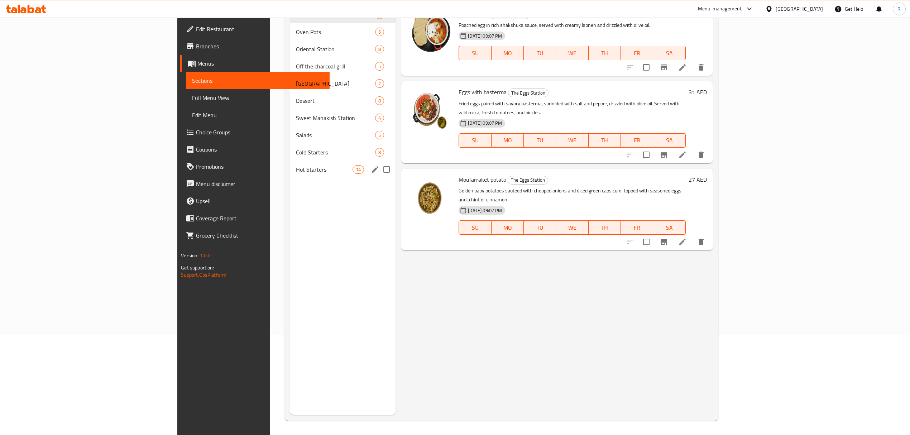
click at [290, 176] on div "Hot Starters 14" at bounding box center [343, 169] width 106 height 17
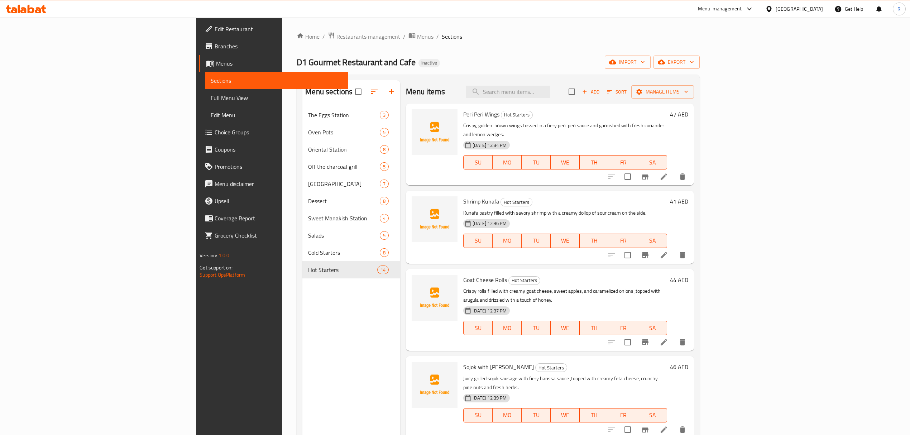
click at [211, 95] on span "Full Menu View" at bounding box center [277, 98] width 132 height 9
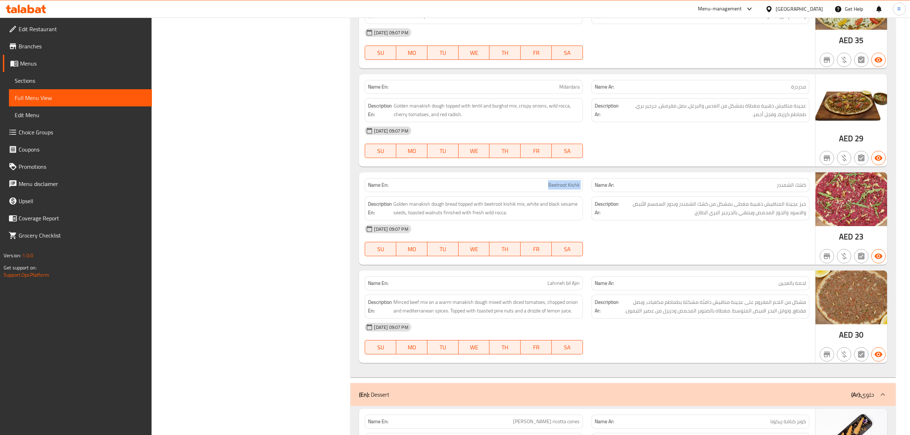
drag, startPoint x: 547, startPoint y: 196, endPoint x: 588, endPoint y: 197, distance: 41.6
click at [588, 196] on div "Name En: Beetroot Kishk Name Ar: كشك الشمندر" at bounding box center [586, 185] width 453 height 23
copy span "Beetroot Kishk"
click at [56, 64] on span "Menus" at bounding box center [83, 63] width 126 height 9
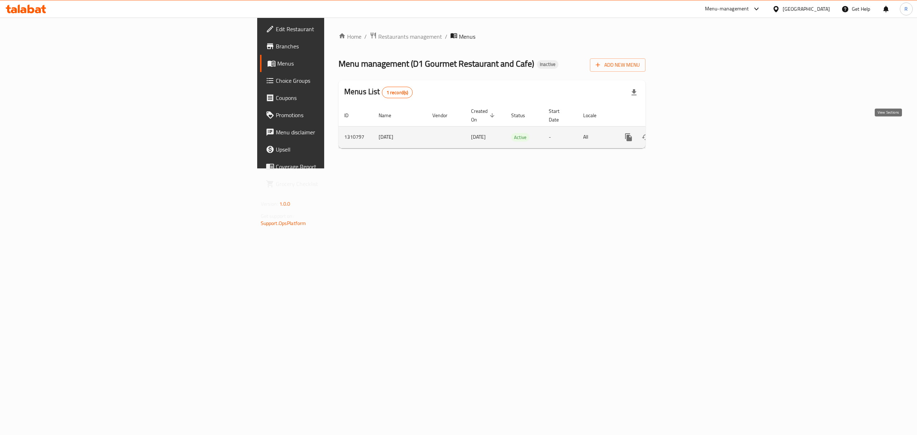
click at [685, 133] on icon "enhanced table" at bounding box center [680, 137] width 9 height 9
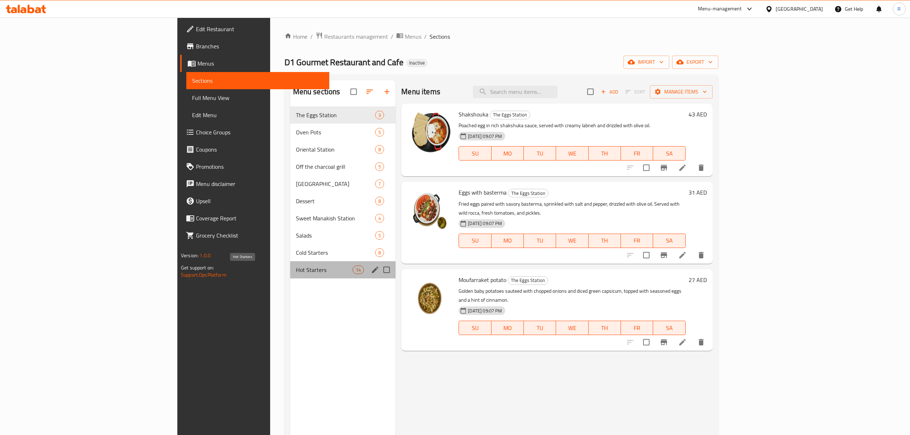
click at [296, 267] on span "Hot Starters" at bounding box center [324, 270] width 57 height 9
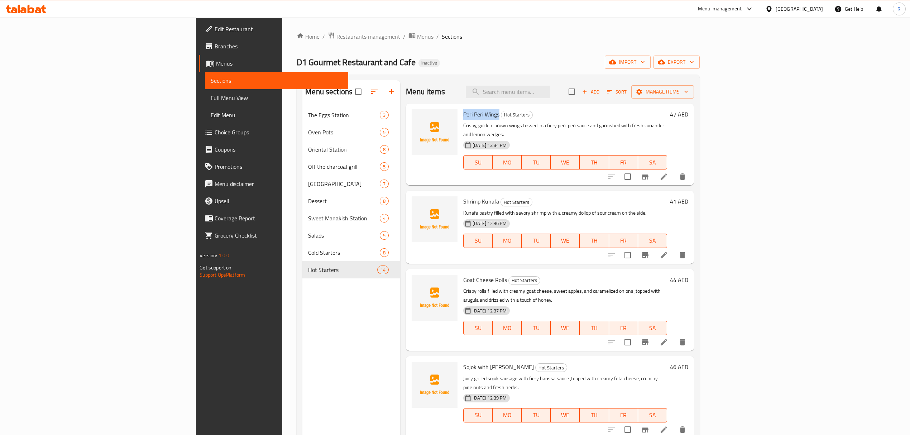
drag, startPoint x: 415, startPoint y: 115, endPoint x: 450, endPoint y: 113, distance: 35.6
click at [463, 113] on span "Peri Peri Wings" at bounding box center [481, 114] width 36 height 11
copy span "Peri Peri Wings"
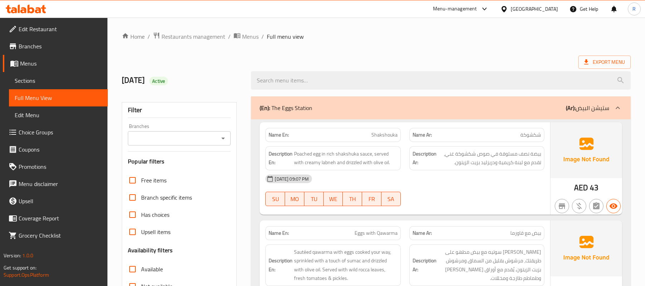
scroll to position [983, 0]
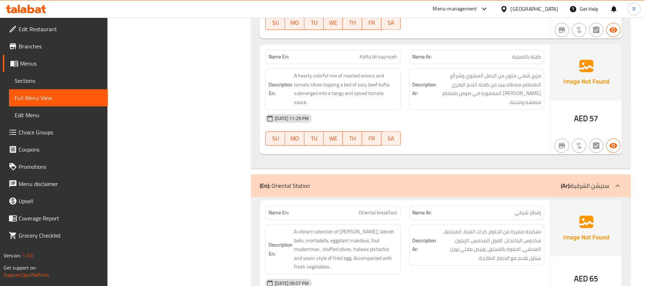
click at [57, 65] on span "Menus" at bounding box center [61, 63] width 82 height 9
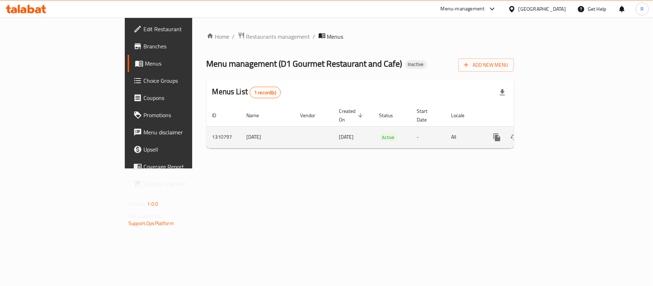
click at [553, 133] on icon "enhanced table" at bounding box center [548, 137] width 9 height 9
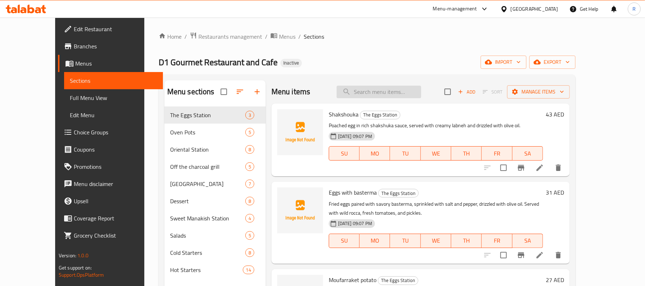
click at [412, 88] on input "search" at bounding box center [379, 92] width 85 height 13
paste input "Beetroot Kishk"
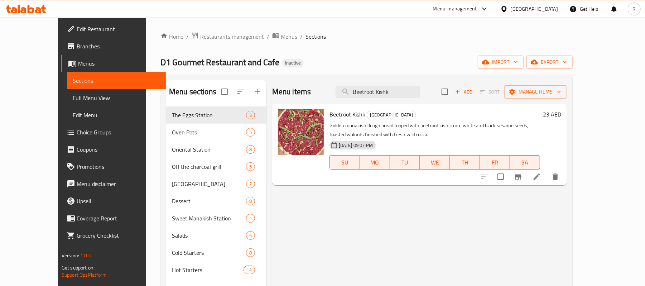
type input "Beetroot Kishk"
click at [541, 174] on icon at bounding box center [537, 176] width 9 height 9
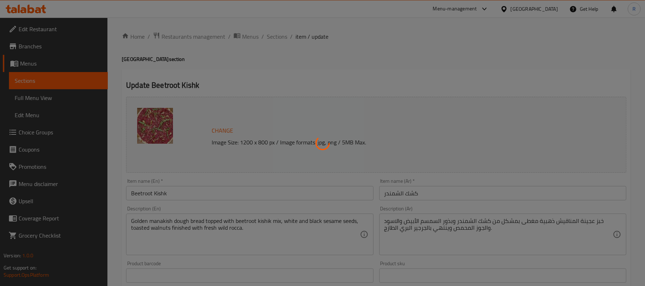
click at [585, 220] on div at bounding box center [322, 143] width 645 height 286
click at [535, 75] on div at bounding box center [322, 143] width 645 height 286
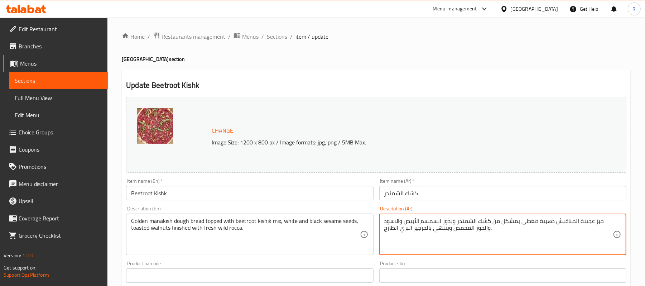
drag, startPoint x: 580, startPoint y: 222, endPoint x: 604, endPoint y: 220, distance: 24.1
click at [604, 220] on textarea "خبز عجينة المناقيش ذهبية مغطى بمشكل من كشك الشمندر وبذور السمسم الأبيض والاسود …" at bounding box center [499, 235] width 229 height 34
drag, startPoint x: 580, startPoint y: 223, endPoint x: 603, endPoint y: 221, distance: 23.0
click at [603, 221] on textarea "خبز عجينة المناقيش ذهبية مغطى بمشكل من كشك الشمندر وبذور السمسم الأبيض والاسود …" at bounding box center [499, 235] width 229 height 34
type textarea "عجينة خبز المناقيش ذهبية مغطى بمشكل من كشك الشمندر وبذور السمسم الأبيض والاسود …"
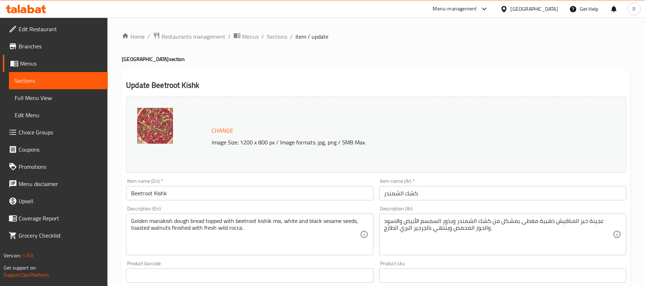
click at [377, 261] on div "Product sku Product sku" at bounding box center [503, 272] width 253 height 28
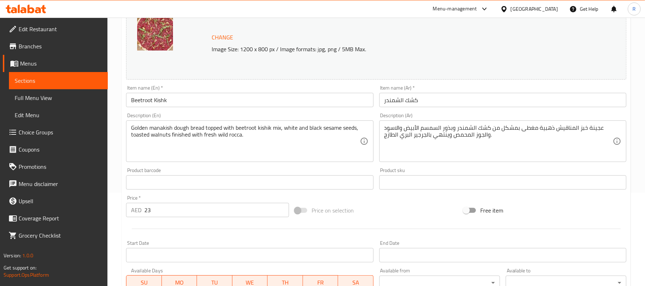
scroll to position [230, 0]
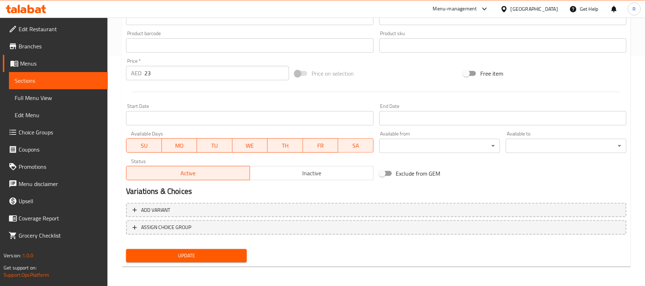
click at [225, 253] on span "Update" at bounding box center [186, 255] width 109 height 9
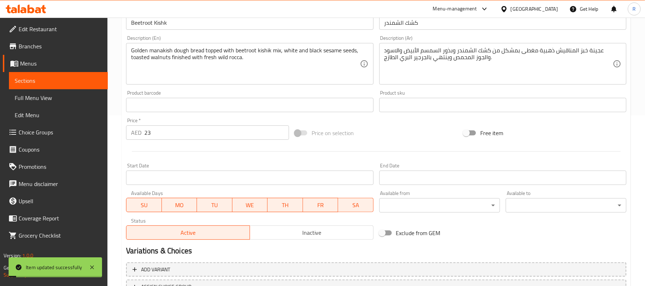
scroll to position [0, 0]
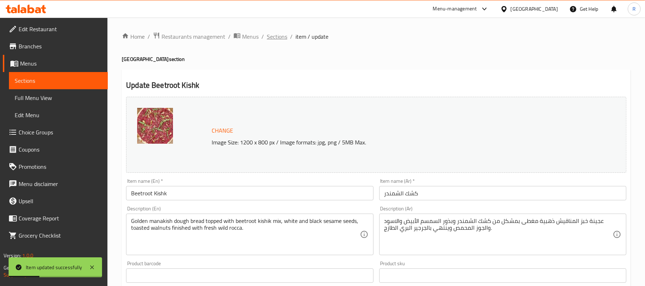
click at [280, 39] on span "Sections" at bounding box center [277, 36] width 20 height 9
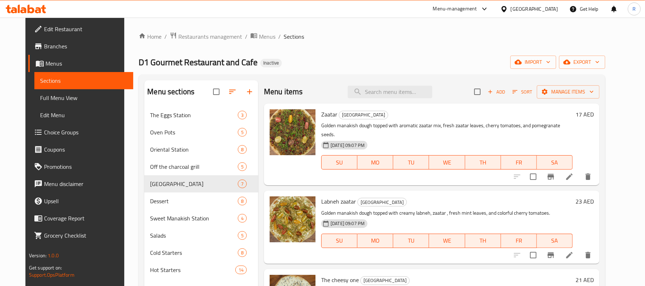
click at [48, 102] on span "Full Menu View" at bounding box center [83, 98] width 87 height 9
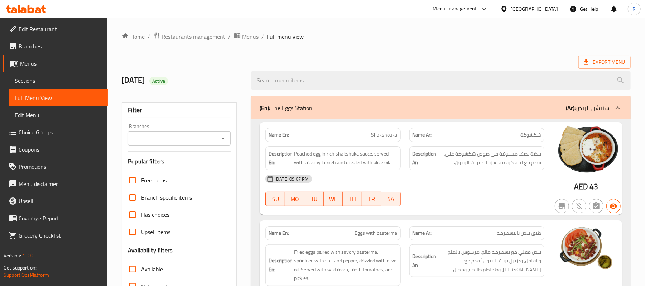
click at [418, 41] on ol "Home / Restaurants management / Menus / Full menu view" at bounding box center [376, 36] width 509 height 9
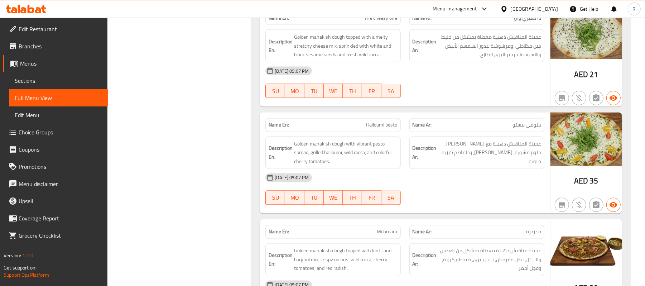
scroll to position [5081, 0]
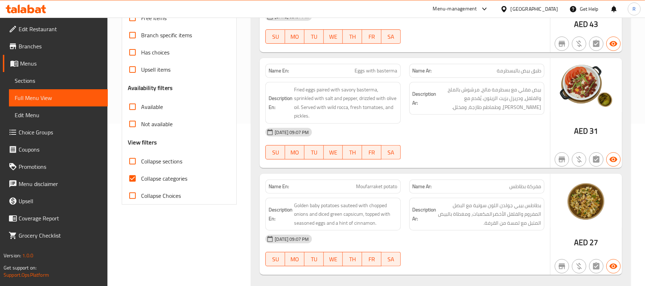
scroll to position [208, 0]
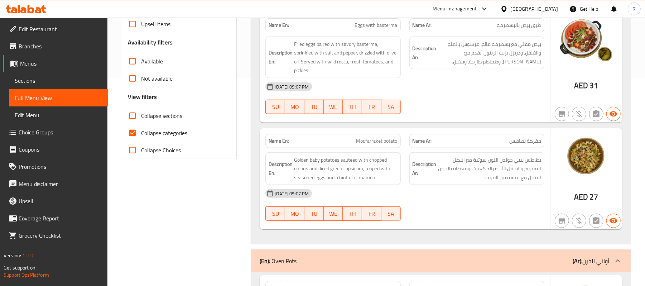
click at [129, 134] on input "Collapse categories" at bounding box center [132, 132] width 17 height 17
checkbox input "false"
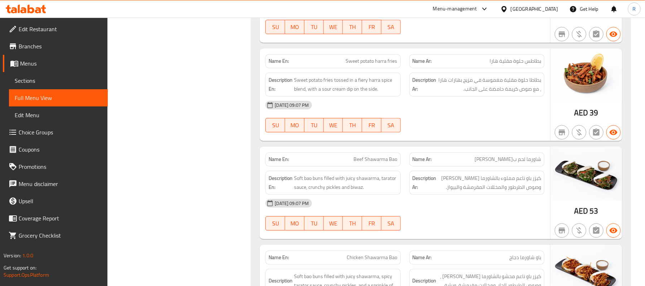
scroll to position [7279, 0]
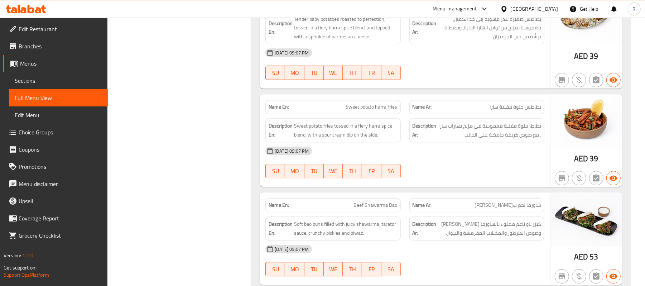
click at [520, 4] on div "[GEOGRAPHIC_DATA]" at bounding box center [529, 8] width 69 height 17
click at [525, 10] on div "[GEOGRAPHIC_DATA]" at bounding box center [534, 9] width 47 height 8
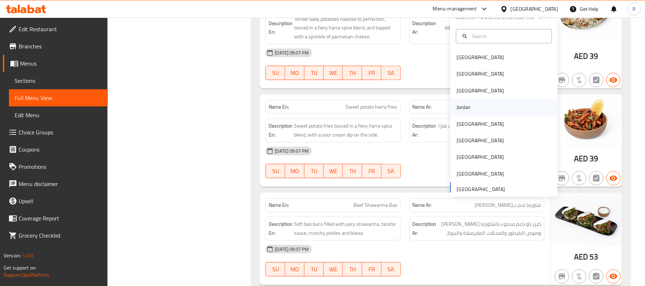
click at [466, 103] on div "Jordan" at bounding box center [463, 107] width 25 height 16
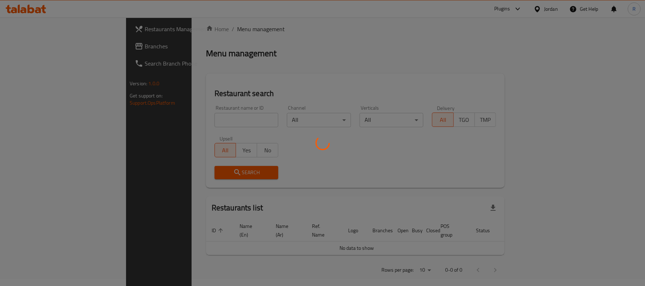
scroll to position [257, 0]
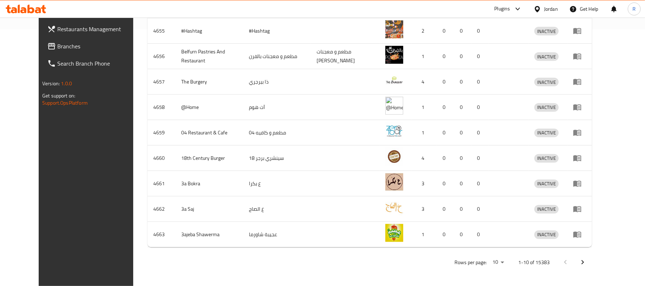
click at [57, 44] on span "Branches" at bounding box center [98, 46] width 83 height 9
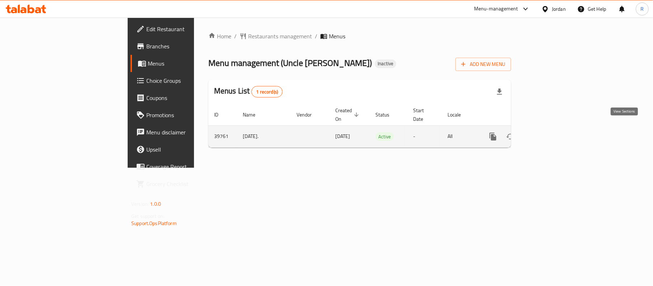
click at [549, 132] on icon "enhanced table" at bounding box center [544, 136] width 9 height 9
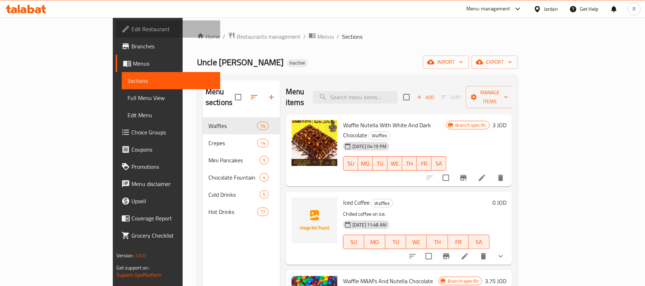
click at [132, 29] on span "Edit Restaurant" at bounding box center [173, 29] width 83 height 9
